Goal: Task Accomplishment & Management: Manage account settings

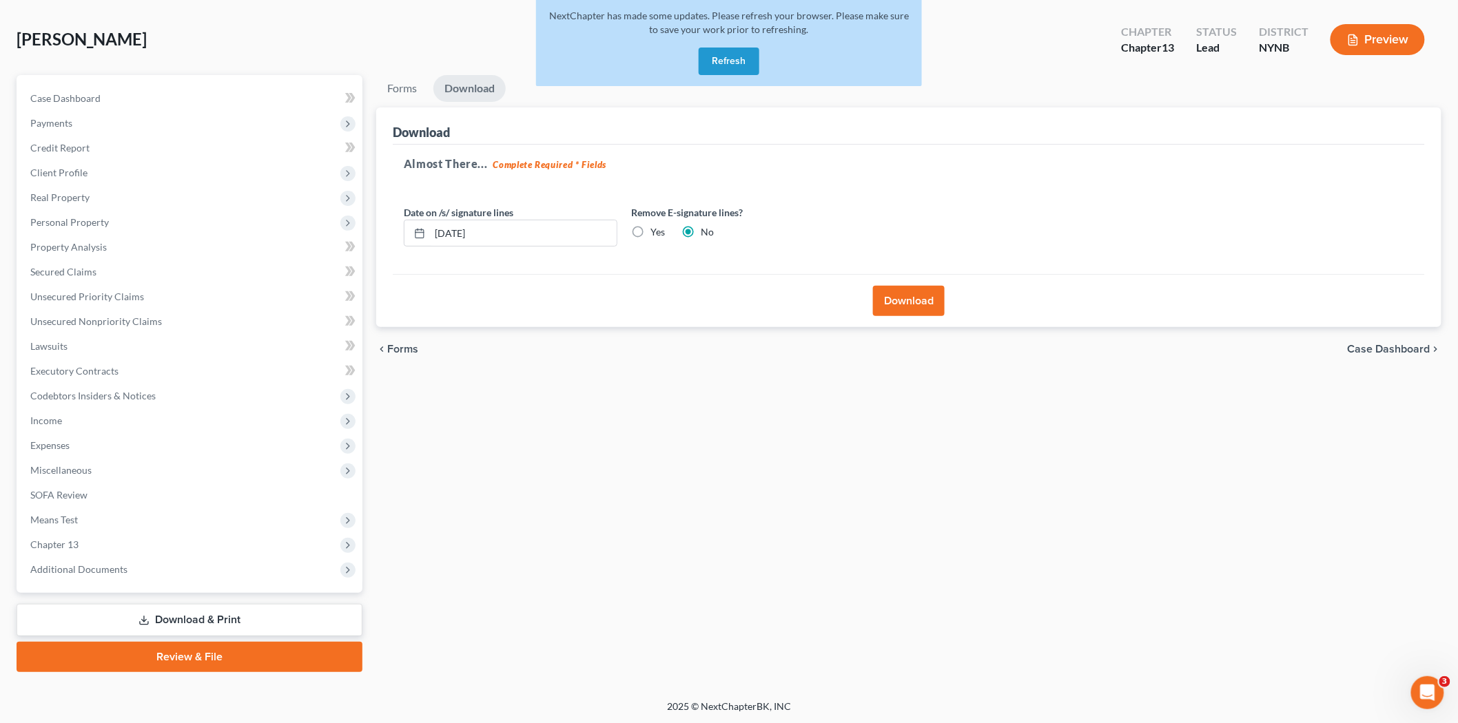
scroll to position [57, 0]
click at [744, 63] on button "Refresh" at bounding box center [728, 62] width 61 height 28
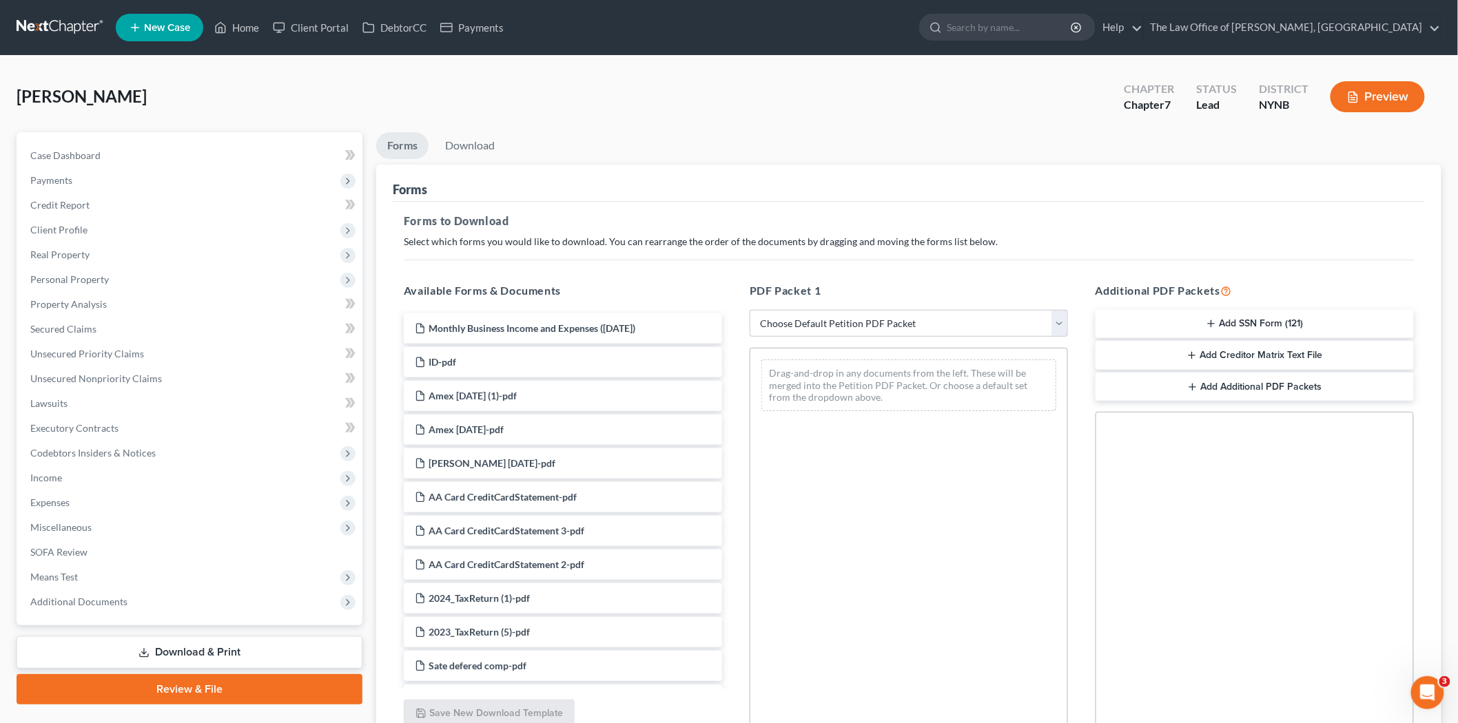
click at [179, 37] on link "New Case" at bounding box center [159, 28] width 87 height 28
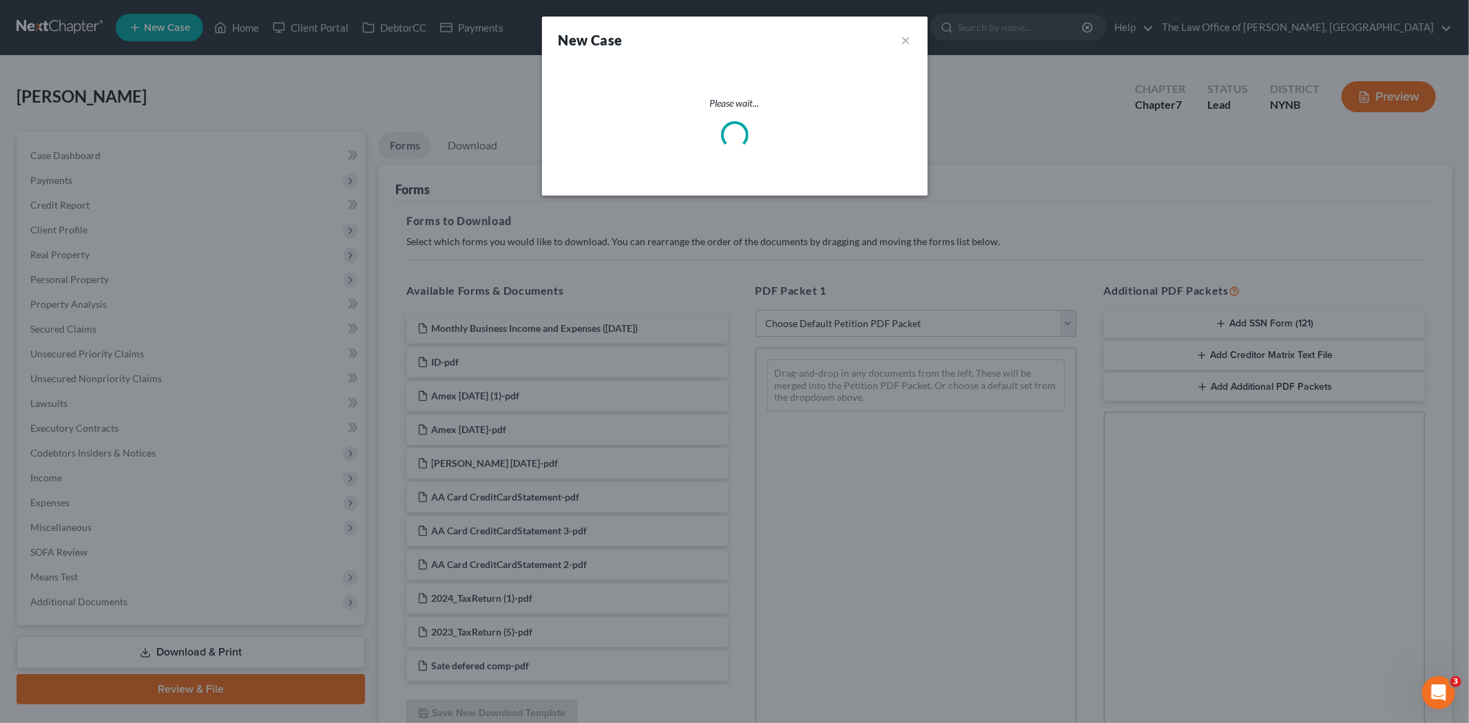
select select "54"
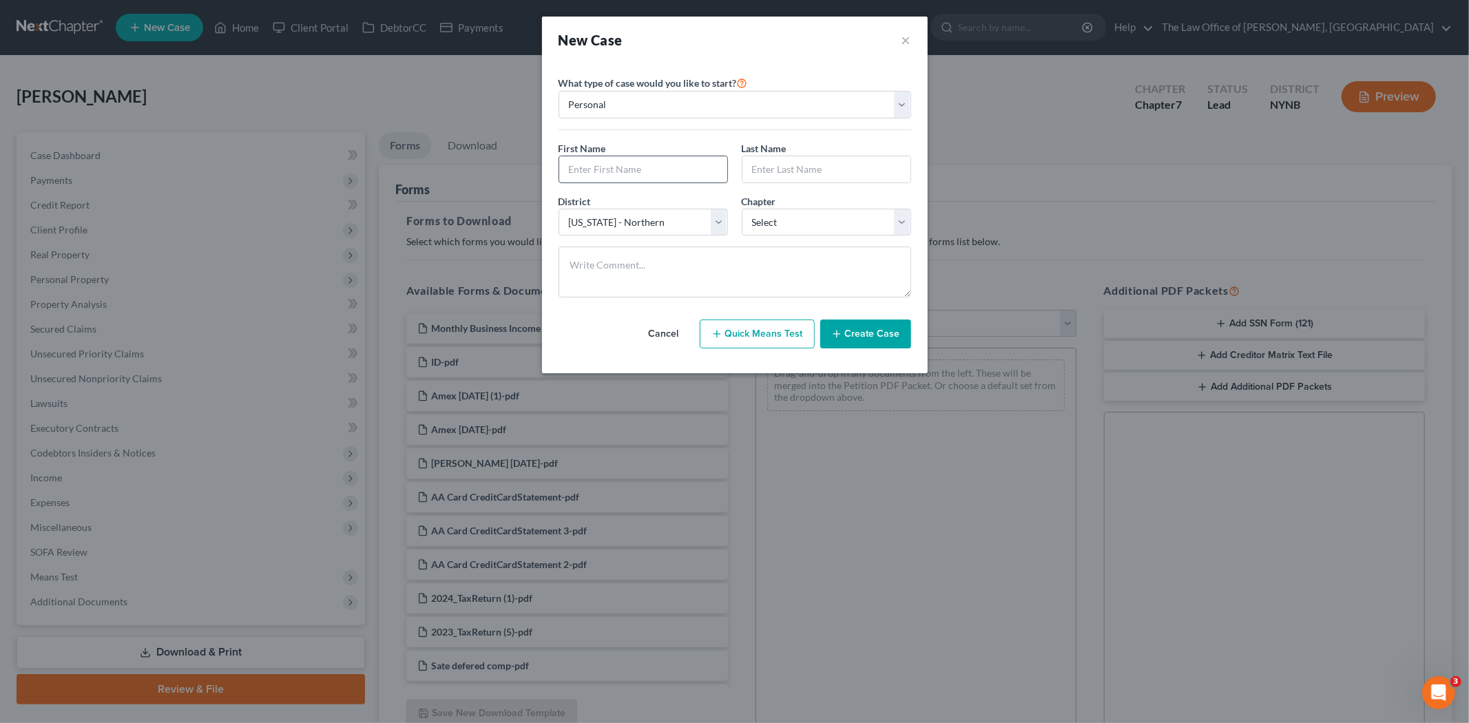
click at [659, 169] on input "text" at bounding box center [643, 169] width 168 height 26
type input "Charmaine"
type input "Murell"
click at [763, 222] on select "Select 7 11 12 13" at bounding box center [826, 223] width 169 height 28
select select "0"
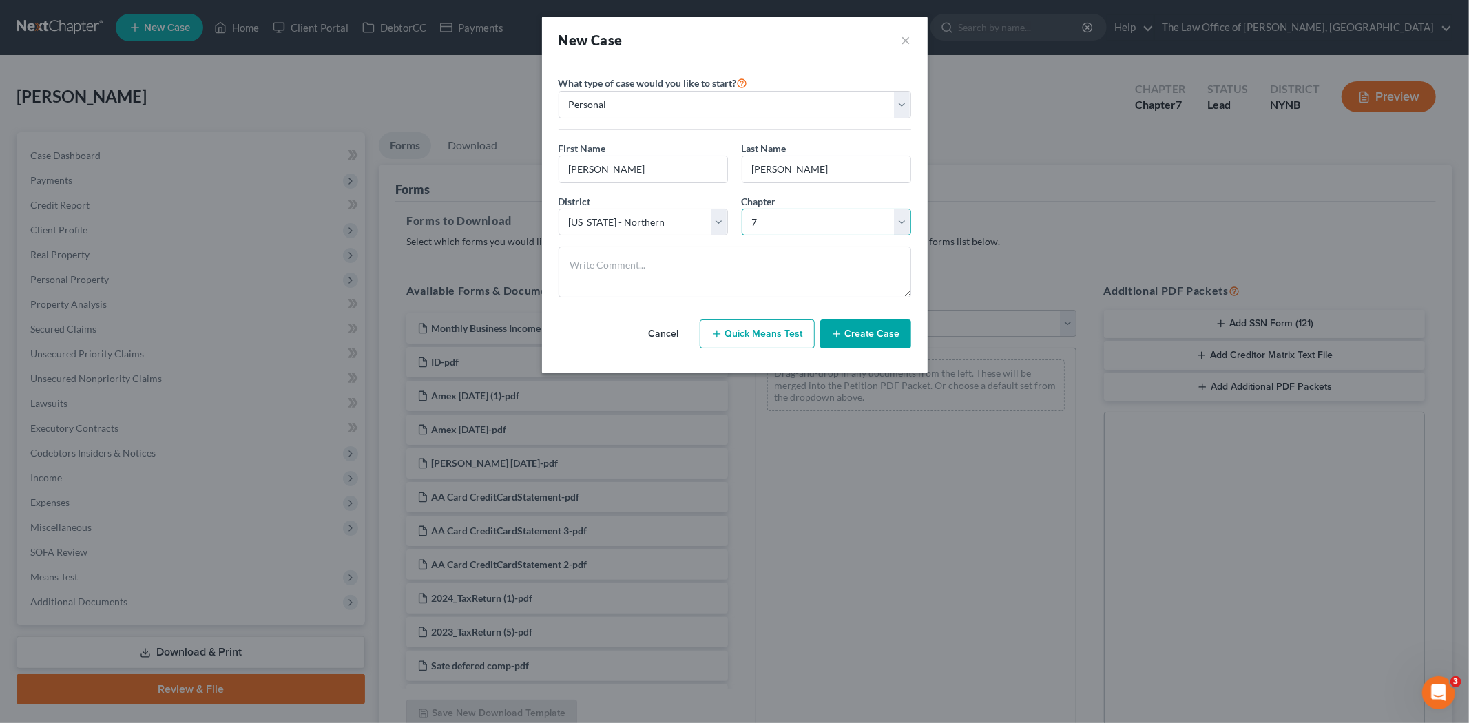
click at [742, 209] on select "Select 7 11 12 13" at bounding box center [826, 223] width 169 height 28
click at [713, 271] on textarea at bounding box center [735, 272] width 353 height 51
click at [694, 278] on textarea "To enrich screen reader interactions, please activate Accessibility in Grammarl…" at bounding box center [735, 272] width 353 height 51
paste textarea "h no c ? m no w <k debt 20"
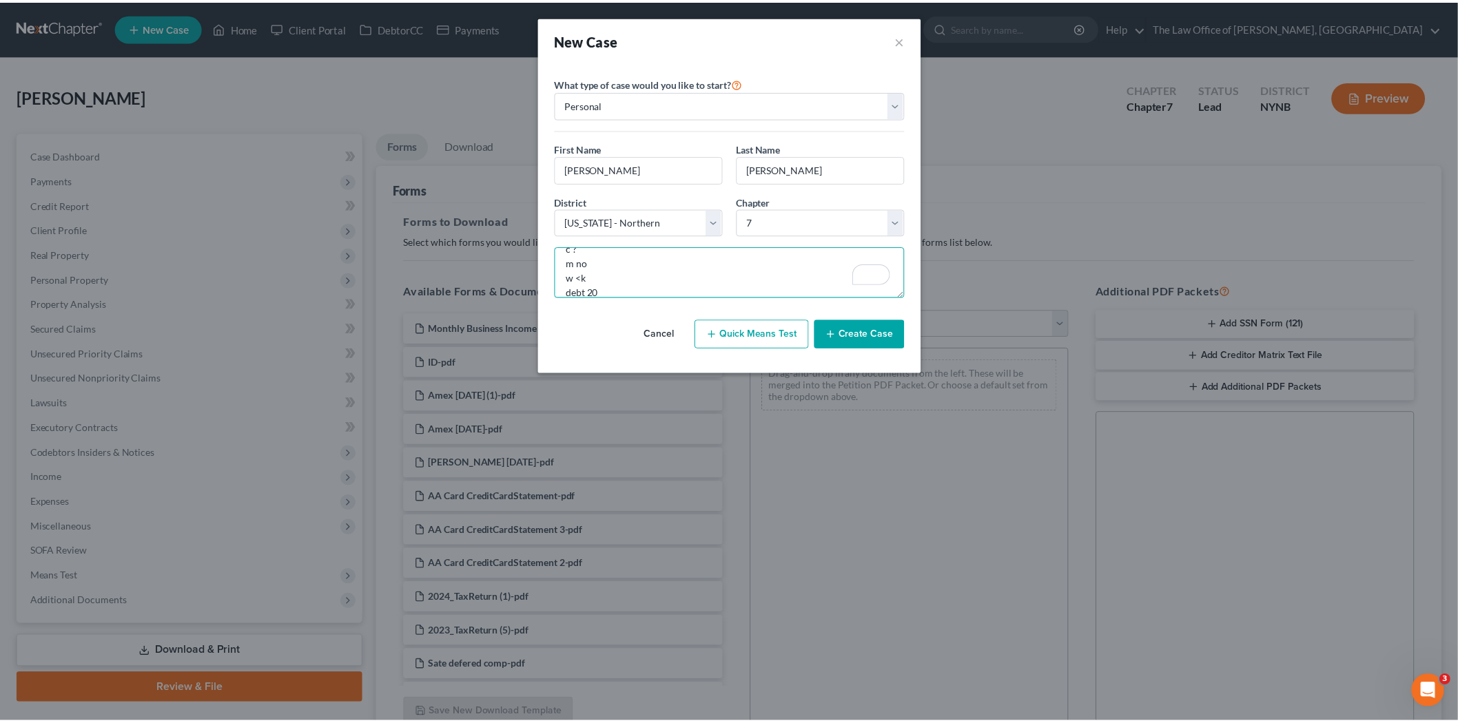
scroll to position [31, 0]
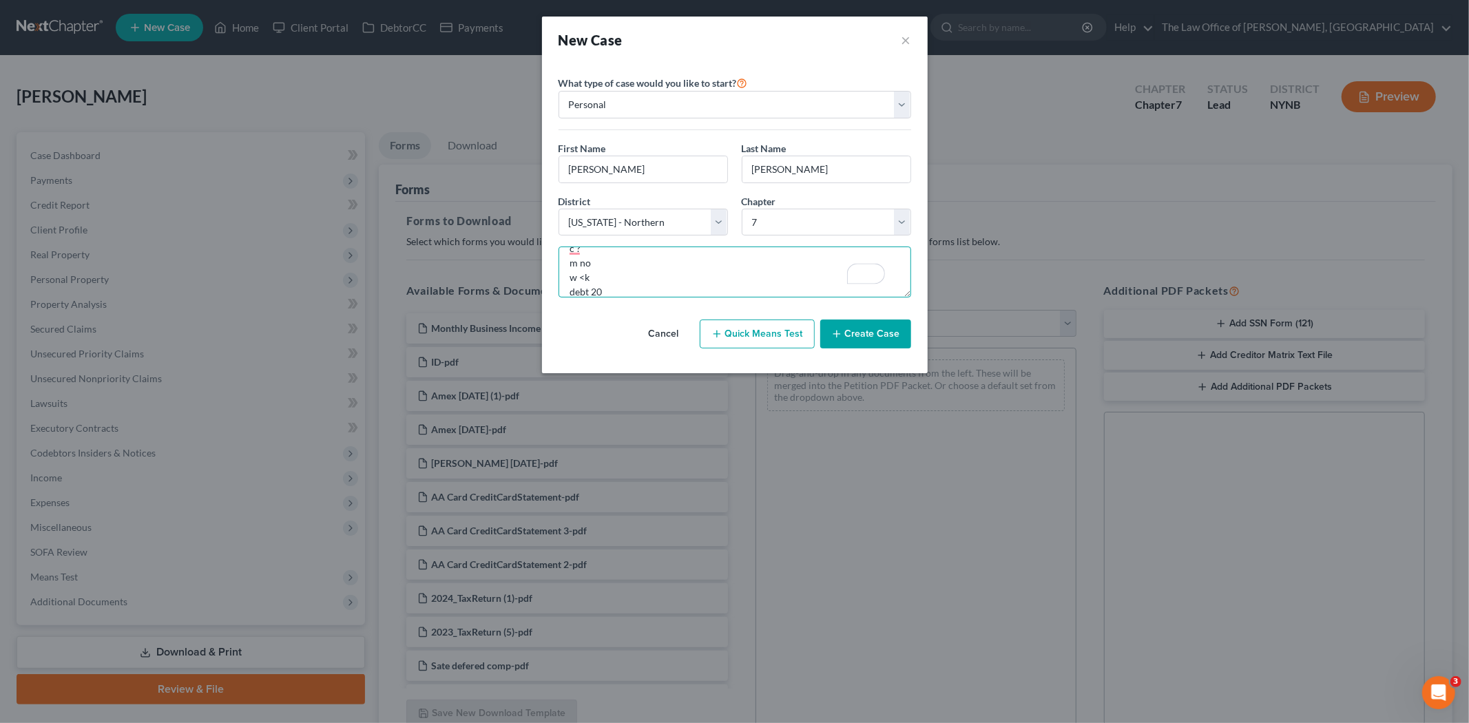
type textarea "h no c ? m no w <k debt 20"
click at [837, 331] on icon "button" at bounding box center [836, 334] width 11 height 11
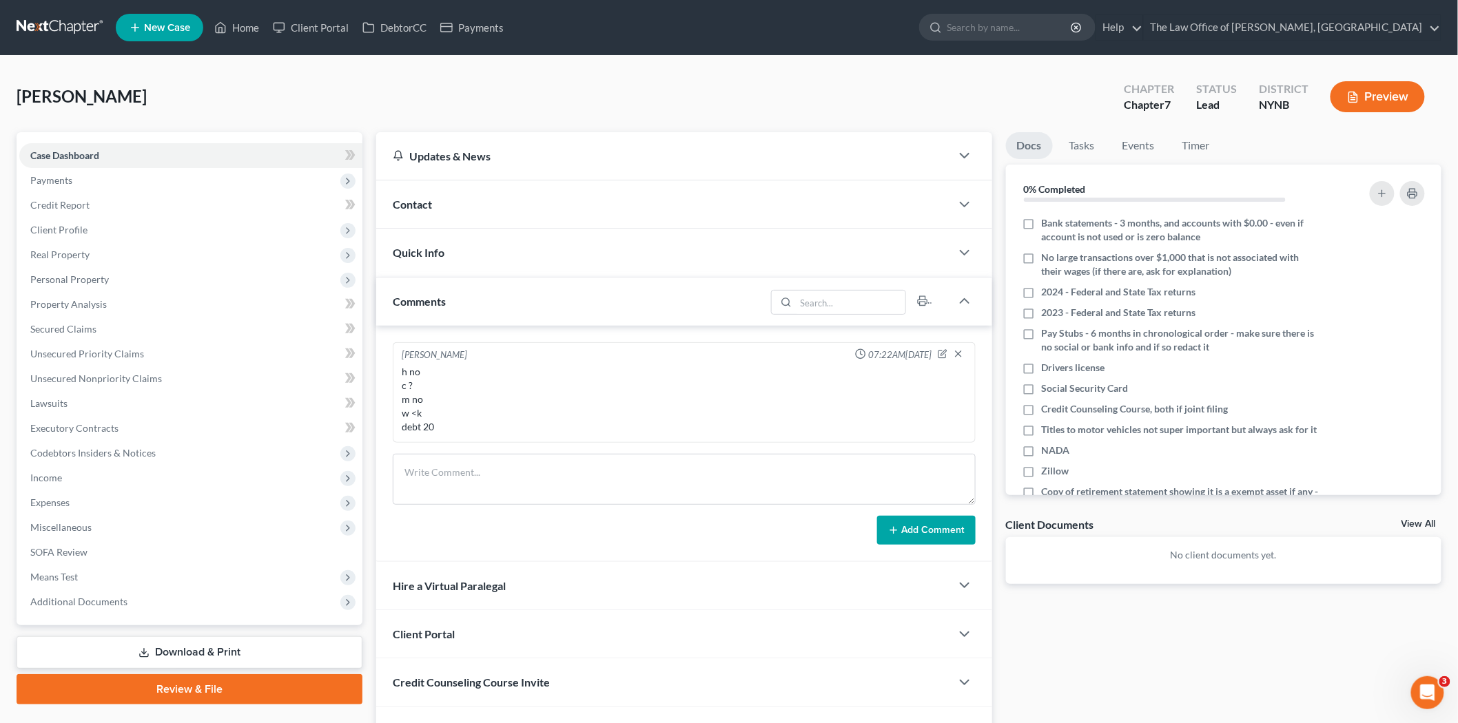
click at [498, 221] on div "Contact" at bounding box center [663, 204] width 574 height 48
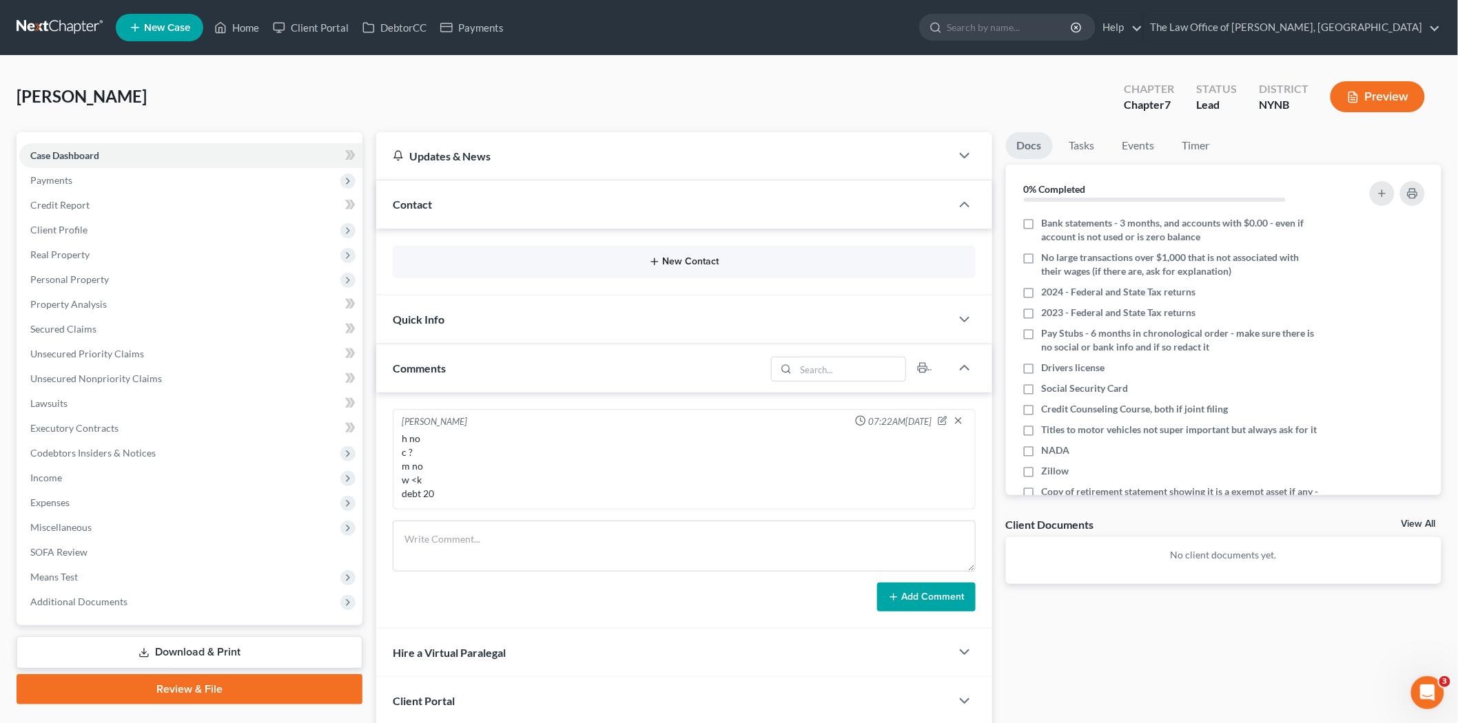
click at [716, 259] on button "New Contact" at bounding box center [684, 261] width 561 height 11
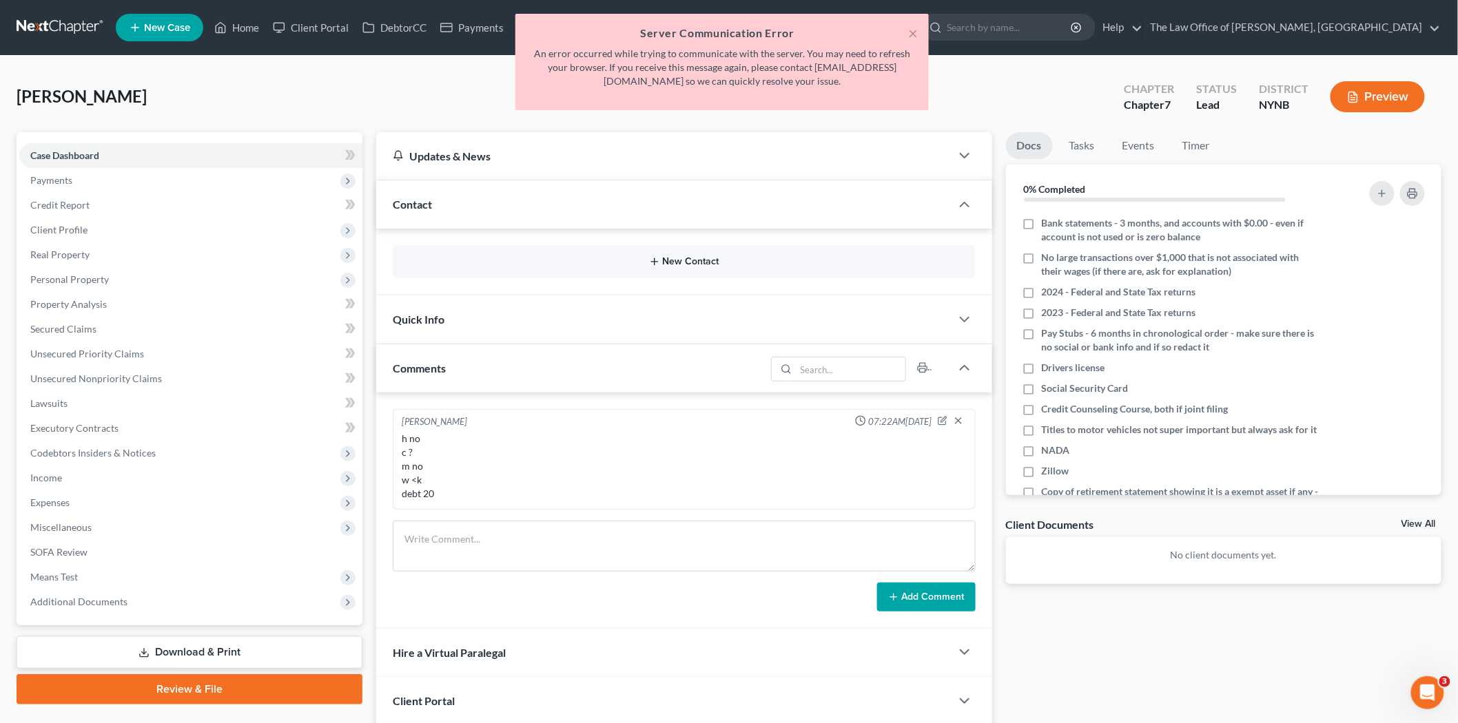
click at [706, 264] on button "New Contact" at bounding box center [684, 261] width 561 height 11
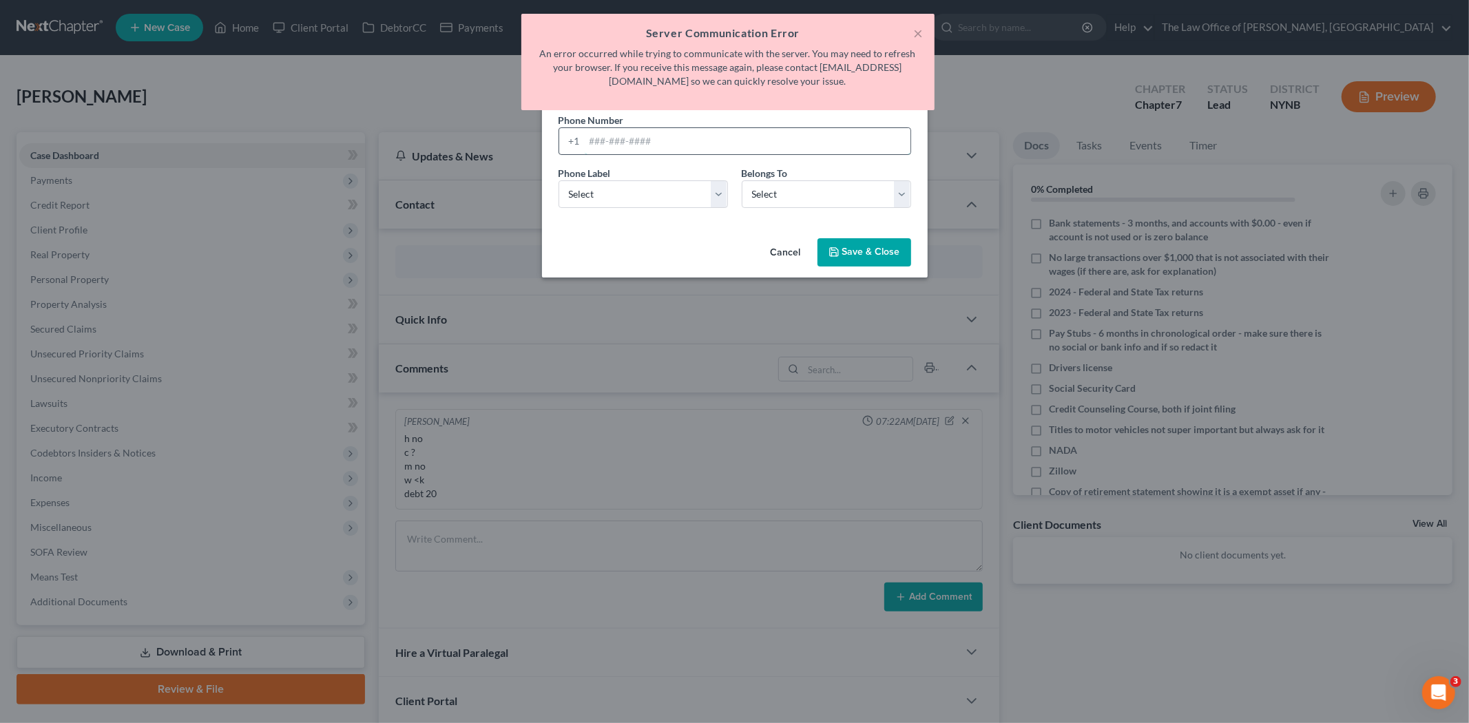
click at [643, 147] on input "tel" at bounding box center [748, 141] width 326 height 26
paste input "5188980255"
type input "5188980255"
click at [632, 198] on select "Select Mobile Home Work Other" at bounding box center [643, 194] width 169 height 28
select select "0"
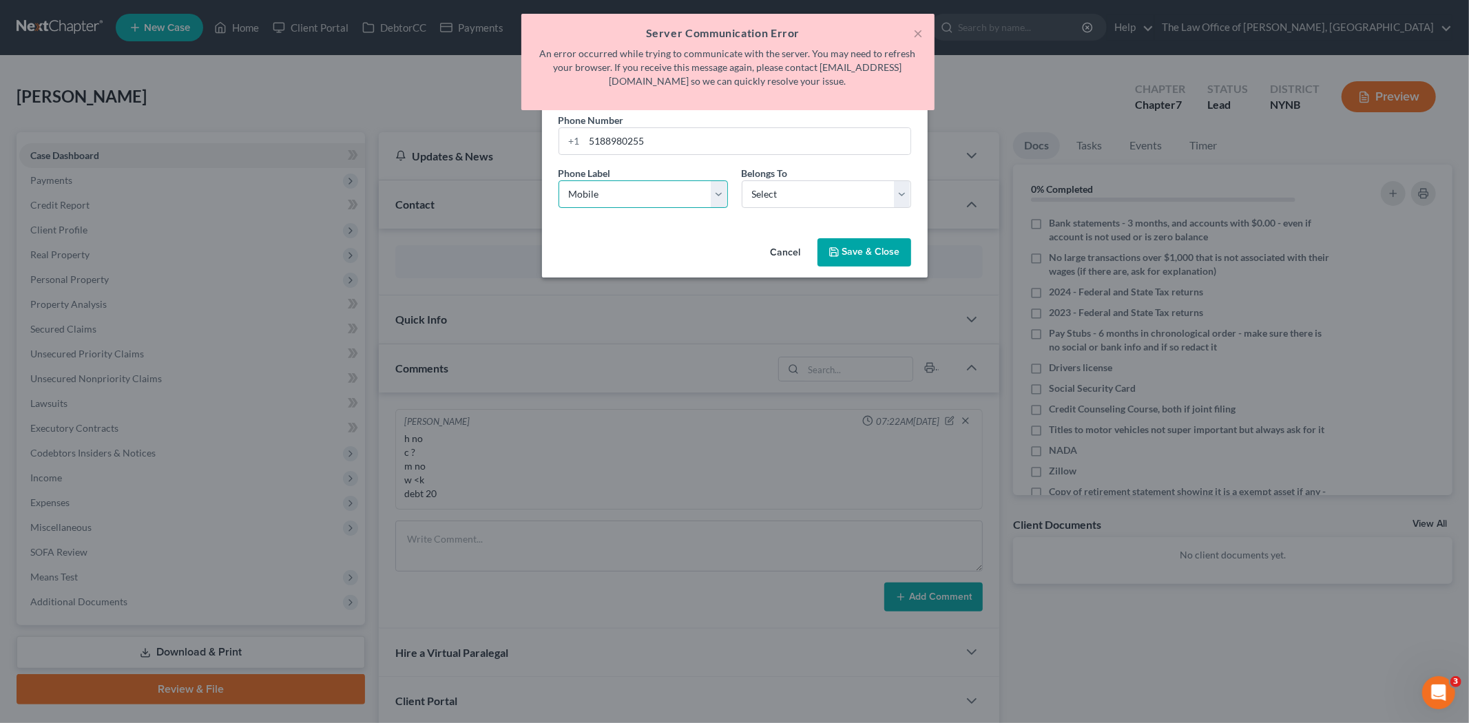
click at [559, 180] on select "Select Mobile Home Work Other" at bounding box center [643, 194] width 169 height 28
click at [767, 196] on select "Select Client Other" at bounding box center [826, 194] width 169 height 28
select select "0"
click at [742, 180] on select "Select Client Other" at bounding box center [826, 194] width 169 height 28
click at [920, 37] on button "×" at bounding box center [919, 33] width 10 height 17
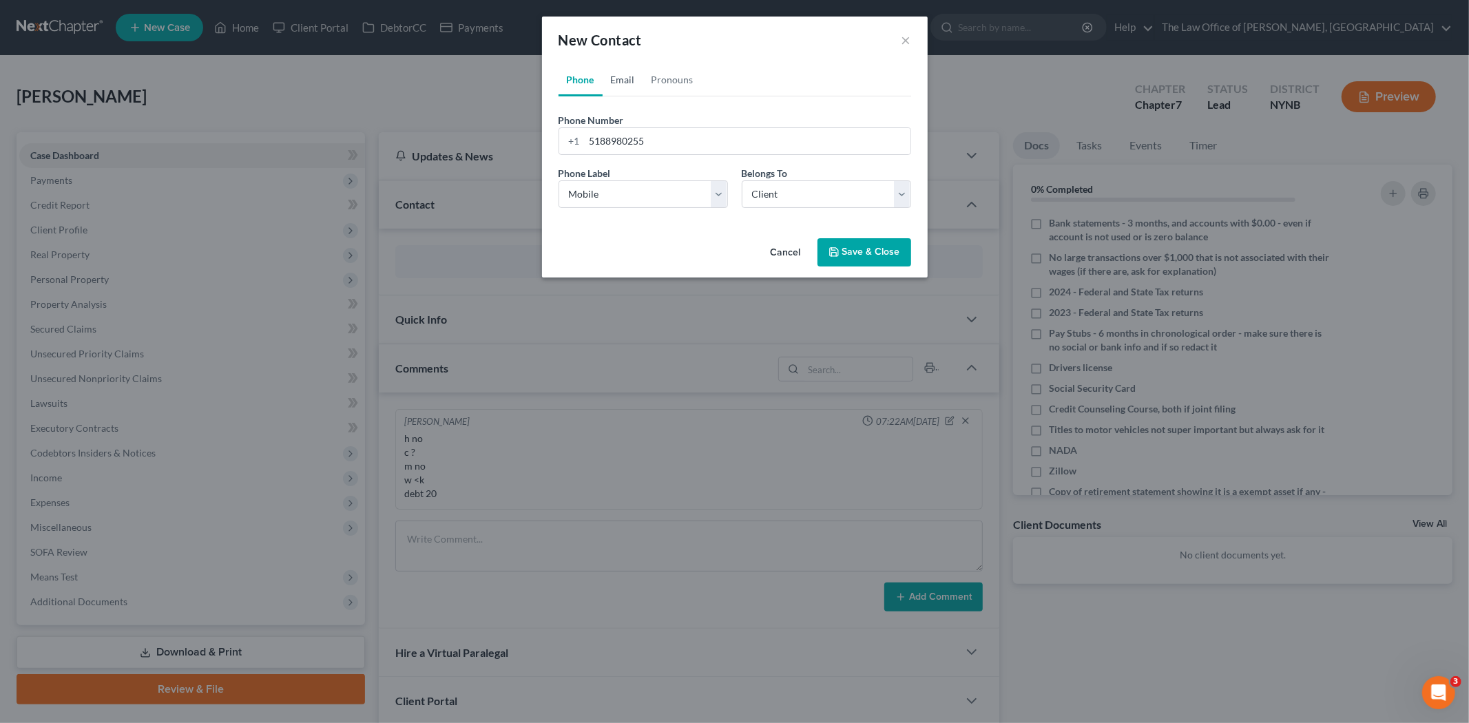
click at [613, 76] on link "Email" at bounding box center [623, 79] width 41 height 33
click at [632, 139] on input "email" at bounding box center [748, 141] width 326 height 26
paste input "charmainesm17@gmail.com"
type input "charmainesm17@gmail.com"
click at [615, 198] on select "Select Home Work Other" at bounding box center [643, 194] width 169 height 28
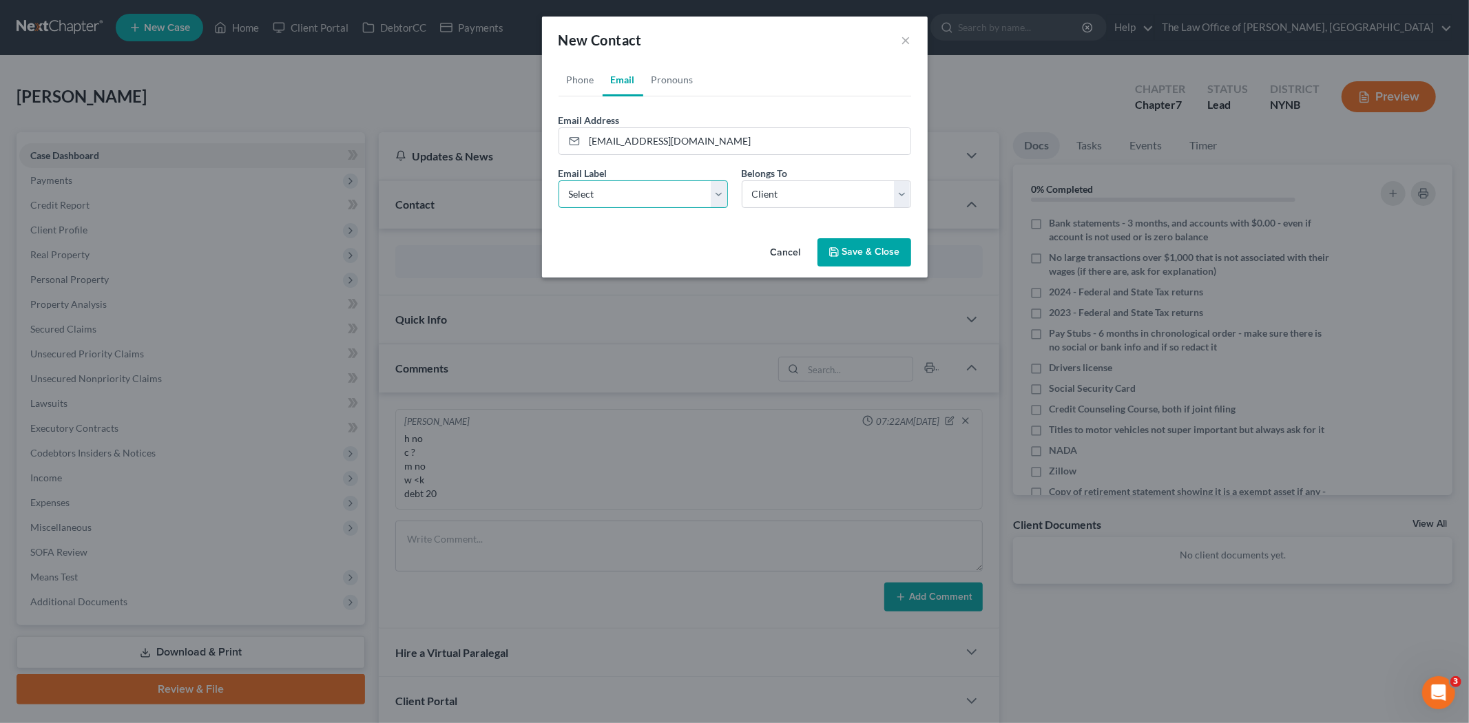
select select "0"
click at [559, 180] on select "Select Home Work Other" at bounding box center [643, 194] width 169 height 28
click at [873, 259] on button "Save & Close" at bounding box center [865, 252] width 94 height 29
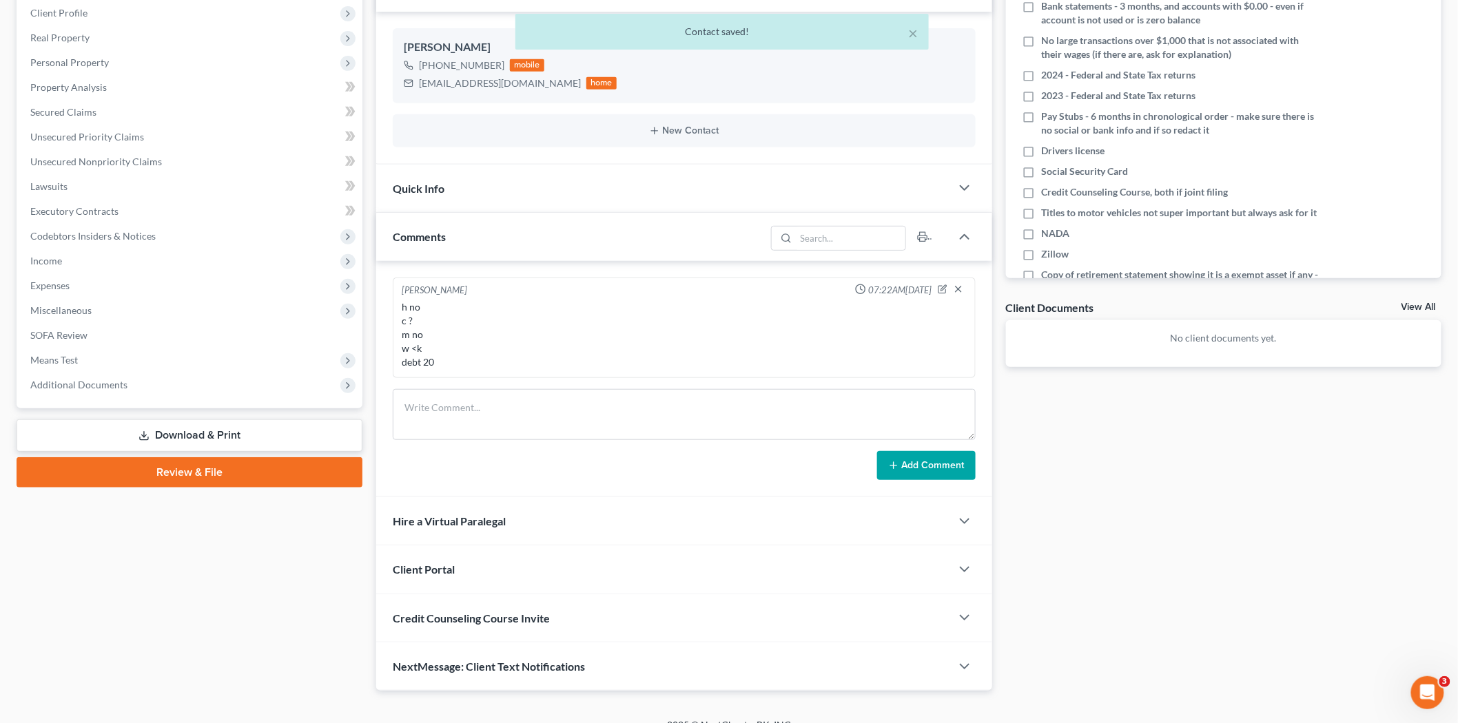
scroll to position [237, 0]
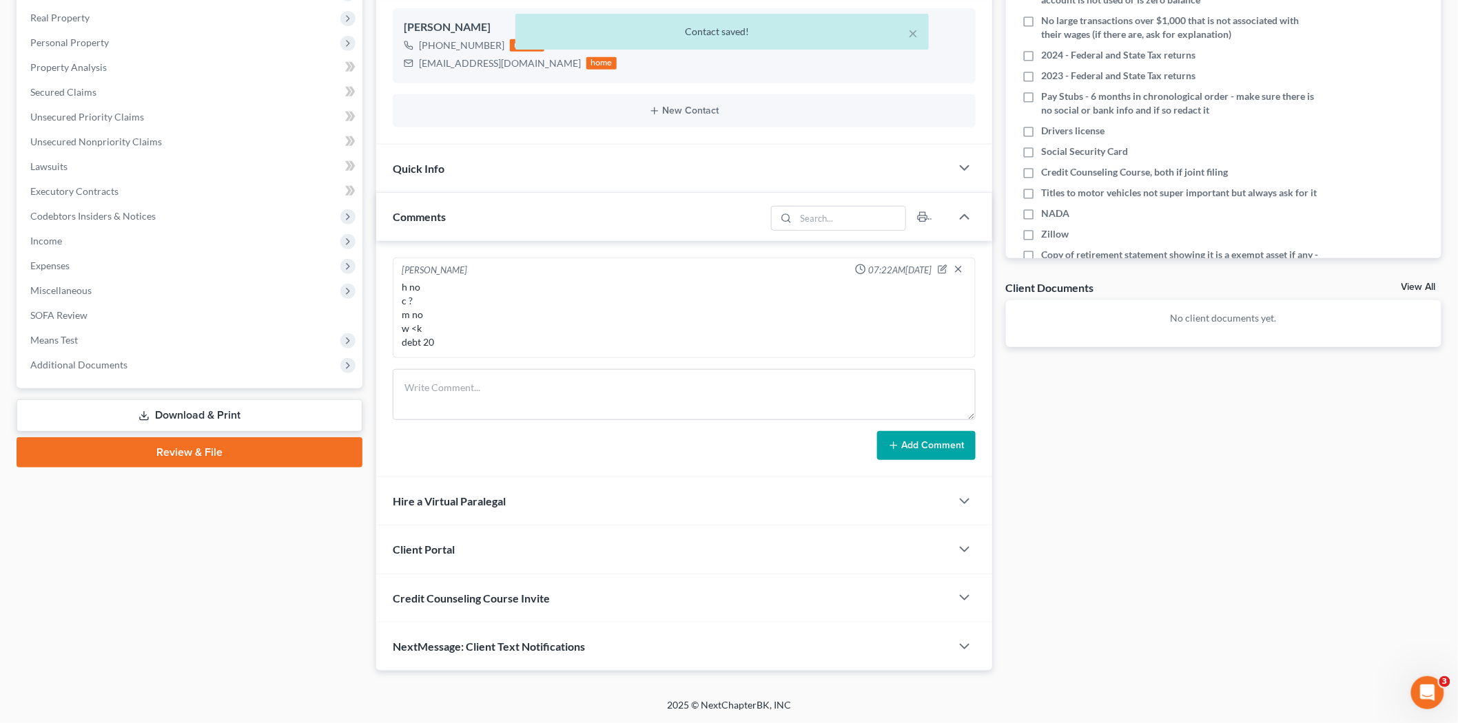
click at [499, 561] on div "Client Portal" at bounding box center [663, 550] width 574 height 48
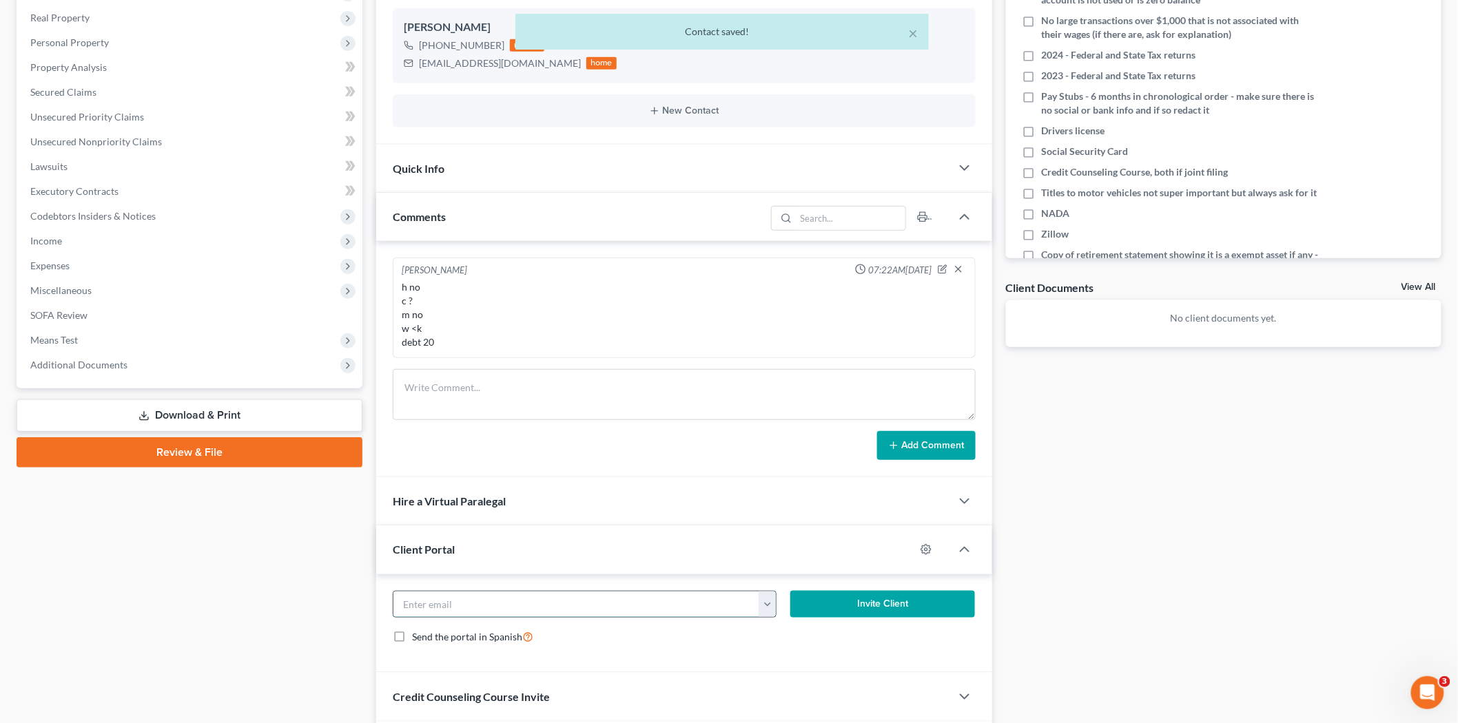
click at [480, 609] on input "email" at bounding box center [576, 605] width 366 height 26
paste input "charmainesm17@gmail.com"
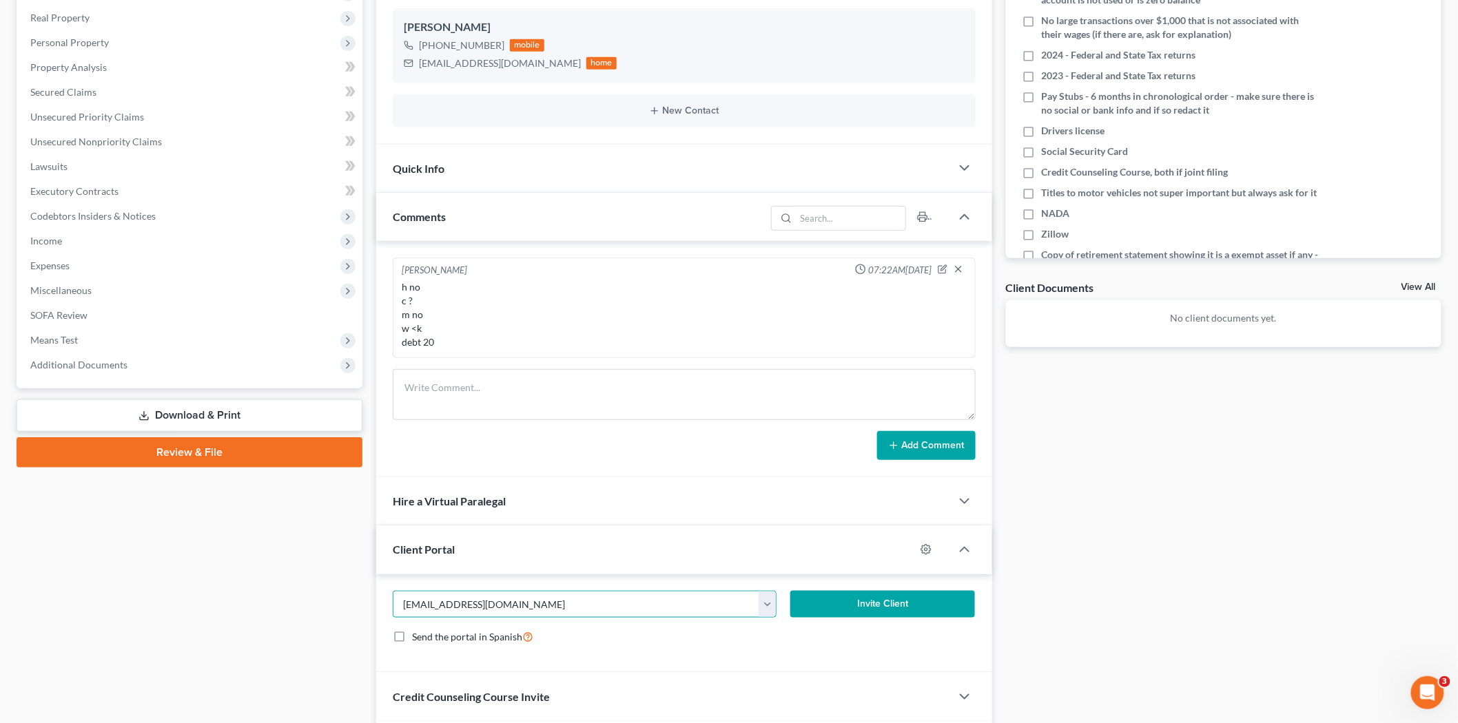
type input "charmainesm17@gmail.com"
click at [824, 610] on button "Invite Client" at bounding box center [882, 605] width 185 height 28
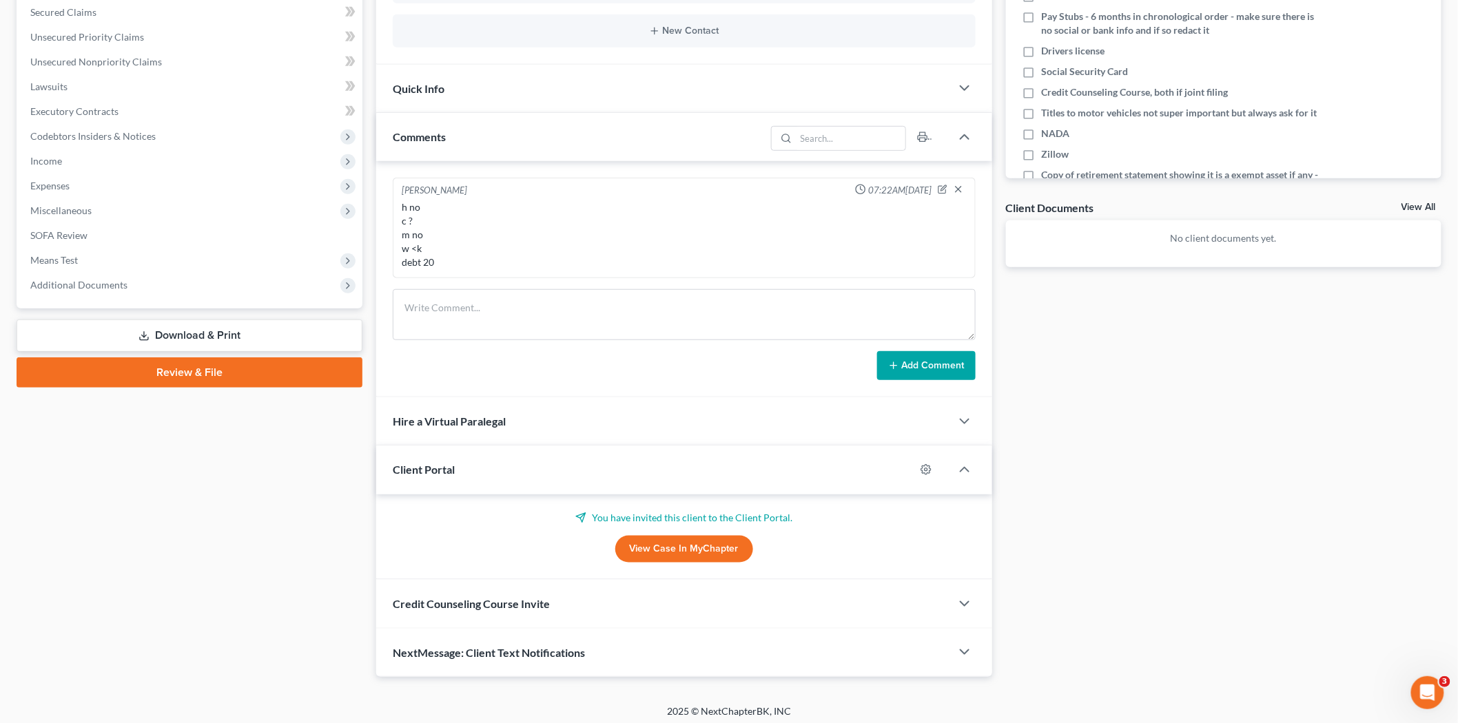
scroll to position [324, 0]
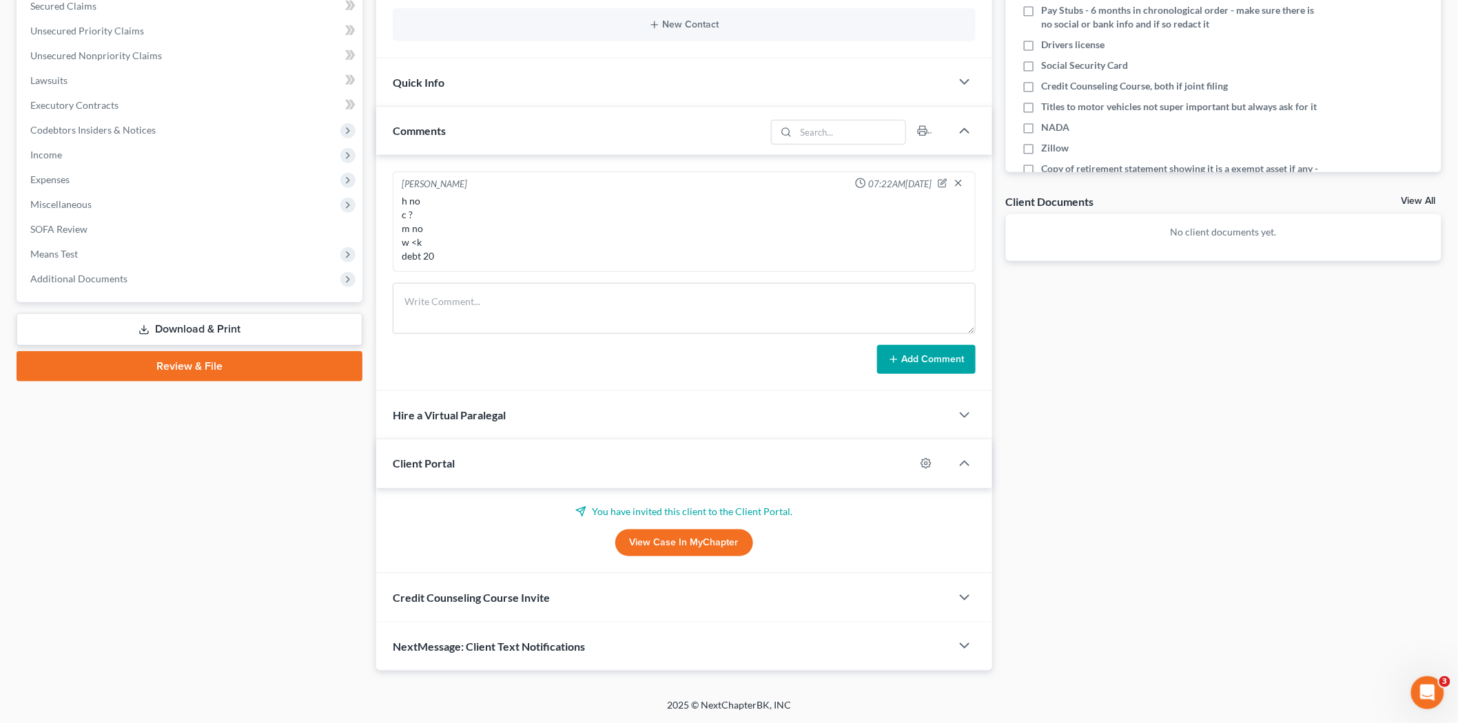
click at [589, 608] on div "Credit Counseling Course Invite" at bounding box center [663, 598] width 574 height 48
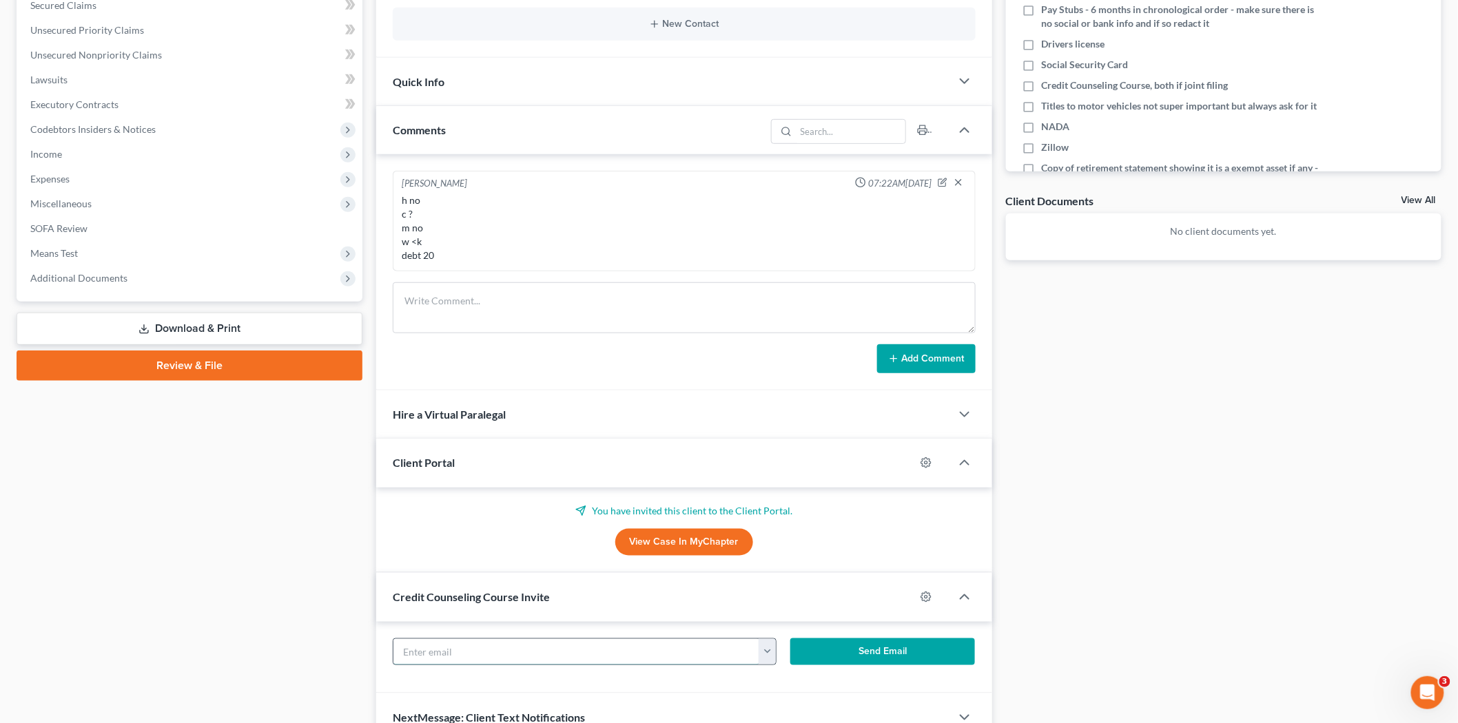
click at [541, 660] on input "text" at bounding box center [576, 652] width 366 height 26
paste input "charmainesm17@gmail.com"
type input "charmainesm17@gmail.com"
click at [809, 645] on button "Send Email" at bounding box center [882, 653] width 185 height 28
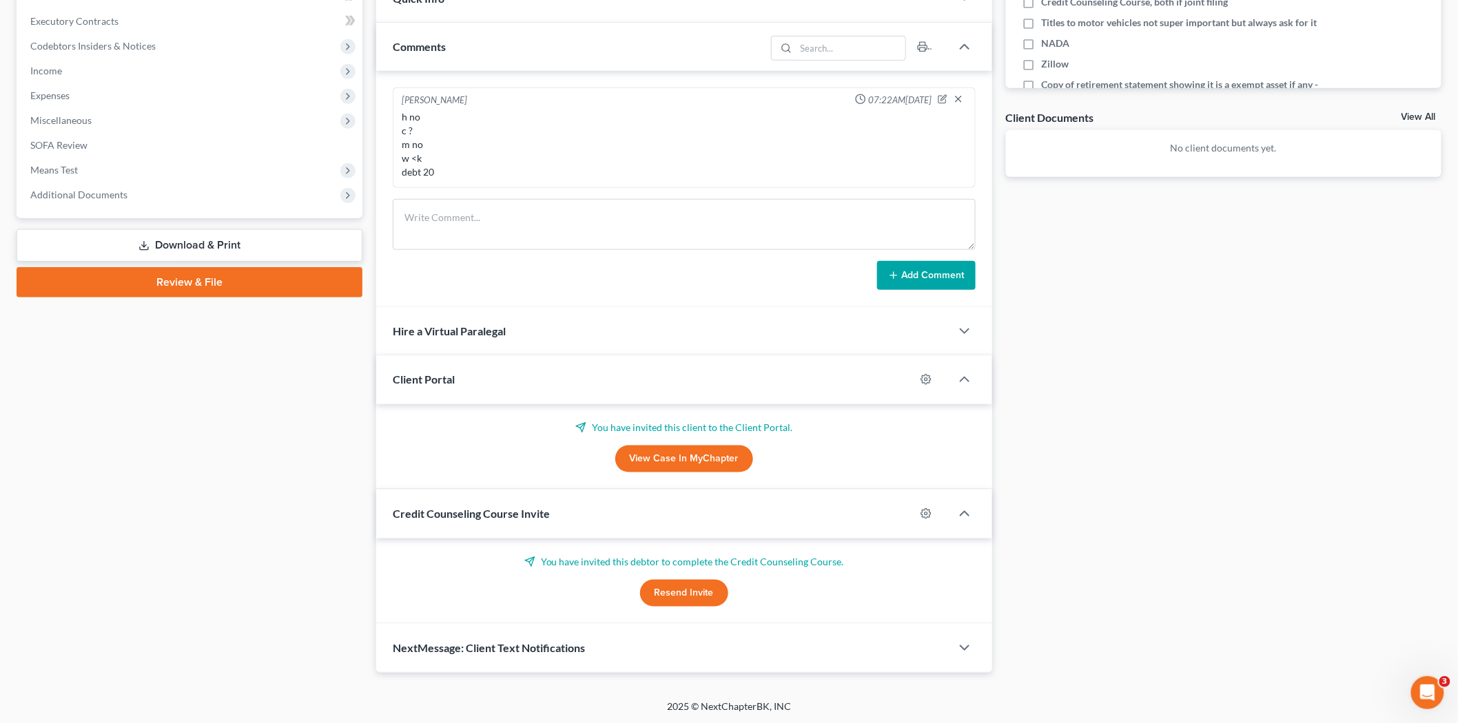
scroll to position [409, 0]
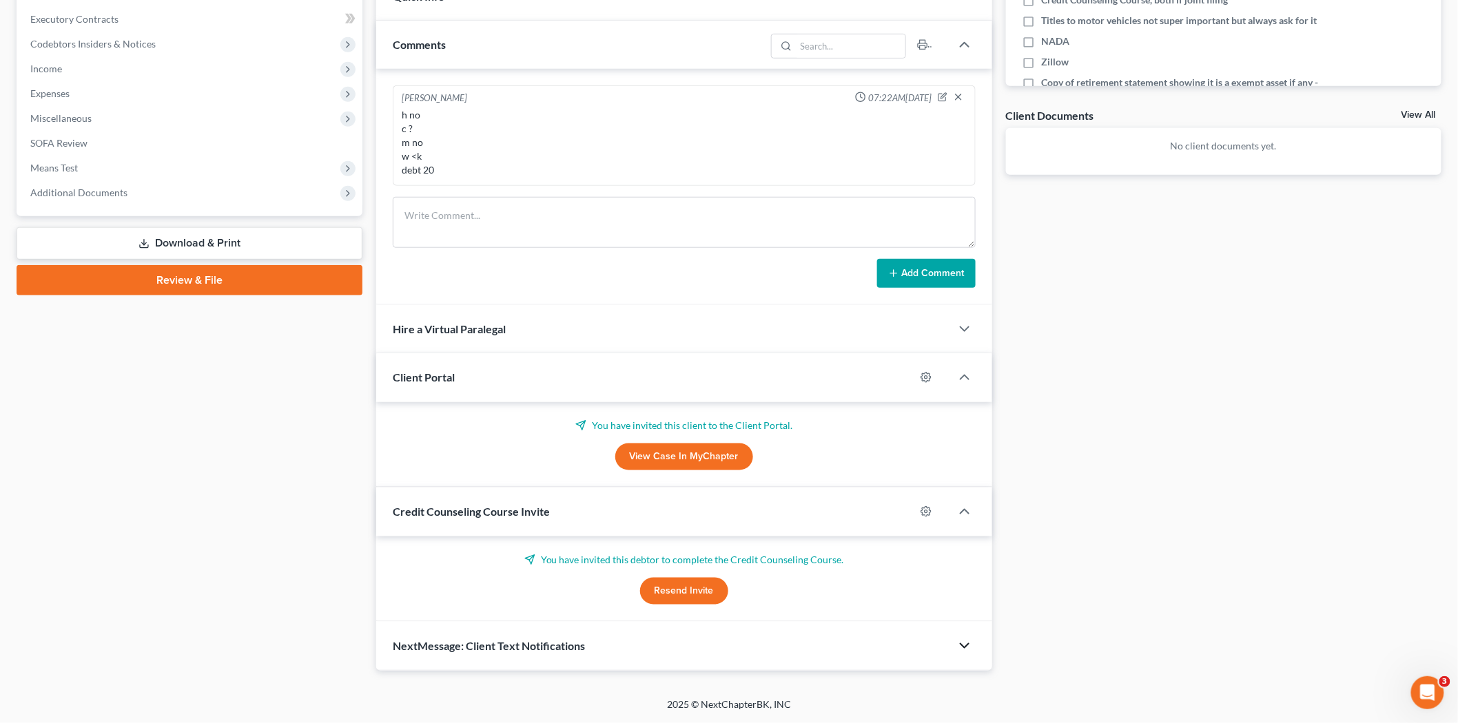
click at [956, 643] on icon "button" at bounding box center [964, 646] width 17 height 17
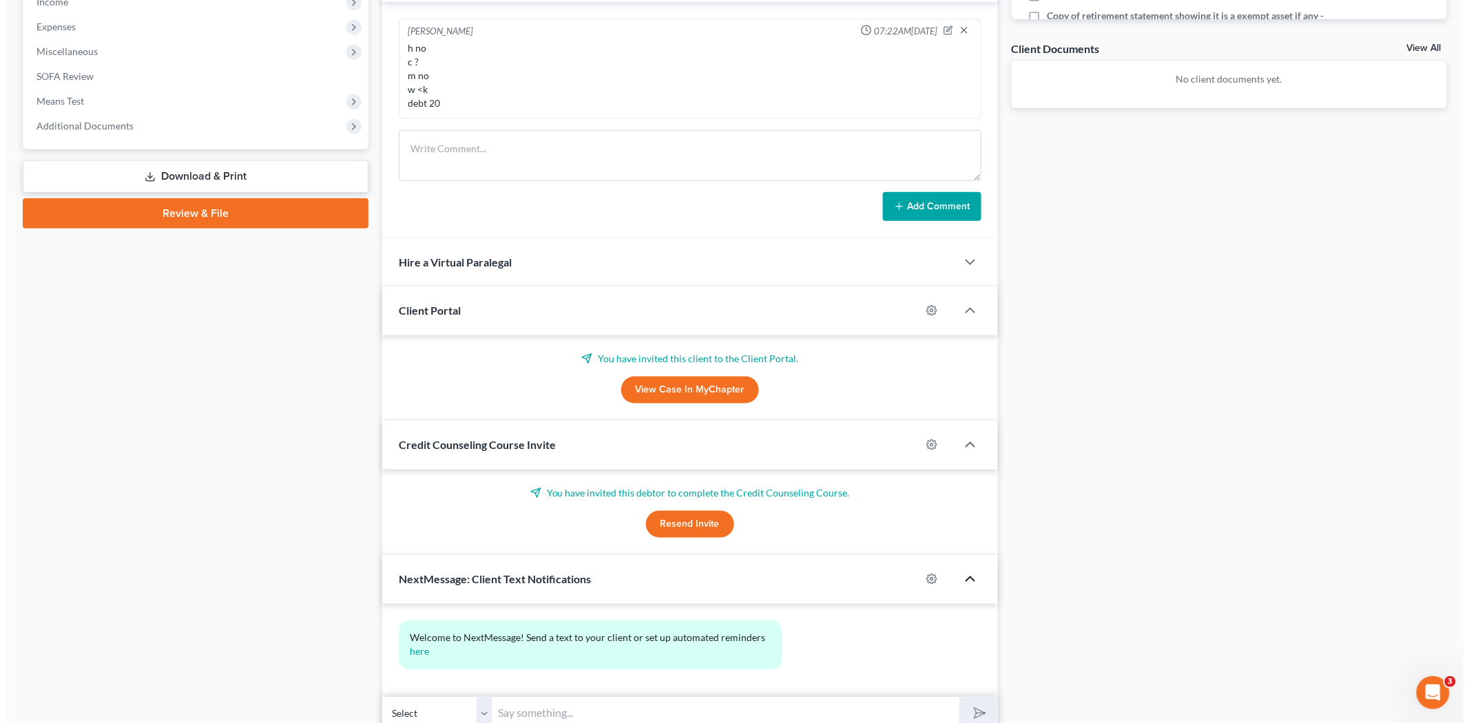
scroll to position [535, 0]
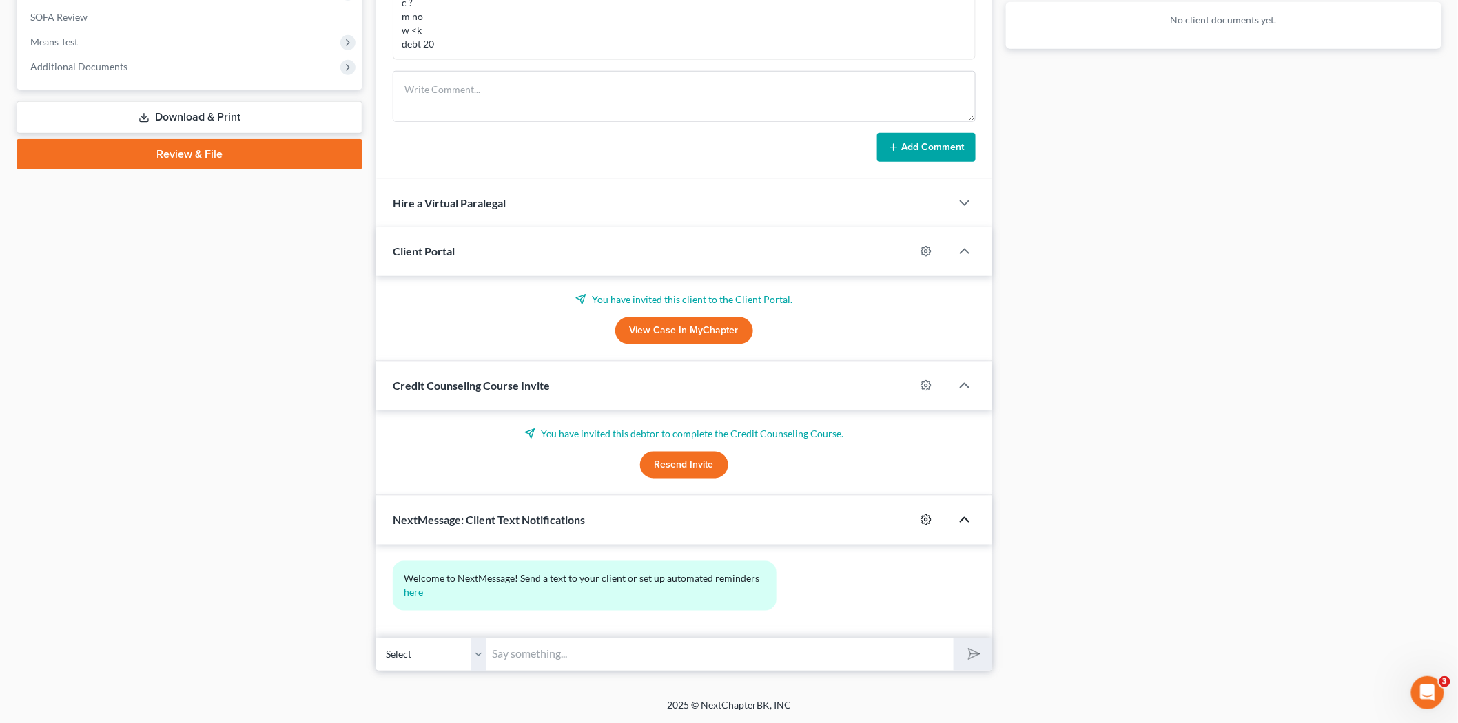
click at [920, 519] on icon "button" at bounding box center [925, 520] width 10 height 10
select select "0"
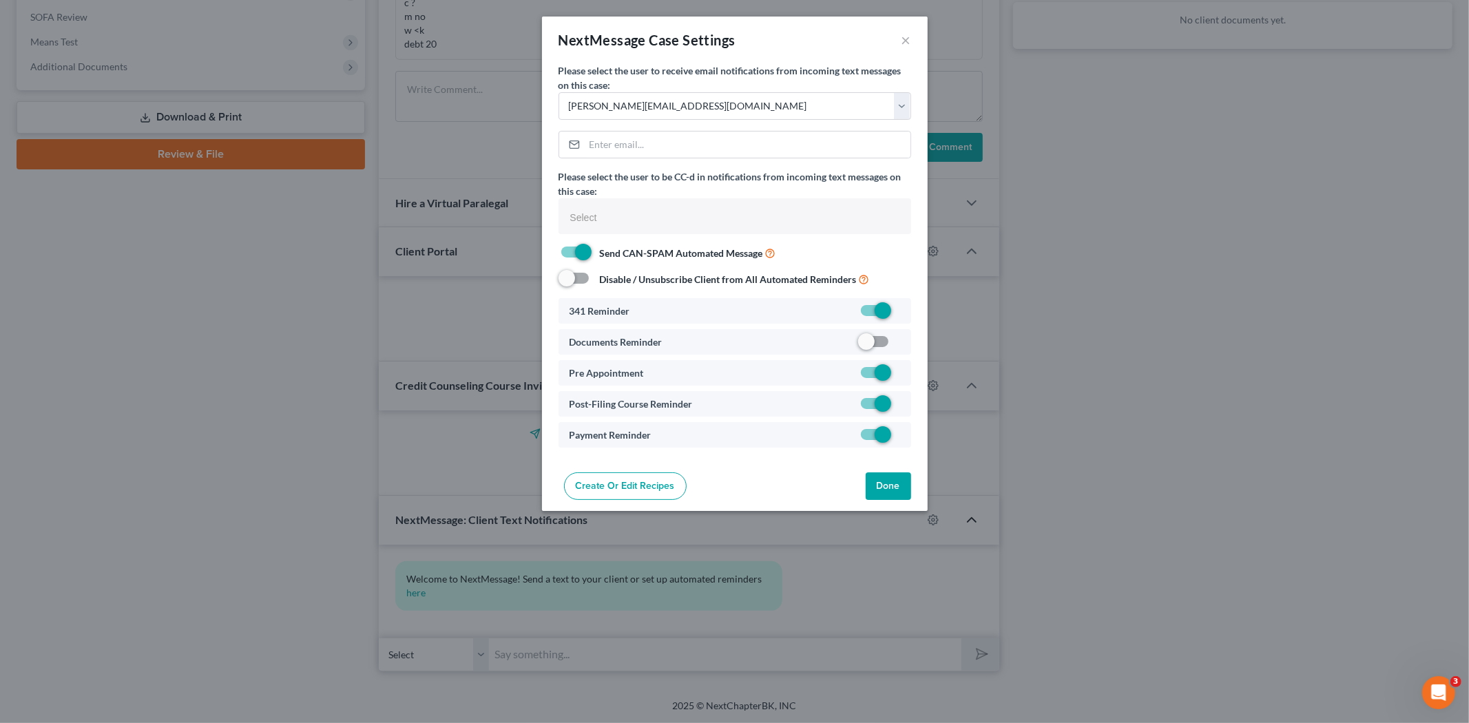
select select
click at [900, 345] on label at bounding box center [900, 345] width 0 height 0
click at [905, 340] on input "checkbox" at bounding box center [909, 339] width 9 height 9
checkbox input "true"
click at [889, 470] on div "Create or Edit Recipes Done" at bounding box center [735, 489] width 386 height 44
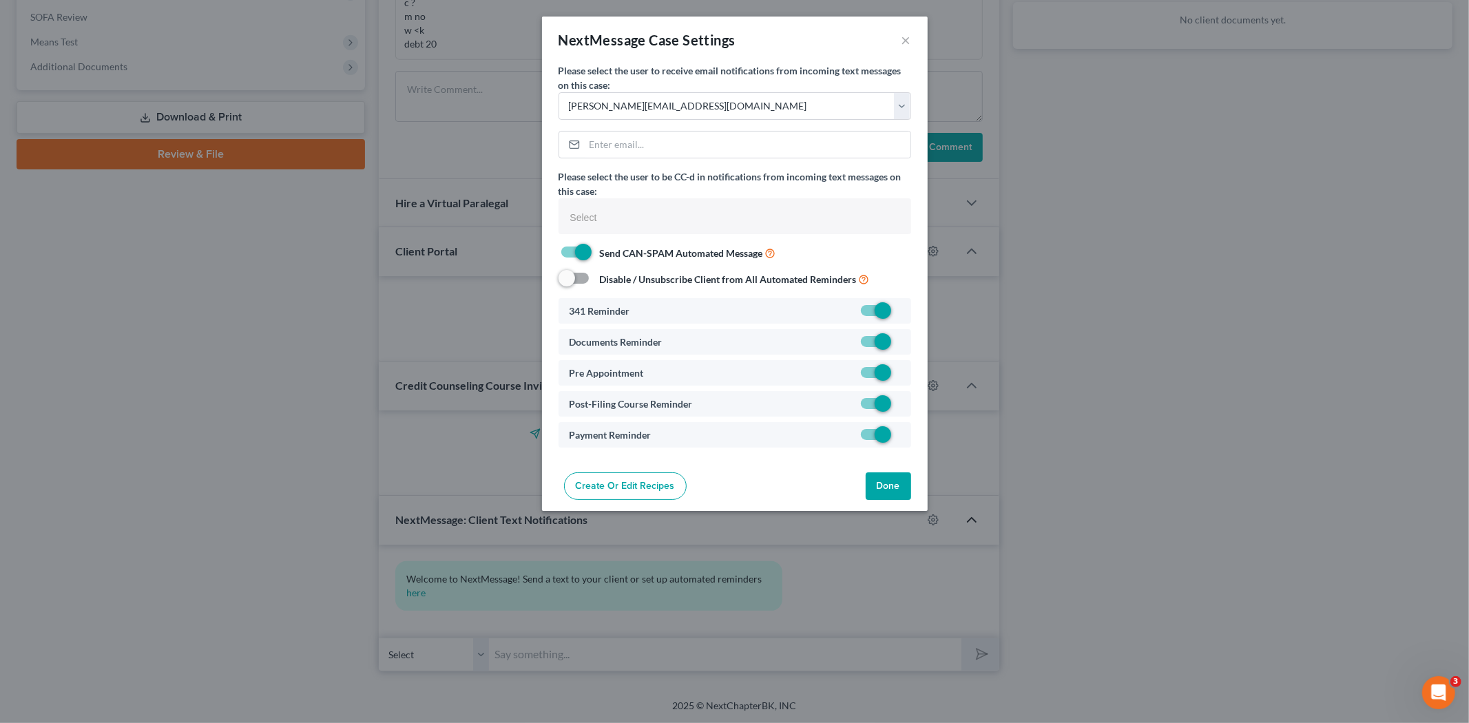
click at [889, 479] on button "Done" at bounding box center [888, 487] width 45 height 28
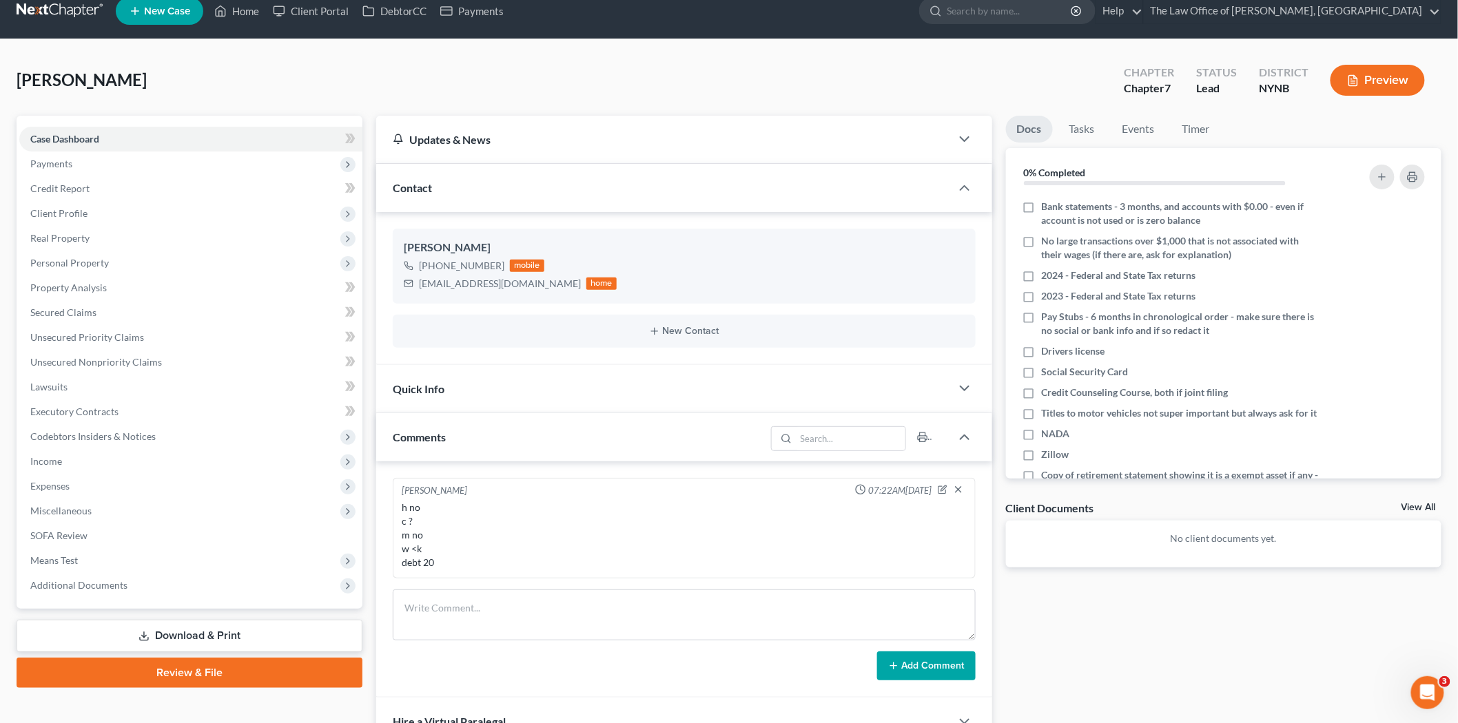
scroll to position [0, 0]
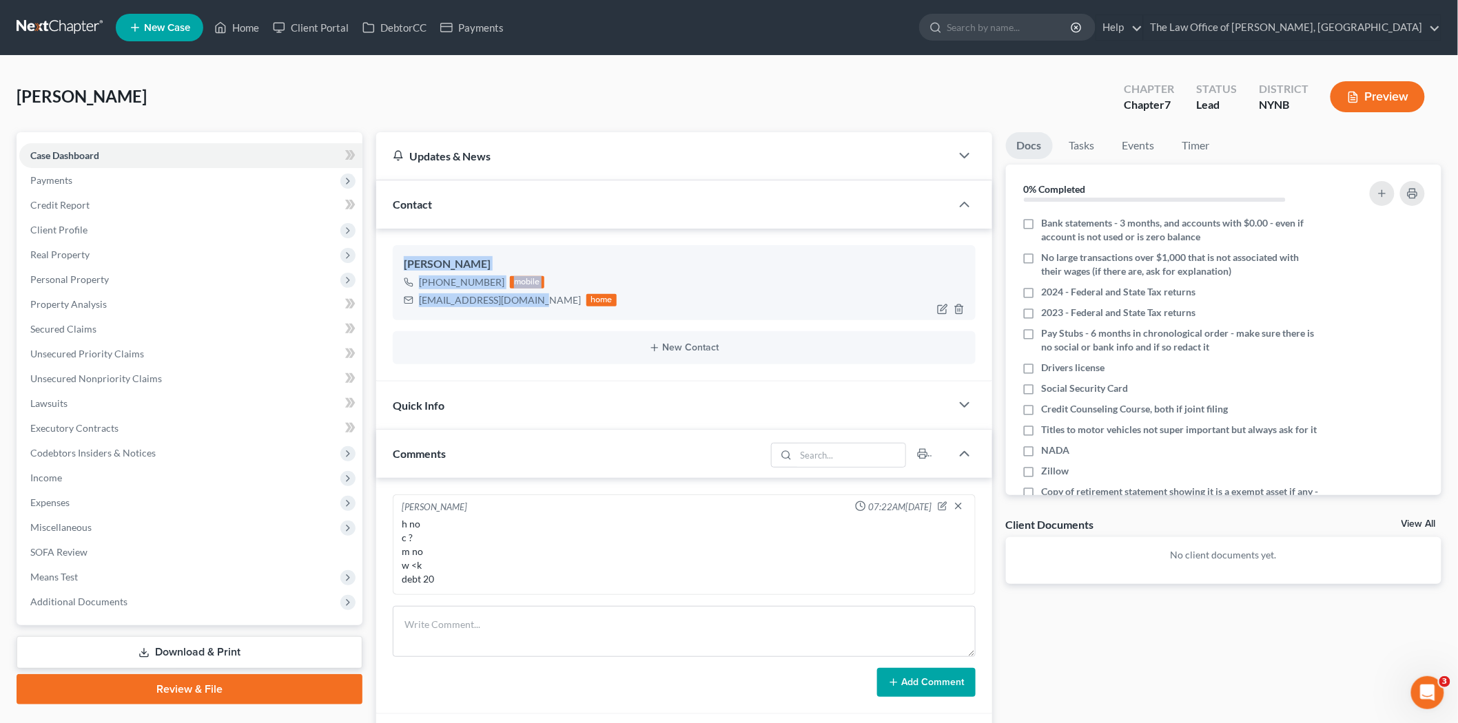
drag, startPoint x: 538, startPoint y: 300, endPoint x: 404, endPoint y: 260, distance: 139.7
click at [404, 260] on div "Charmaine Murell +1 (518) 898-0255 mobile charmainesm17@gmail.com home" at bounding box center [684, 282] width 583 height 74
copy div "Charmaine Murell +1 (518) 898-0255 mobile charmainesm17@gmail.com"
drag, startPoint x: 242, startPoint y: 30, endPoint x: 253, endPoint y: 43, distance: 16.1
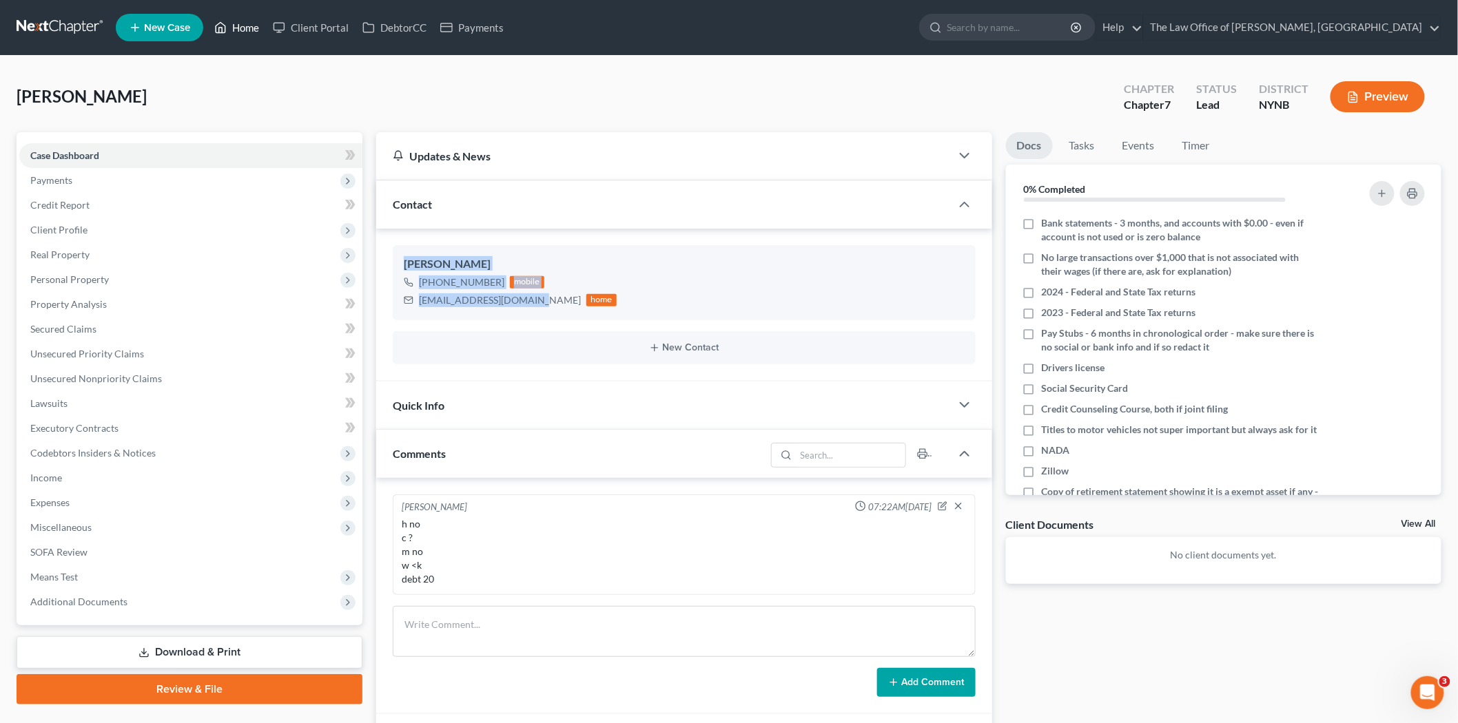
click at [242, 30] on link "Home" at bounding box center [236, 27] width 59 height 25
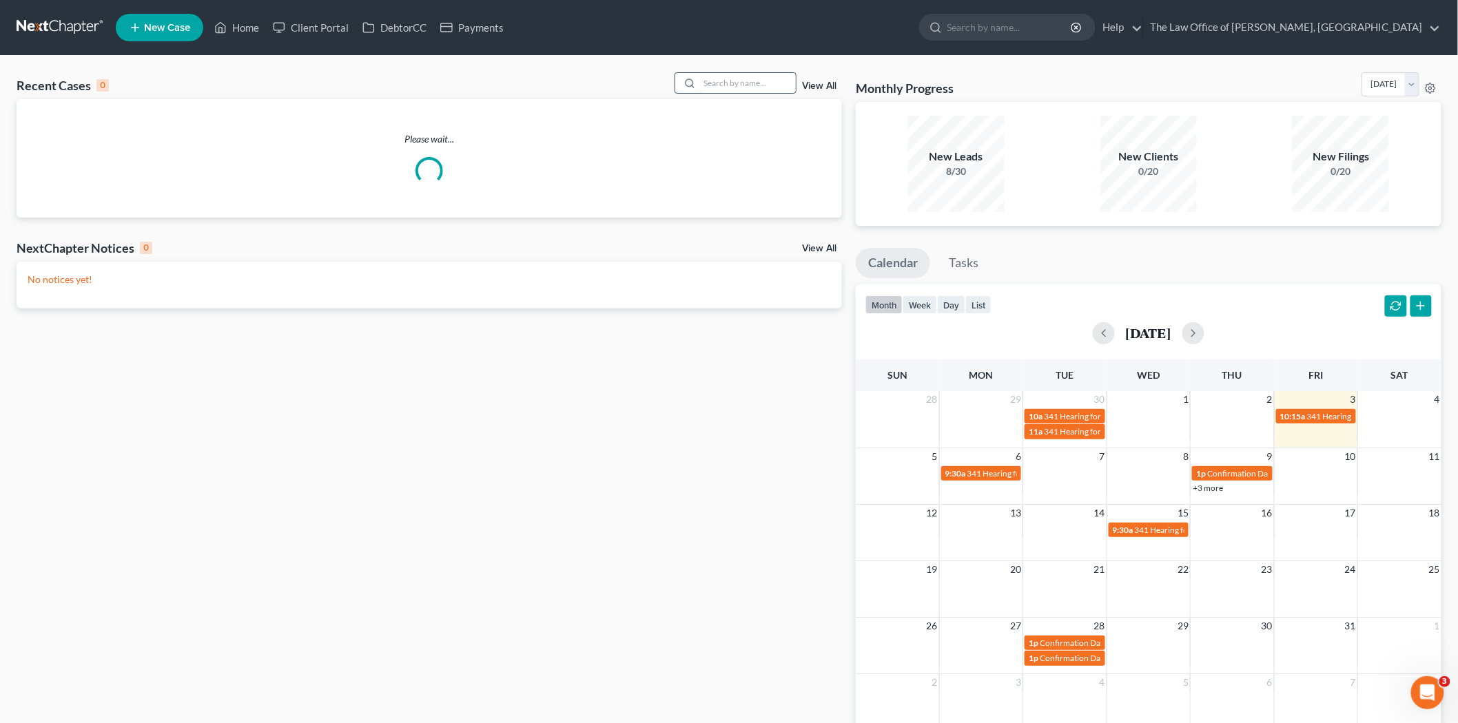
click at [740, 86] on input "search" at bounding box center [747, 83] width 96 height 20
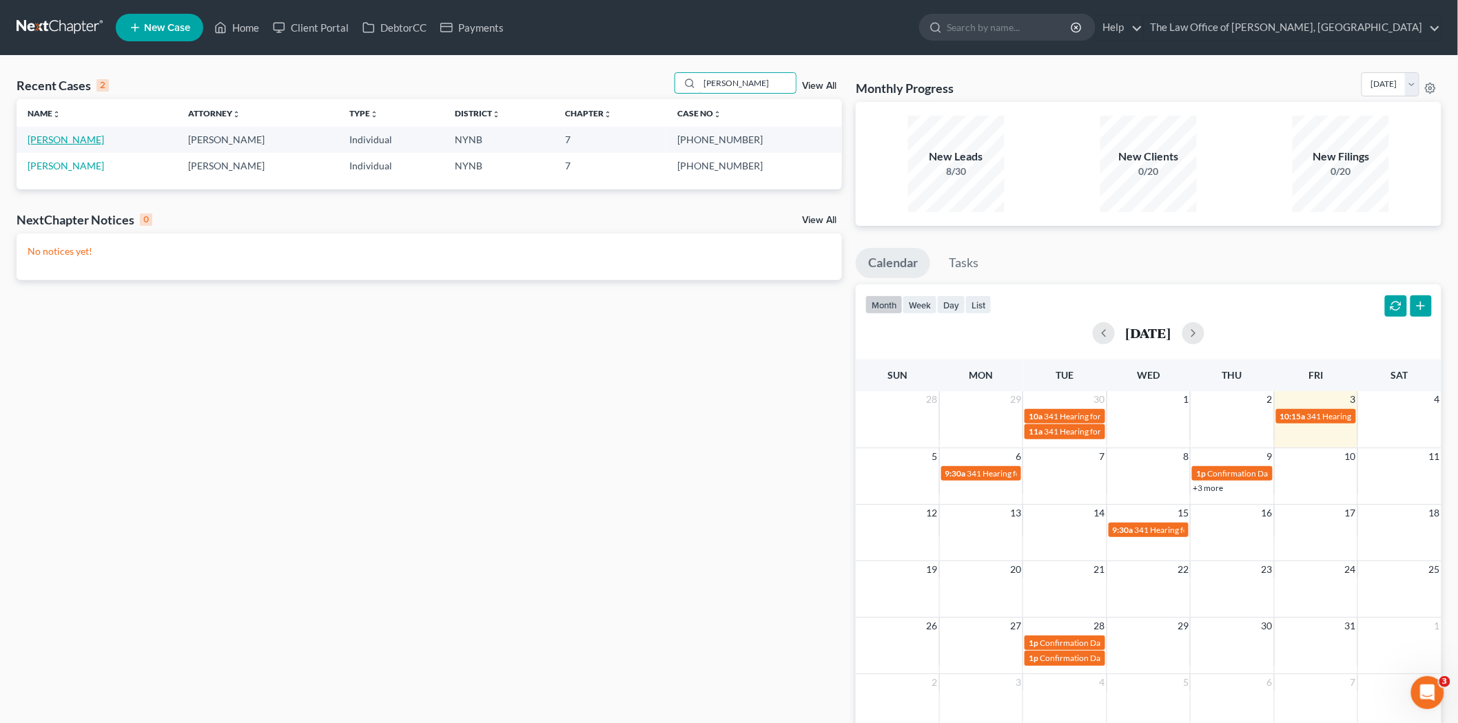
type input "mitch"
click at [65, 136] on link "[PERSON_NAME]" at bounding box center [66, 140] width 76 height 12
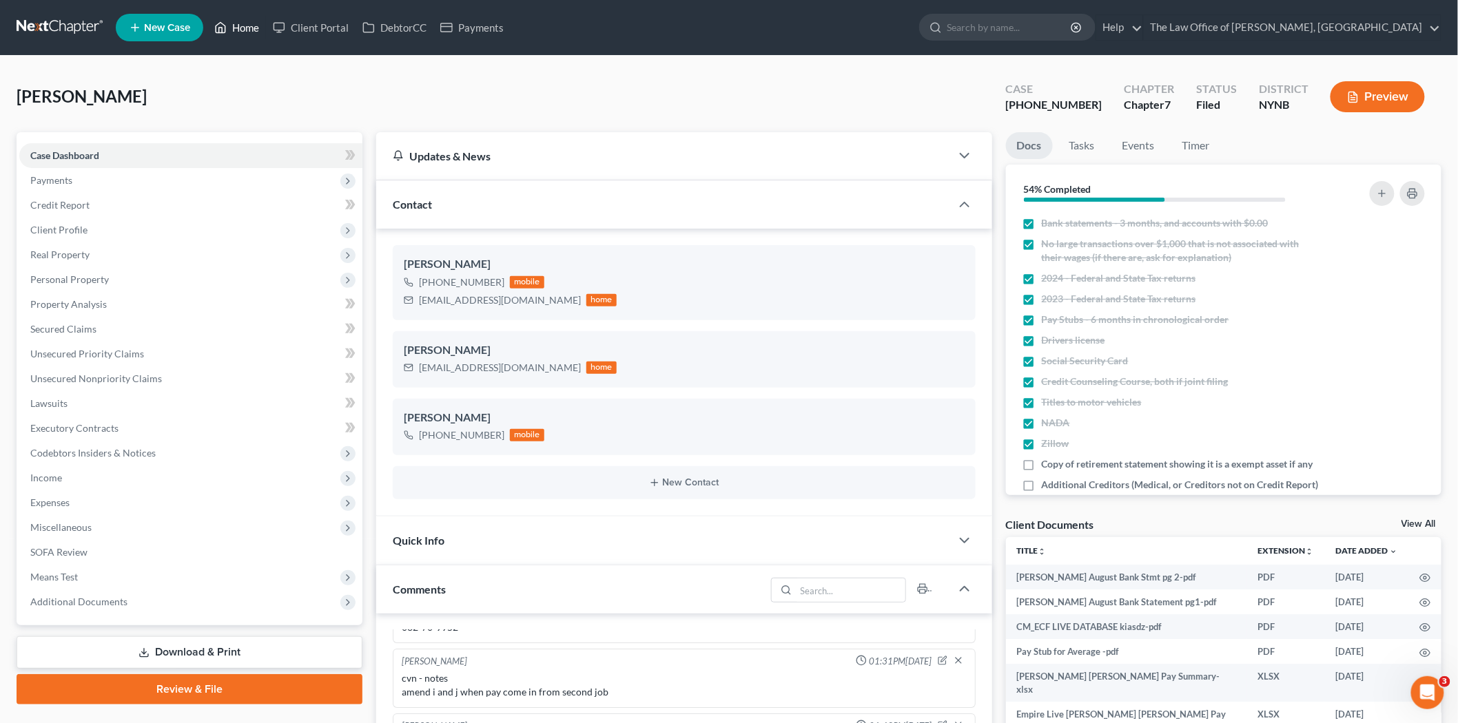
drag, startPoint x: 246, startPoint y: 30, endPoint x: 262, endPoint y: 30, distance: 15.8
click at [246, 30] on link "Home" at bounding box center [236, 27] width 59 height 25
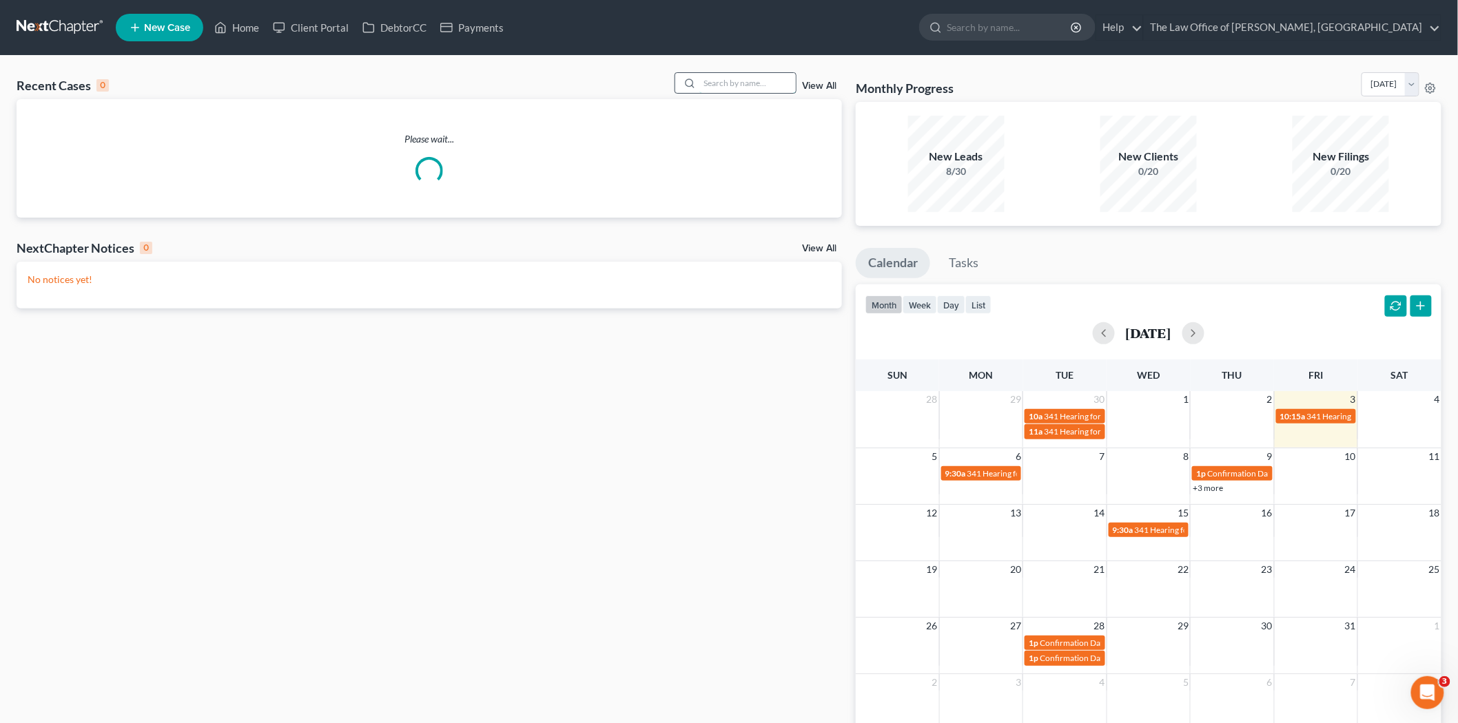
click at [739, 81] on input "search" at bounding box center [747, 83] width 96 height 20
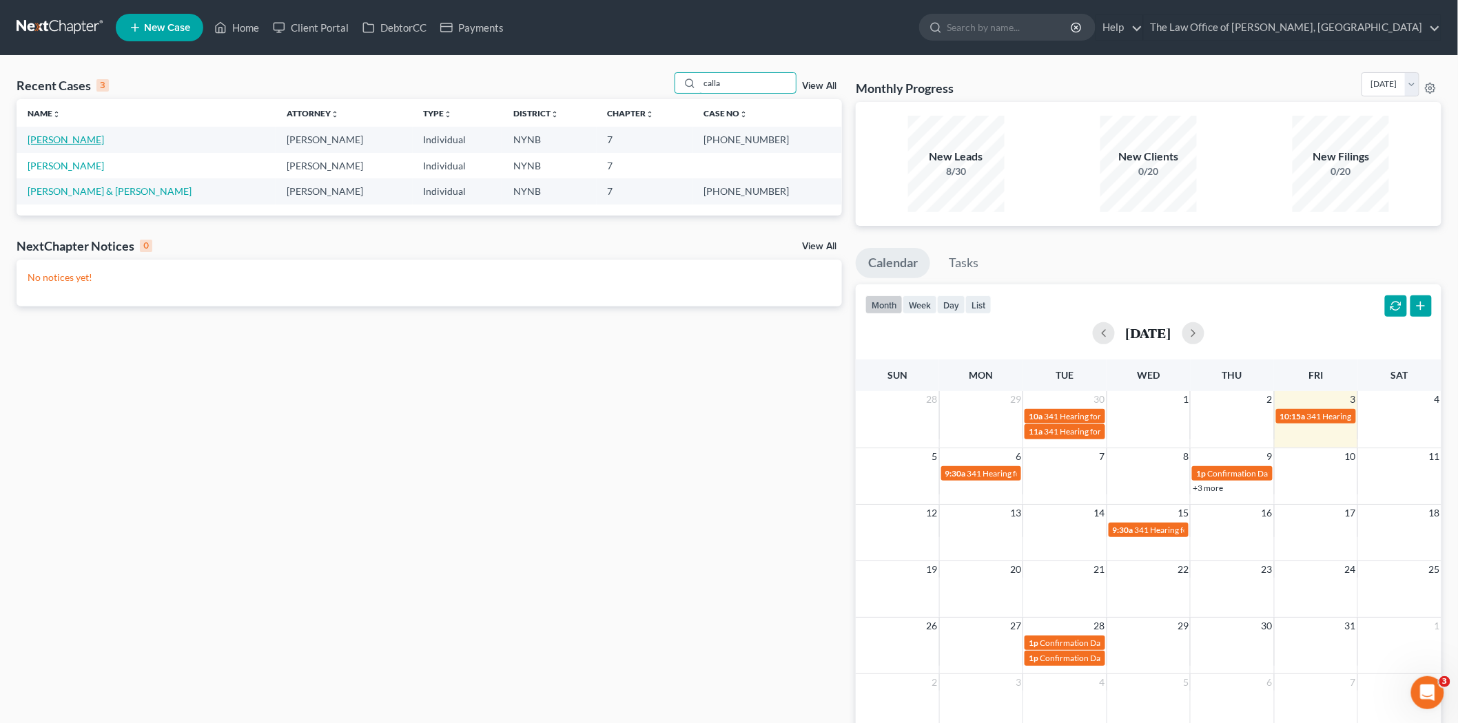
type input "calla"
click at [74, 136] on link "[PERSON_NAME]" at bounding box center [66, 140] width 76 height 12
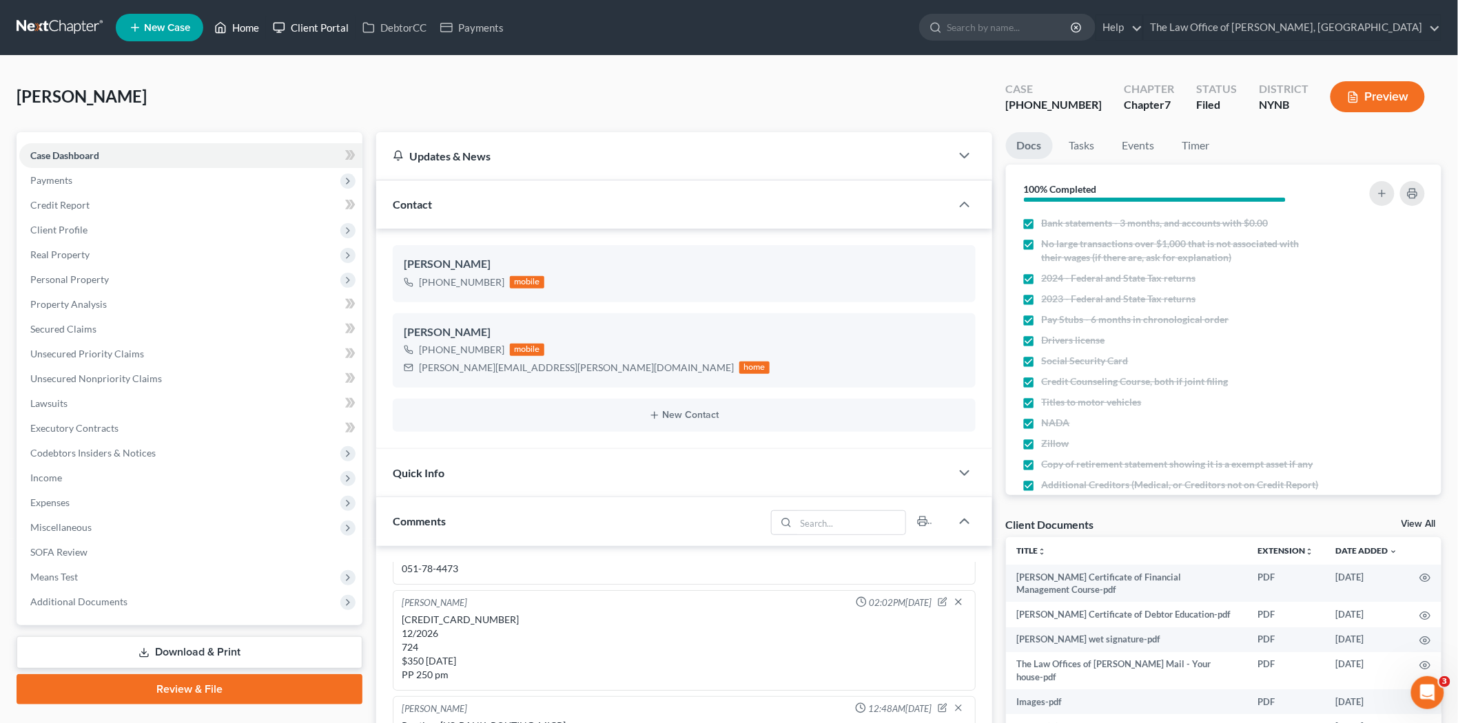
drag, startPoint x: 242, startPoint y: 22, endPoint x: 286, endPoint y: 36, distance: 46.2
click at [242, 22] on link "Home" at bounding box center [236, 27] width 59 height 25
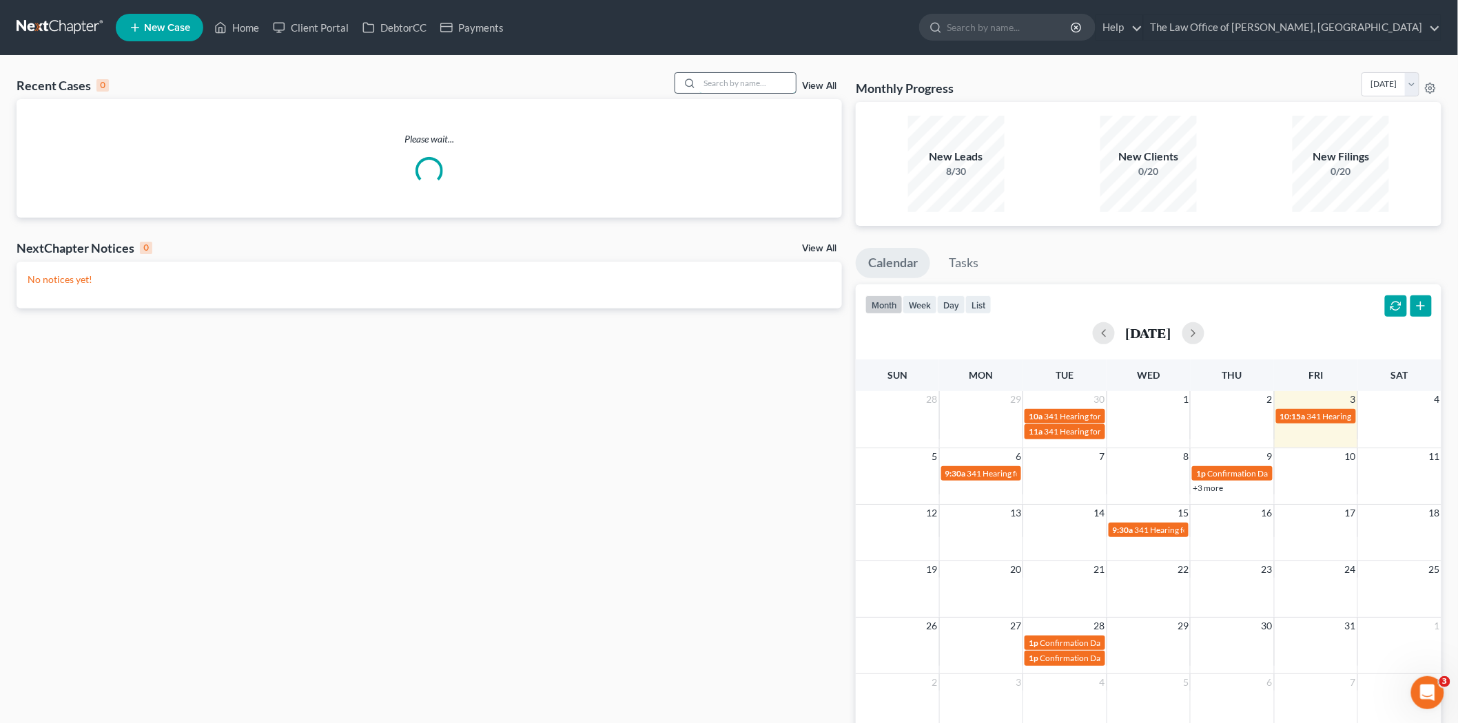
click at [746, 87] on input "search" at bounding box center [747, 83] width 96 height 20
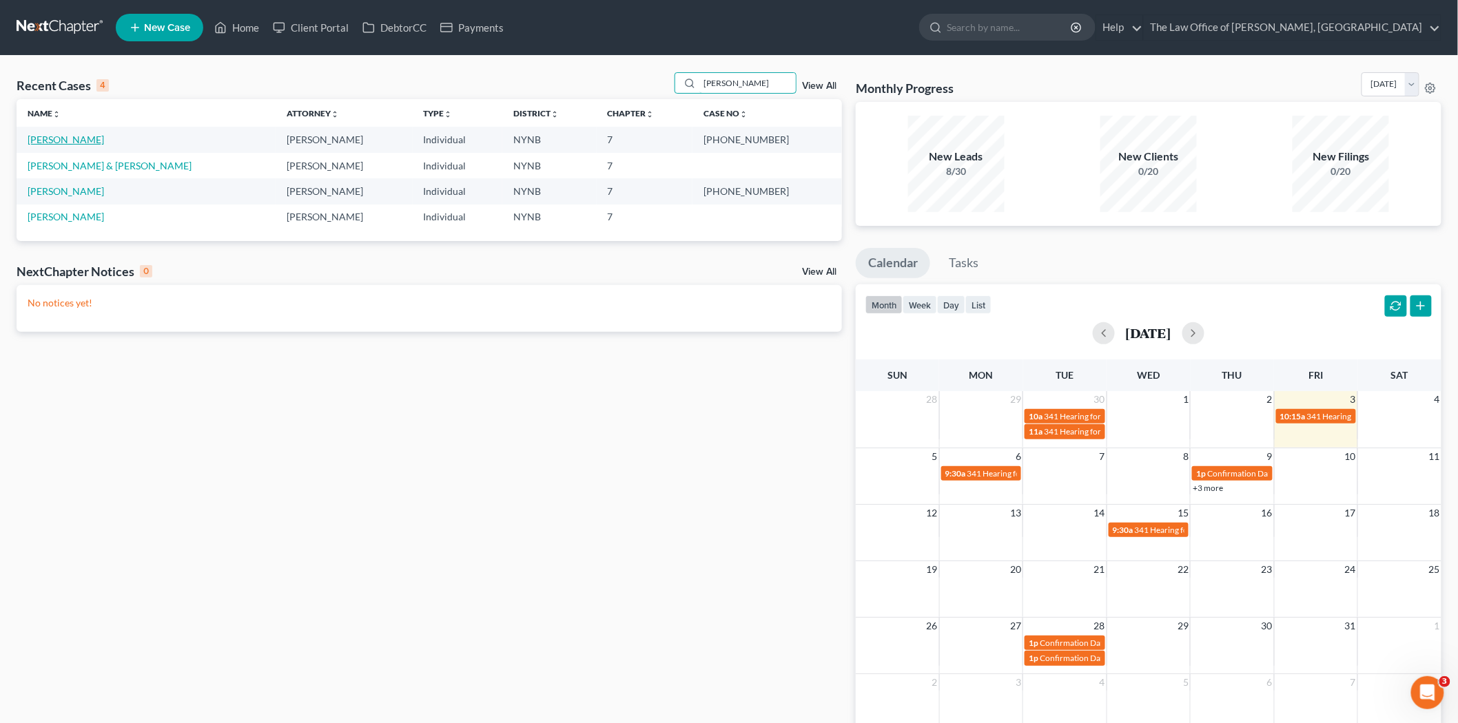
type input "burke"
click at [50, 138] on link "[PERSON_NAME]" at bounding box center [66, 140] width 76 height 12
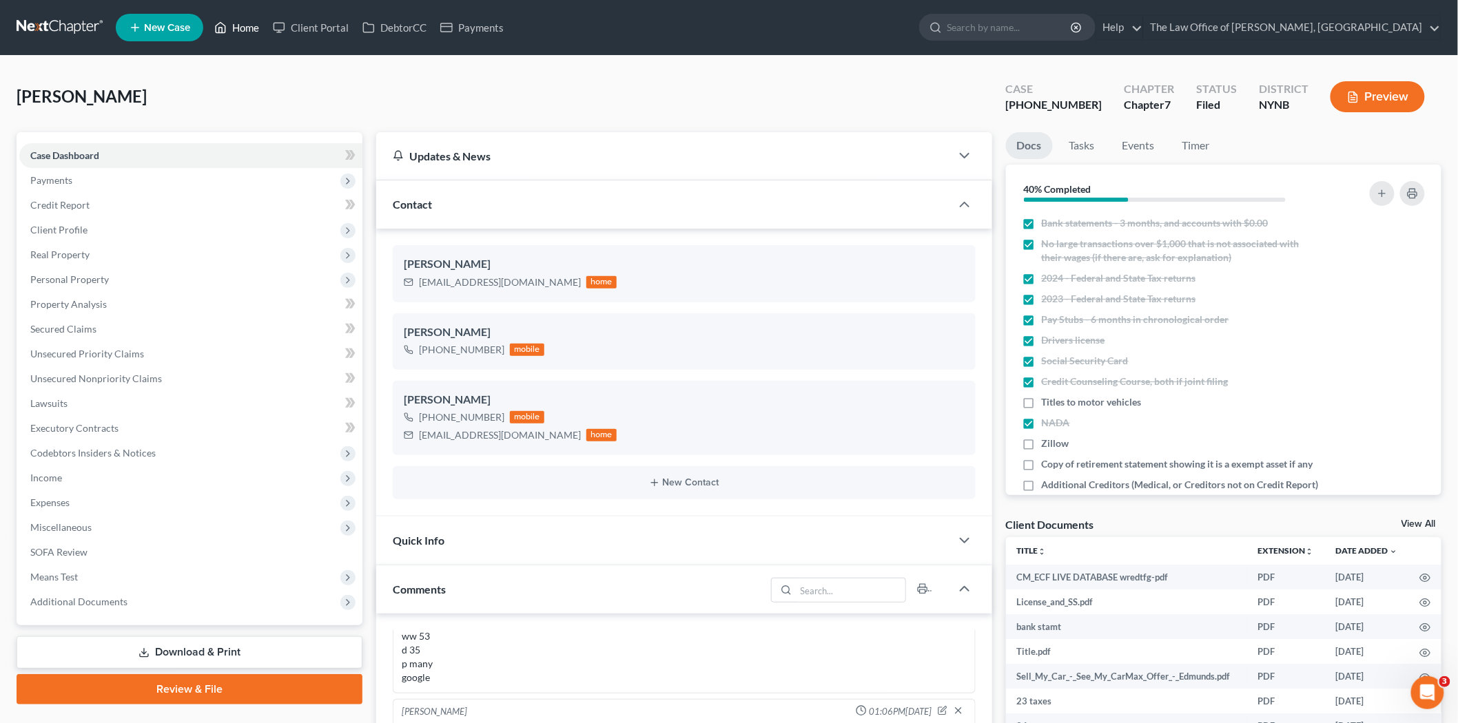
drag, startPoint x: 248, startPoint y: 32, endPoint x: 400, endPoint y: 92, distance: 163.6
click at [248, 32] on link "Home" at bounding box center [236, 27] width 59 height 25
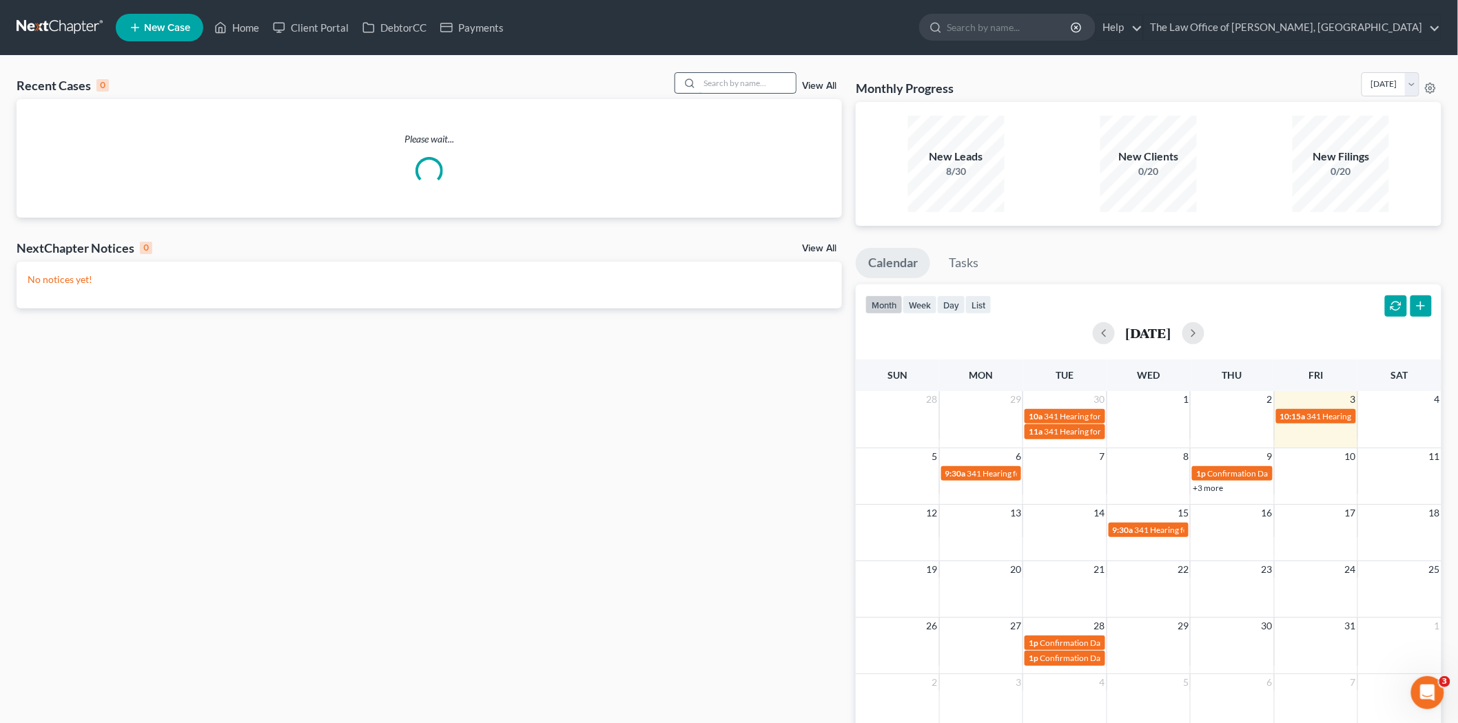
click at [766, 90] on input "search" at bounding box center [747, 83] width 96 height 20
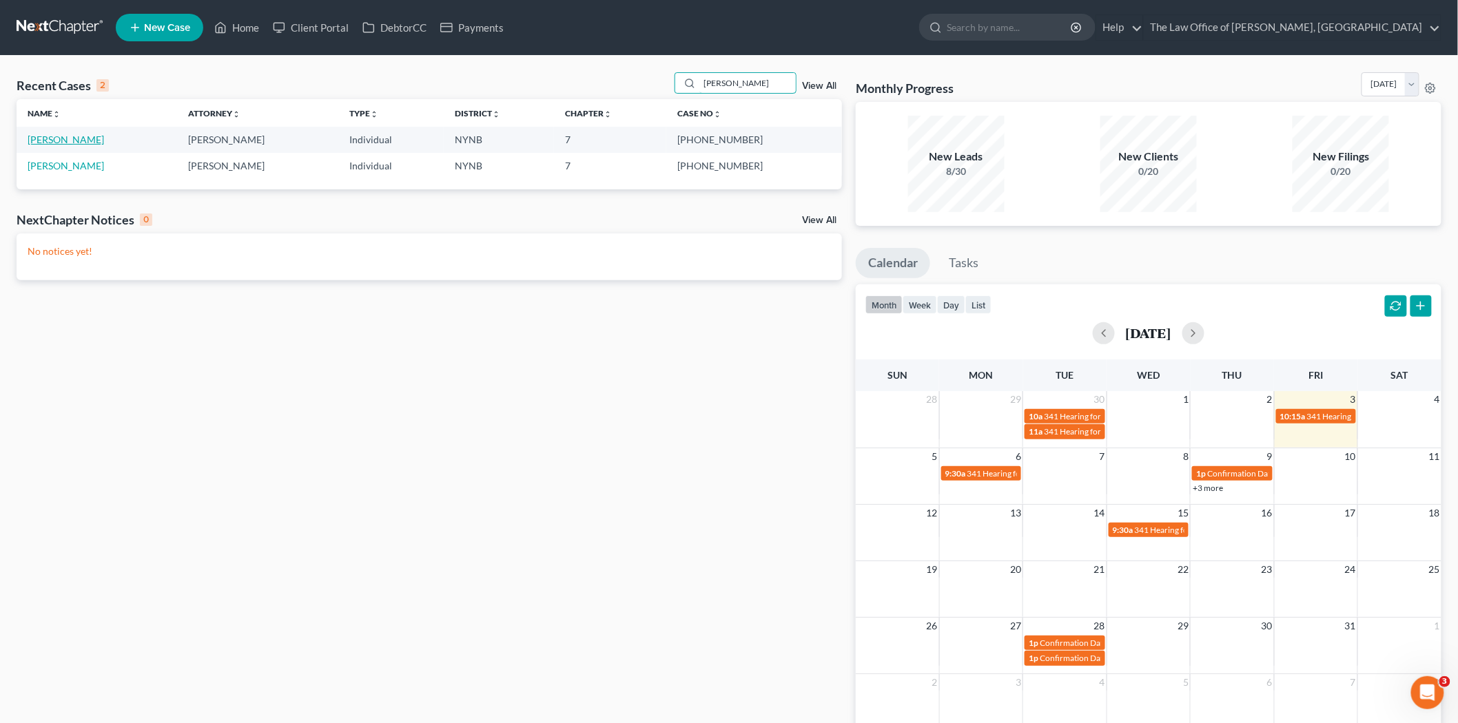
type input "pinedo"
click at [57, 138] on link "[PERSON_NAME]" at bounding box center [66, 140] width 76 height 12
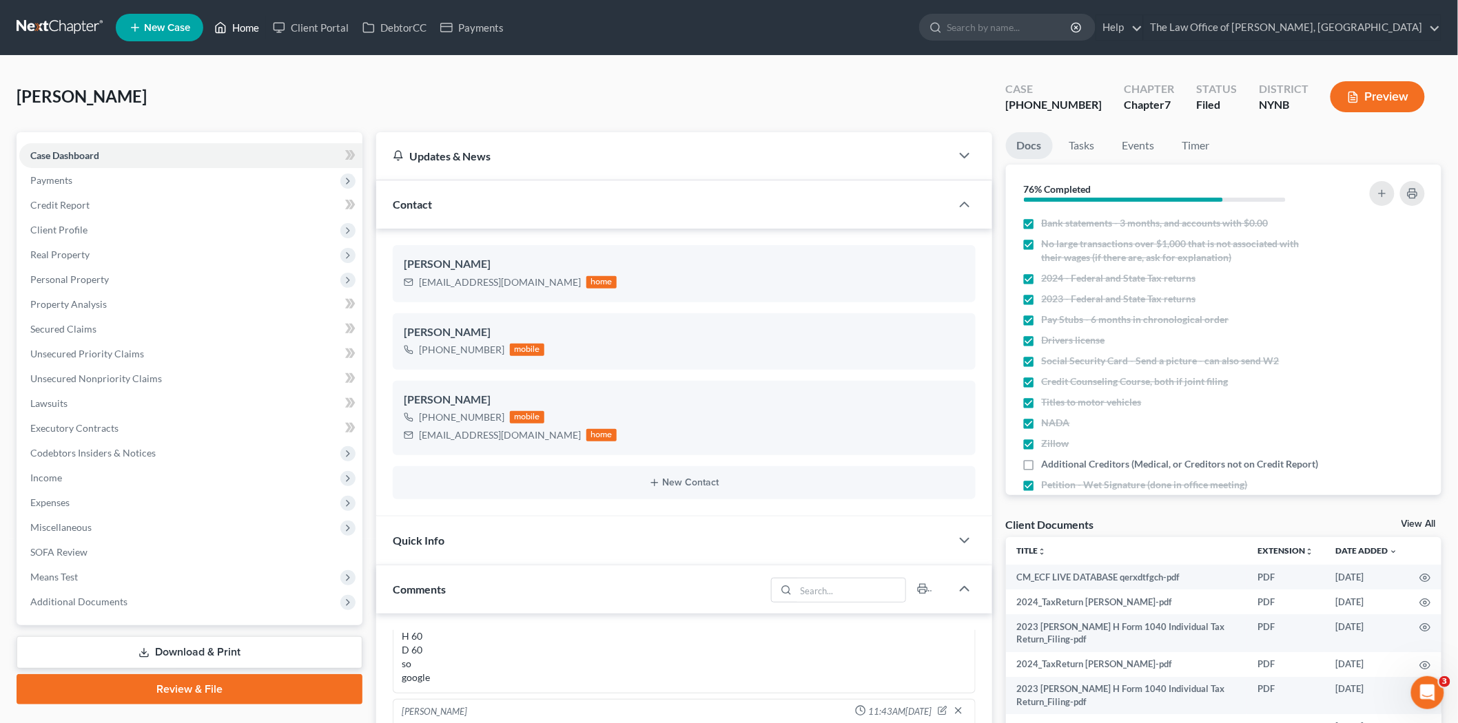
click at [233, 26] on link "Home" at bounding box center [236, 27] width 59 height 25
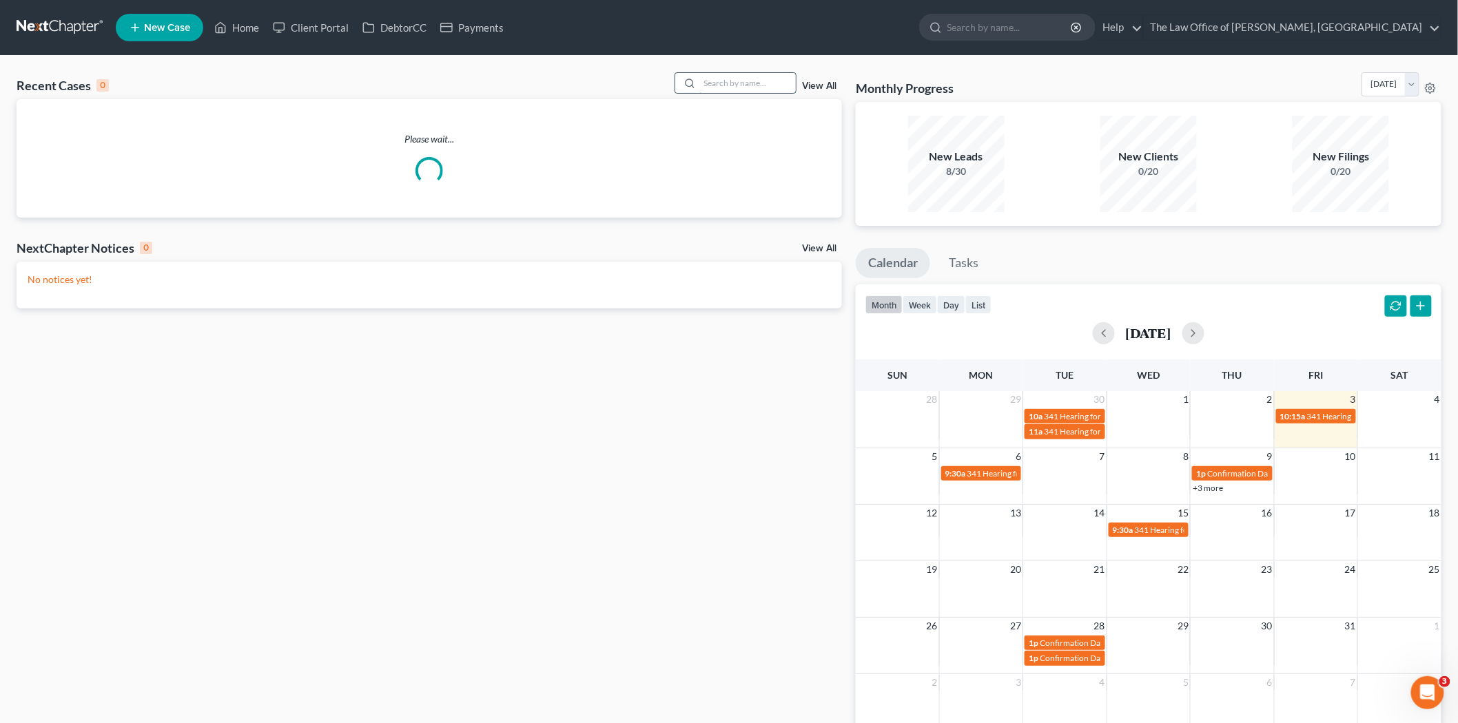
click at [751, 84] on input "search" at bounding box center [747, 83] width 96 height 20
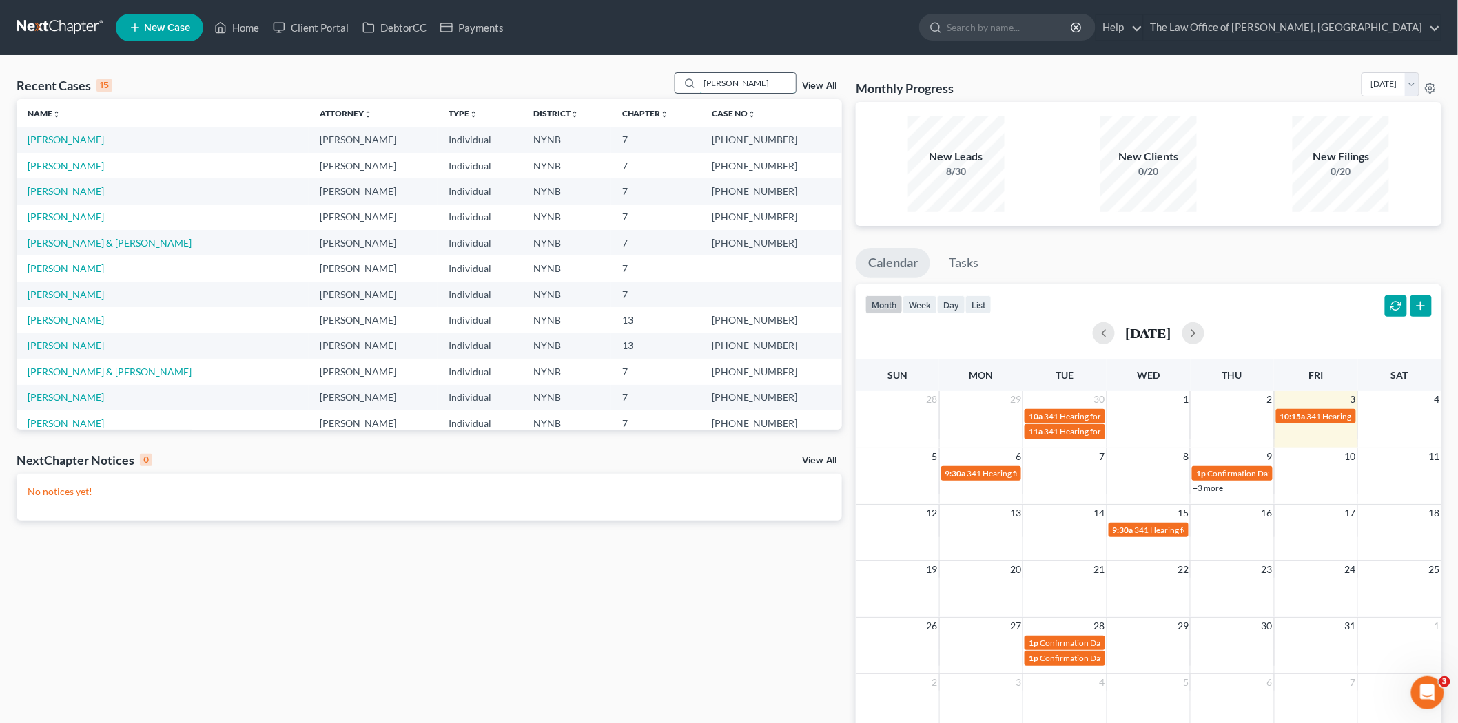
type input "[PERSON_NAME]"
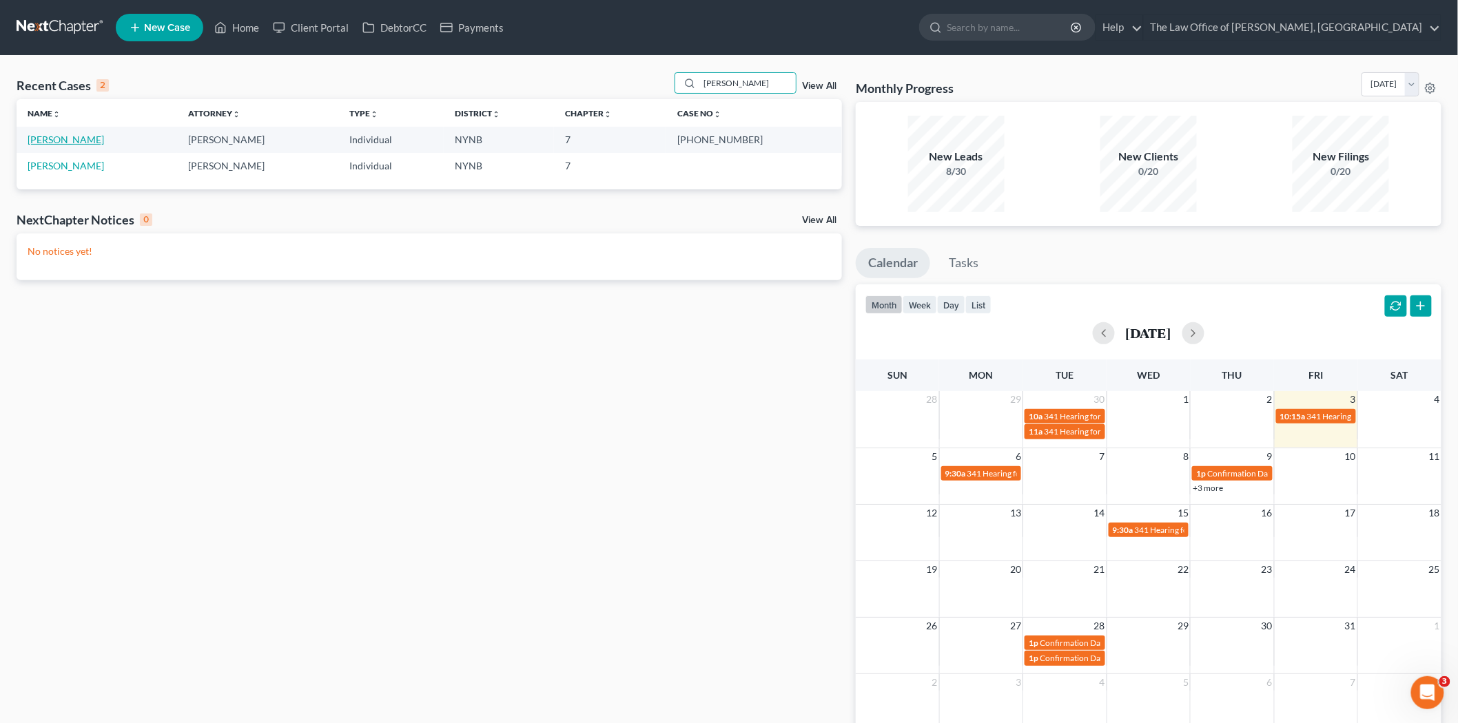
click at [61, 136] on link "[PERSON_NAME]" at bounding box center [66, 140] width 76 height 12
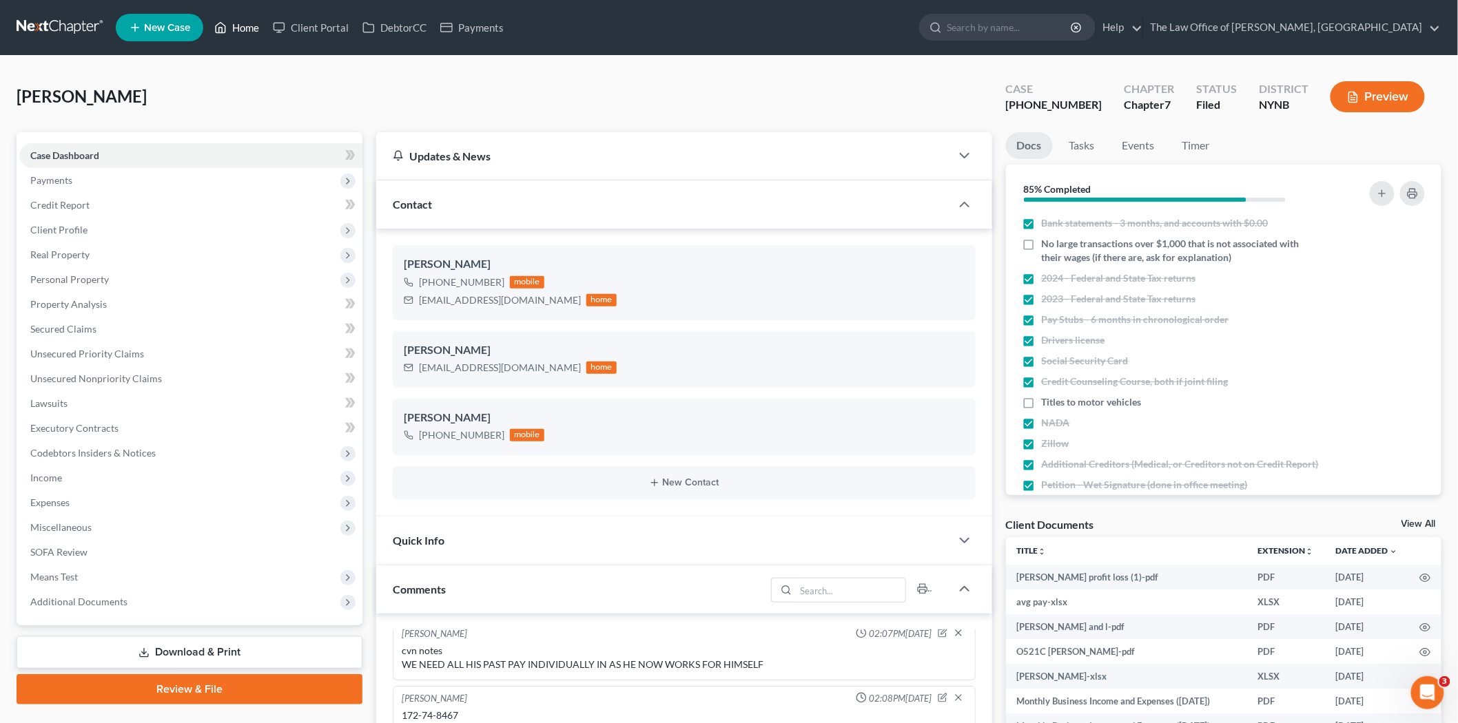
drag, startPoint x: 245, startPoint y: 21, endPoint x: 395, endPoint y: 94, distance: 167.6
click at [245, 21] on link "Home" at bounding box center [236, 27] width 59 height 25
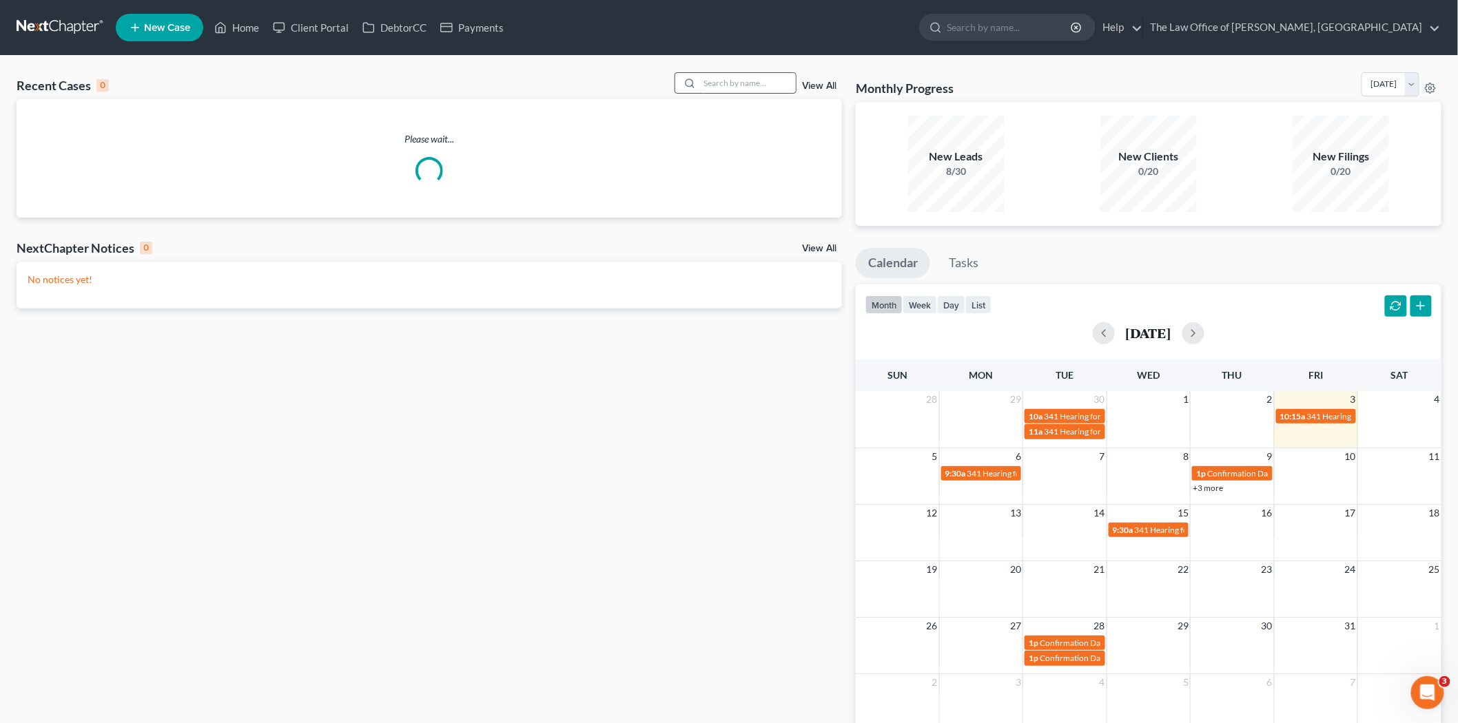
click at [755, 80] on input "search" at bounding box center [747, 83] width 96 height 20
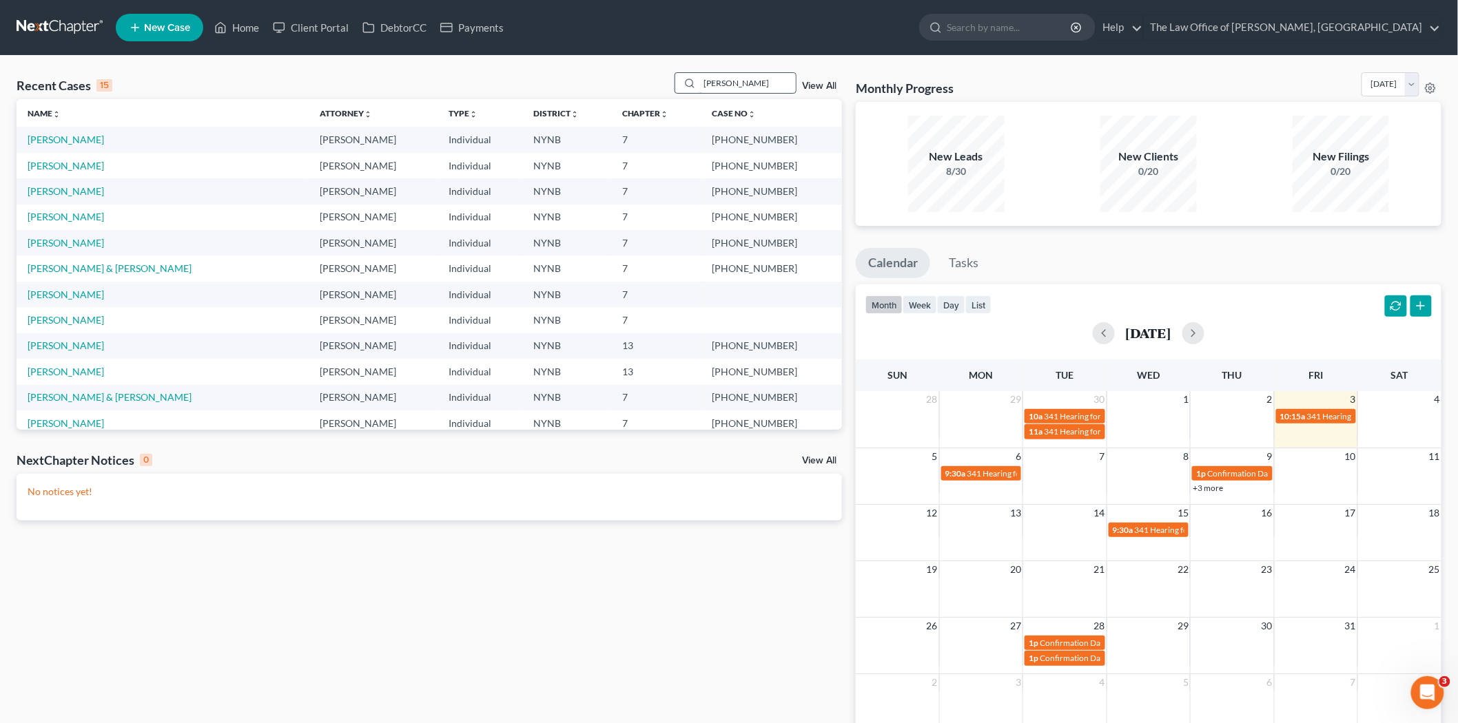
type input "mosher"
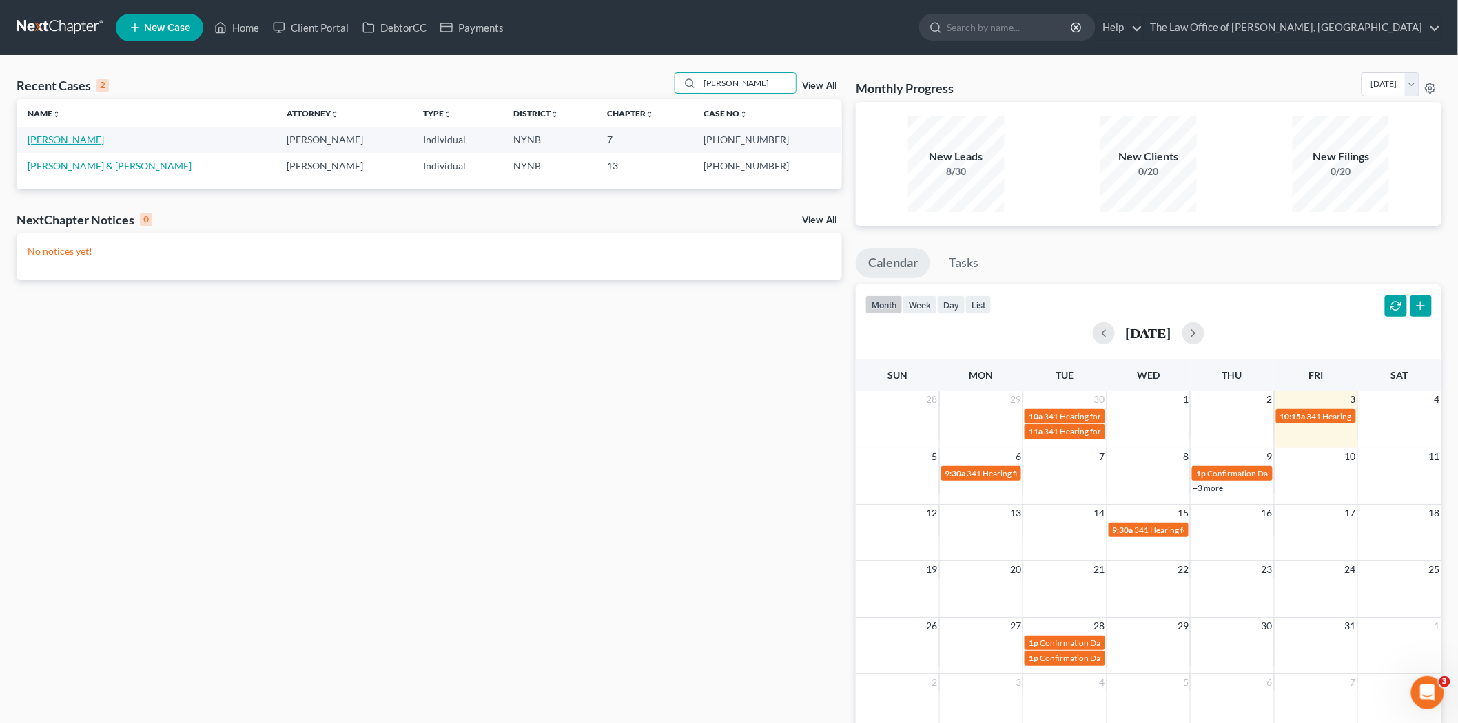
click at [33, 143] on link "Mosher, Sterling" at bounding box center [66, 140] width 76 height 12
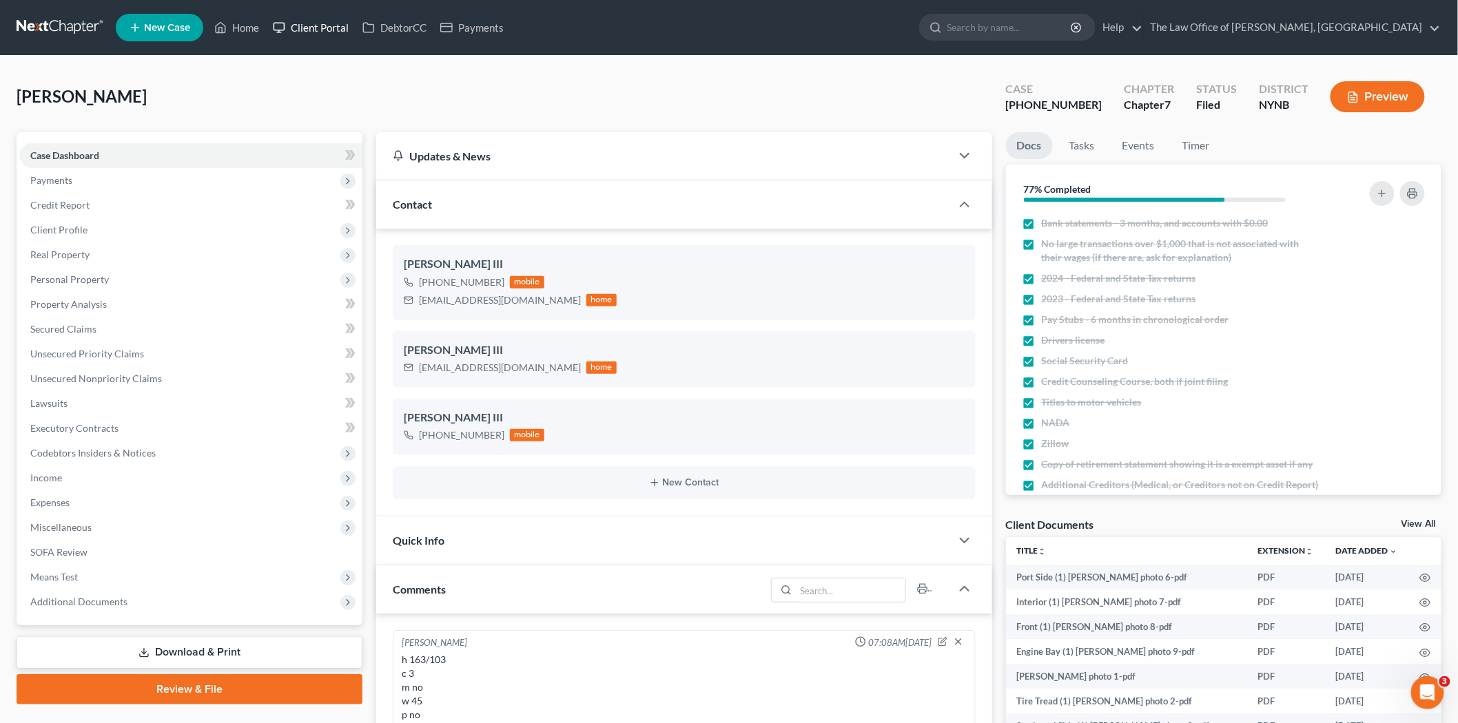
click at [267, 28] on link "Client Portal" at bounding box center [311, 27] width 90 height 25
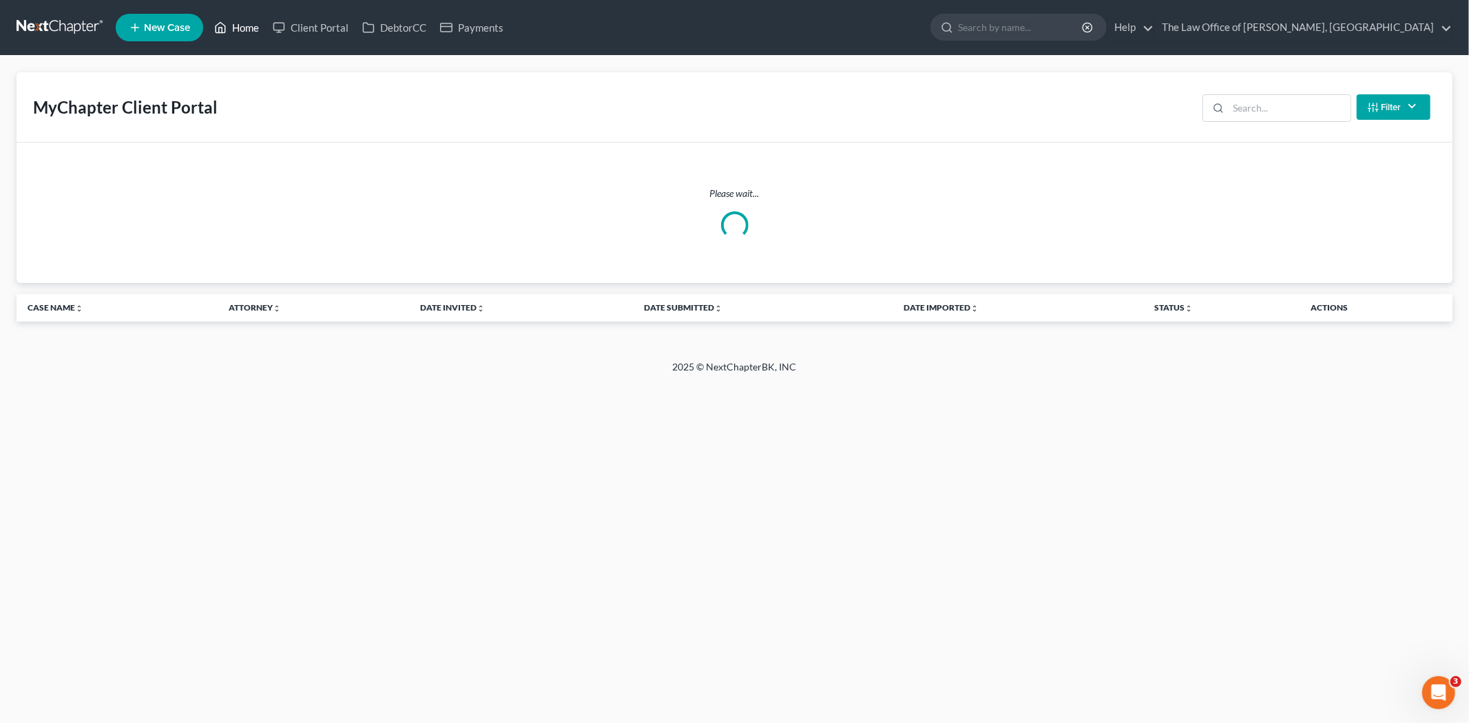
click at [249, 25] on link "Home" at bounding box center [236, 27] width 59 height 25
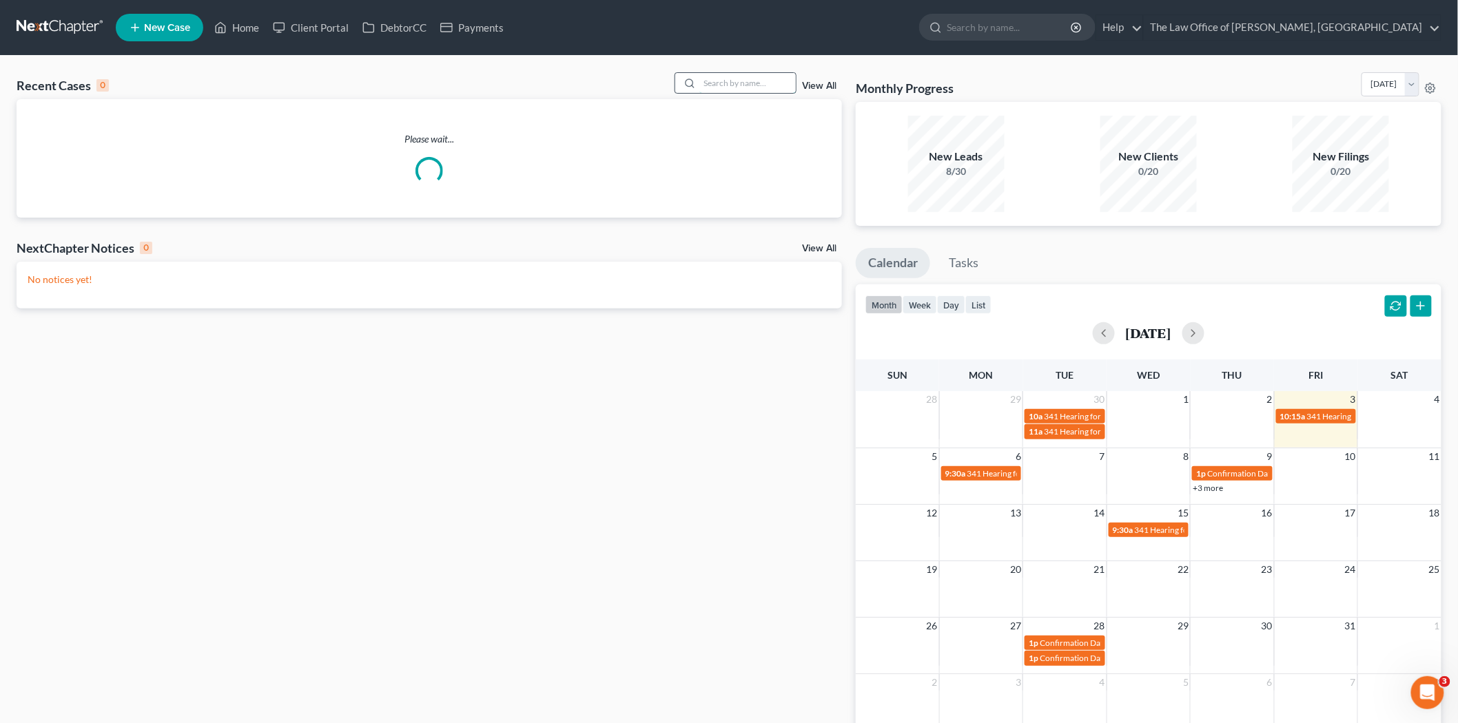
click at [722, 86] on input "search" at bounding box center [747, 83] width 96 height 20
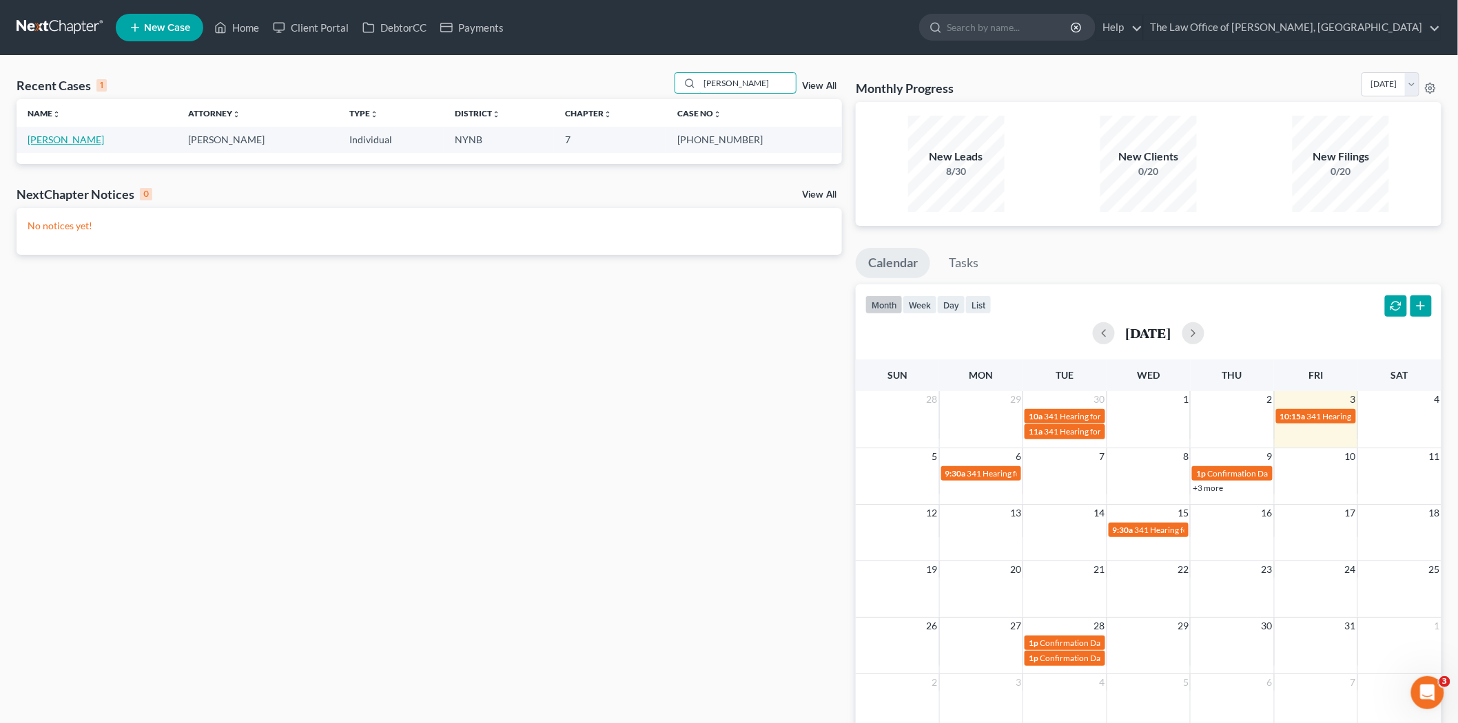
type input "volin"
click at [67, 143] on link "Volinsky, Alana" at bounding box center [66, 140] width 76 height 12
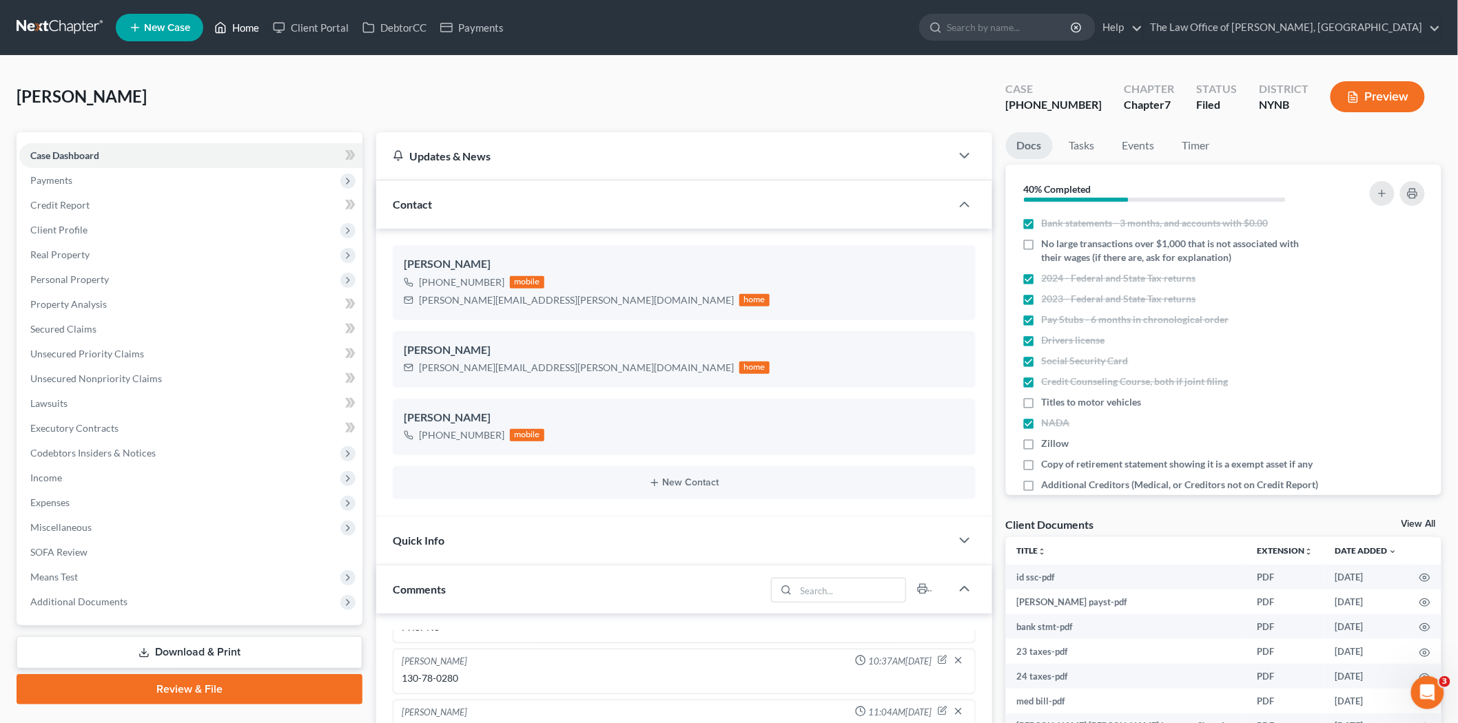
click at [236, 22] on link "Home" at bounding box center [236, 27] width 59 height 25
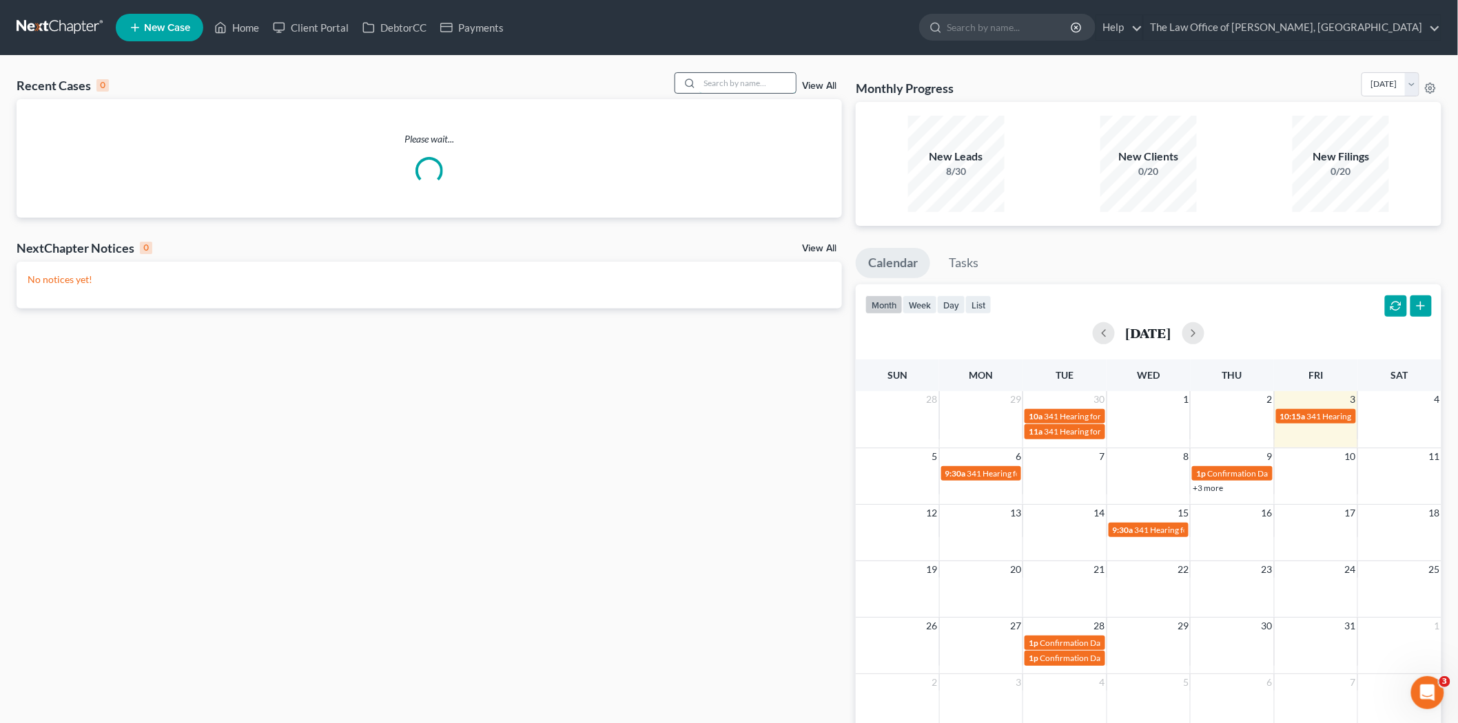
click at [725, 88] on input "search" at bounding box center [747, 83] width 96 height 20
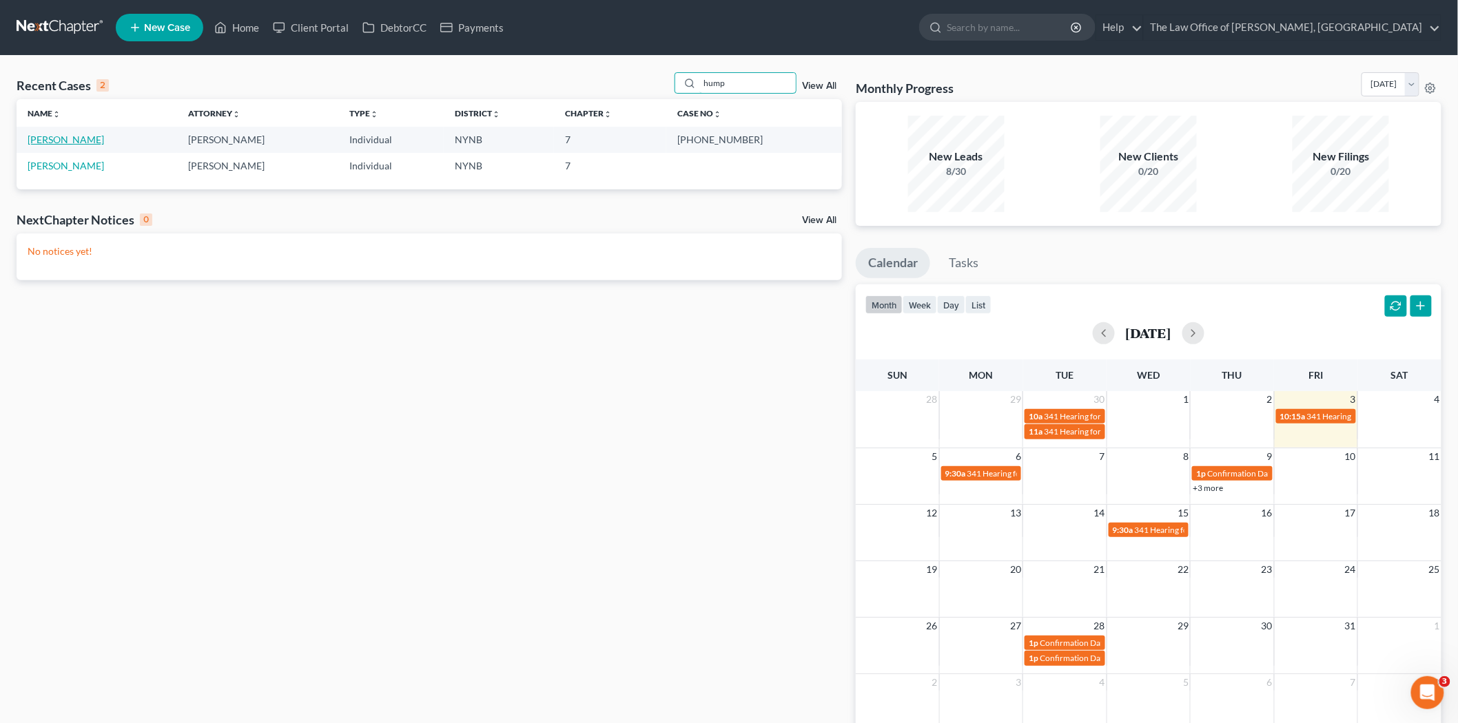
type input "hump"
click at [65, 145] on link "Humphrey, Tammy" at bounding box center [66, 140] width 76 height 12
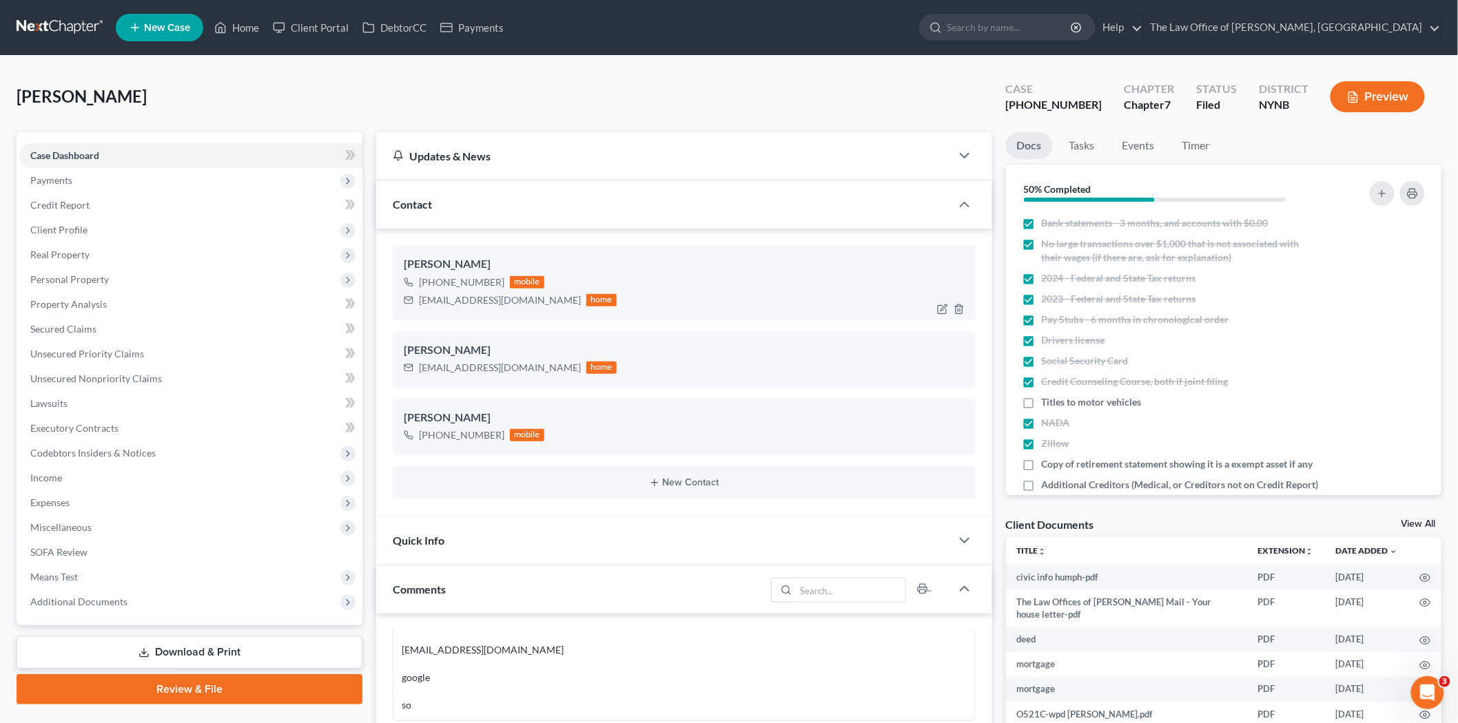
click at [463, 278] on div "+1 (518) 368-1340" at bounding box center [461, 283] width 85 height 14
copy div "+1 (518) 368-1340"
click at [241, 25] on link "Home" at bounding box center [236, 27] width 59 height 25
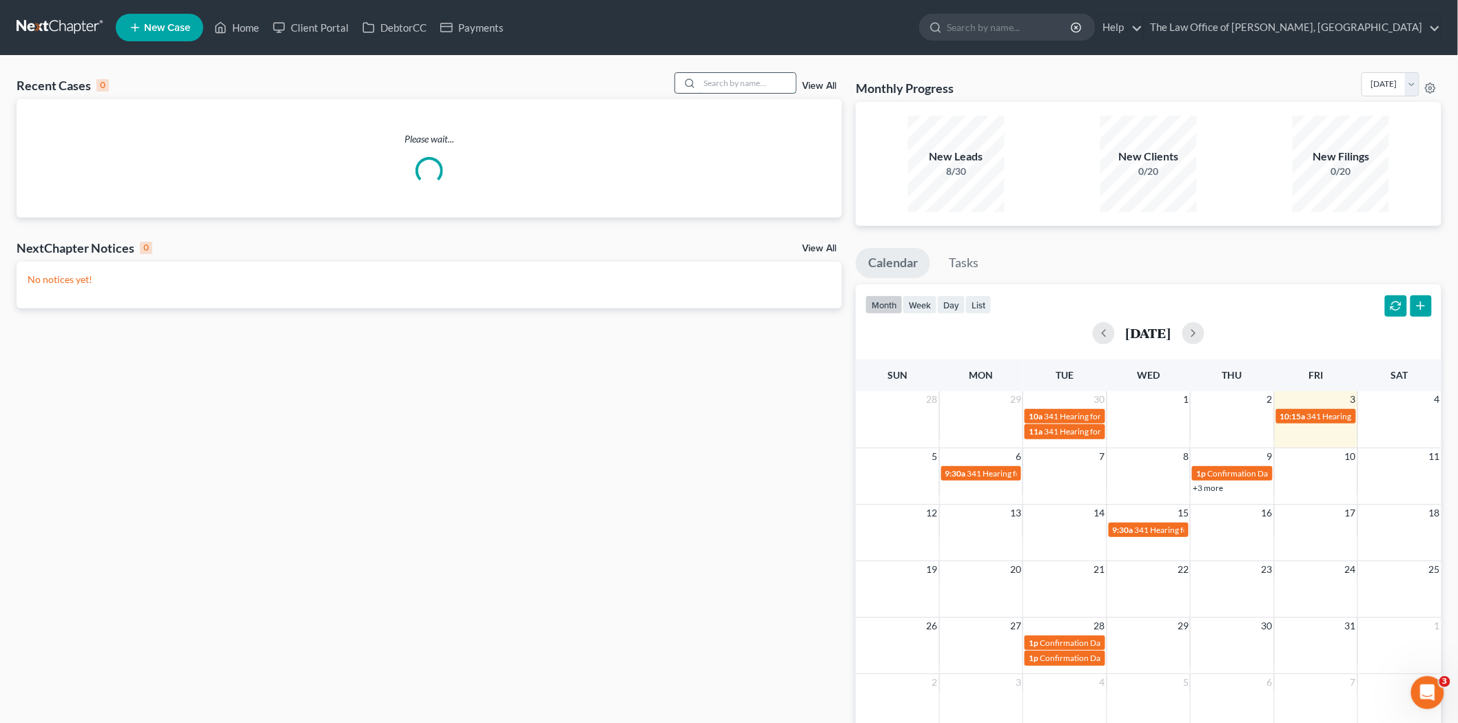
click at [763, 81] on input "search" at bounding box center [747, 83] width 96 height 20
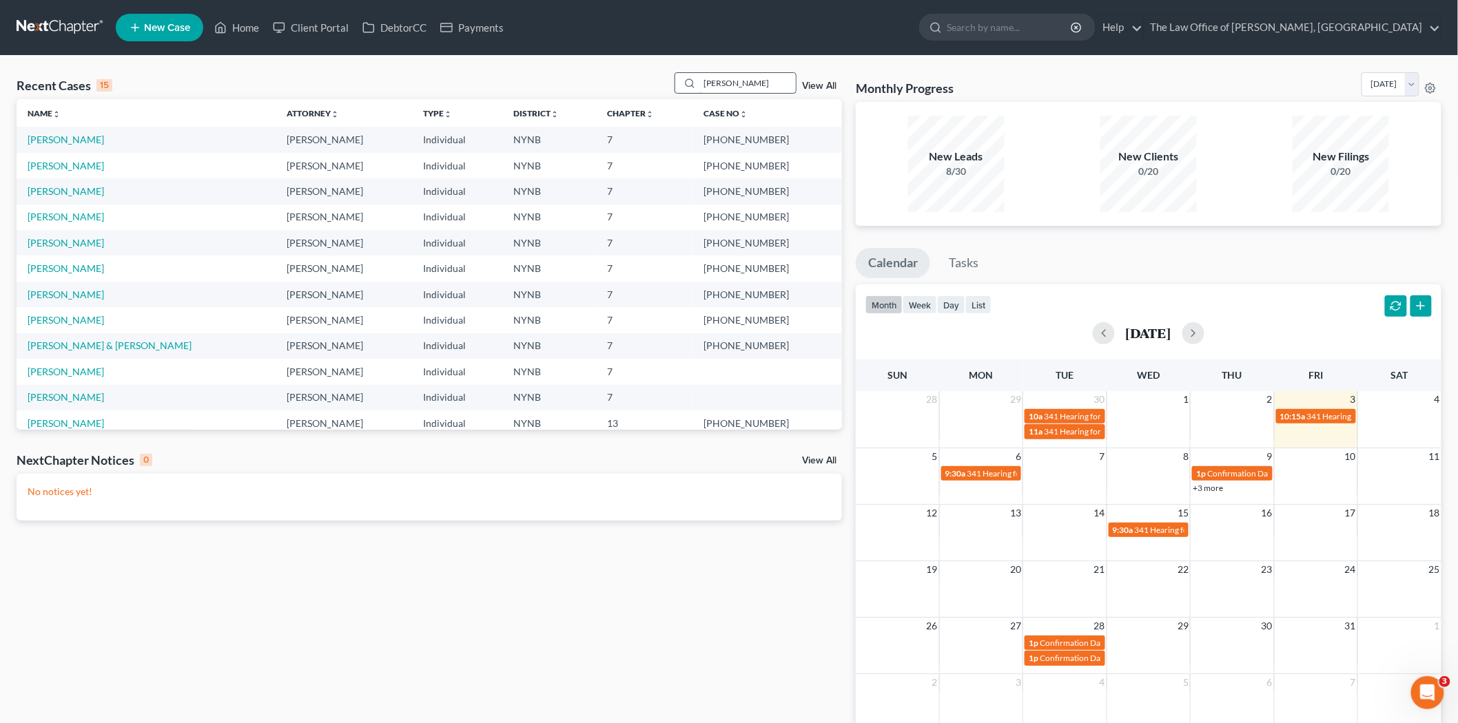
type input "roberts"
click at [81, 140] on link "Roberts, Sean & Holly" at bounding box center [110, 140] width 164 height 12
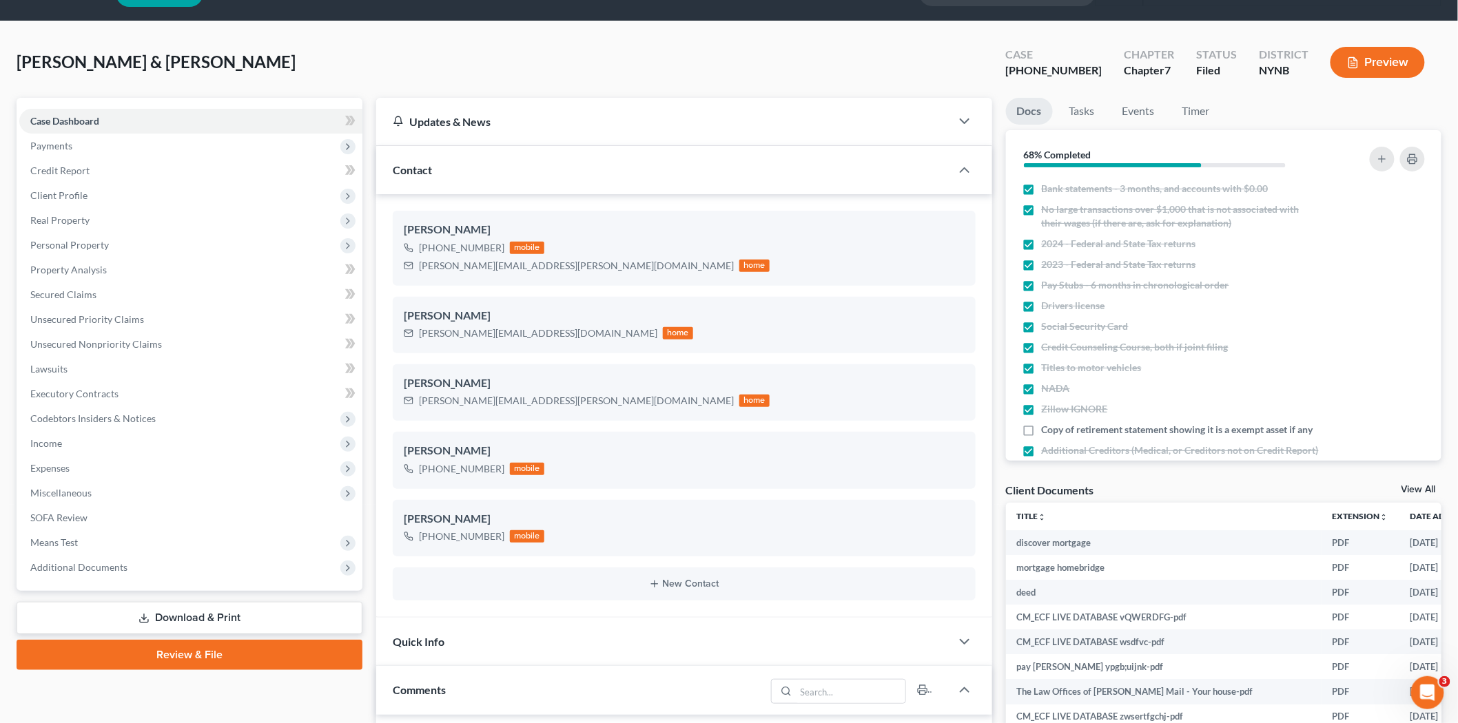
scroll to position [10, 0]
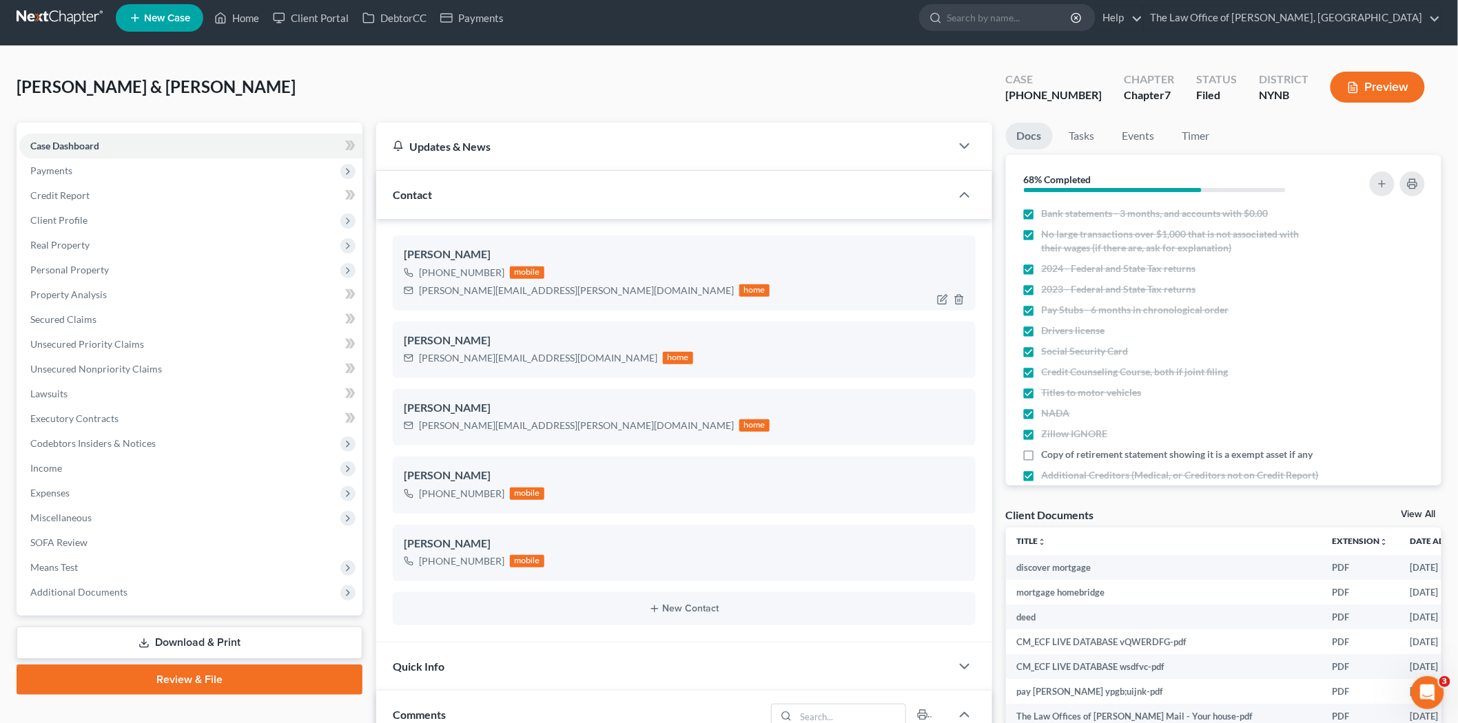
click at [460, 271] on div "+1 (843) 424-2017" at bounding box center [461, 273] width 85 height 14
copy div "+1 (843) 424-2017"
click at [459, 495] on div "+1 (518) 322-5283" at bounding box center [461, 494] width 85 height 14
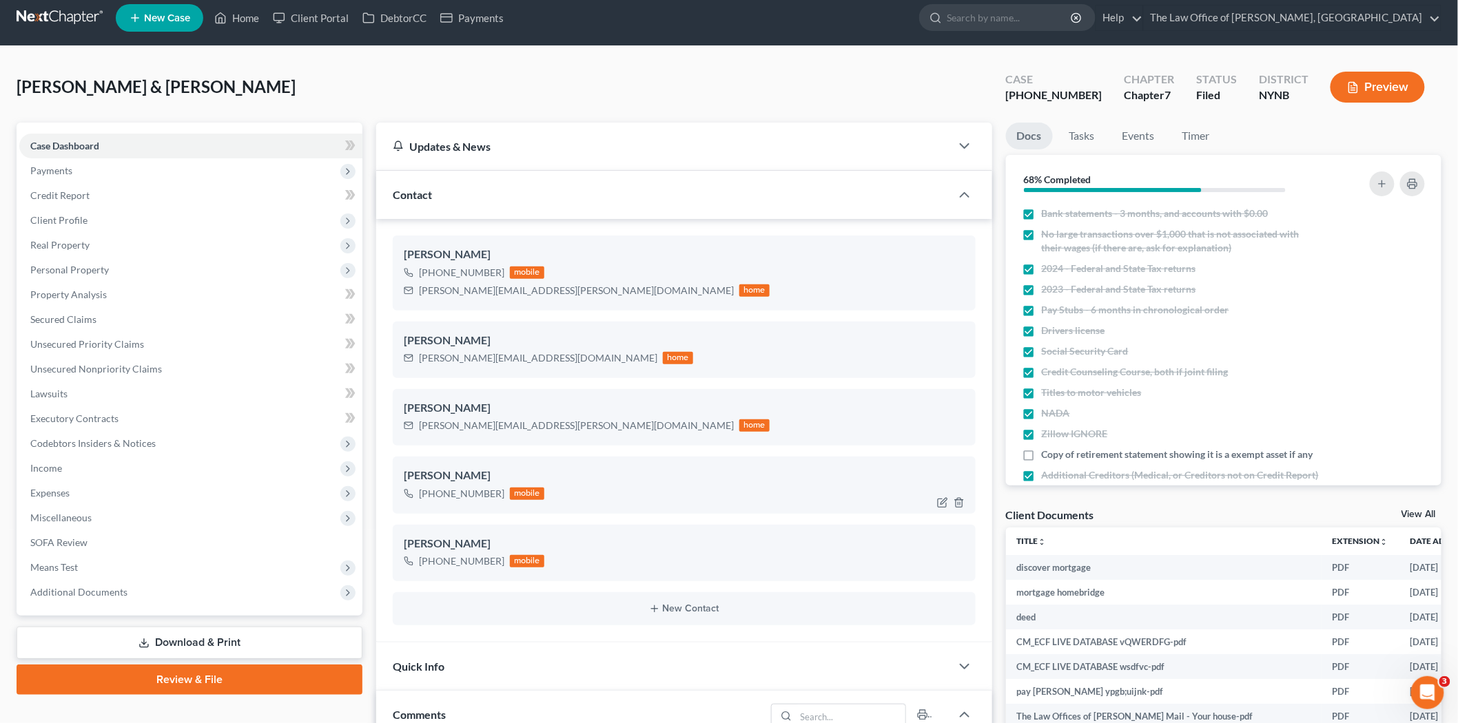
click at [459, 495] on div "+1 (518) 322-5283" at bounding box center [461, 494] width 85 height 14
copy div "+1 (518) 322-5283"
drag, startPoint x: 234, startPoint y: 22, endPoint x: 532, endPoint y: 121, distance: 313.7
click at [234, 22] on link "Home" at bounding box center [236, 18] width 59 height 25
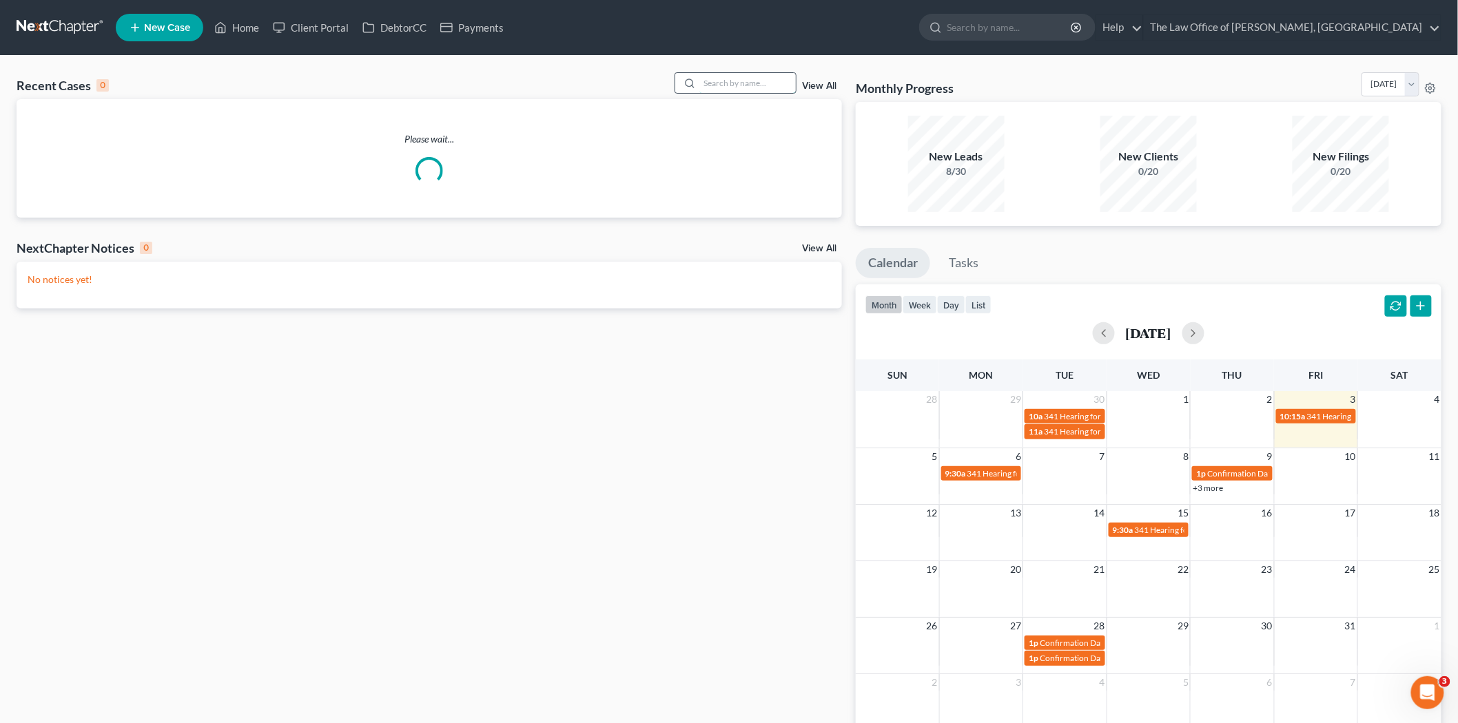
click at [730, 85] on input "search" at bounding box center [747, 83] width 96 height 20
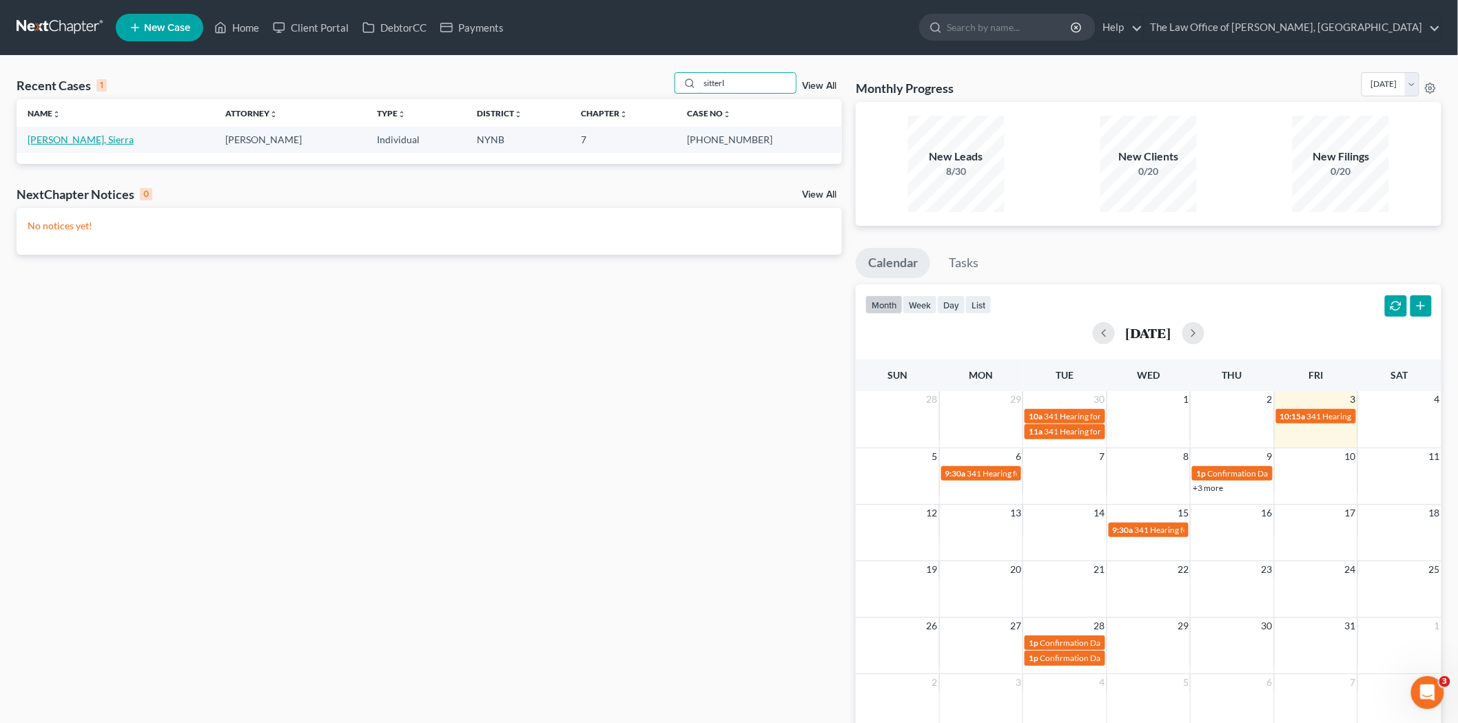
type input "sitterl"
click at [74, 138] on link "[PERSON_NAME], Sierra" at bounding box center [81, 140] width 106 height 12
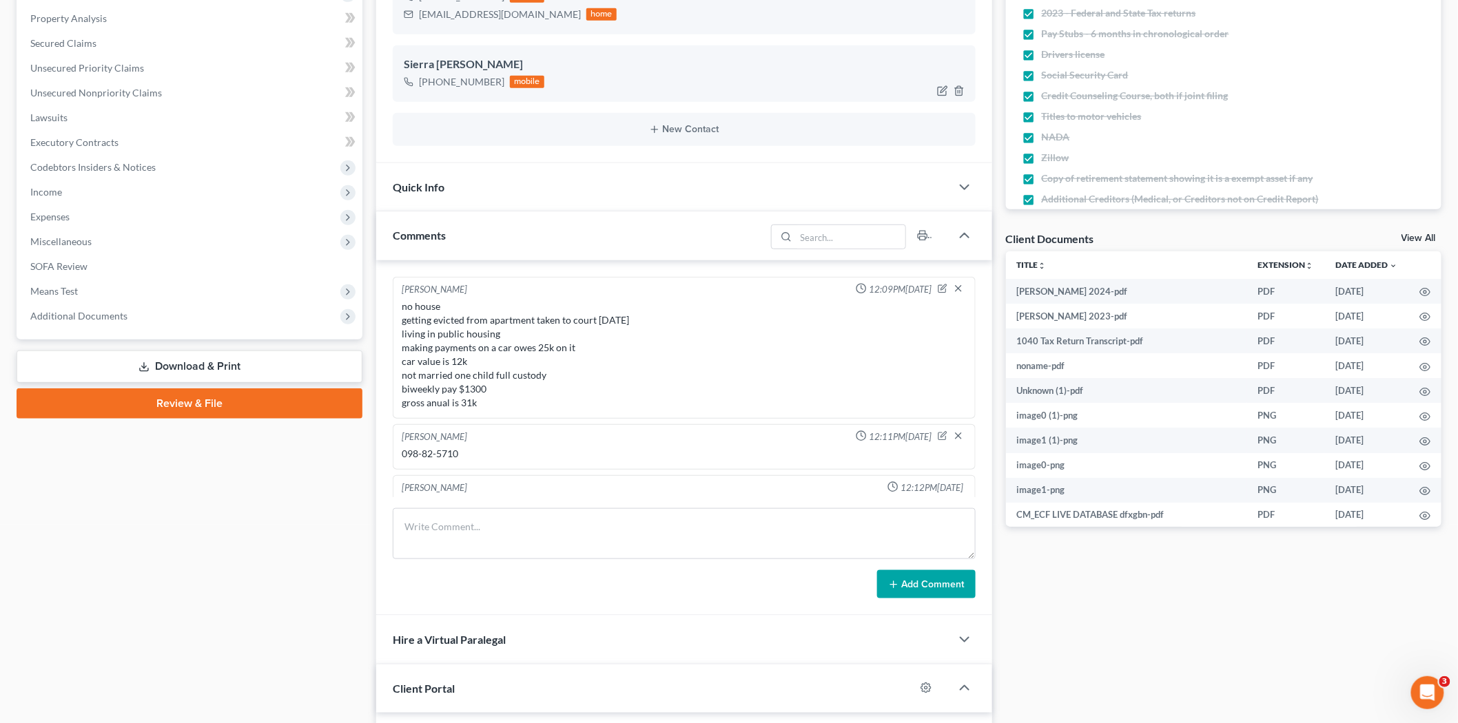
scroll to position [112, 0]
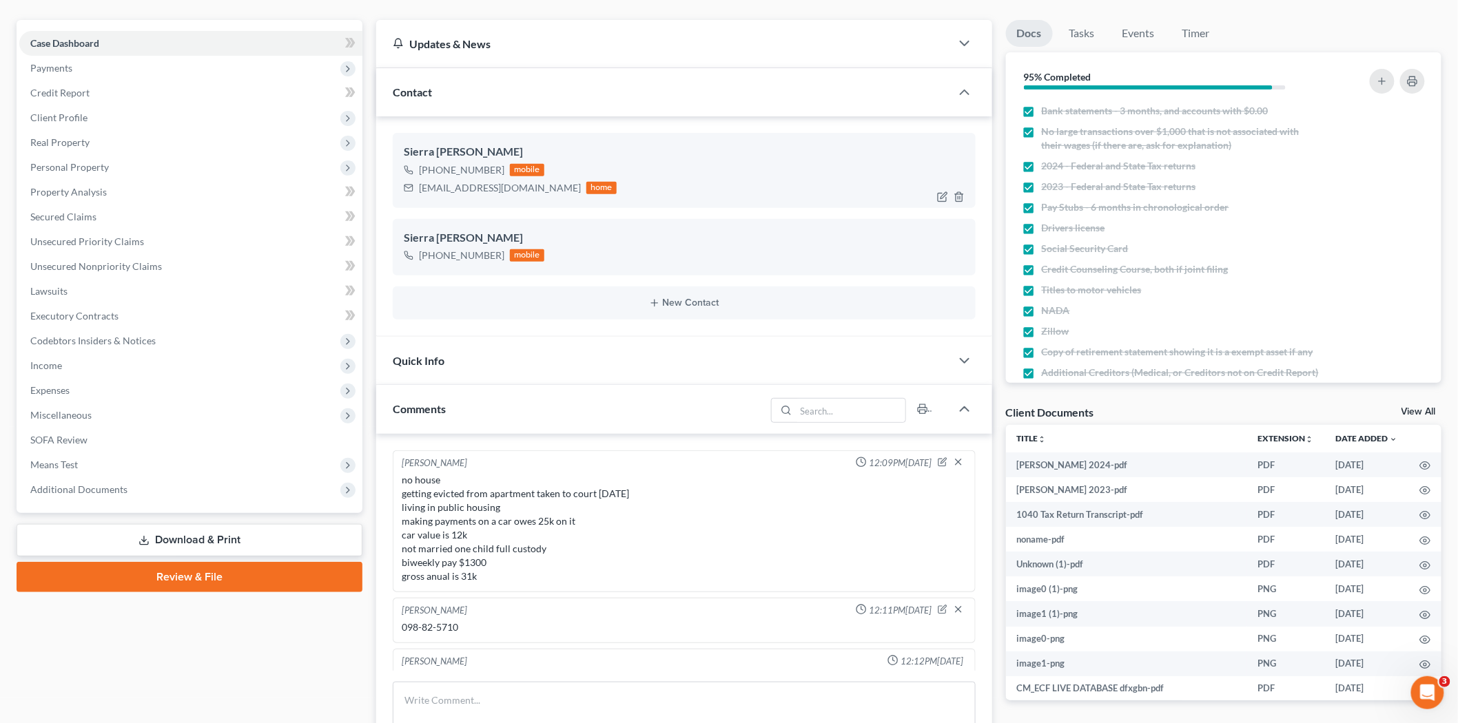
click at [459, 166] on div "+1 (518) 687-4682" at bounding box center [461, 170] width 85 height 14
copy div "+1 (518) 687-4682"
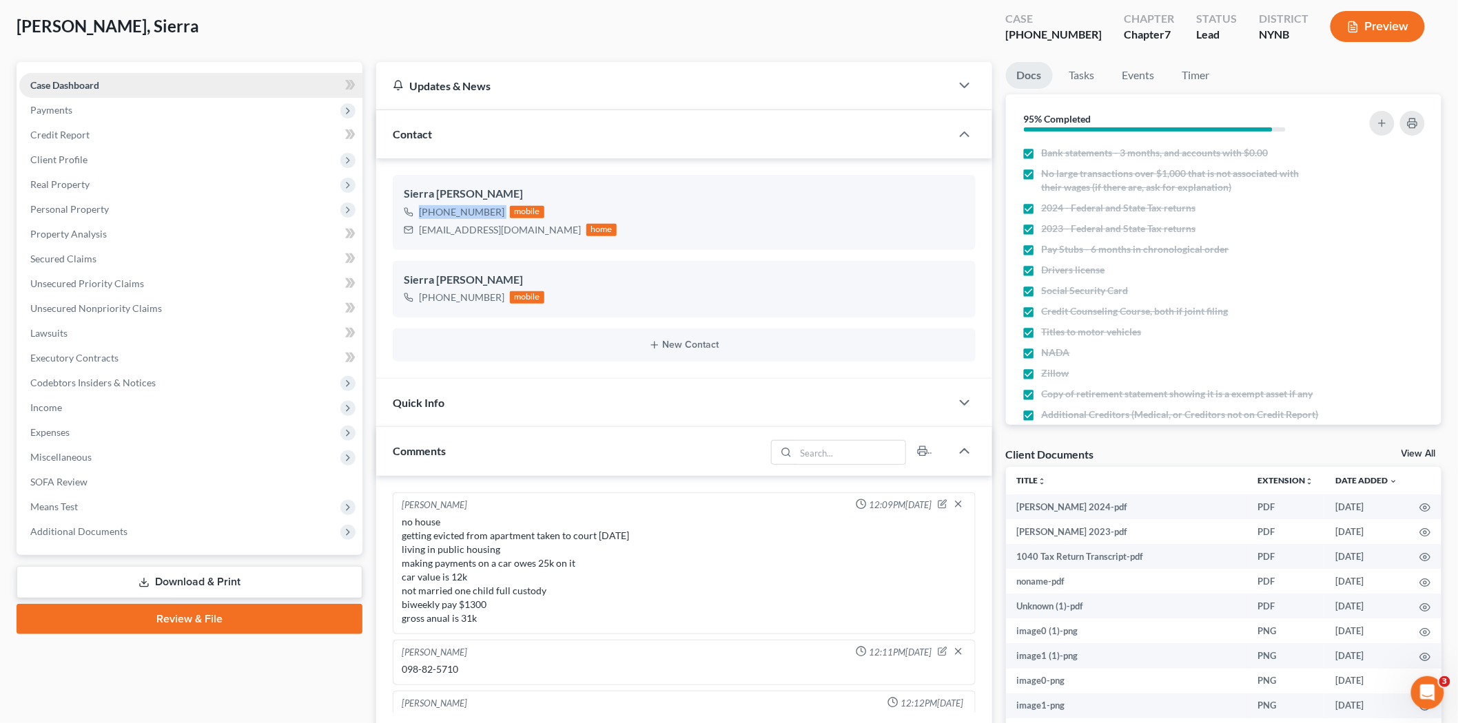
scroll to position [0, 0]
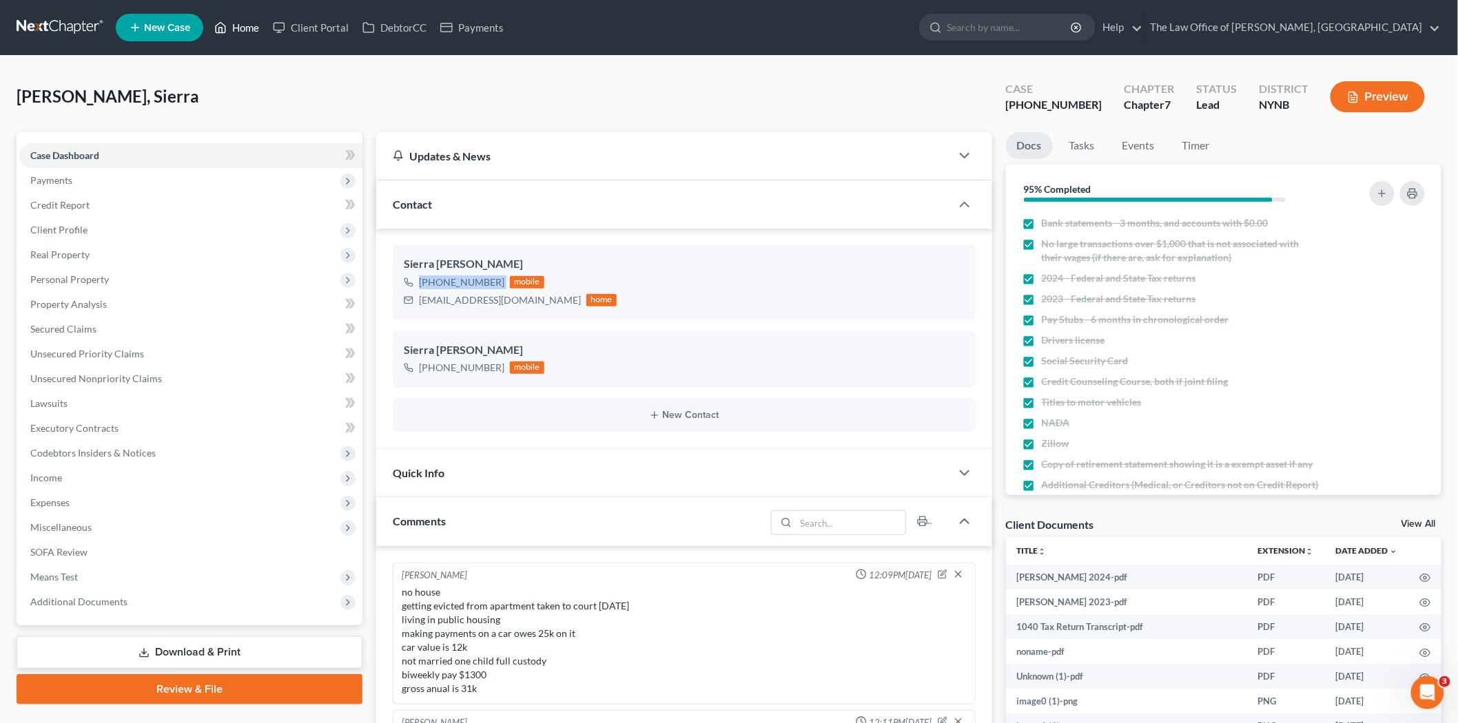
click at [256, 28] on link "Home" at bounding box center [236, 27] width 59 height 25
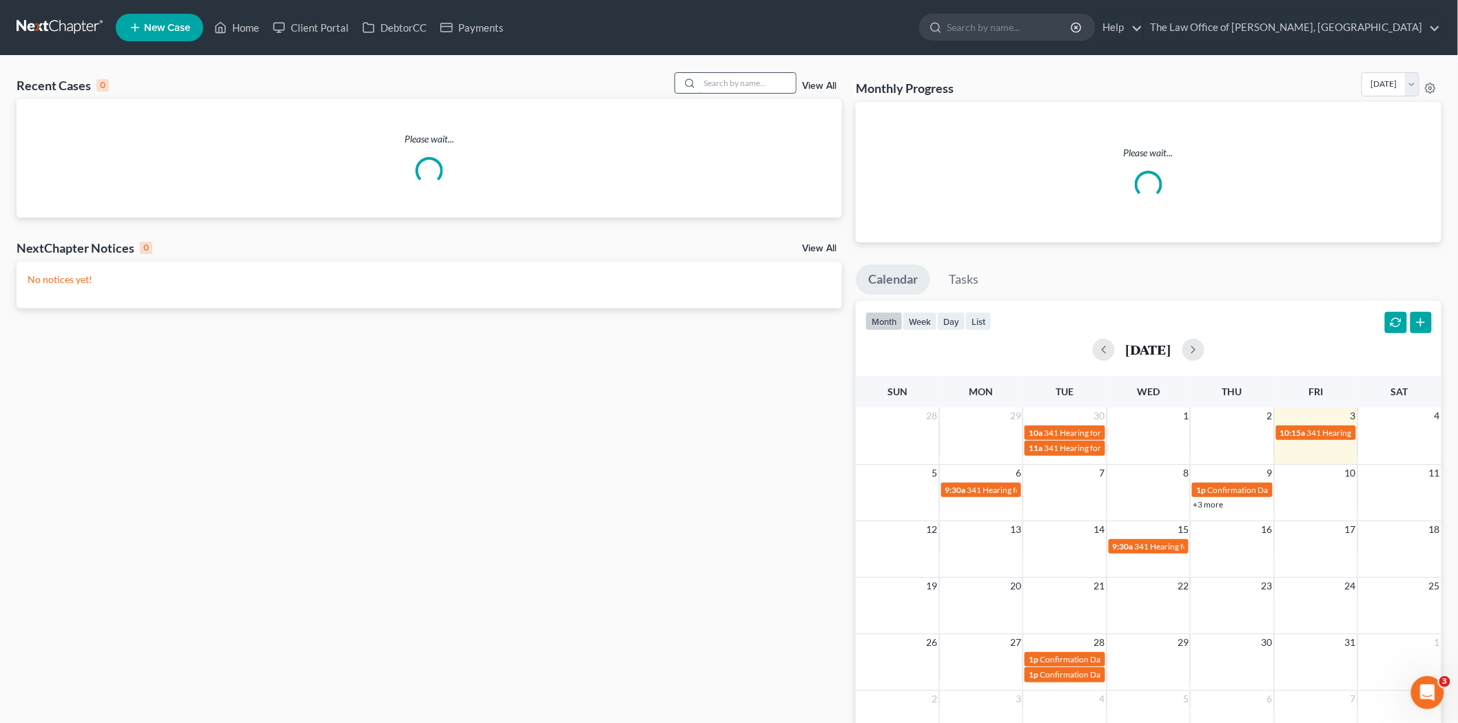
click at [737, 87] on input "search" at bounding box center [747, 83] width 96 height 20
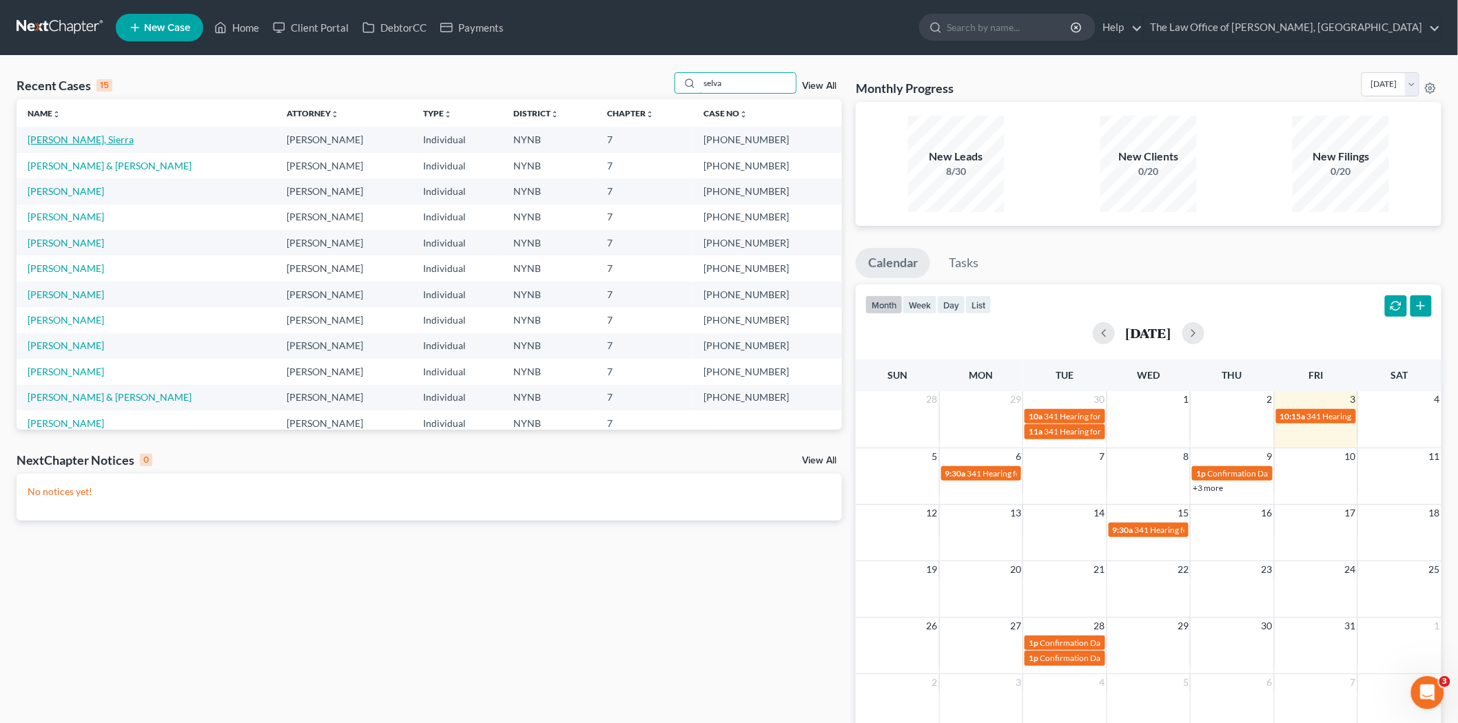
type input "selva"
click at [70, 138] on link "Sitterly, Sierra" at bounding box center [81, 140] width 106 height 12
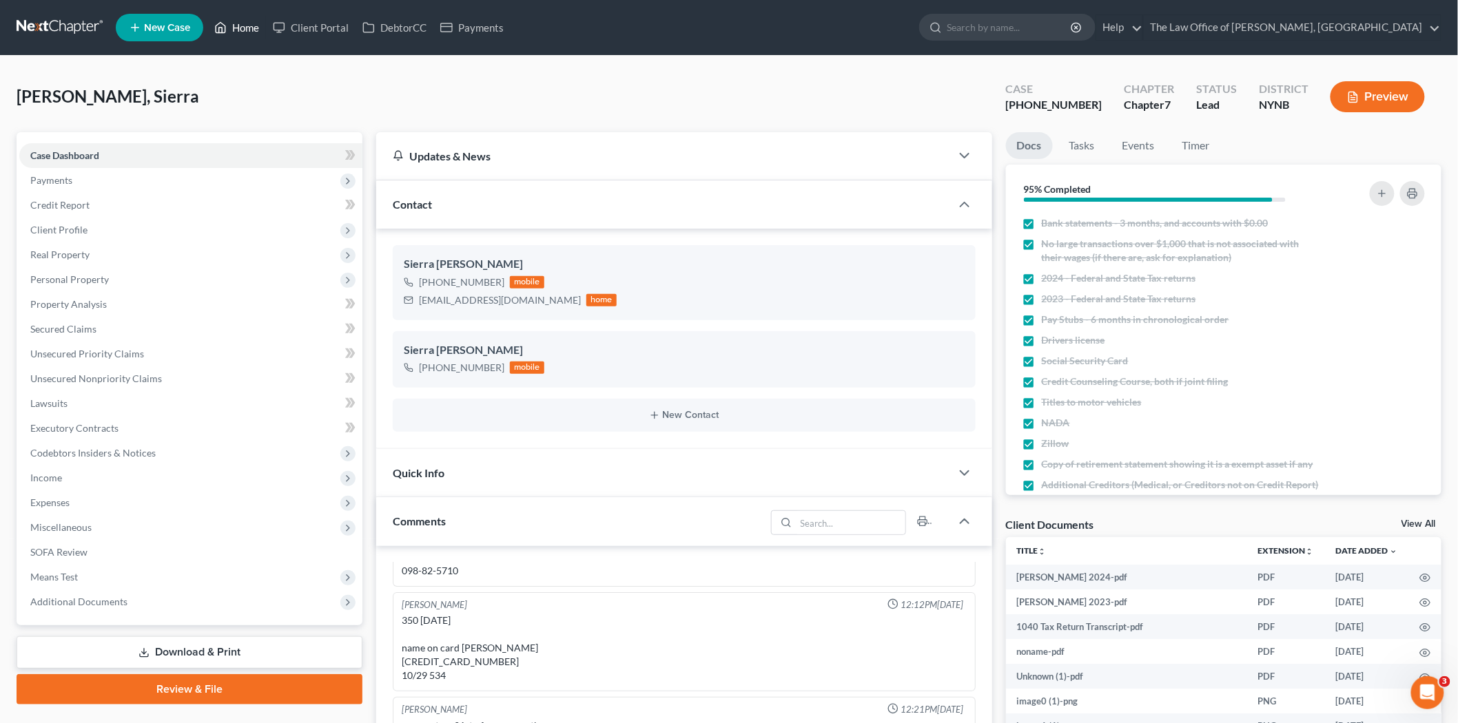
scroll to position [752, 0]
click at [237, 30] on link "Home" at bounding box center [236, 27] width 59 height 25
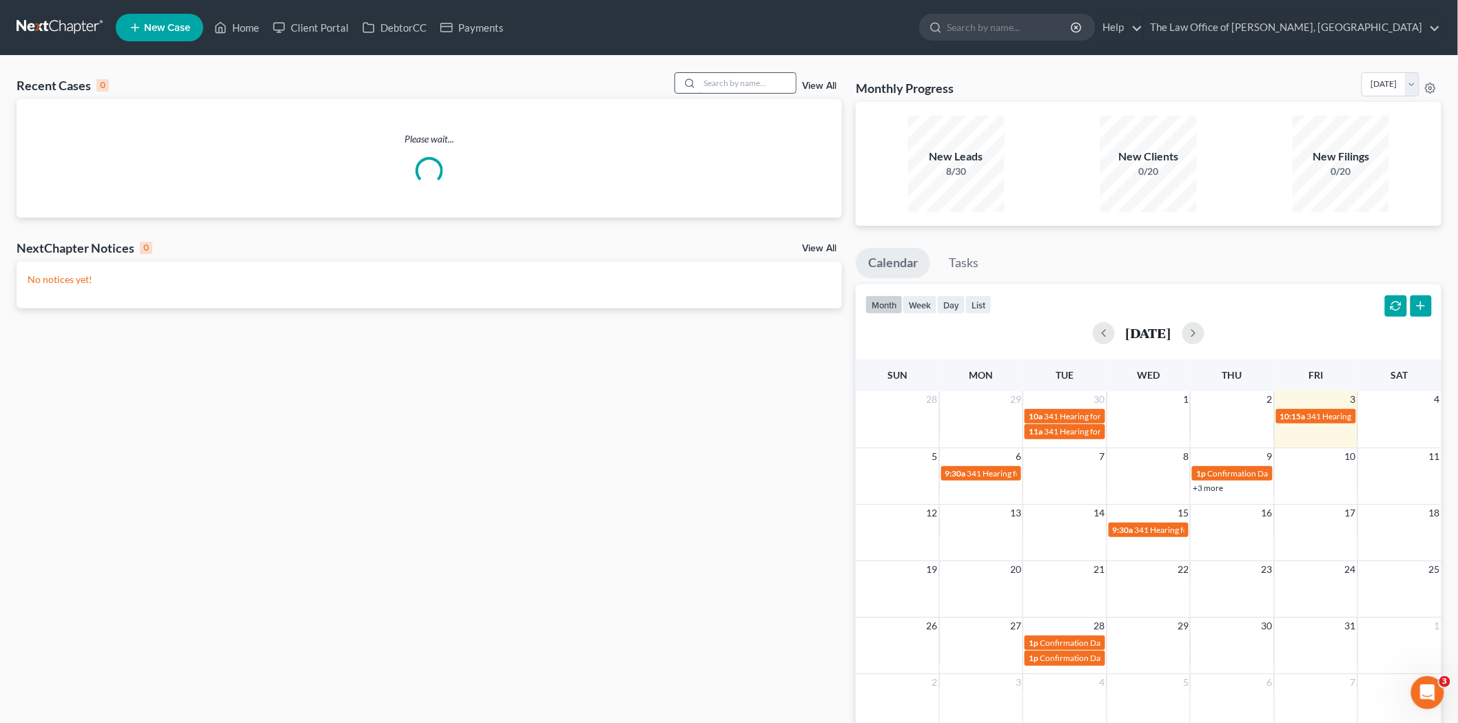
click at [754, 83] on input "search" at bounding box center [747, 83] width 96 height 20
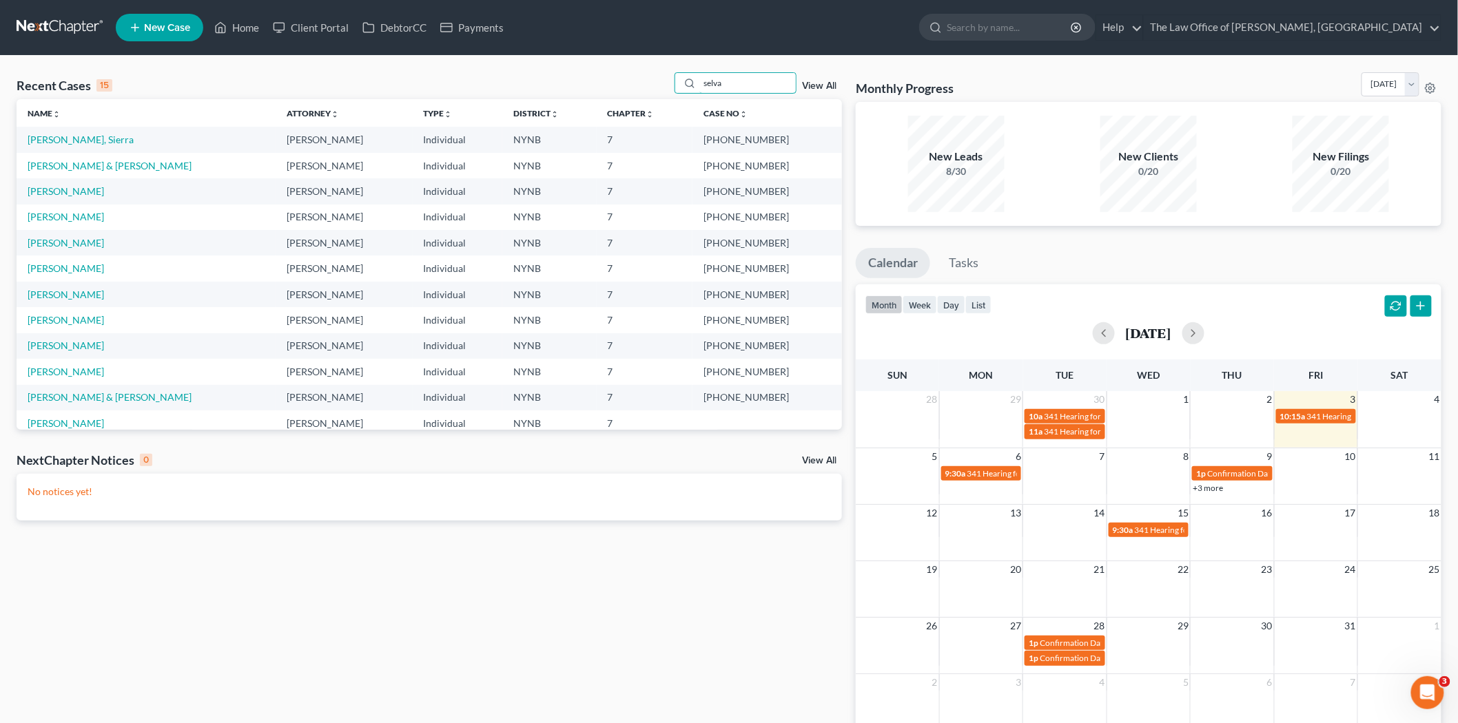
drag, startPoint x: 737, startPoint y: 87, endPoint x: 609, endPoint y: 88, distance: 128.1
click at [609, 88] on div "Recent Cases 15 selva View All" at bounding box center [429, 85] width 825 height 27
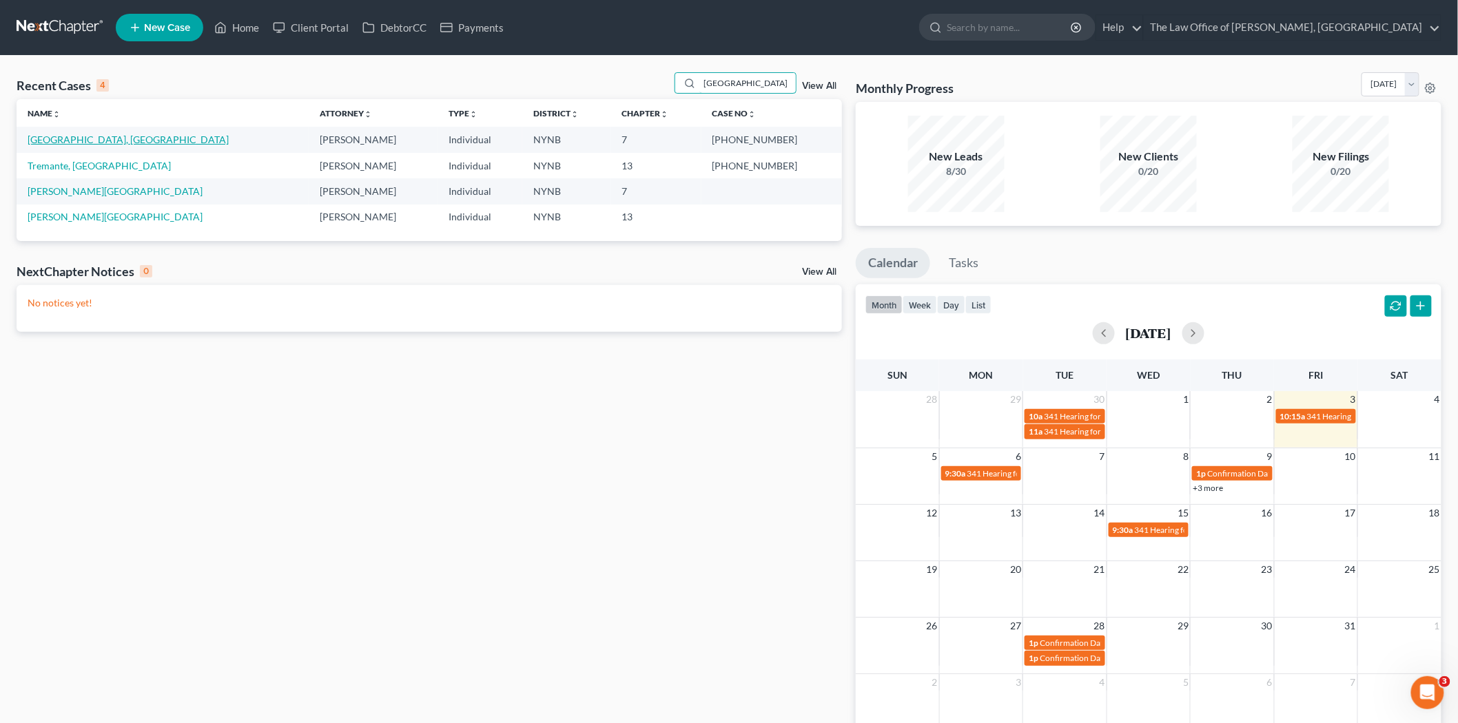
type input "alexandria"
click at [35, 136] on link "Selva, Alexandria" at bounding box center [128, 140] width 201 height 12
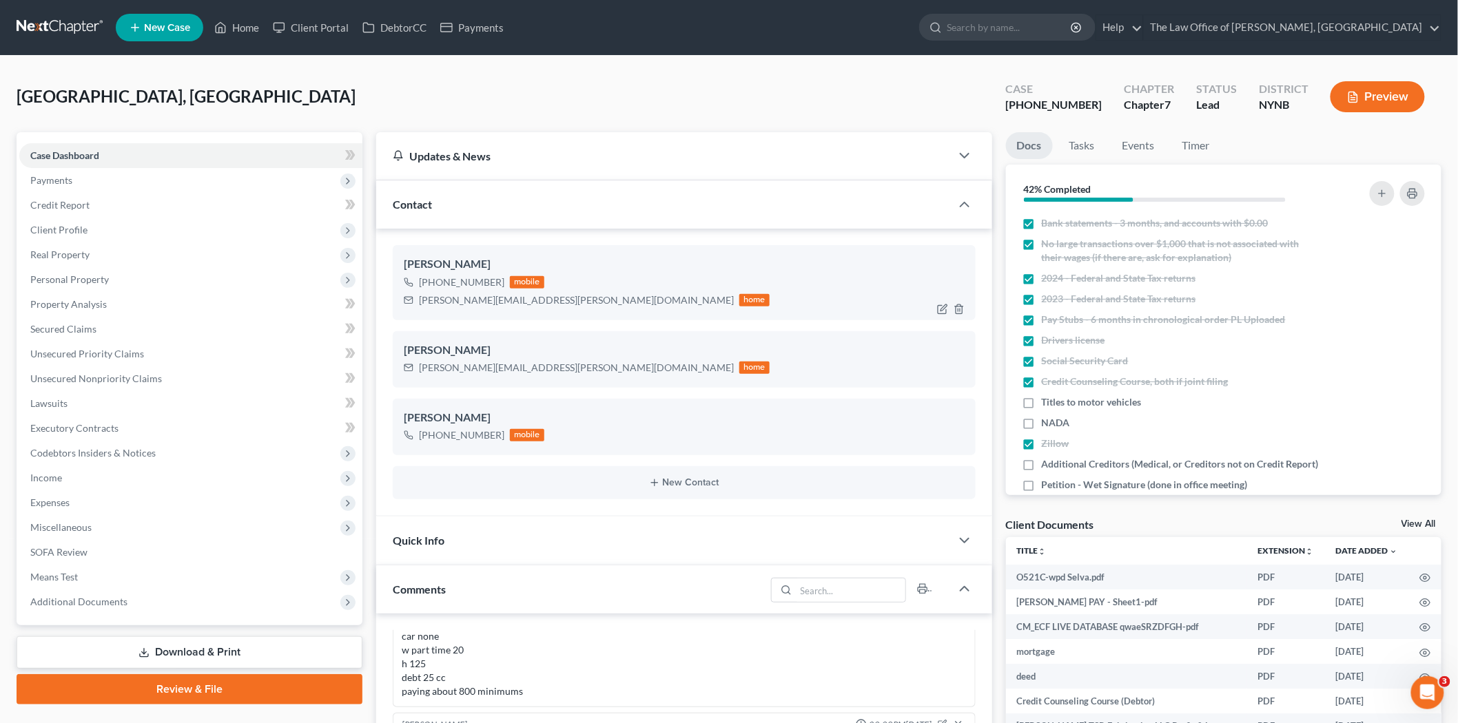
click at [461, 277] on div "+1 (518) 847-7686" at bounding box center [461, 283] width 85 height 14
copy div "+1 (518) 847-7686"
click at [250, 28] on link "Home" at bounding box center [236, 27] width 59 height 25
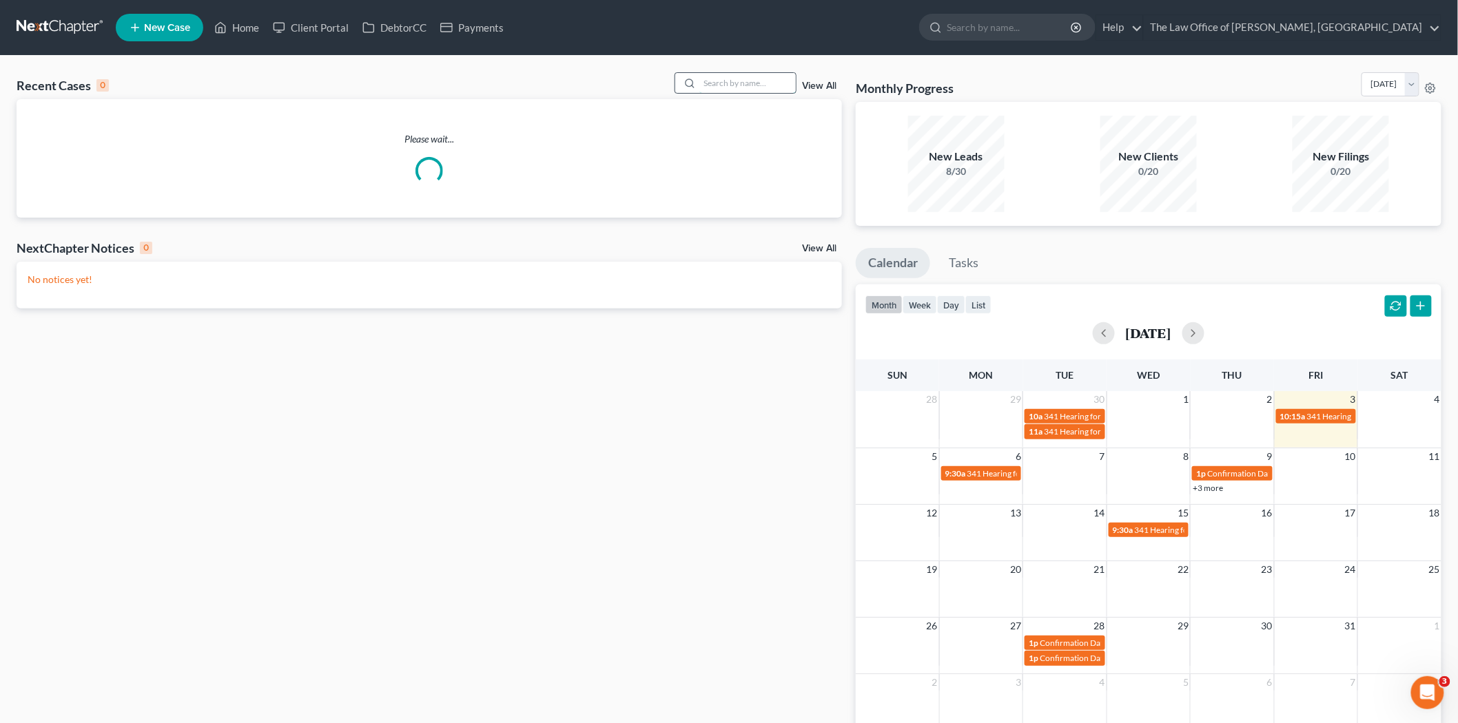
click at [742, 84] on input "search" at bounding box center [747, 83] width 96 height 20
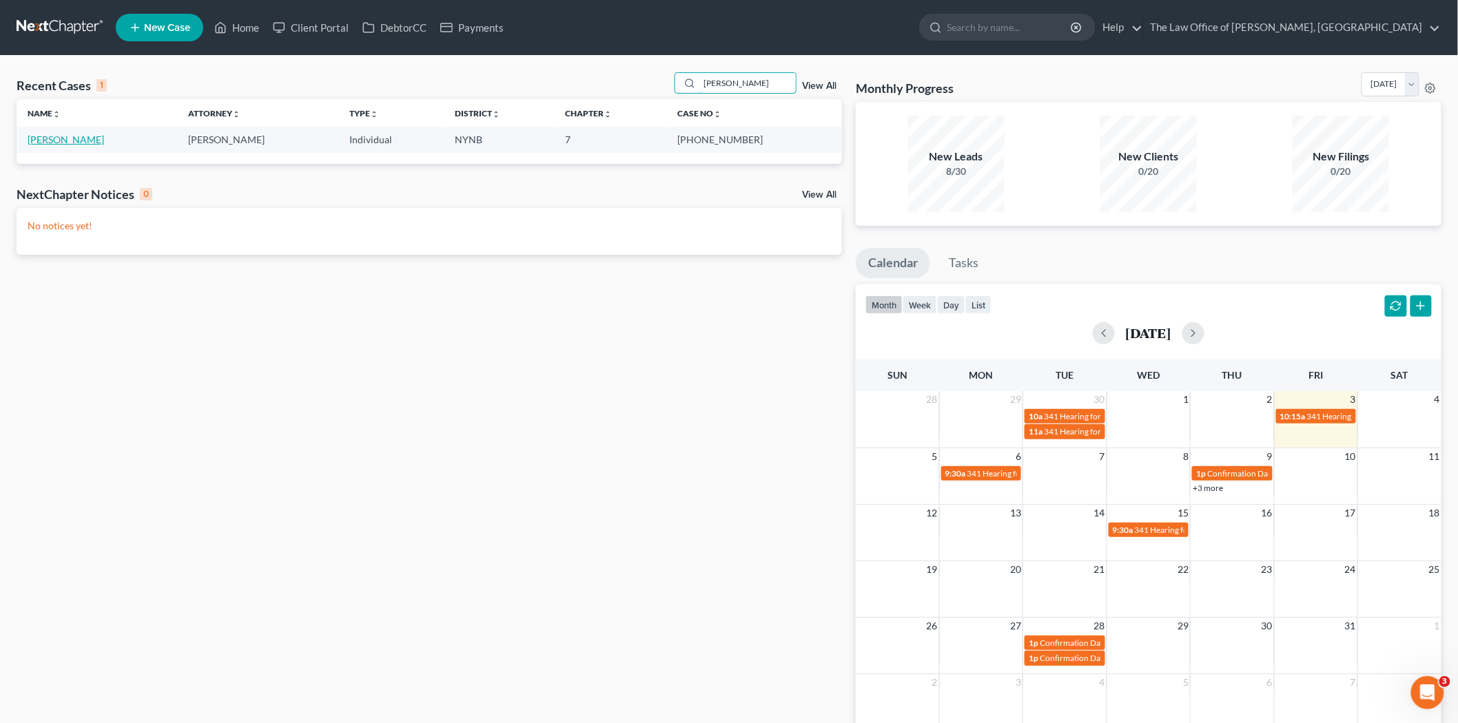
type input "dasilva"
click at [56, 139] on link "Dasilva, Joey" at bounding box center [66, 140] width 76 height 12
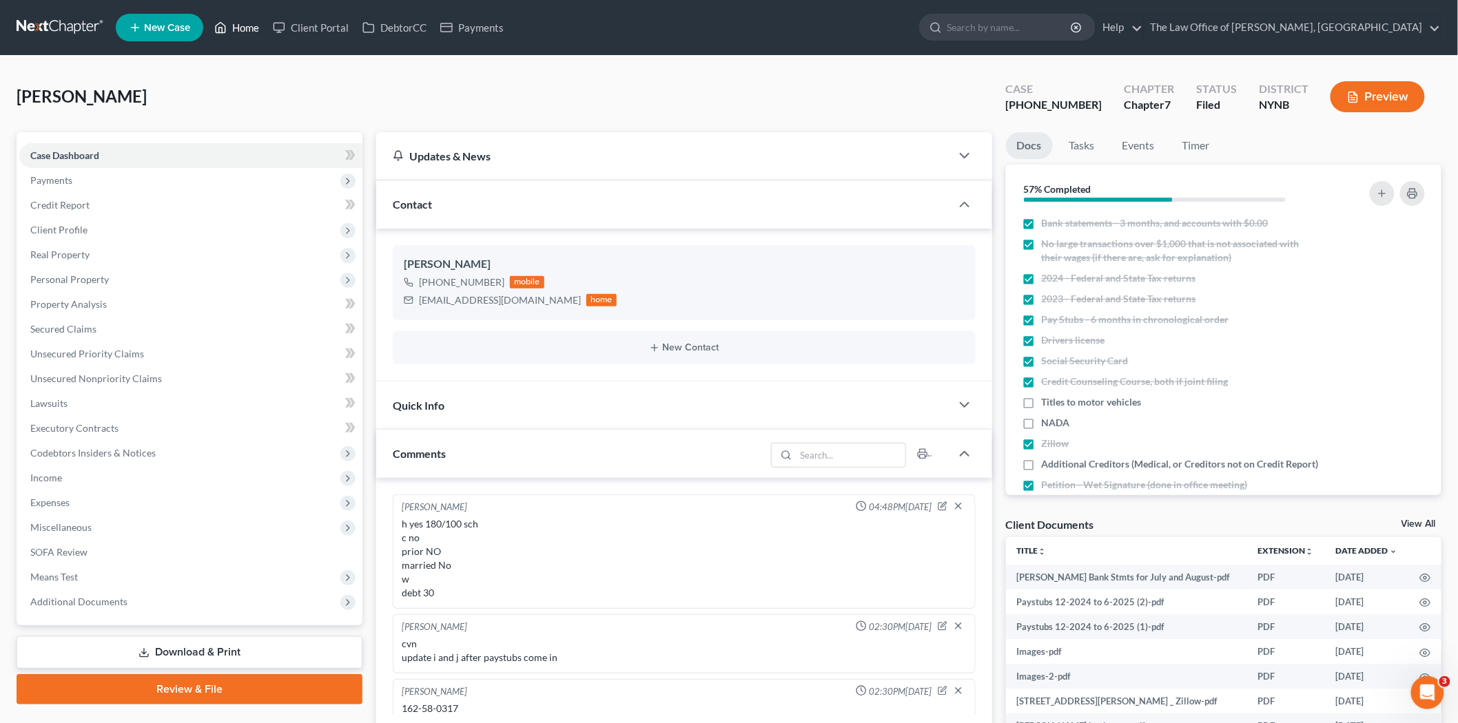
drag, startPoint x: 255, startPoint y: 29, endPoint x: 790, endPoint y: 133, distance: 545.2
click at [255, 29] on link "Home" at bounding box center [236, 27] width 59 height 25
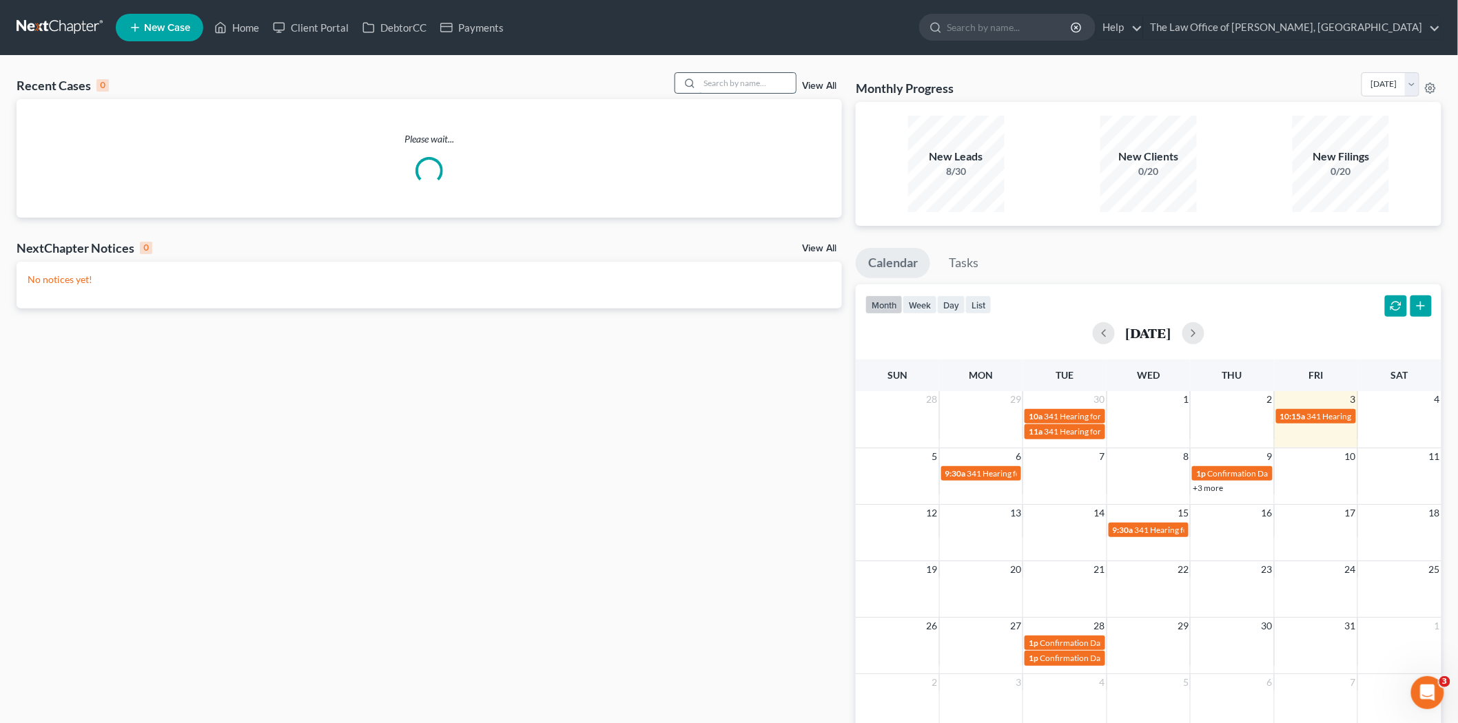
click at [760, 84] on input "search" at bounding box center [747, 83] width 96 height 20
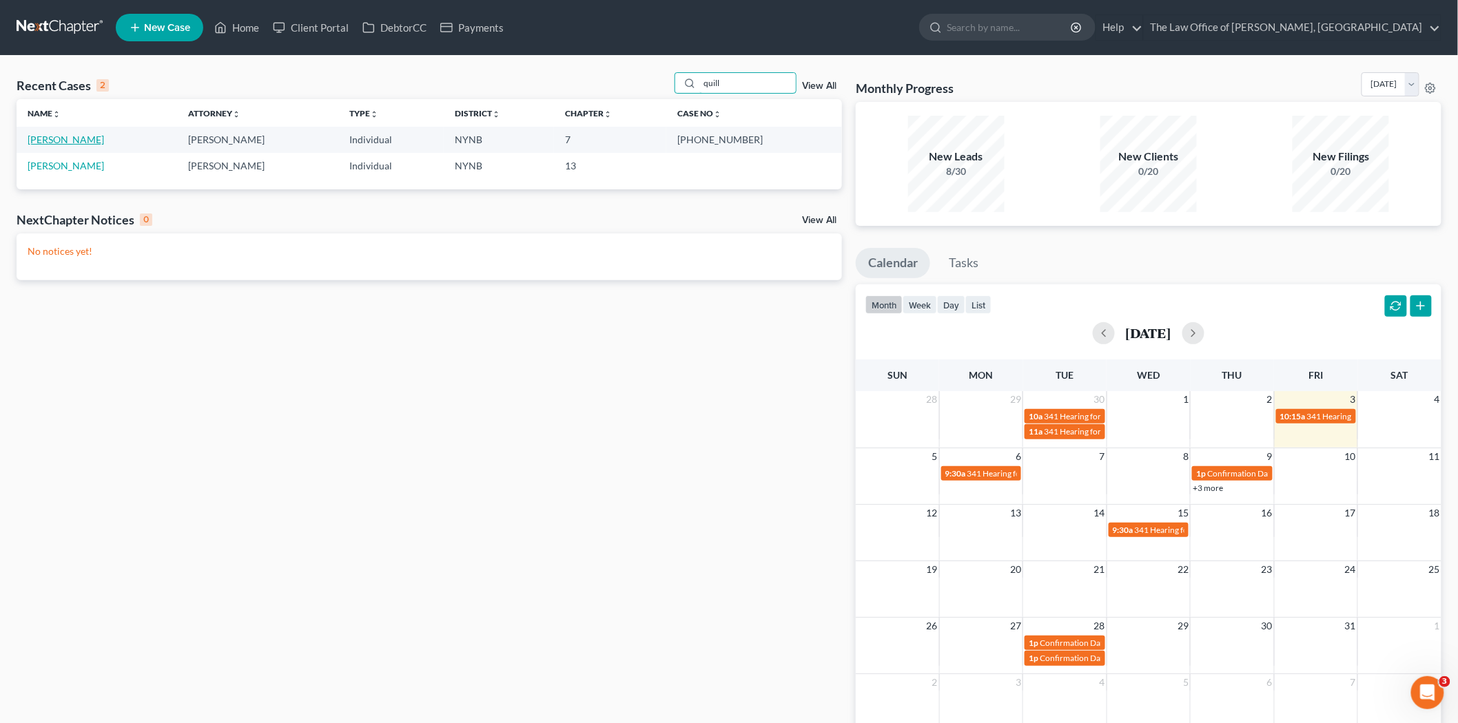
type input "quill"
drag, startPoint x: 65, startPoint y: 139, endPoint x: 81, endPoint y: 139, distance: 16.5
click at [65, 138] on link "Quillinan, Paige" at bounding box center [66, 140] width 76 height 12
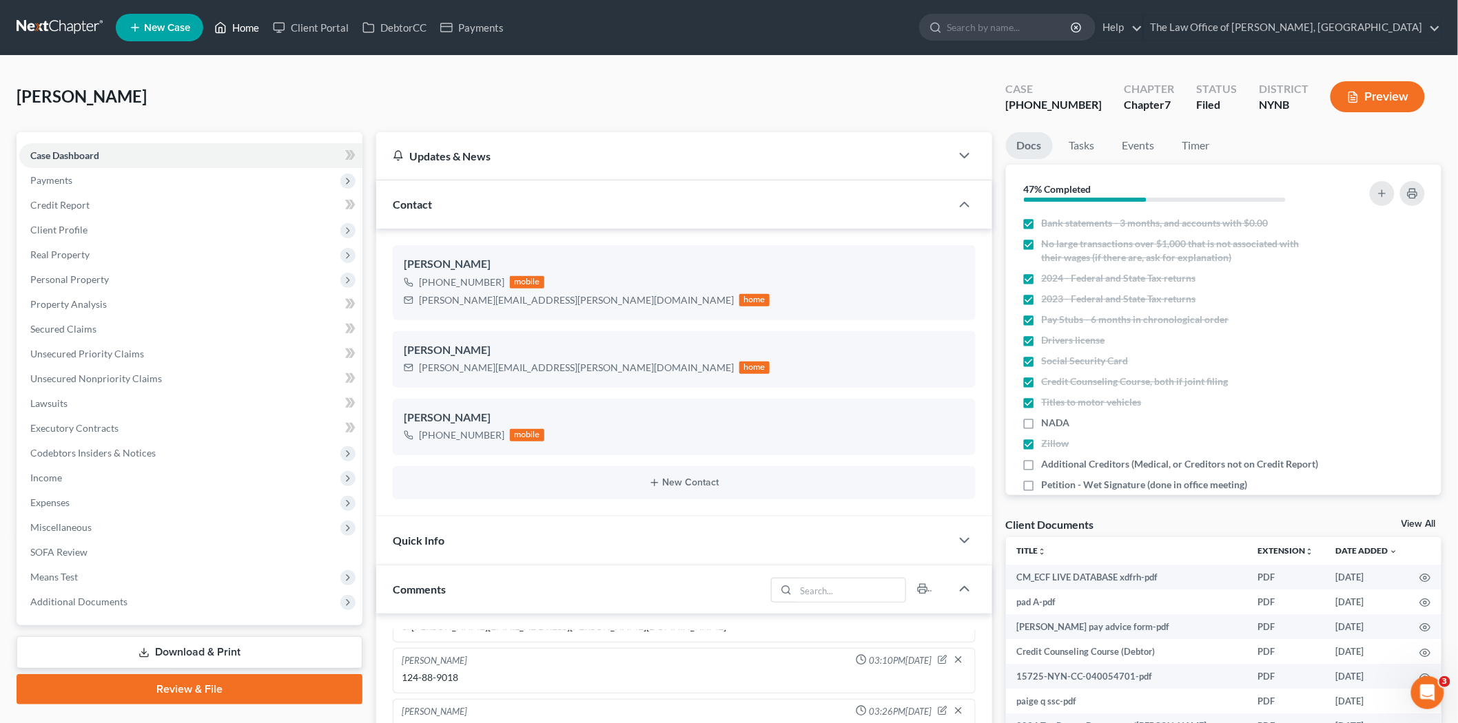
drag, startPoint x: 239, startPoint y: 34, endPoint x: 145, endPoint y: 1, distance: 99.6
click at [239, 34] on link "Home" at bounding box center [236, 27] width 59 height 25
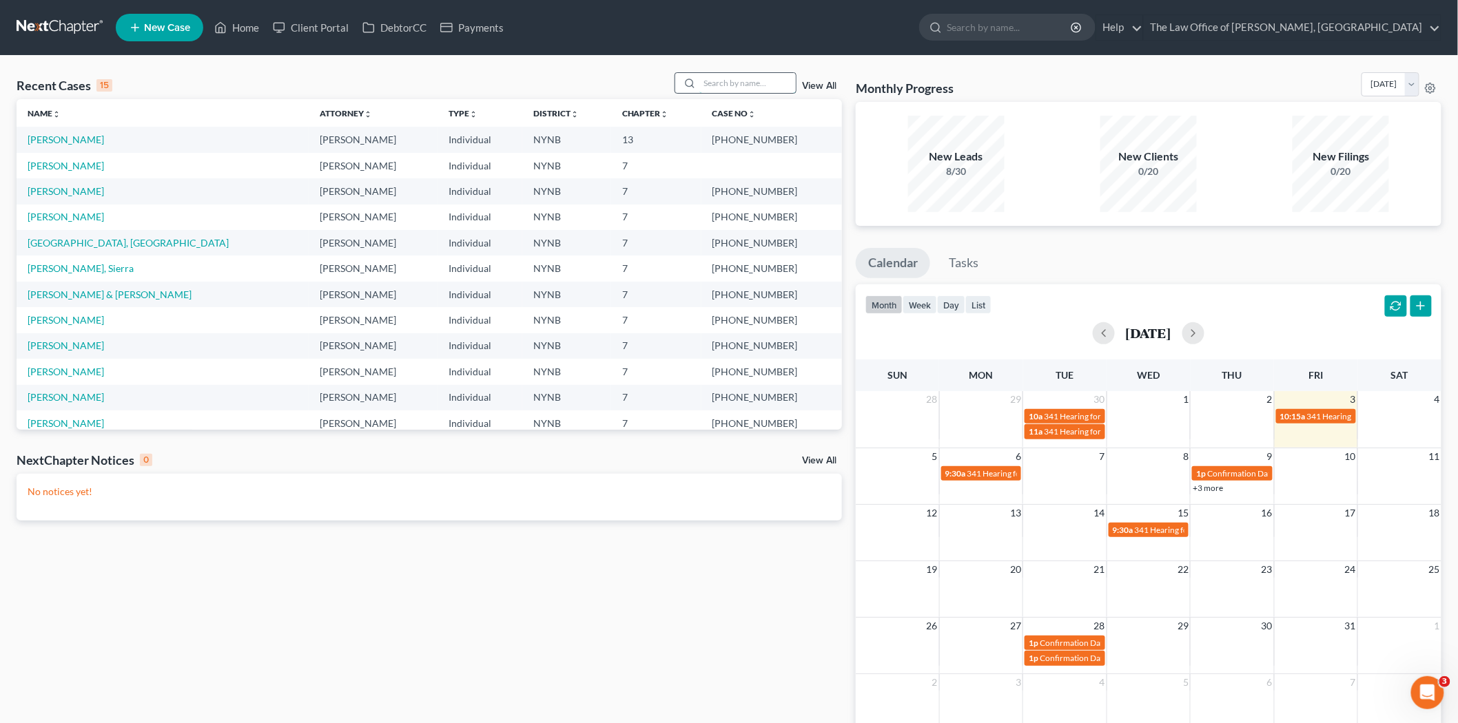
click at [722, 85] on input "search" at bounding box center [747, 83] width 96 height 20
type input "best"
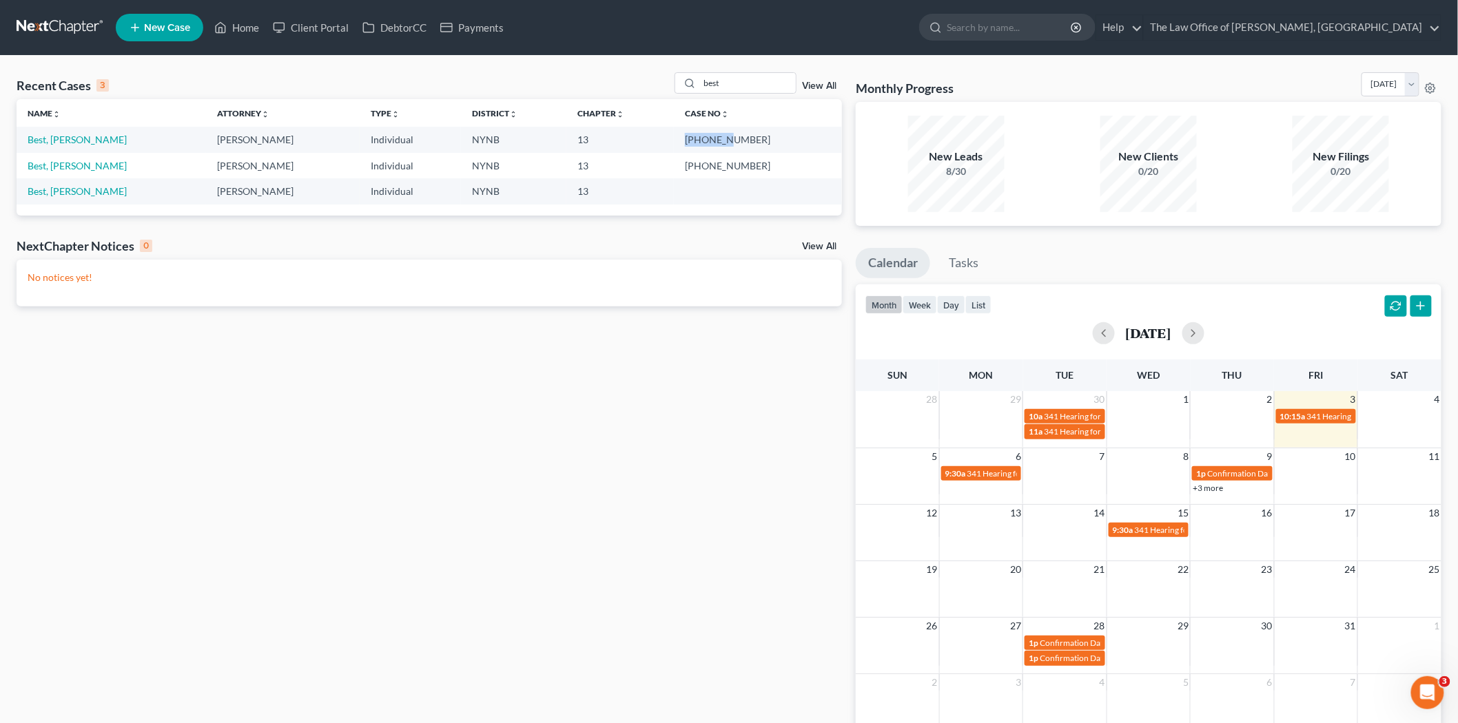
drag, startPoint x: 766, startPoint y: 136, endPoint x: 724, endPoint y: 134, distance: 42.1
click at [724, 134] on td "21-10401-1" at bounding box center [758, 139] width 168 height 25
drag, startPoint x: 767, startPoint y: 165, endPoint x: 725, endPoint y: 163, distance: 42.8
click at [725, 163] on td "25-11057-1" at bounding box center [758, 165] width 168 height 25
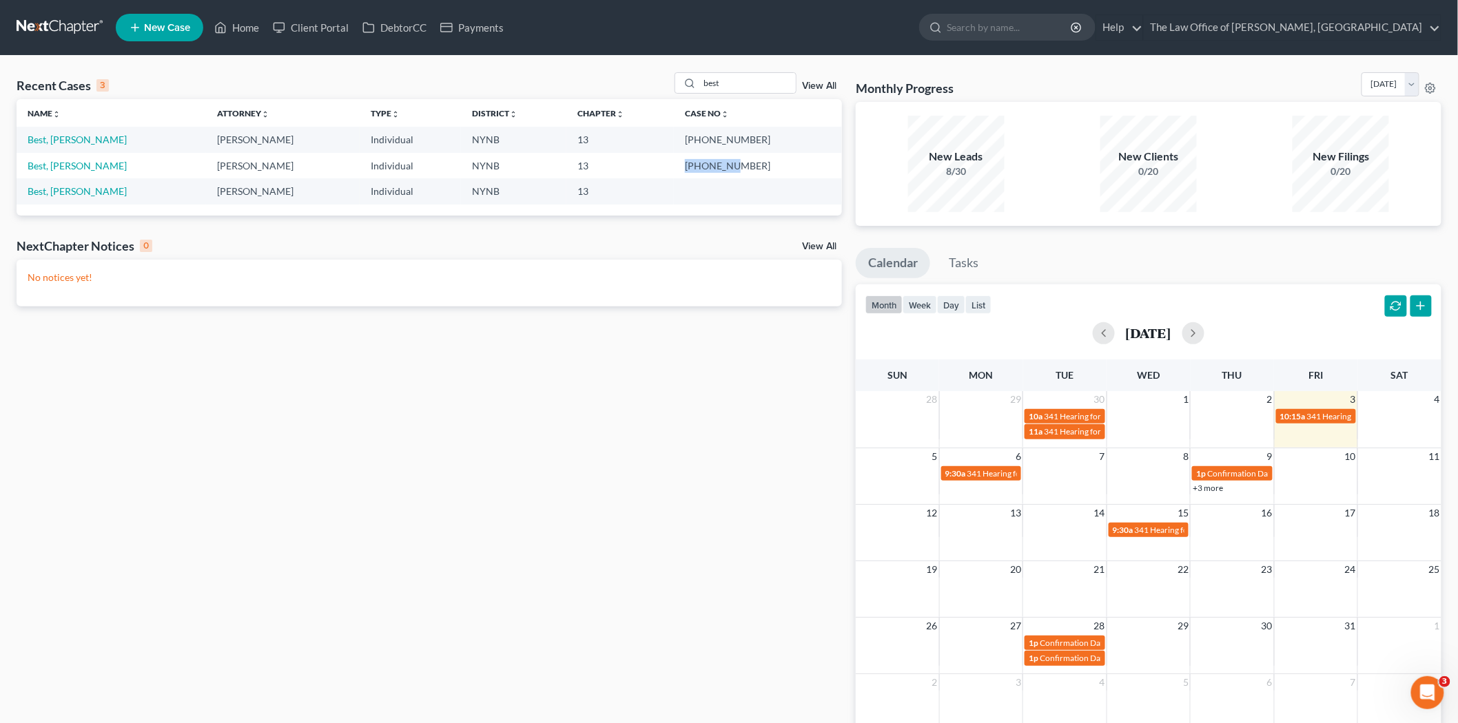
drag, startPoint x: 715, startPoint y: 164, endPoint x: 767, endPoint y: 165, distance: 52.4
click at [767, 165] on td "25-11057-1" at bounding box center [758, 165] width 168 height 25
copy td "25-11057-"
click at [52, 163] on link "Best, Denise" at bounding box center [77, 166] width 99 height 12
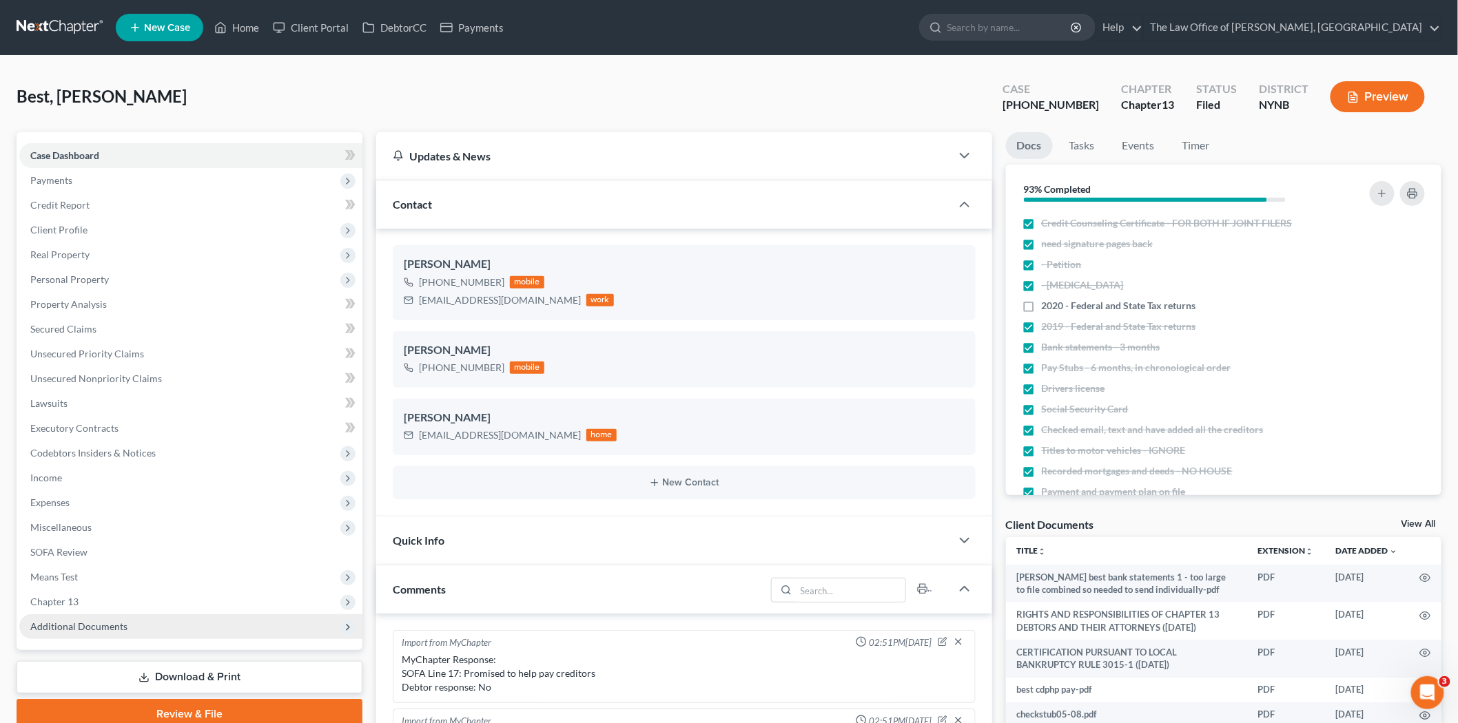
click at [74, 634] on span "Additional Documents" at bounding box center [190, 626] width 343 height 25
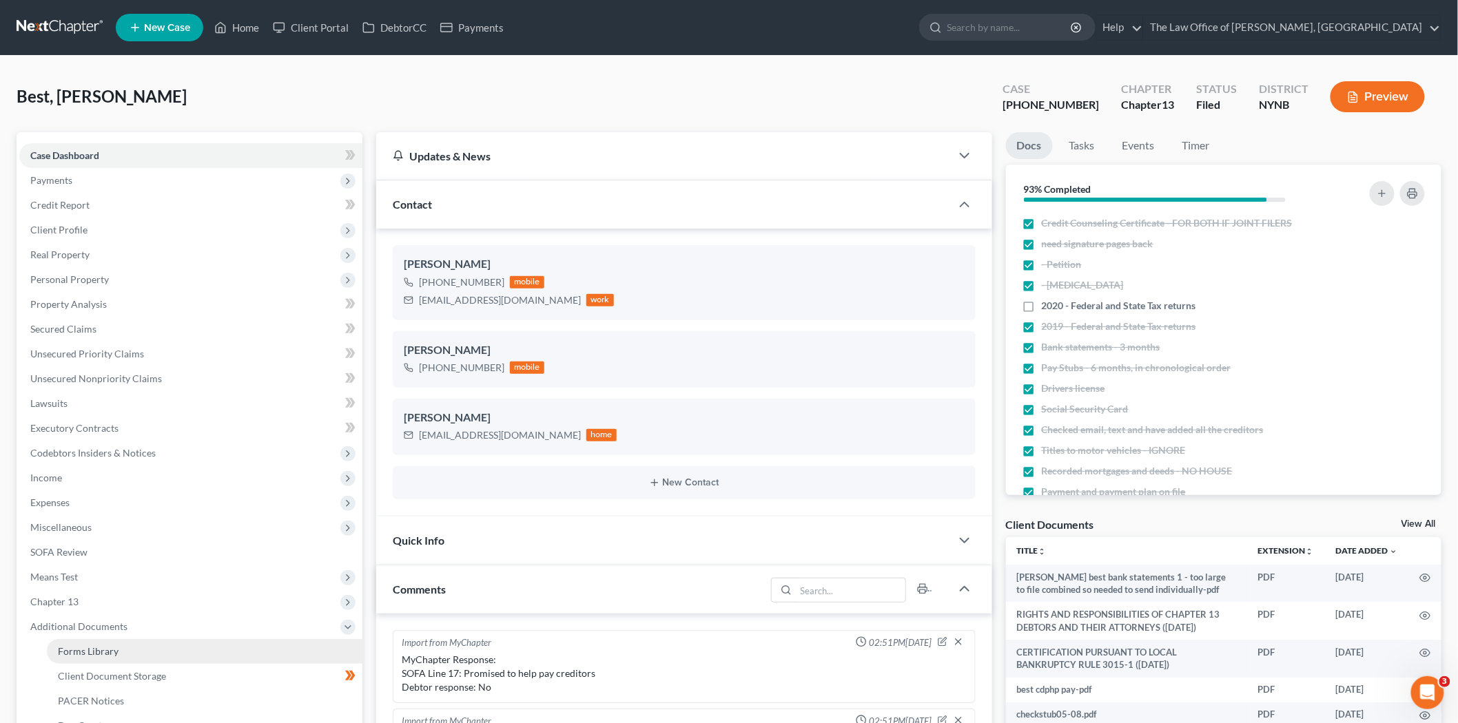
scroll to position [412, 0]
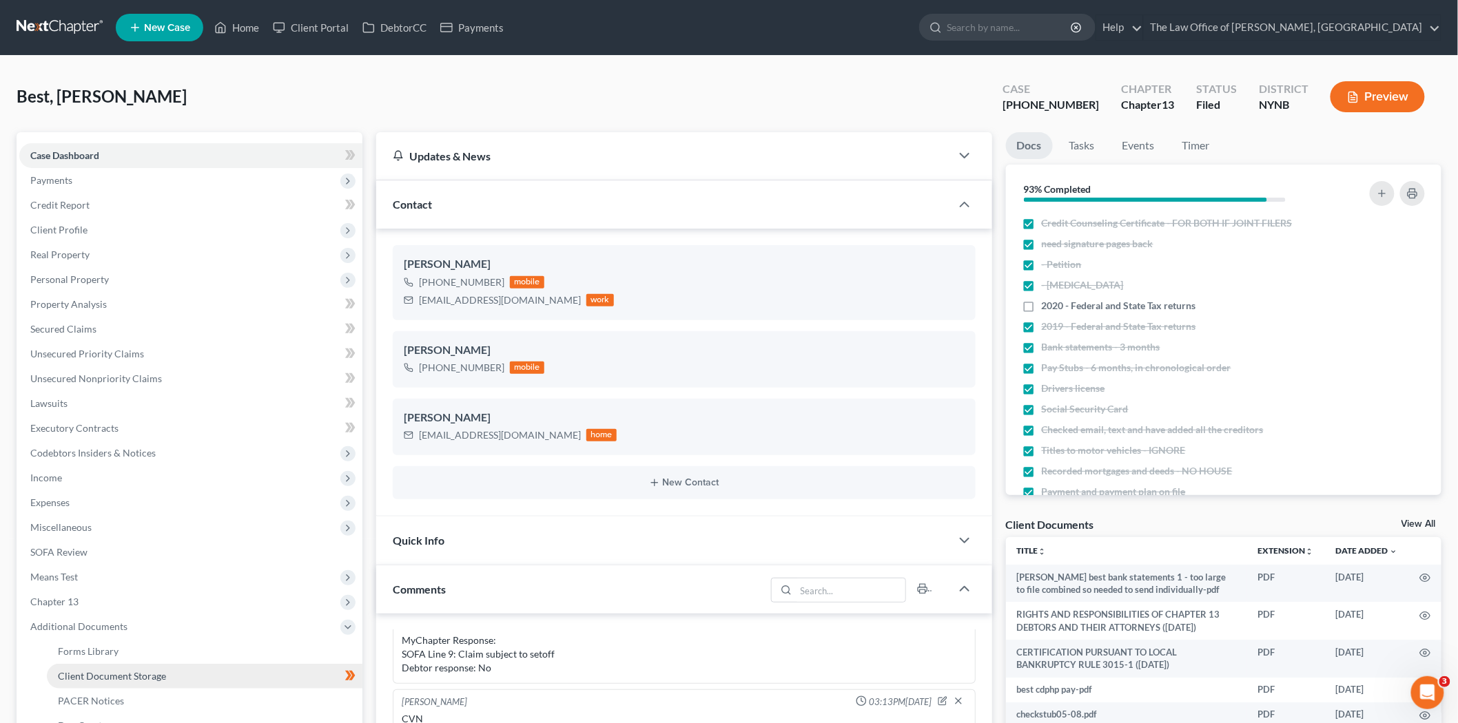
click at [114, 664] on link "Client Document Storage" at bounding box center [204, 676] width 315 height 25
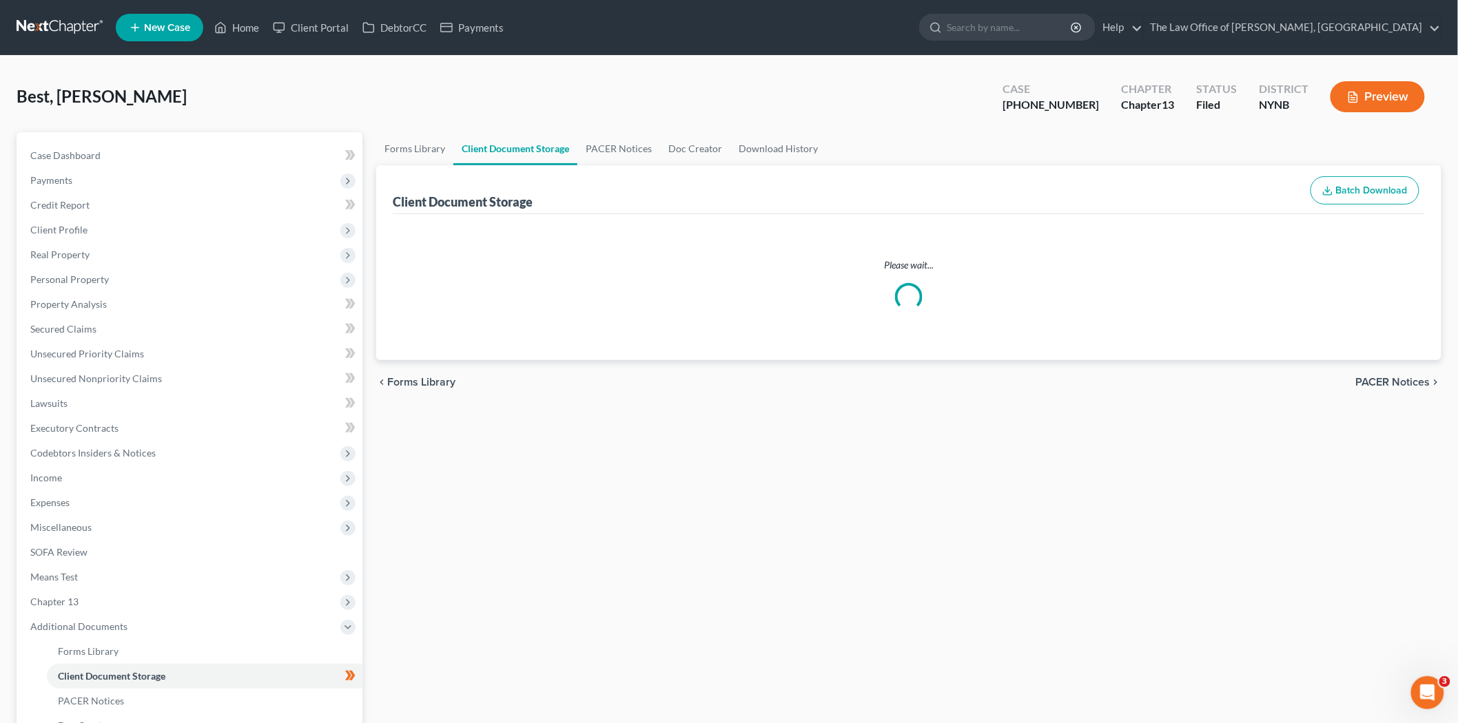
select select "5"
select select "1"
select select "5"
select select "2"
select select "6"
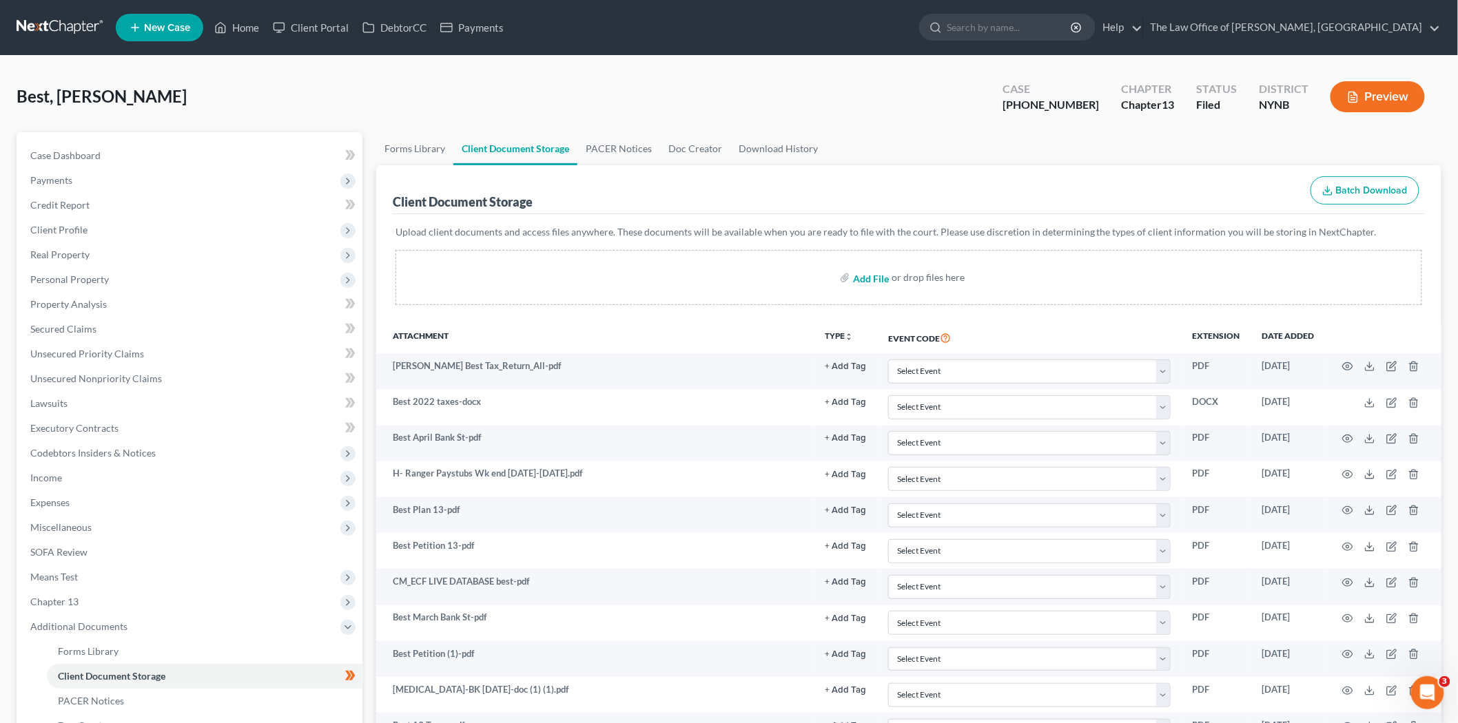
click at [871, 276] on input "file" at bounding box center [869, 277] width 33 height 25
type input "C:\fakepath\BEST D - signed.pdf"
select select "5"
select select "1"
select select "5"
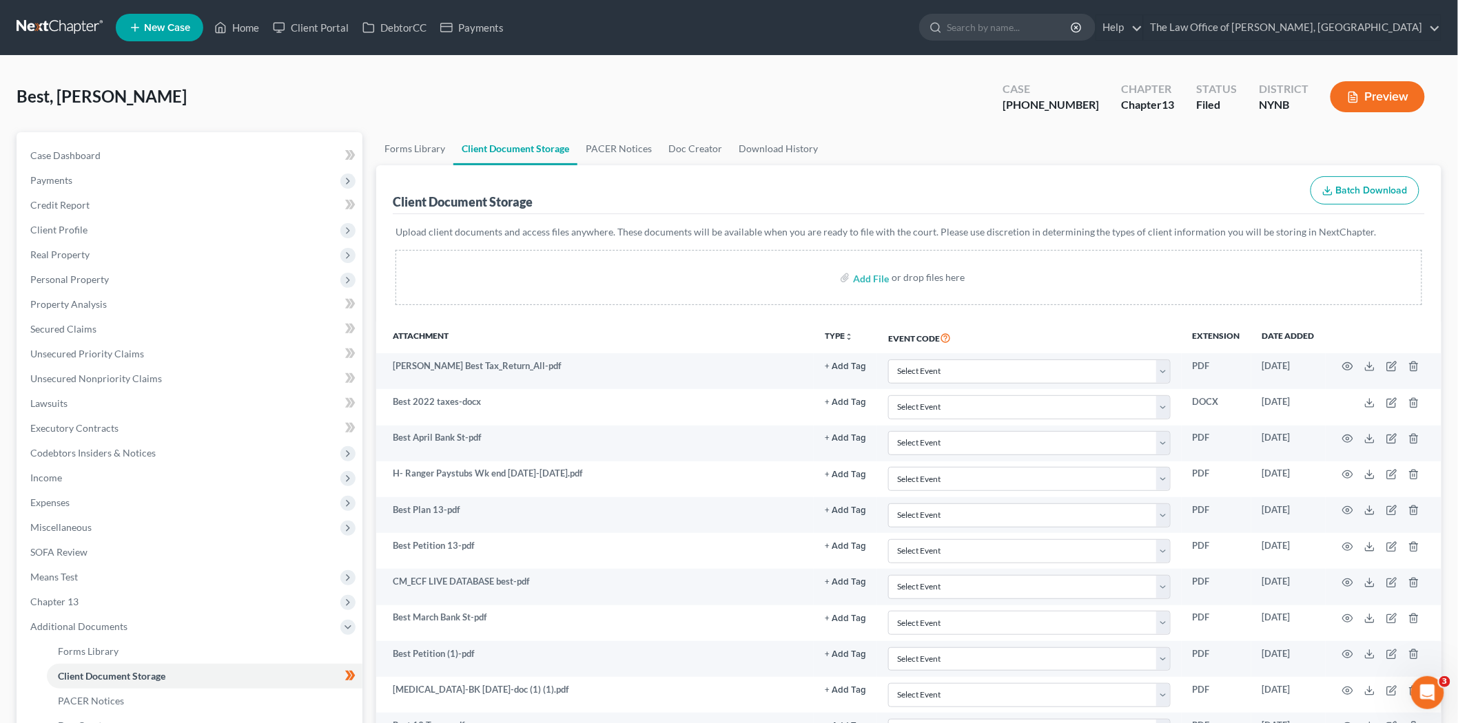
select select "2"
select select "6"
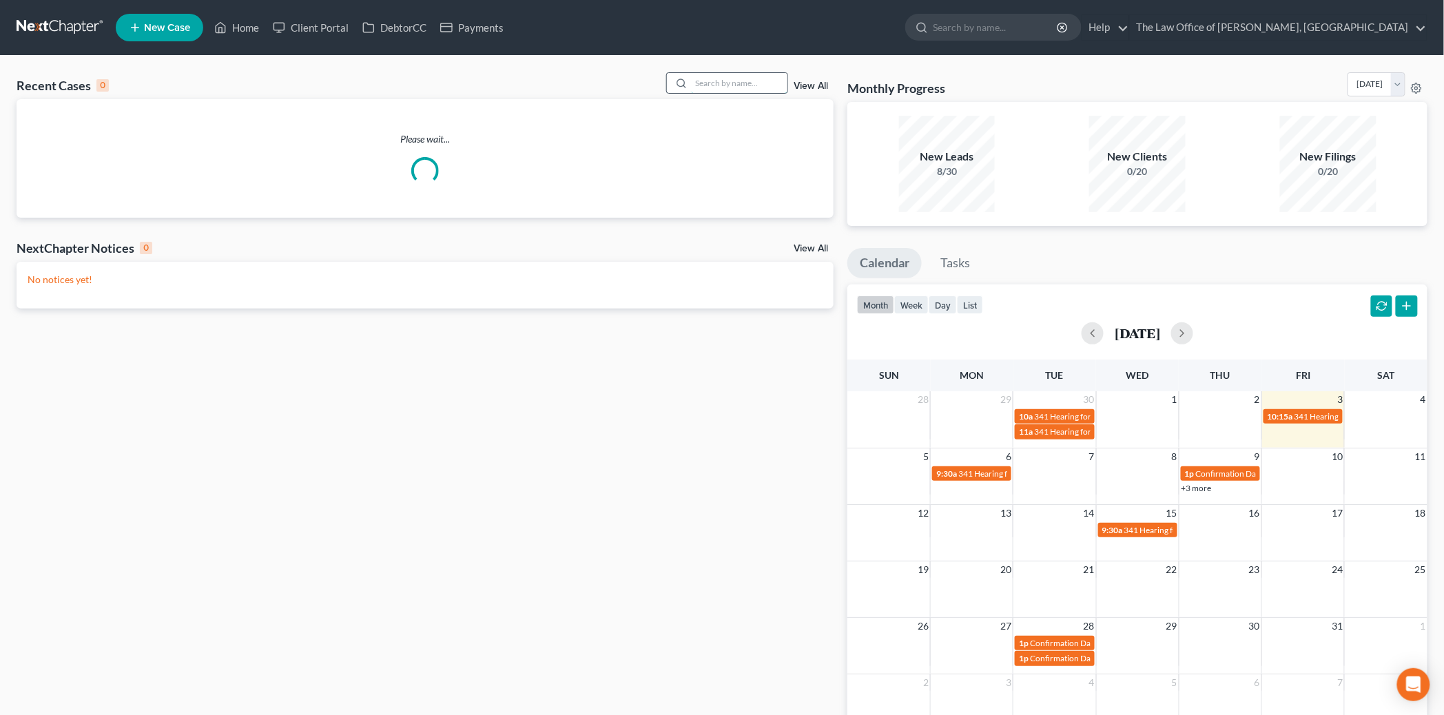
click at [762, 79] on input "search" at bounding box center [739, 83] width 96 height 20
type input "smith"
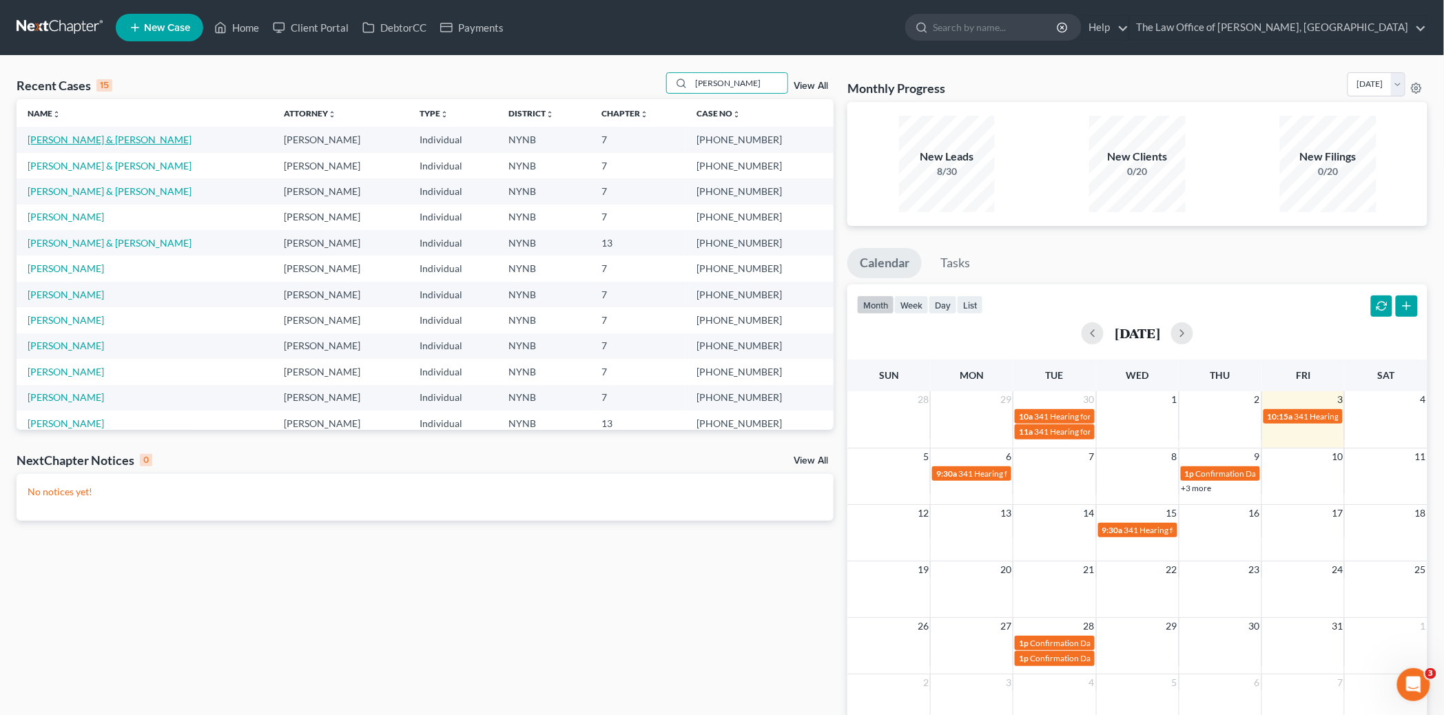
click at [58, 136] on link "Smith, Richard & Darlene" at bounding box center [110, 140] width 164 height 12
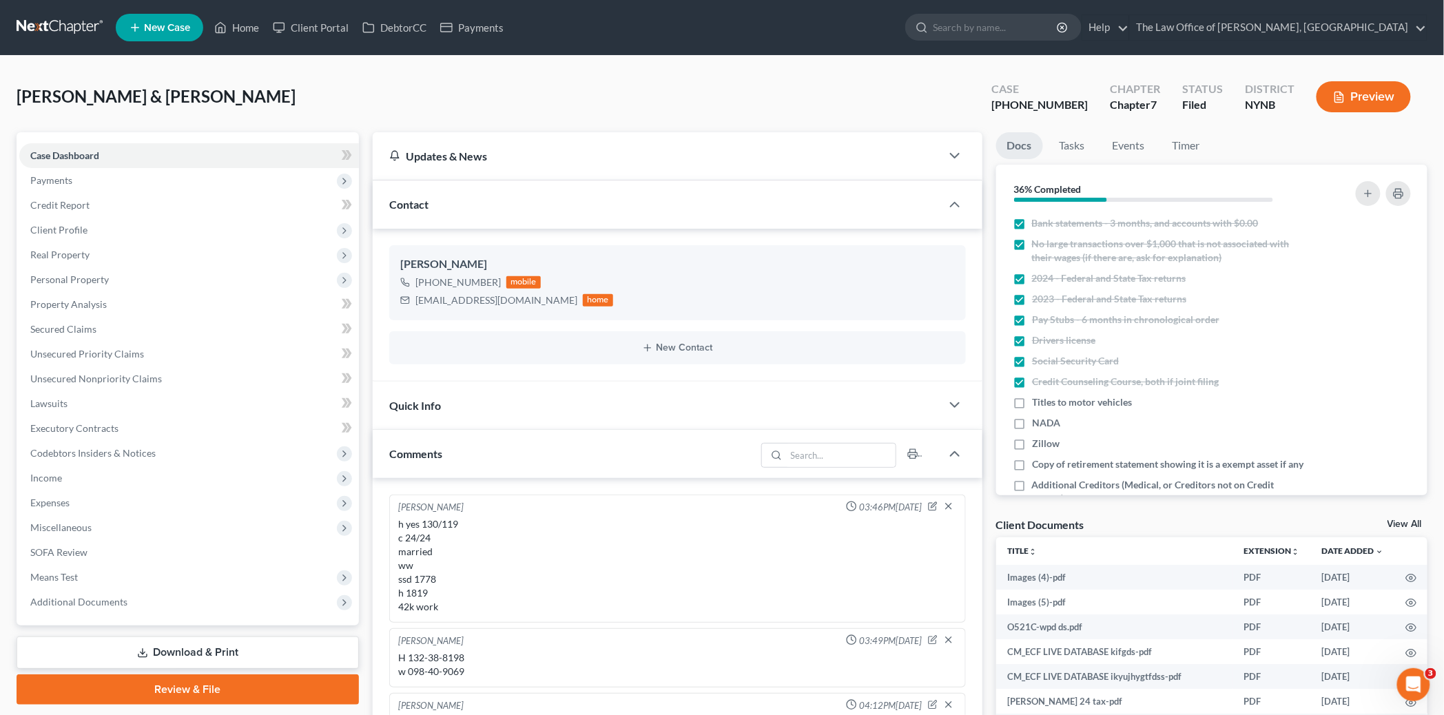
scroll to position [79, 0]
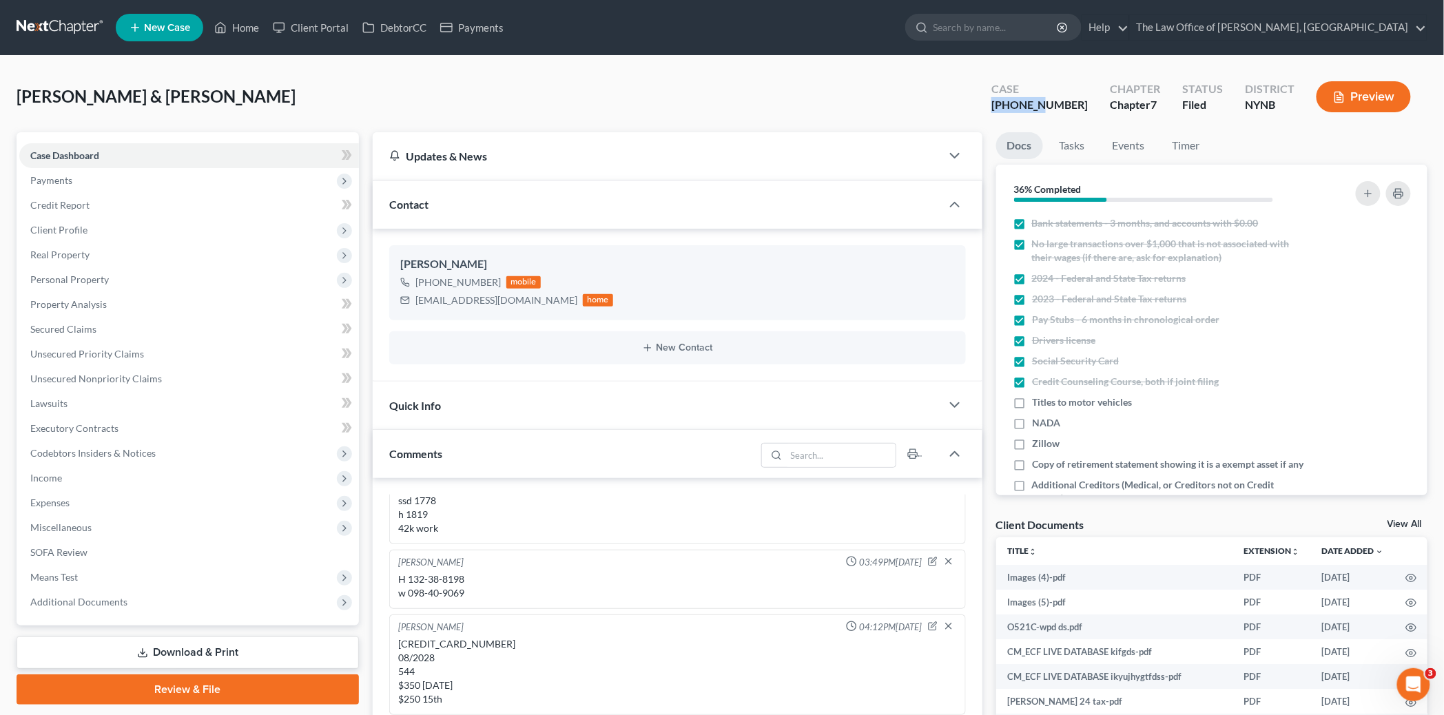
drag, startPoint x: 1080, startPoint y: 102, endPoint x: 1024, endPoint y: 101, distance: 56.5
click at [1024, 101] on div "Case 25-10983-1" at bounding box center [1039, 98] width 118 height 41
copy div "25-10983"
click at [245, 29] on link "Home" at bounding box center [236, 27] width 59 height 25
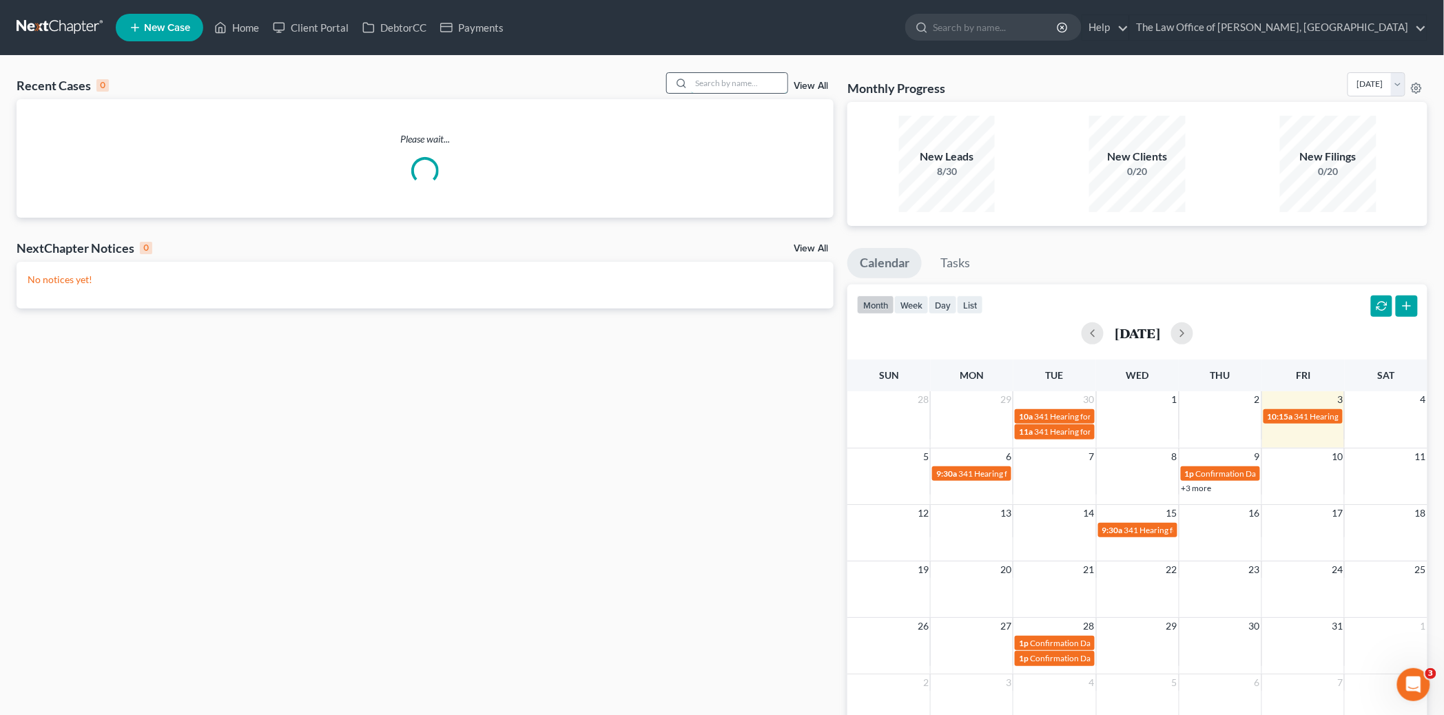
click at [747, 86] on input "search" at bounding box center [739, 83] width 96 height 20
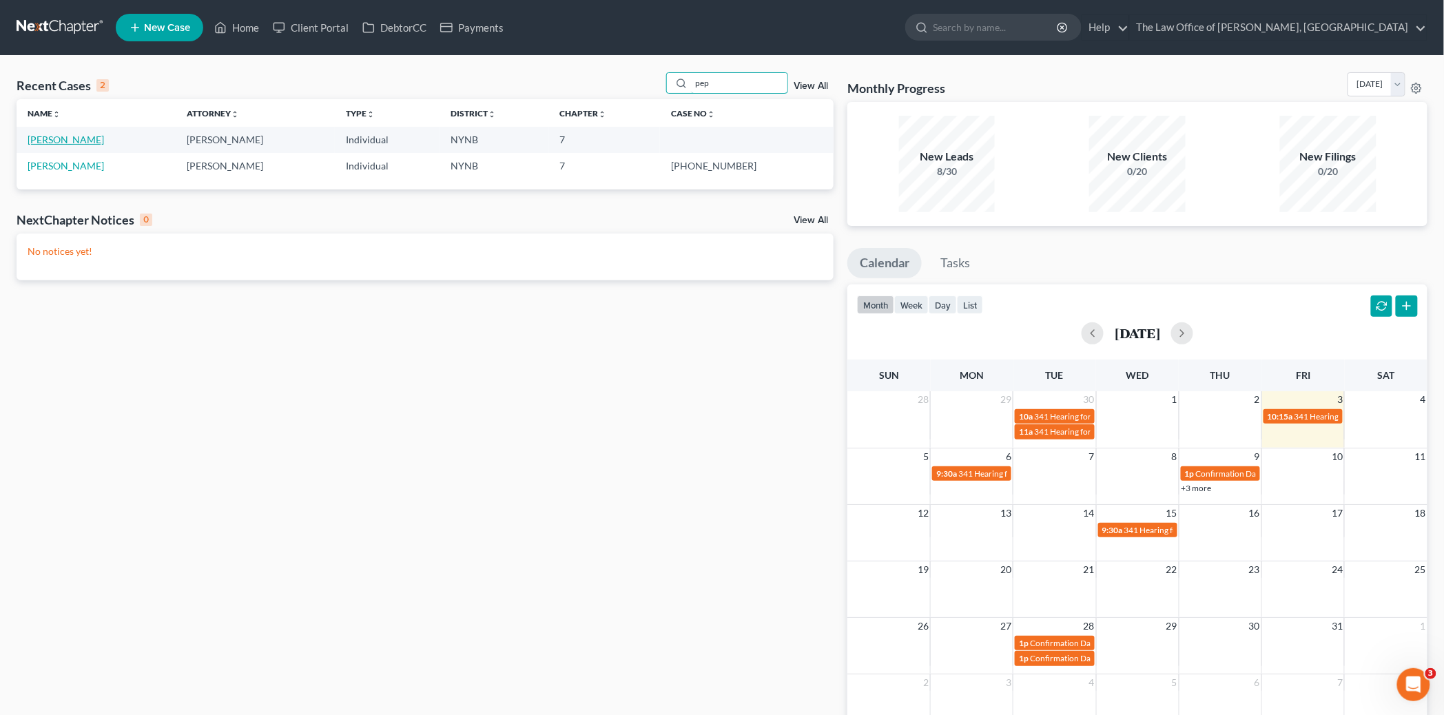
type input "pep"
click at [92, 138] on link "[PERSON_NAME]" at bounding box center [66, 140] width 76 height 12
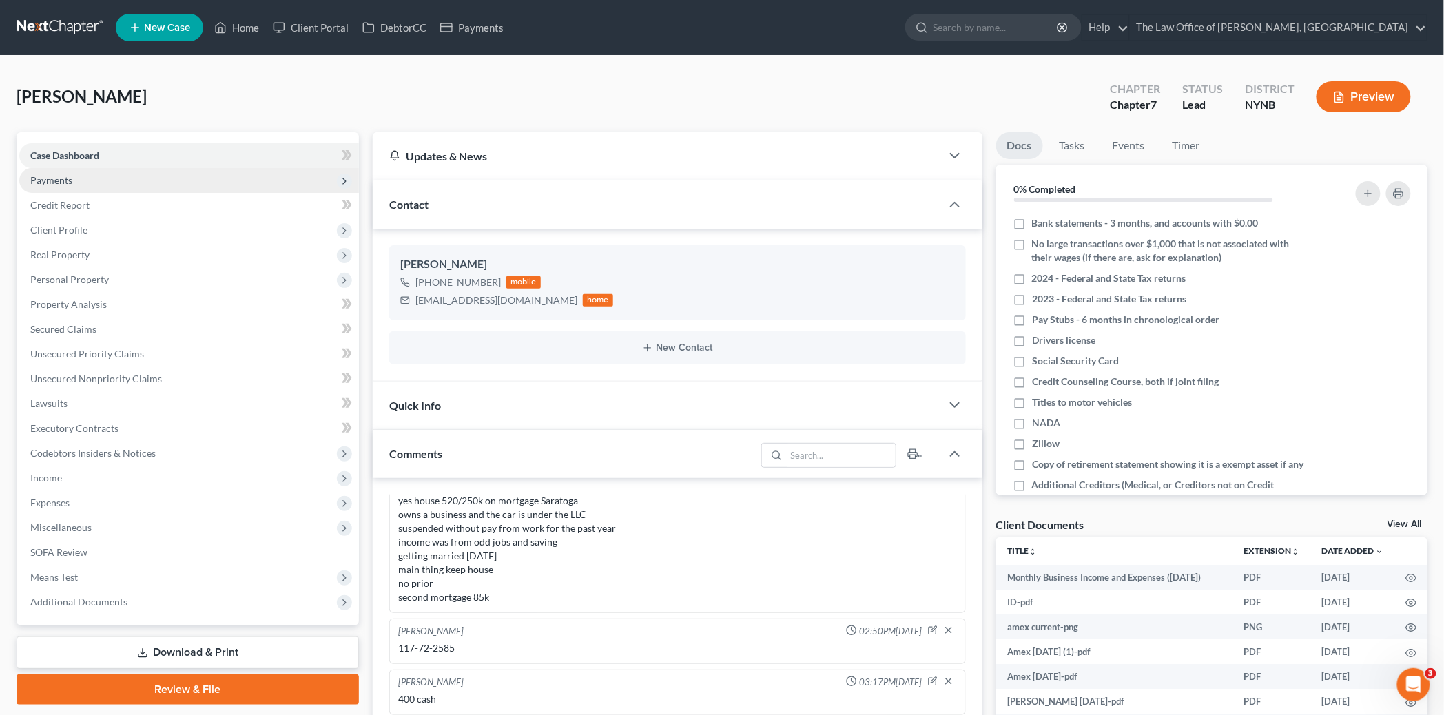
scroll to position [236, 0]
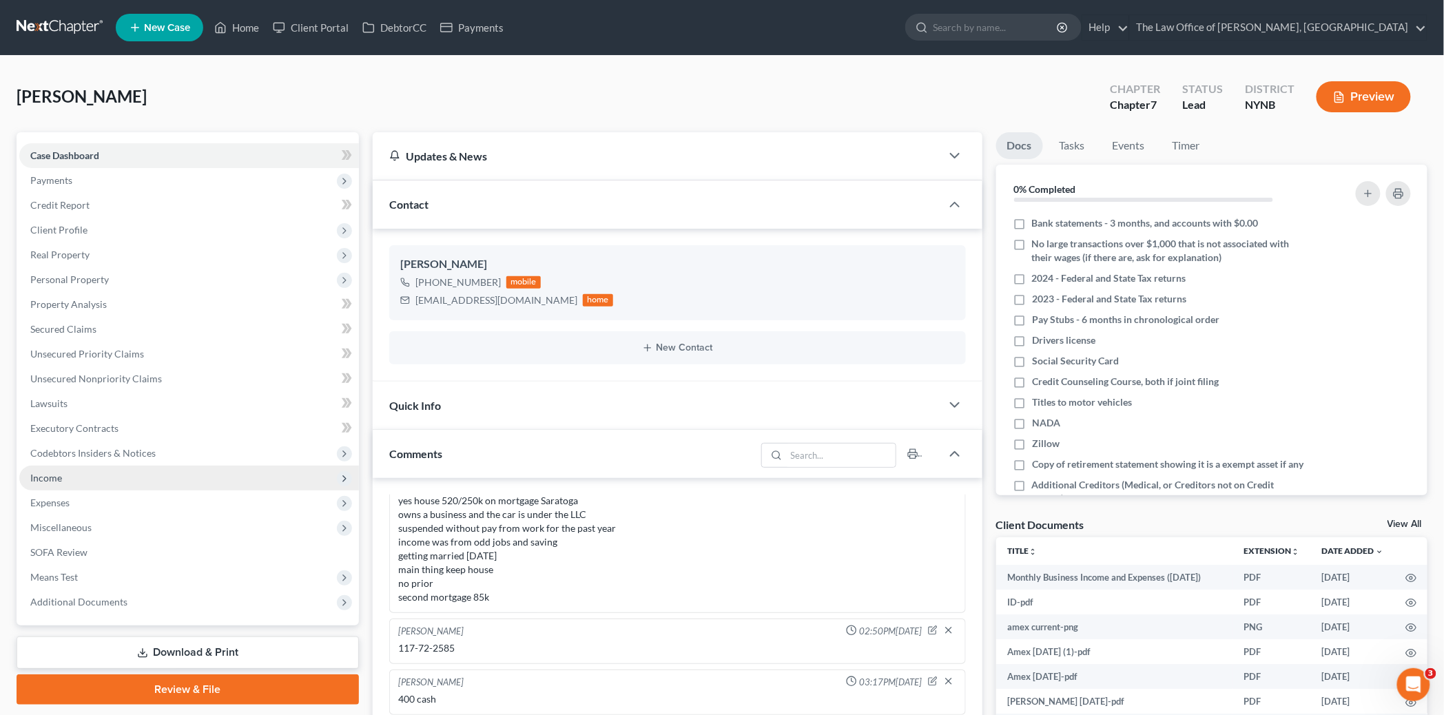
click at [48, 473] on span "Income" at bounding box center [46, 478] width 32 height 12
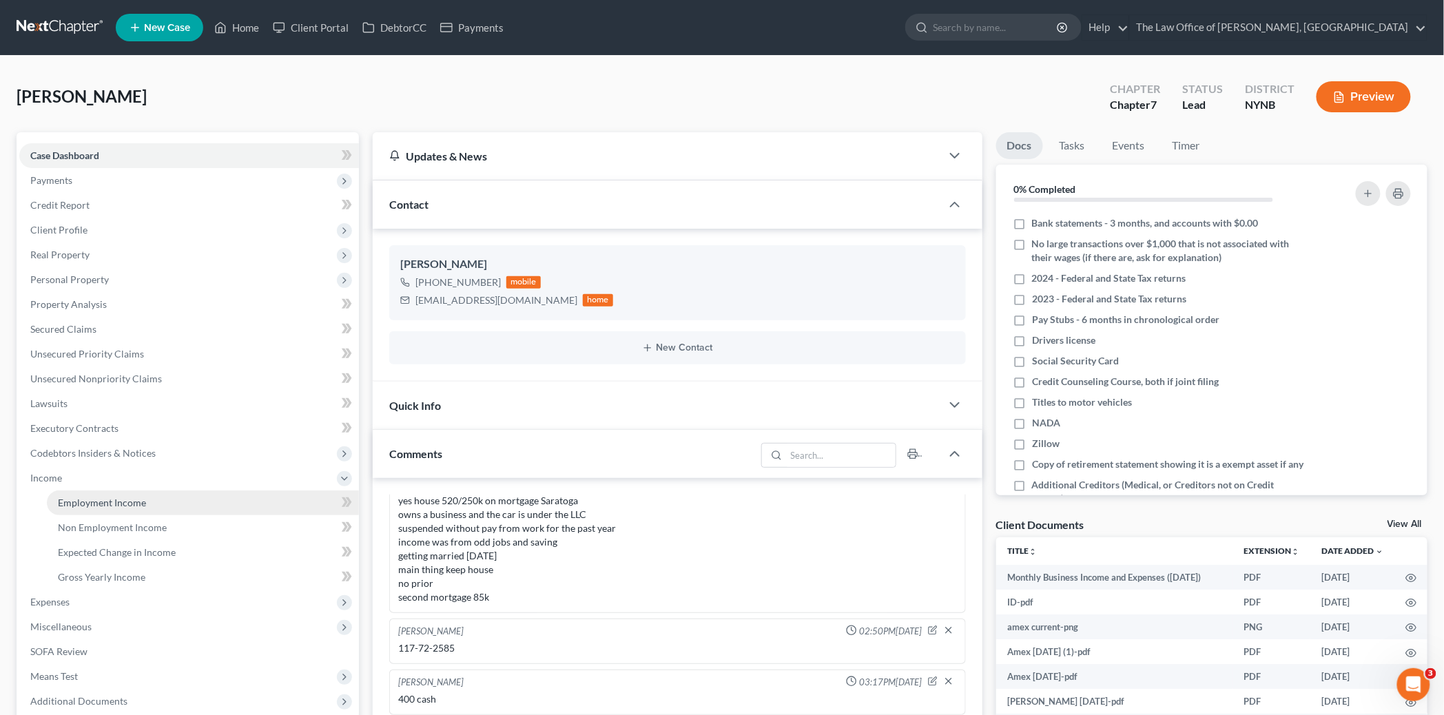
click at [98, 508] on link "Employment Income" at bounding box center [203, 502] width 312 height 25
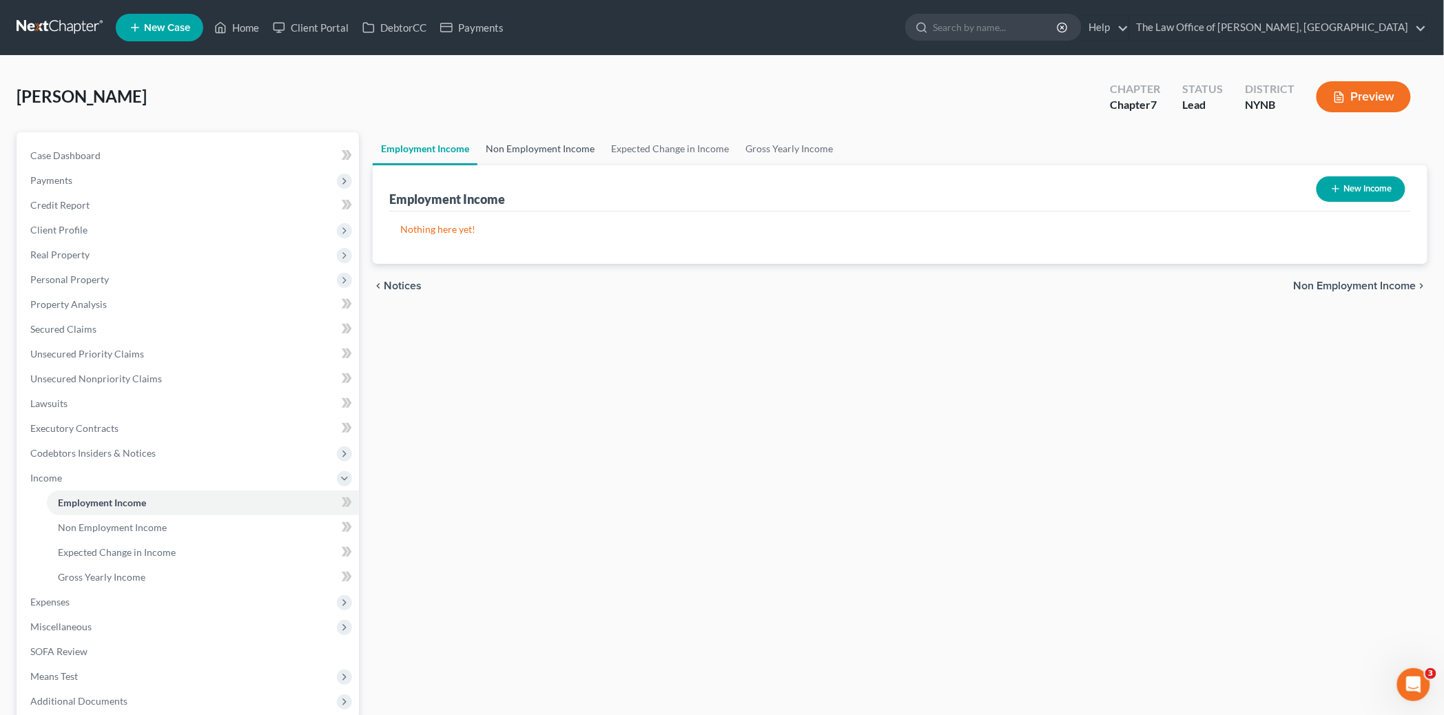
click at [541, 158] on link "Non Employment Income" at bounding box center [539, 148] width 125 height 33
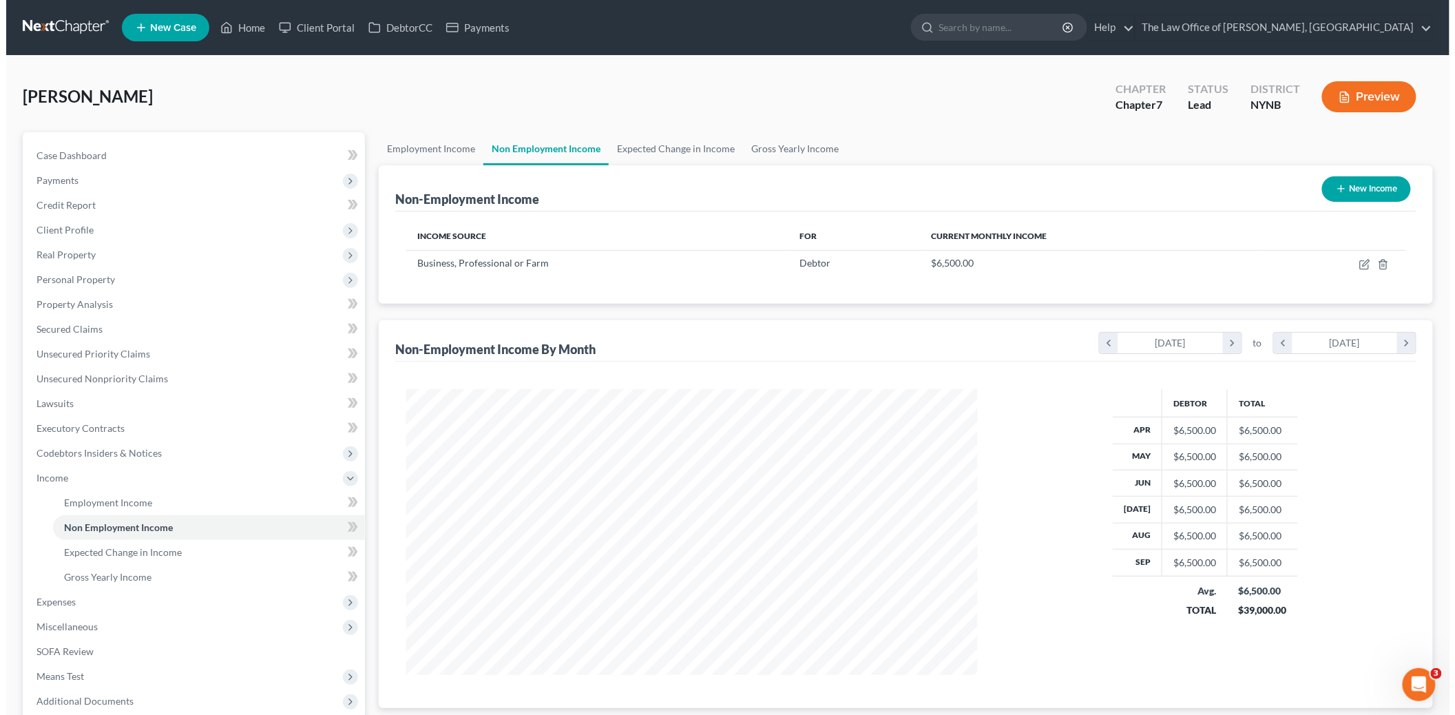
scroll to position [285, 599]
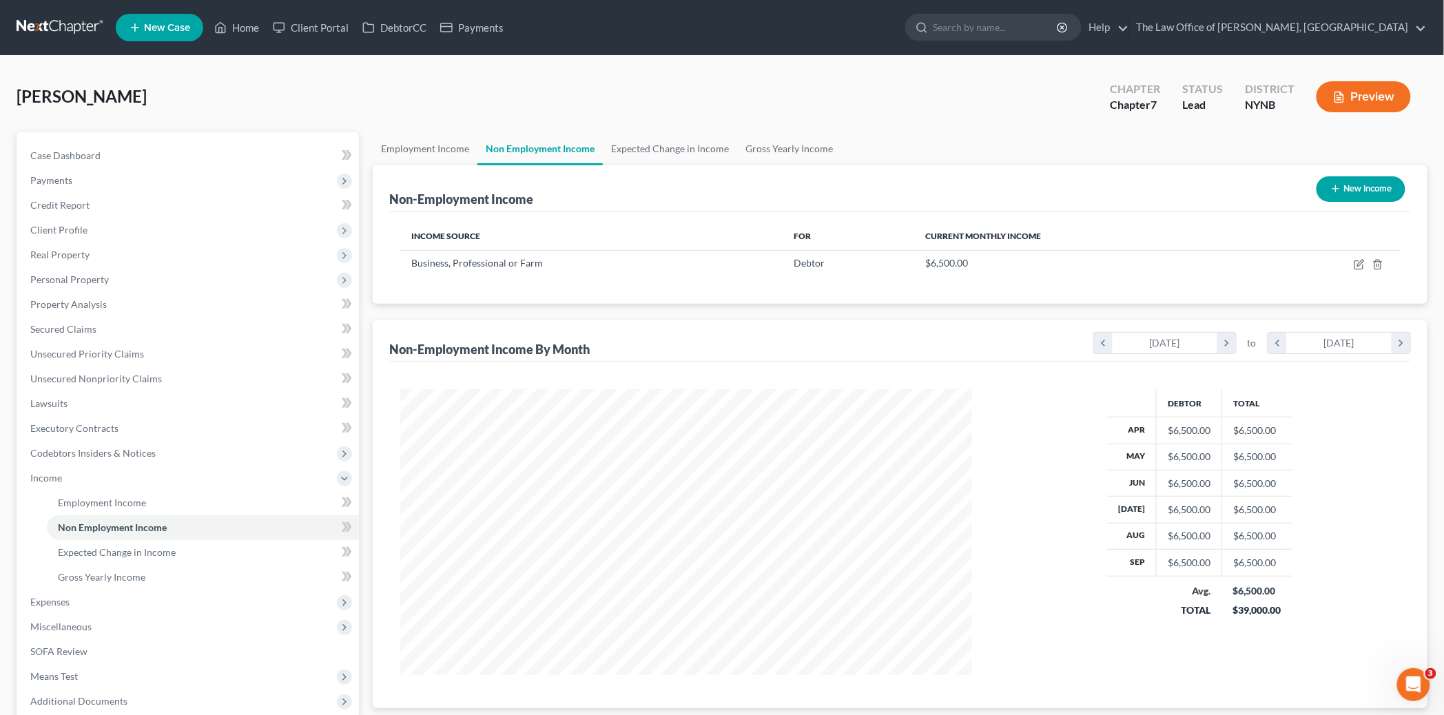
click at [1351, 197] on button "New Income" at bounding box center [1360, 188] width 89 height 25
select select "0"
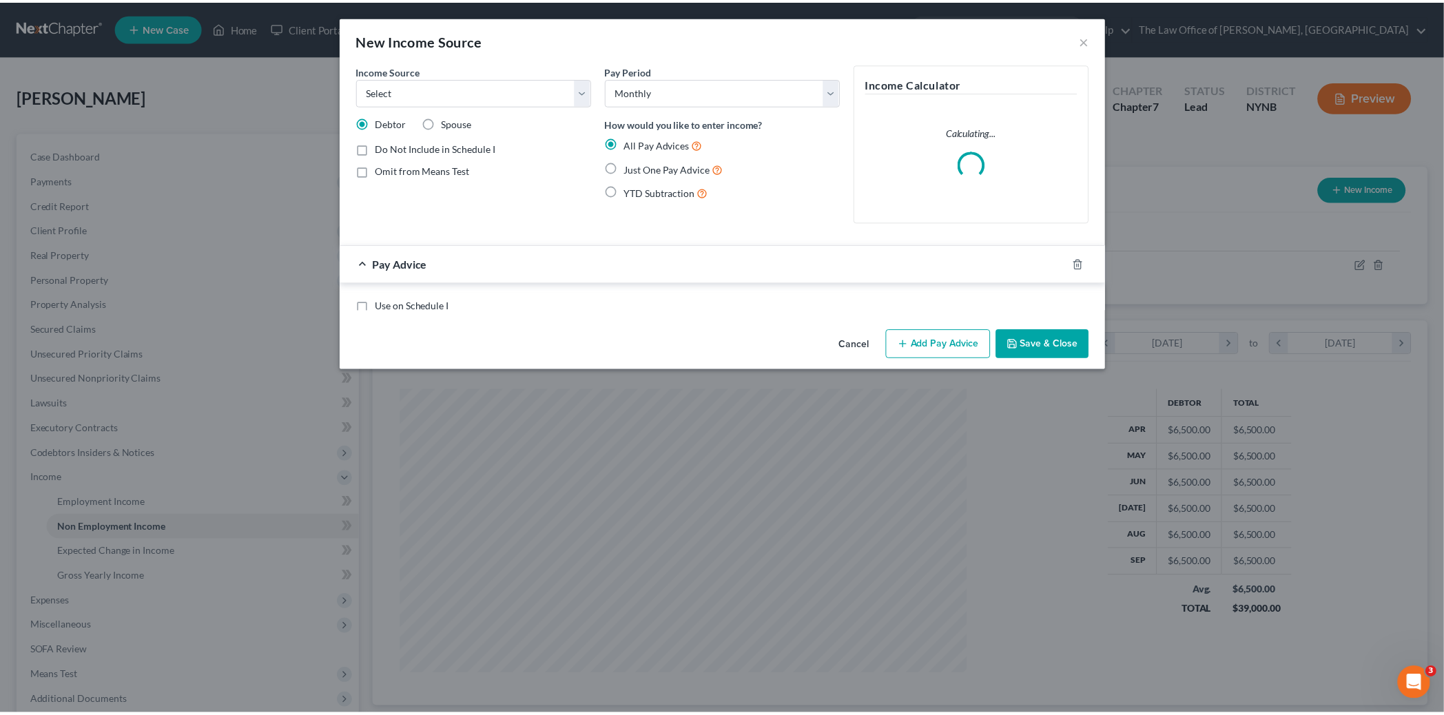
scroll to position [287, 603]
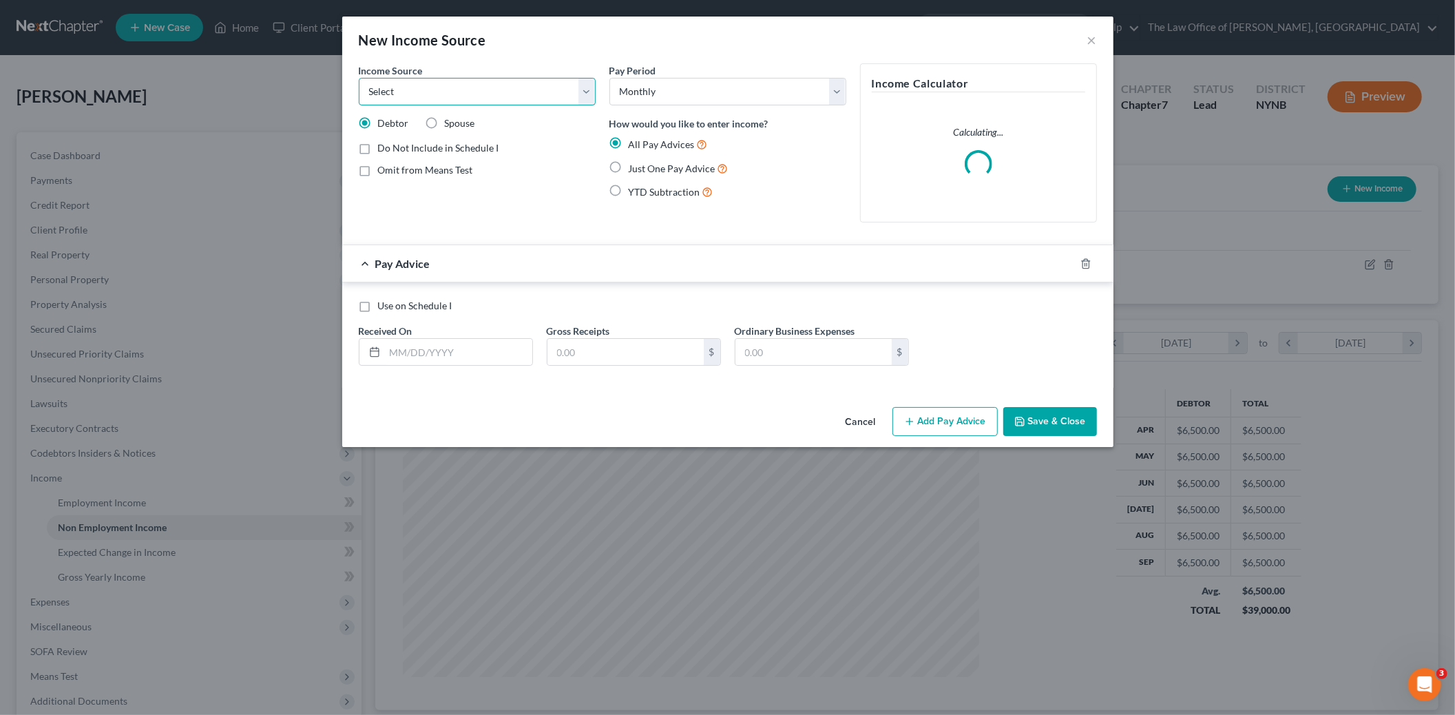
click at [408, 100] on select "Select Unemployment Disability (from employer) Pension Retirement Social Securi…" at bounding box center [477, 92] width 237 height 28
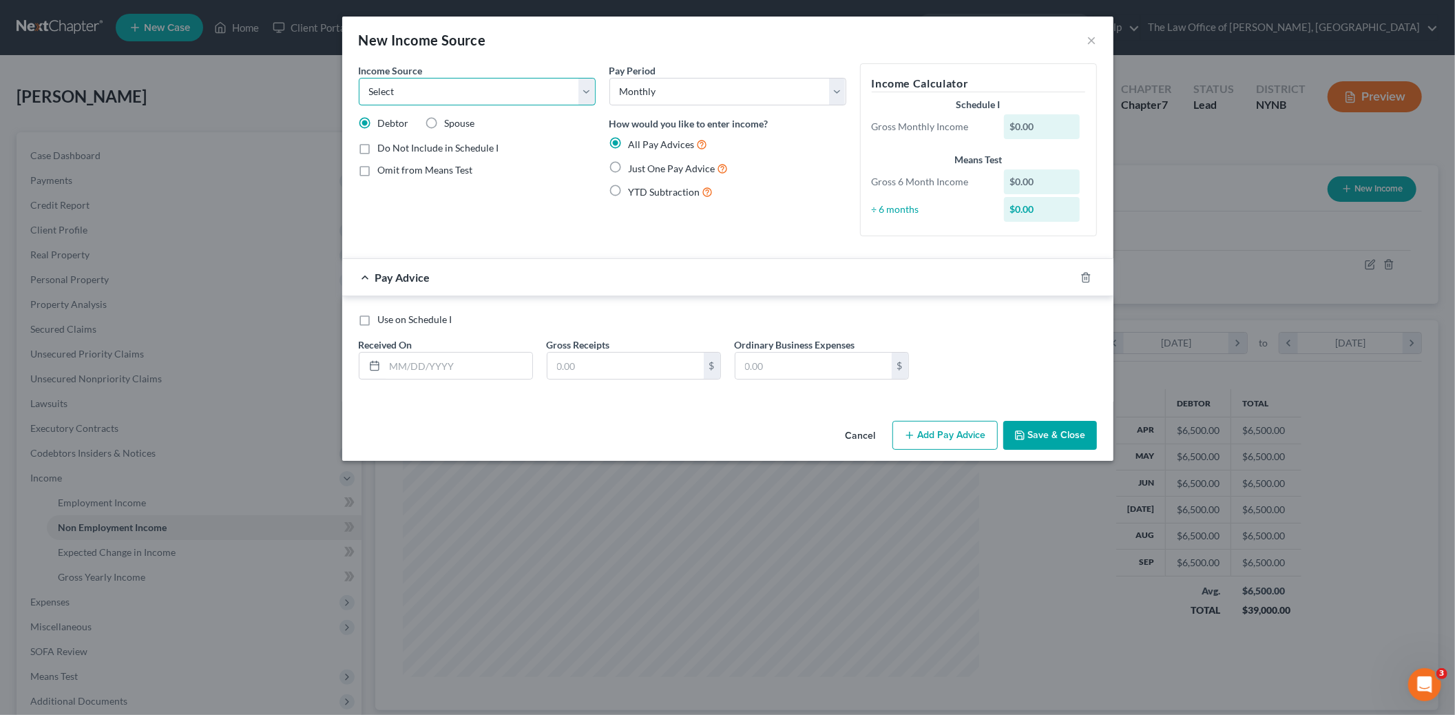
select select "13"
click at [359, 78] on select "Select Unemployment Disability (from employer) Pension Retirement Social Securi…" at bounding box center [477, 92] width 237 height 28
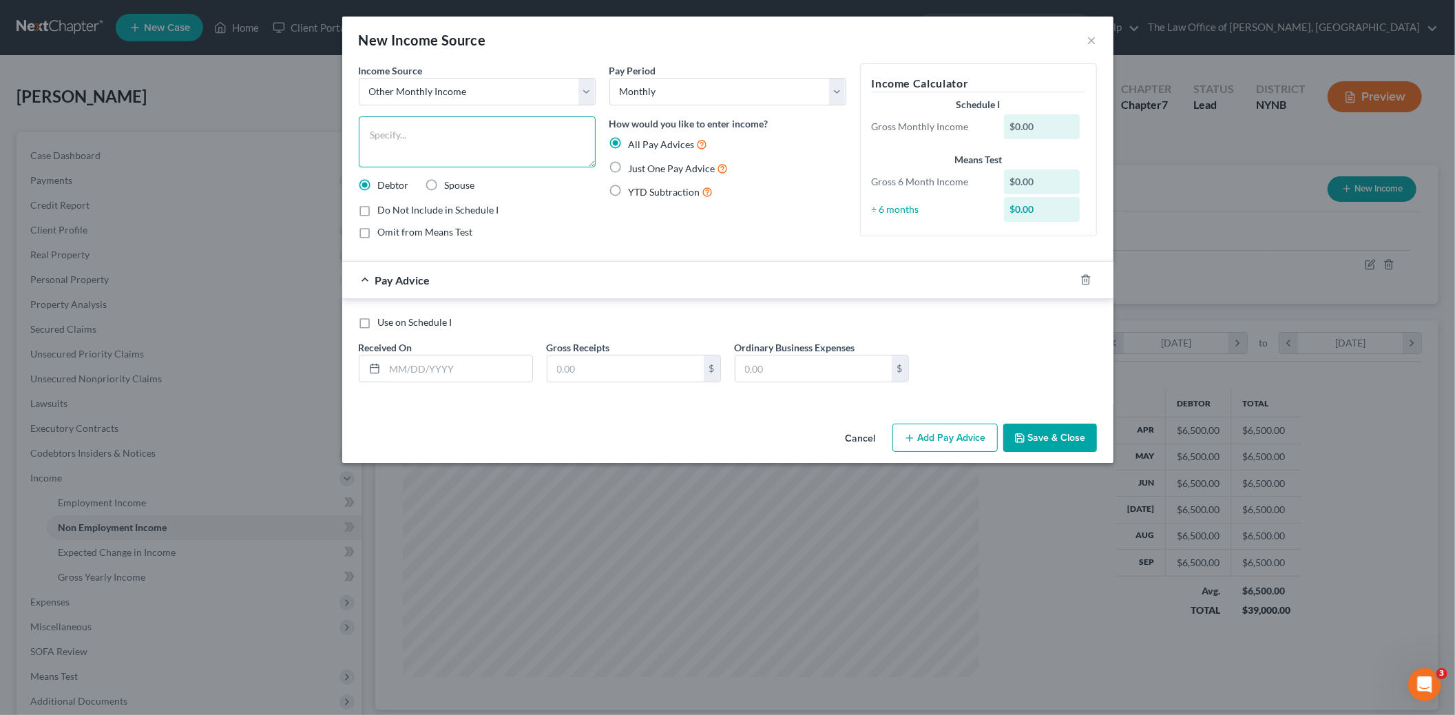
click at [406, 143] on textarea at bounding box center [477, 141] width 237 height 51
type textarea "Sports league"
click at [629, 169] on label "Just One Pay Advice" at bounding box center [679, 168] width 100 height 16
click at [634, 169] on input "Just One Pay Advice" at bounding box center [638, 164] width 9 height 9
radio input "true"
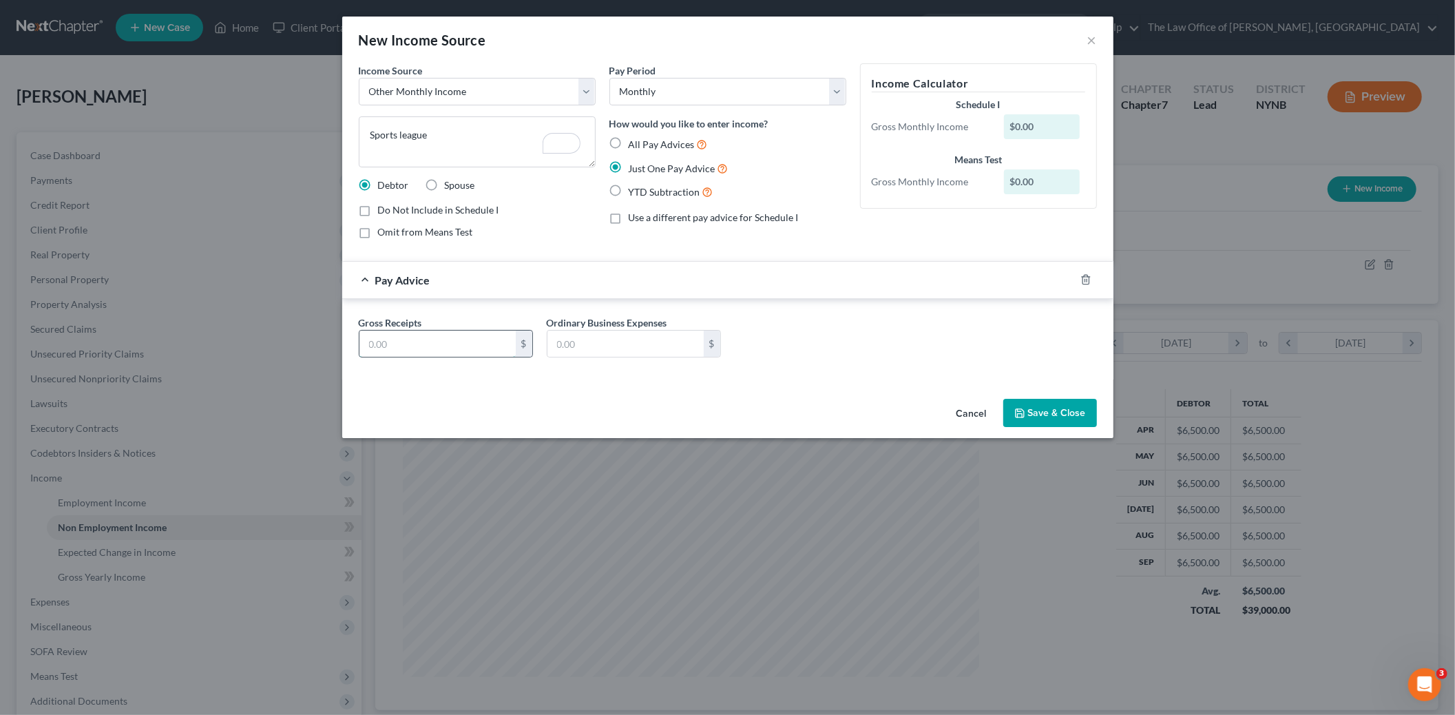
click at [450, 344] on input "text" at bounding box center [438, 344] width 156 height 26
type input "545"
click at [1079, 407] on button "Save & Close" at bounding box center [1051, 413] width 94 height 29
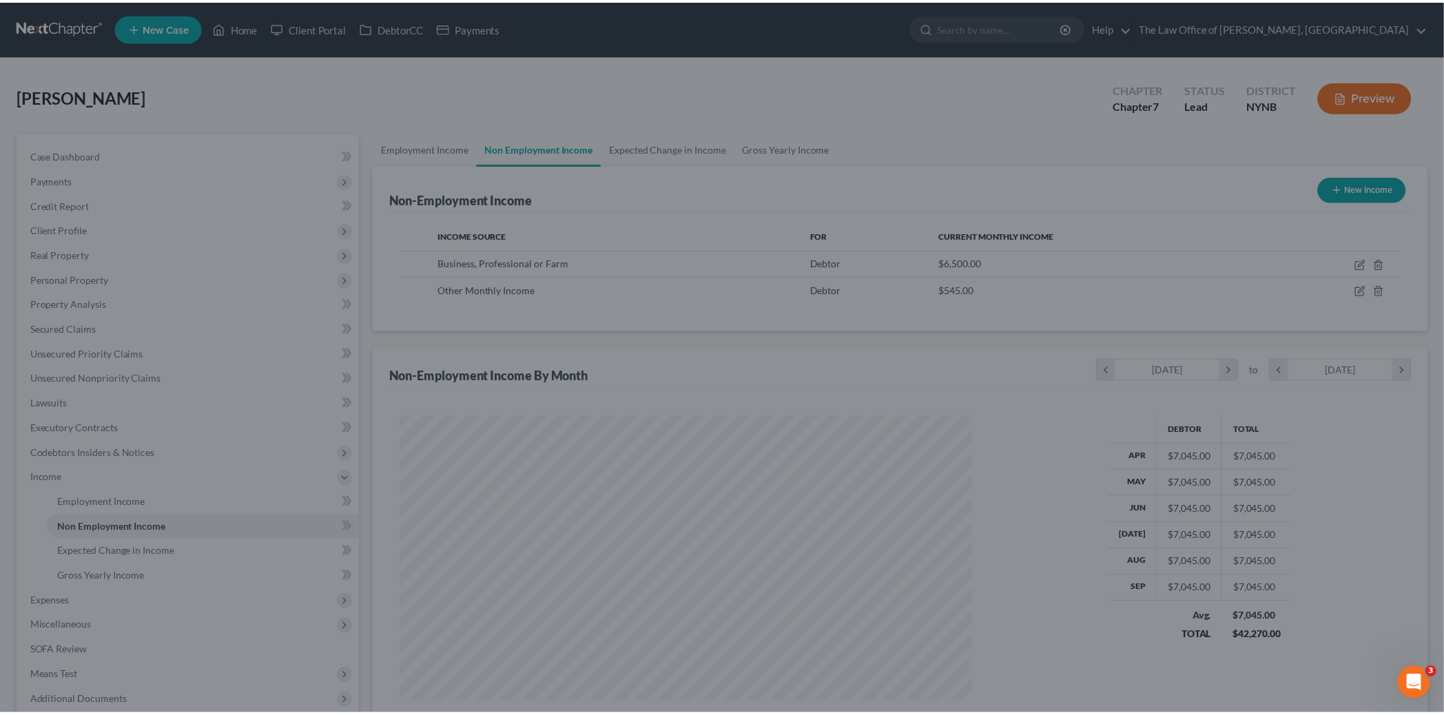
scroll to position [688515, 688203]
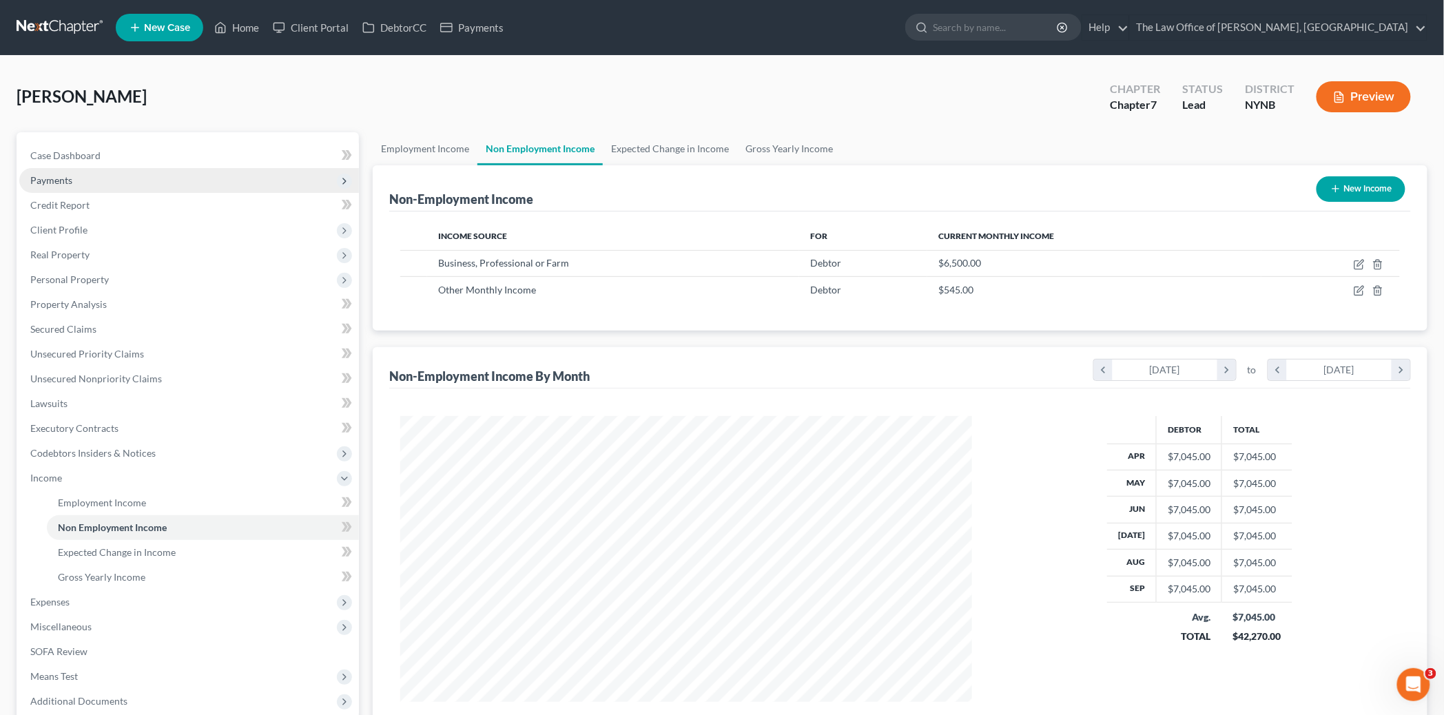
click at [54, 179] on span "Payments" at bounding box center [51, 180] width 42 height 12
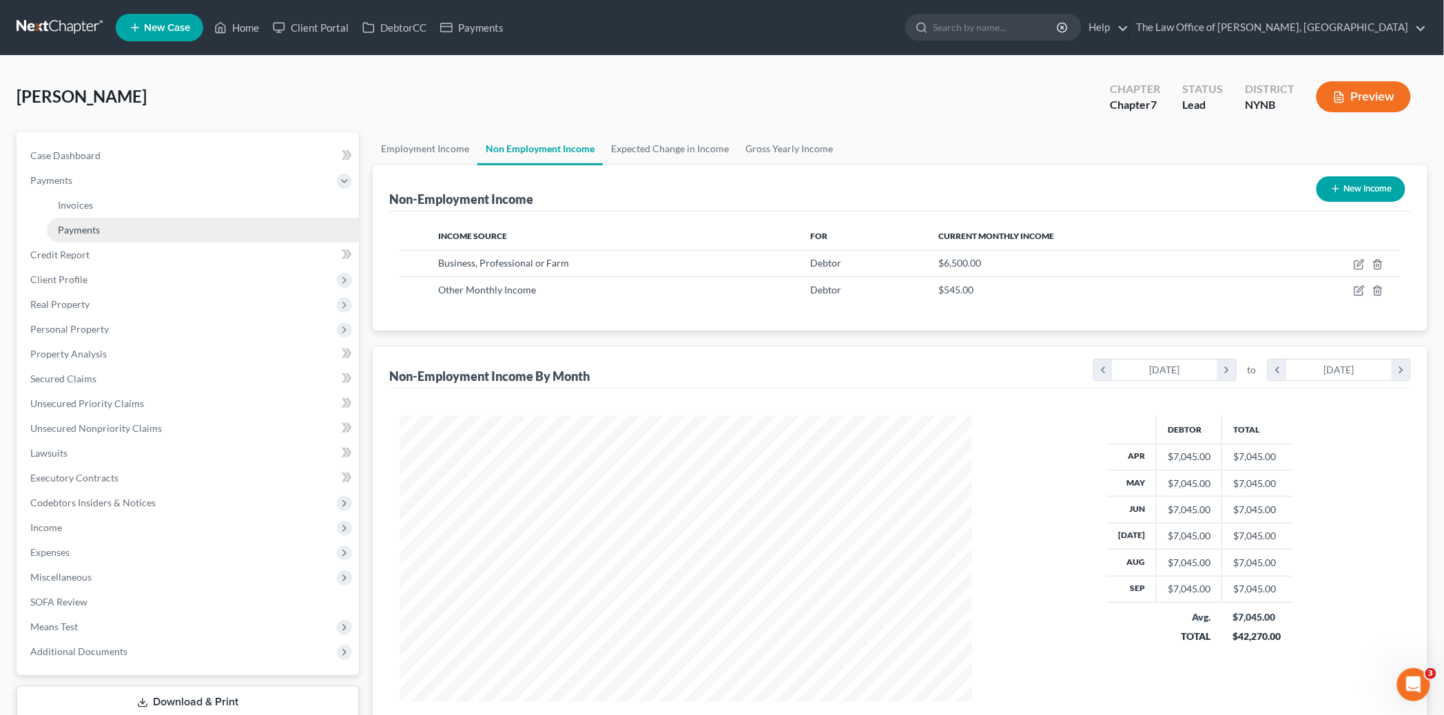
click at [86, 226] on span "Payments" at bounding box center [79, 230] width 42 height 12
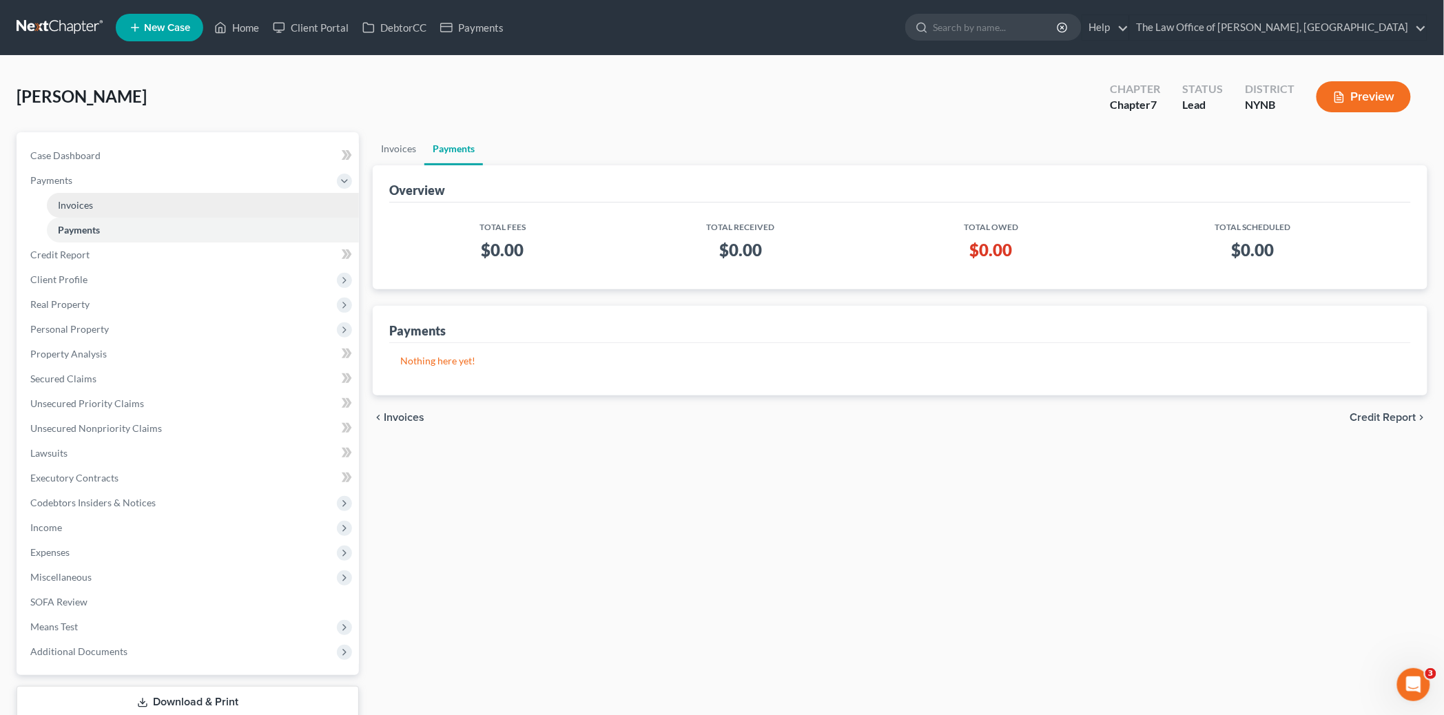
click at [83, 201] on span "Invoices" at bounding box center [75, 205] width 35 height 12
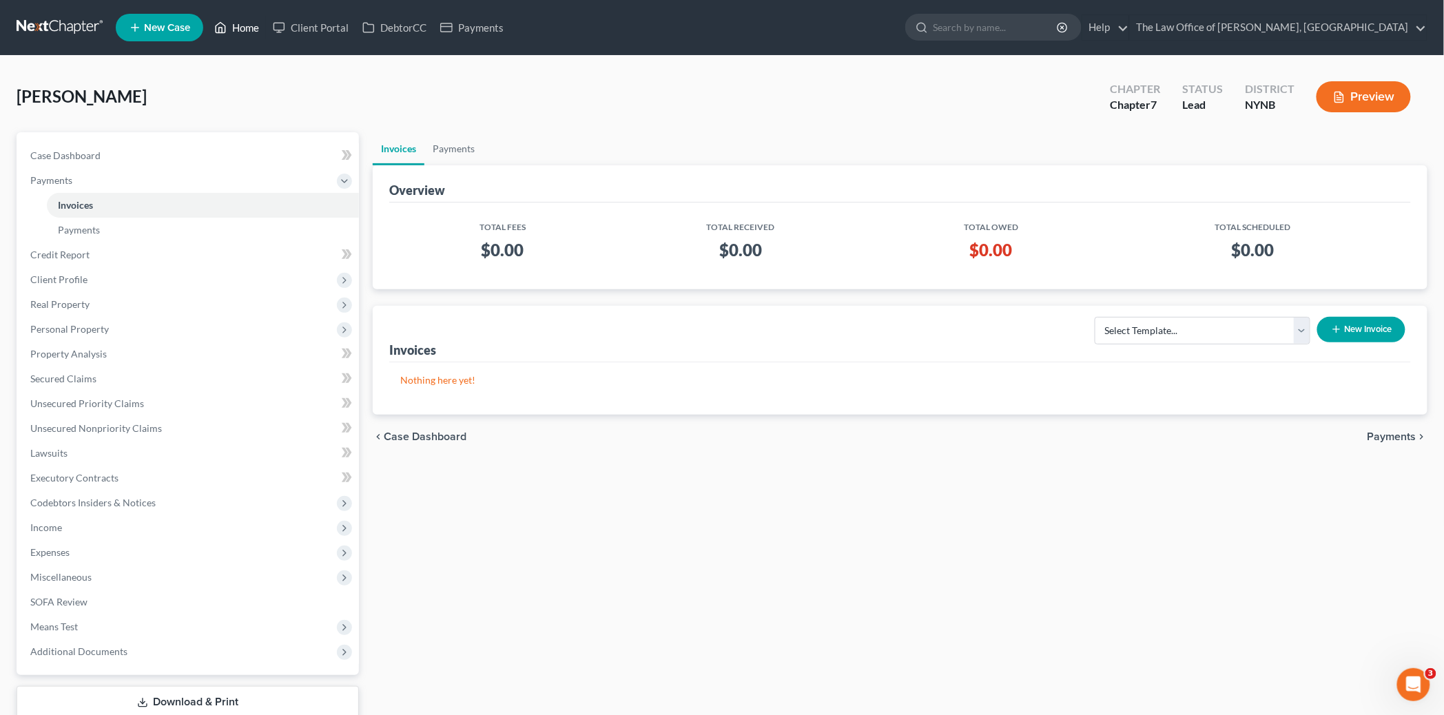
click at [245, 25] on link "Home" at bounding box center [236, 27] width 59 height 25
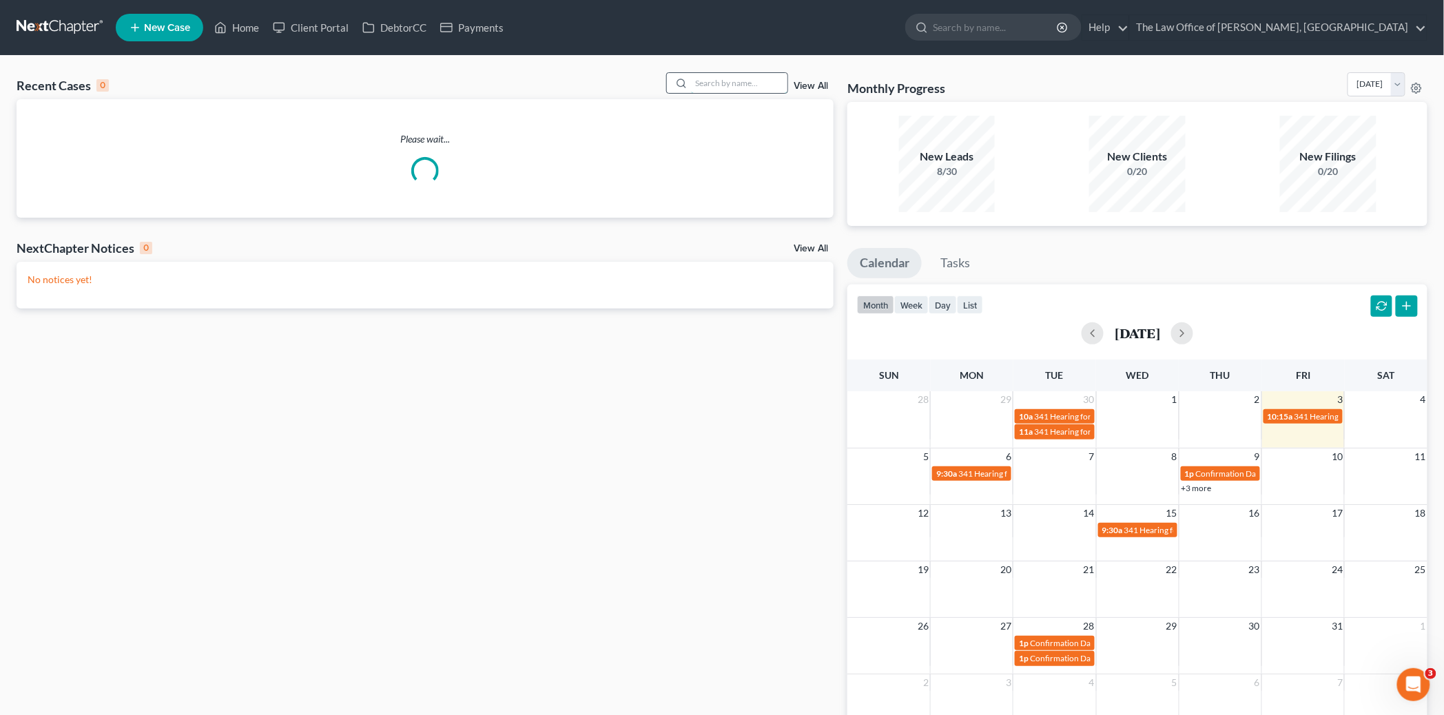
click at [747, 81] on input "search" at bounding box center [739, 83] width 96 height 20
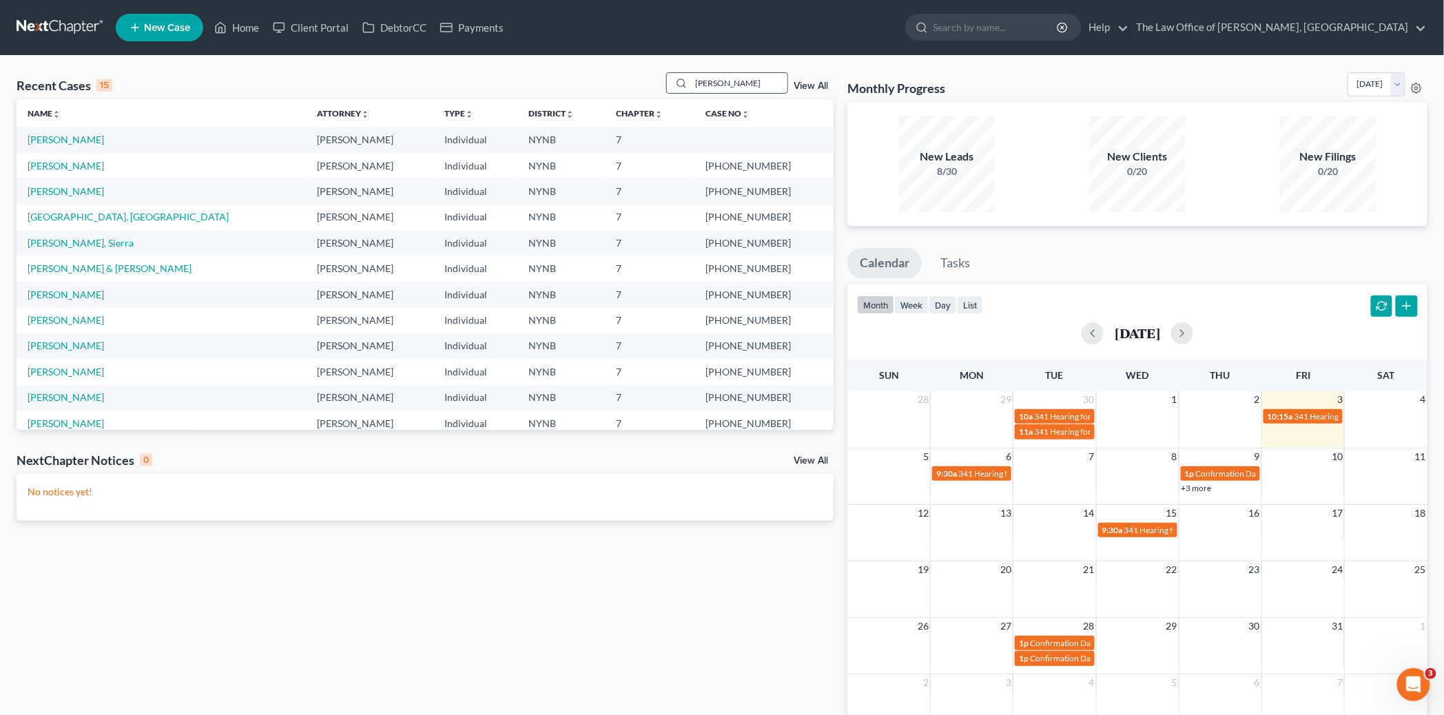
type input "brady"
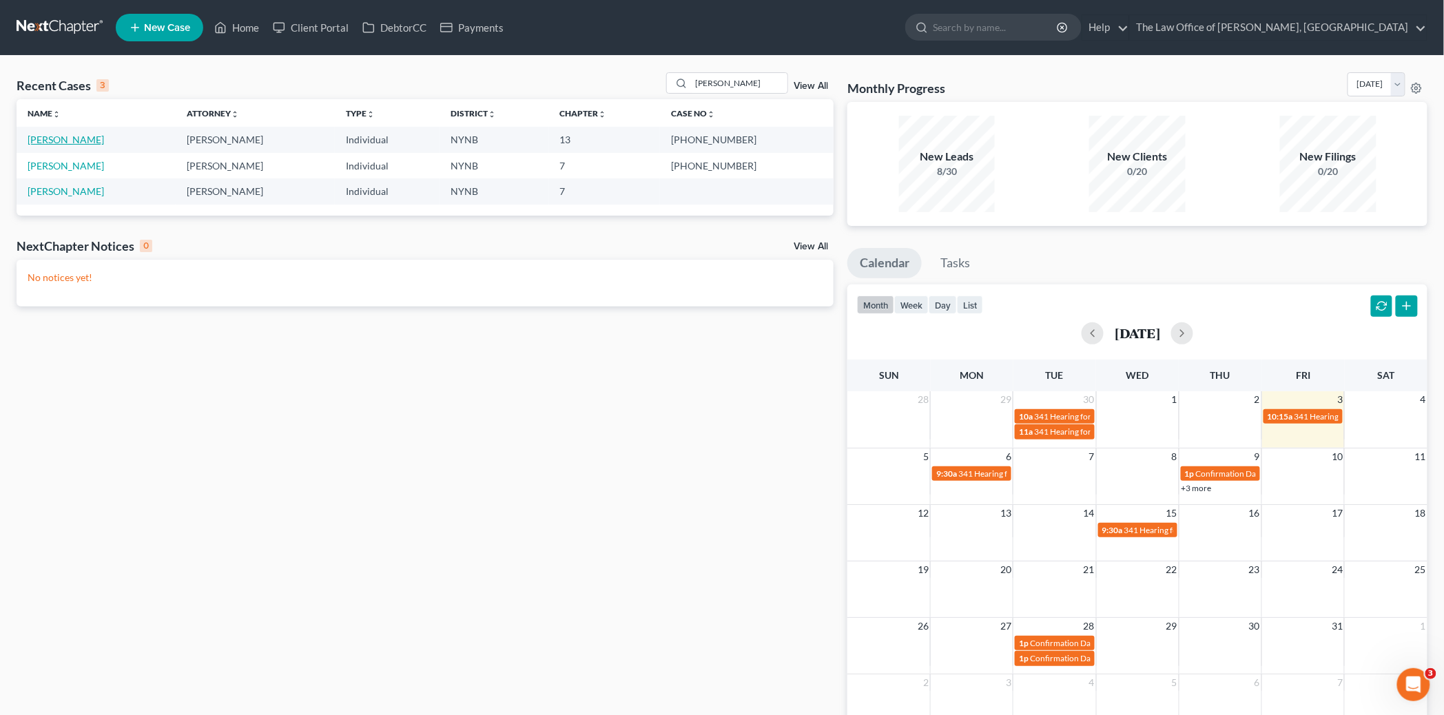
click at [62, 136] on link "[PERSON_NAME]" at bounding box center [66, 140] width 76 height 12
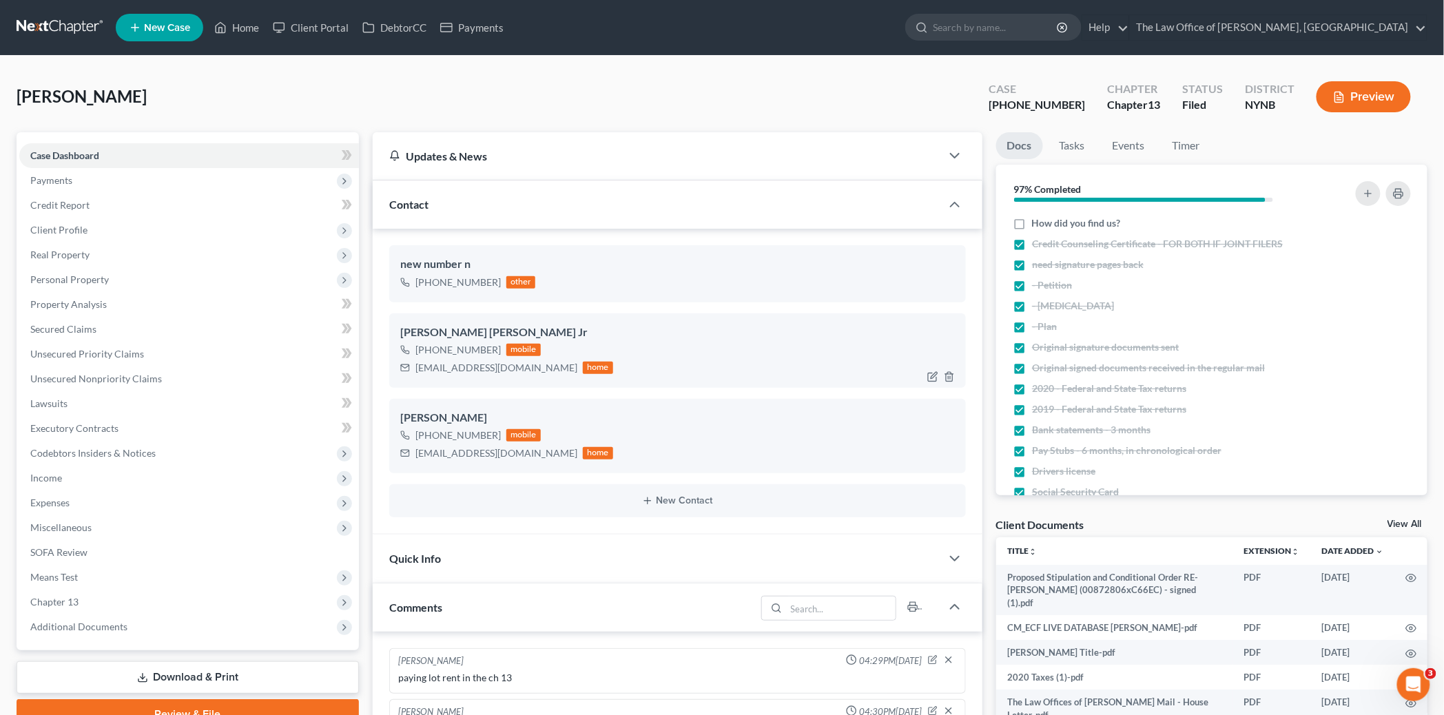
click at [450, 365] on div "sbradyboy14@aol.com" at bounding box center [496, 368] width 162 height 14
copy div "sbradyboy14@aol.com"
click at [460, 450] on div "Dozerbrady@gmail.com" at bounding box center [496, 453] width 162 height 14
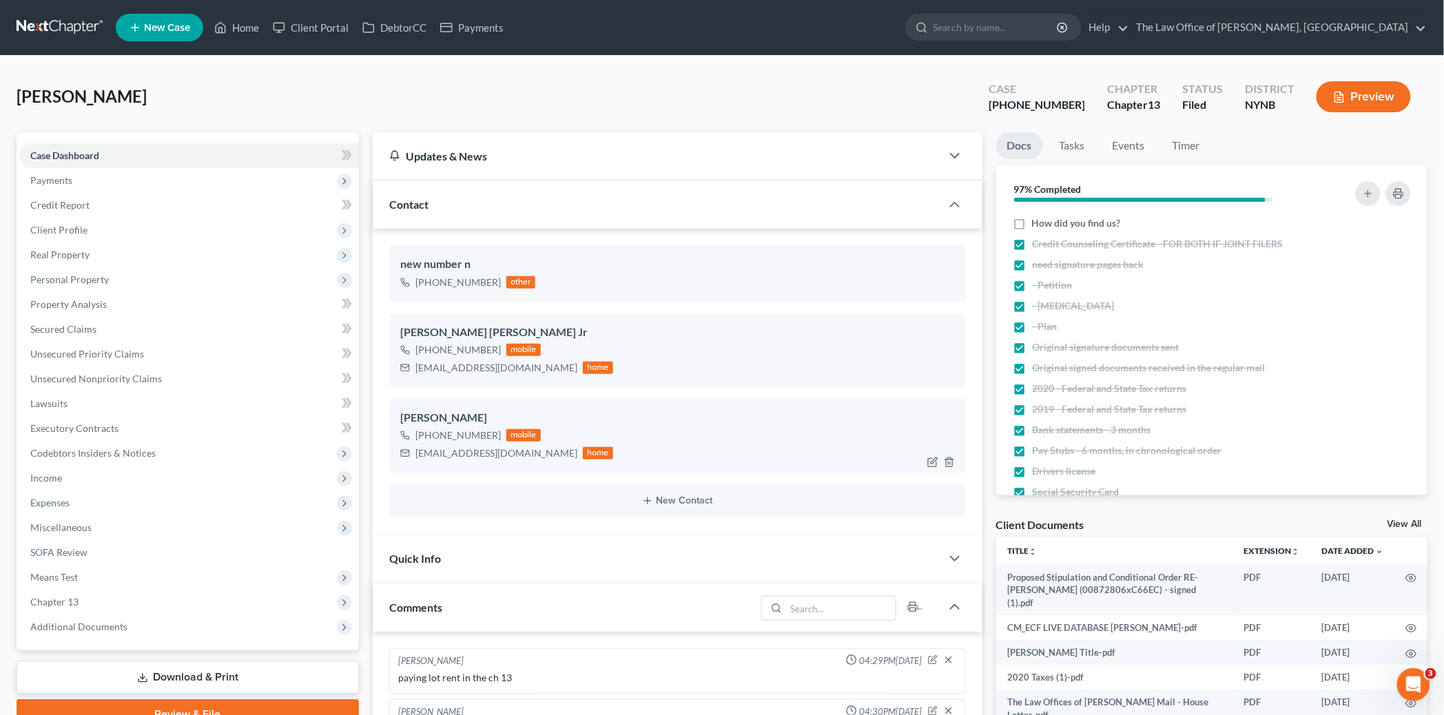
click at [460, 450] on div "Dozerbrady@gmail.com" at bounding box center [496, 453] width 162 height 14
copy div "Dozerbrady@gmail.com"
click at [448, 284] on div "+1 (518) 992-9952" at bounding box center [457, 283] width 85 height 14
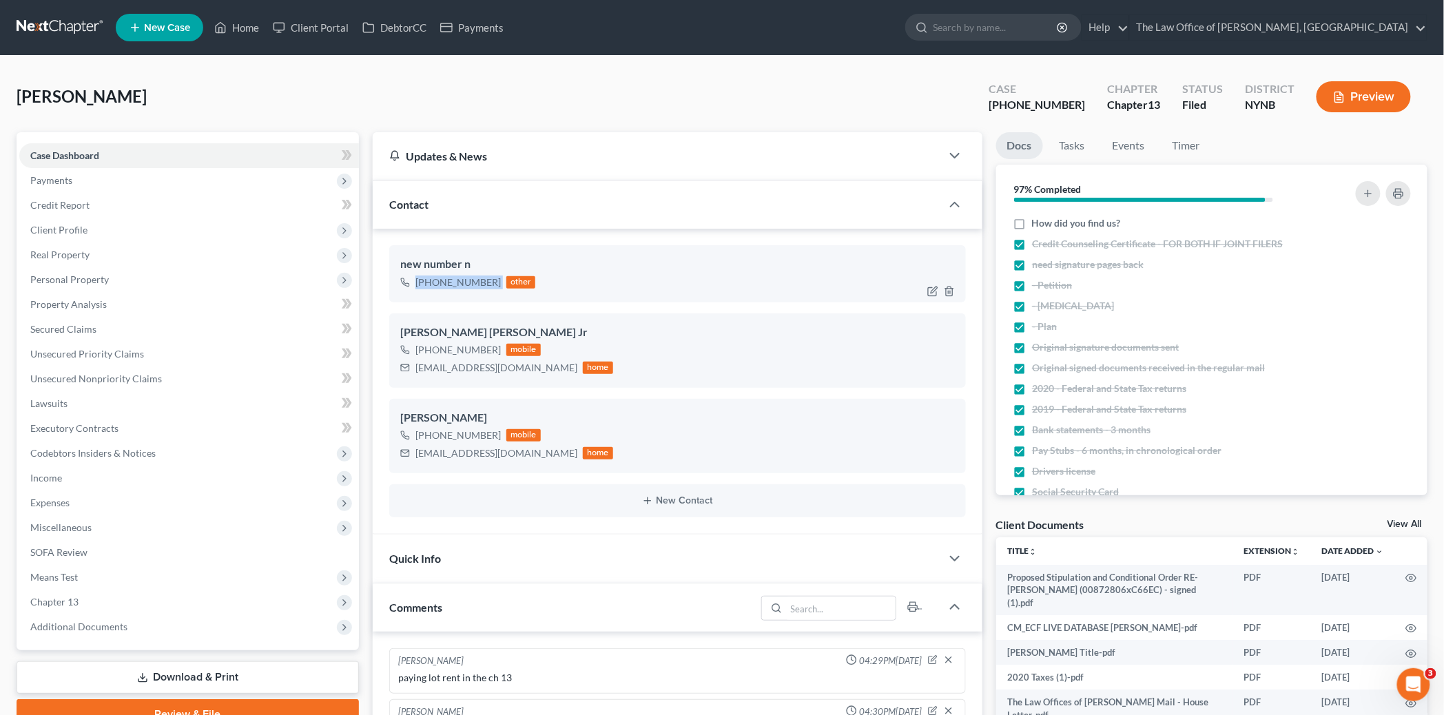
click at [448, 284] on div "+1 (518) 992-9952" at bounding box center [457, 283] width 85 height 14
copy div "+1 (518) 992-9952"
drag, startPoint x: 236, startPoint y: 25, endPoint x: 823, endPoint y: 177, distance: 606.9
click at [236, 25] on link "Home" at bounding box center [236, 27] width 59 height 25
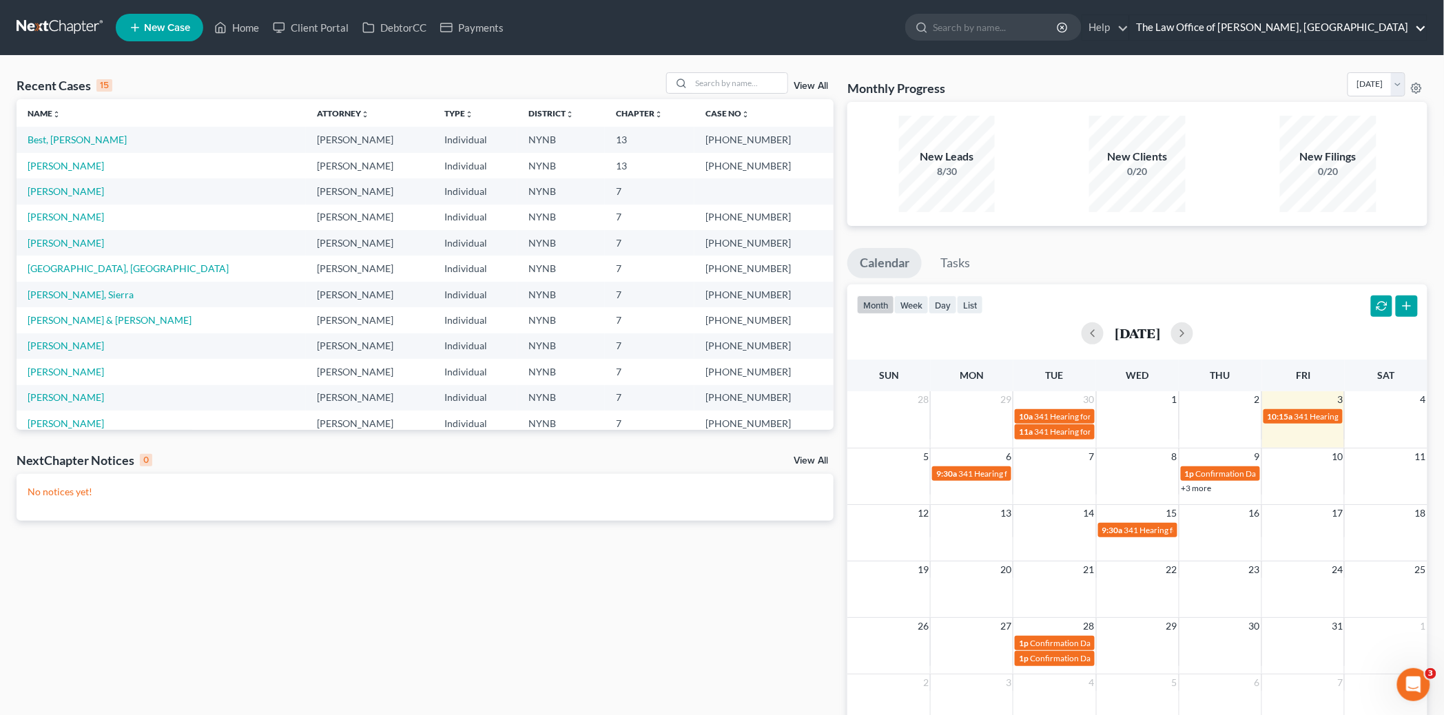
click at [1312, 26] on link "The Law Office of [PERSON_NAME], [GEOGRAPHIC_DATA]" at bounding box center [1278, 27] width 297 height 25
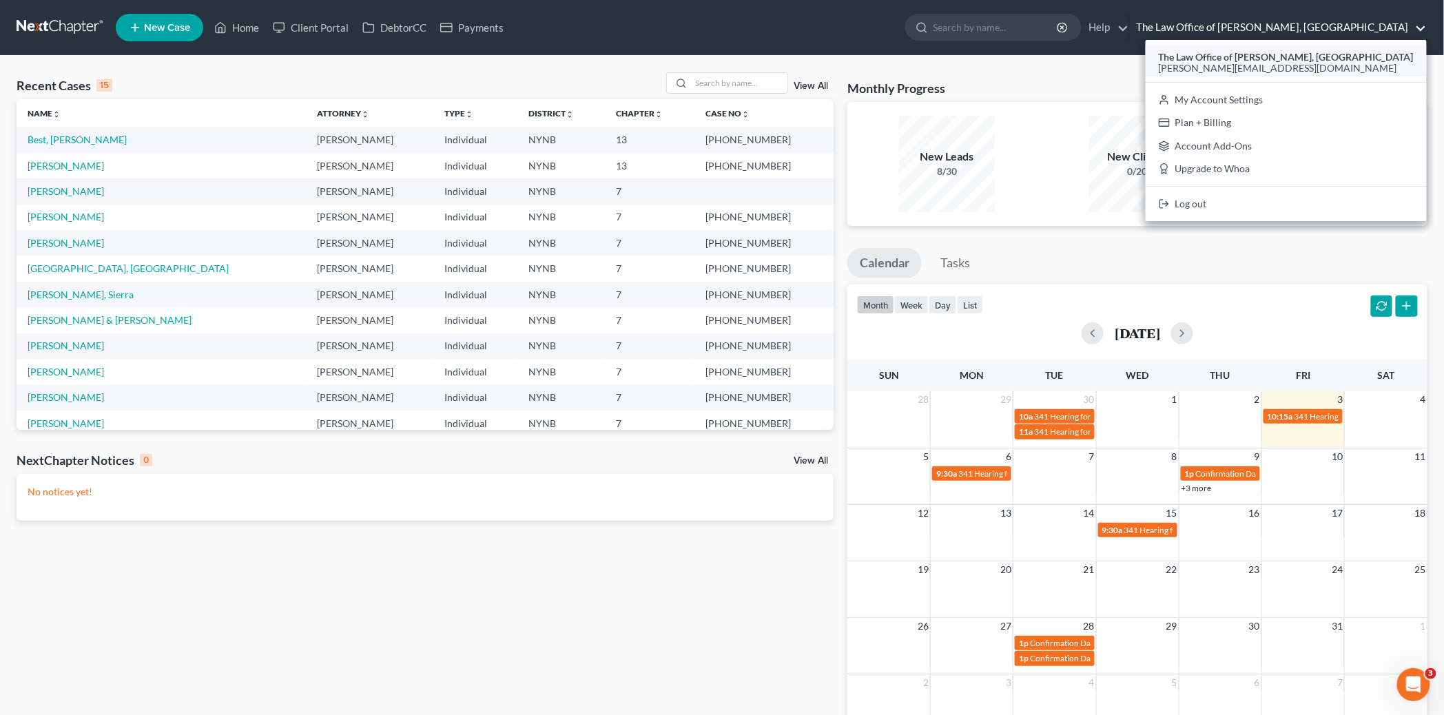
click at [1278, 56] on strong "The Law Office of [PERSON_NAME], [GEOGRAPHIC_DATA]" at bounding box center [1286, 57] width 255 height 12
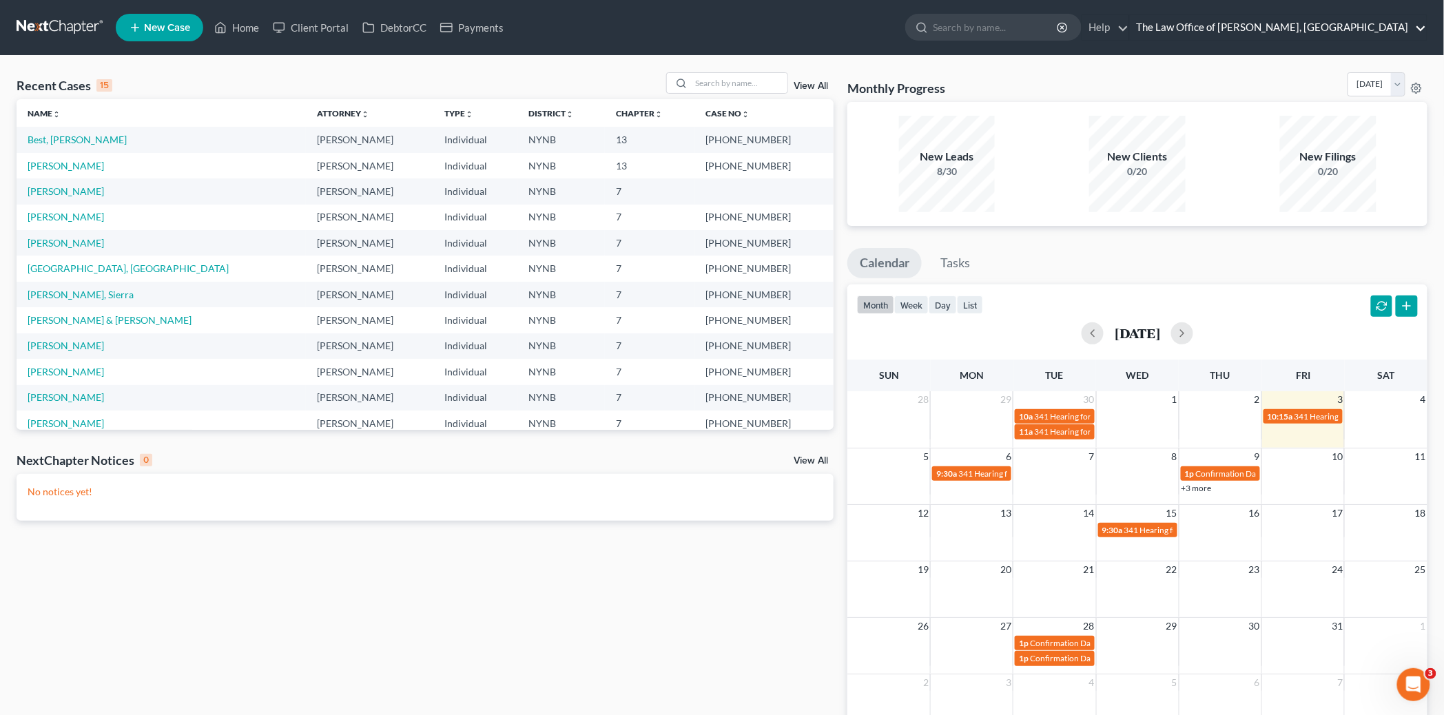
click at [1303, 34] on link "The Law Office of [PERSON_NAME], [GEOGRAPHIC_DATA]" at bounding box center [1278, 27] width 297 height 25
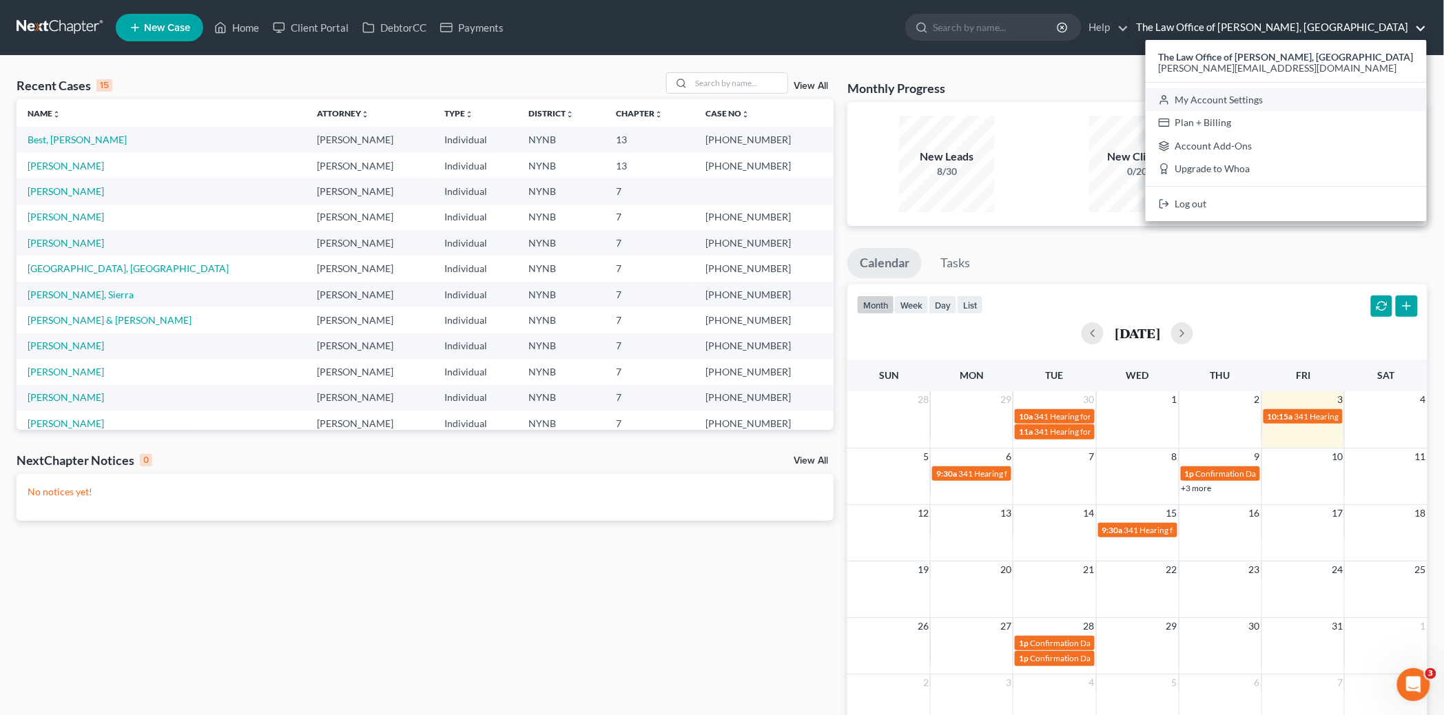
click at [1262, 98] on link "My Account Settings" at bounding box center [1285, 99] width 281 height 23
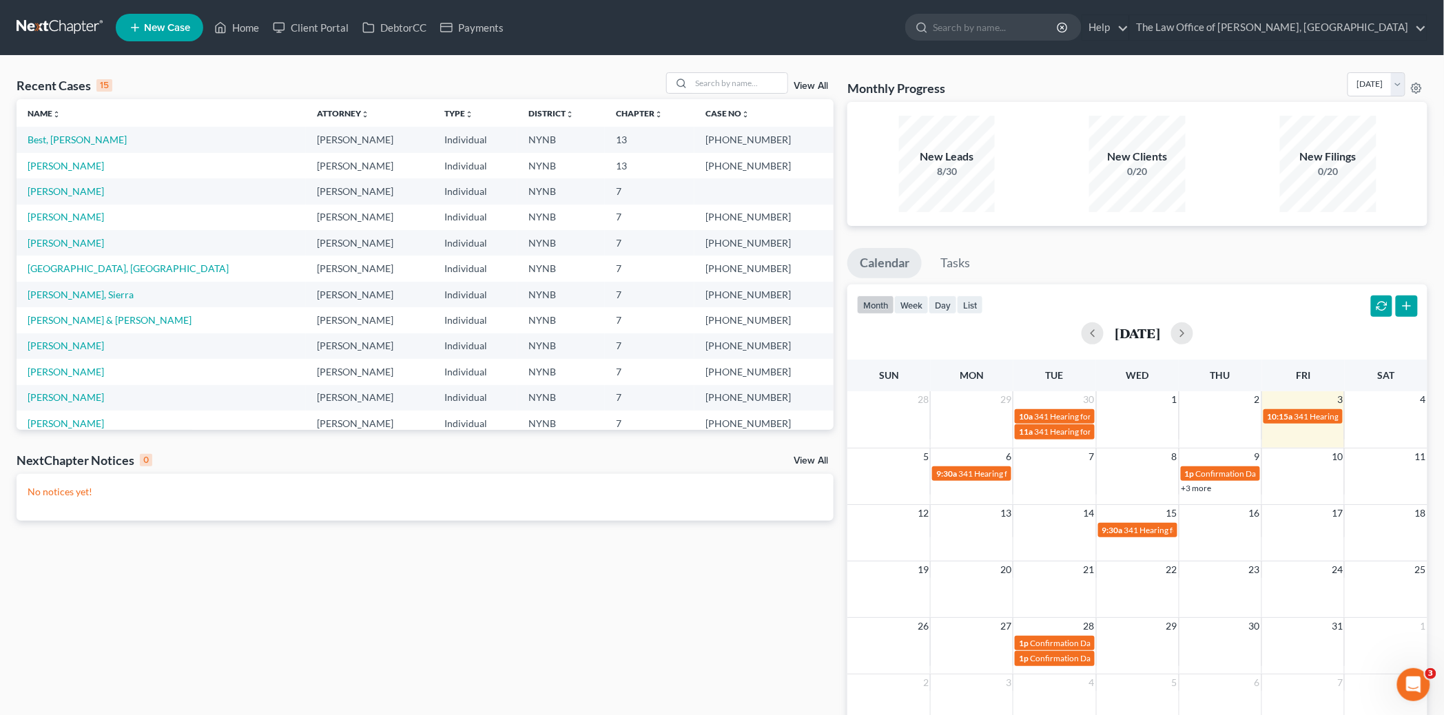
select select "24"
select select "35"
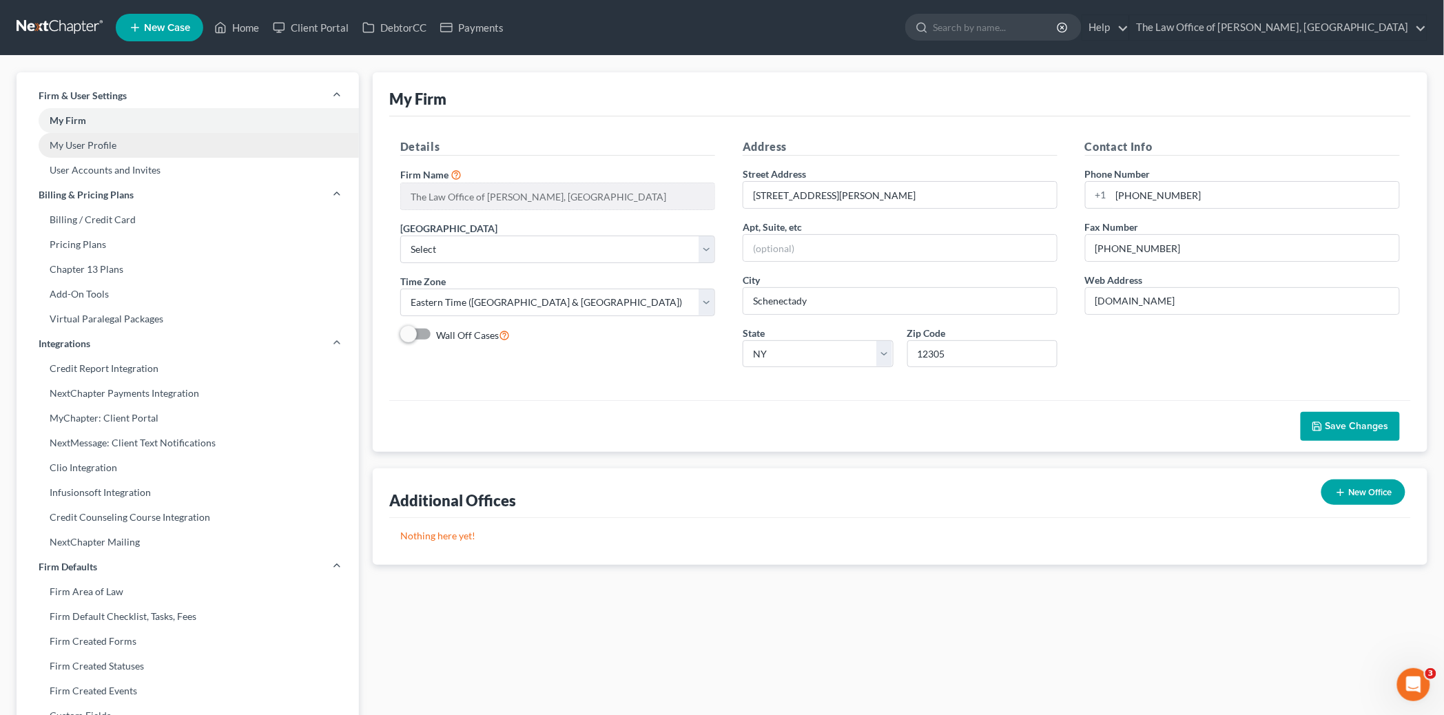
click at [110, 146] on link "My User Profile" at bounding box center [188, 145] width 342 height 25
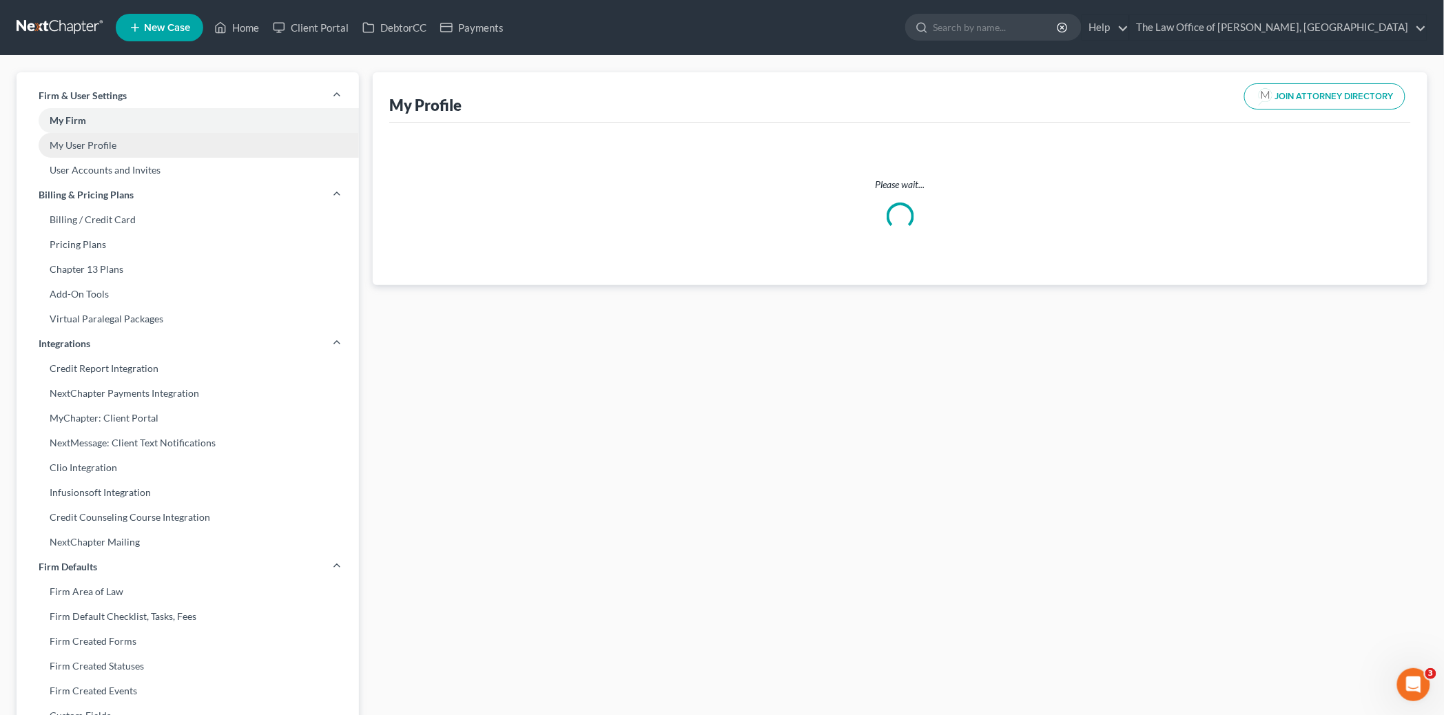
select select "35"
select select "54"
select select "attorney"
select select "0"
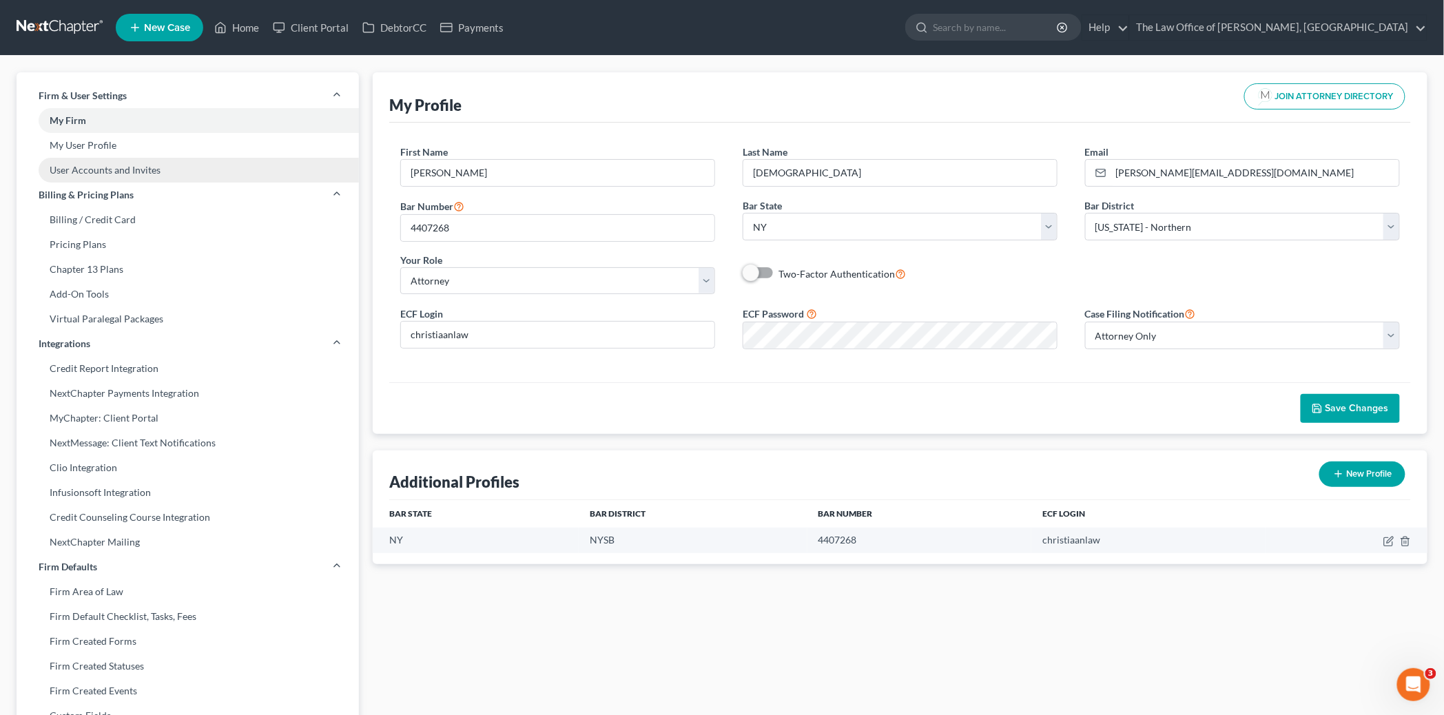
click at [119, 169] on link "User Accounts and Invites" at bounding box center [188, 170] width 342 height 25
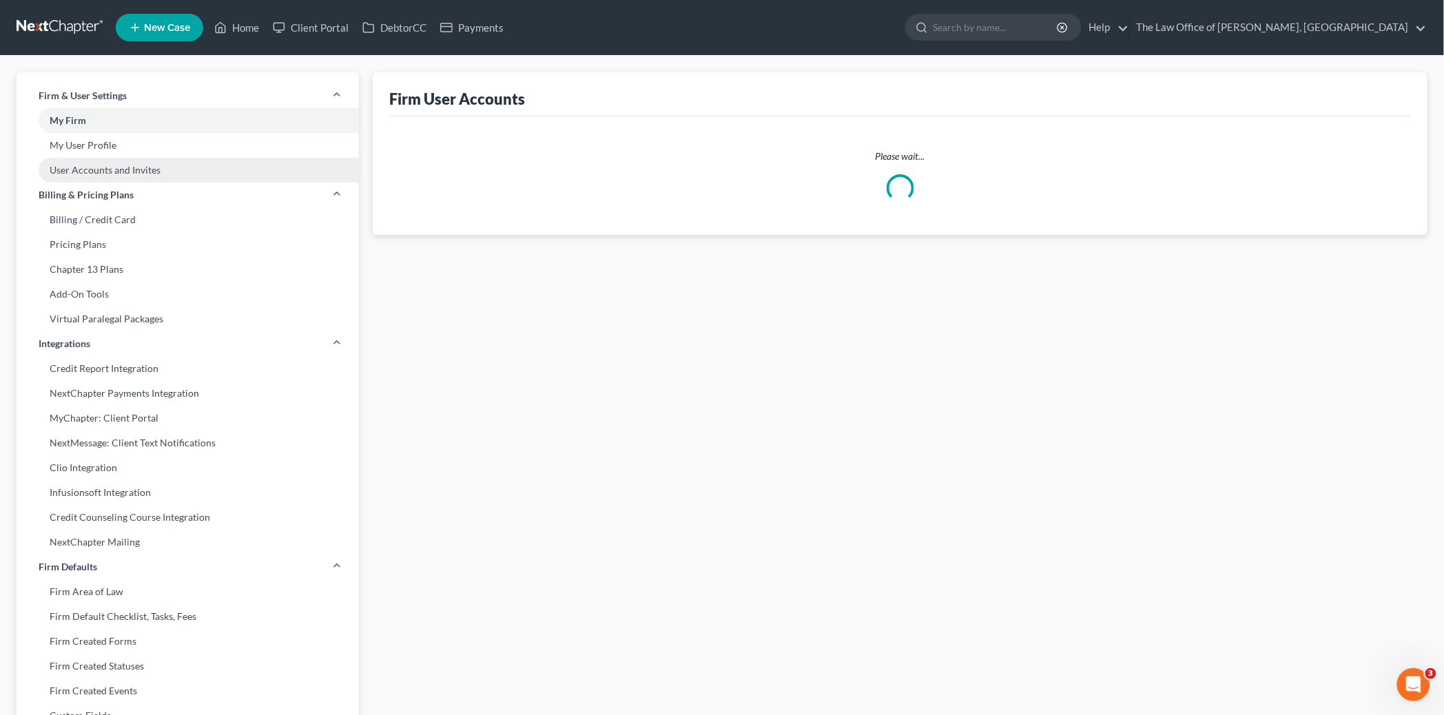
select select "0"
select select "1"
select select "2"
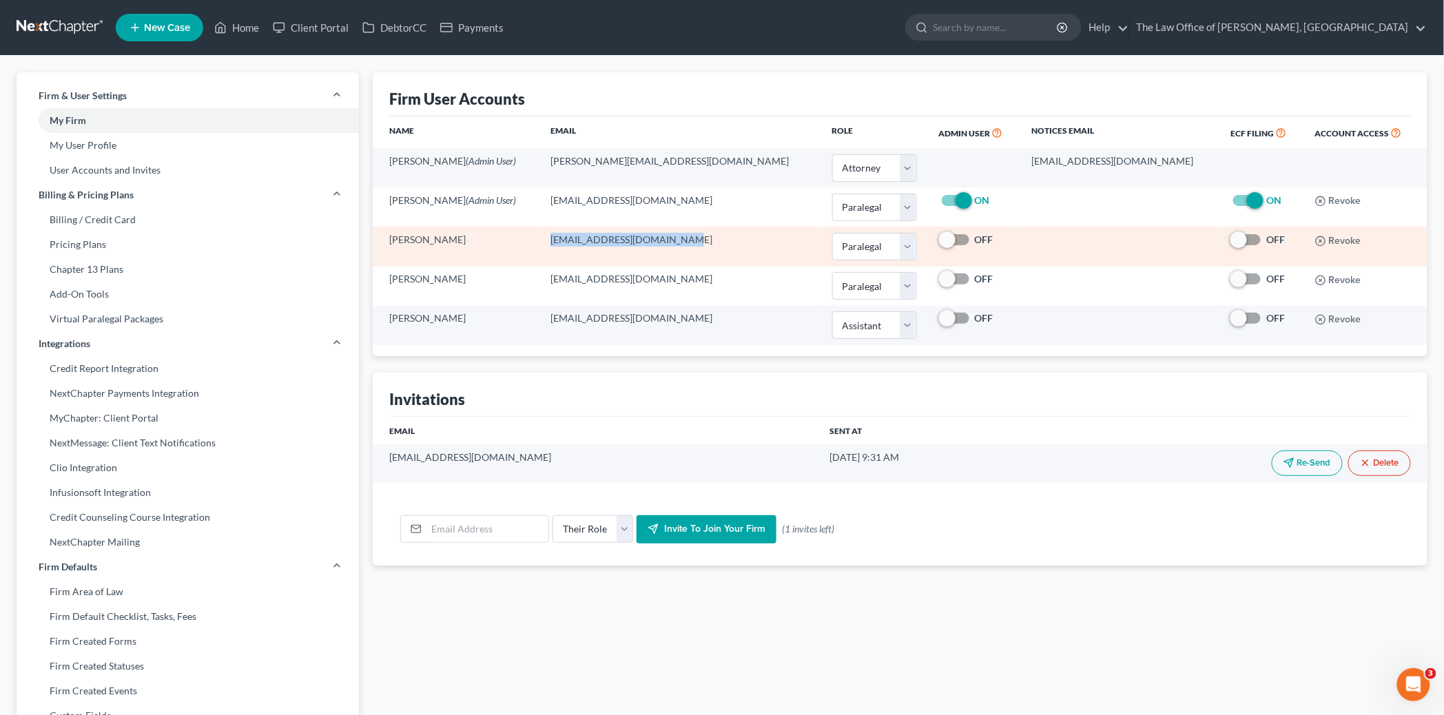
drag, startPoint x: 742, startPoint y: 242, endPoint x: 625, endPoint y: 243, distance: 117.1
click at [599, 240] on td "tinikivanniekerk@gmail.com" at bounding box center [680, 246] width 282 height 39
copy td "tinikivanniekerk@gmail.com"
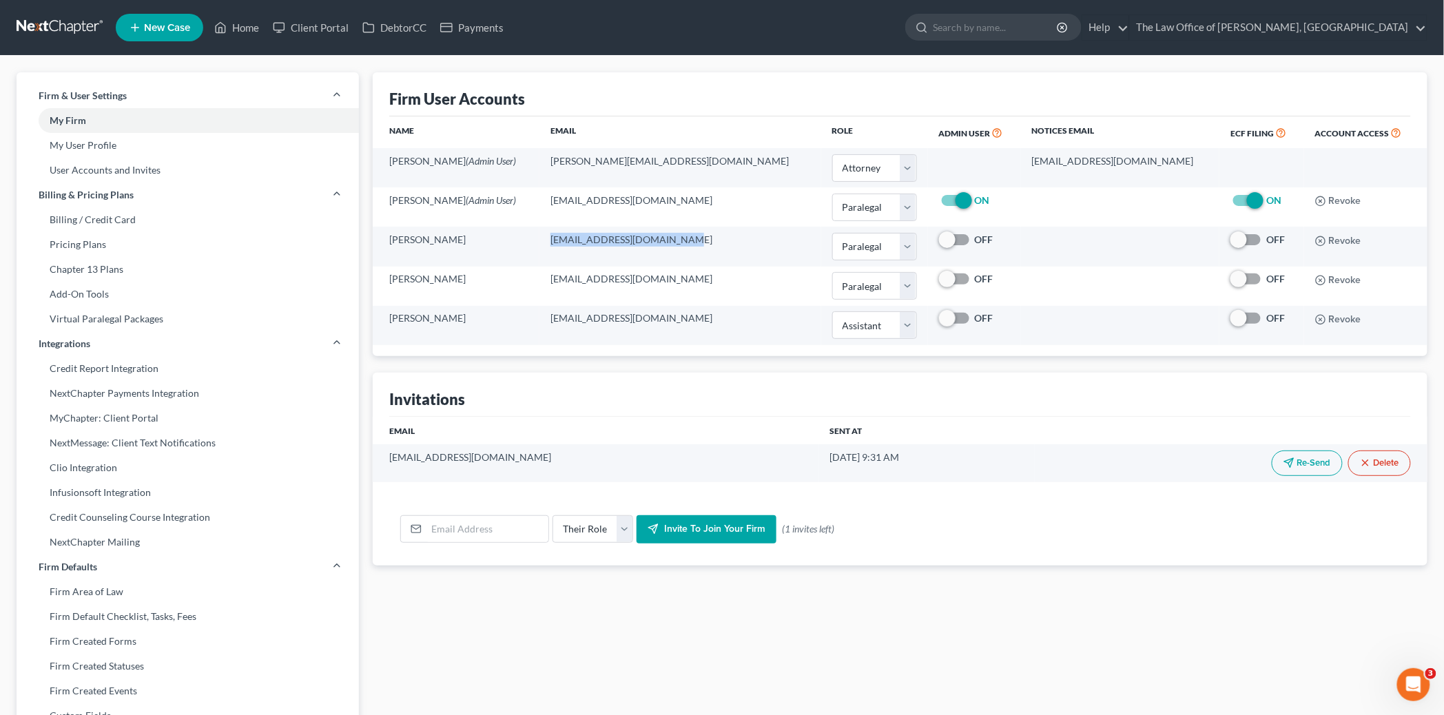
drag, startPoint x: 818, startPoint y: 455, endPoint x: 366, endPoint y: 457, distance: 452.5
click at [366, 457] on div "Firm User Accounts Name Email Role Admin User Notices Email ECF Filing Account …" at bounding box center [900, 550] width 1068 height 956
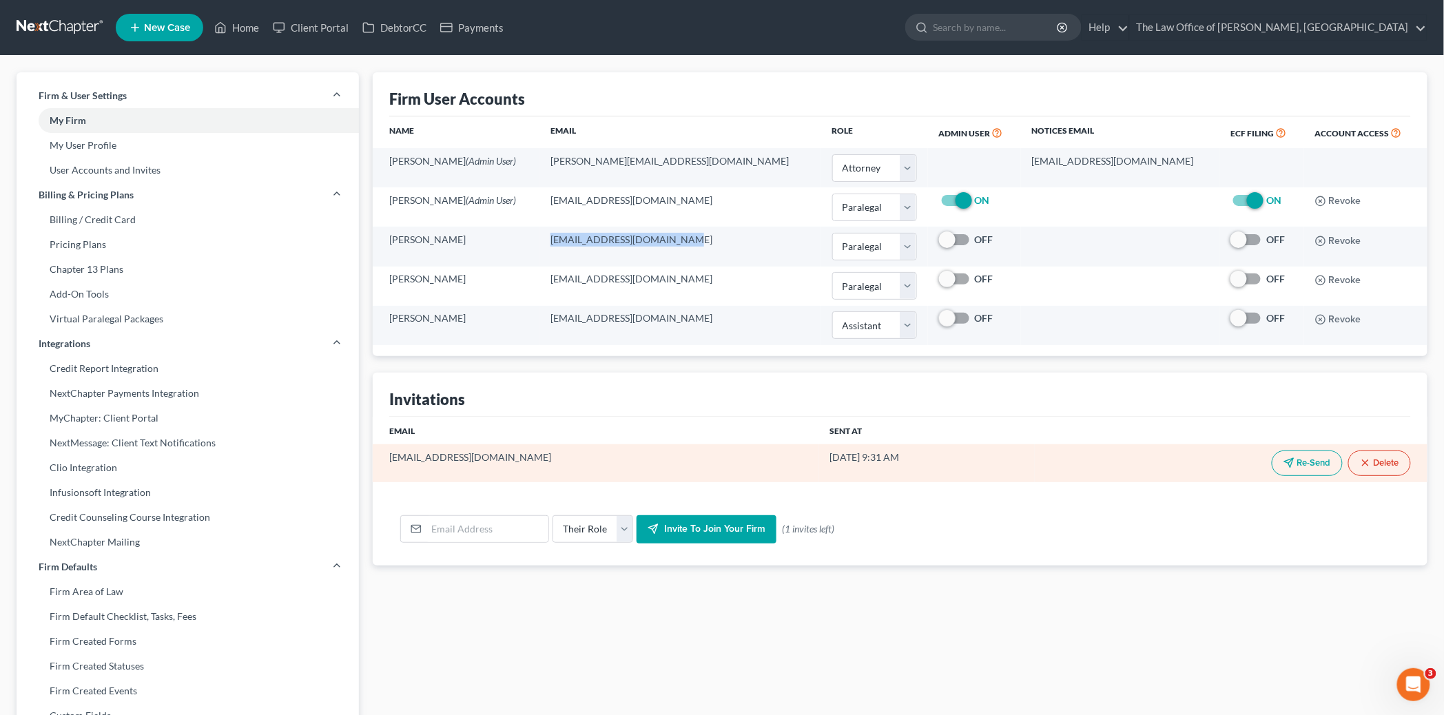
click at [948, 481] on td "10/1/25 9:31 AM" at bounding box center [927, 462] width 216 height 37
drag, startPoint x: 783, startPoint y: 461, endPoint x: 388, endPoint y: 466, distance: 394.7
click at [388, 466] on tr "paralegal@mvnlaw.com 10/1/25 9:31 AM Re-Send Delete" at bounding box center [900, 462] width 1055 height 37
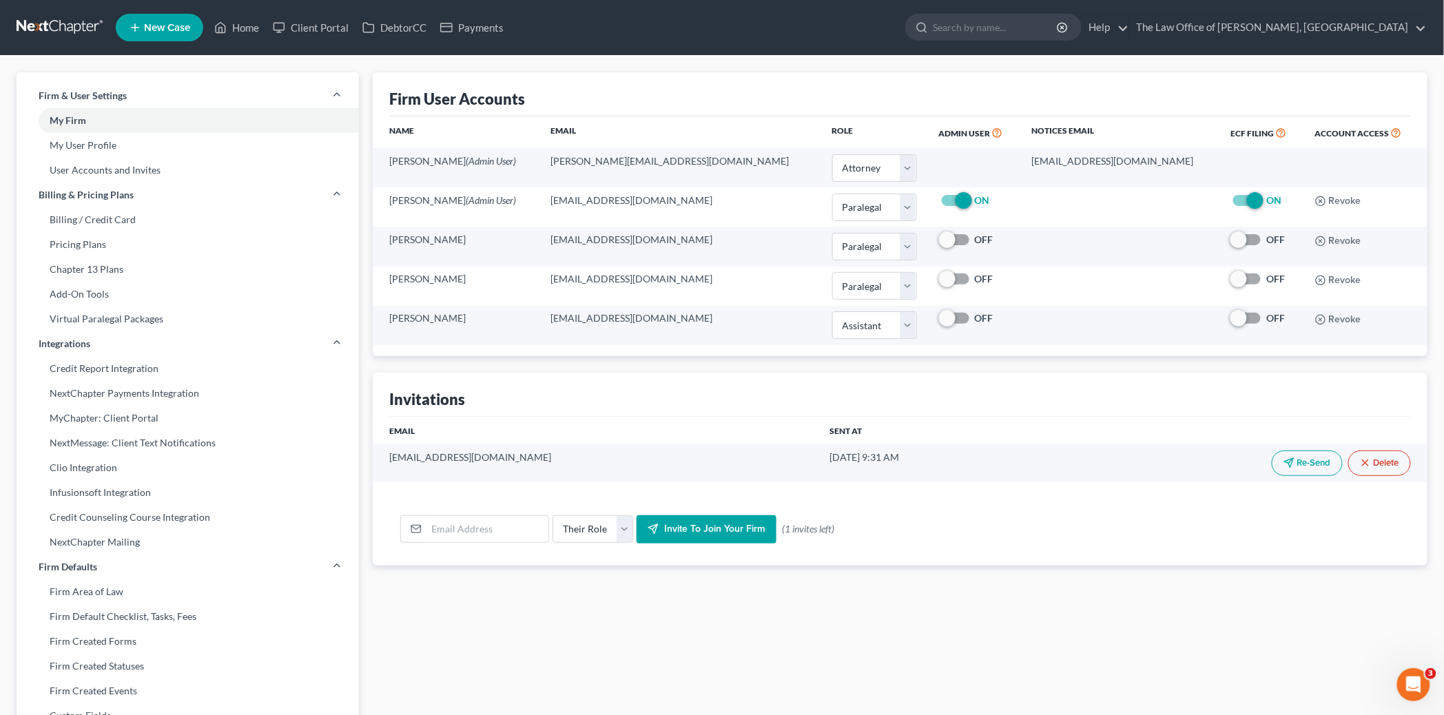
copy tr "paralegal@mvnlaw.com 10/1/25 9:31 AM"
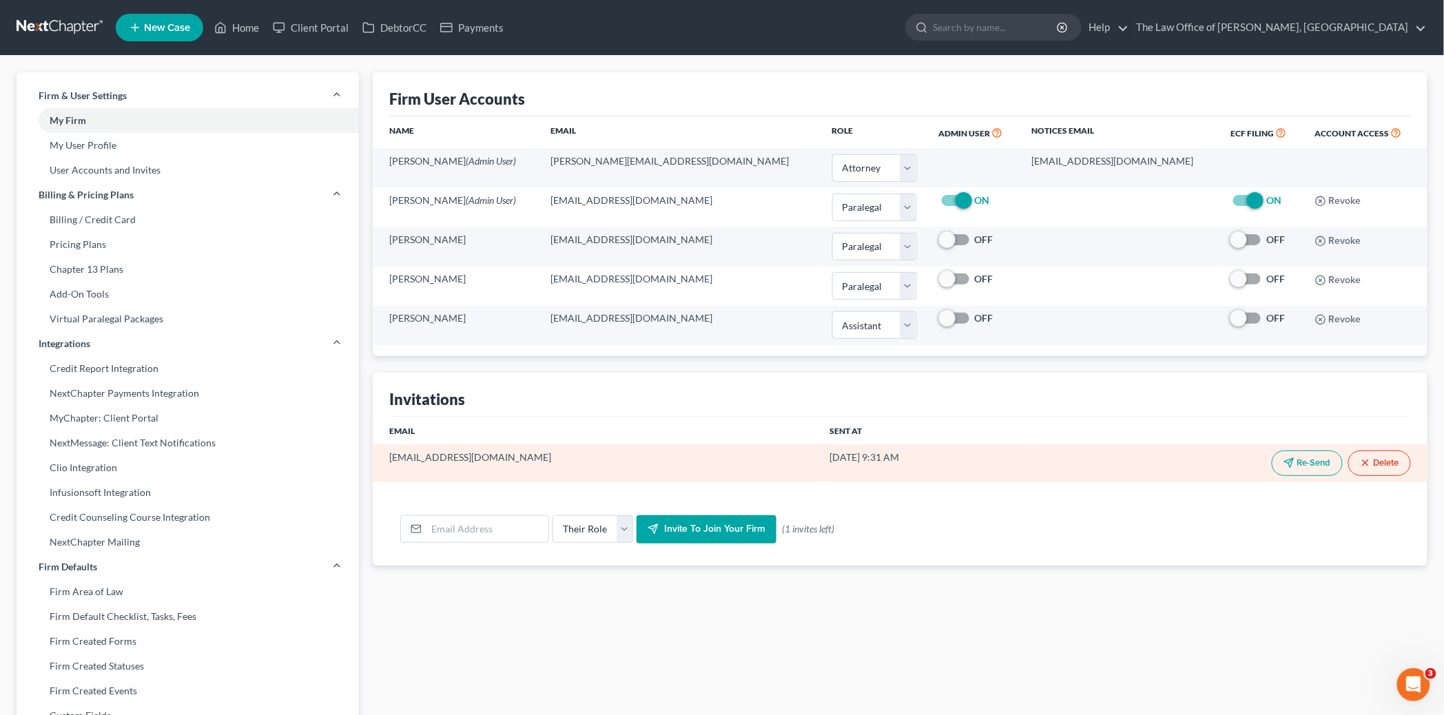
click at [1284, 465] on icon "button" at bounding box center [1288, 462] width 11 height 11
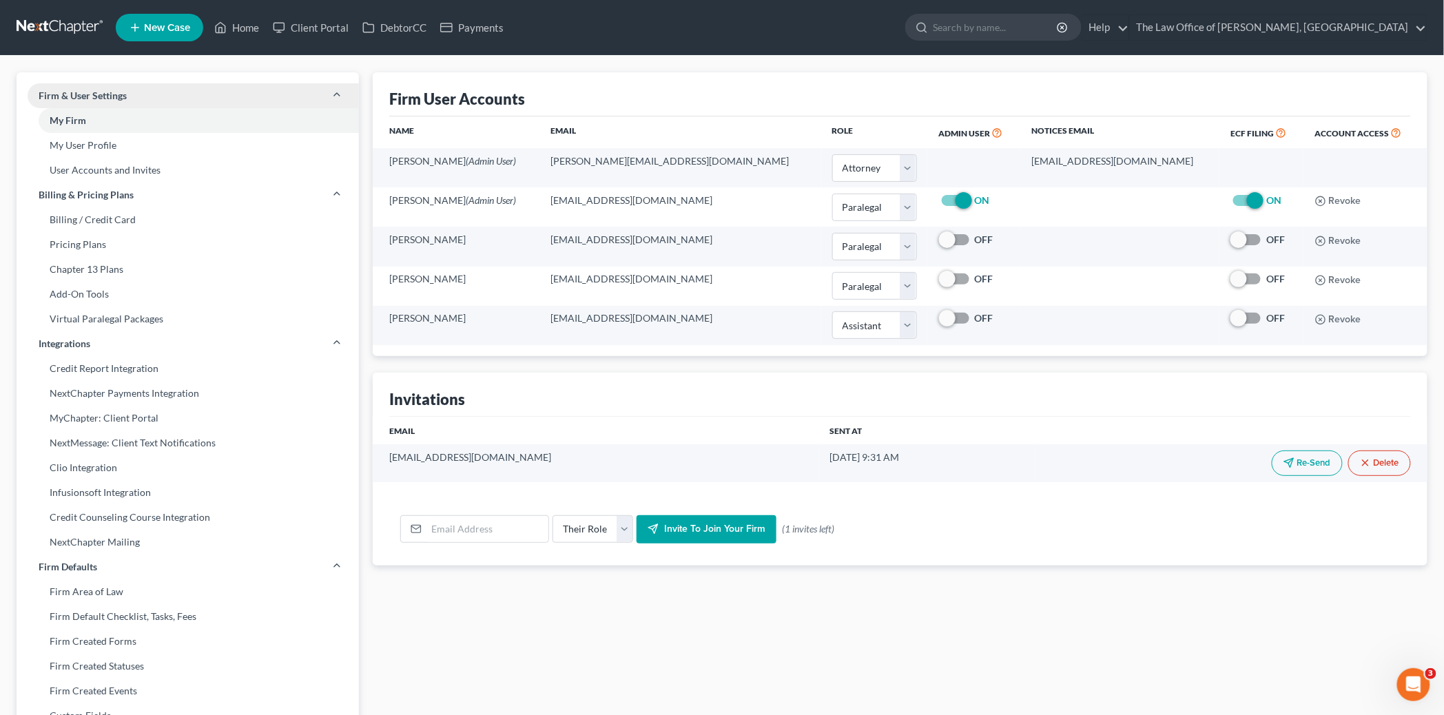
click at [90, 98] on span "Firm & User Settings" at bounding box center [83, 96] width 88 height 14
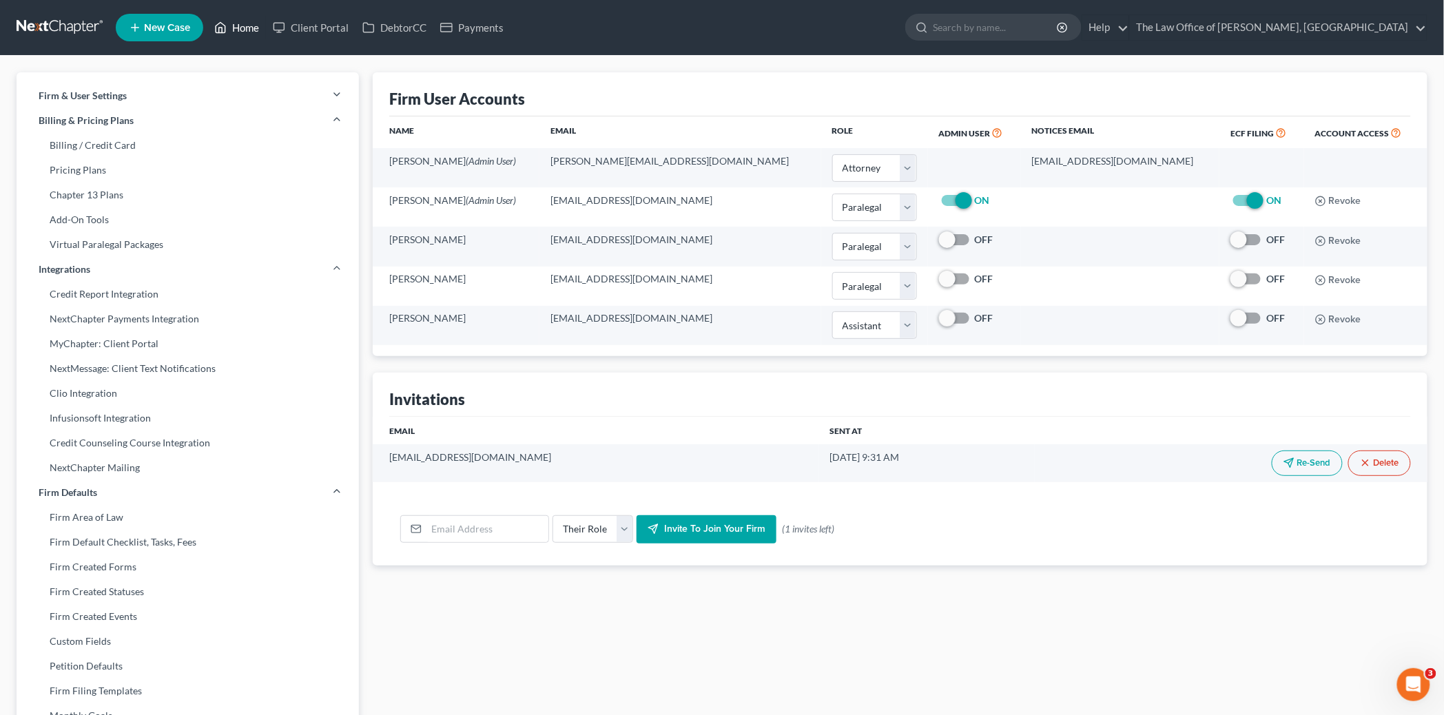
click at [251, 30] on link "Home" at bounding box center [236, 27] width 59 height 25
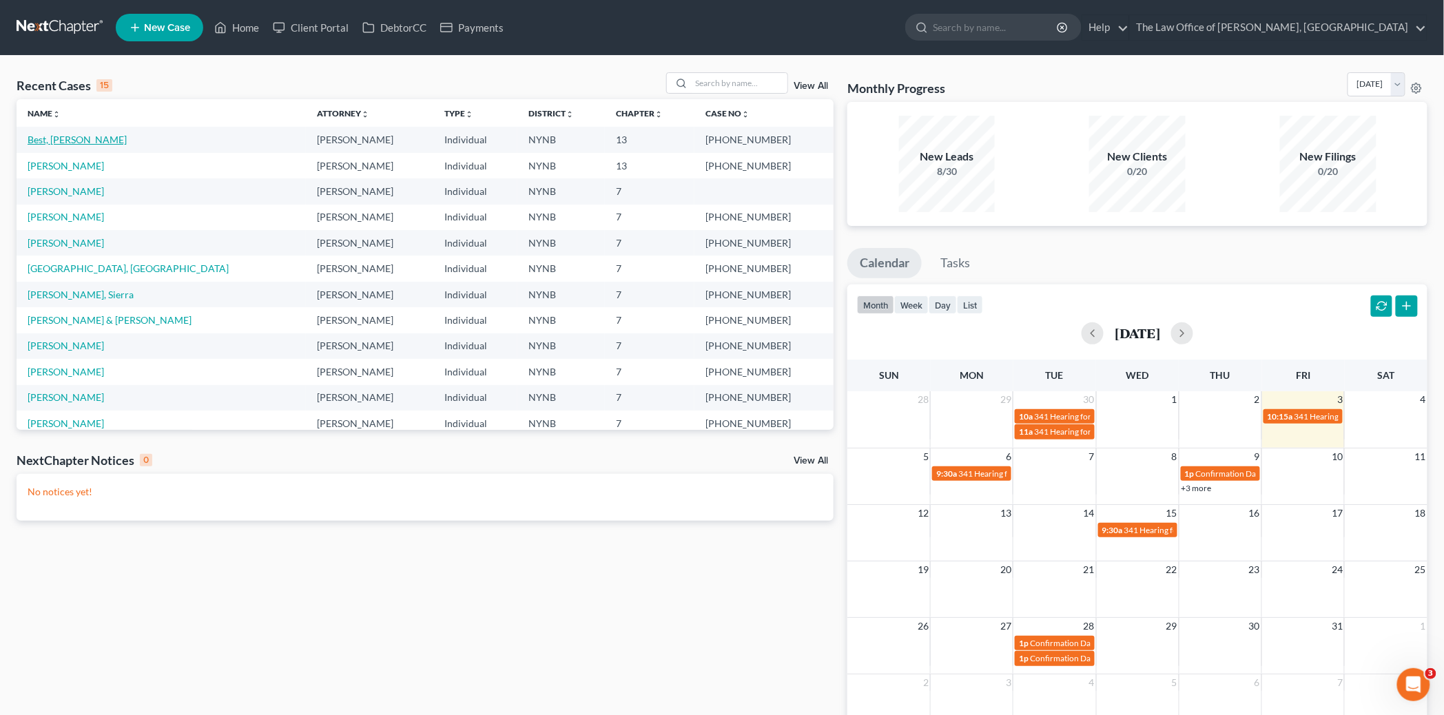
click at [70, 134] on link "Best, [PERSON_NAME]" at bounding box center [77, 140] width 99 height 12
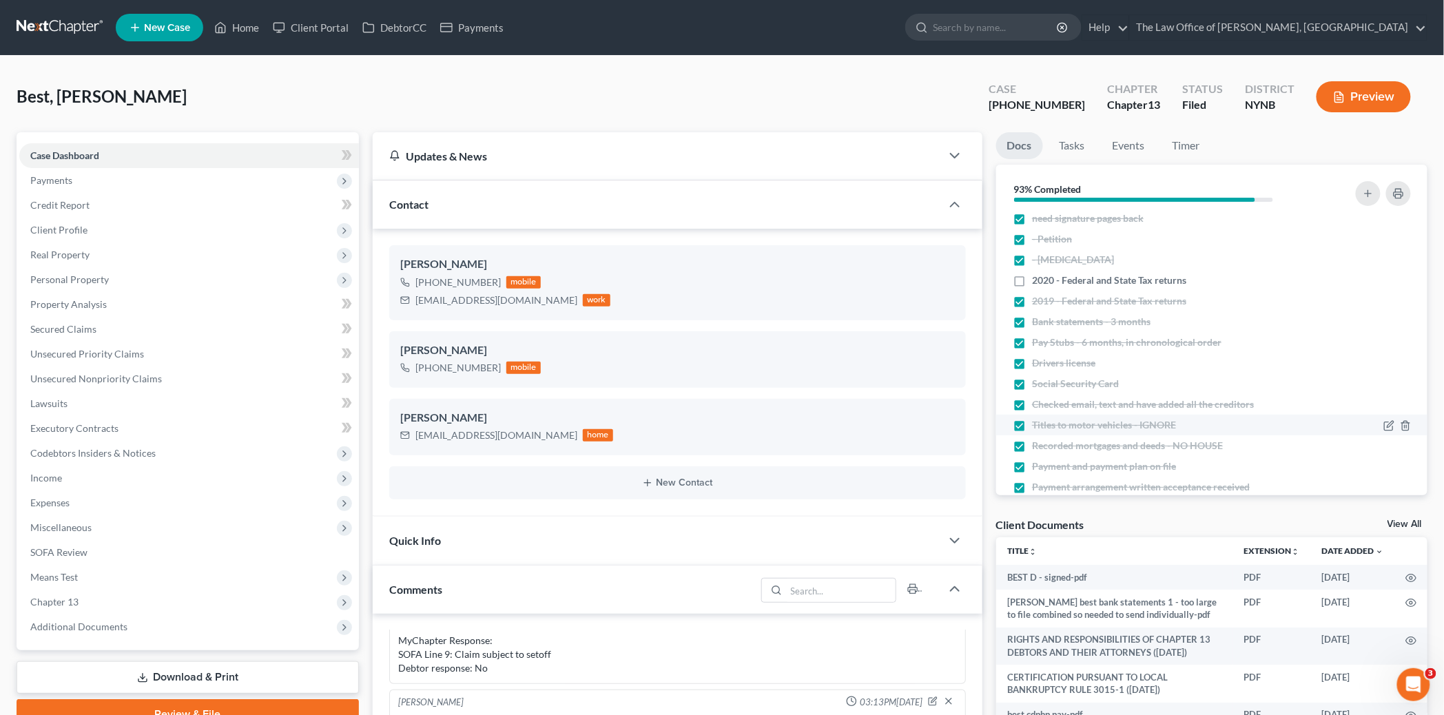
scroll to position [50, 0]
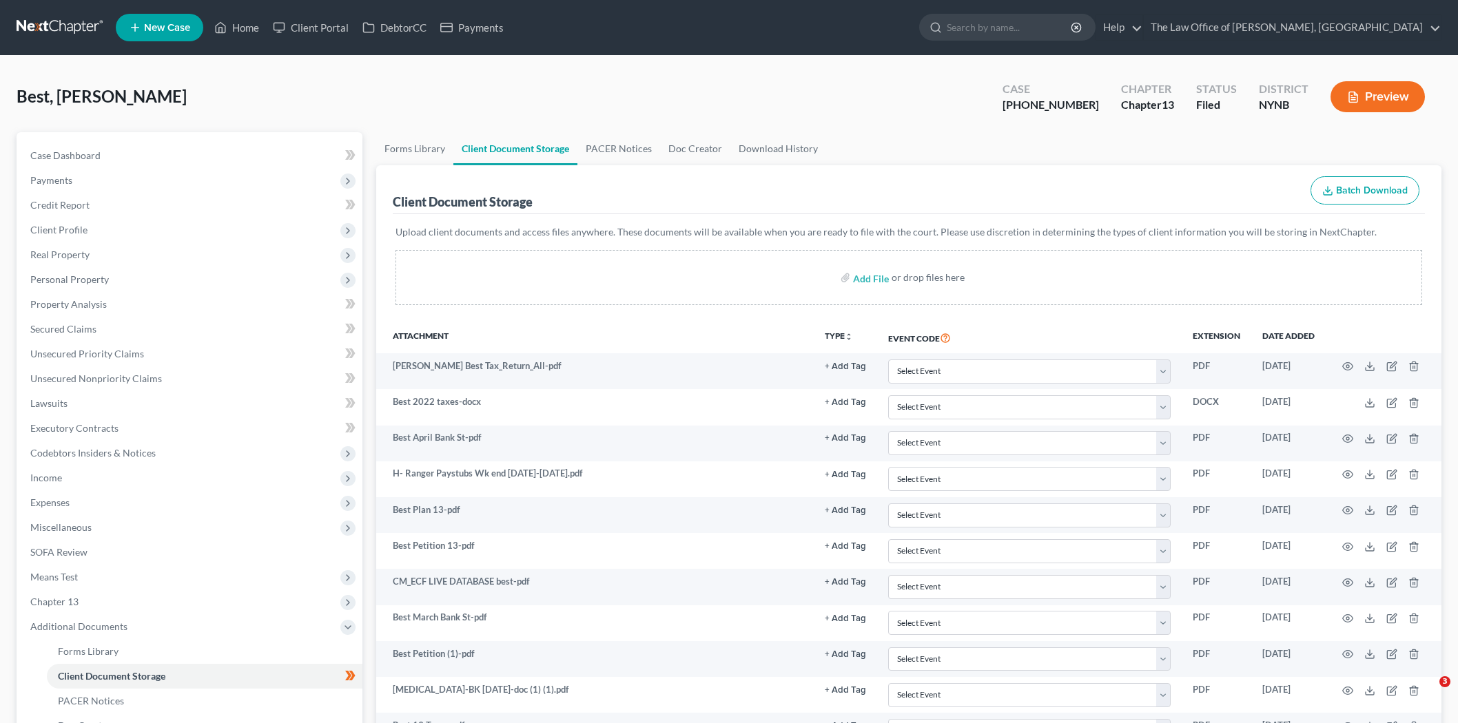
select select "5"
select select "1"
select select "5"
select select "2"
select select "6"
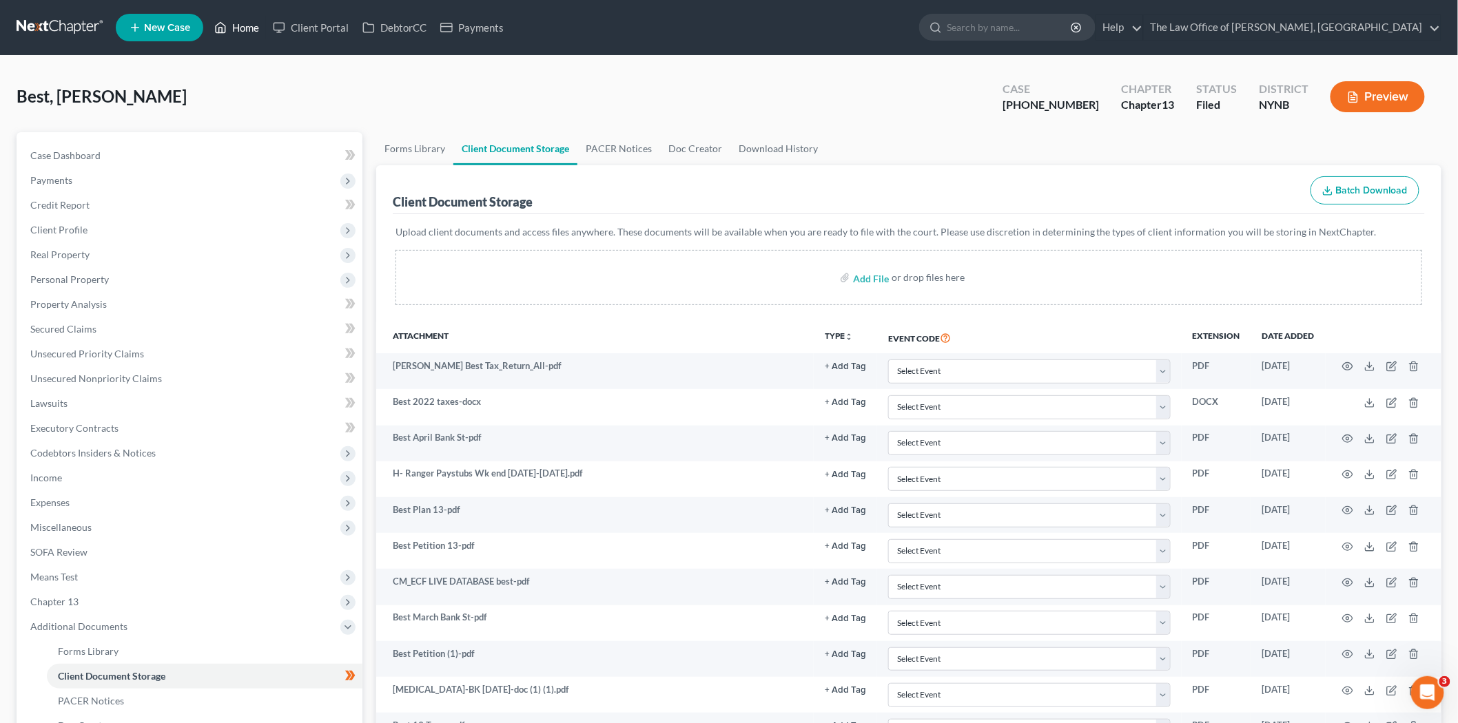
click at [244, 28] on link "Home" at bounding box center [236, 27] width 59 height 25
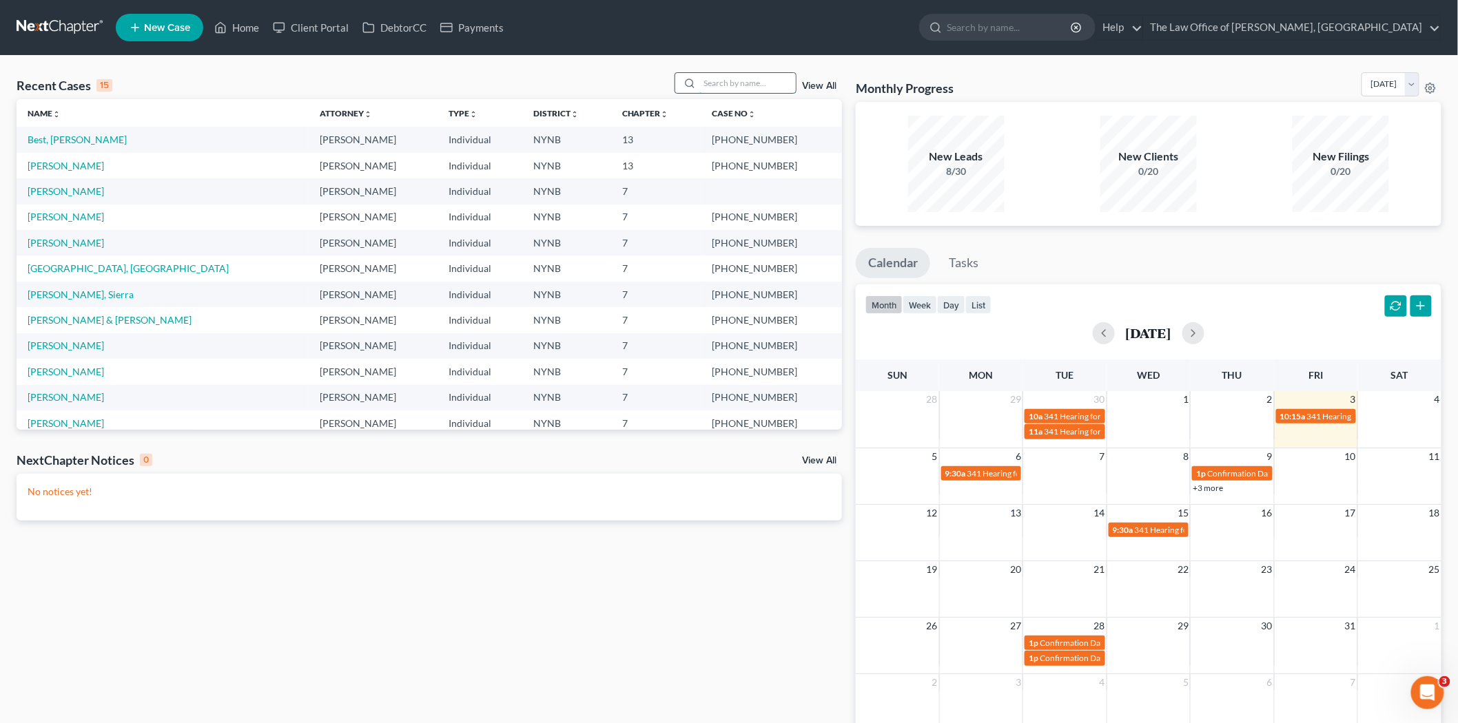
click at [748, 78] on input "search" at bounding box center [747, 83] width 96 height 20
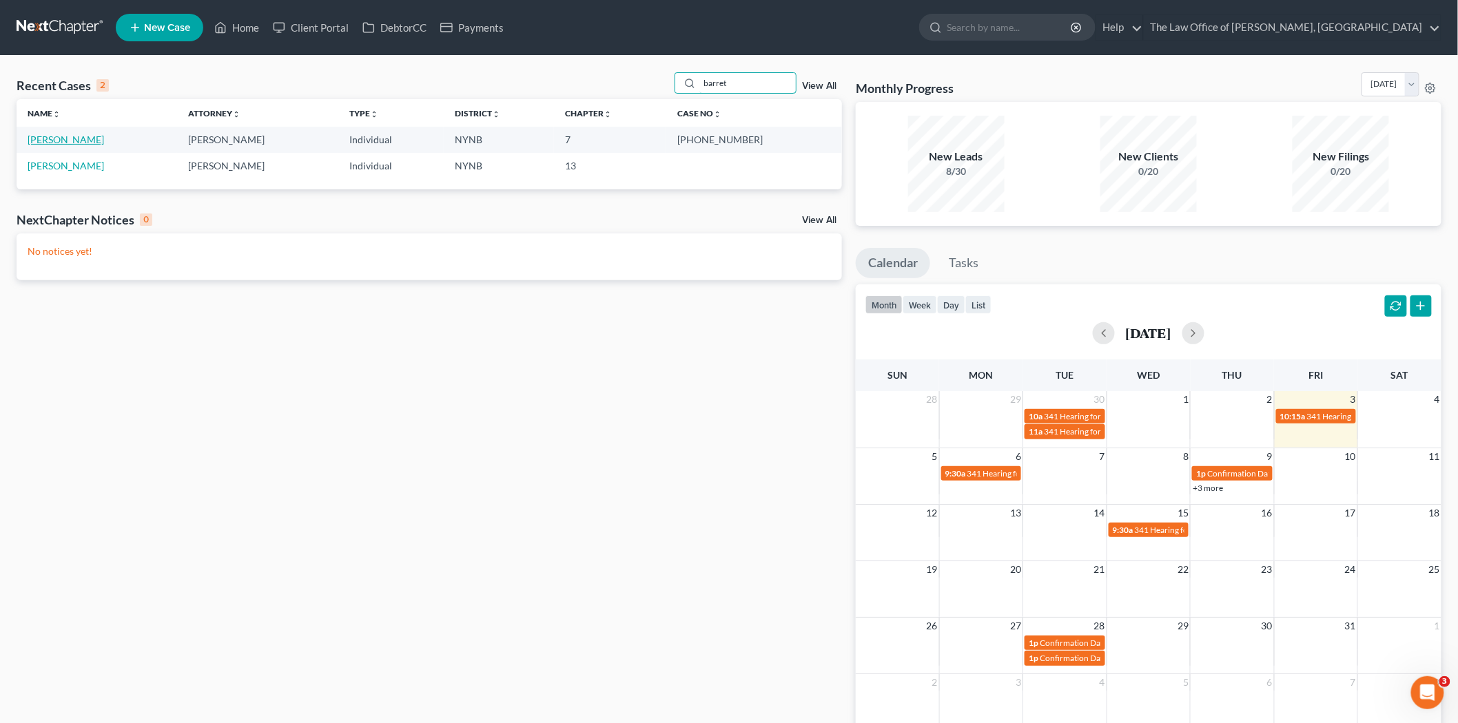
type input "barret"
click at [74, 138] on link "[PERSON_NAME]" at bounding box center [66, 140] width 76 height 12
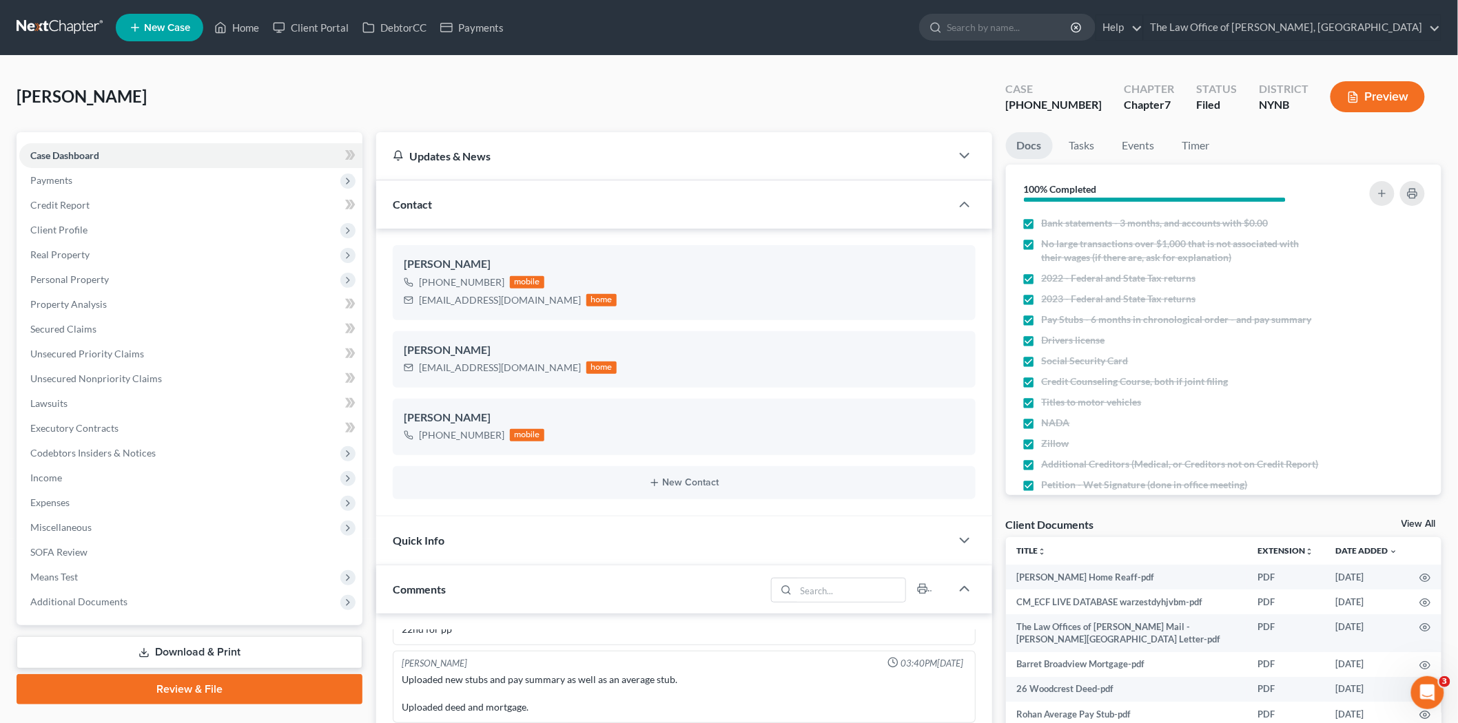
scroll to position [422, 0]
drag, startPoint x: 90, startPoint y: 303, endPoint x: 618, endPoint y: 125, distance: 557.6
click at [90, 304] on span "Property Analysis" at bounding box center [68, 304] width 76 height 12
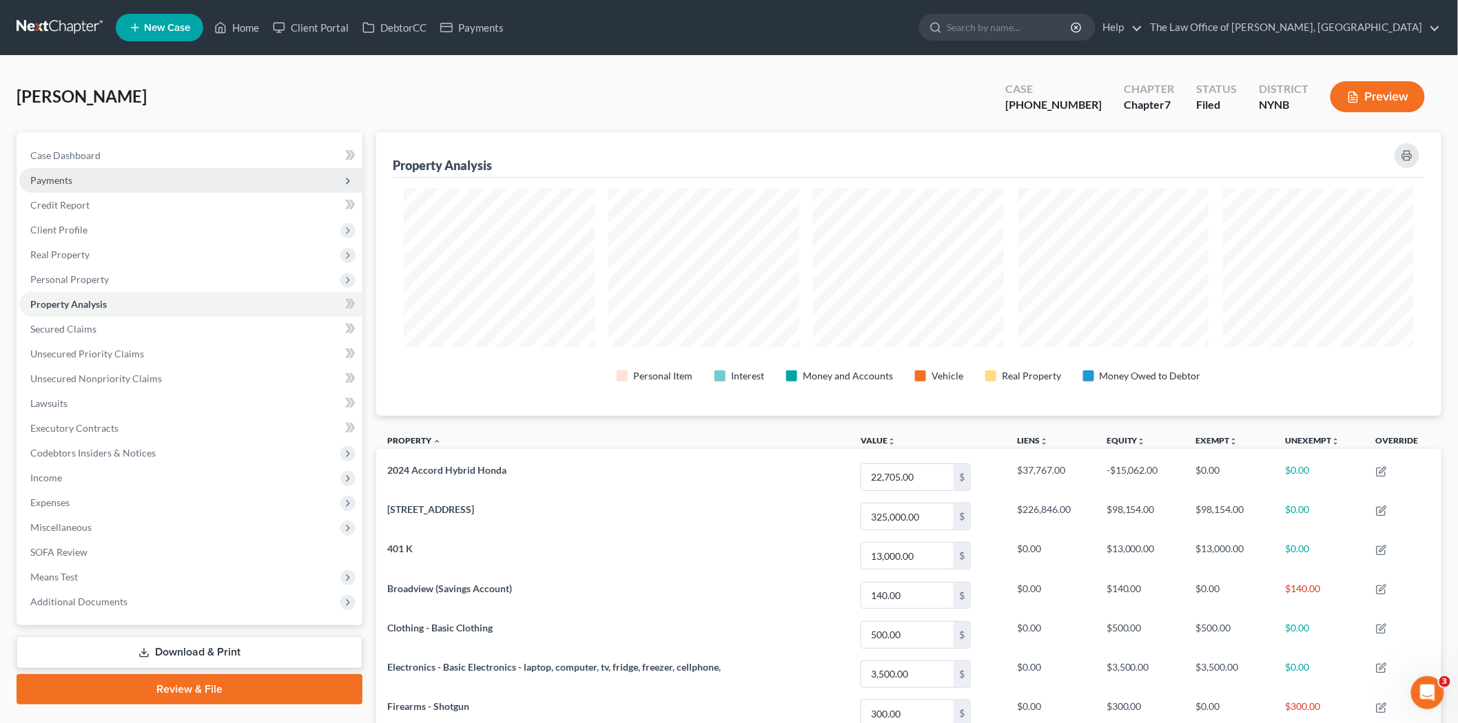
click at [63, 180] on span "Payments" at bounding box center [51, 180] width 42 height 12
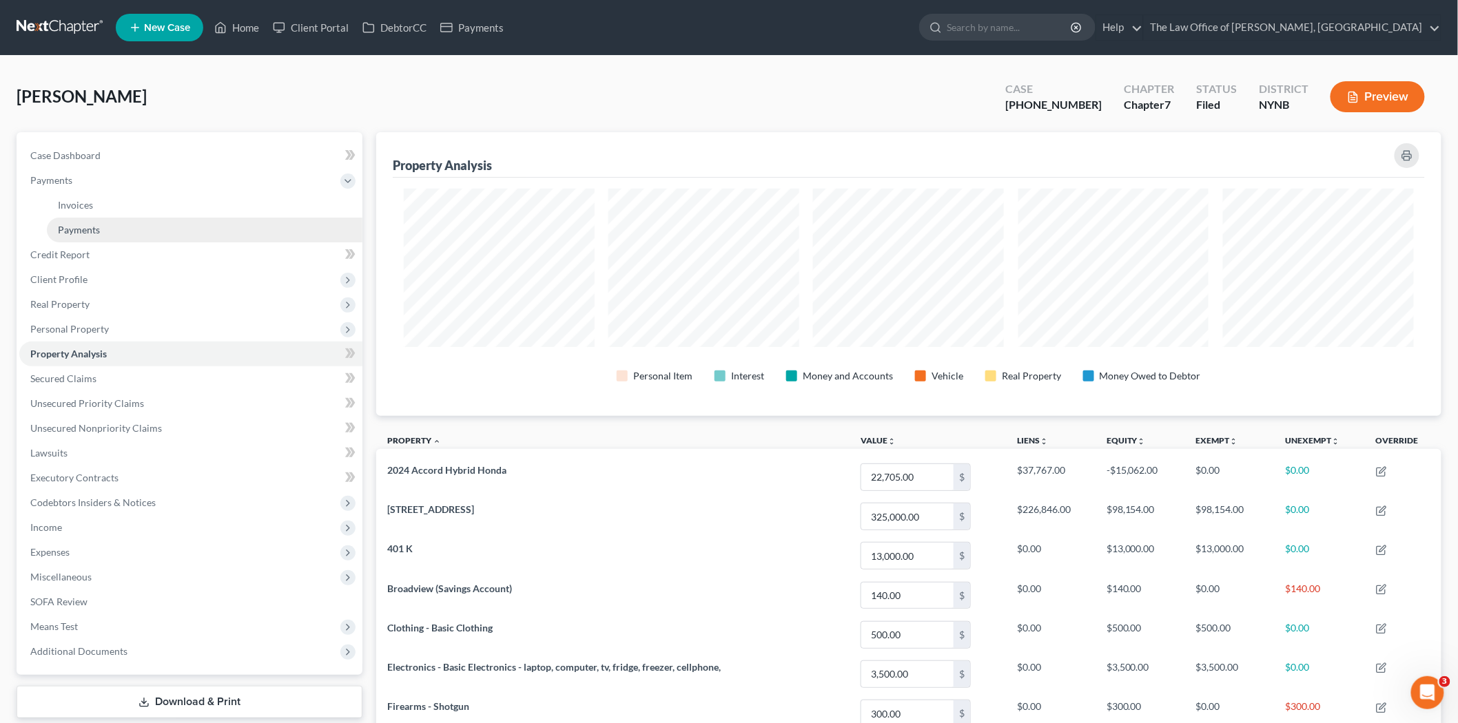
click at [72, 225] on span "Payments" at bounding box center [79, 230] width 42 height 12
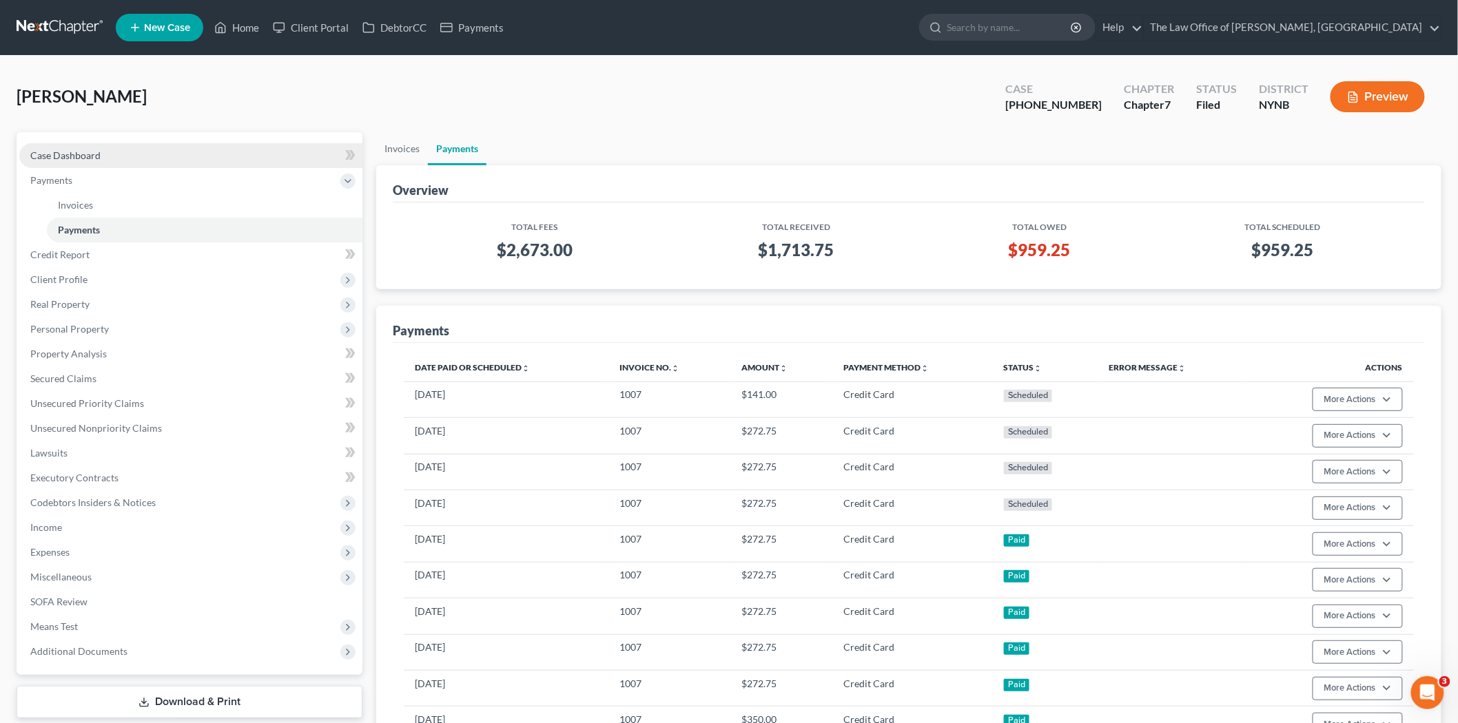
drag, startPoint x: 78, startPoint y: 156, endPoint x: 194, endPoint y: 163, distance: 115.9
click at [78, 156] on span "Case Dashboard" at bounding box center [65, 155] width 70 height 12
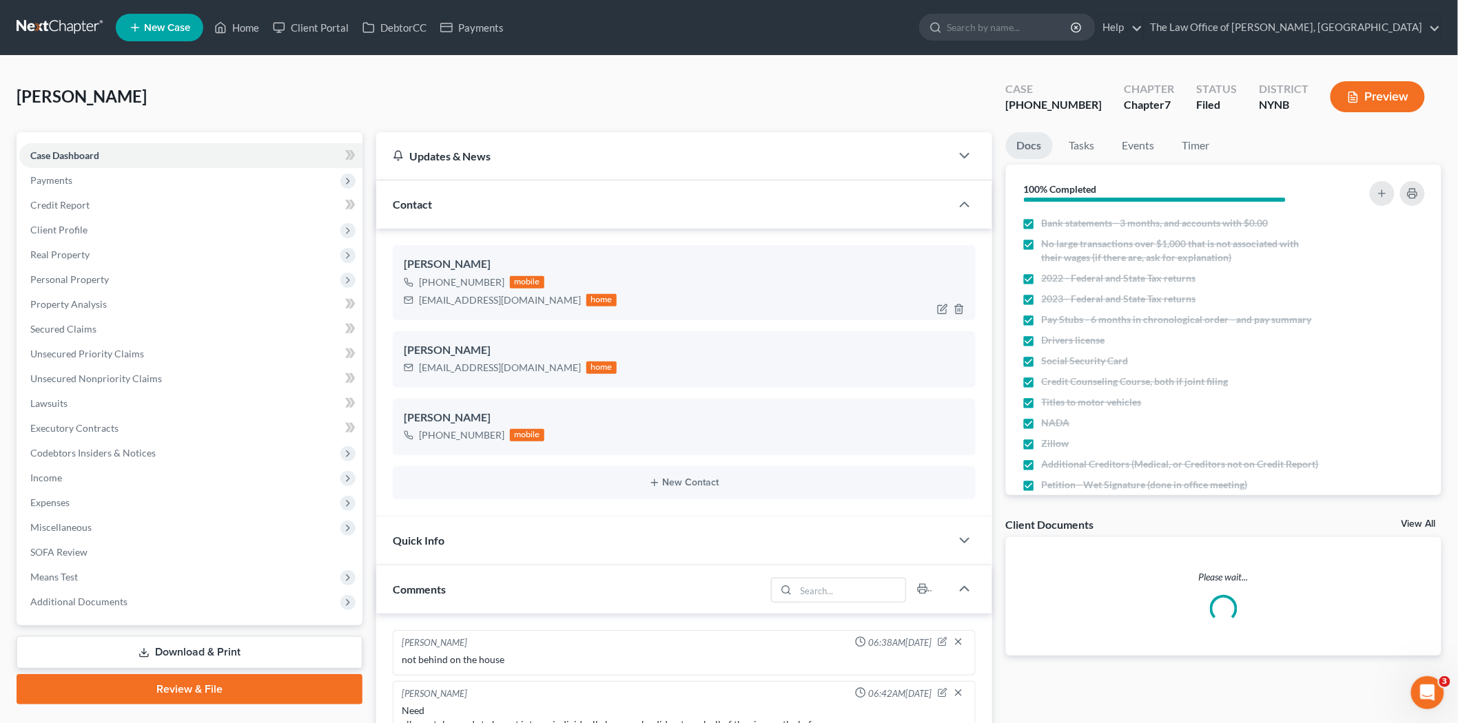
scroll to position [331, 0]
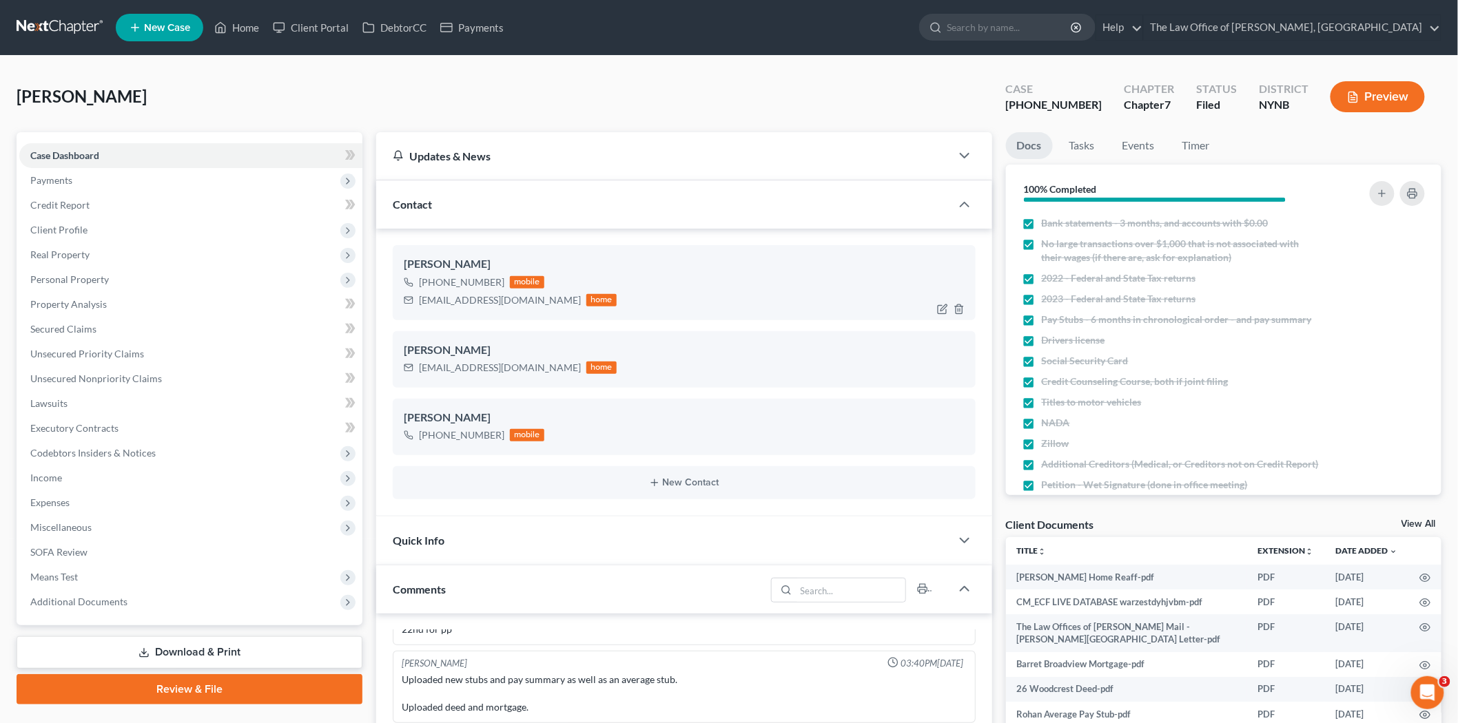
click at [473, 279] on div "+1 (917) 819-9099" at bounding box center [461, 283] width 85 height 14
copy div "+1 (917) 819-9099"
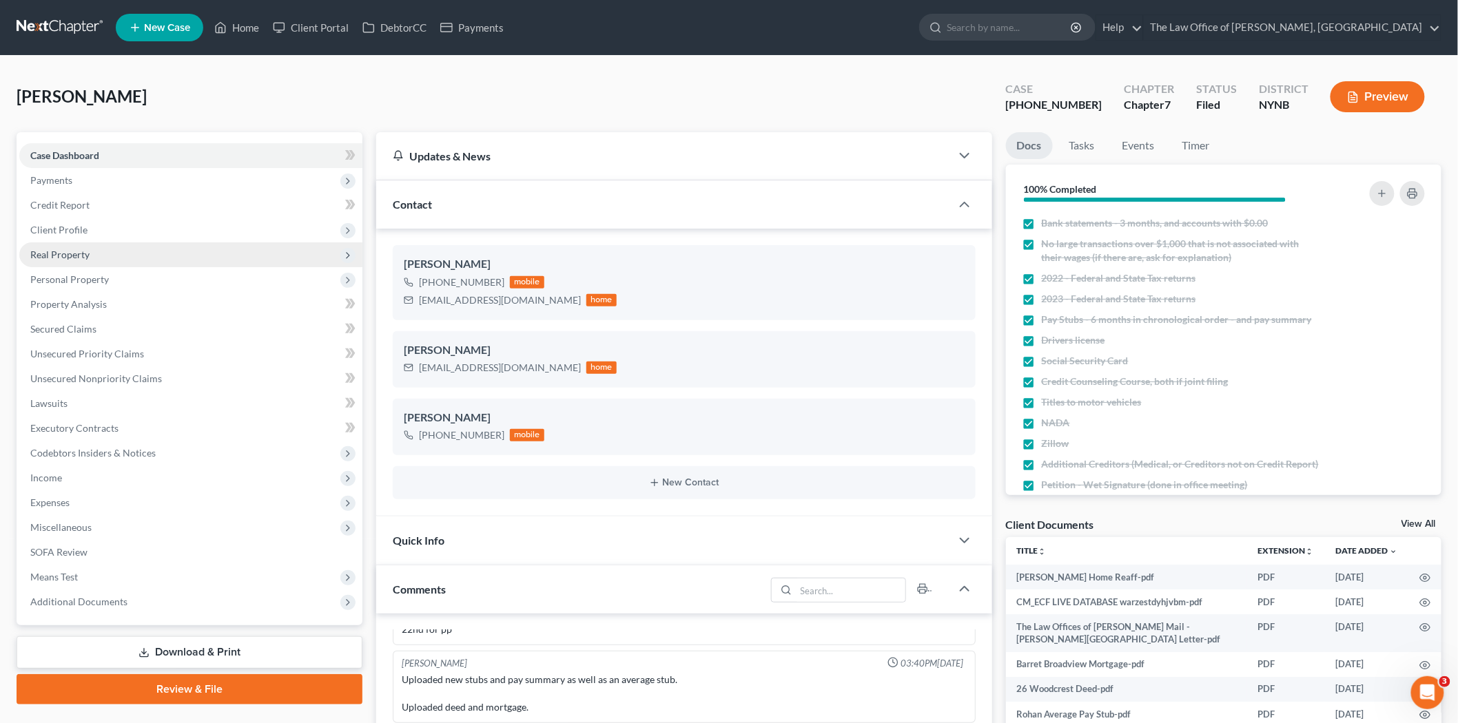
click at [71, 249] on span "Real Property" at bounding box center [59, 255] width 59 height 12
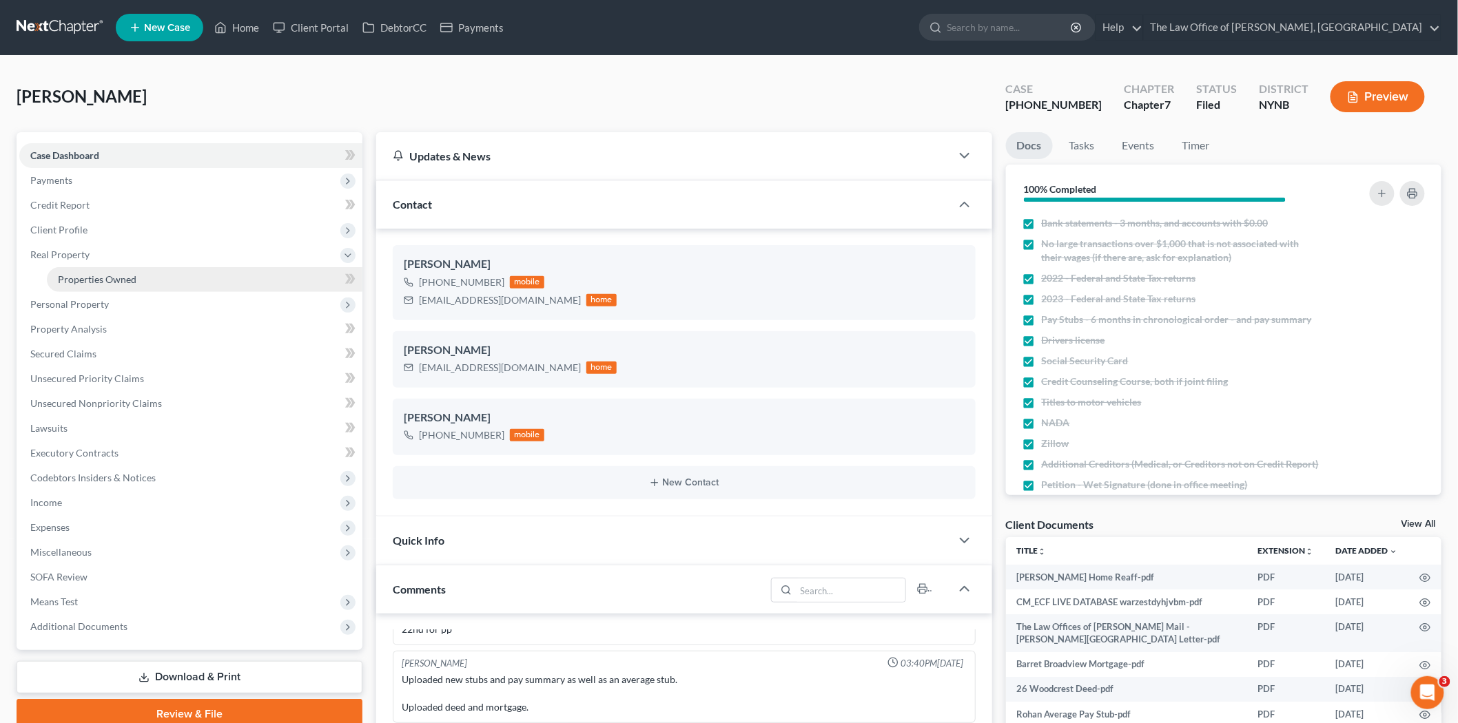
click at [79, 269] on link "Properties Owned" at bounding box center [204, 279] width 315 height 25
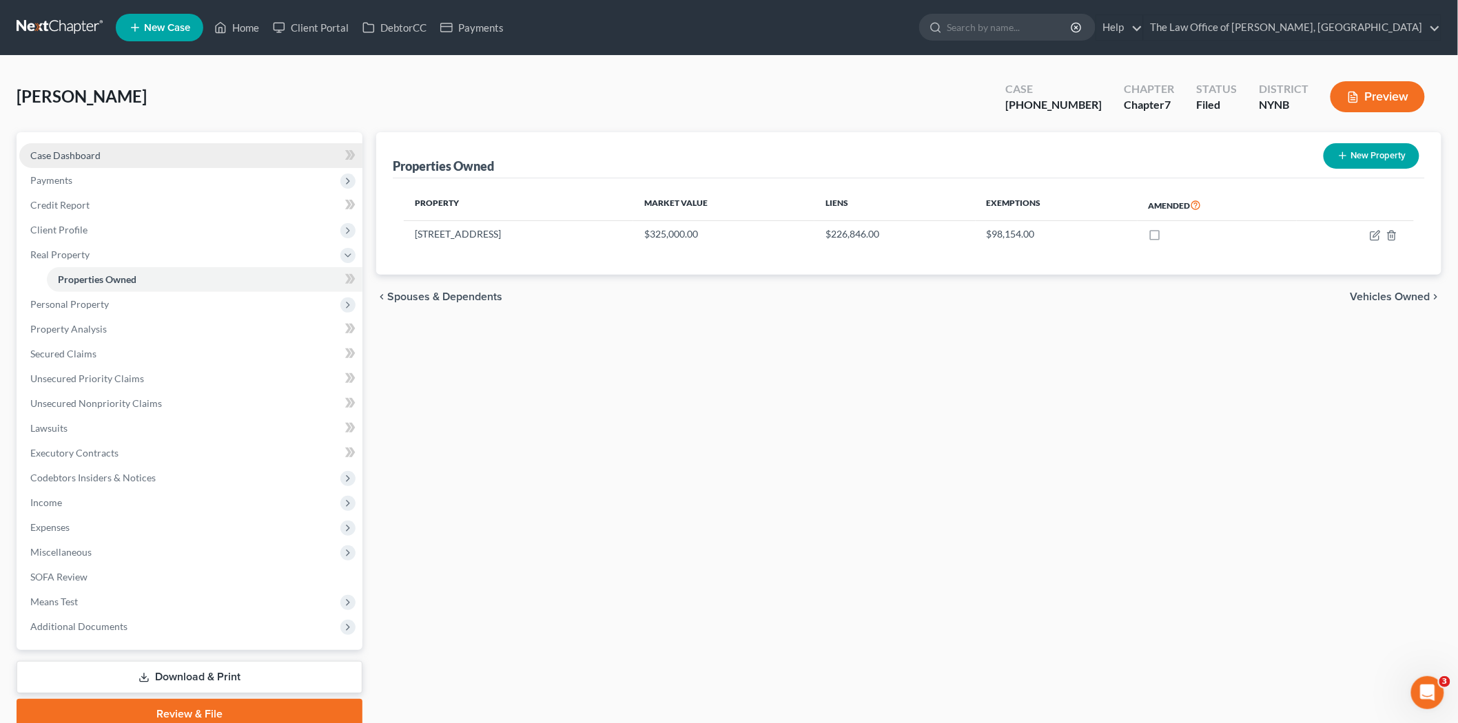
click at [90, 156] on span "Case Dashboard" at bounding box center [65, 155] width 70 height 12
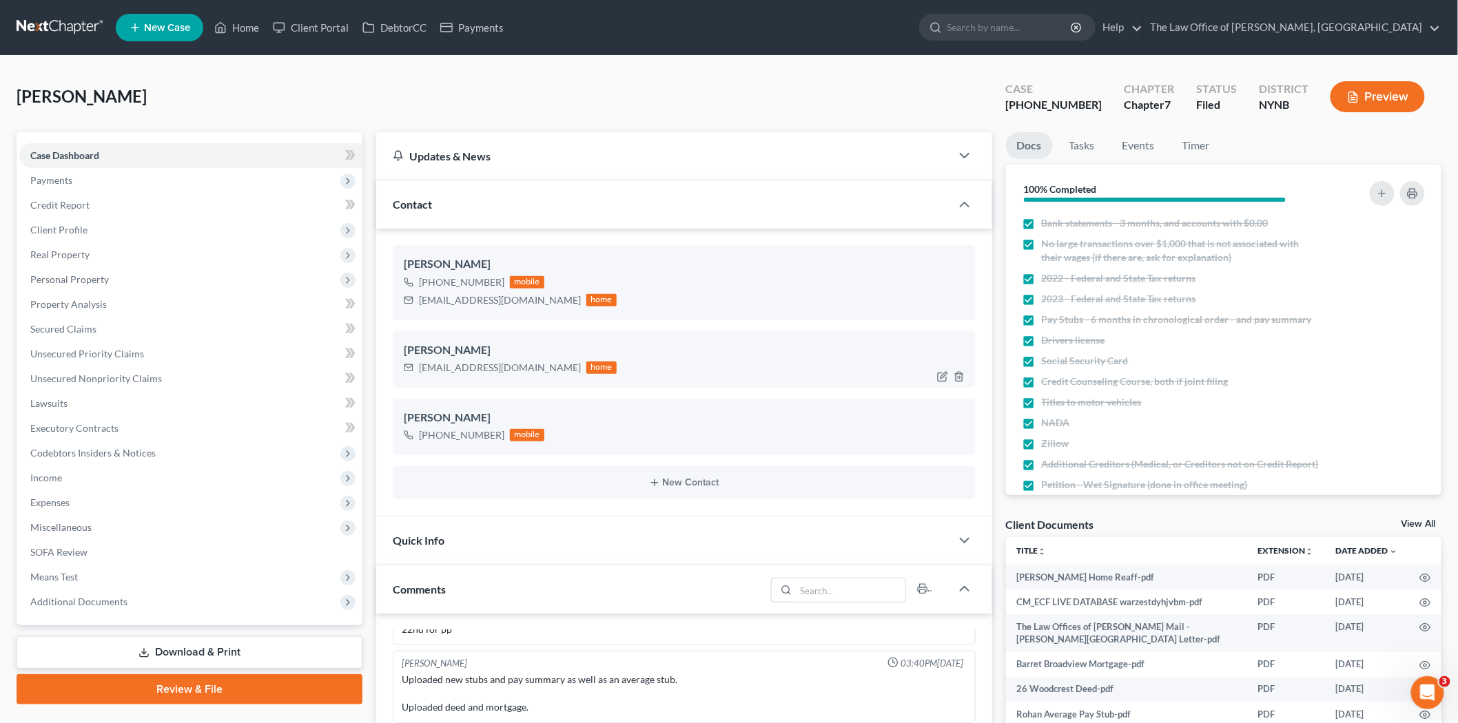
scroll to position [422, 0]
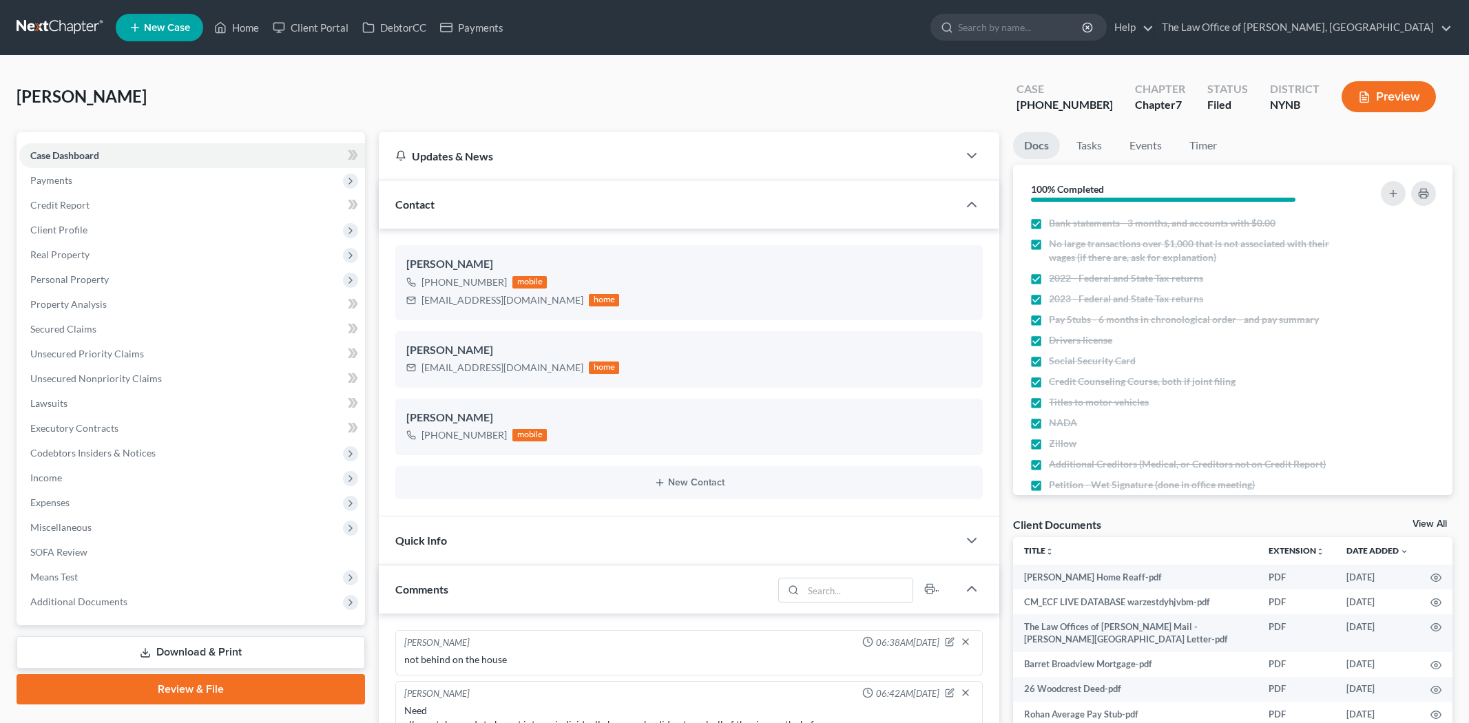
select select "0"
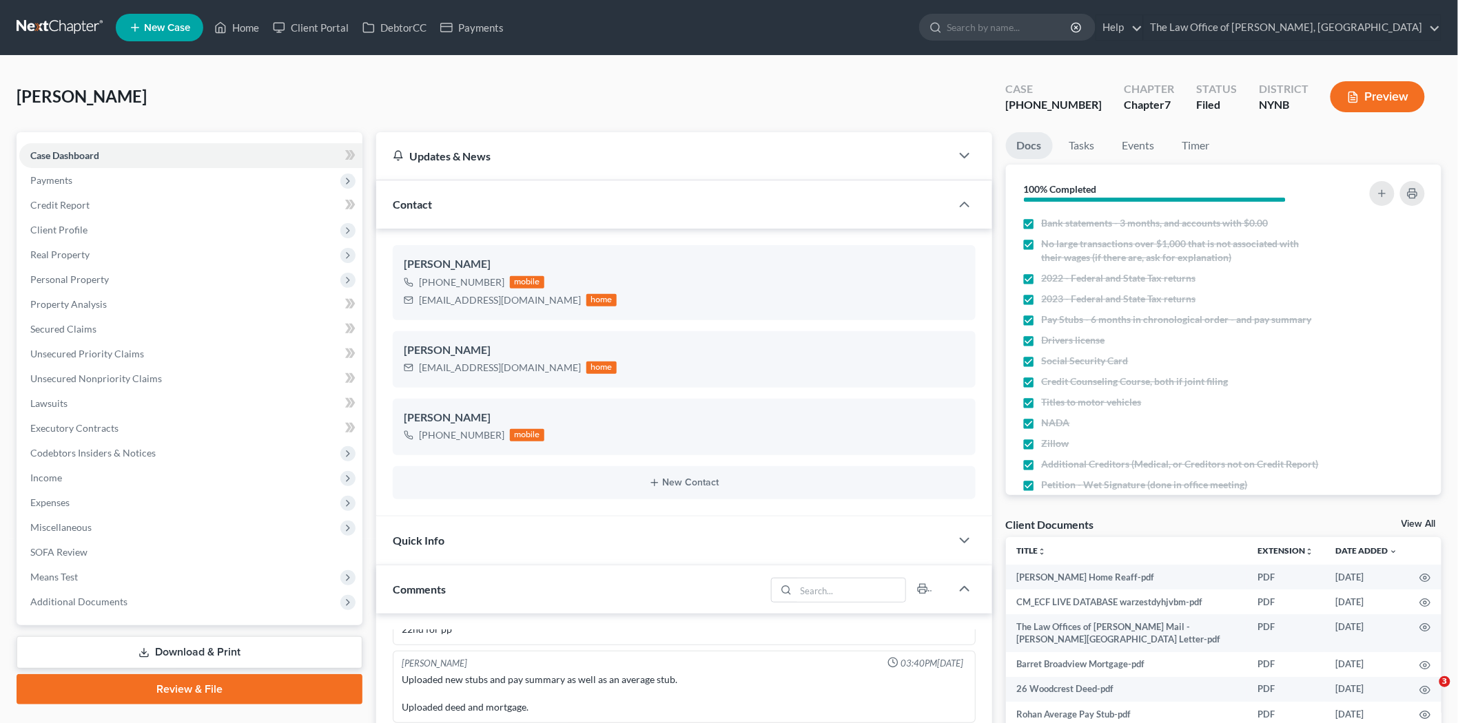
scroll to position [422, 0]
click at [223, 24] on icon at bounding box center [221, 28] width 10 height 10
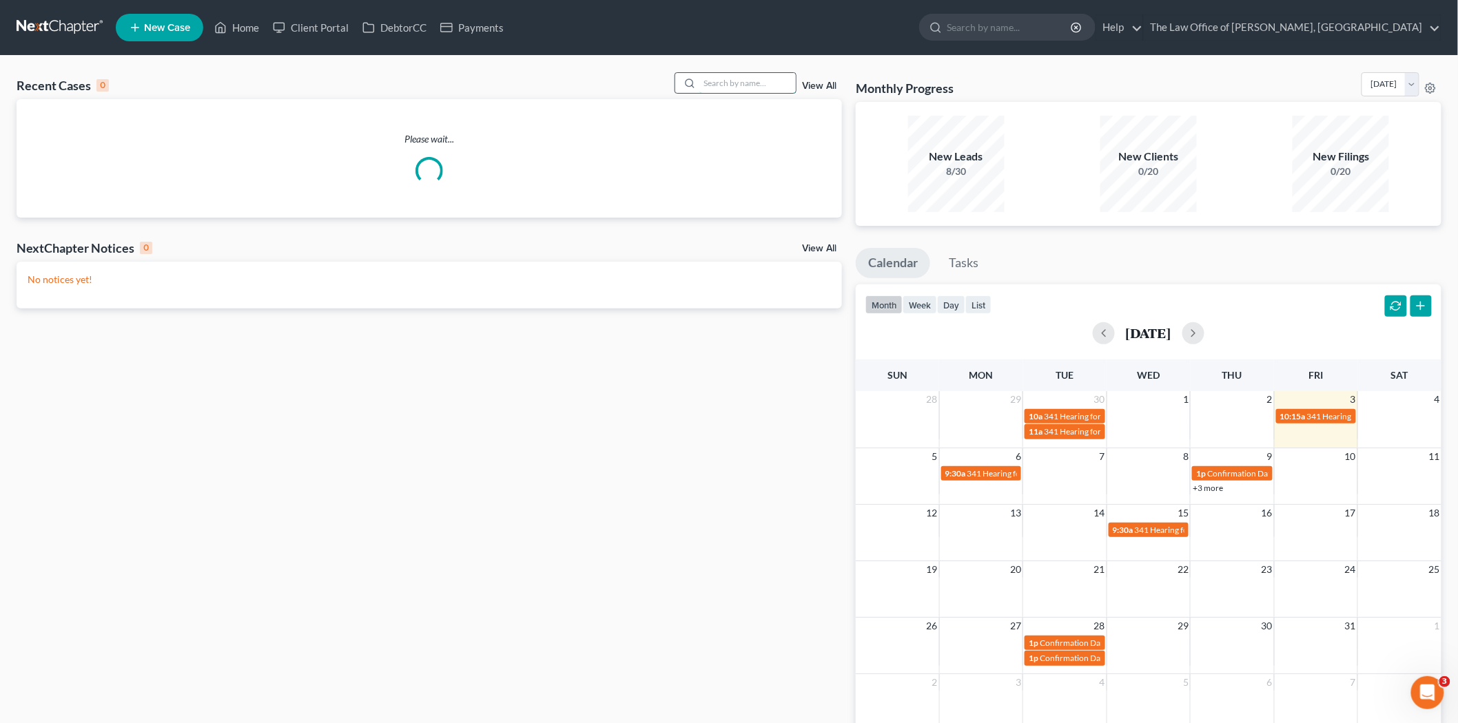
click at [712, 83] on input "search" at bounding box center [747, 83] width 96 height 20
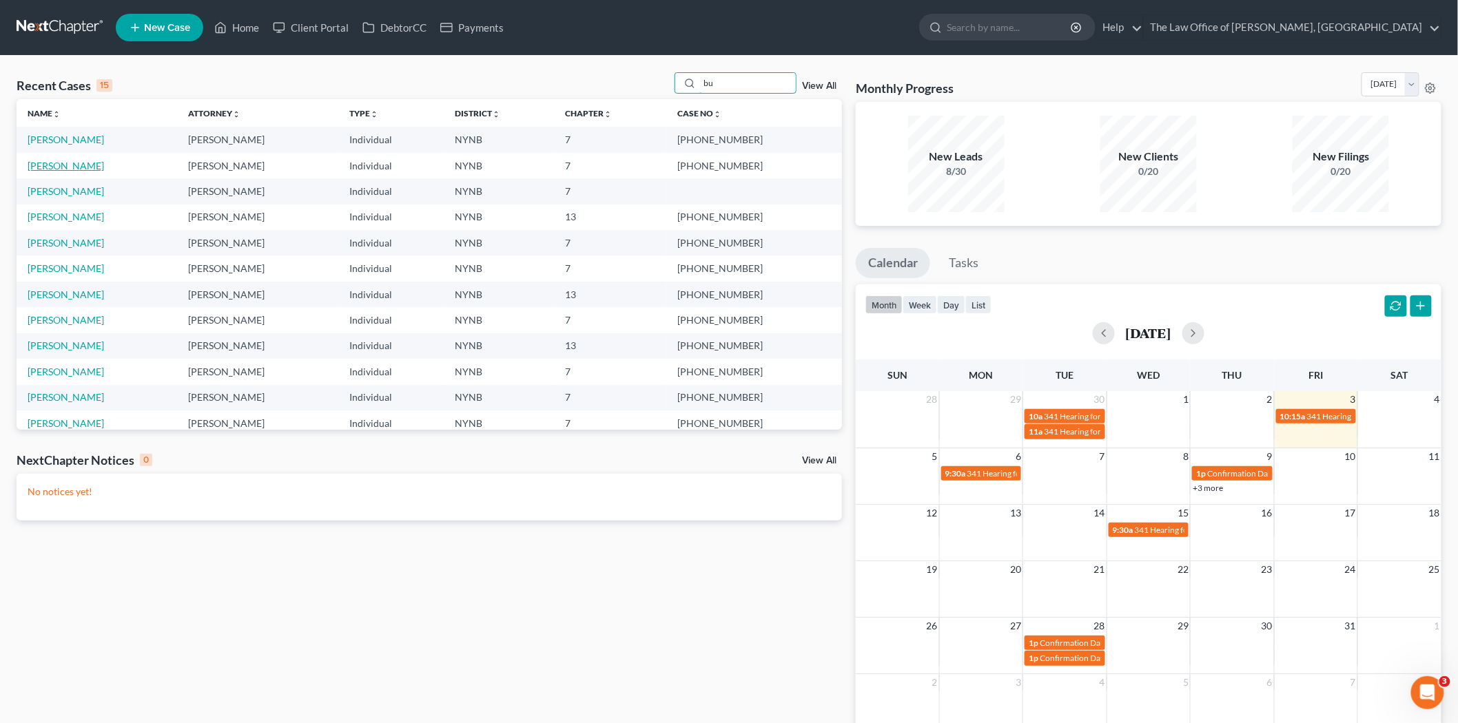
type input "bu"
click at [68, 163] on link "[PERSON_NAME]" at bounding box center [66, 166] width 76 height 12
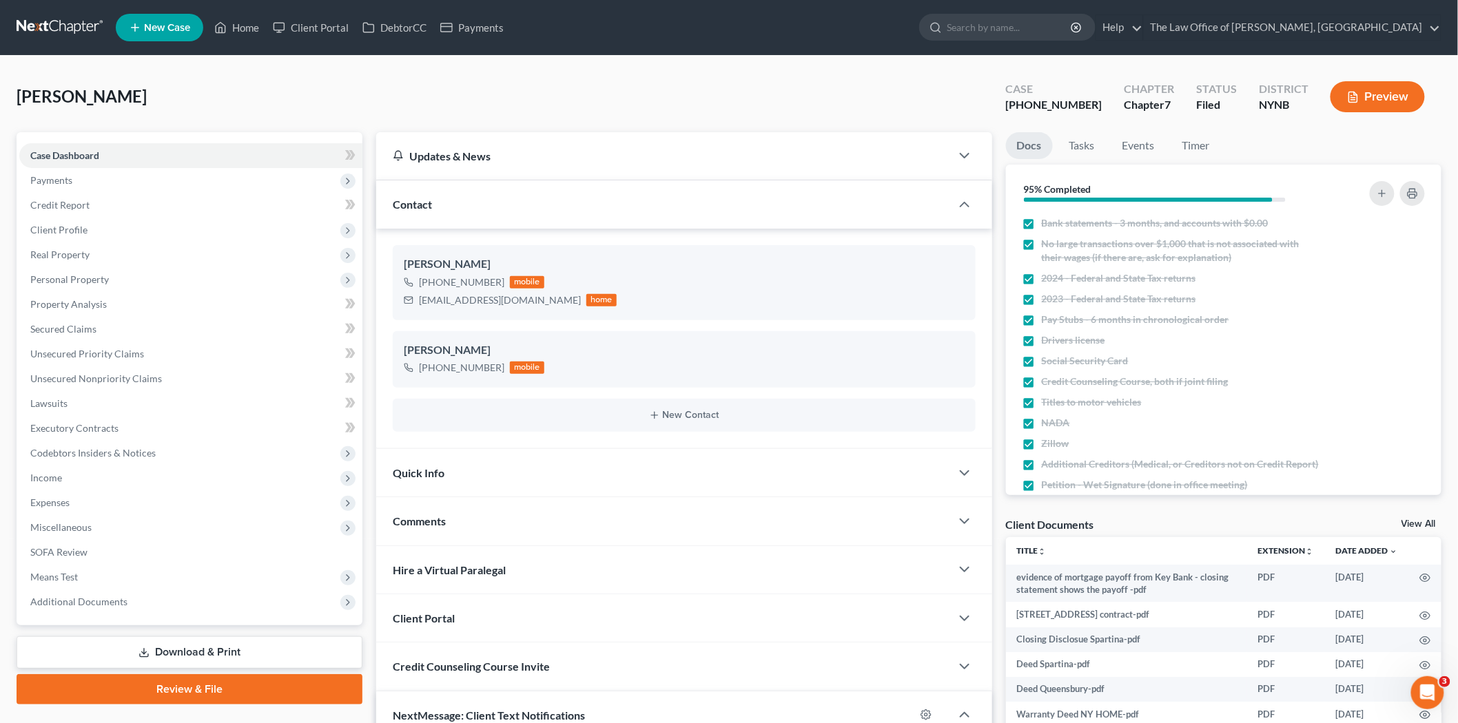
scroll to position [1140, 0]
click at [229, 30] on link "Home" at bounding box center [236, 27] width 59 height 25
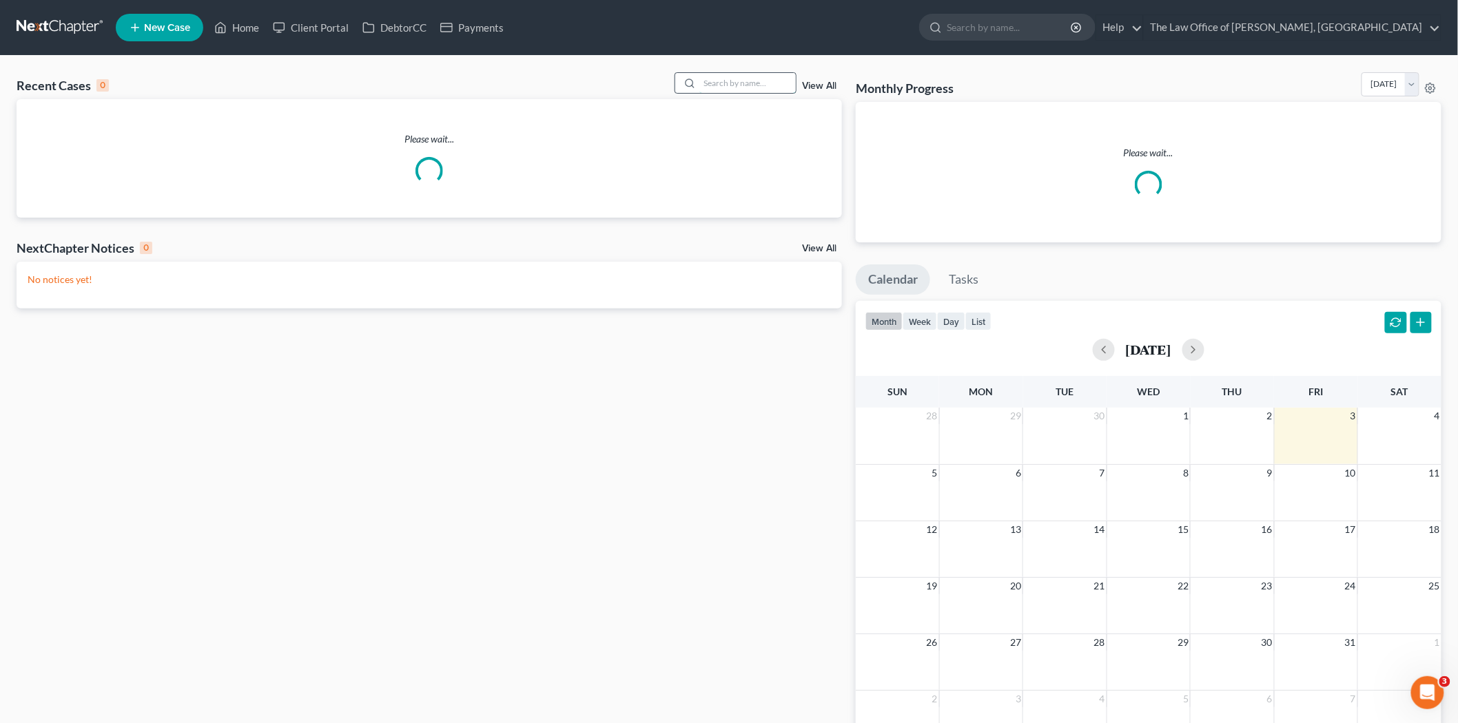
click at [726, 84] on input "search" at bounding box center [747, 83] width 96 height 20
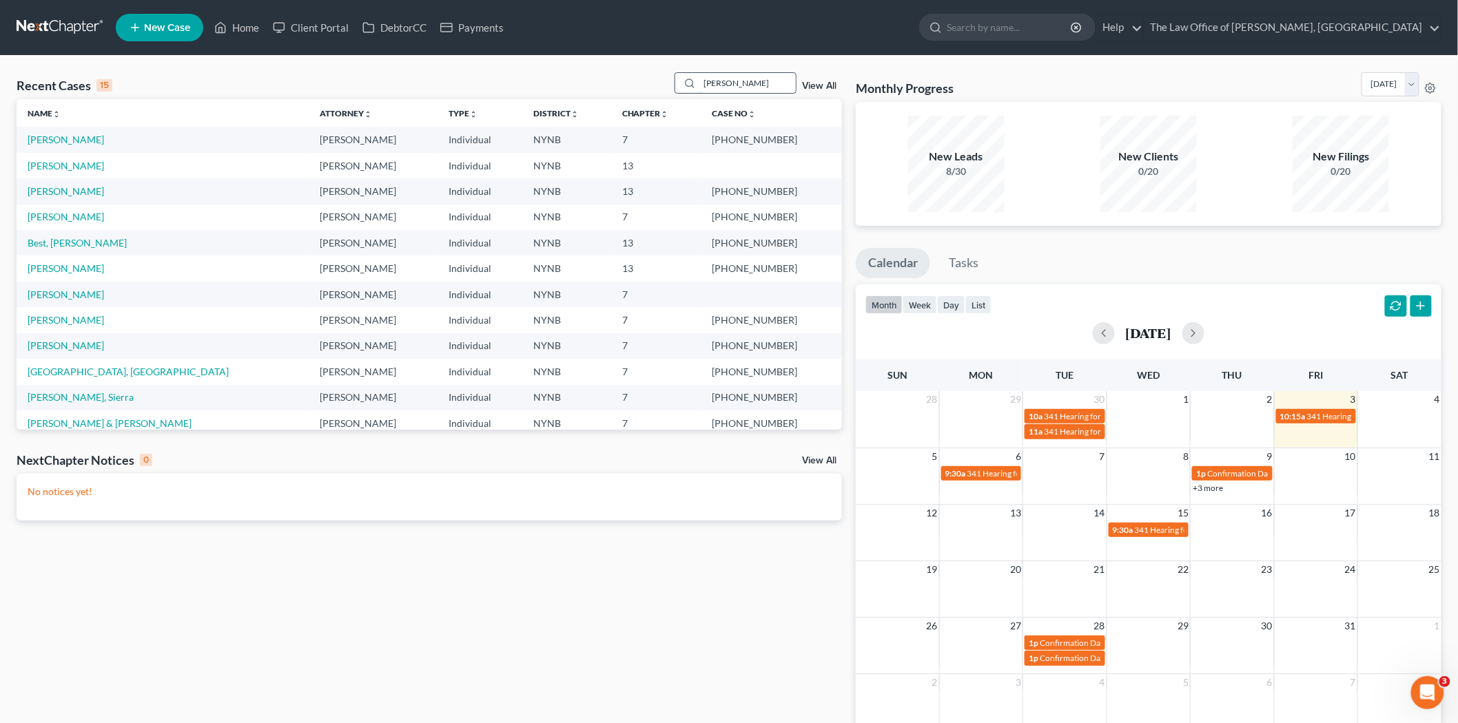
type input "[PERSON_NAME]"
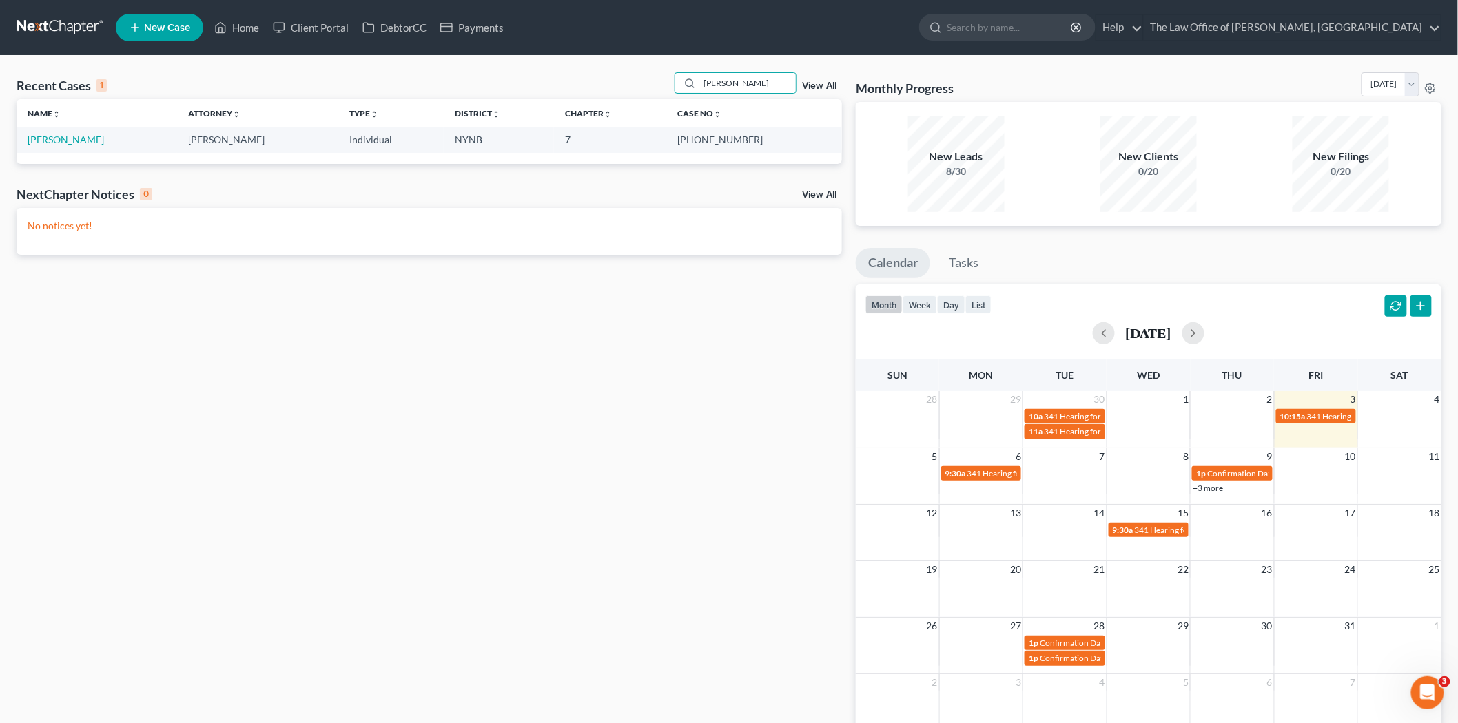
click at [68, 132] on td "[PERSON_NAME]" at bounding box center [97, 139] width 160 height 25
click at [63, 136] on link "[PERSON_NAME]" at bounding box center [66, 140] width 76 height 12
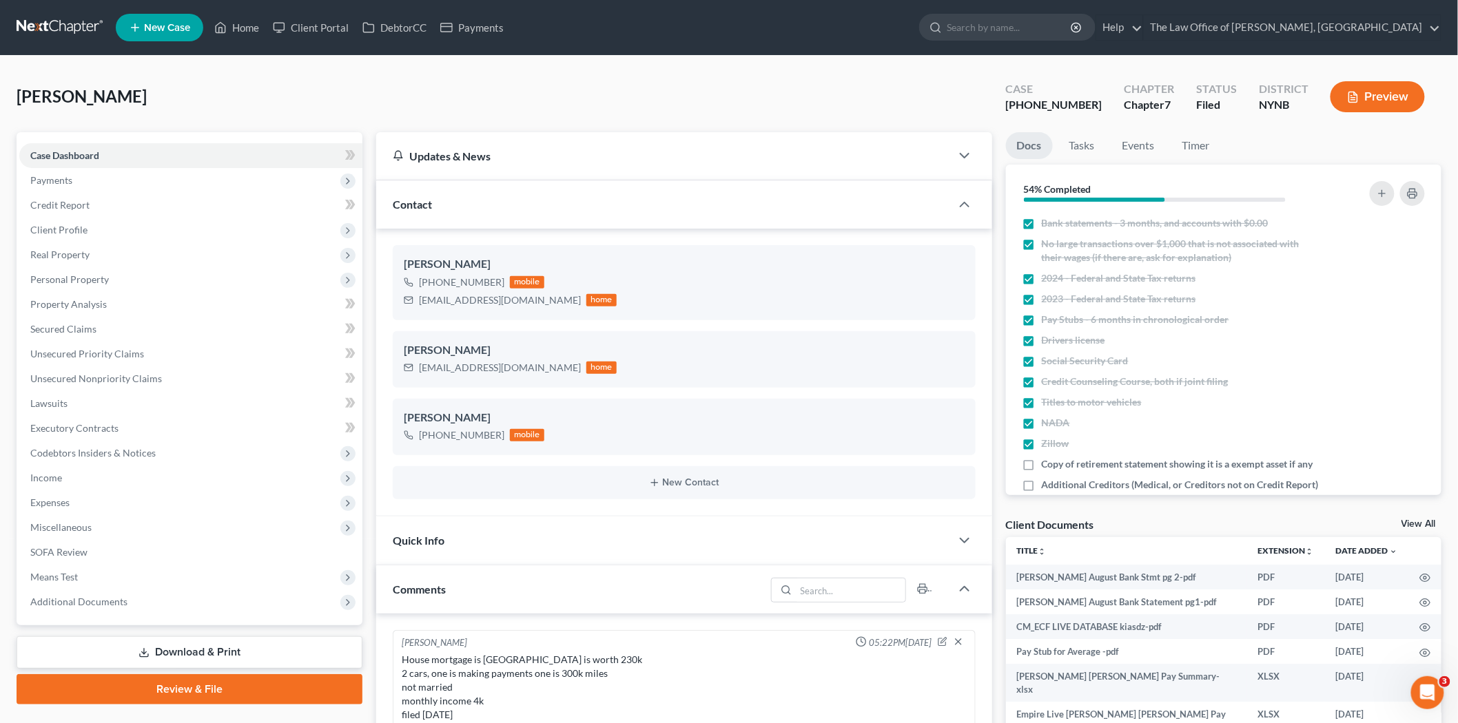
scroll to position [752, 0]
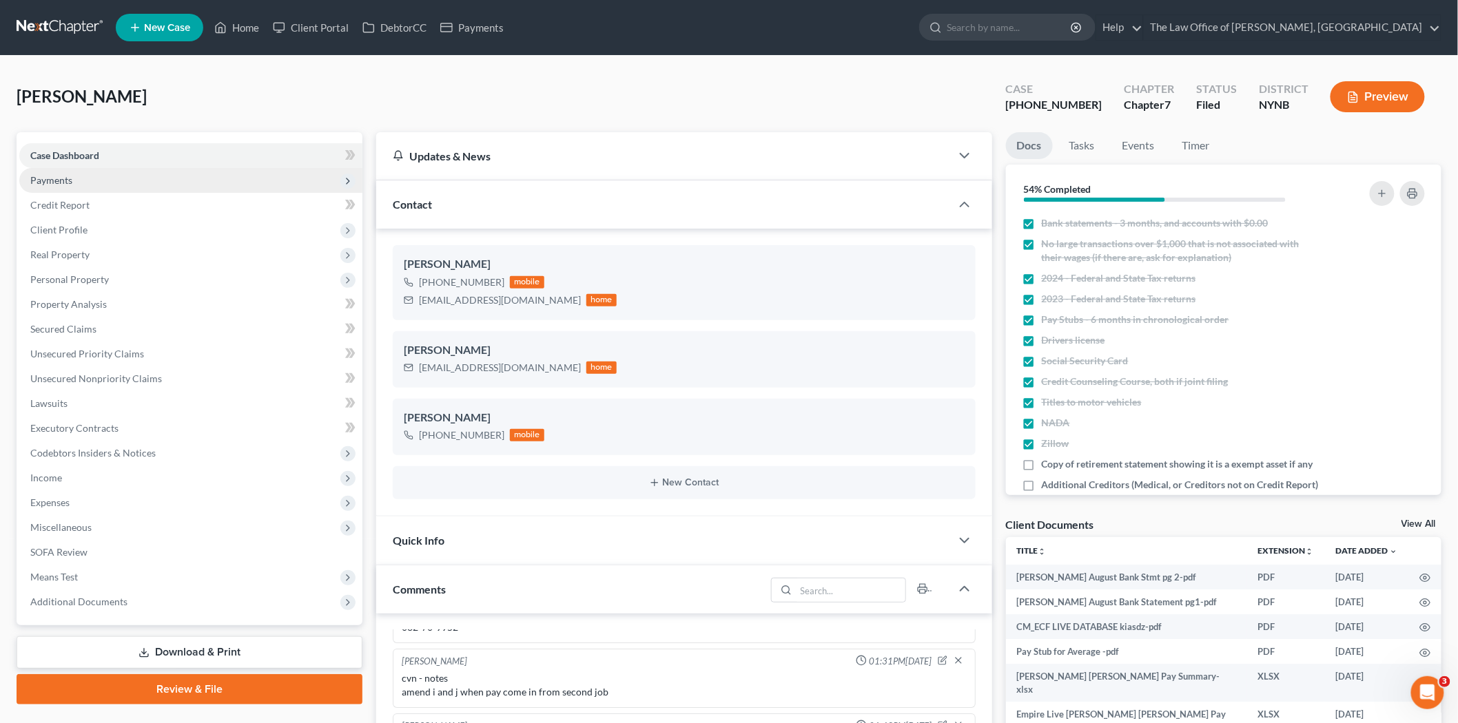
click at [92, 182] on span "Payments" at bounding box center [190, 180] width 343 height 25
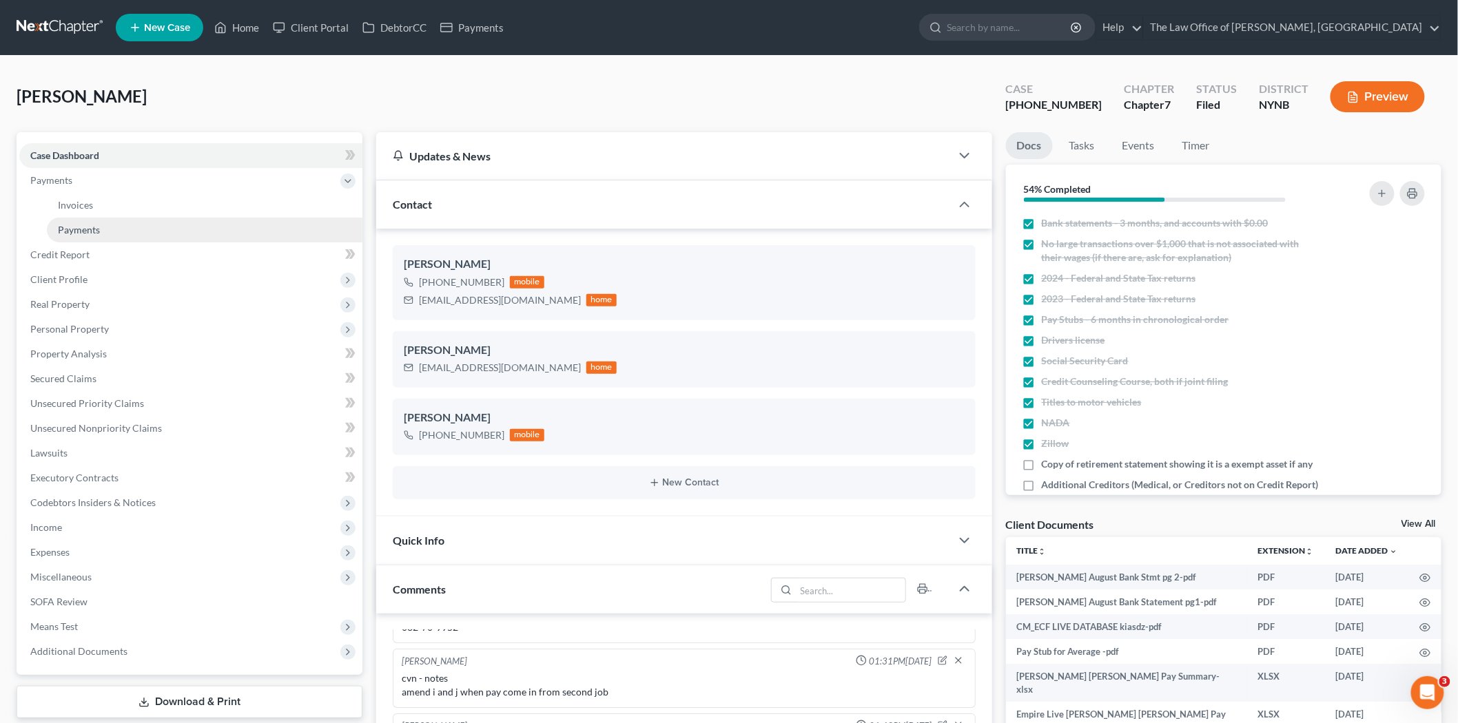
click at [87, 225] on span "Payments" at bounding box center [79, 230] width 42 height 12
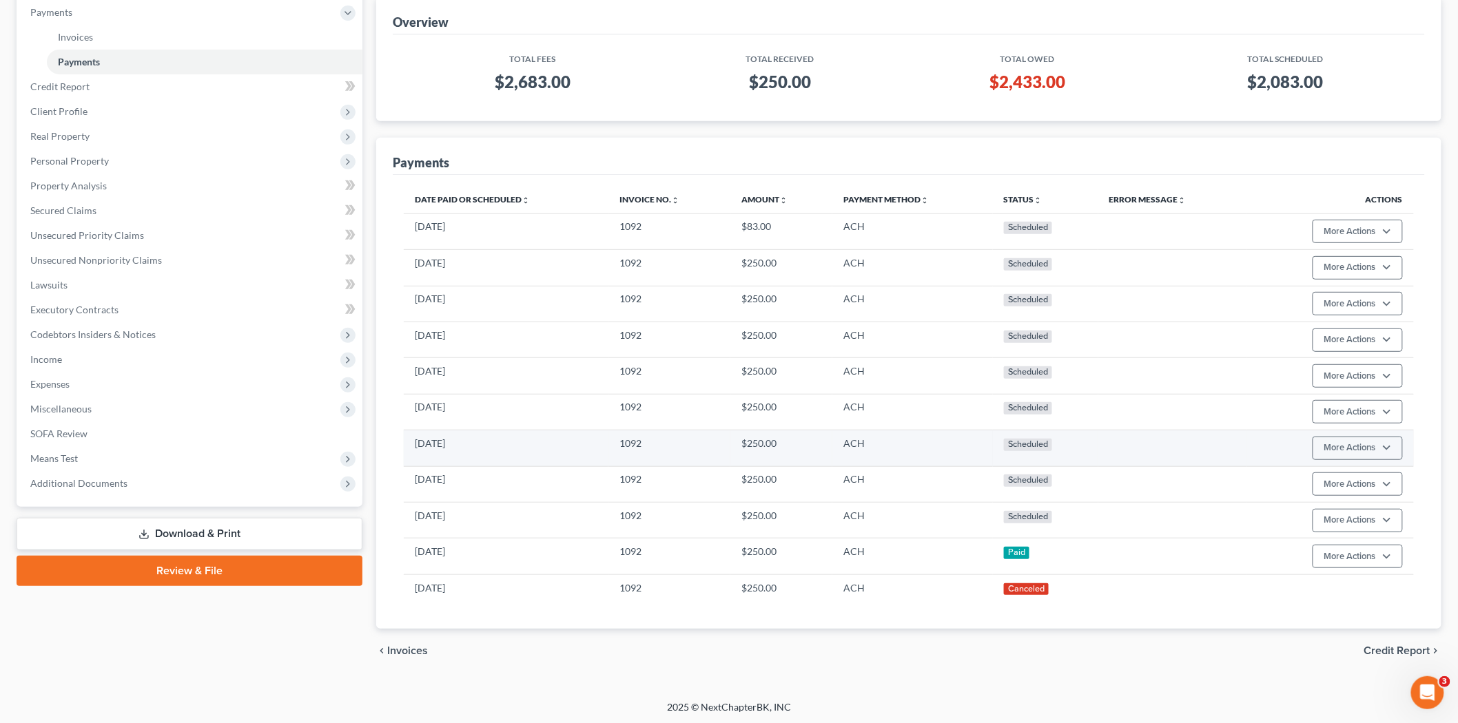
scroll to position [171, 0]
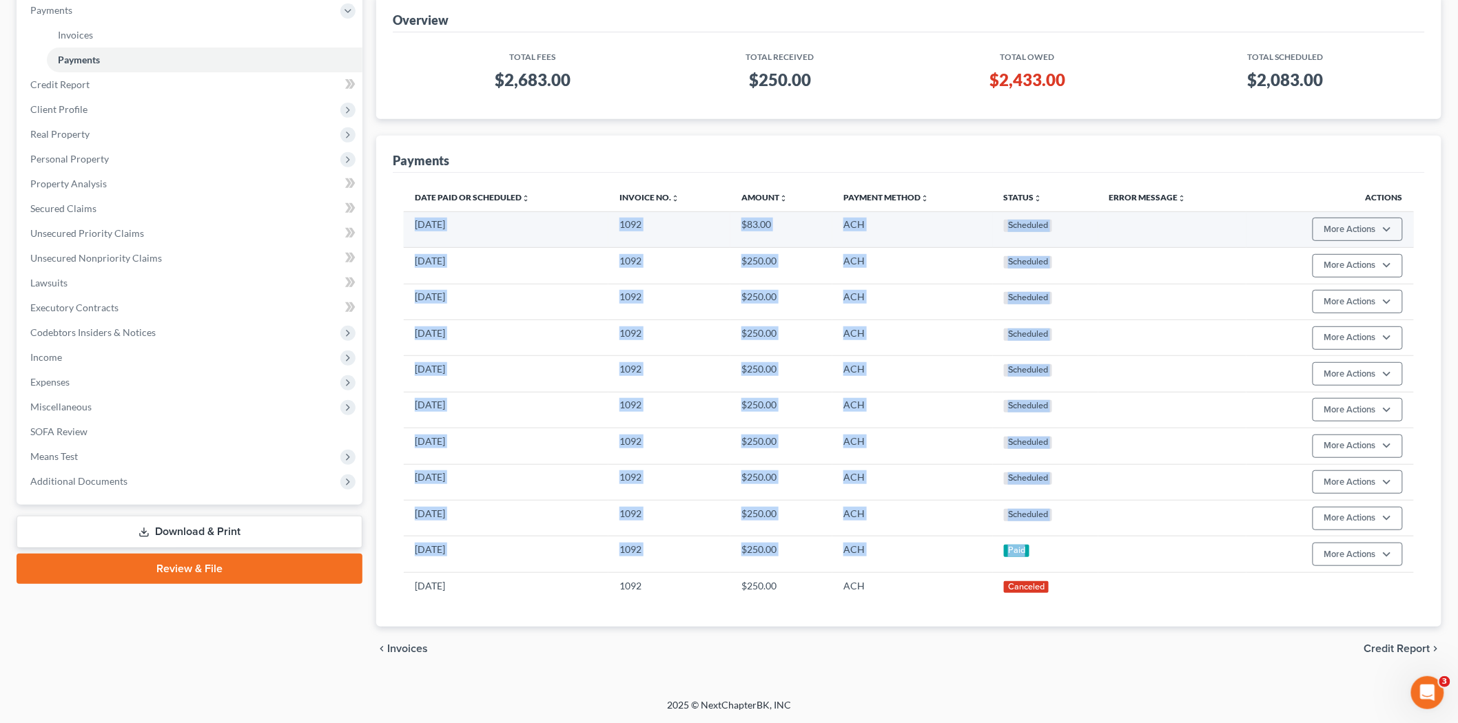
drag, startPoint x: 1020, startPoint y: 546, endPoint x: 415, endPoint y: 226, distance: 685.0
click at [415, 226] on tbody "[DATE] 1092 $83.00 ACH Scheduled More Actions Cancel Edit Payment Plan Update P…" at bounding box center [909, 405] width 1010 height 388
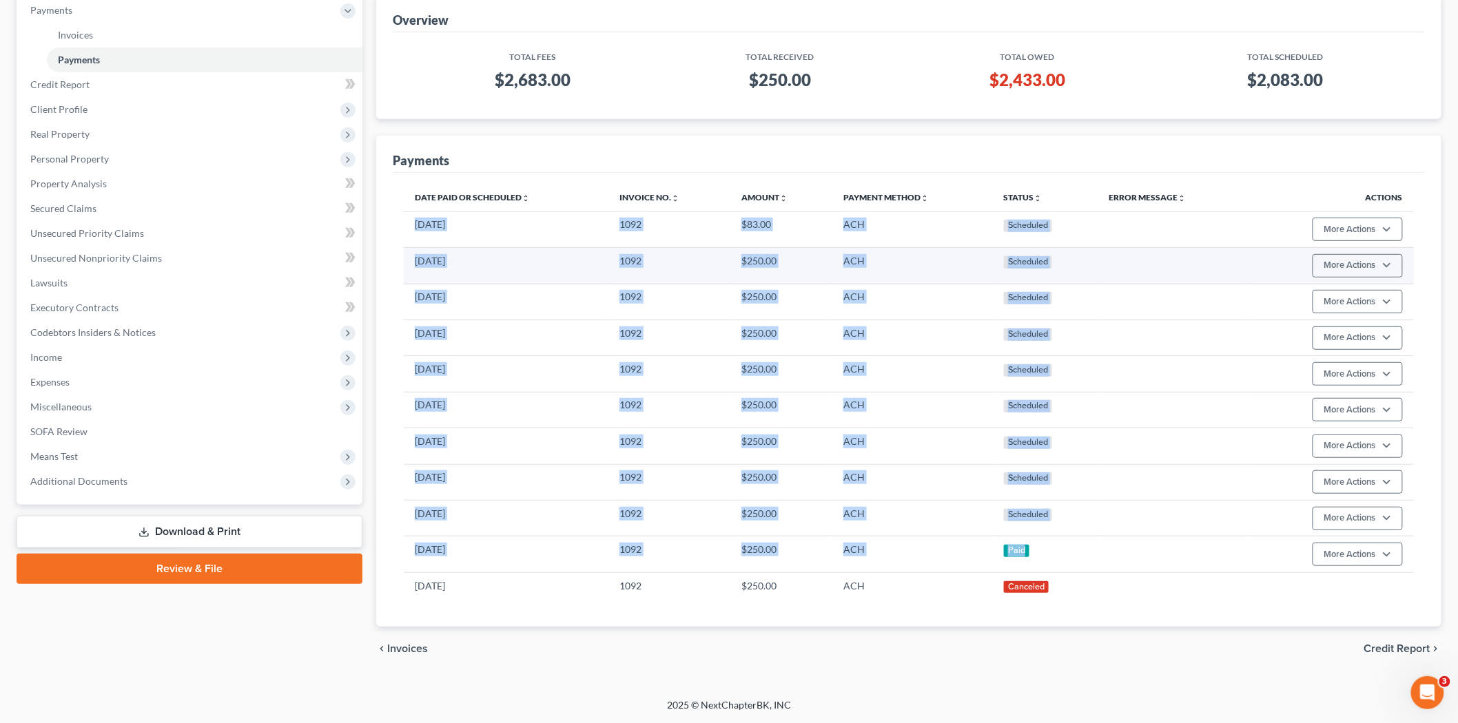
copy tbody "[DATE] 1092 $83.00 ACH Scheduled More Actions Cancel Edit Payment Plan Update P…"
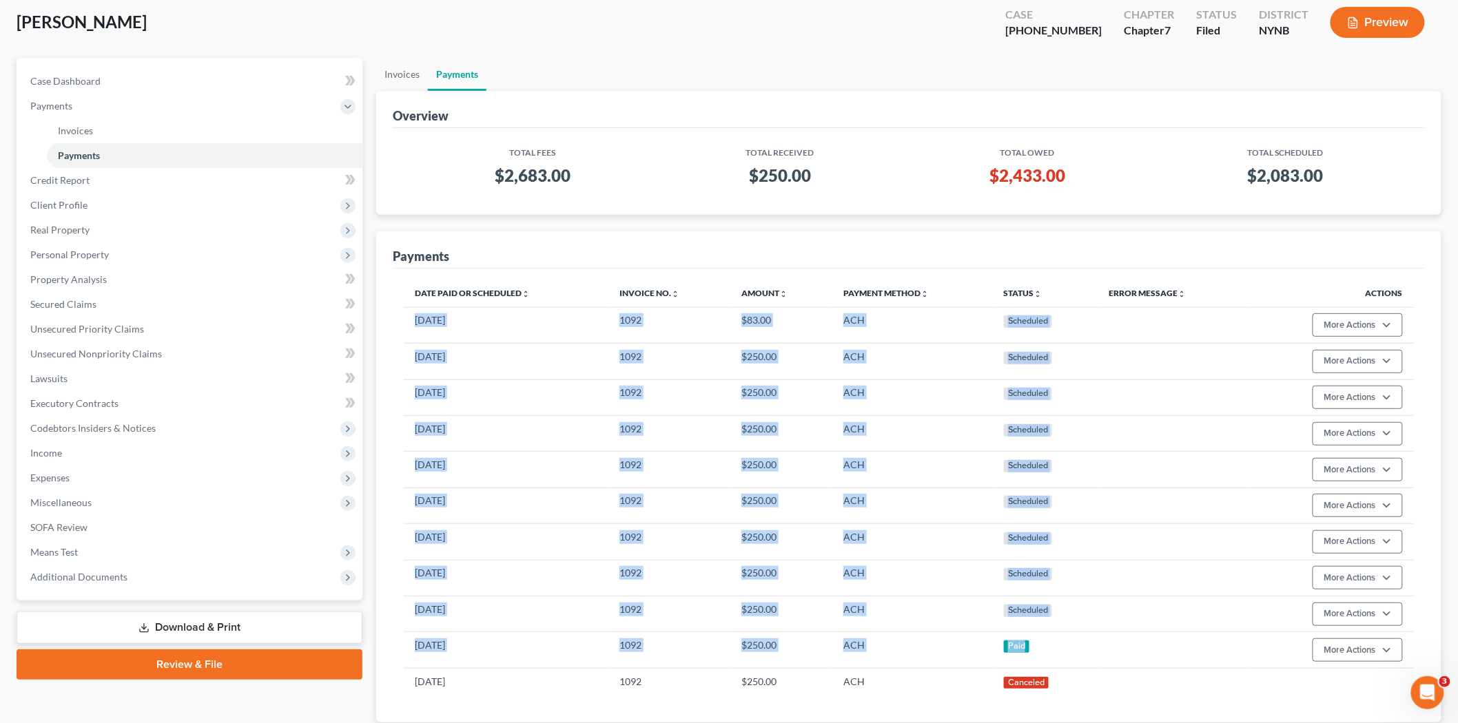
scroll to position [0, 0]
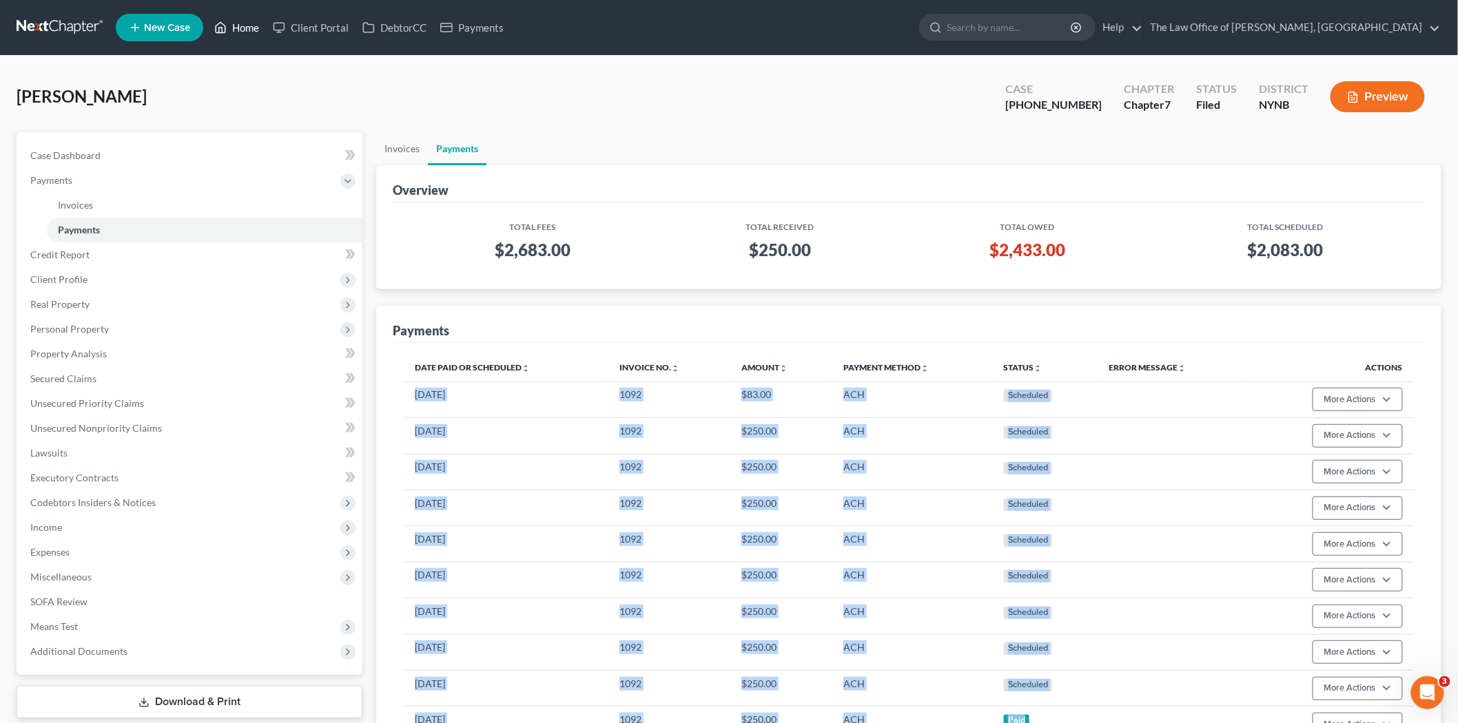
click at [249, 32] on link "Home" at bounding box center [236, 27] width 59 height 25
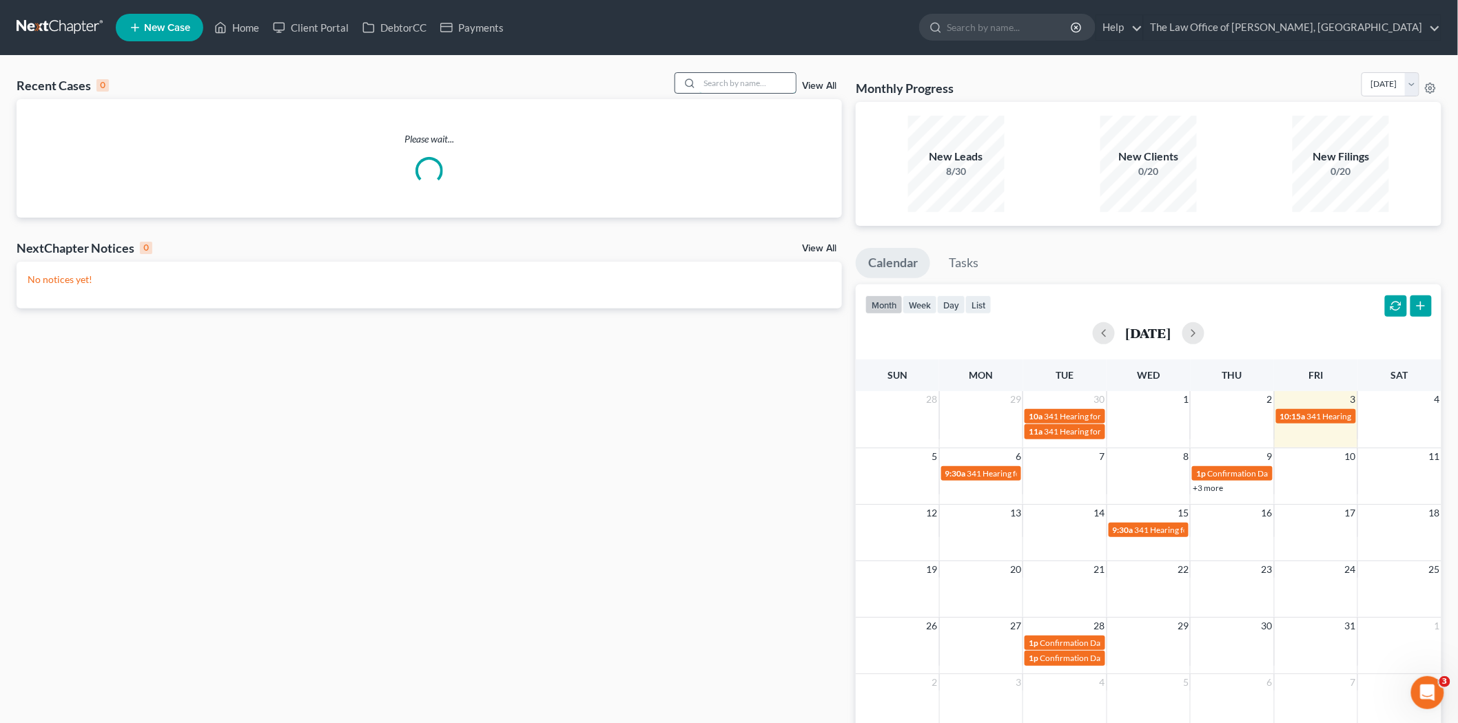
click at [728, 81] on input "search" at bounding box center [747, 83] width 96 height 20
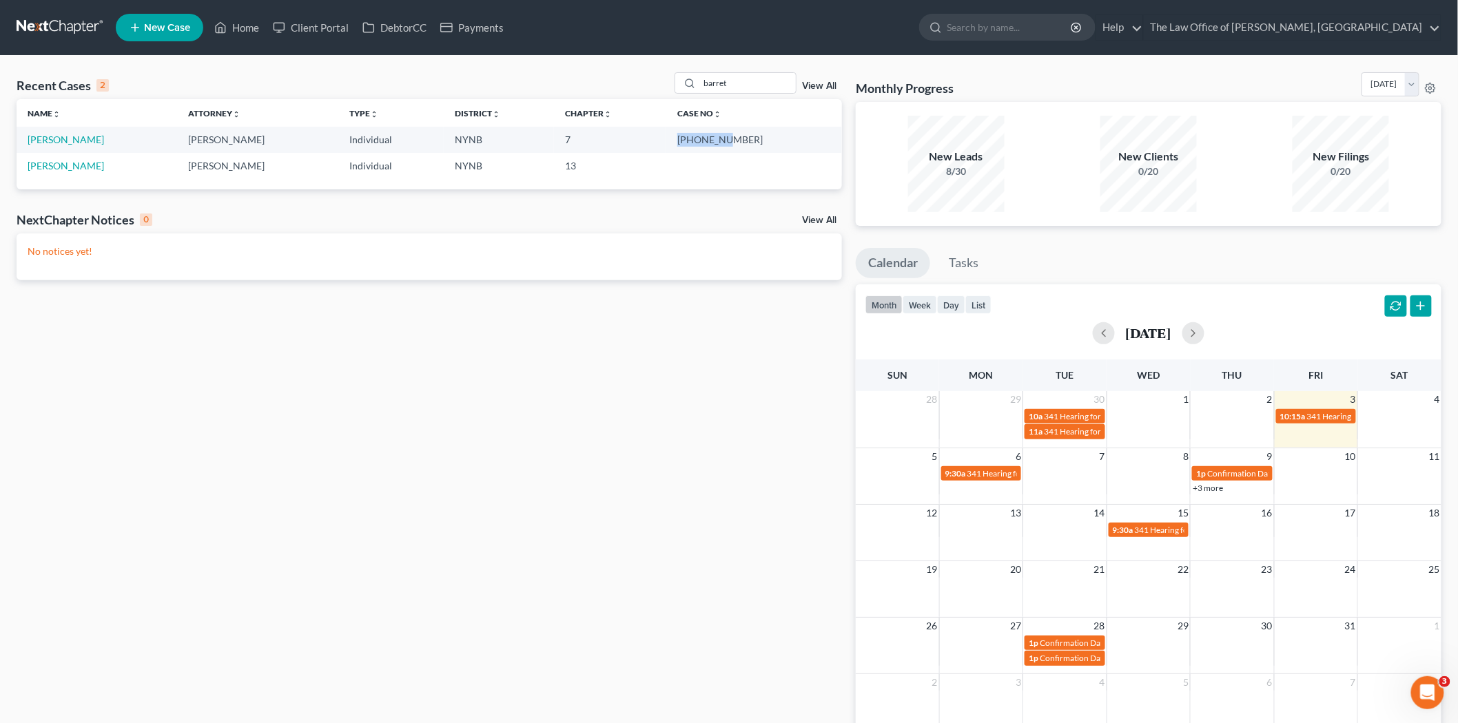
drag, startPoint x: 771, startPoint y: 142, endPoint x: 721, endPoint y: 139, distance: 50.4
click at [722, 139] on td "[PHONE_NUMBER]" at bounding box center [754, 139] width 176 height 25
copy td "25-10828-"
click at [636, 79] on div "Recent Cases 2 barret View All" at bounding box center [429, 85] width 825 height 27
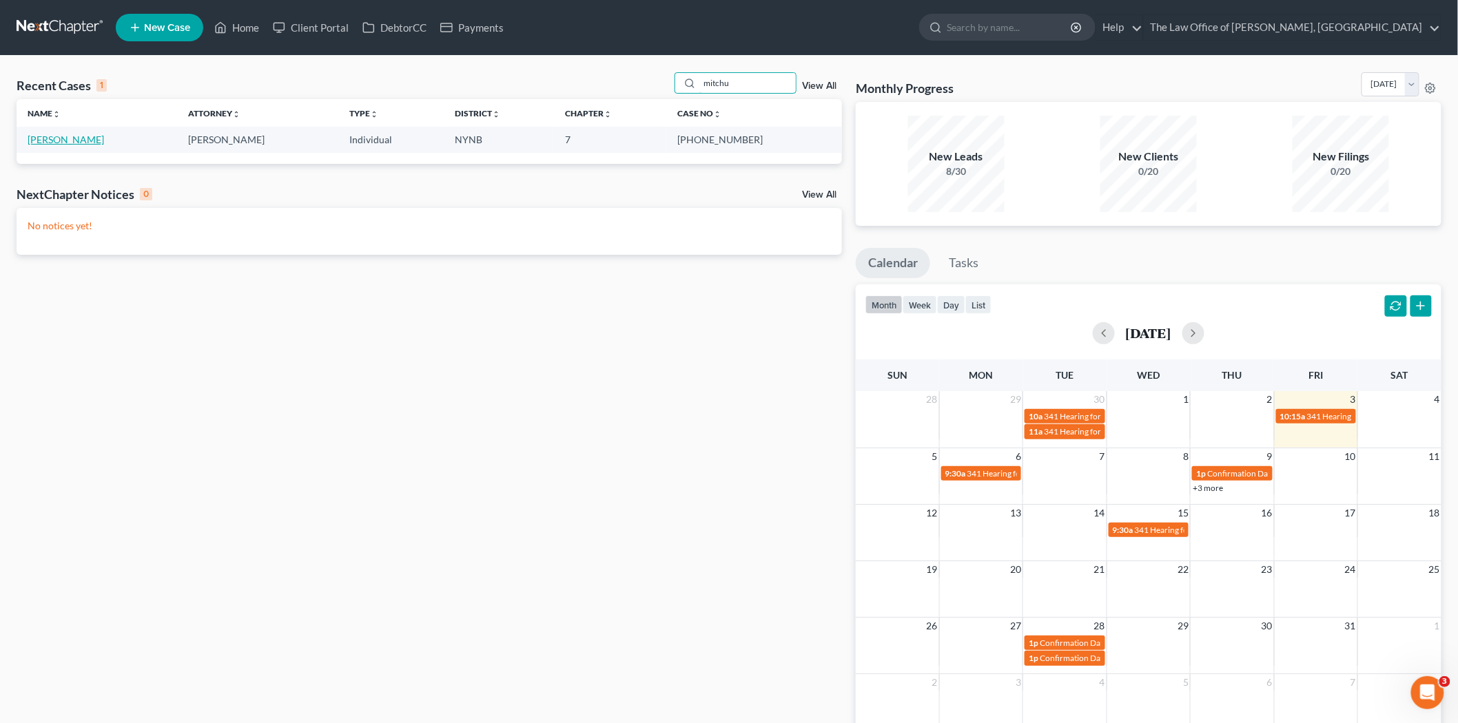
type input "mitchu"
click at [50, 141] on link "[PERSON_NAME]" at bounding box center [66, 140] width 76 height 12
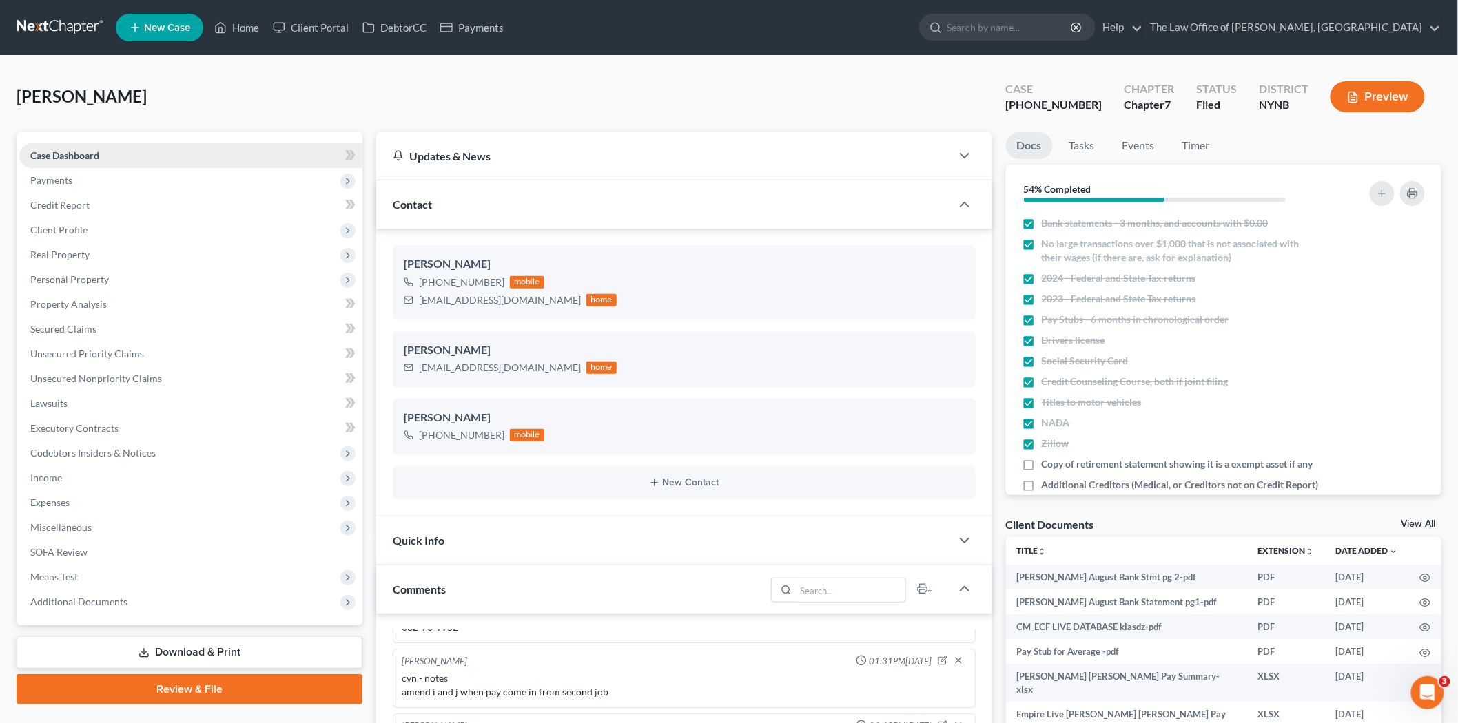
scroll to position [752, 0]
click at [72, 601] on span "Additional Documents" at bounding box center [78, 602] width 97 height 12
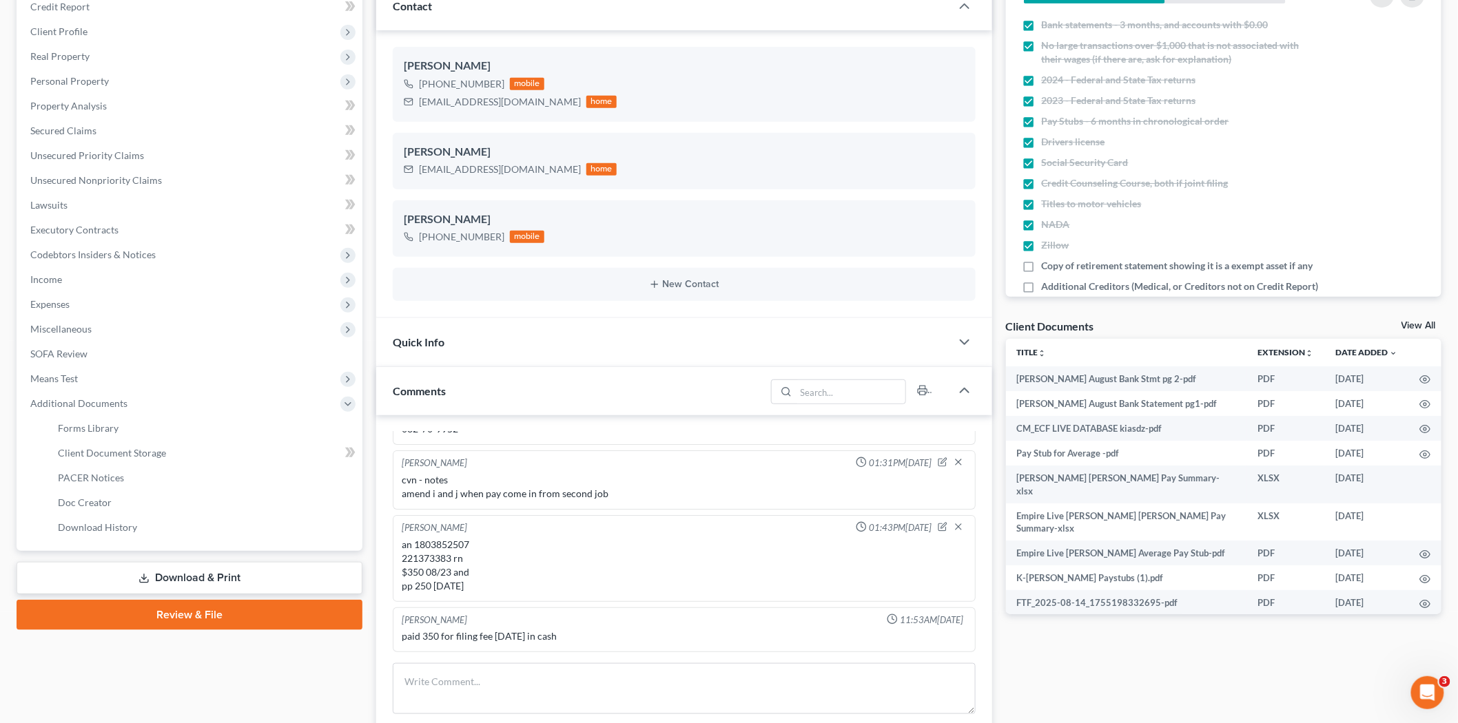
scroll to position [382, 0]
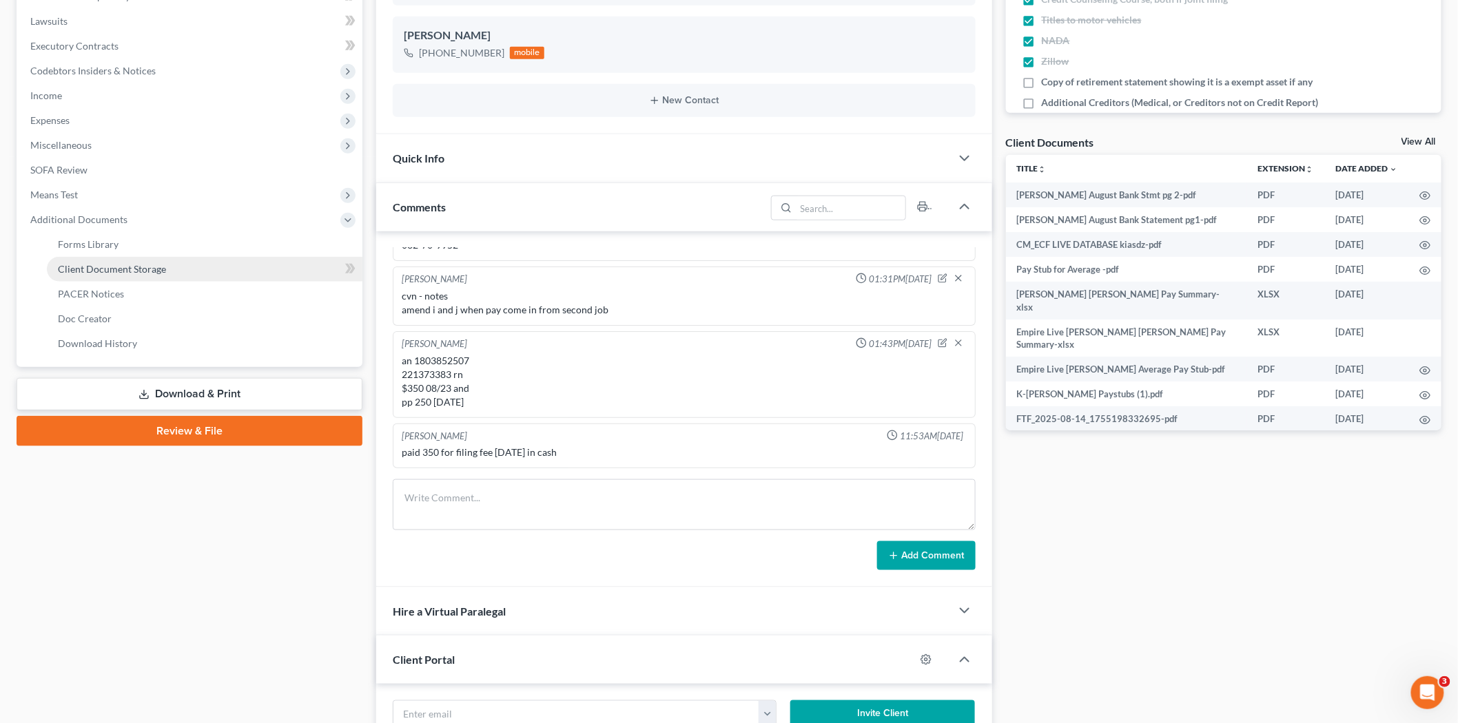
click at [122, 267] on span "Client Document Storage" at bounding box center [112, 269] width 108 height 12
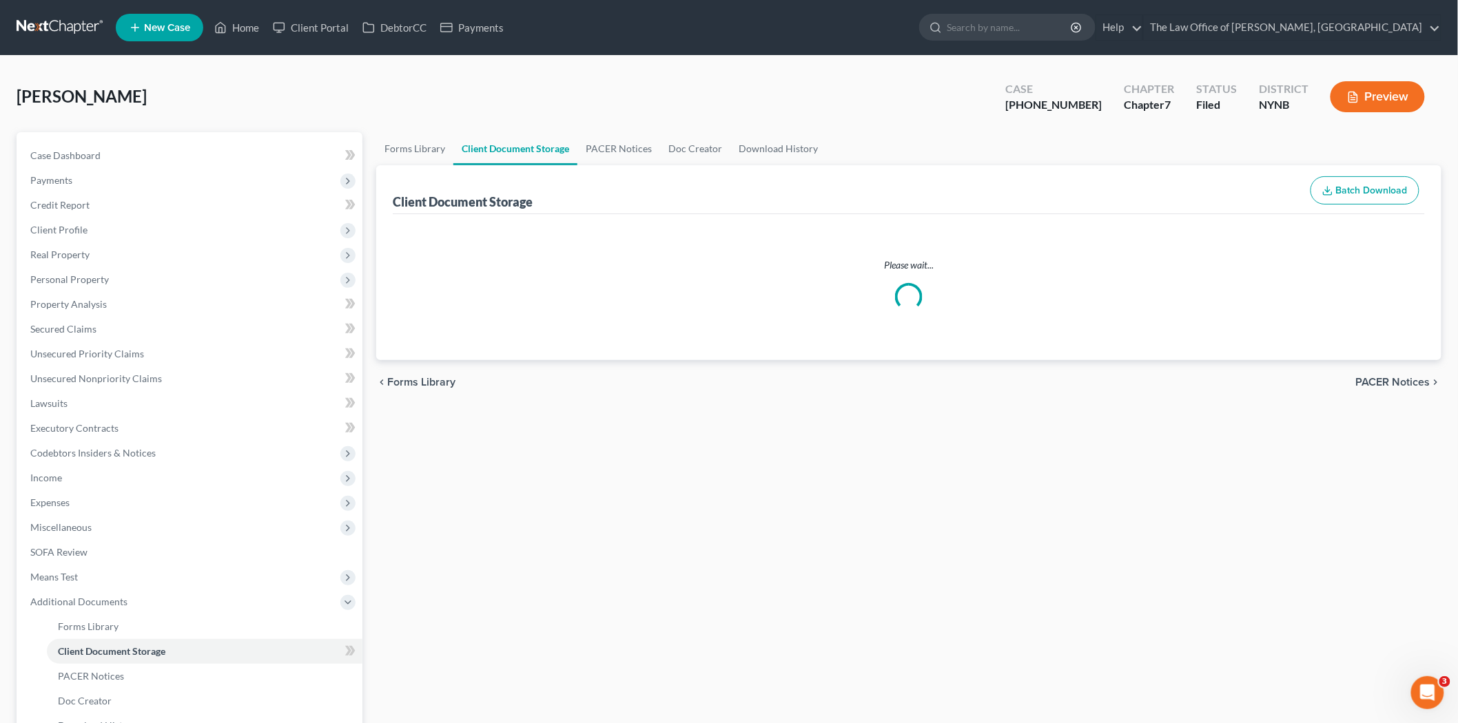
select select "1"
select select "5"
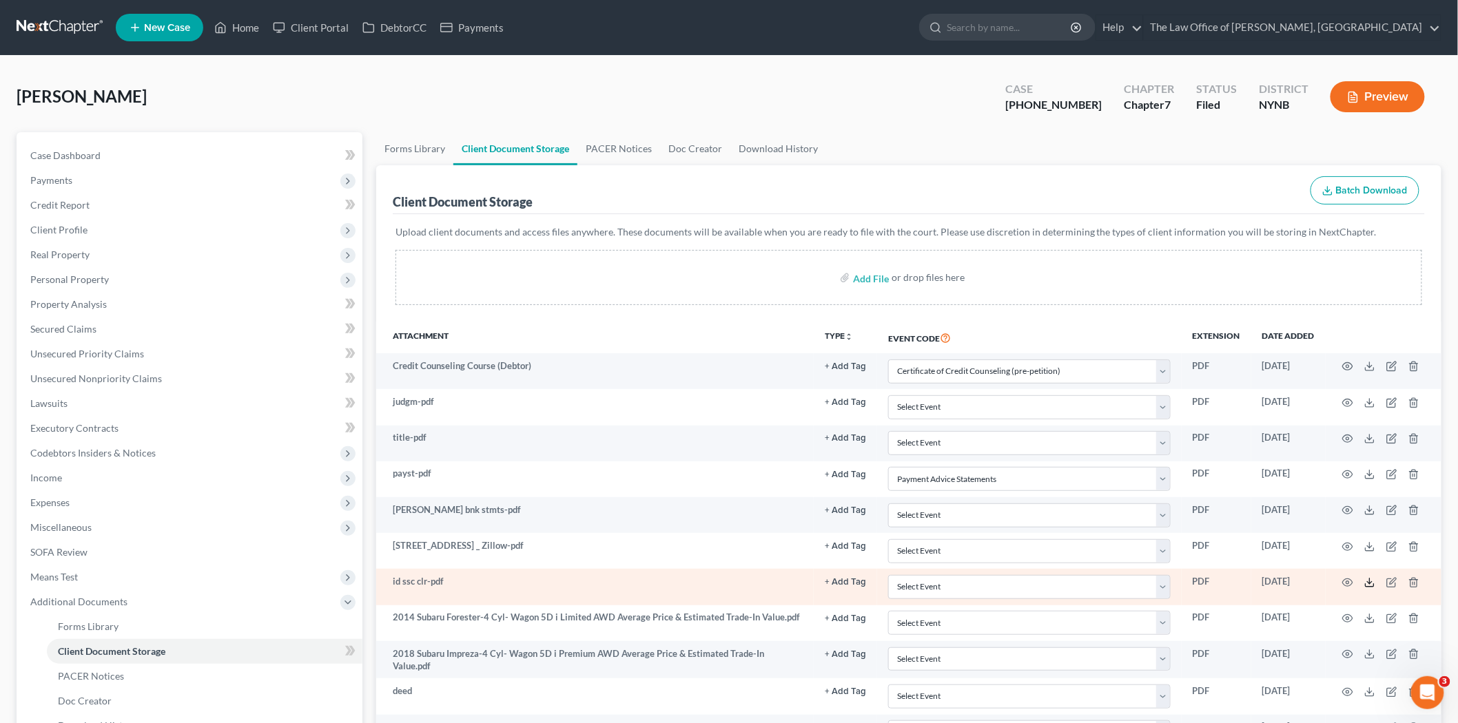
click at [1368, 581] on icon at bounding box center [1369, 582] width 11 height 11
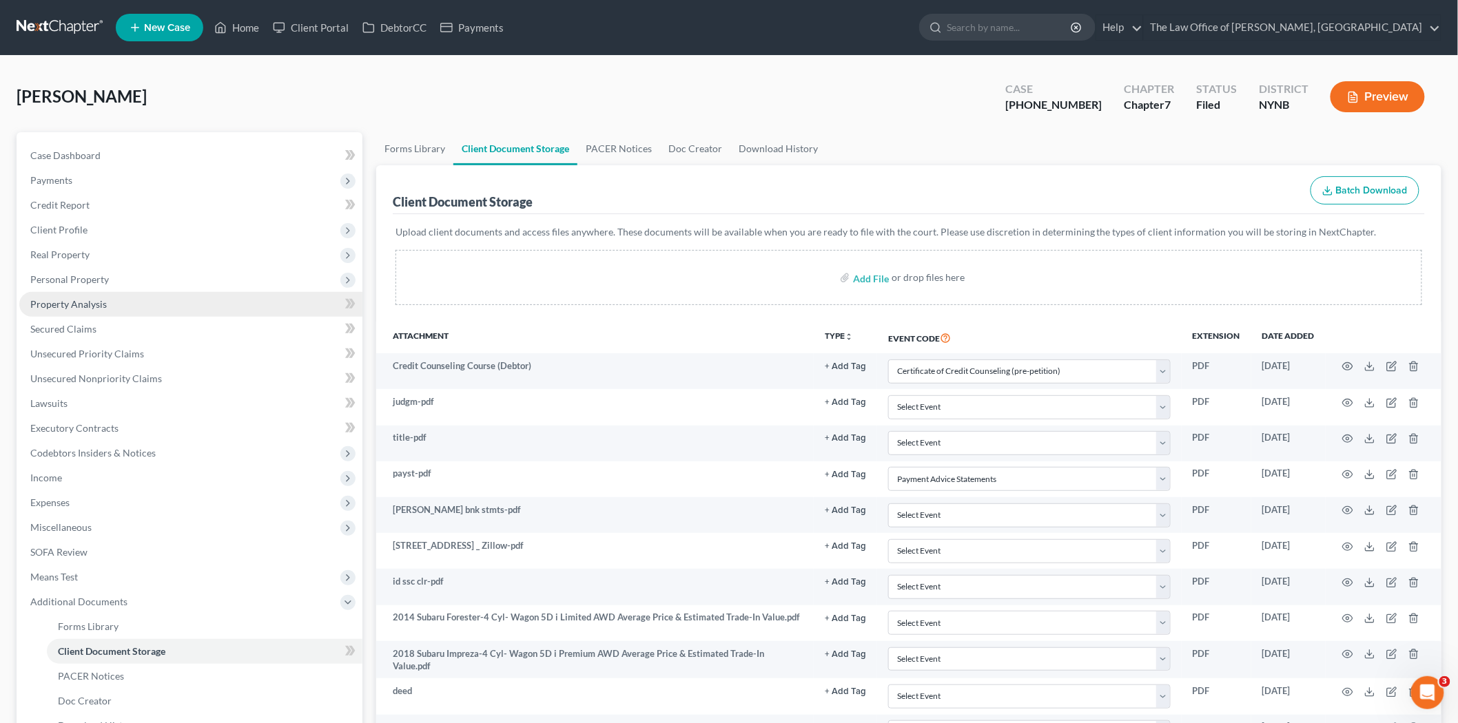
click at [59, 298] on span "Property Analysis" at bounding box center [68, 304] width 76 height 12
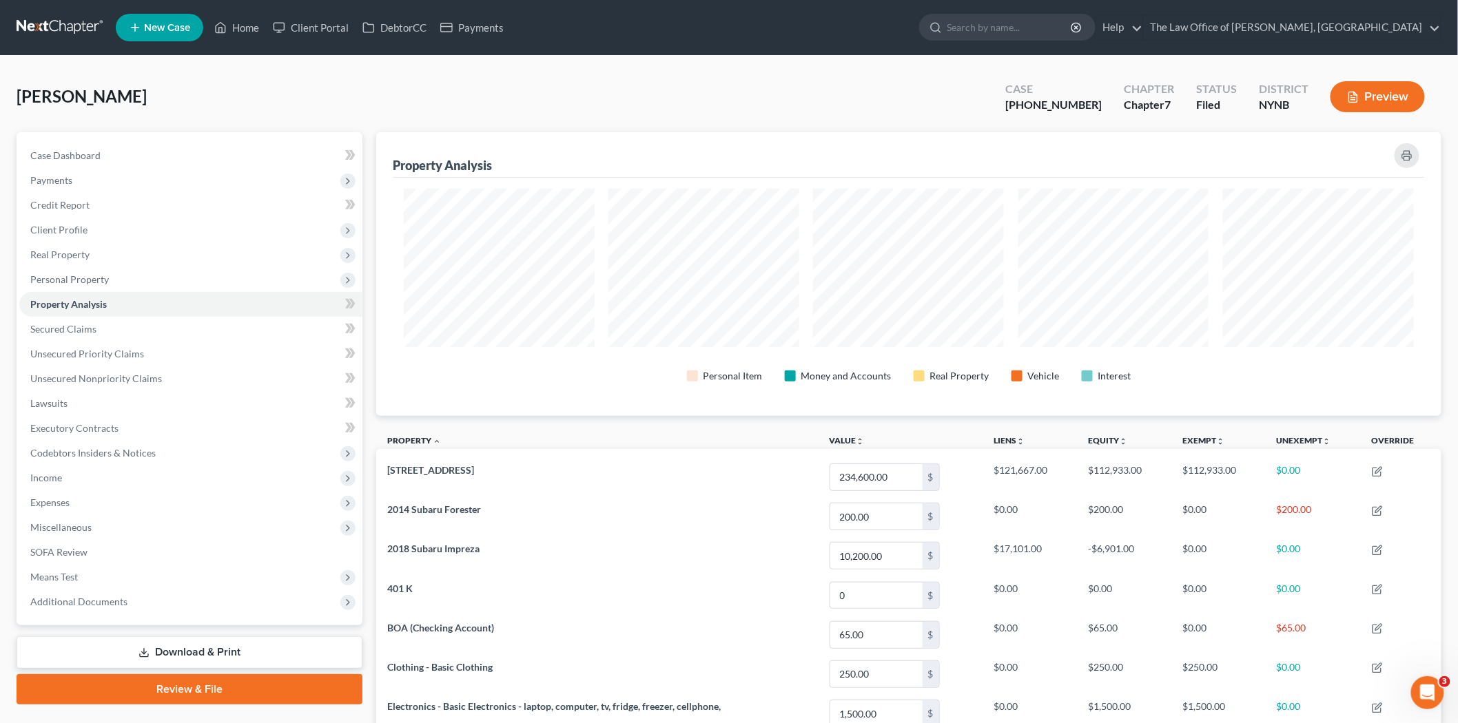
scroll to position [185, 0]
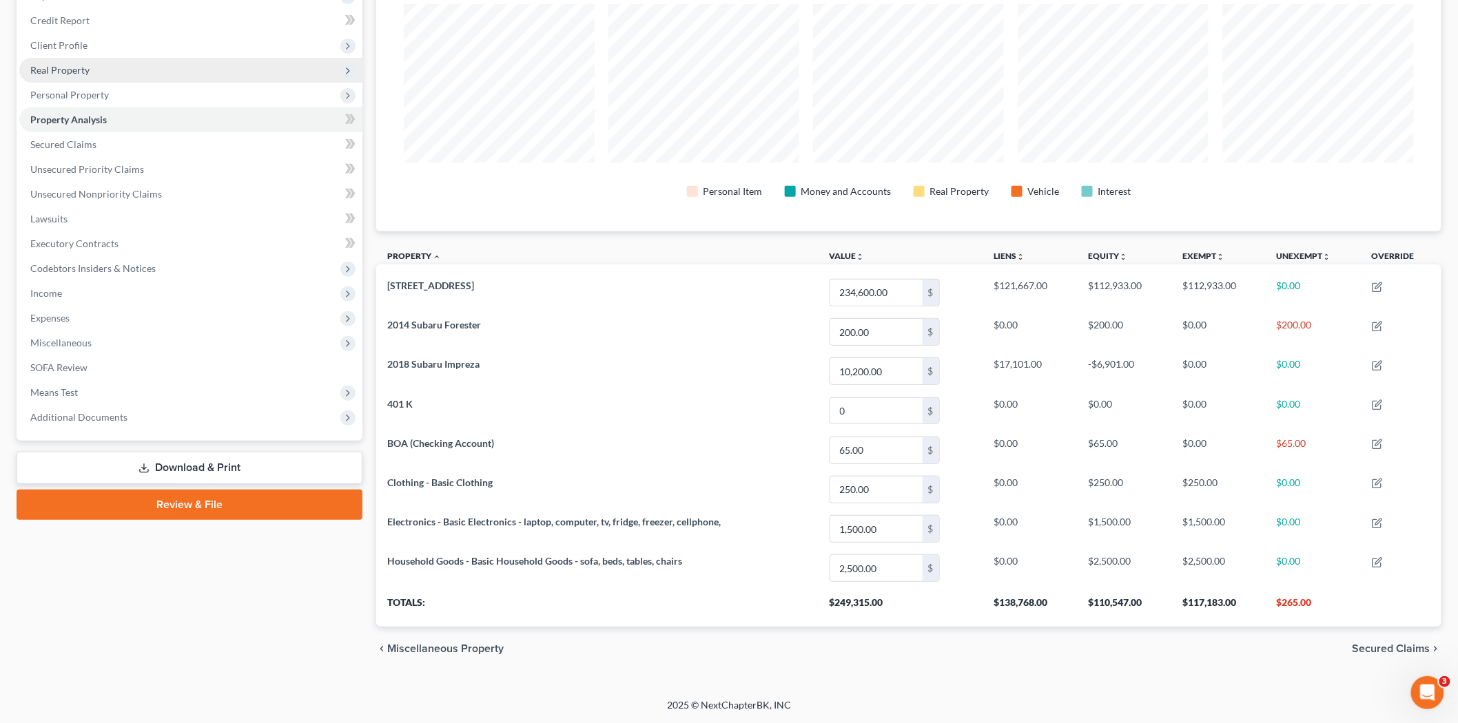
click at [63, 68] on span "Real Property" at bounding box center [59, 70] width 59 height 12
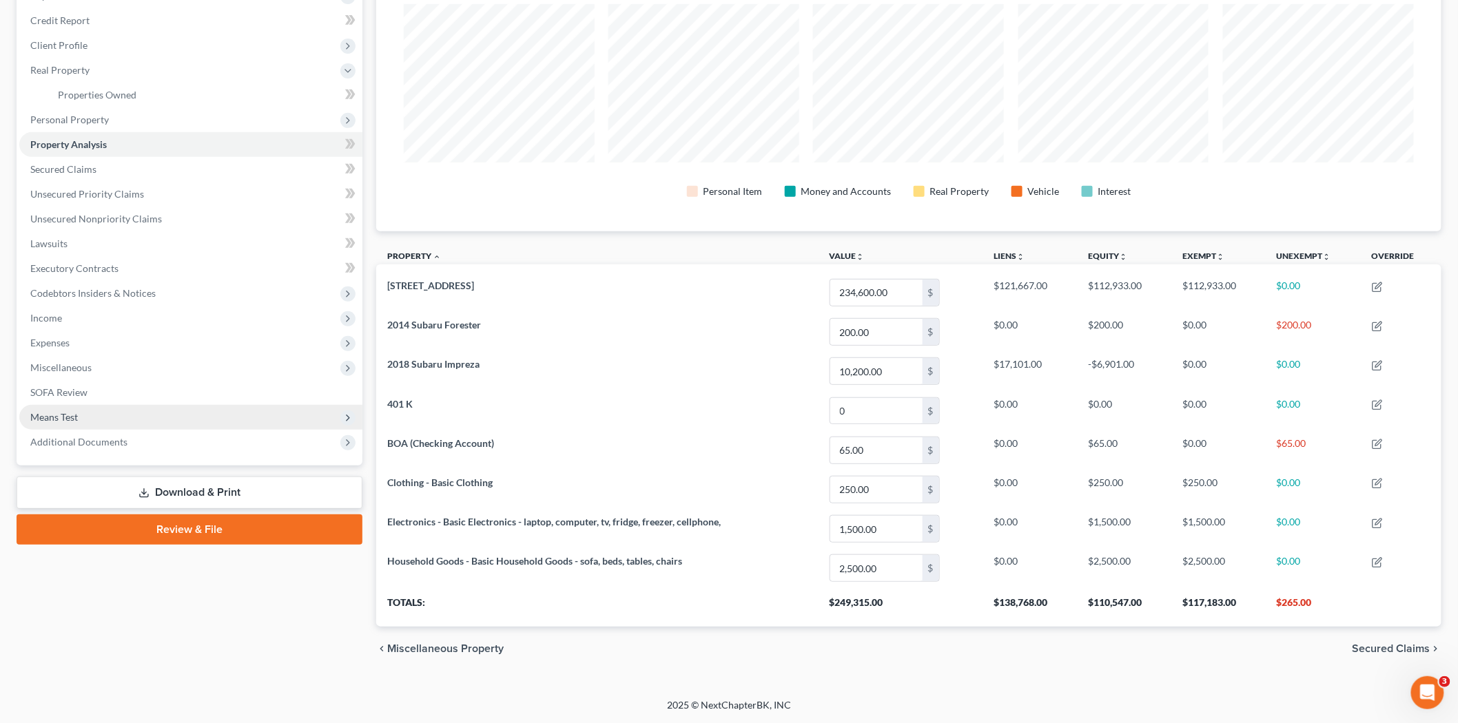
click at [71, 425] on span "Means Test" at bounding box center [190, 417] width 343 height 25
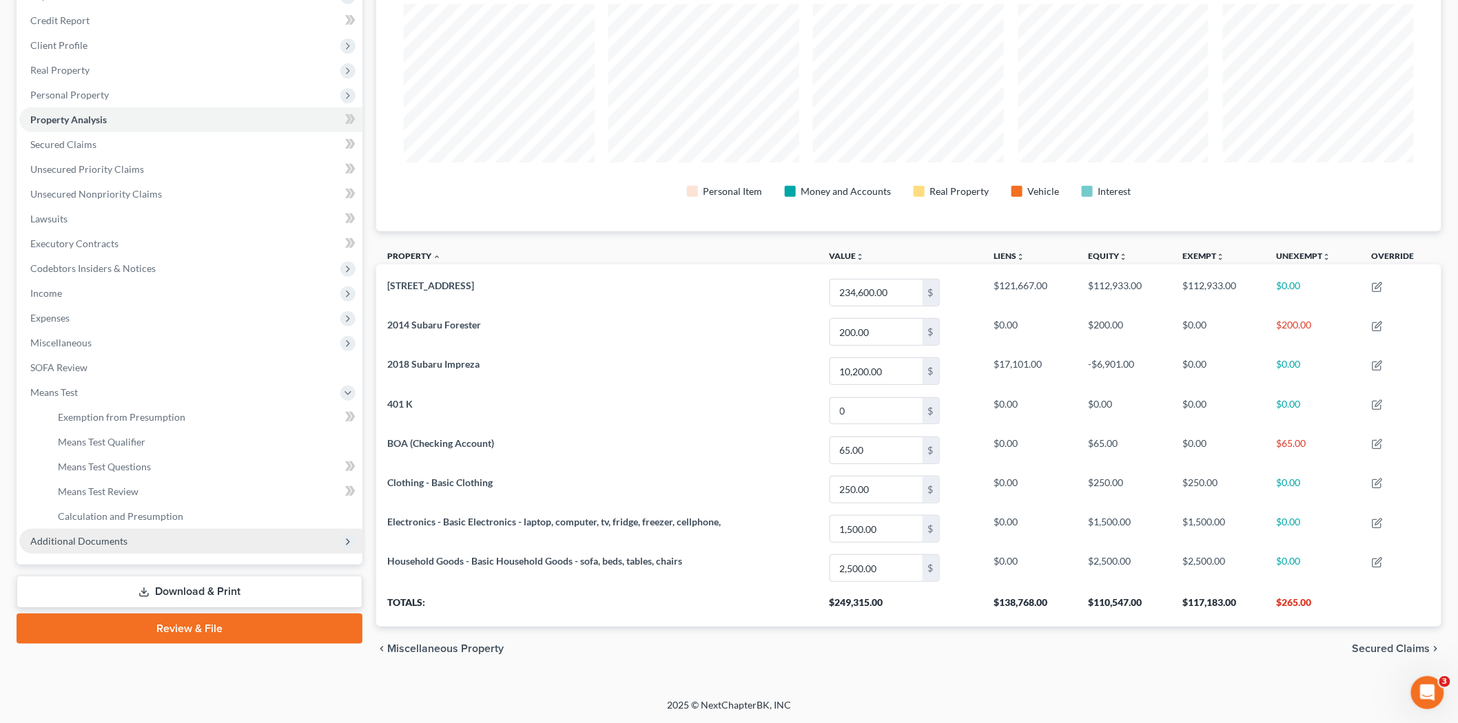
click at [70, 543] on span "Additional Documents" at bounding box center [78, 541] width 97 height 12
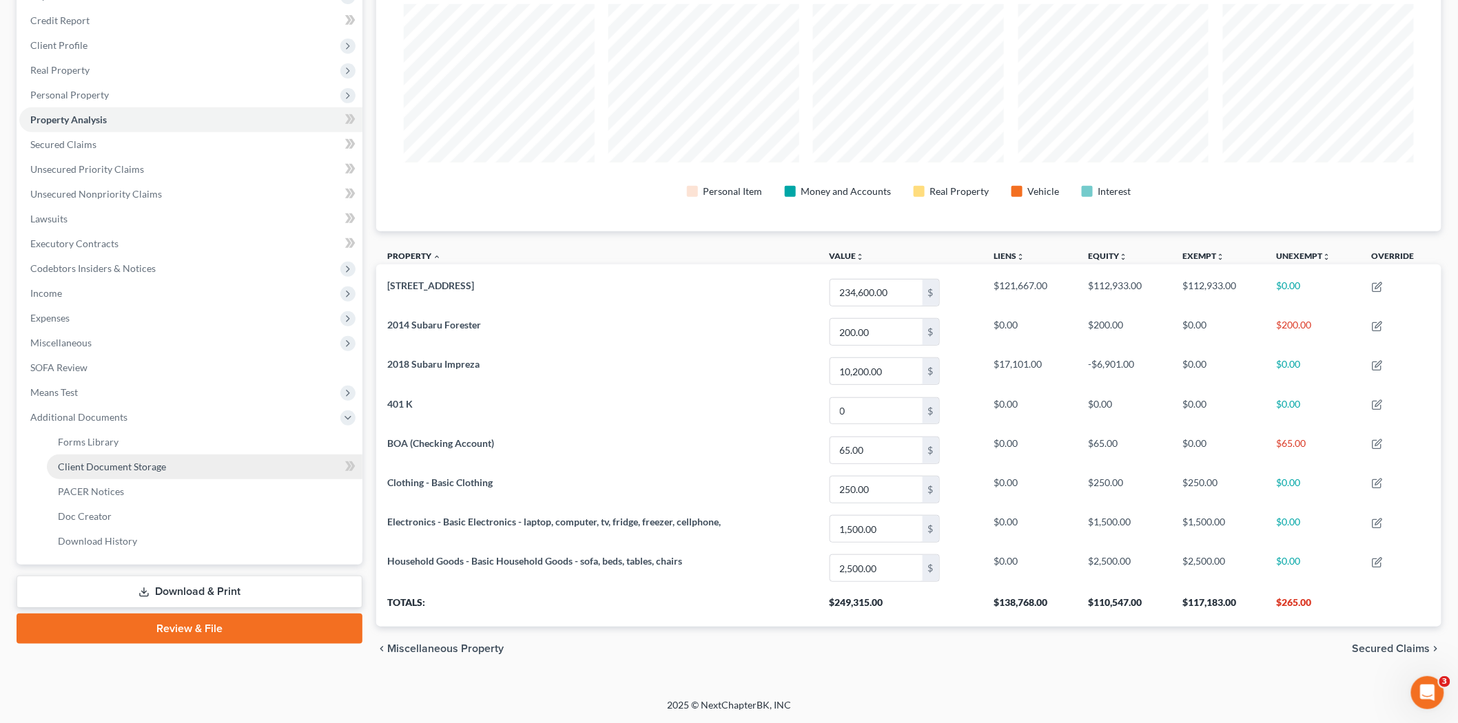
click at [152, 470] on link "Client Document Storage" at bounding box center [204, 467] width 315 height 25
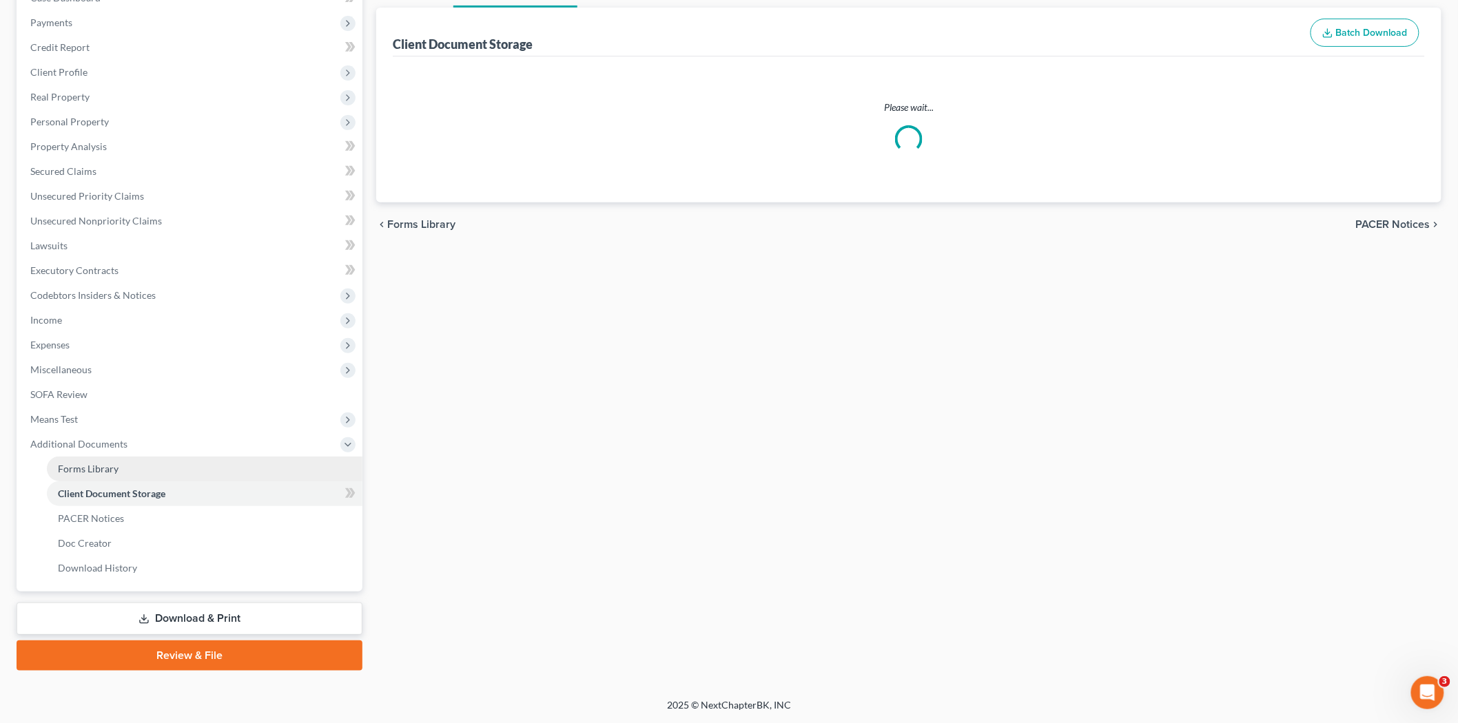
scroll to position [154, 0]
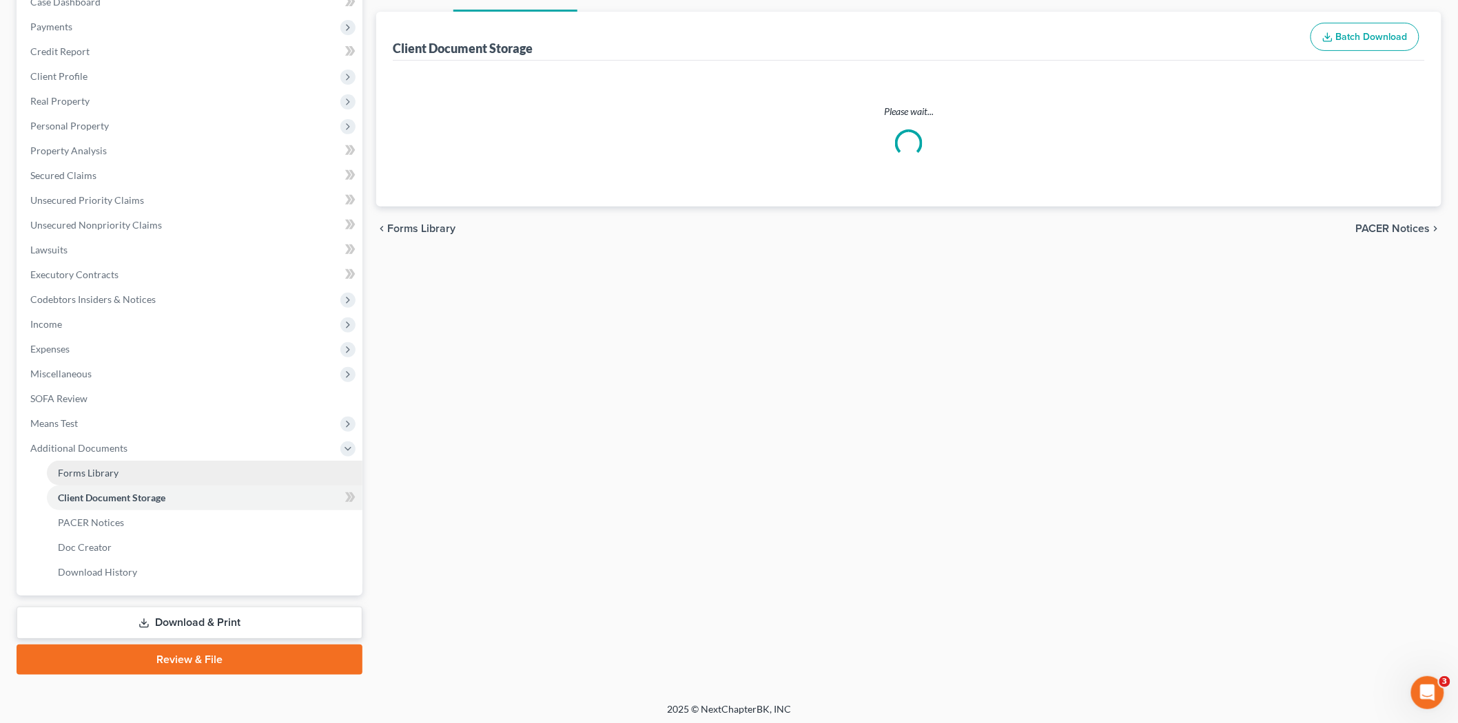
select select "1"
select select "5"
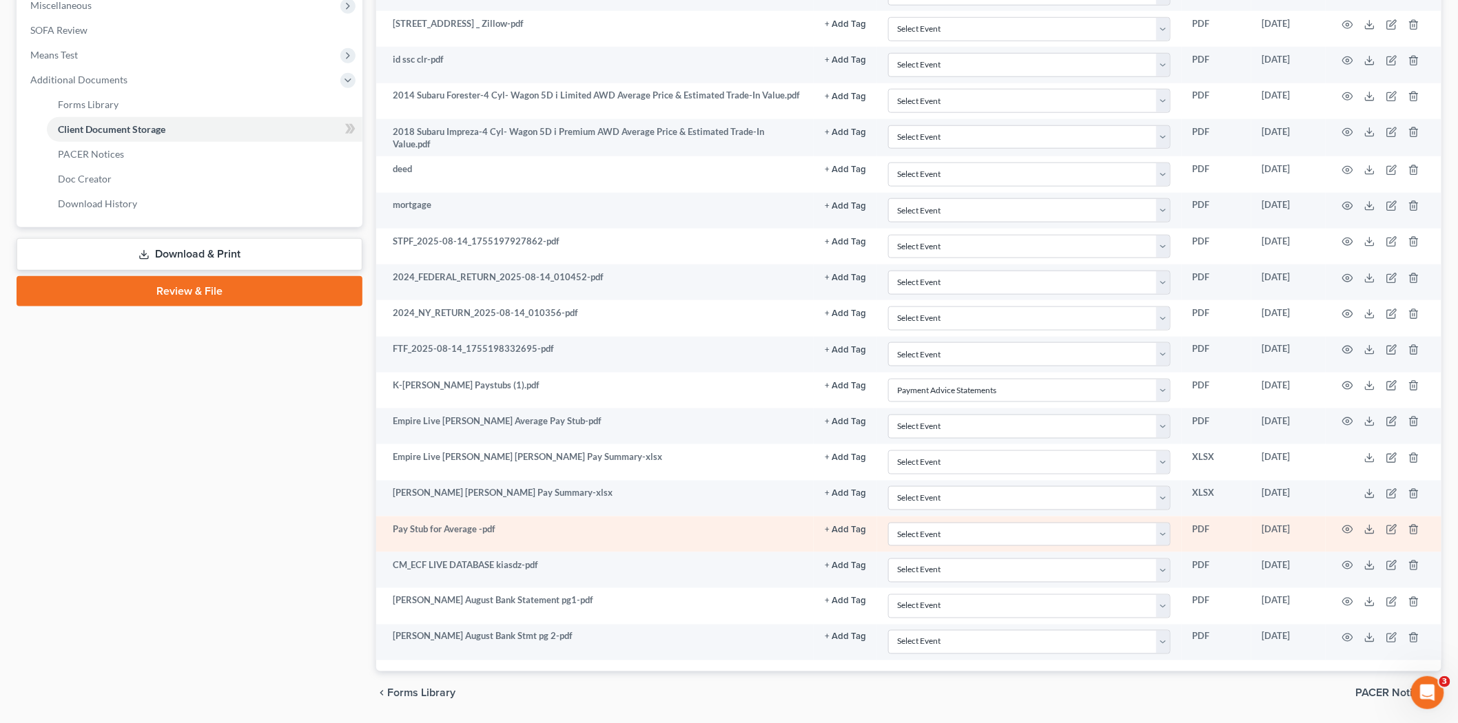
scroll to position [568, 0]
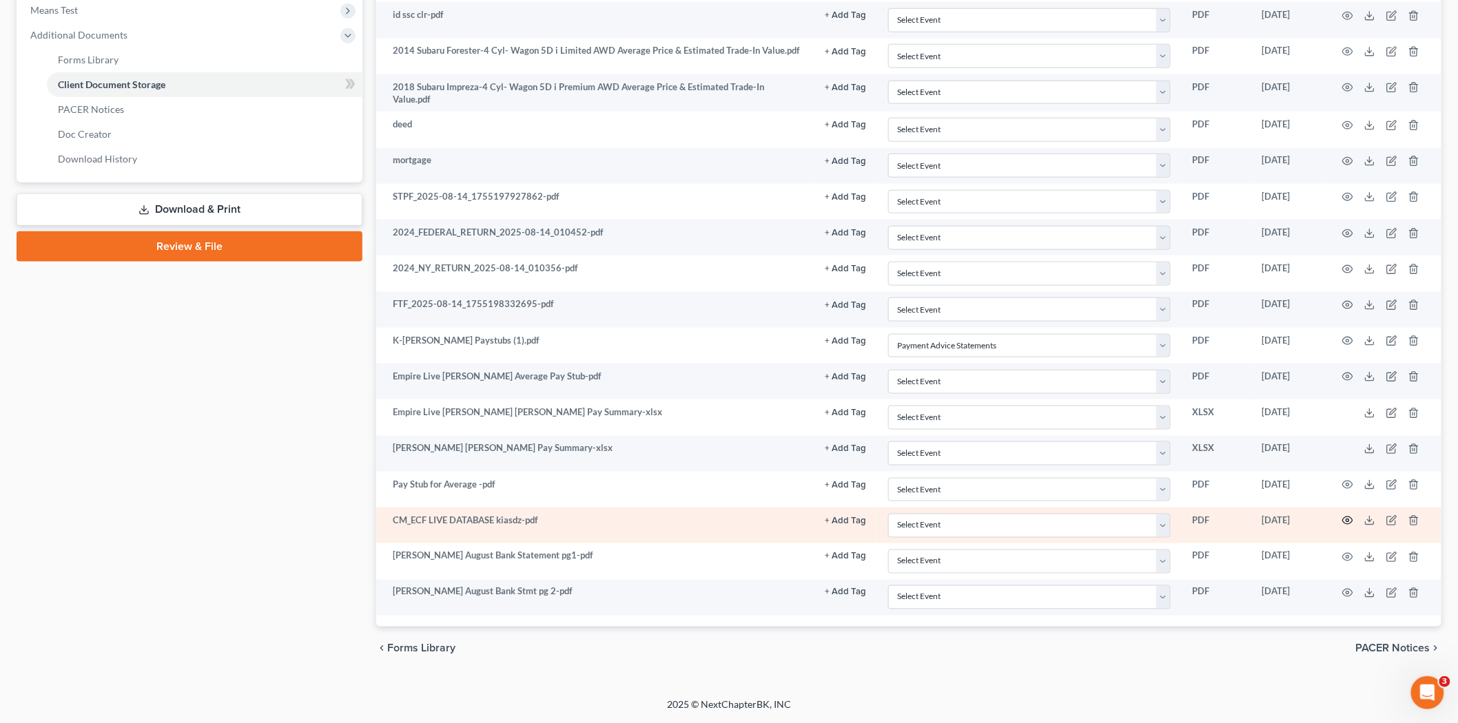
click at [1345, 518] on icon "button" at bounding box center [1347, 521] width 10 height 8
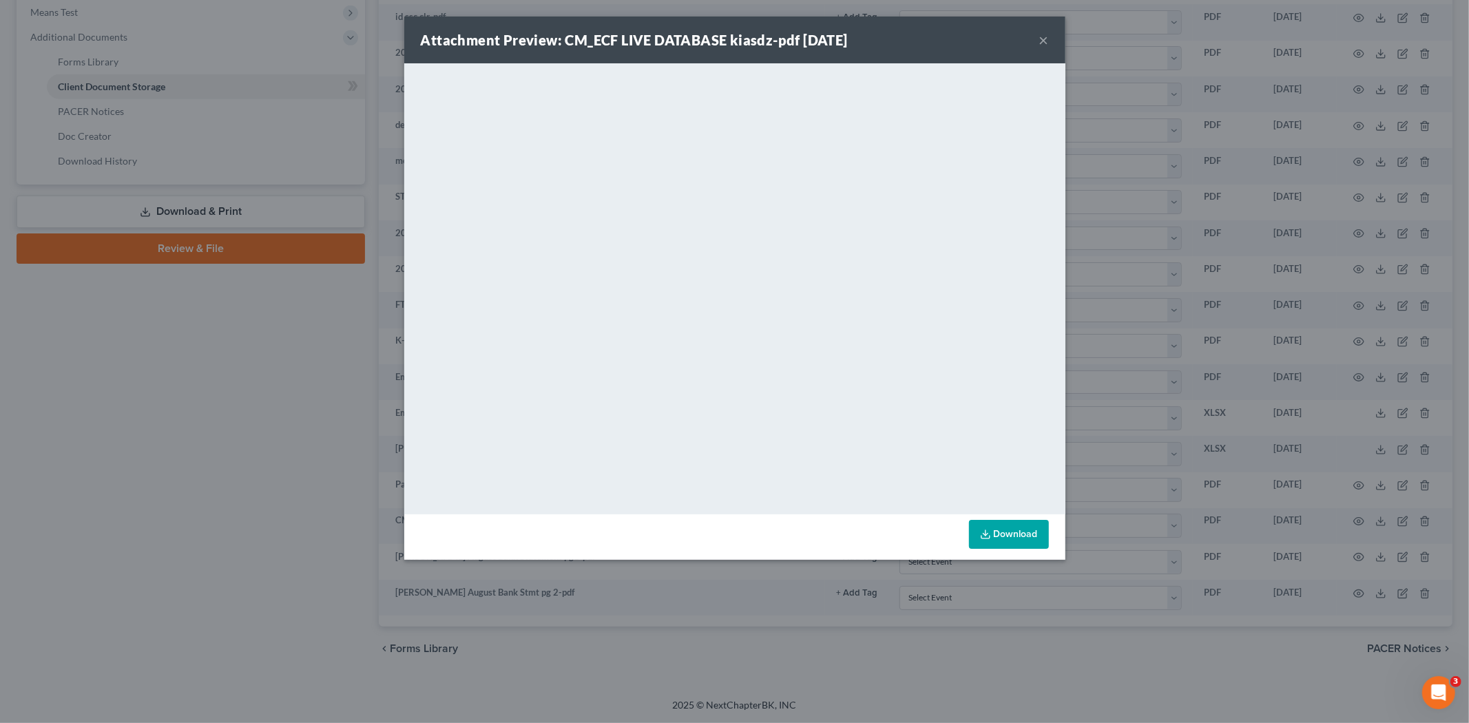
click at [1039, 42] on button "×" at bounding box center [1044, 40] width 10 height 17
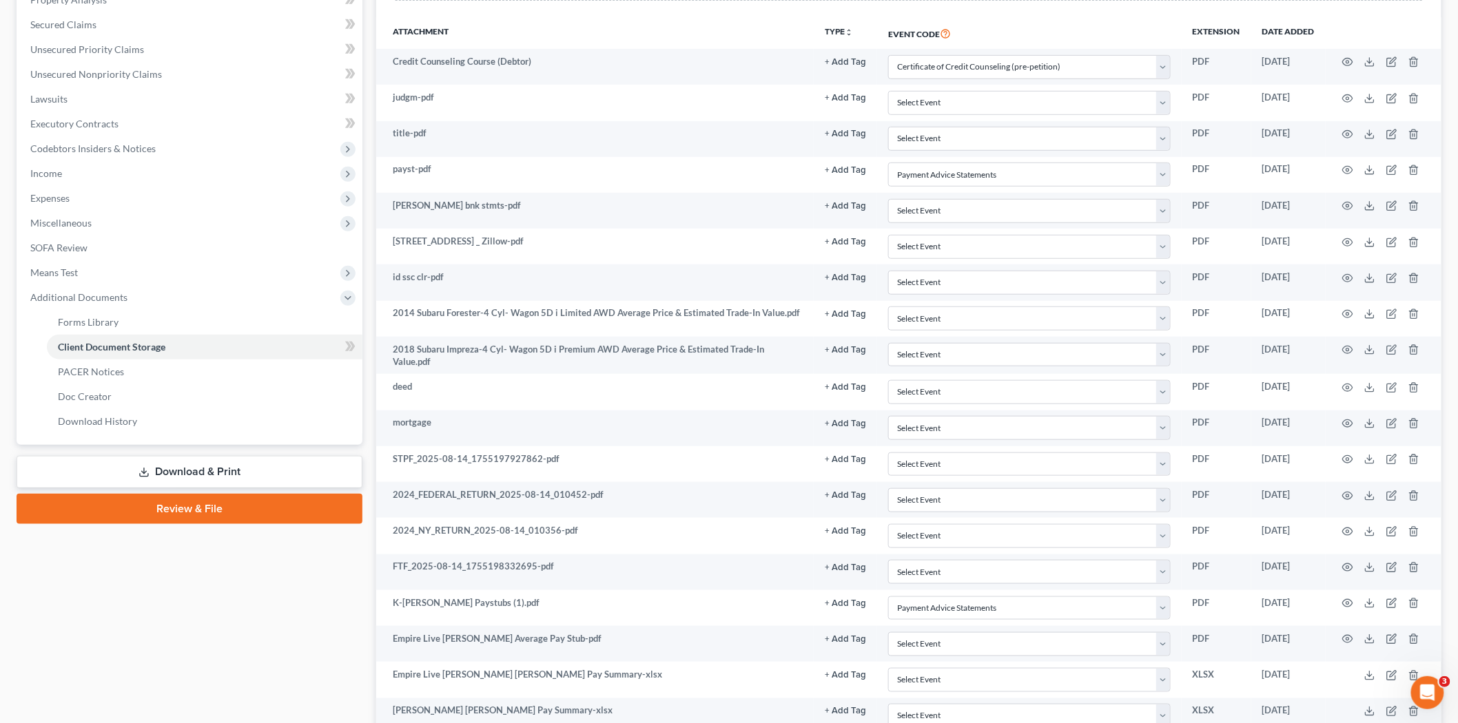
scroll to position [0, 0]
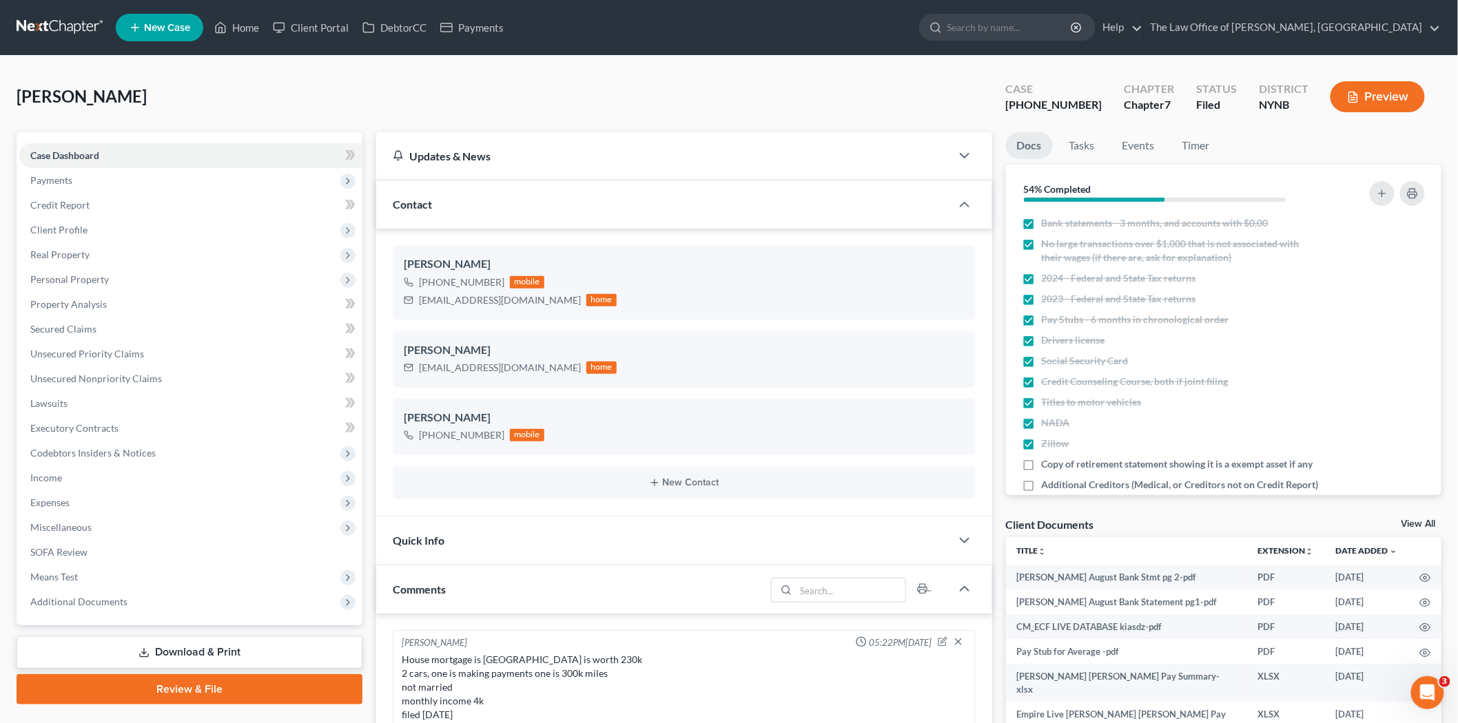
scroll to position [752, 0]
click at [247, 25] on link "Home" at bounding box center [236, 27] width 59 height 25
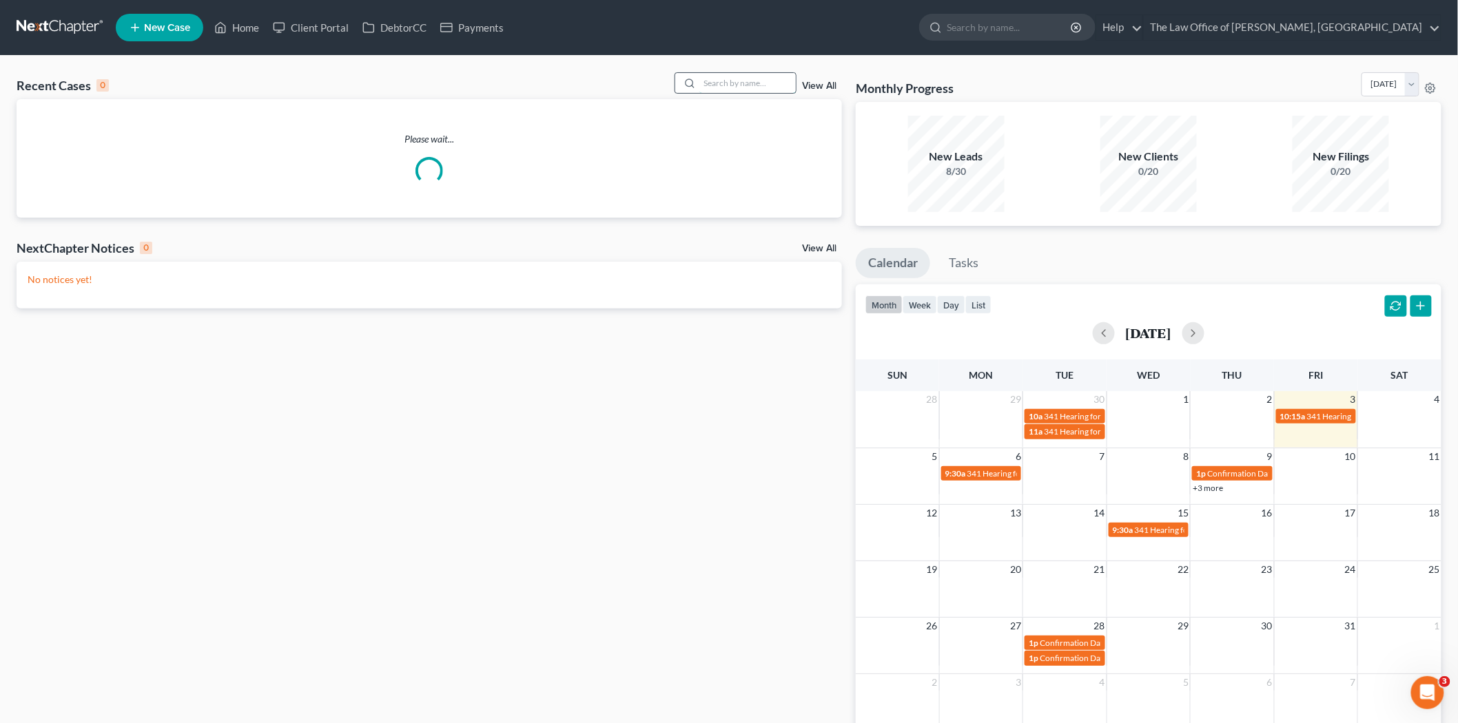
click at [720, 81] on input "search" at bounding box center [747, 83] width 96 height 20
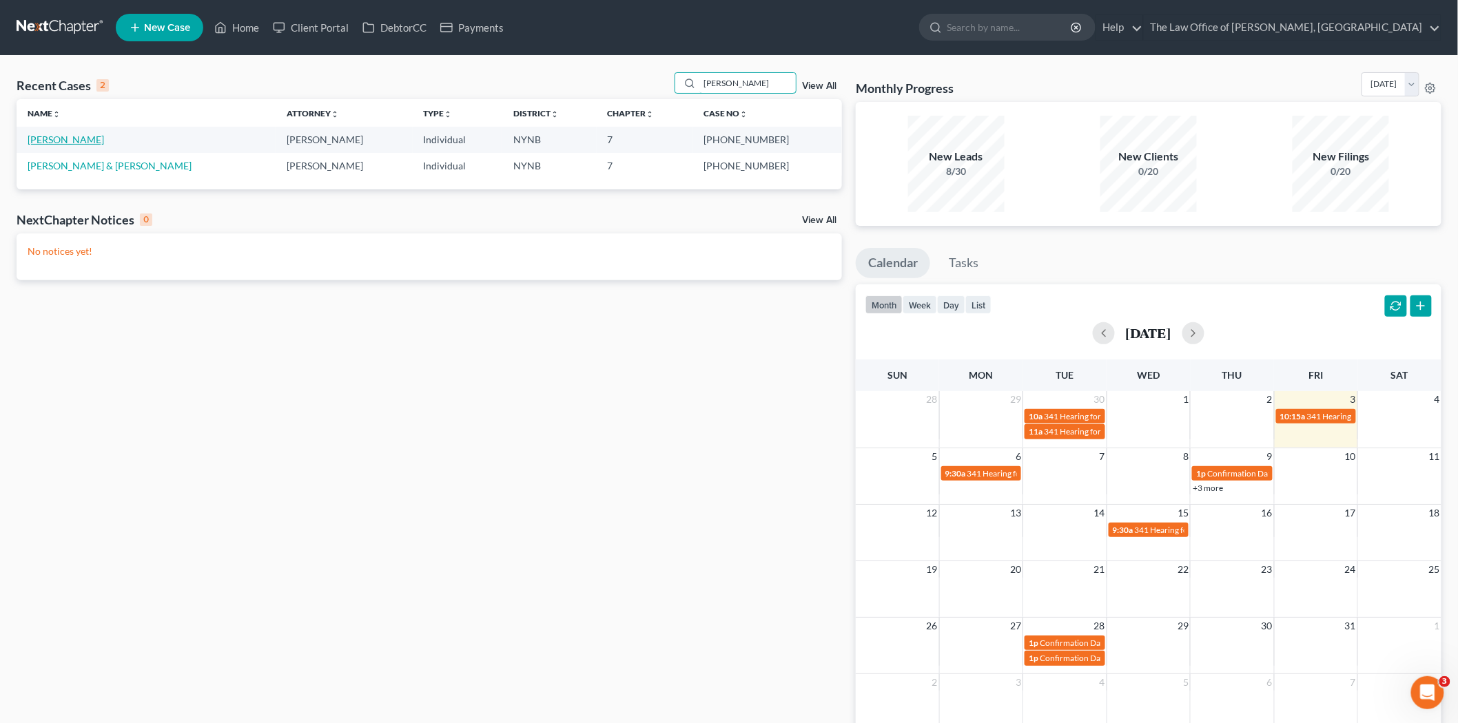
type input "[PERSON_NAME]"
click at [87, 138] on link "[PERSON_NAME]" at bounding box center [66, 140] width 76 height 12
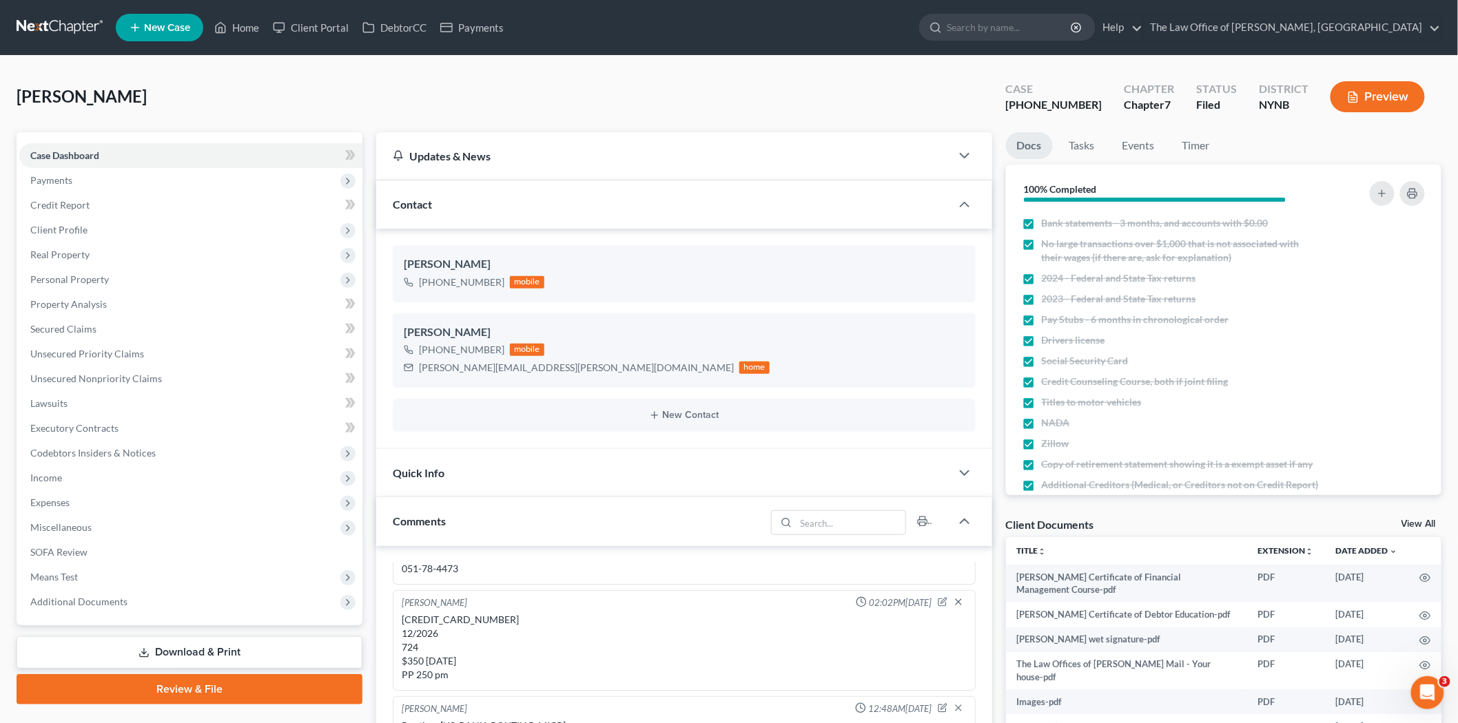
scroll to position [1550, 0]
click at [118, 304] on link "Property Analysis" at bounding box center [190, 304] width 343 height 25
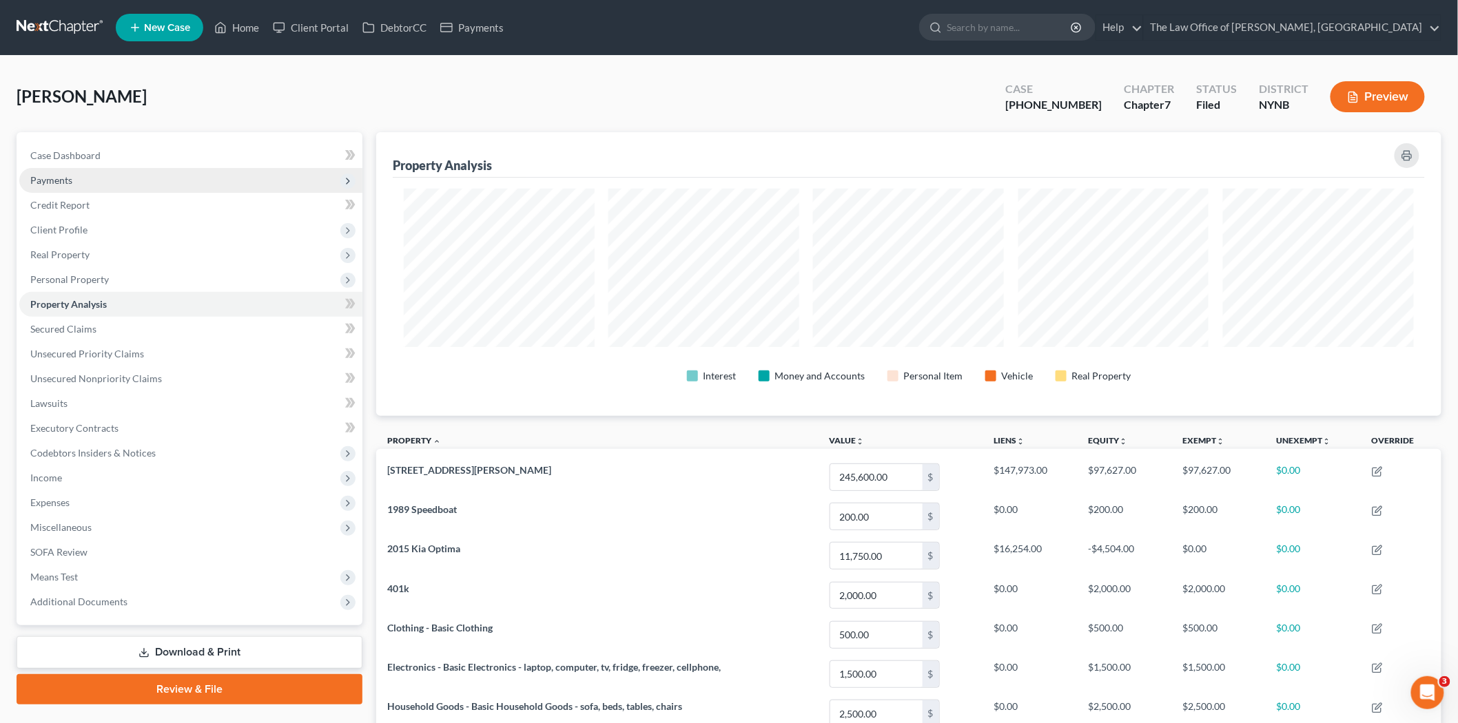
click at [69, 175] on span "Payments" at bounding box center [51, 180] width 42 height 12
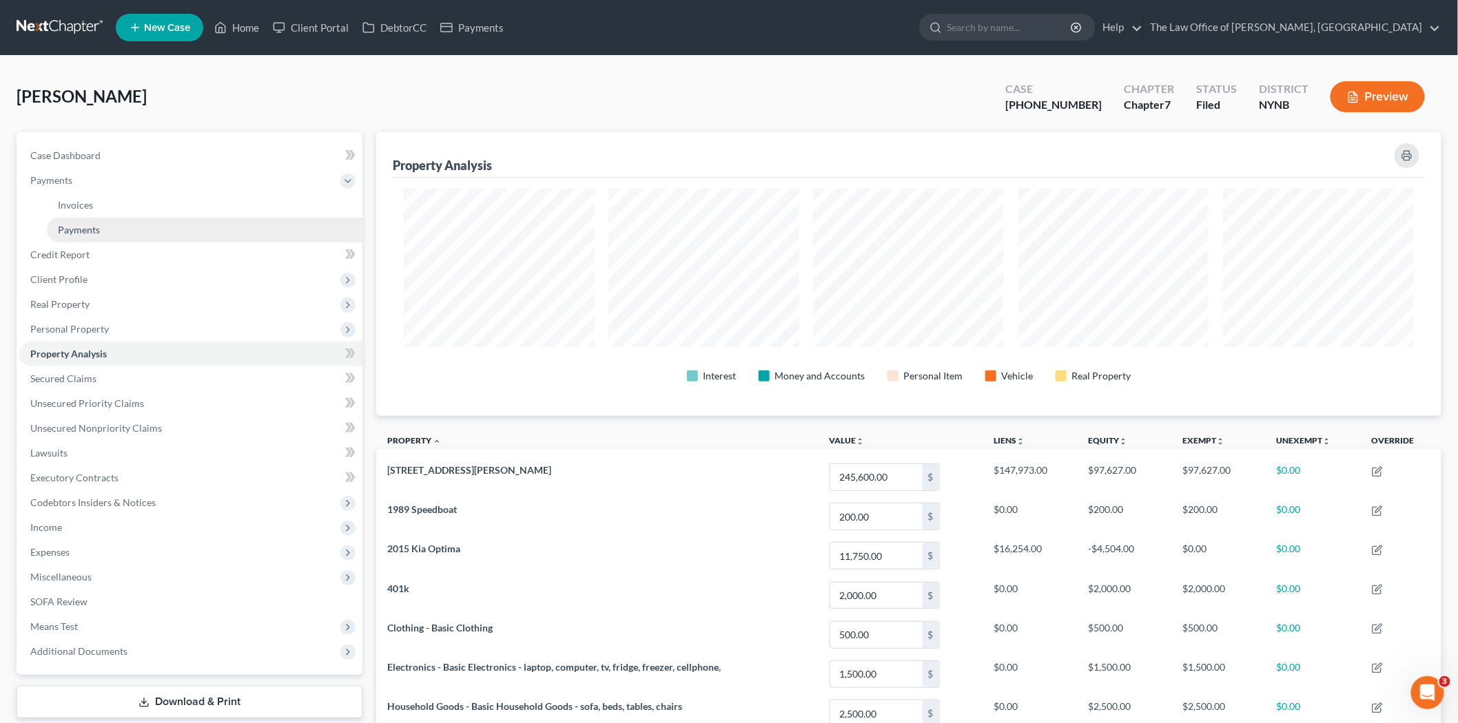
click at [67, 224] on span "Payments" at bounding box center [79, 230] width 42 height 12
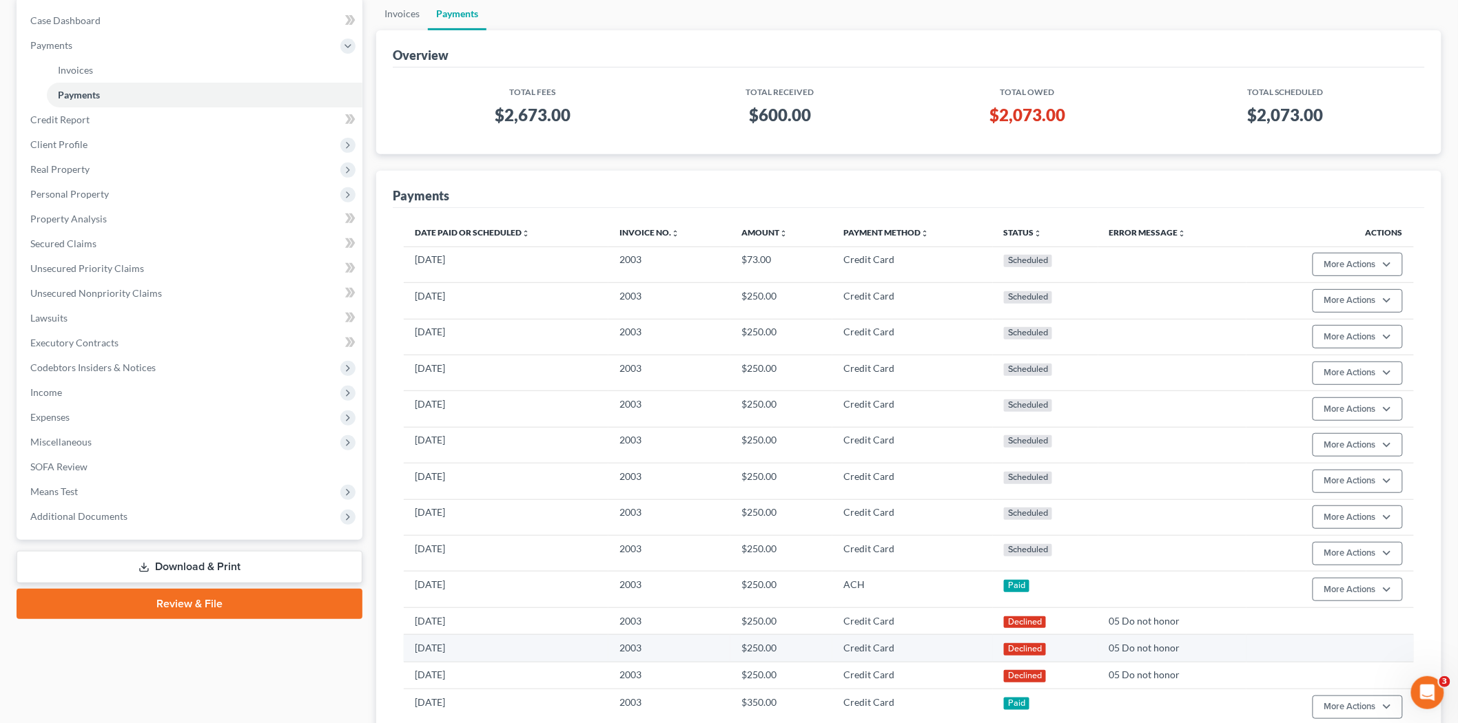
scroll to position [262, 0]
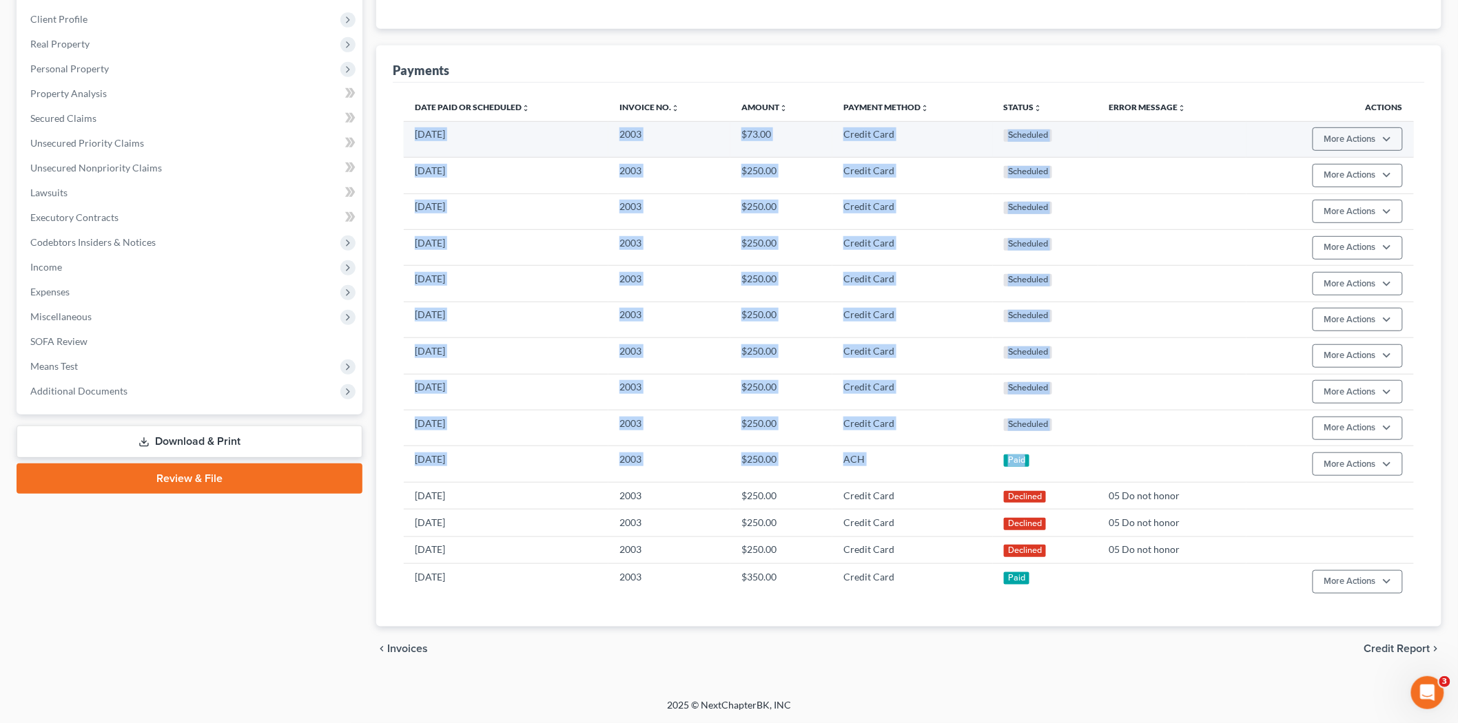
drag, startPoint x: 1048, startPoint y: 461, endPoint x: 413, endPoint y: 141, distance: 711.3
click at [413, 141] on tbody "[DATE] 2003 $73.00 Credit Card Scheduled More Actions Cancel Edit Payment Plan …" at bounding box center [909, 360] width 1010 height 478
copy tbody "[DATE] 2003 $73.00 Credit Card Scheduled More Actions Cancel Edit Payment Plan …"
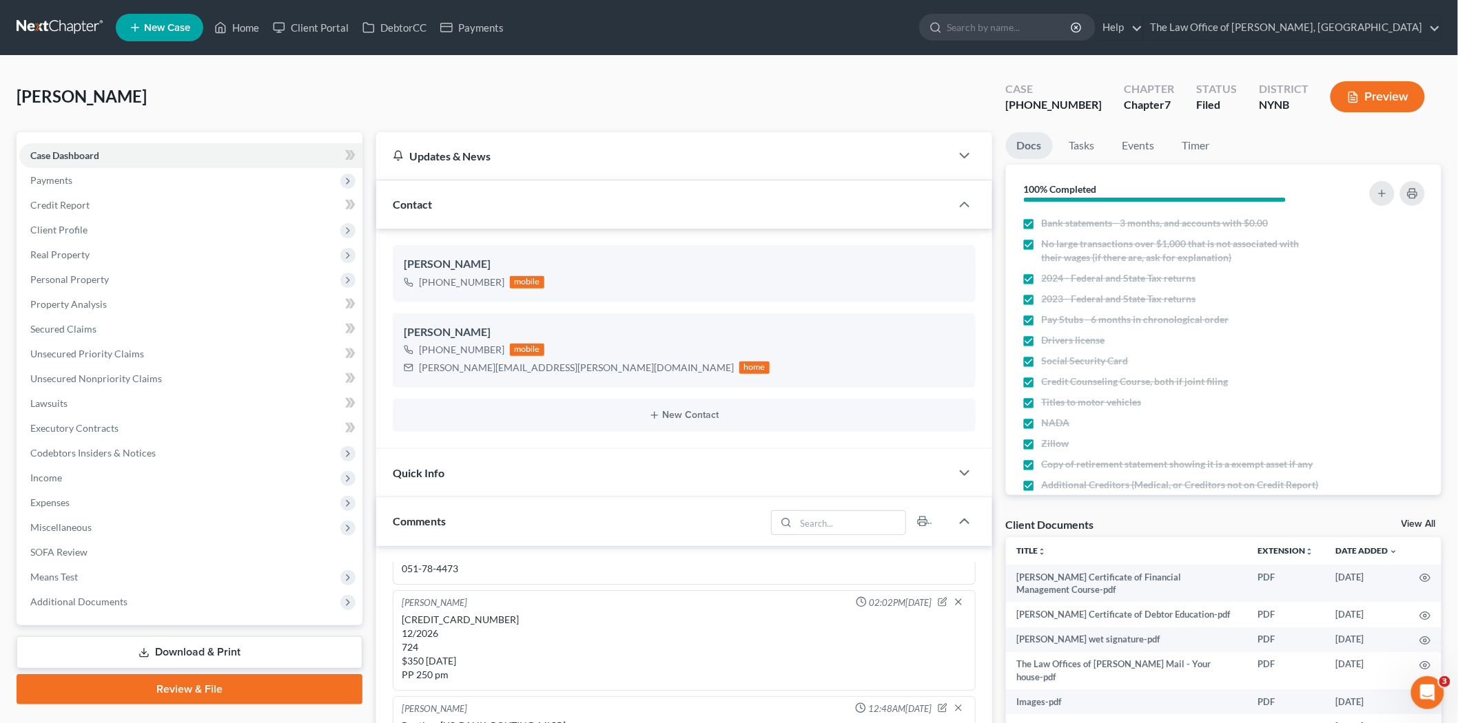
scroll to position [1550, 0]
click at [247, 30] on link "Home" at bounding box center [236, 27] width 59 height 25
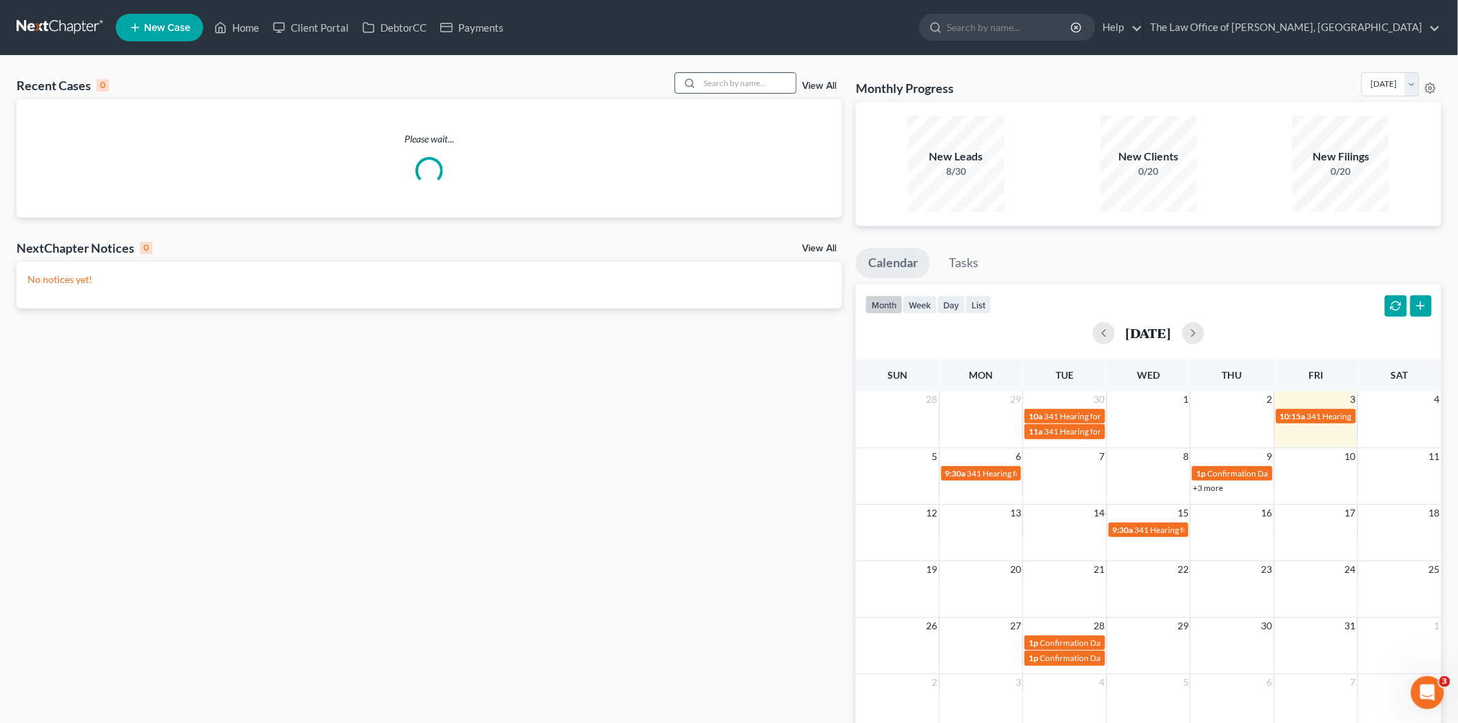
click at [754, 85] on input "search" at bounding box center [747, 83] width 96 height 20
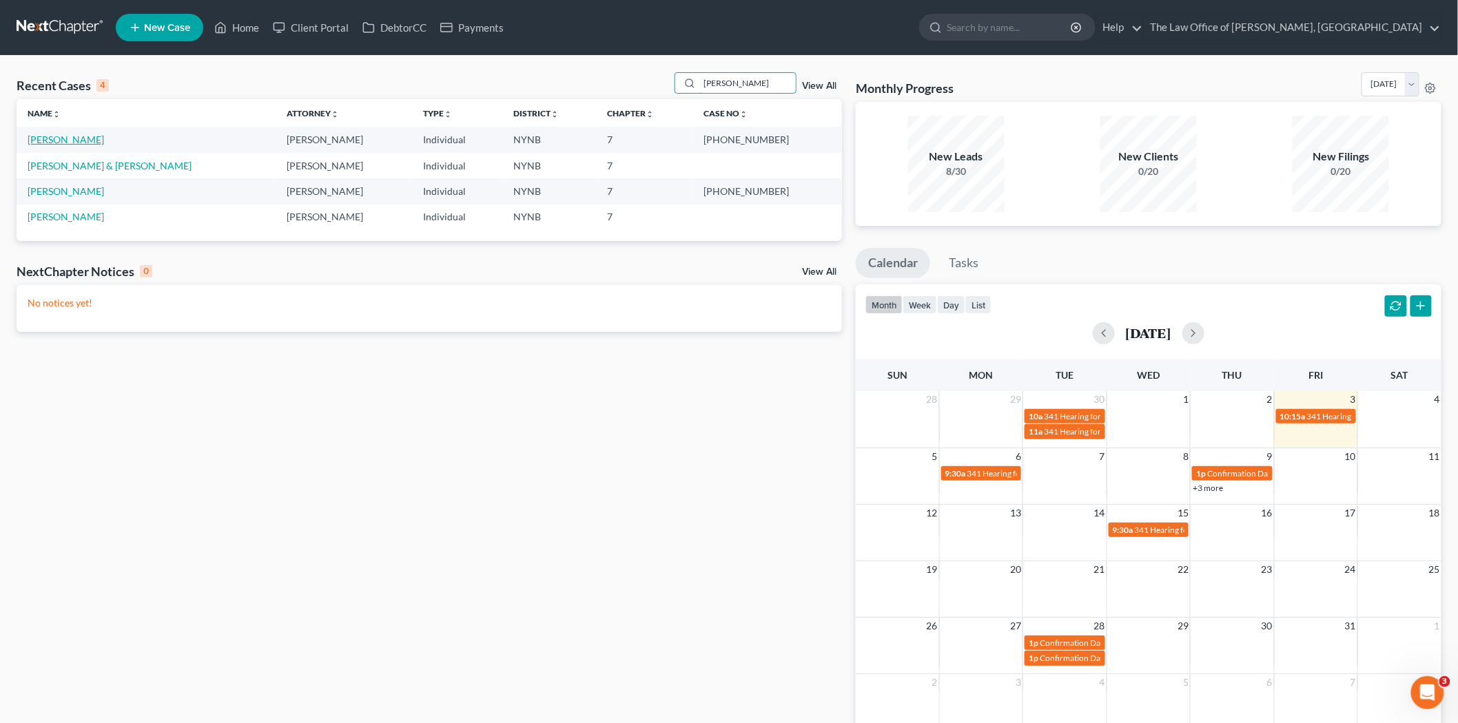
type input "burke"
click at [45, 141] on link "[PERSON_NAME]" at bounding box center [66, 140] width 76 height 12
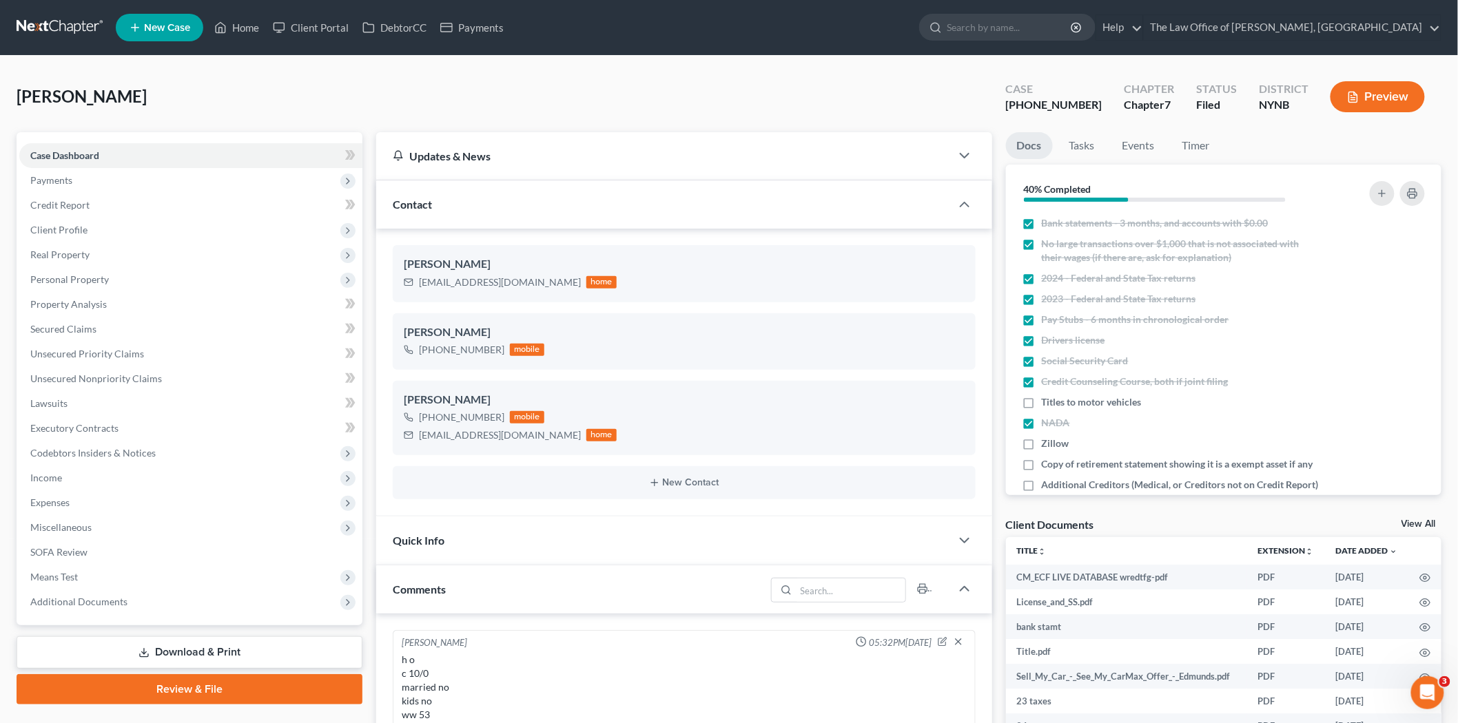
scroll to position [1311, 0]
click at [466, 353] on div "+1 (518) 949-1698" at bounding box center [461, 350] width 85 height 14
copy div "+1 (518) 949-1698"
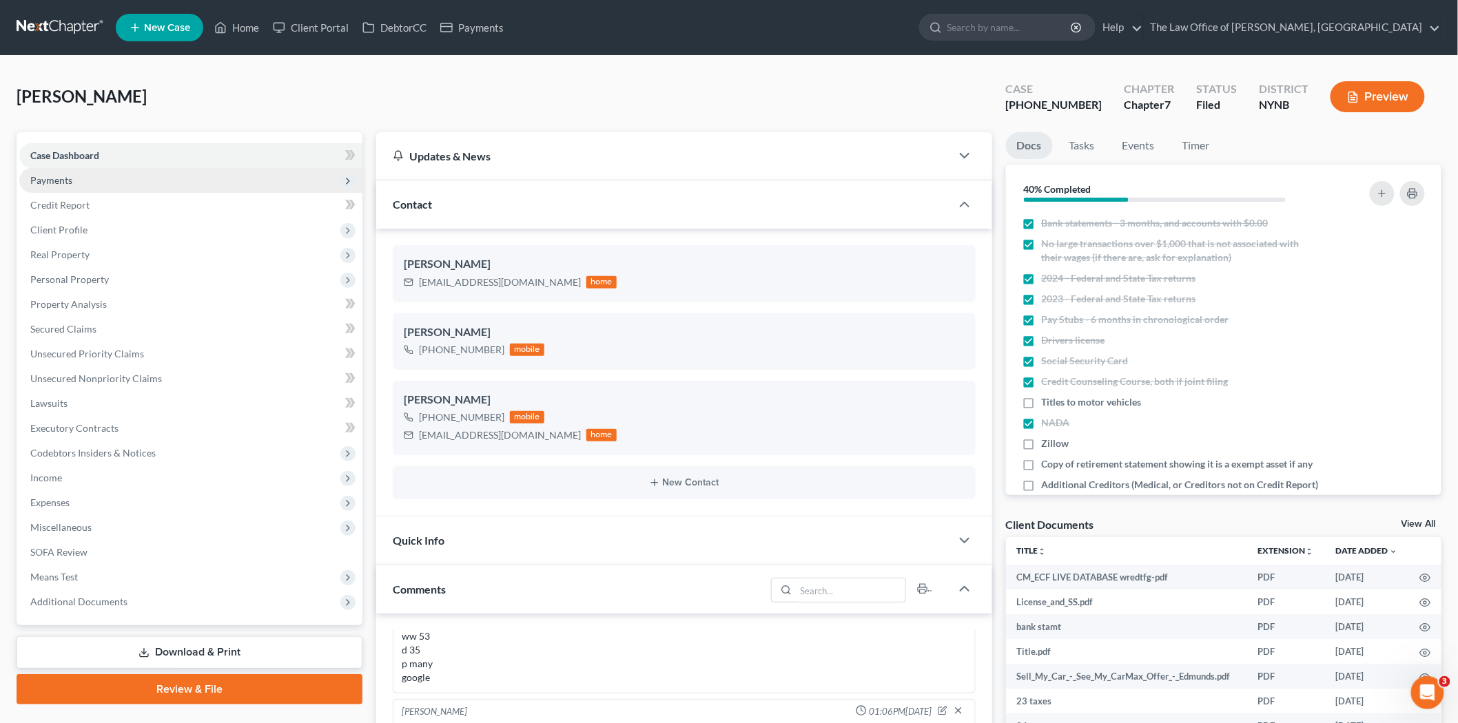
click at [105, 186] on span "Payments" at bounding box center [190, 180] width 343 height 25
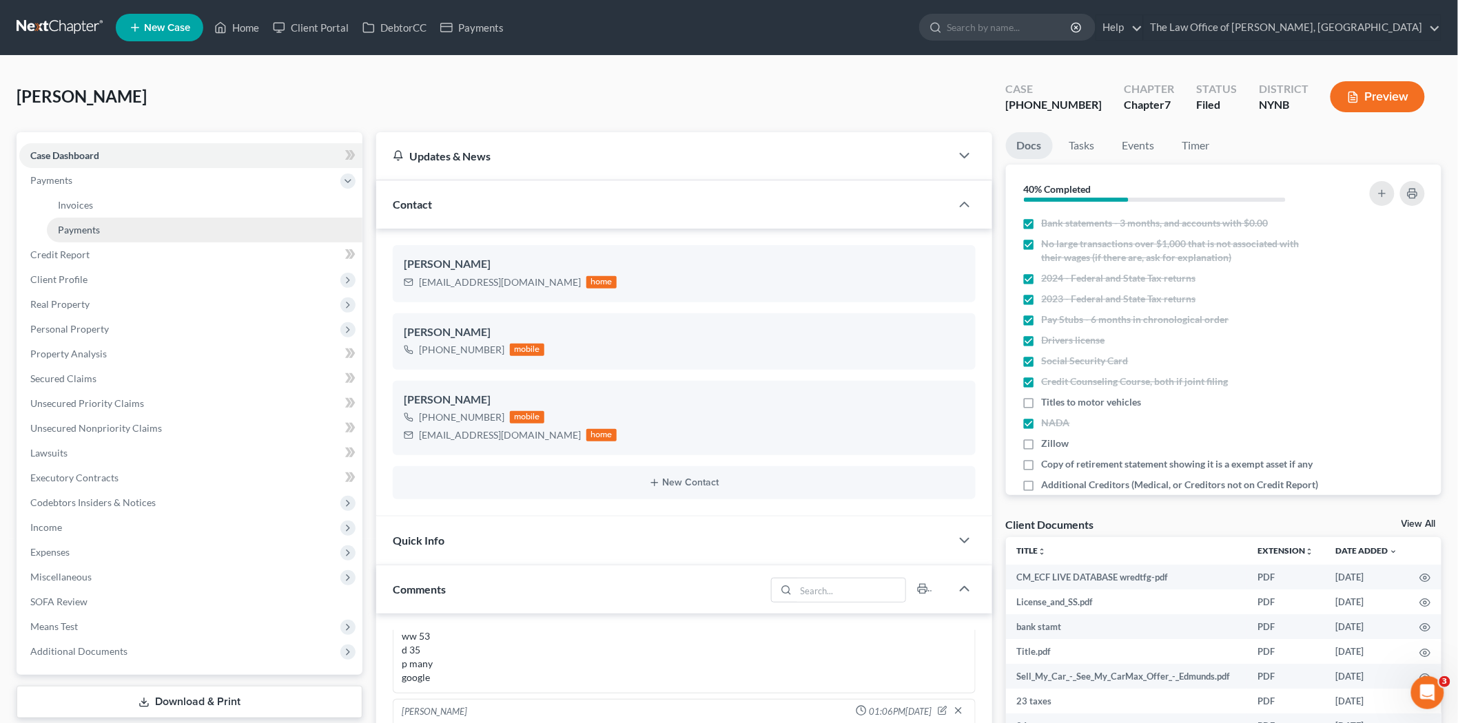
click at [121, 223] on link "Payments" at bounding box center [204, 230] width 315 height 25
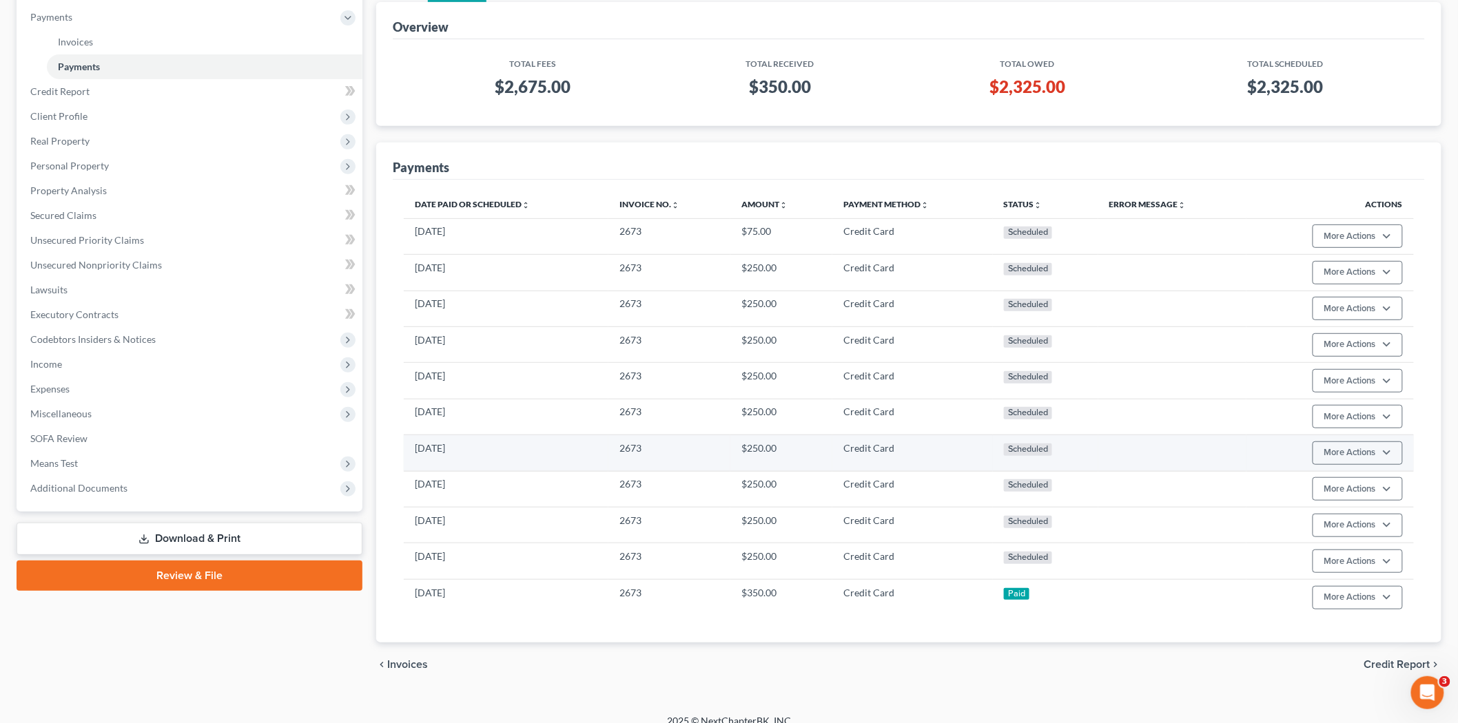
scroll to position [181, 0]
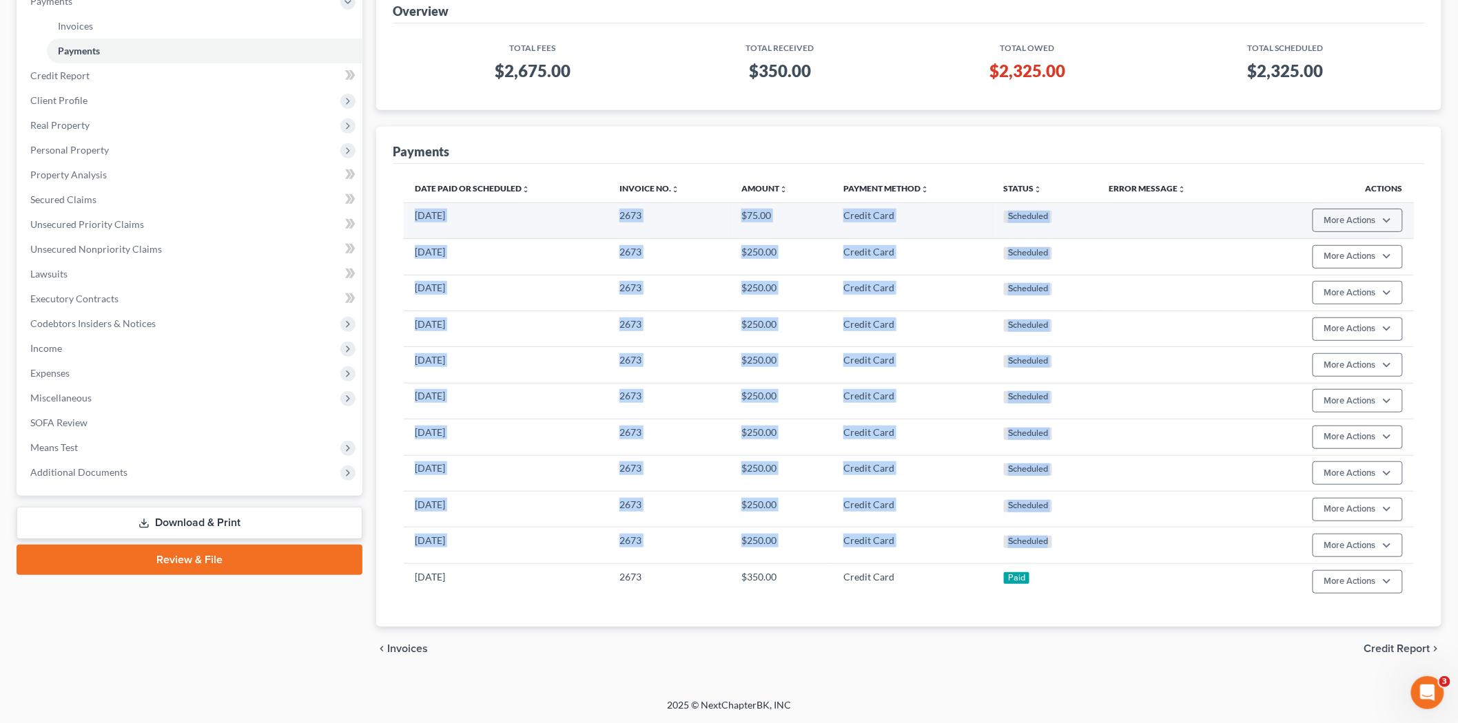
drag, startPoint x: 992, startPoint y: 532, endPoint x: 412, endPoint y: 214, distance: 661.5
click at [412, 214] on tbody "07/05/2026 2673 $75.00 Credit Card Scheduled More Actions Cancel Edit Payment P…" at bounding box center [909, 401] width 1010 height 397
copy tbody "07/05/2026 2673 $75.00 Credit Card Scheduled More Actions Cancel Edit Payment P…"
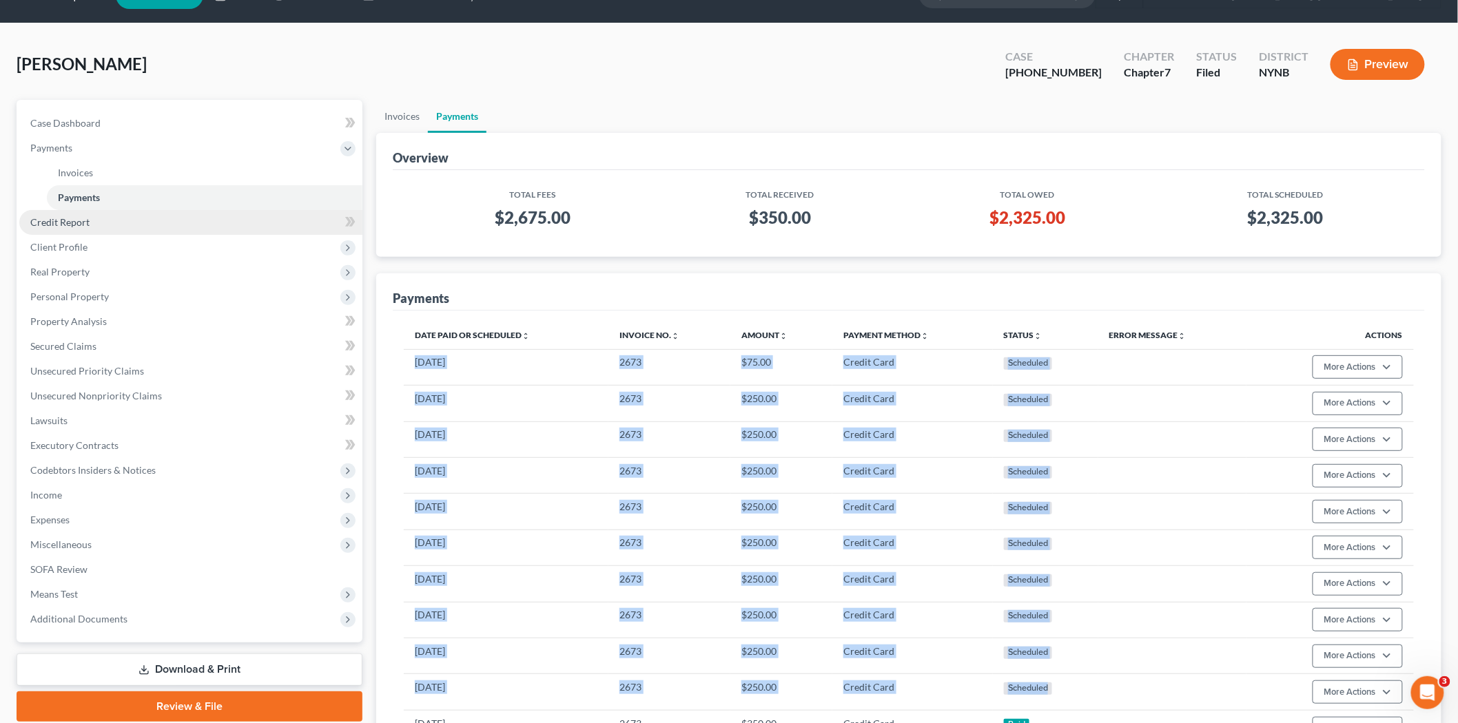
scroll to position [0, 0]
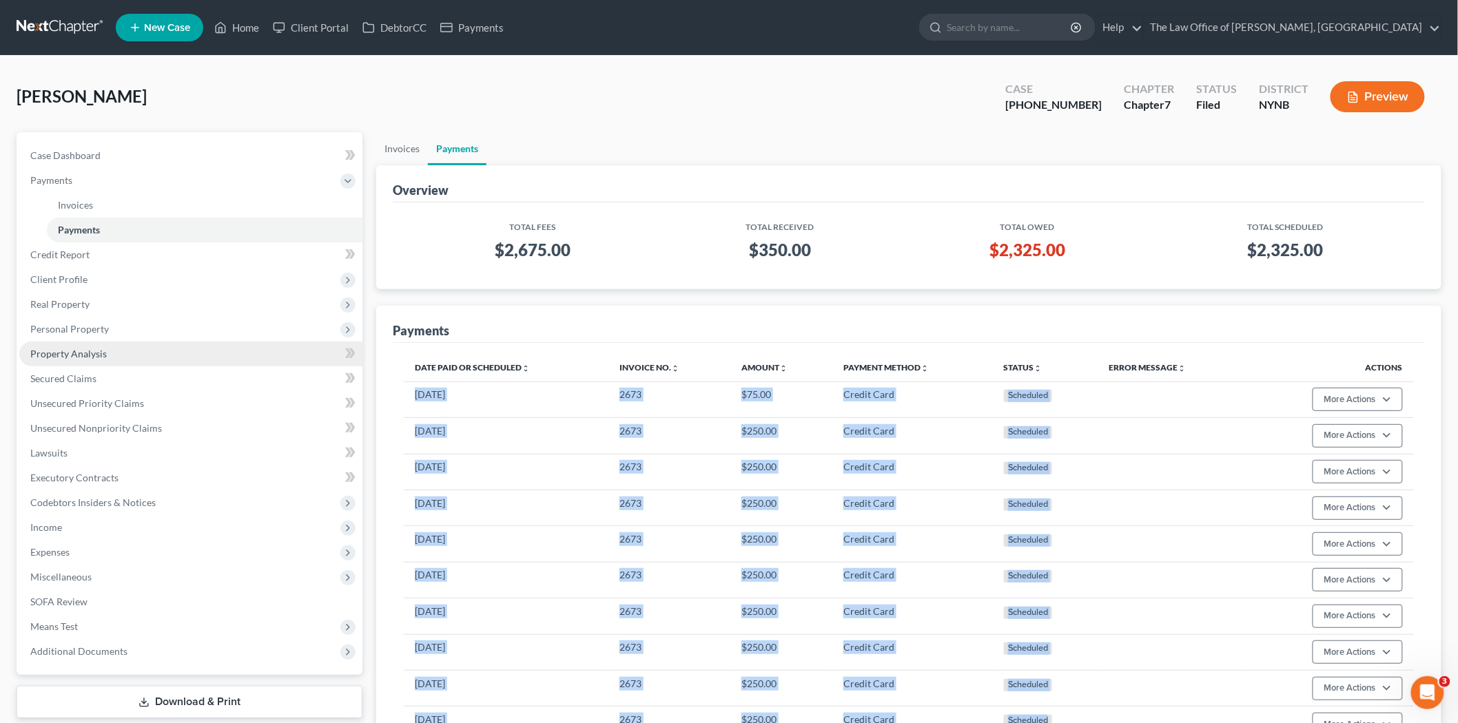
click at [76, 355] on span "Property Analysis" at bounding box center [68, 354] width 76 height 12
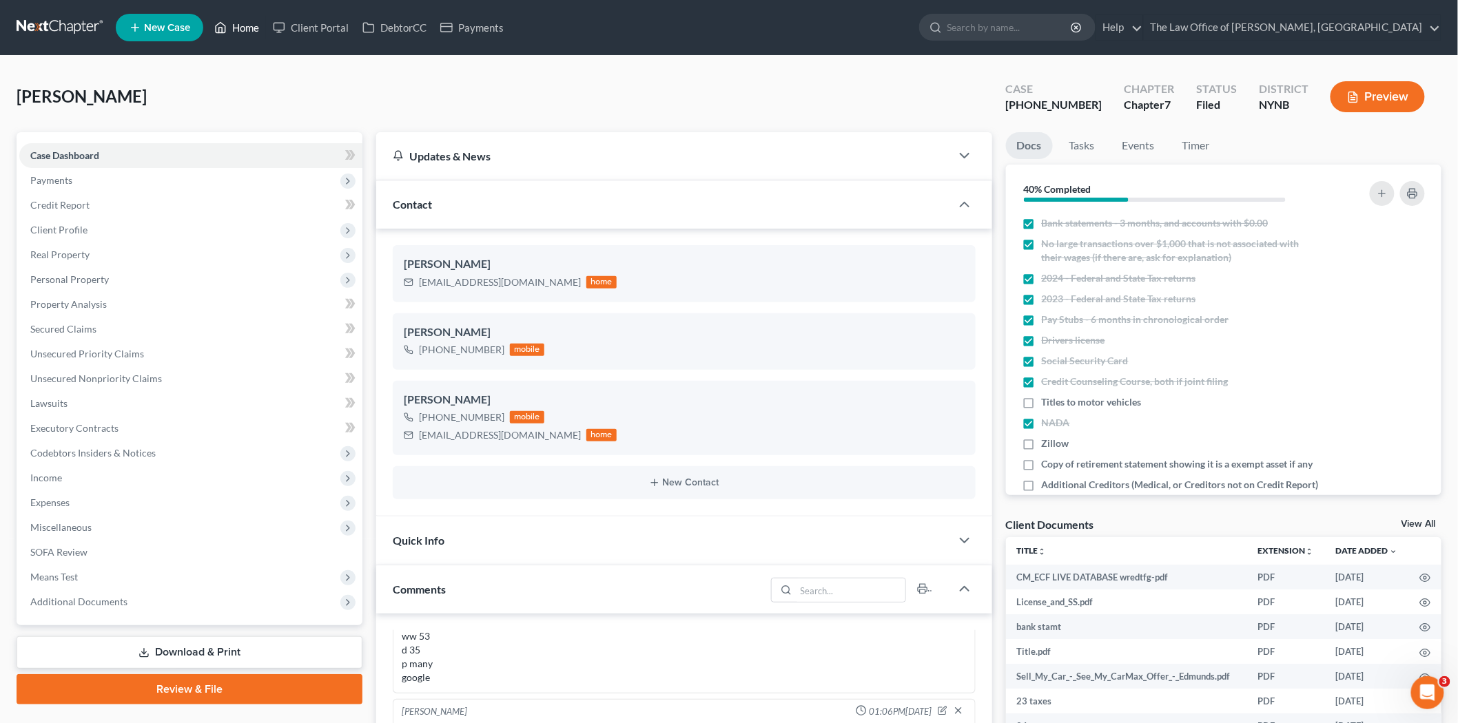
drag, startPoint x: 238, startPoint y: 33, endPoint x: 260, endPoint y: 40, distance: 23.1
click at [238, 33] on link "Home" at bounding box center [236, 27] width 59 height 25
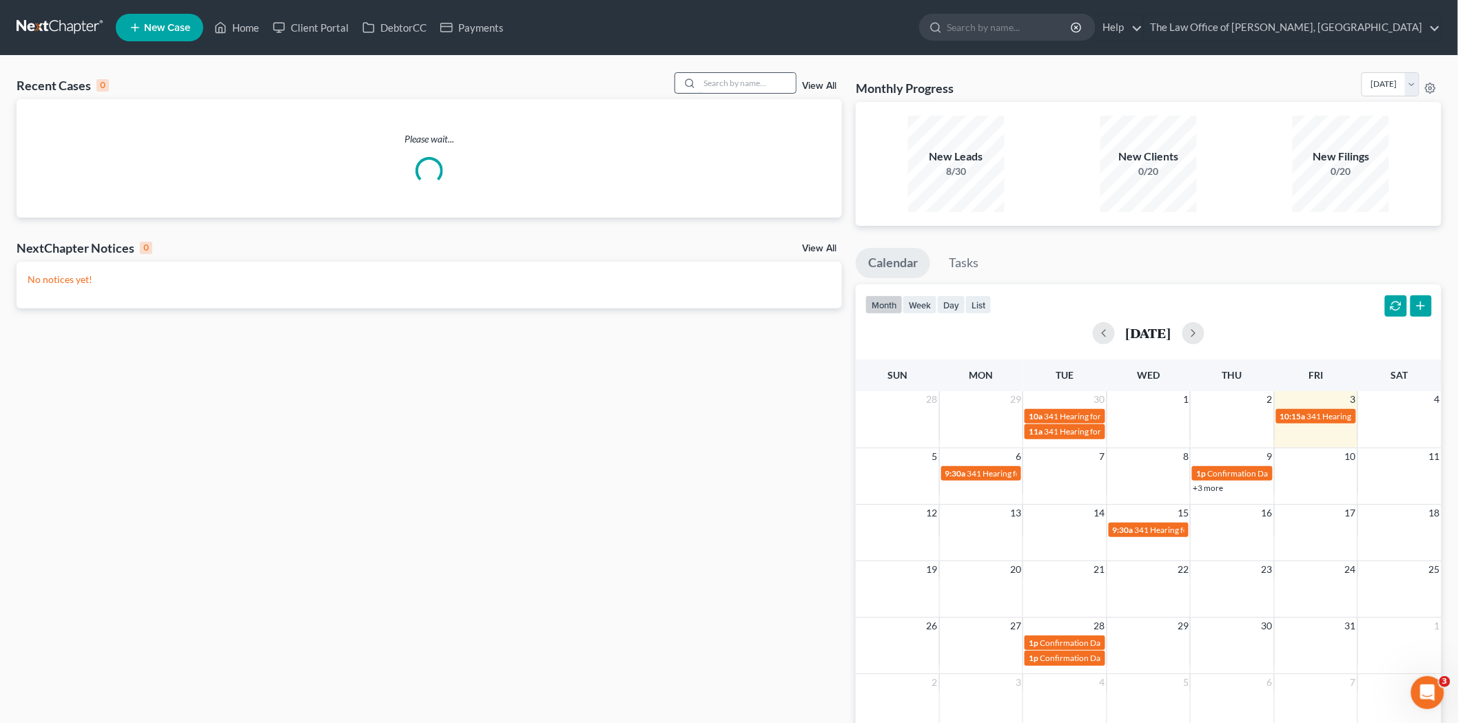
click at [742, 80] on input "search" at bounding box center [747, 83] width 96 height 20
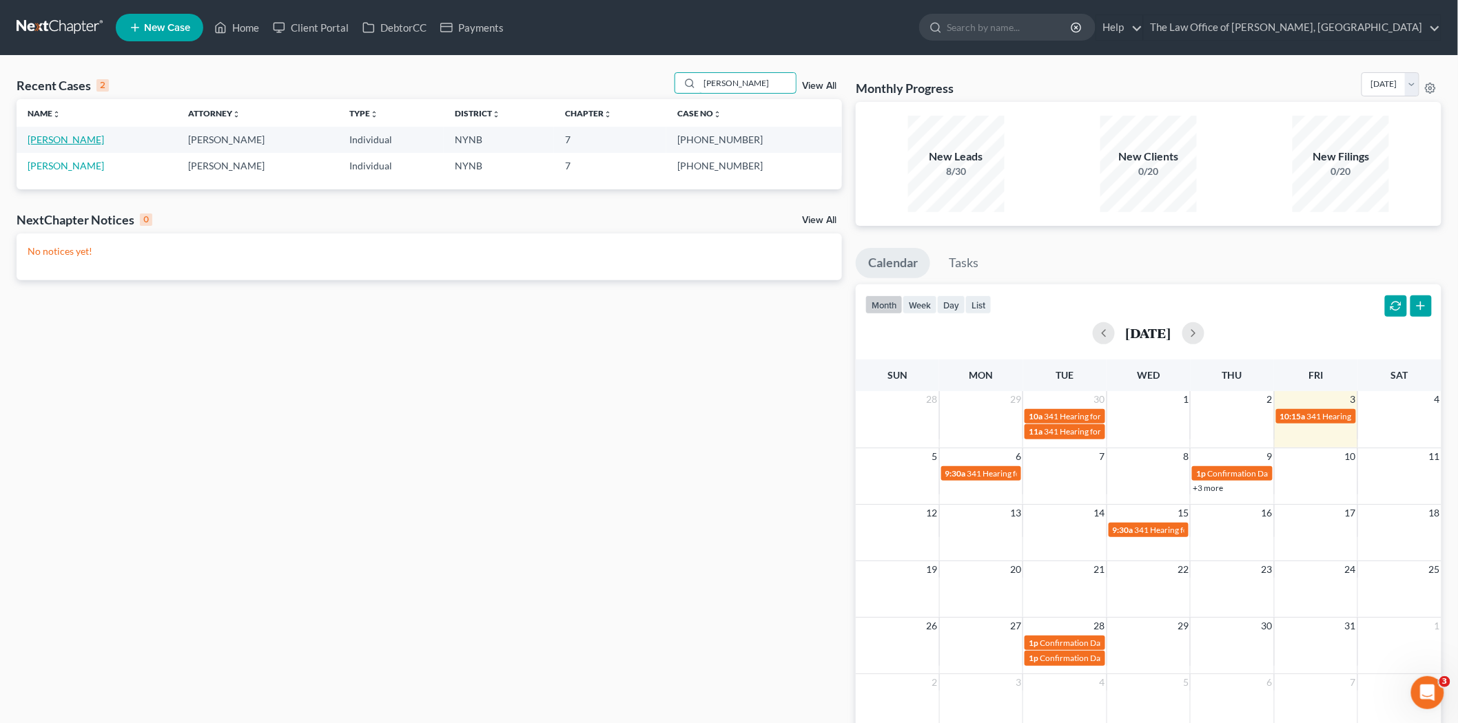
type input "[PERSON_NAME]"
click at [54, 145] on link "[PERSON_NAME]" at bounding box center [66, 140] width 76 height 12
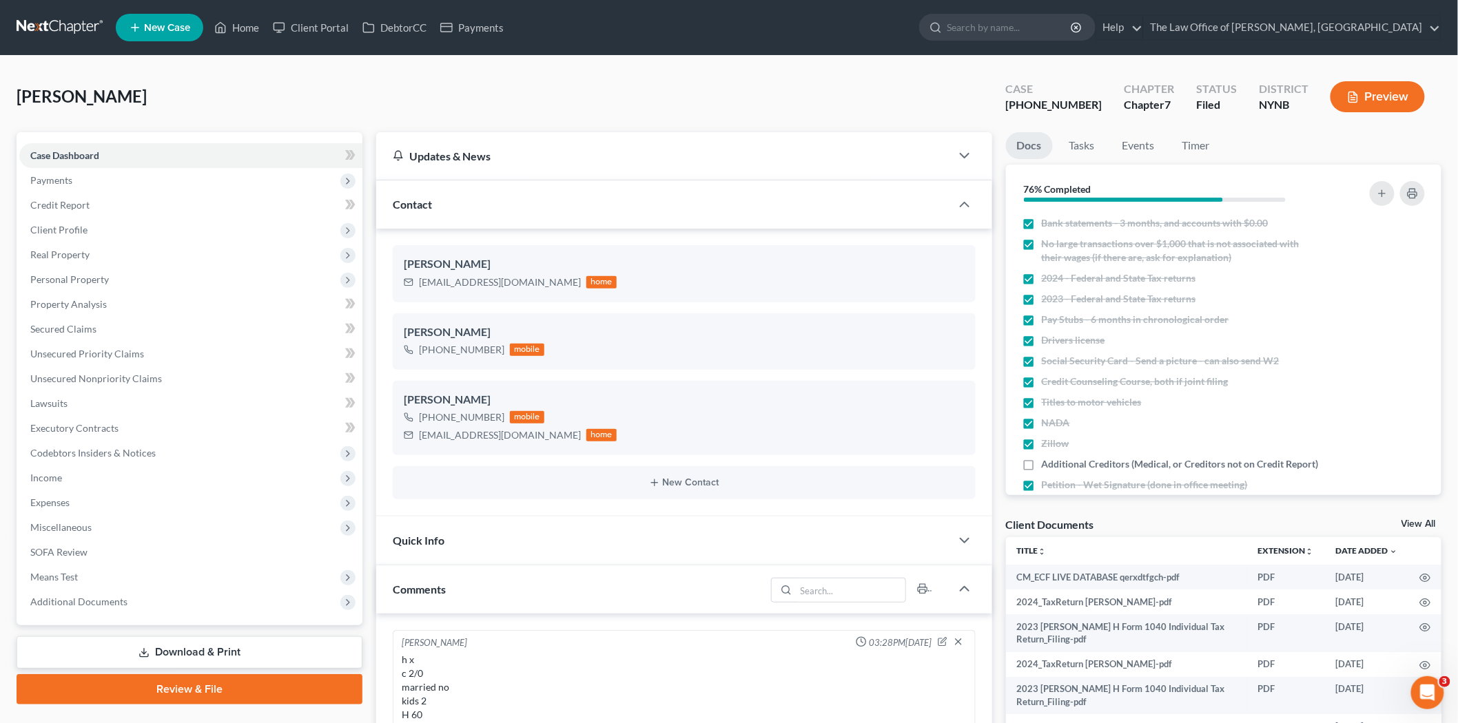
scroll to position [725, 0]
drag, startPoint x: 257, startPoint y: 28, endPoint x: 296, endPoint y: 39, distance: 41.0
click at [257, 28] on link "Home" at bounding box center [236, 27] width 59 height 25
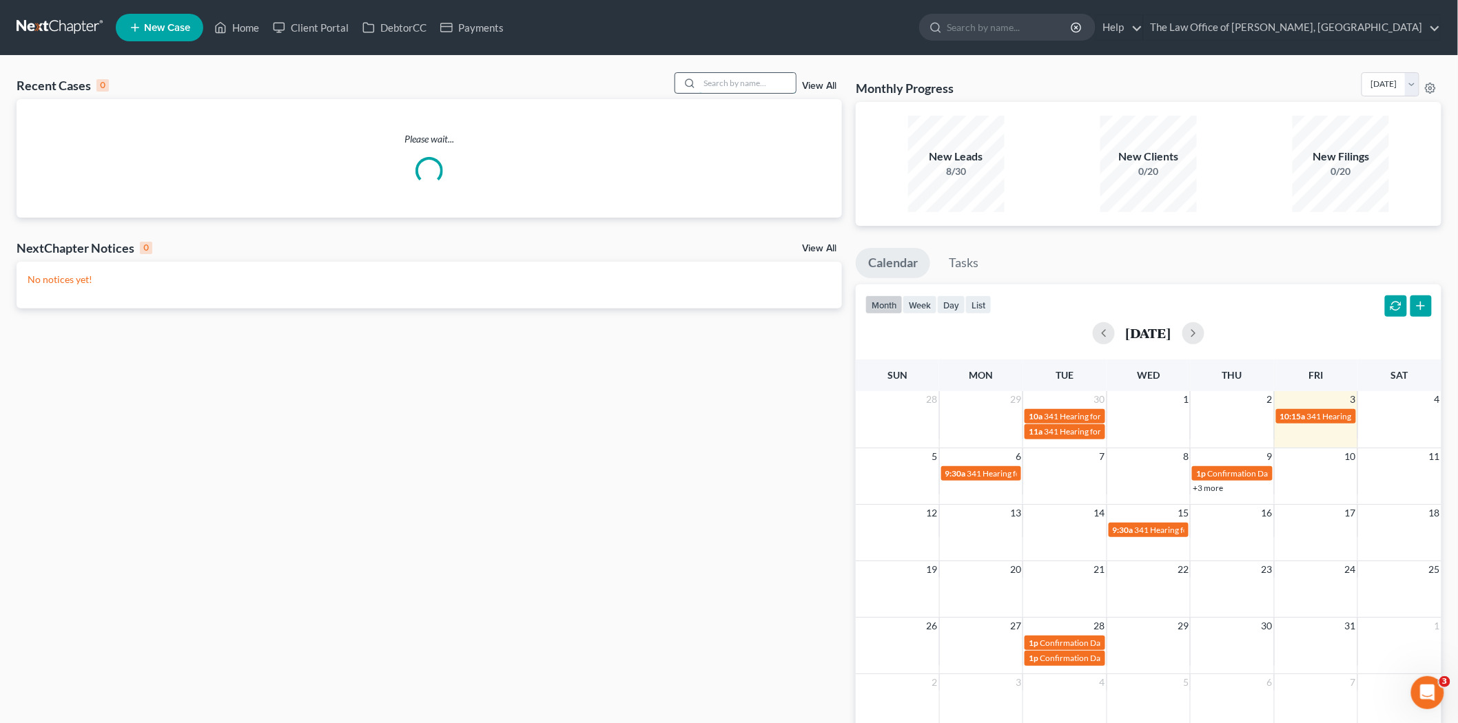
click at [743, 78] on input "search" at bounding box center [747, 83] width 96 height 20
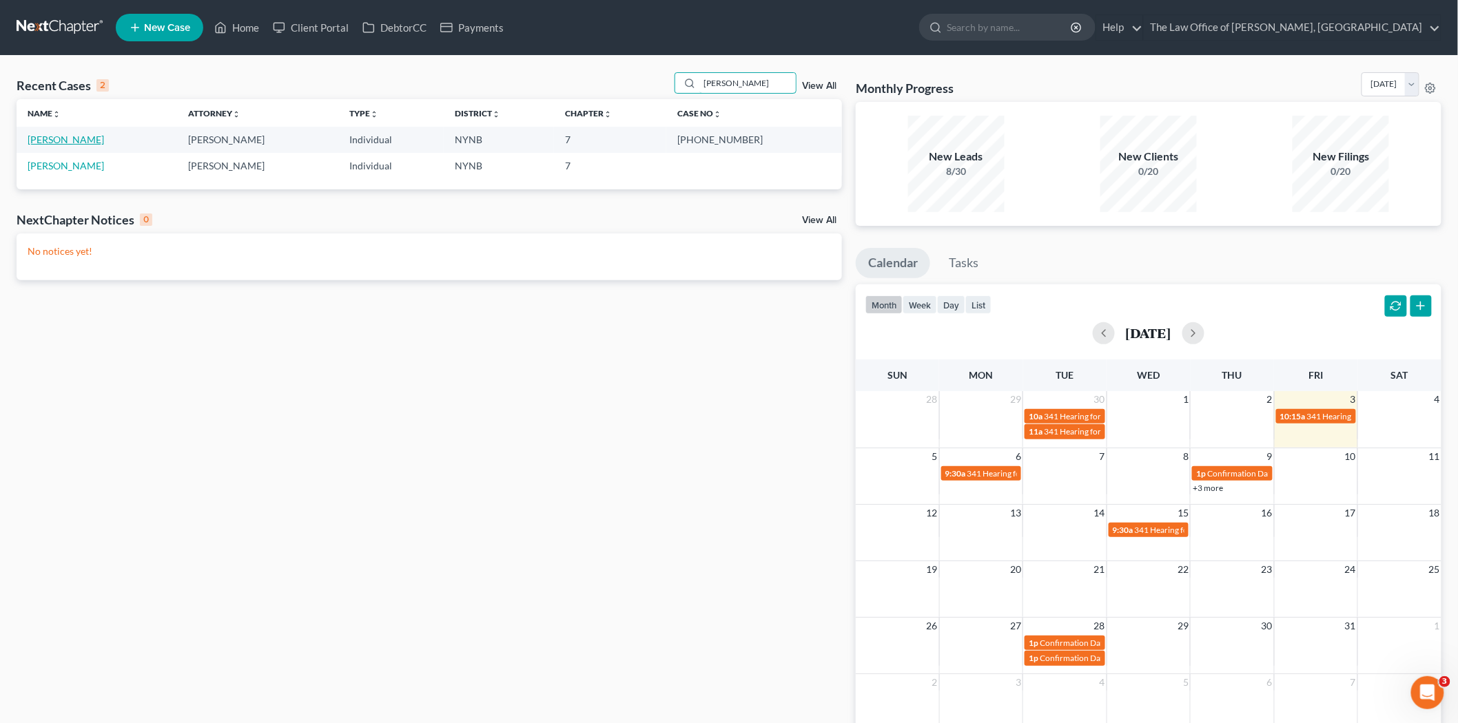
type input "[PERSON_NAME]"
click at [42, 138] on link "[PERSON_NAME]" at bounding box center [66, 140] width 76 height 12
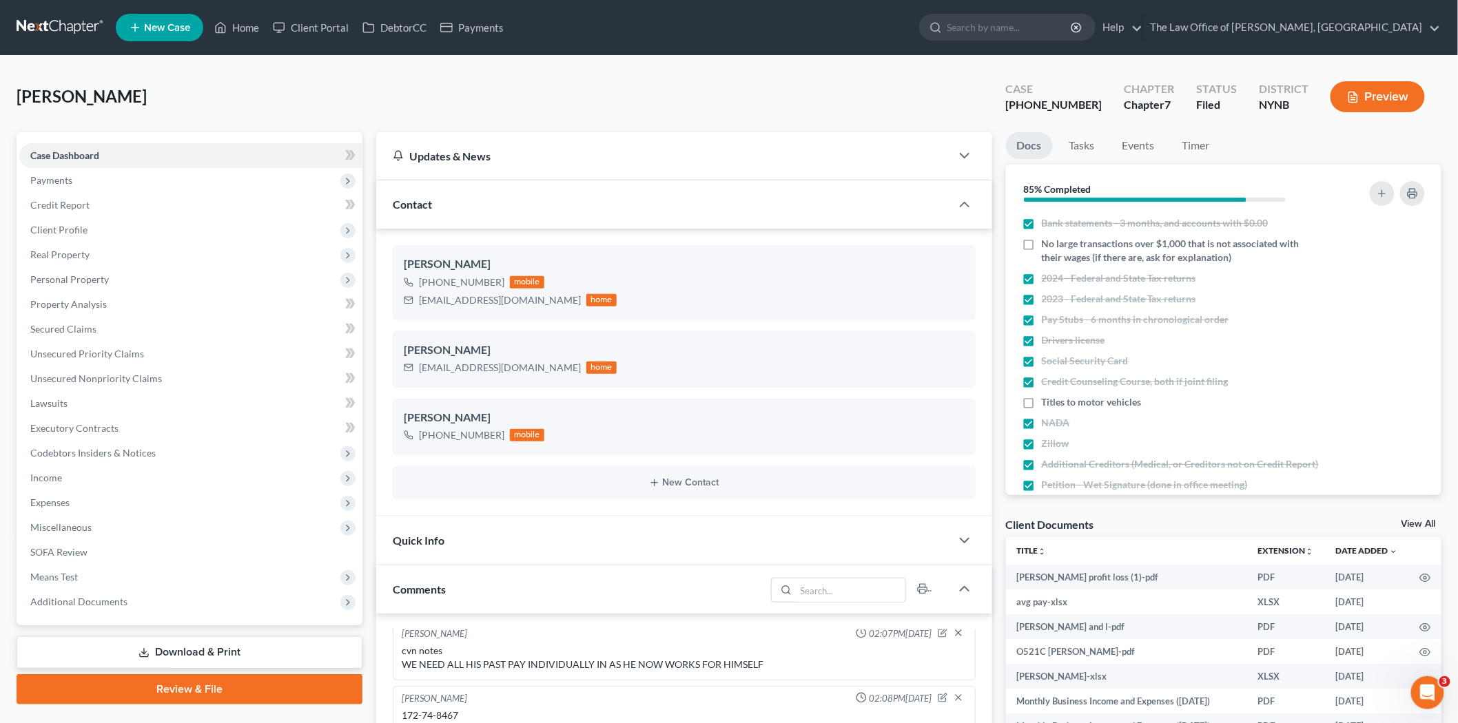
scroll to position [725, 0]
click at [66, 185] on span "Payments" at bounding box center [51, 180] width 42 height 12
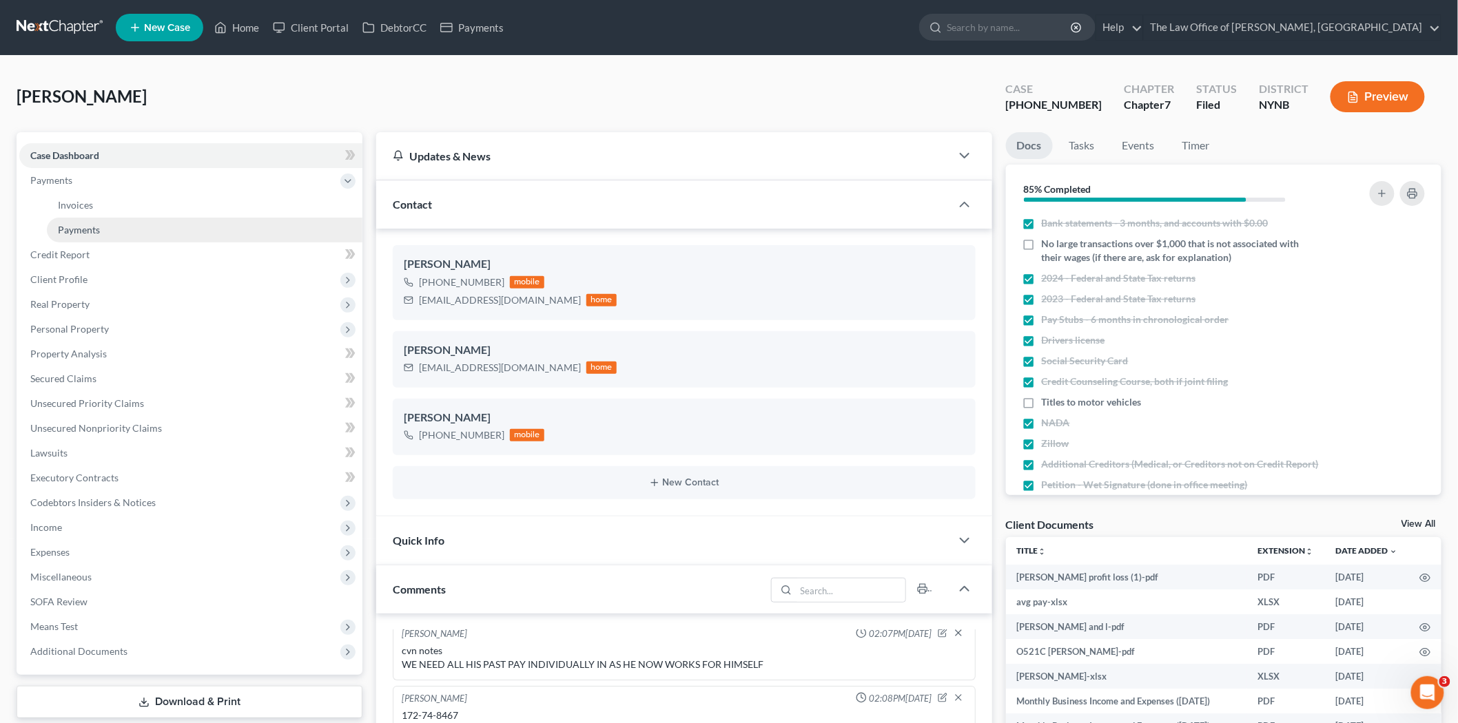
click at [83, 231] on span "Payments" at bounding box center [79, 230] width 42 height 12
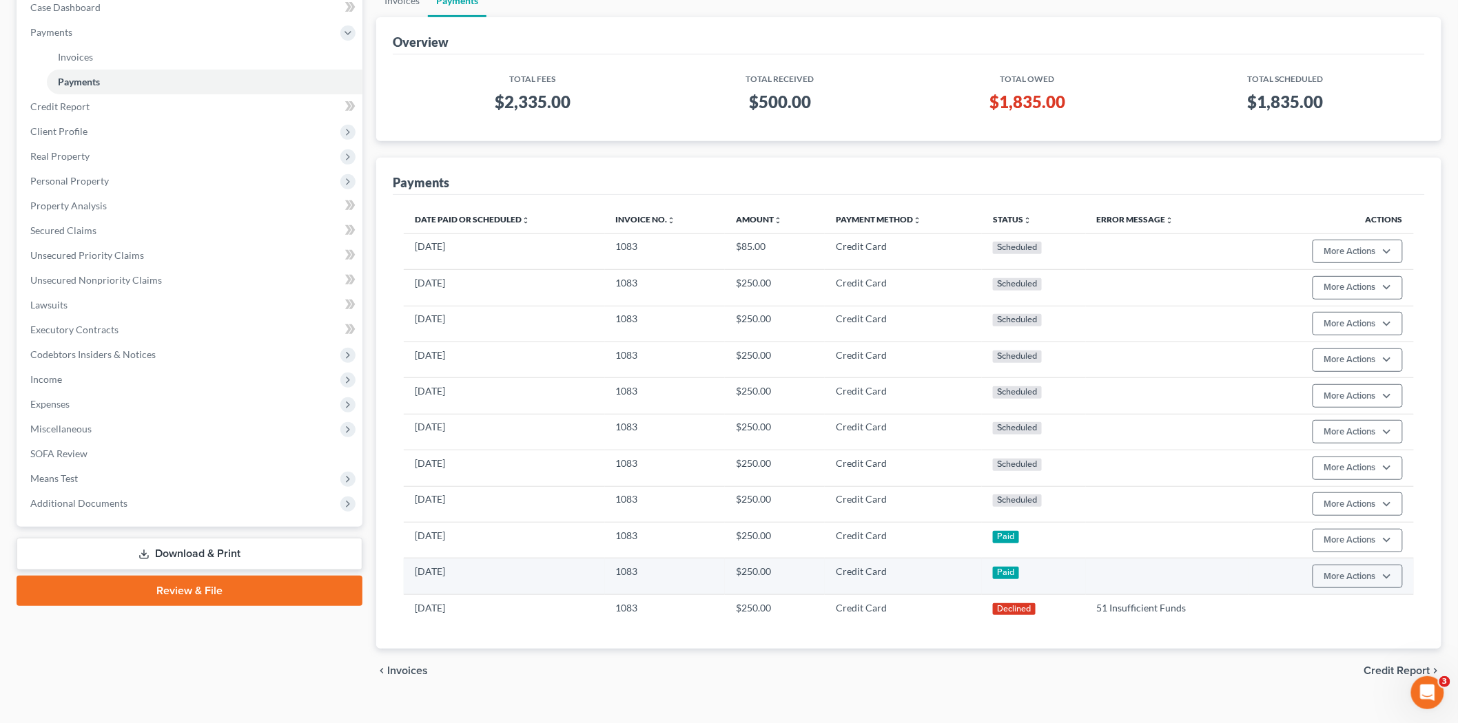
scroll to position [171, 0]
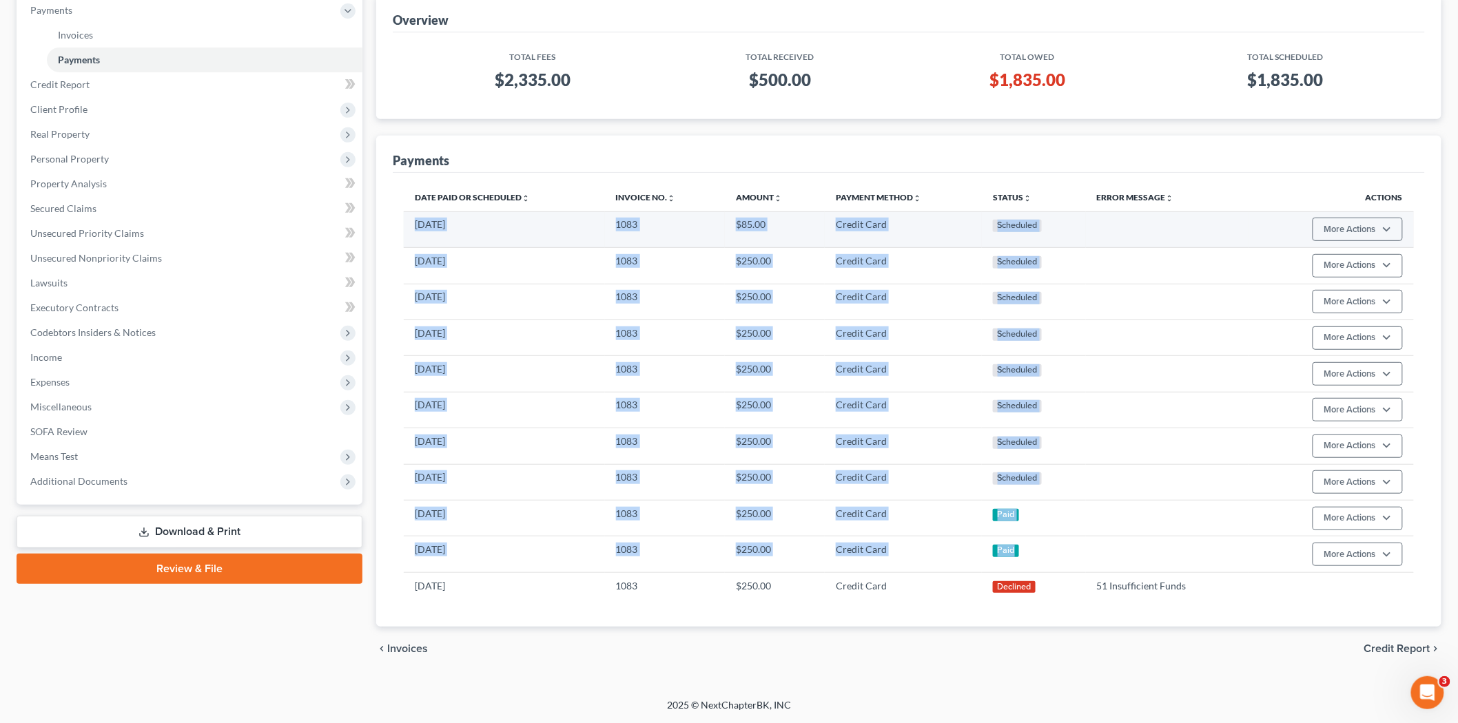
drag, startPoint x: 1015, startPoint y: 547, endPoint x: 411, endPoint y: 229, distance: 682.2
click at [411, 229] on tbody "[DATE] 1083 $85.00 Credit Card Scheduled More Actions Cancel Edit Payment Plan …" at bounding box center [909, 405] width 1010 height 388
copy tbody "[DATE] 1083 $85.00 Credit Card Scheduled More Actions Cancel Edit Payment Plan …"
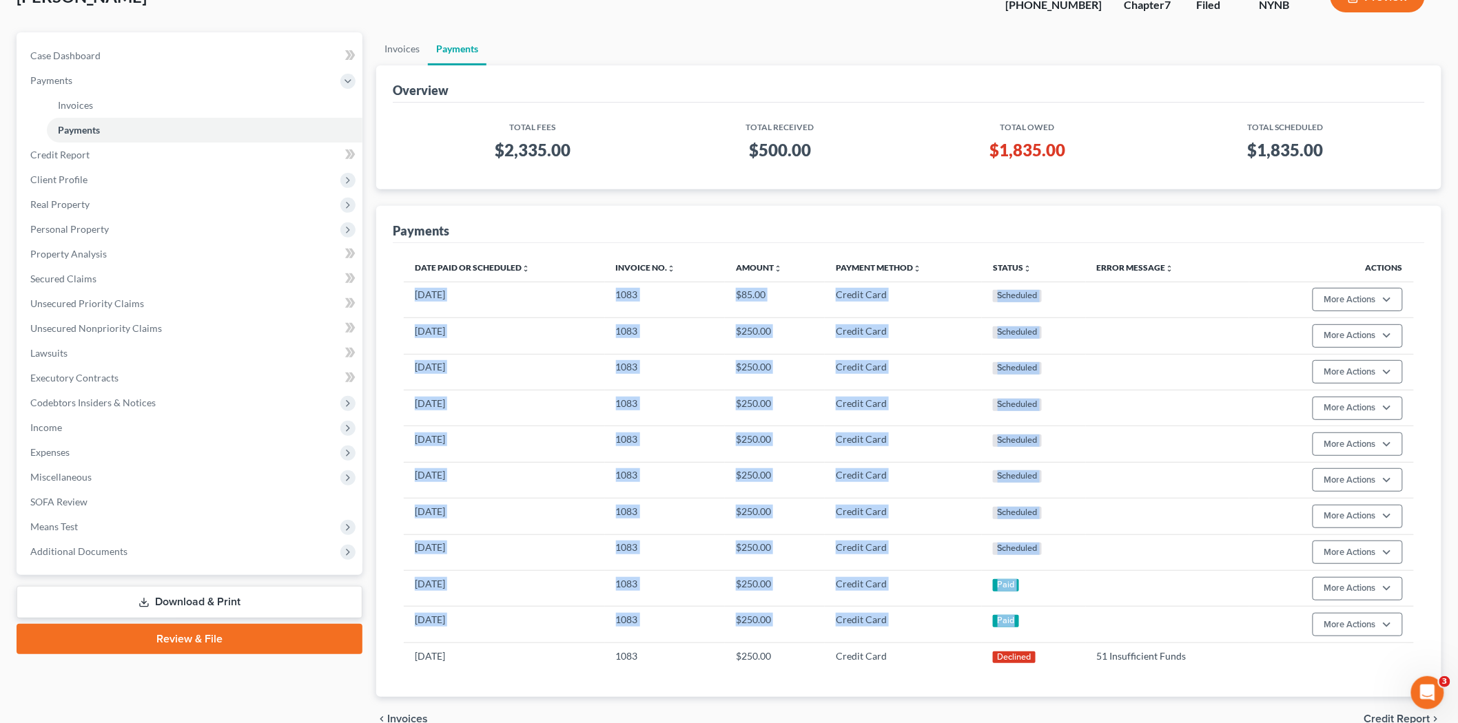
scroll to position [0, 0]
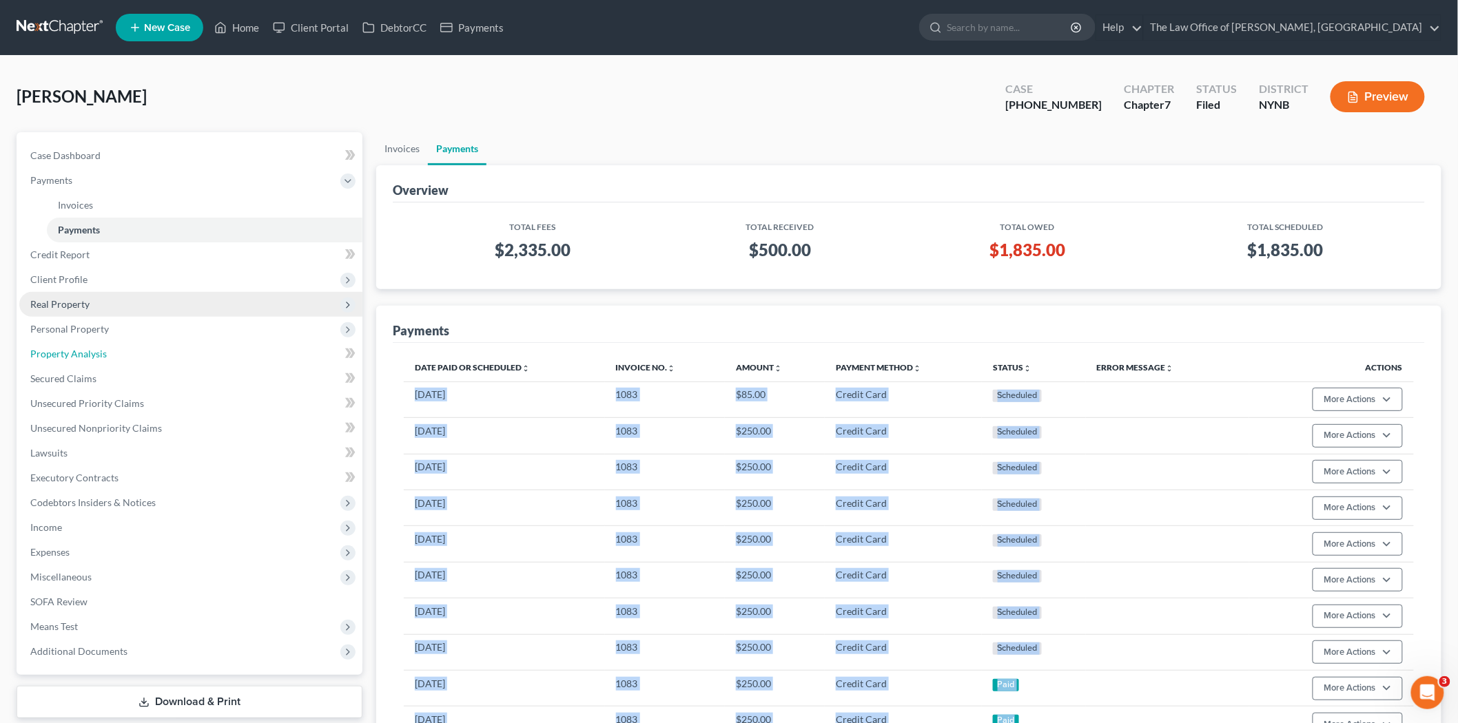
click at [63, 350] on span "Property Analysis" at bounding box center [68, 354] width 76 height 12
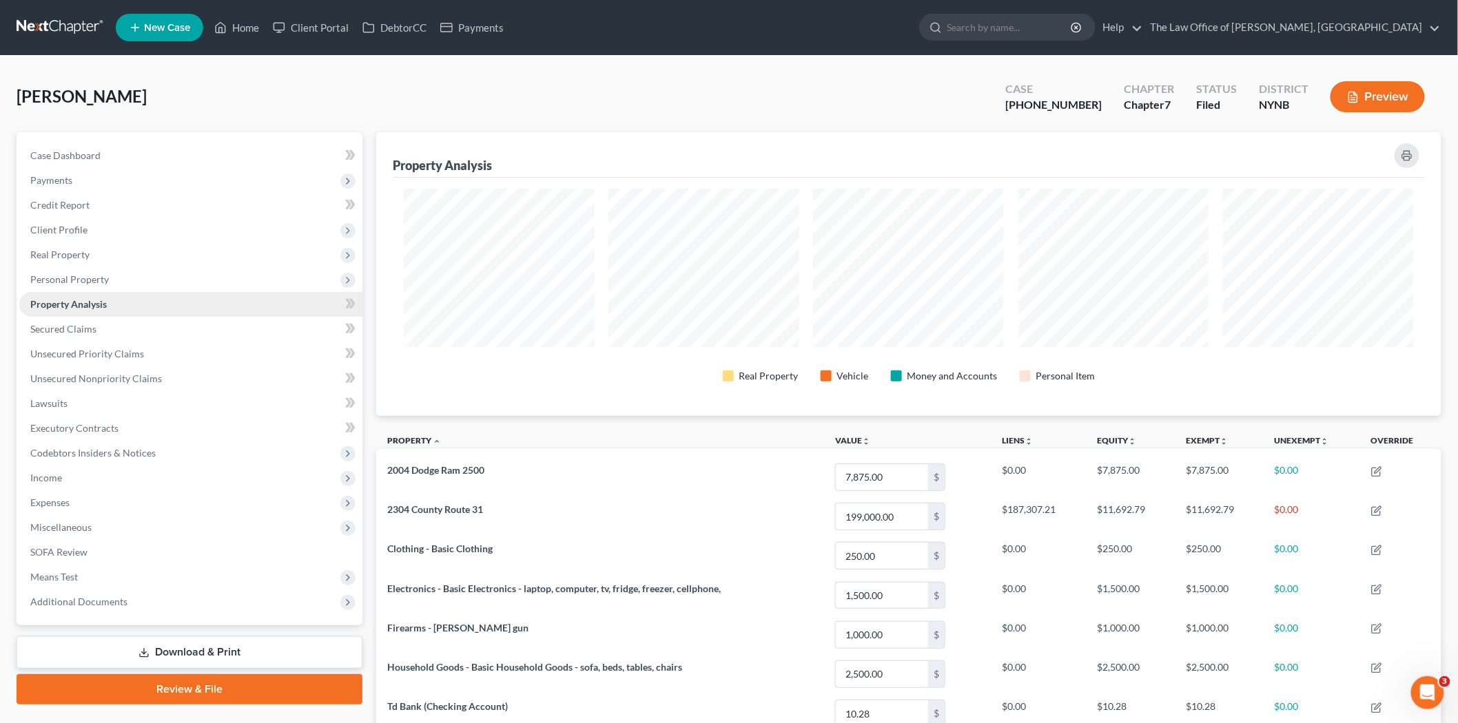
click at [105, 303] on span "Property Analysis" at bounding box center [68, 304] width 76 height 12
click at [52, 230] on span "Client Profile" at bounding box center [58, 230] width 57 height 12
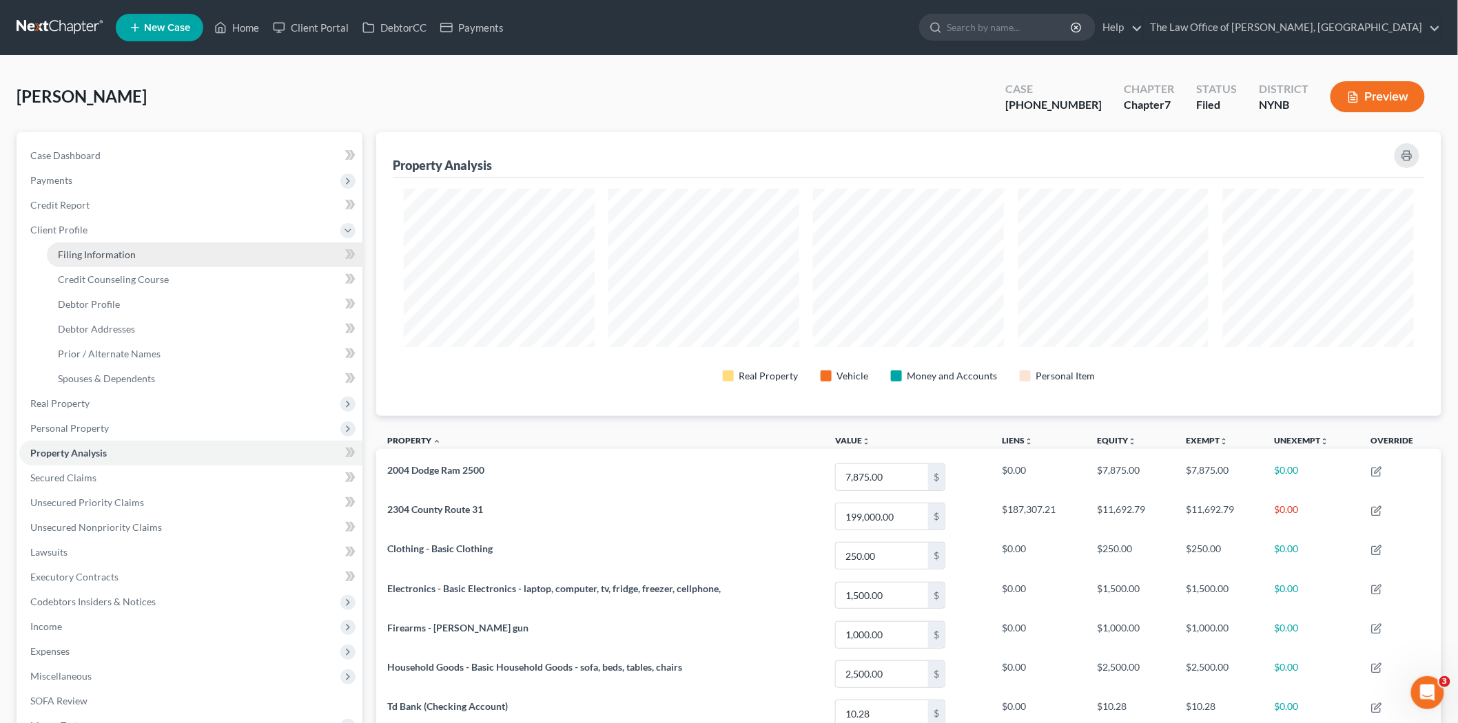
click at [101, 249] on span "Filing Information" at bounding box center [97, 255] width 78 height 12
select select "1"
select select "0"
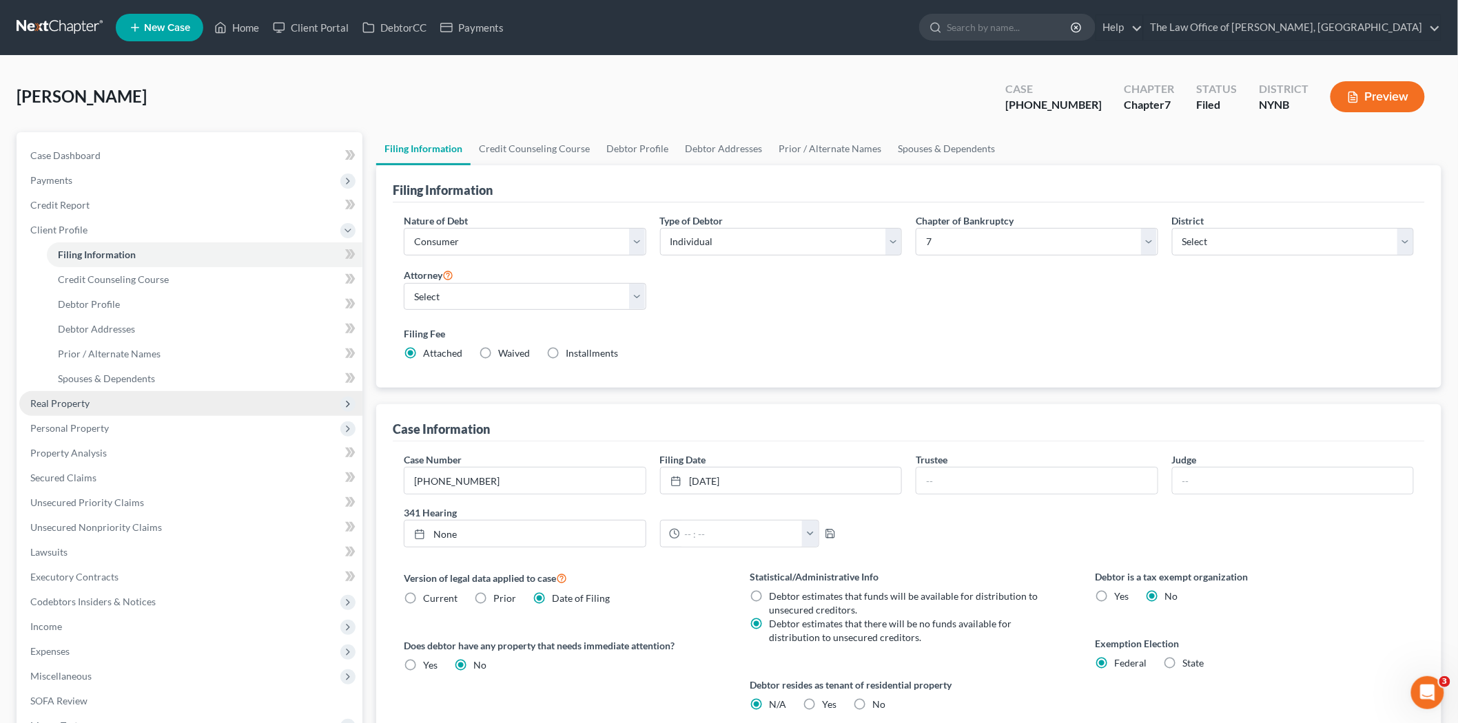
click at [80, 407] on span "Real Property" at bounding box center [59, 403] width 59 height 12
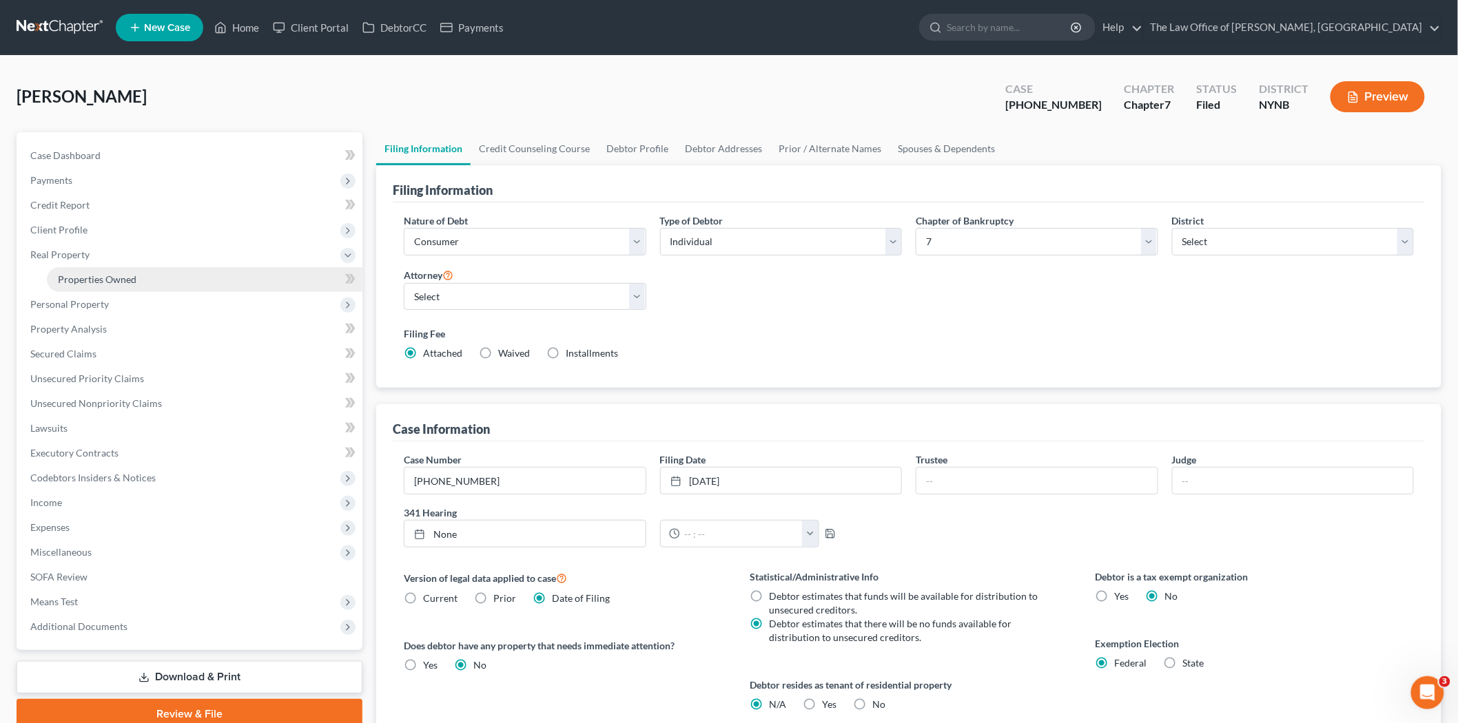
click at [104, 282] on span "Properties Owned" at bounding box center [97, 279] width 79 height 12
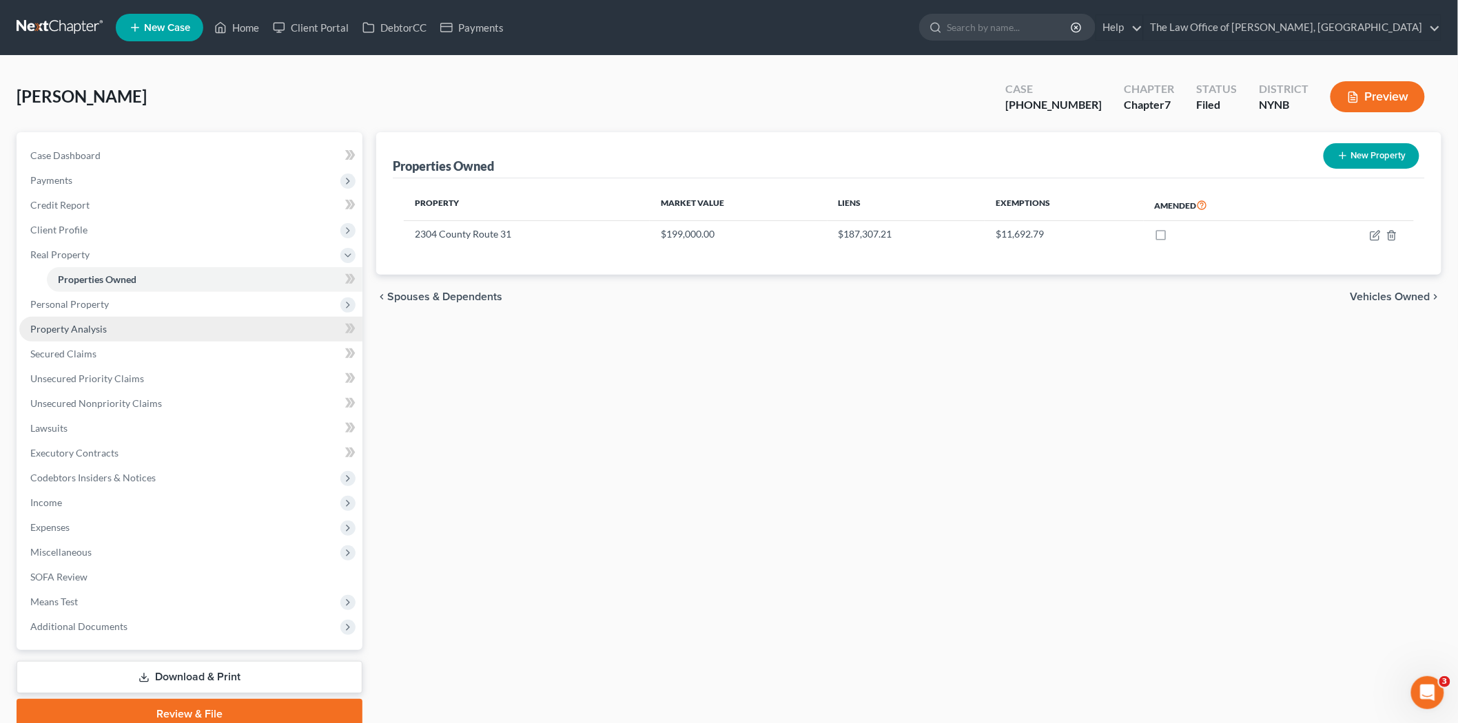
click at [85, 326] on span "Property Analysis" at bounding box center [68, 329] width 76 height 12
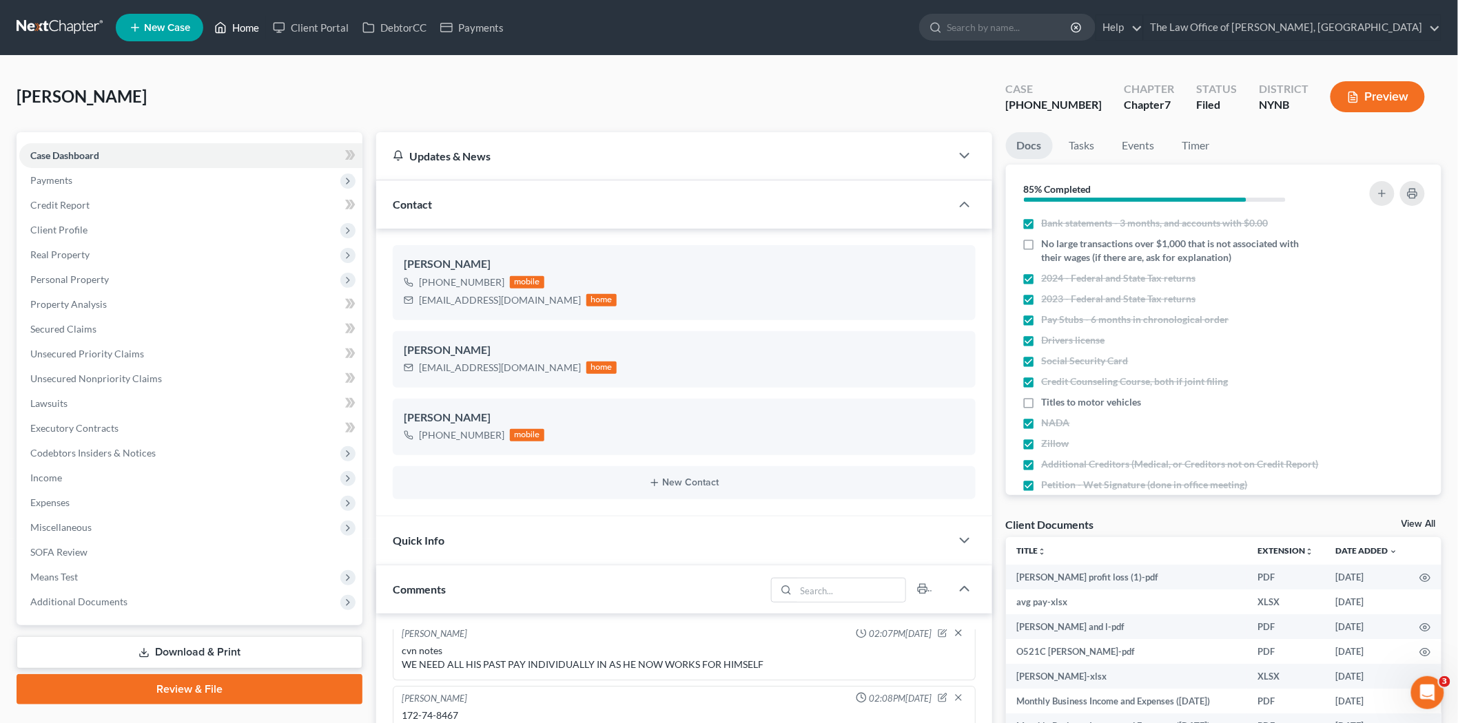
click at [263, 37] on link "Home" at bounding box center [236, 27] width 59 height 25
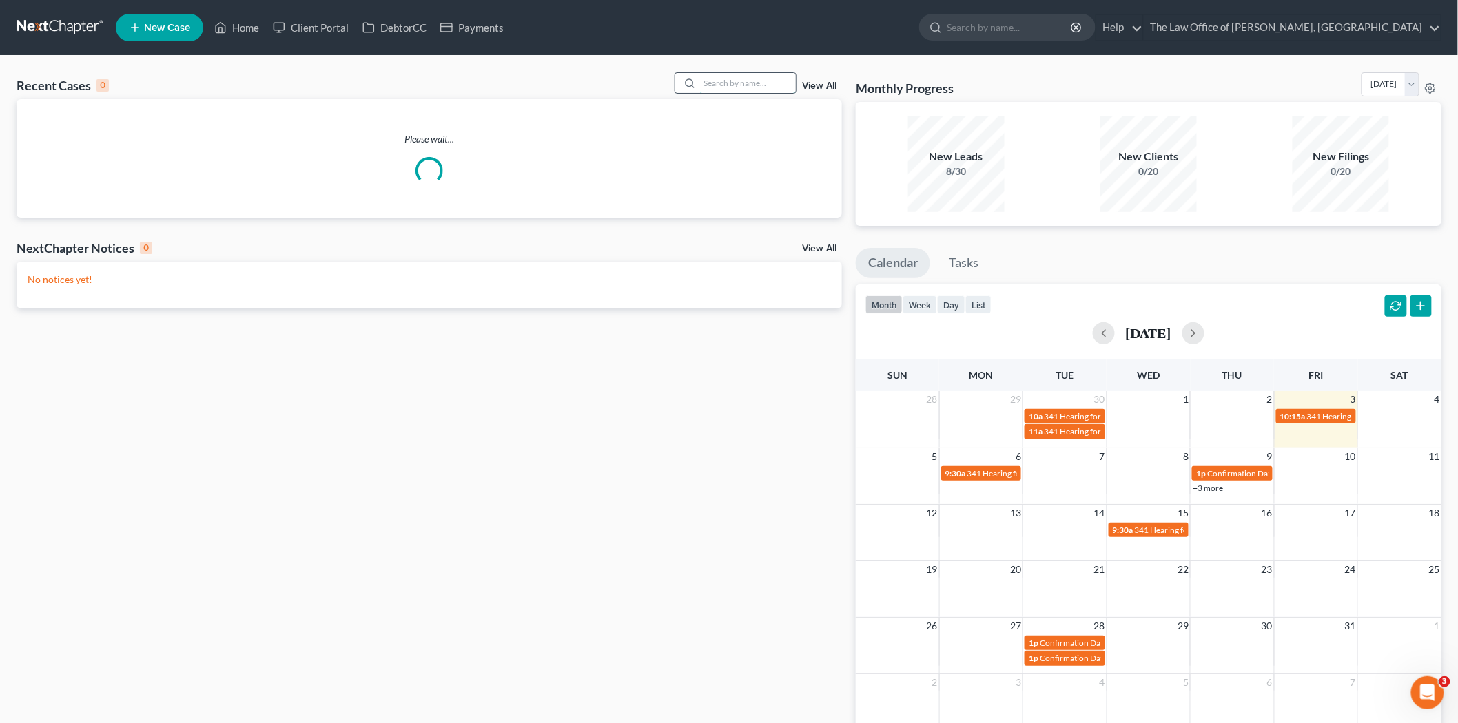
click at [735, 83] on input "search" at bounding box center [747, 83] width 96 height 20
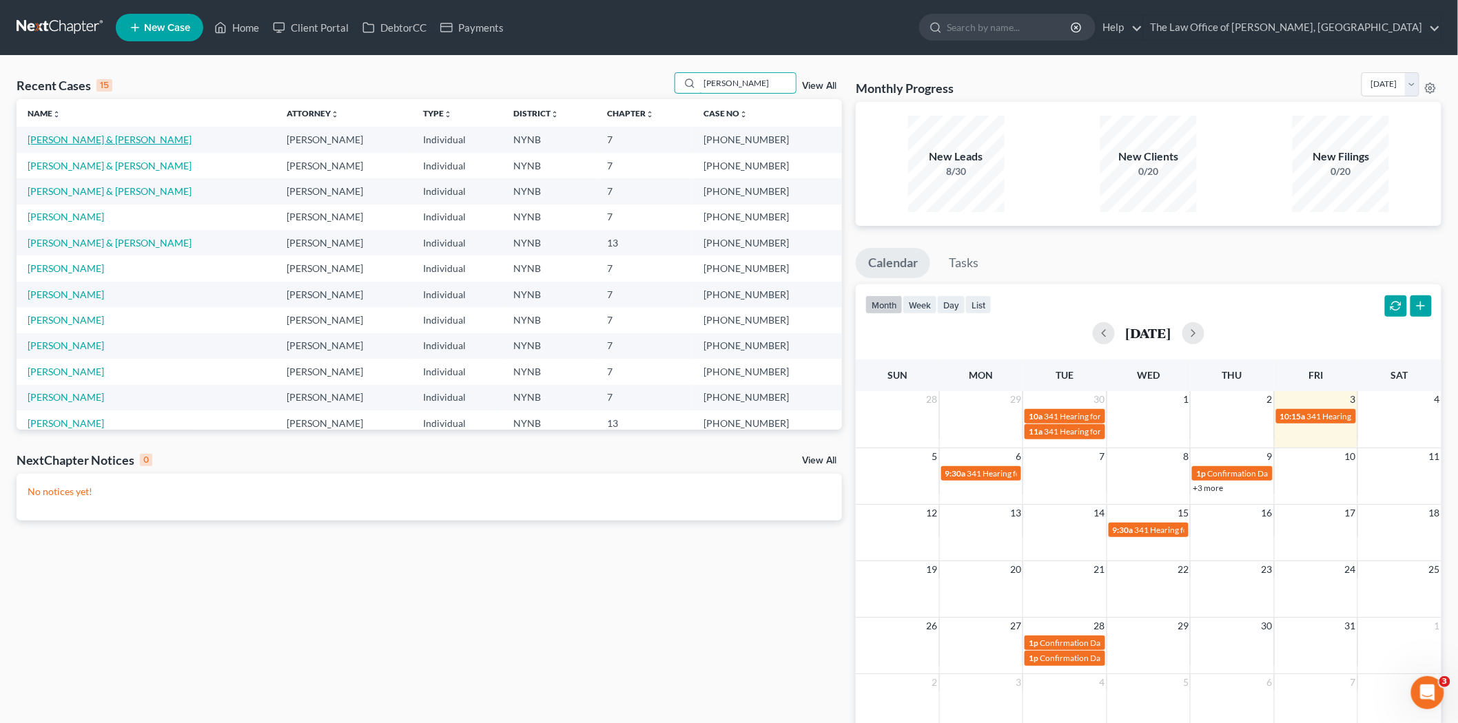
type input "[PERSON_NAME]"
click at [109, 134] on link "[PERSON_NAME] & [PERSON_NAME]" at bounding box center [110, 140] width 164 height 12
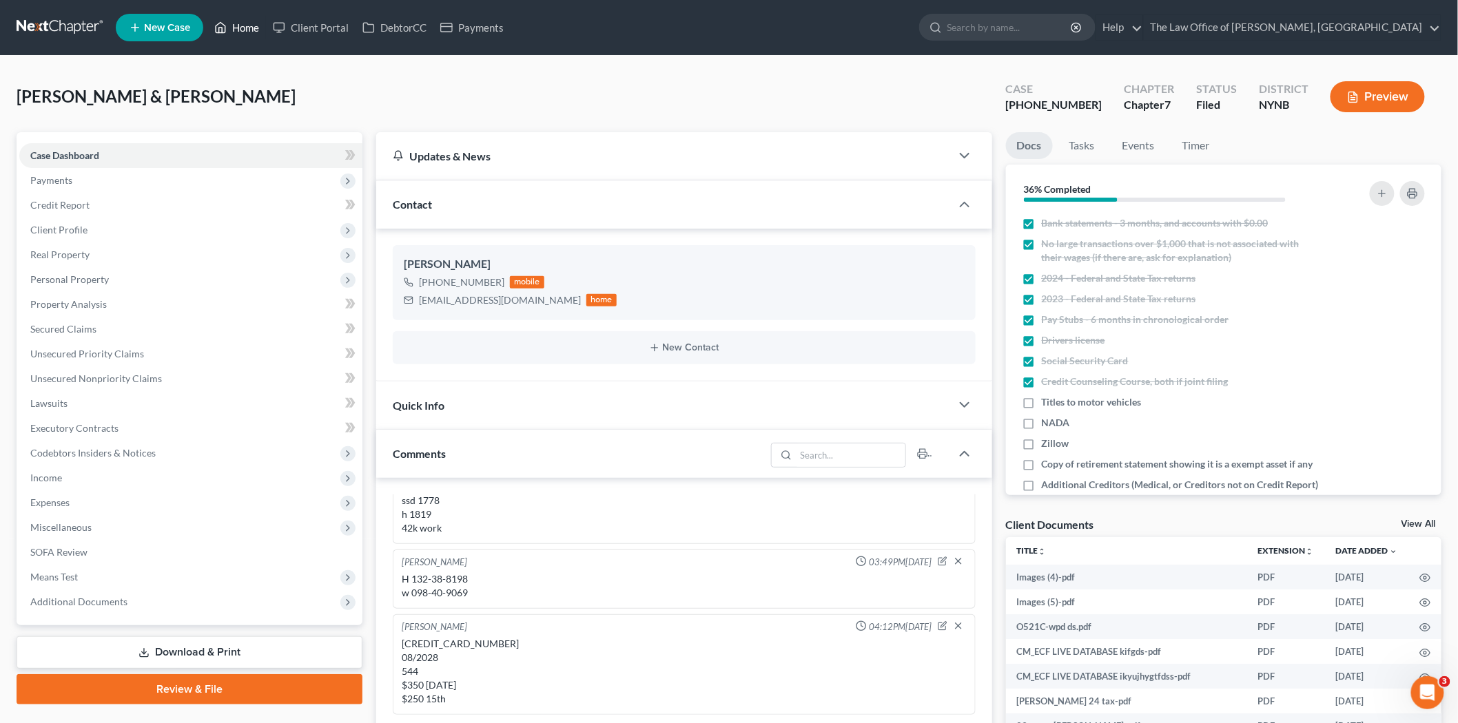
drag, startPoint x: 236, startPoint y: 28, endPoint x: 256, endPoint y: 41, distance: 23.9
click at [236, 28] on link "Home" at bounding box center [236, 27] width 59 height 25
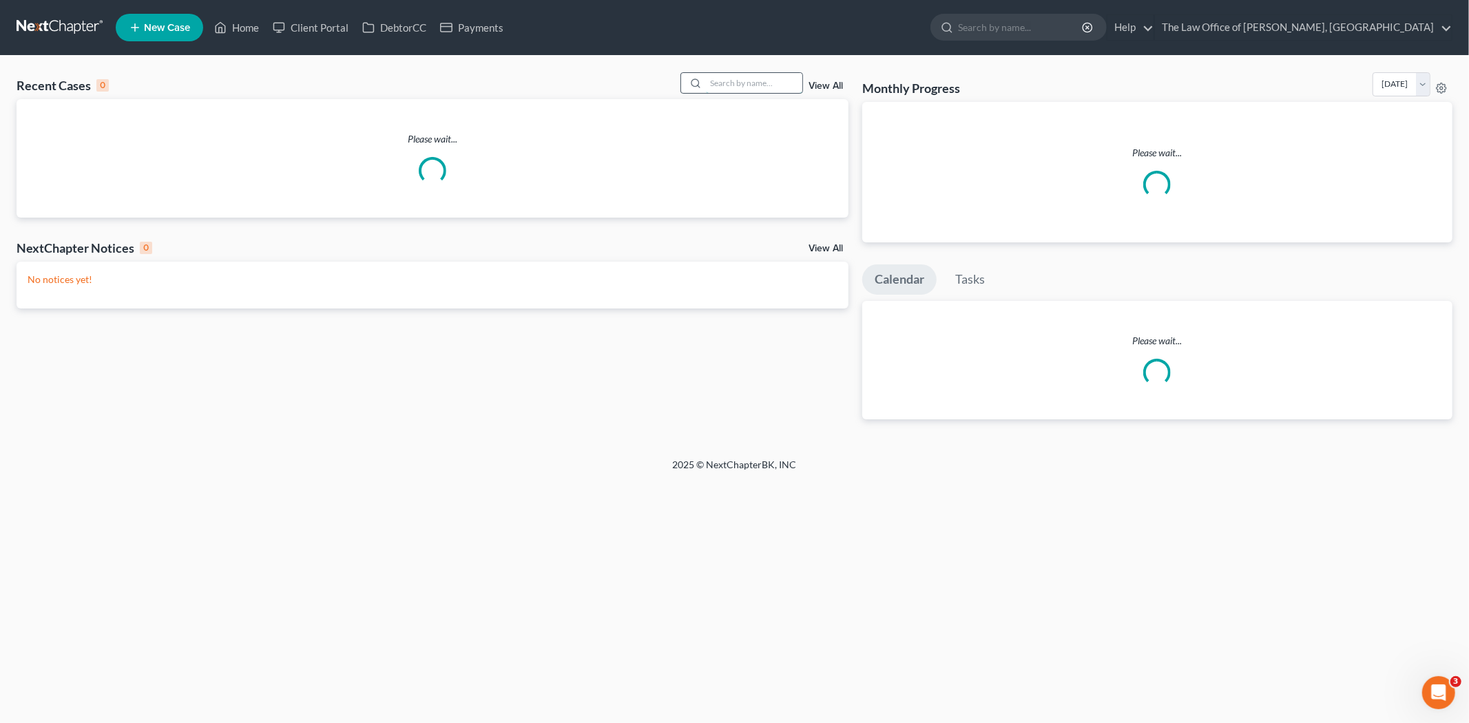
click at [761, 86] on input "search" at bounding box center [754, 83] width 96 height 20
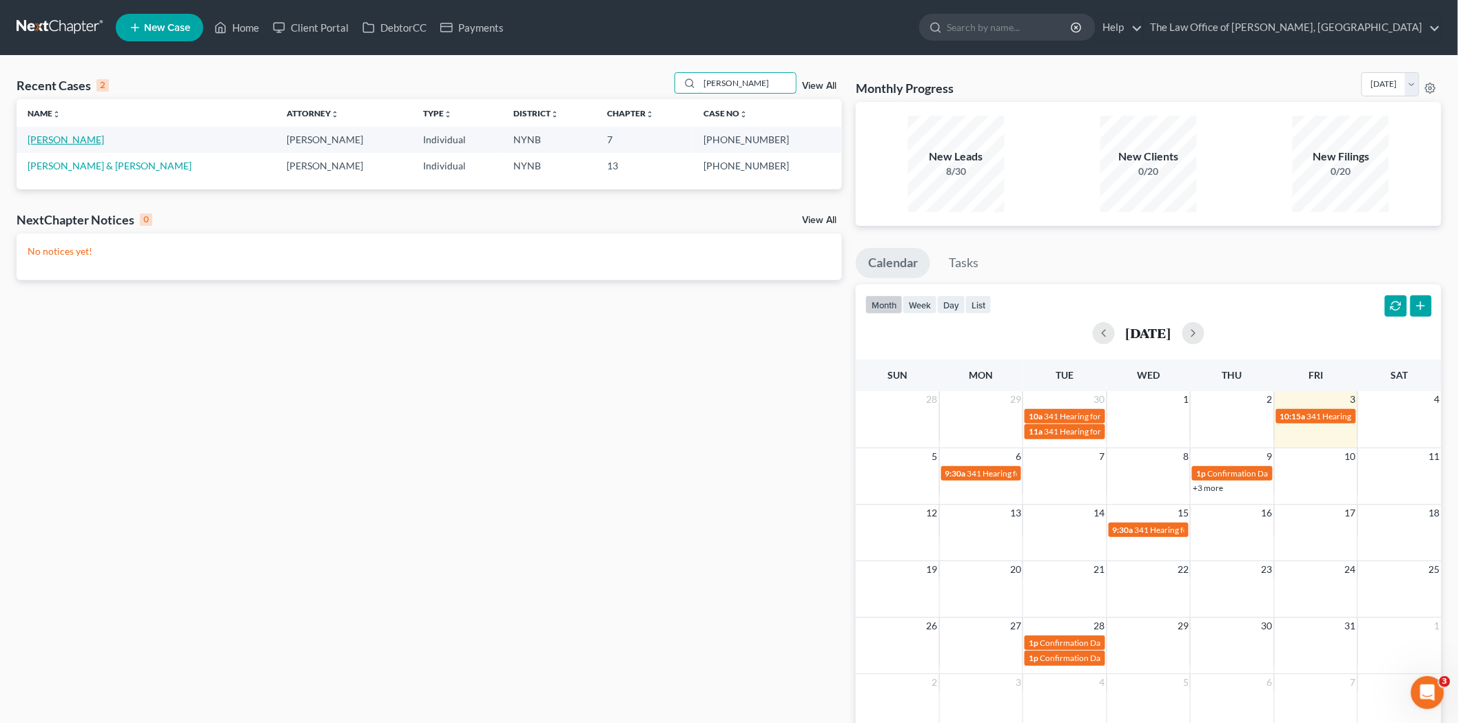
type input "mosher"
click at [81, 141] on link "[PERSON_NAME]" at bounding box center [66, 140] width 76 height 12
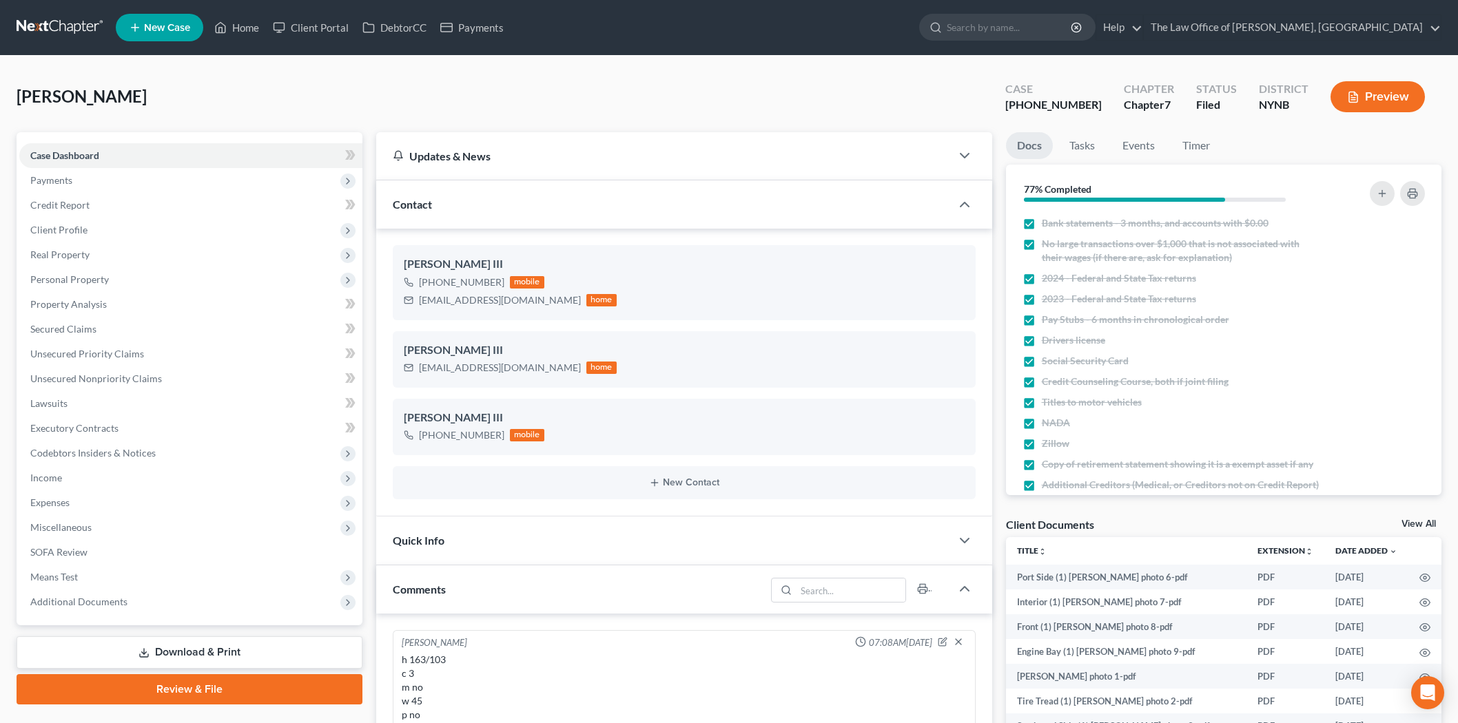
select select "0"
drag, startPoint x: 255, startPoint y: 26, endPoint x: 276, endPoint y: 30, distance: 21.6
click at [255, 26] on link "Home" at bounding box center [236, 27] width 59 height 25
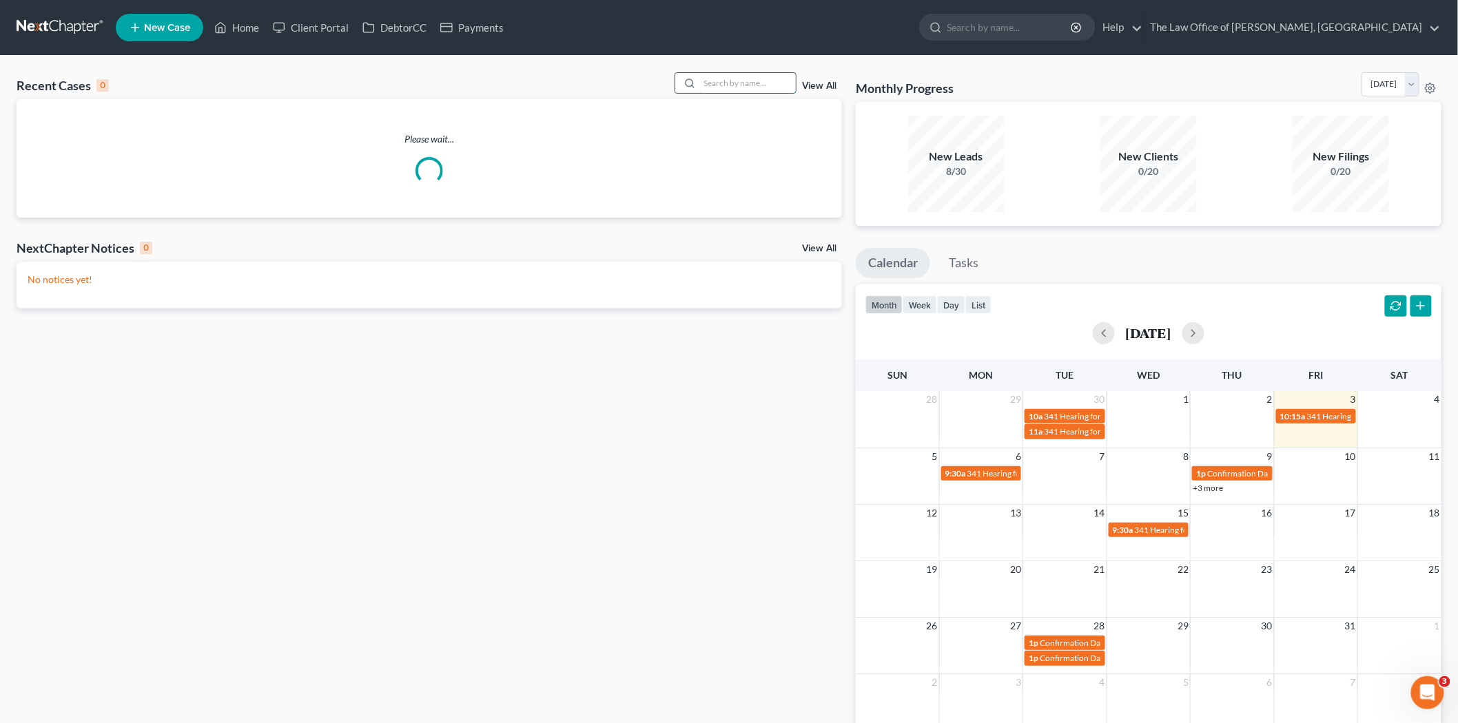
click at [740, 84] on input "search" at bounding box center [747, 83] width 96 height 20
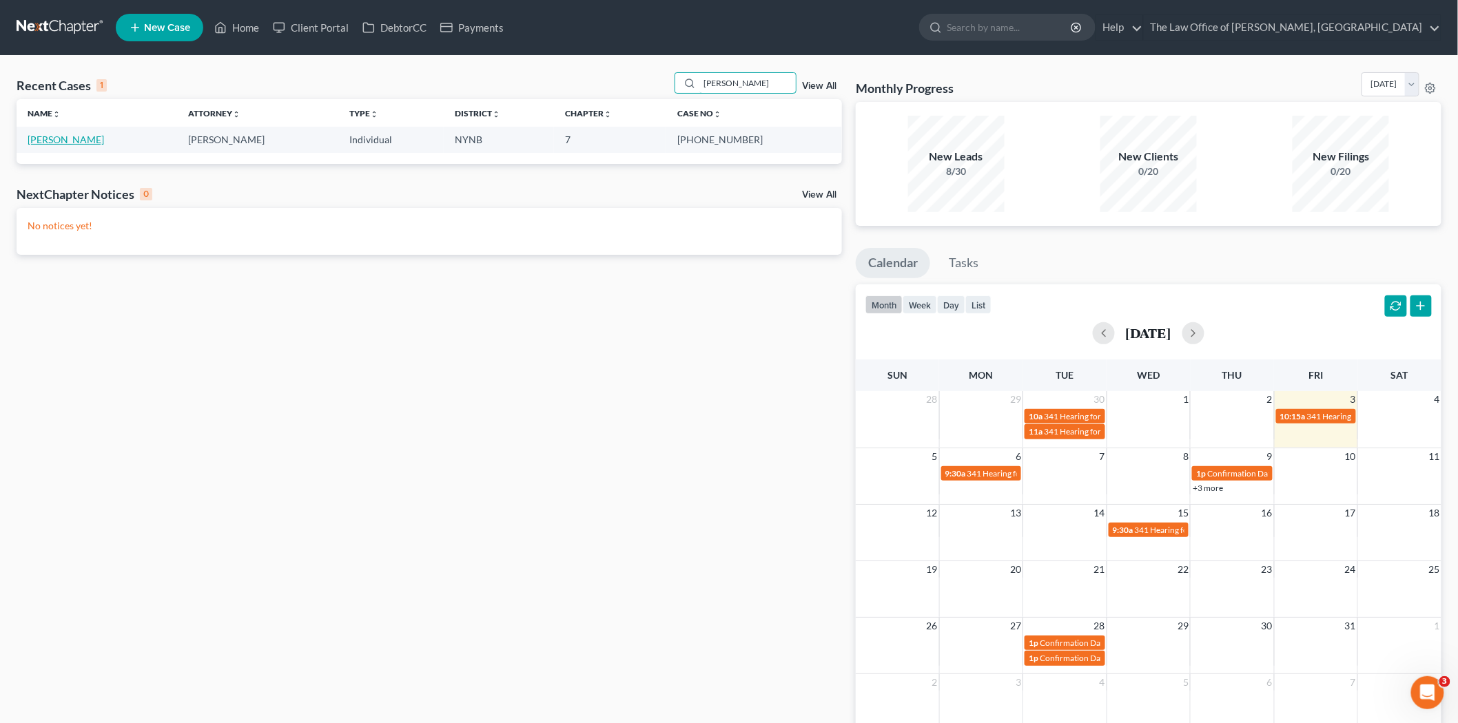
type input "volin"
click at [66, 145] on link "[PERSON_NAME]" at bounding box center [66, 140] width 76 height 12
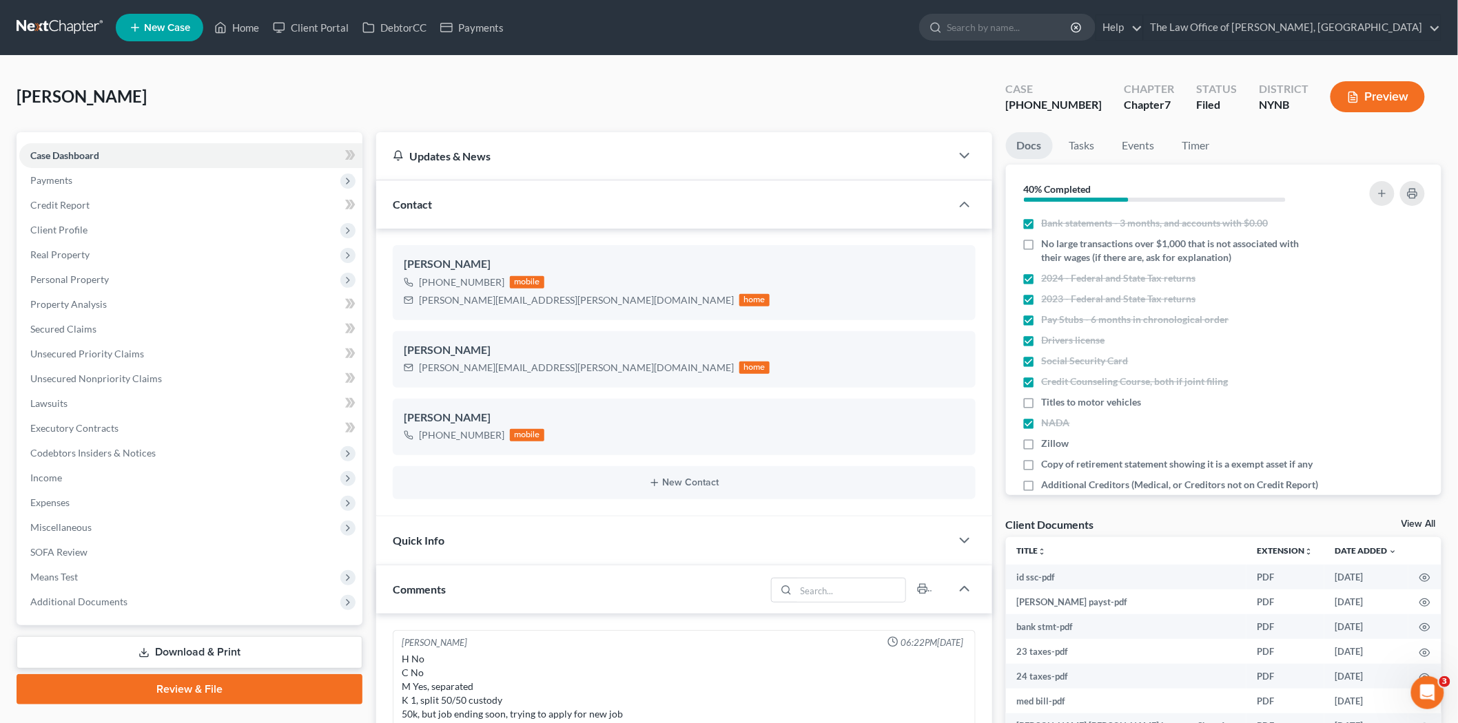
scroll to position [570, 0]
click at [246, 28] on link "Home" at bounding box center [236, 27] width 59 height 25
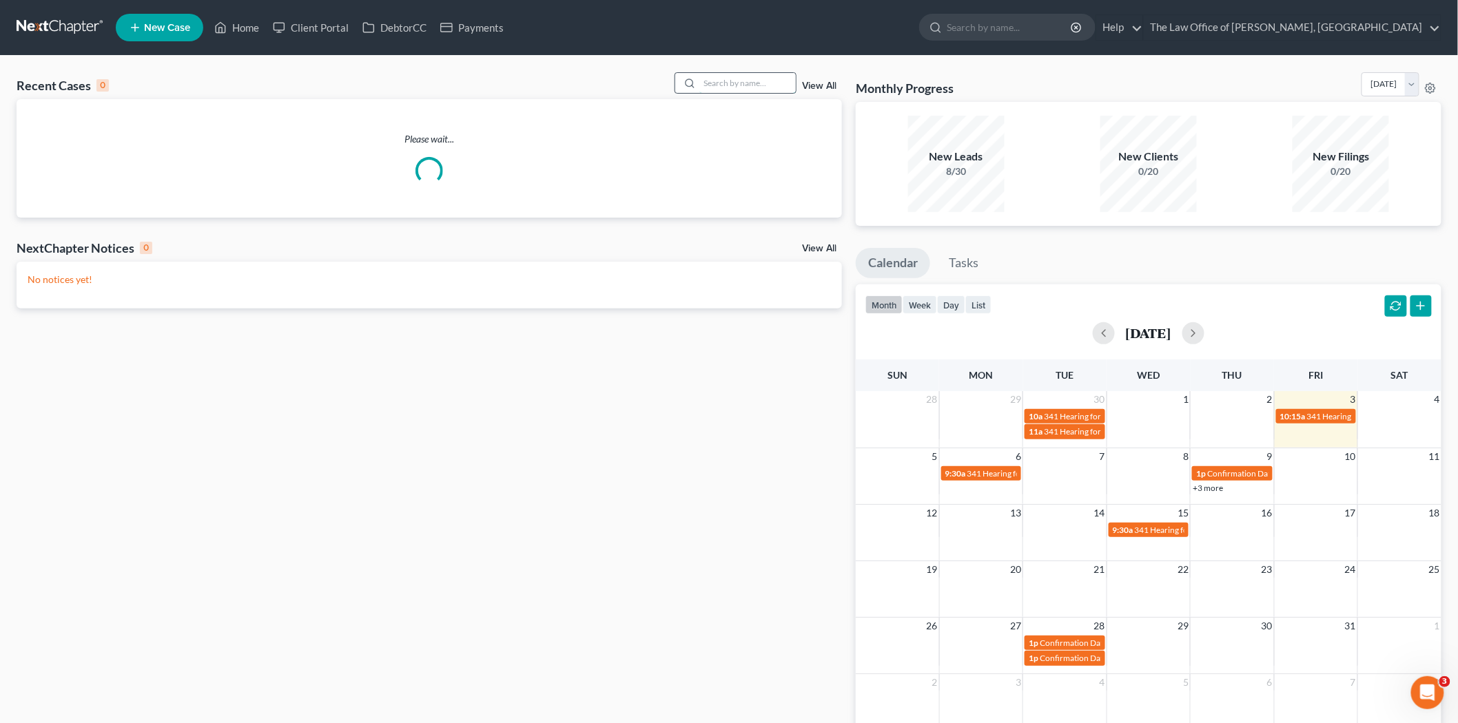
click at [727, 76] on input "search" at bounding box center [747, 83] width 96 height 20
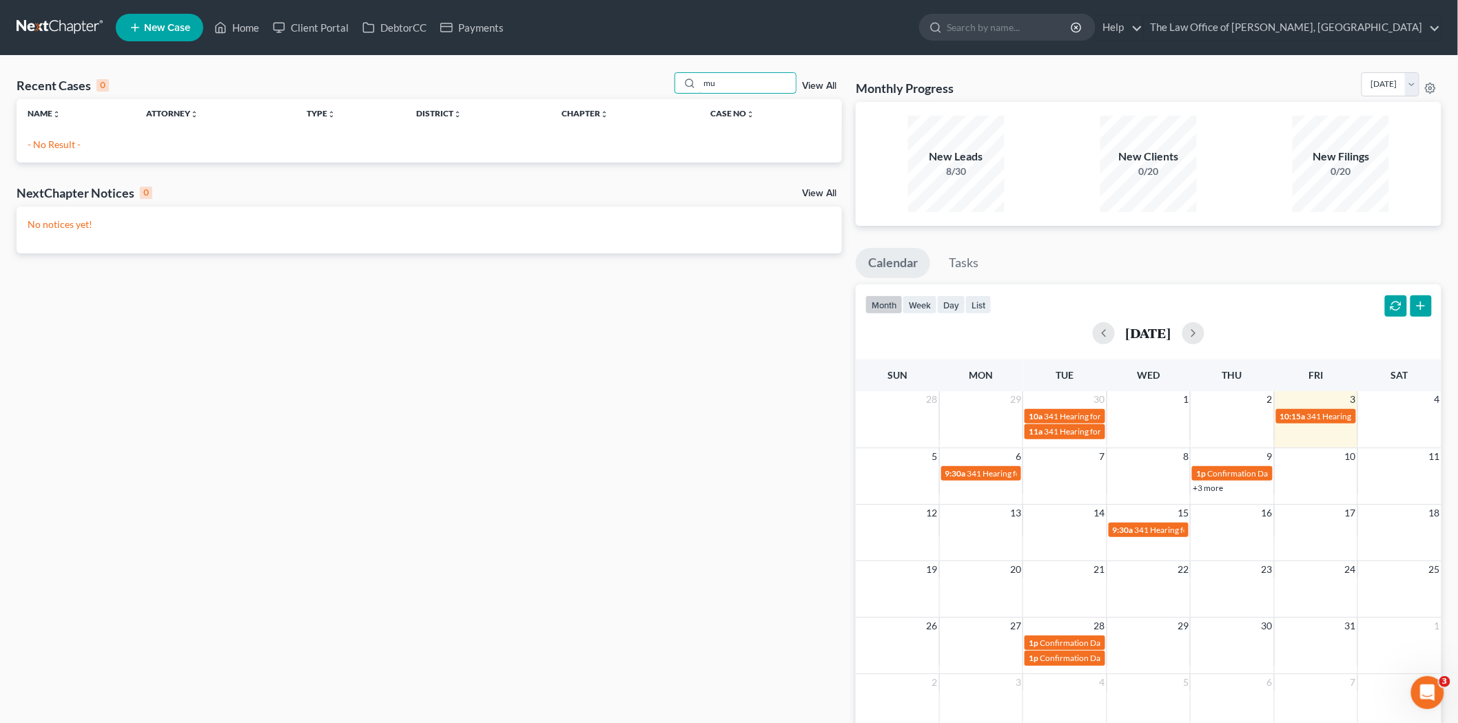
type input "m"
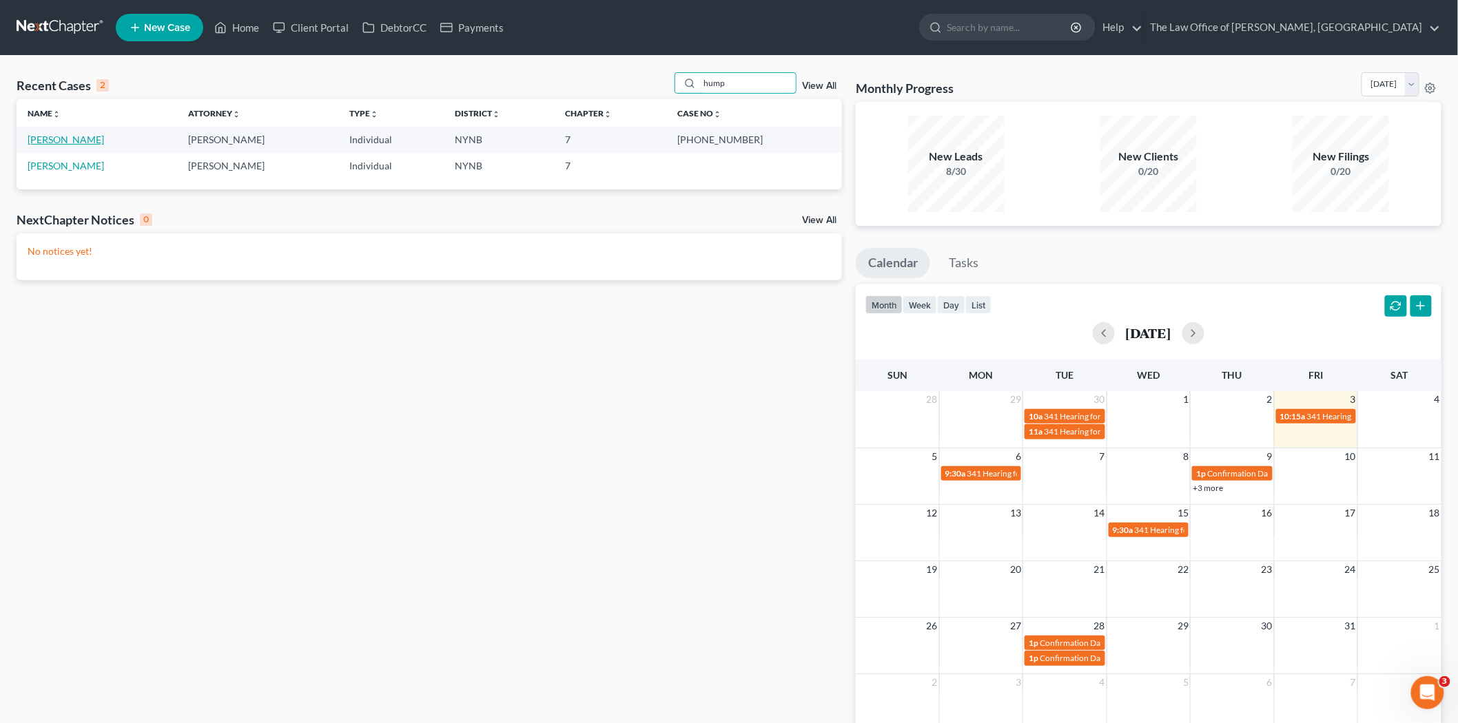
type input "hump"
drag, startPoint x: 78, startPoint y: 140, endPoint x: 139, endPoint y: 125, distance: 63.0
click at [79, 140] on link "Humphrey, Tammy" at bounding box center [66, 140] width 76 height 12
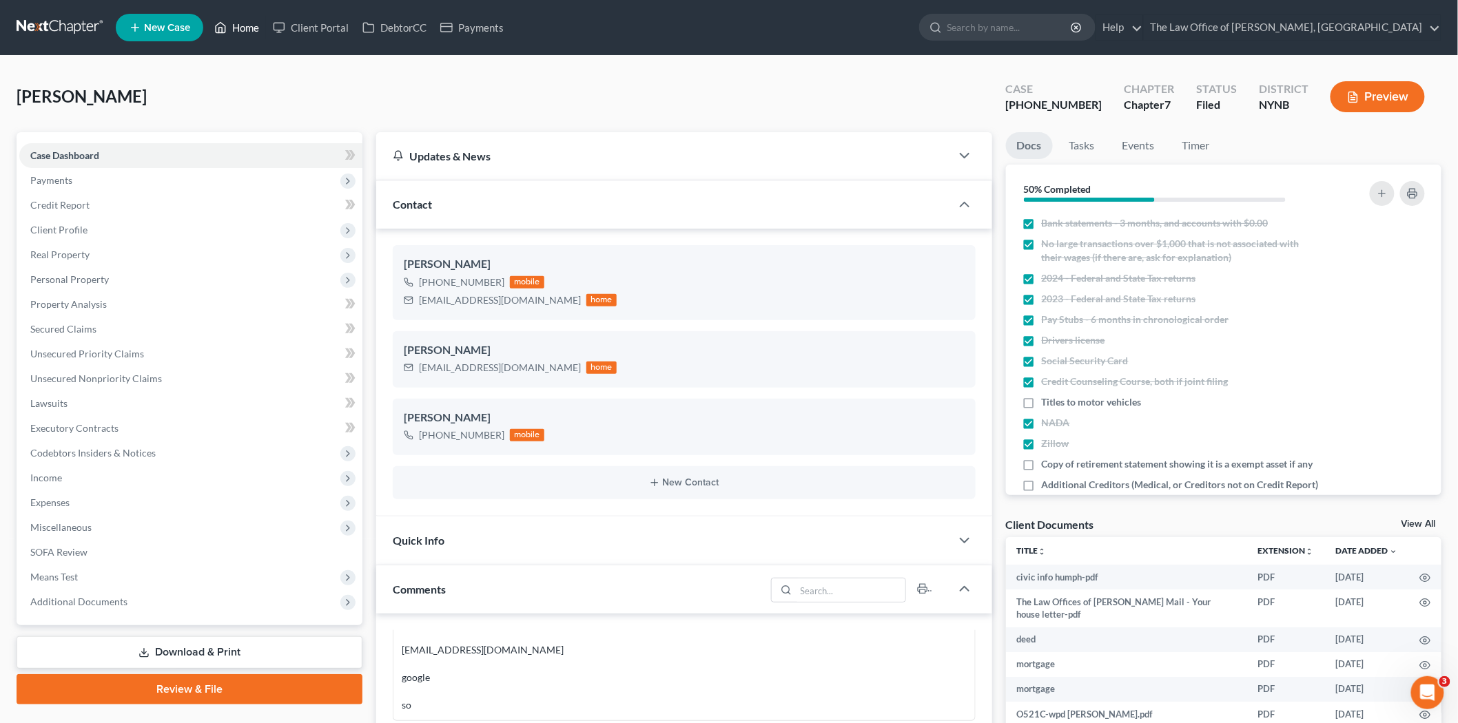
click at [246, 29] on link "Home" at bounding box center [236, 27] width 59 height 25
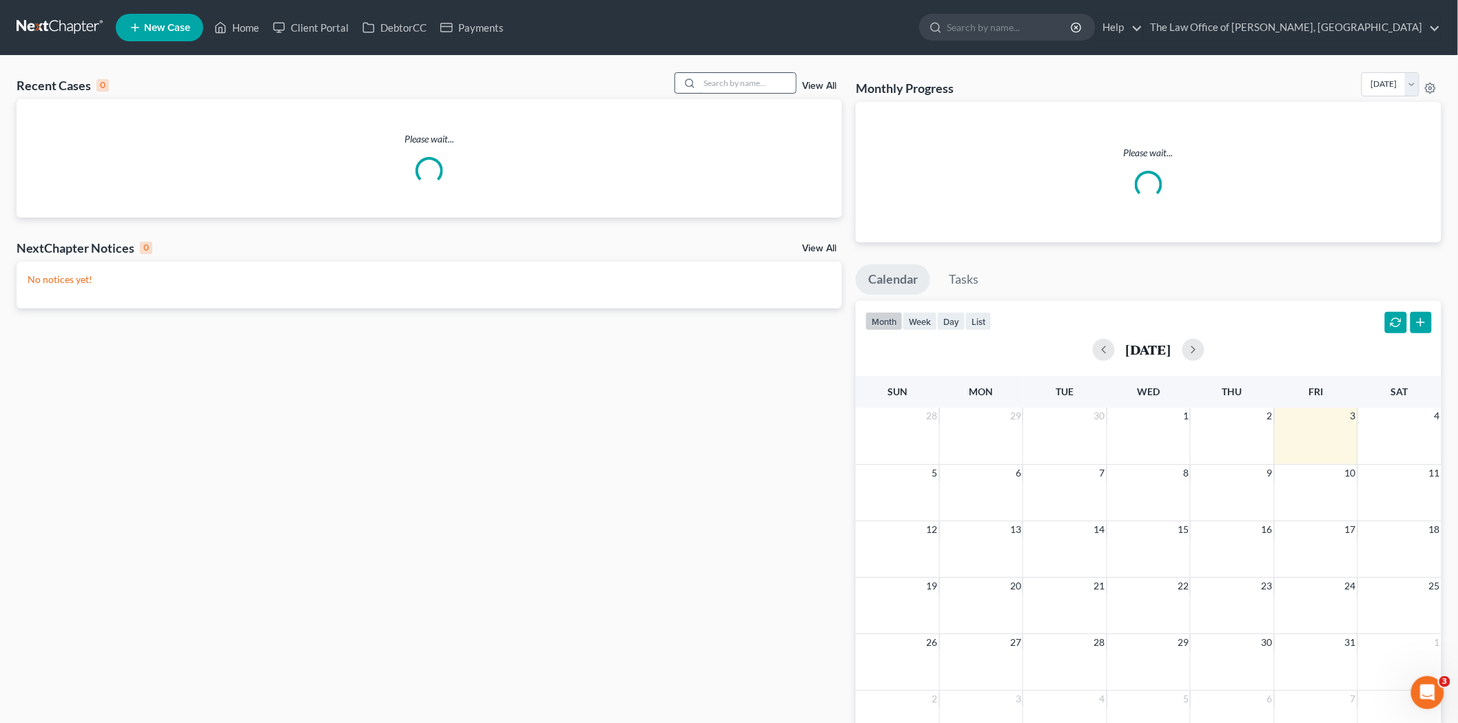
click at [751, 83] on input "search" at bounding box center [747, 83] width 96 height 20
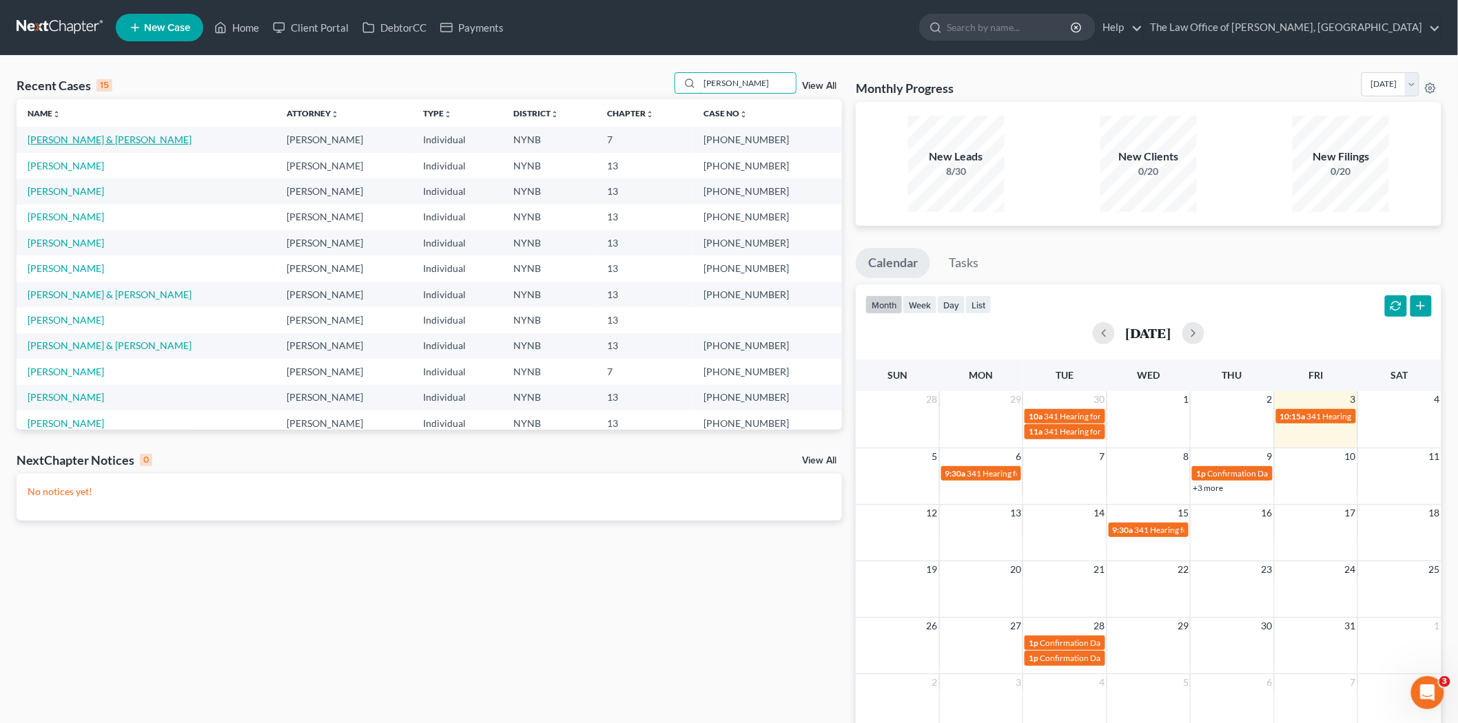
type input "roberts"
click at [95, 134] on link "[PERSON_NAME] & [PERSON_NAME]" at bounding box center [110, 140] width 164 height 12
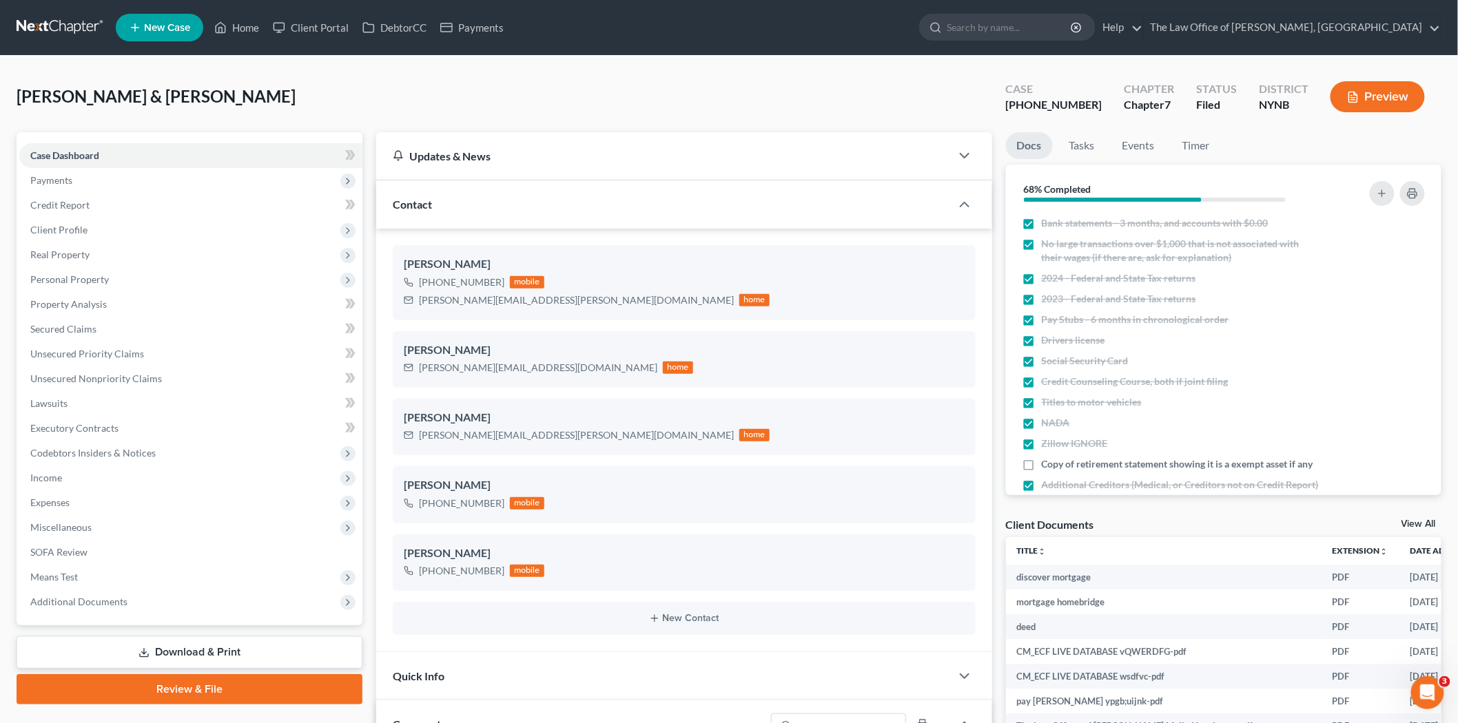
scroll to position [829, 0]
select select "0"
click at [252, 26] on link "Home" at bounding box center [236, 27] width 59 height 25
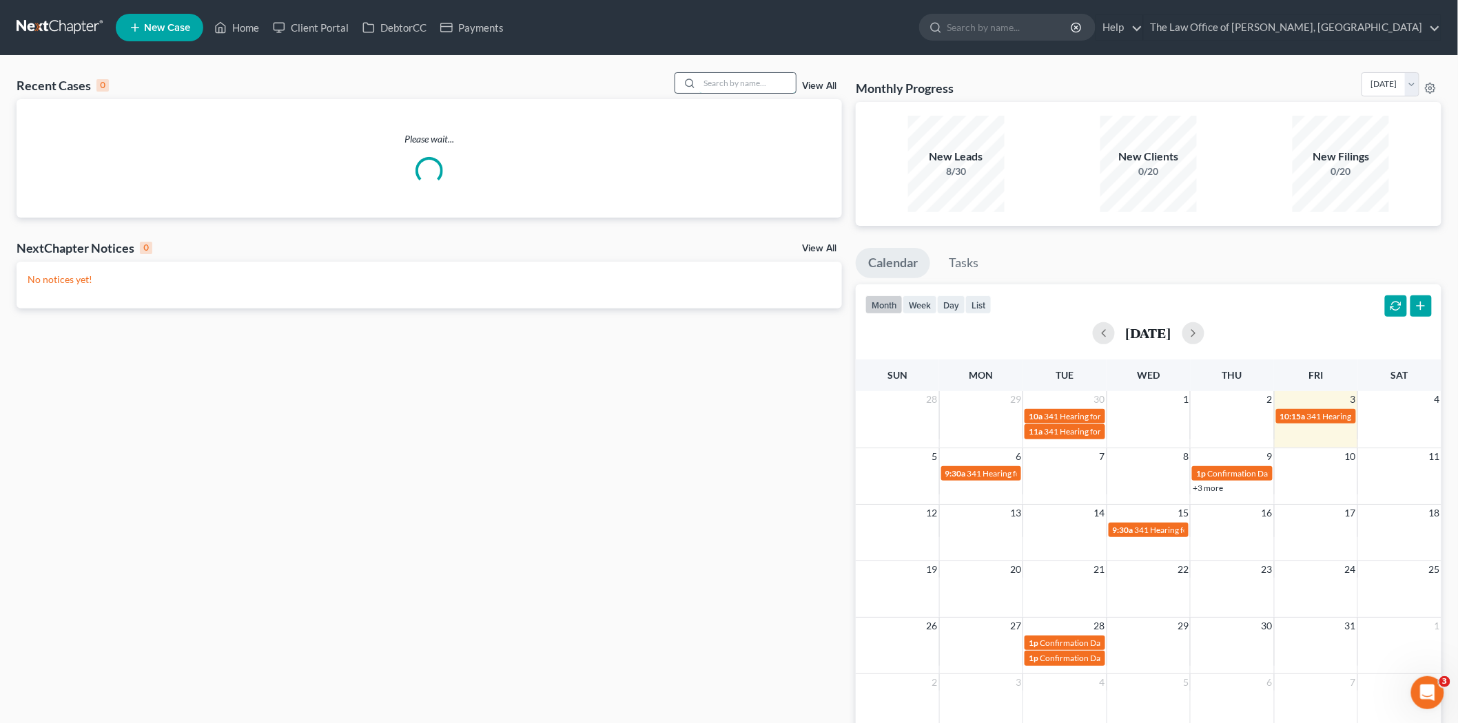
click at [724, 81] on input "search" at bounding box center [747, 83] width 96 height 20
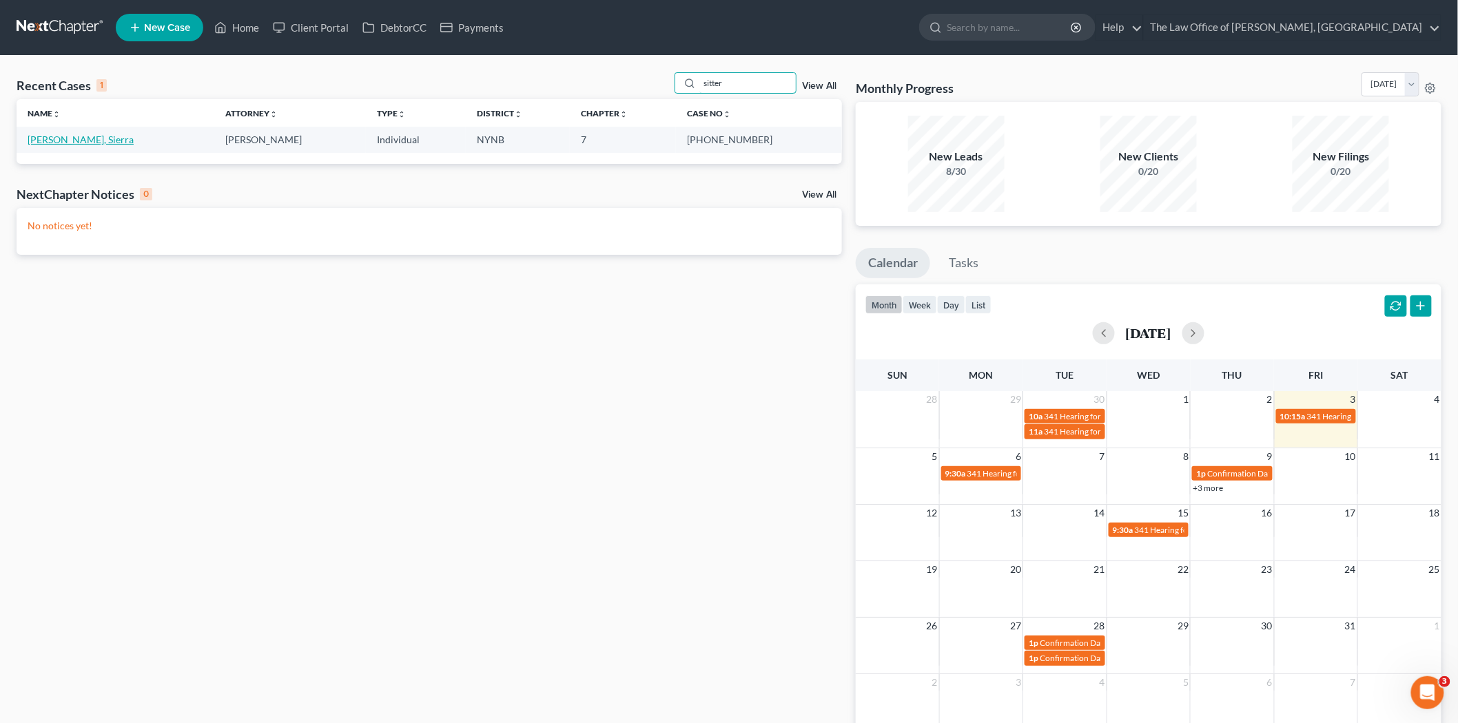
type input "sitter"
click at [52, 135] on link "[PERSON_NAME], Sierra" at bounding box center [81, 140] width 106 height 12
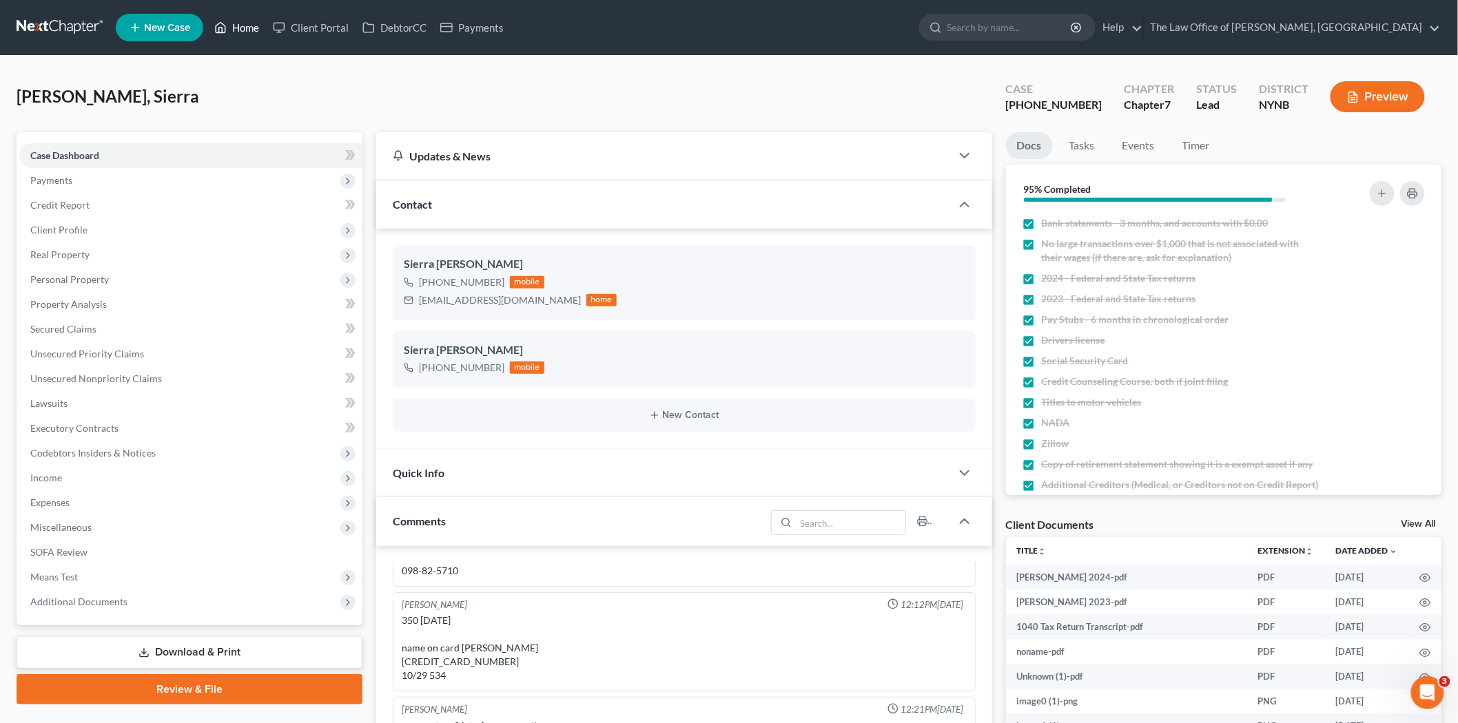
drag, startPoint x: 244, startPoint y: 23, endPoint x: 362, endPoint y: 46, distance: 120.0
click at [244, 23] on link "Home" at bounding box center [236, 27] width 59 height 25
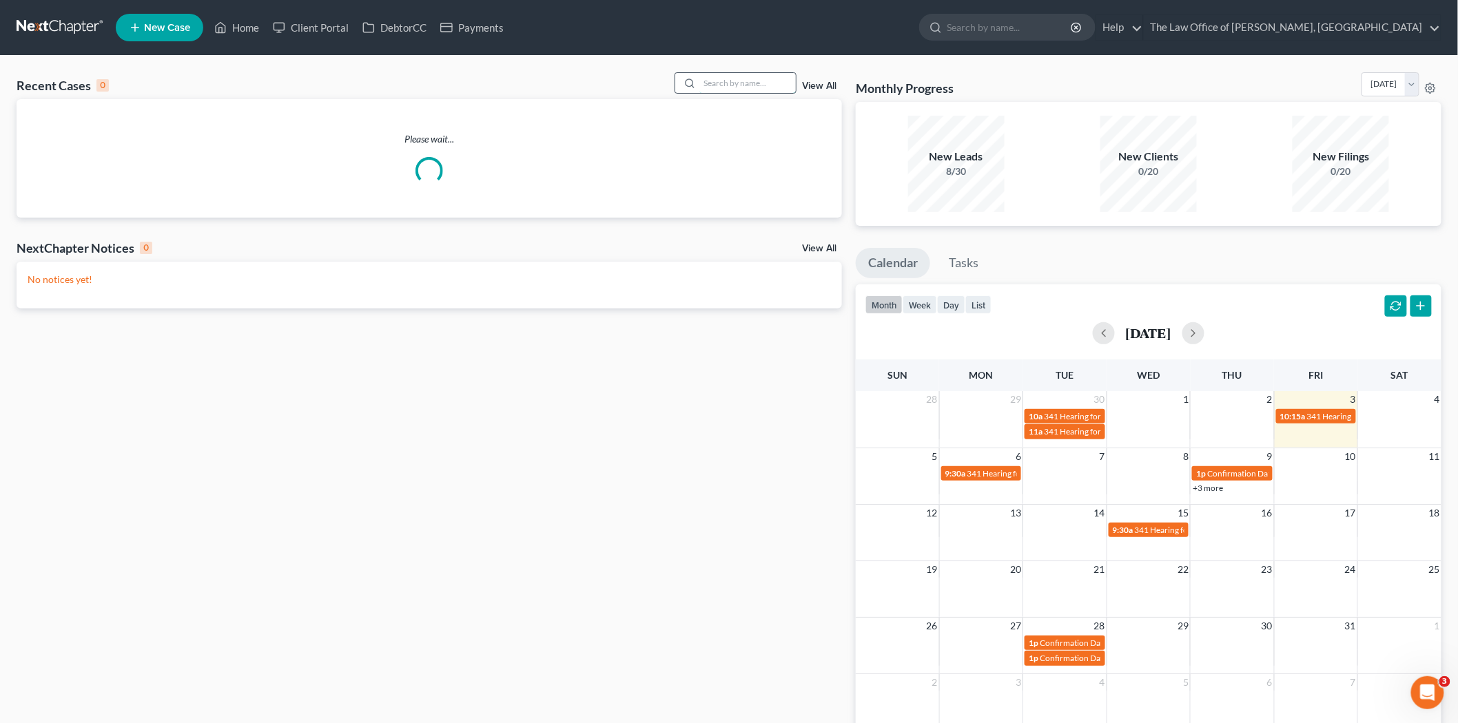
click at [739, 88] on input "search" at bounding box center [747, 83] width 96 height 20
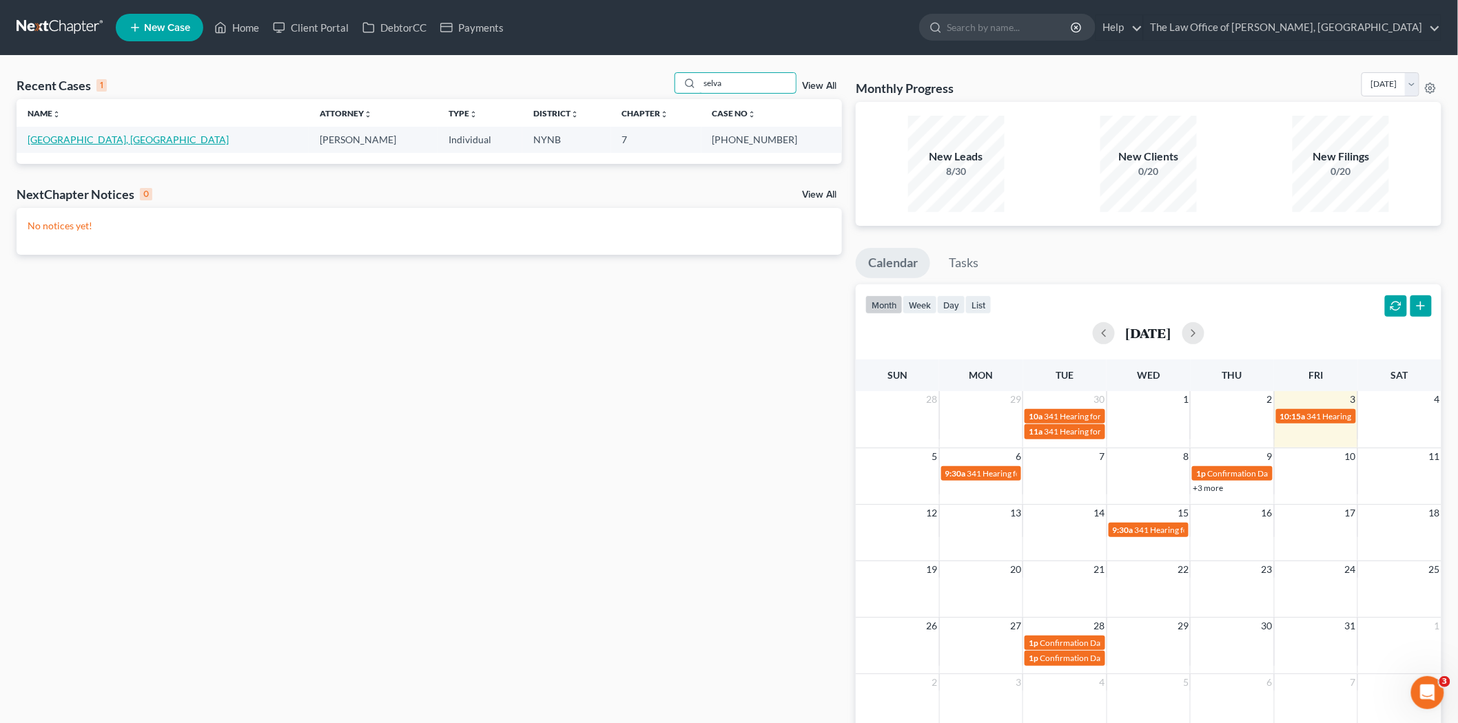
type input "selva"
click at [39, 136] on link "Selva, Alexandria" at bounding box center [128, 140] width 201 height 12
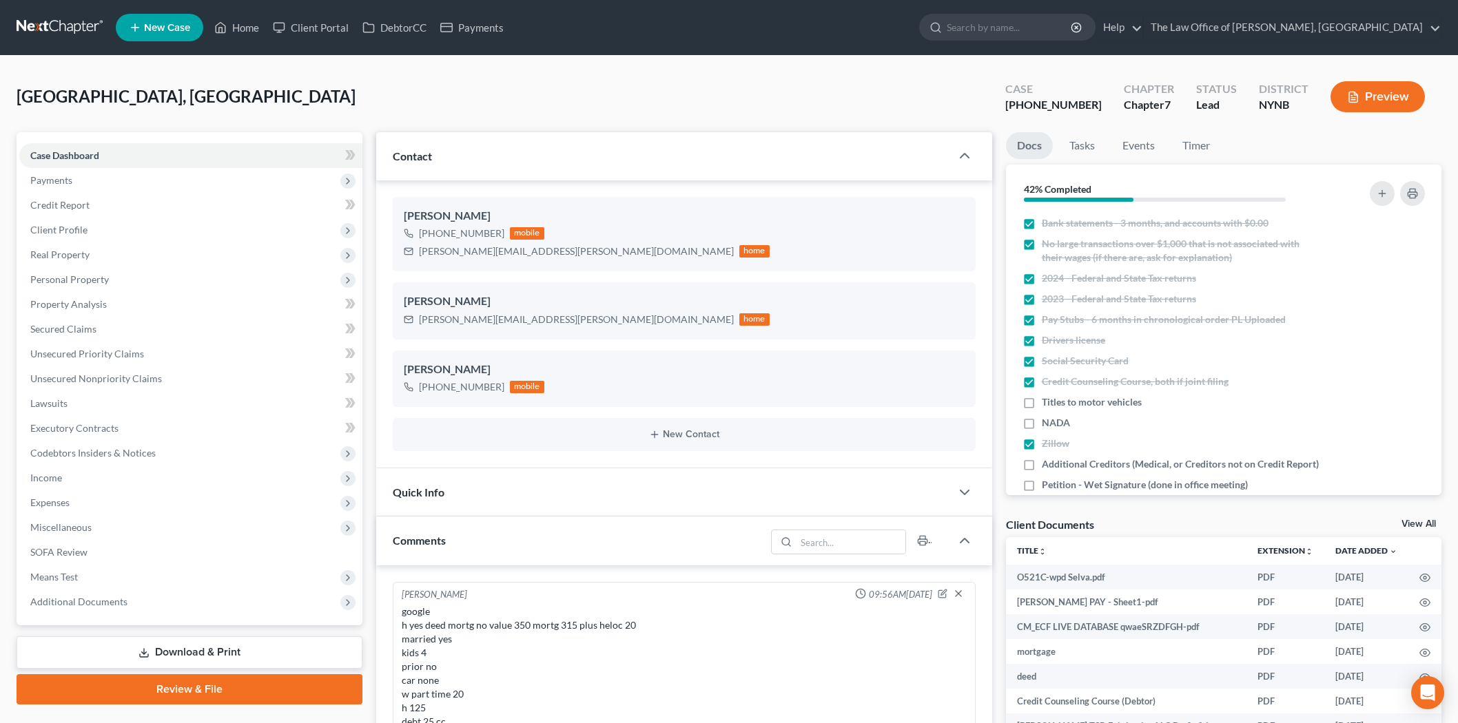
select select "0"
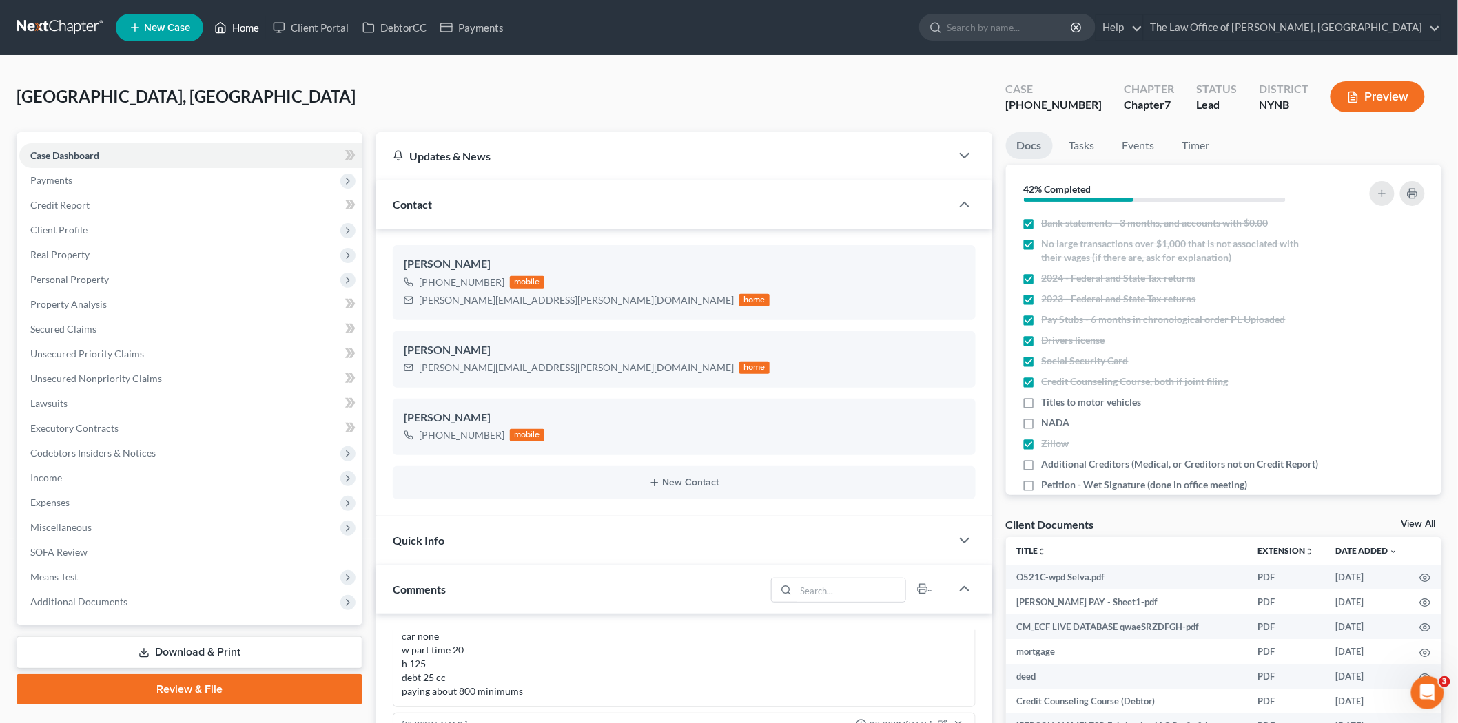
click at [259, 21] on link "Home" at bounding box center [236, 27] width 59 height 25
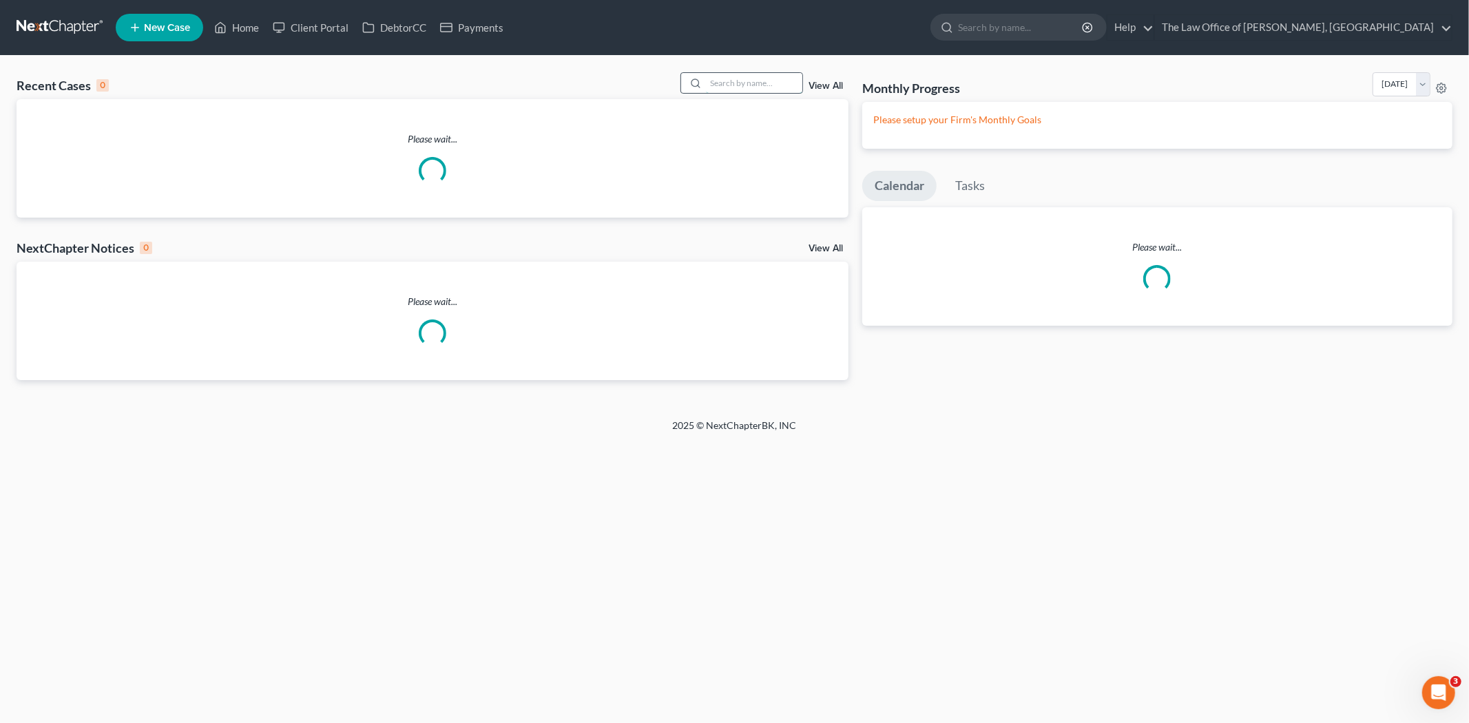
click at [745, 83] on input "search" at bounding box center [754, 83] width 96 height 20
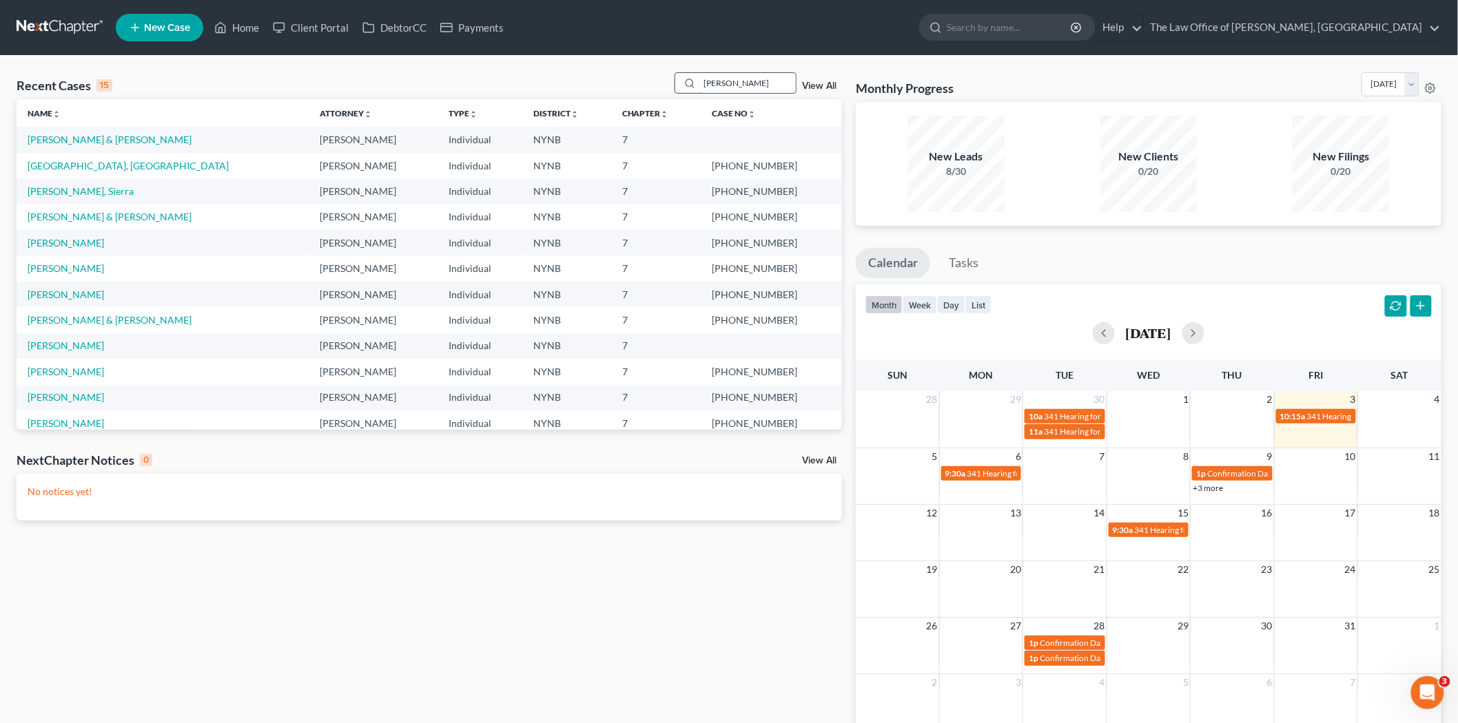
type input "dasilva"
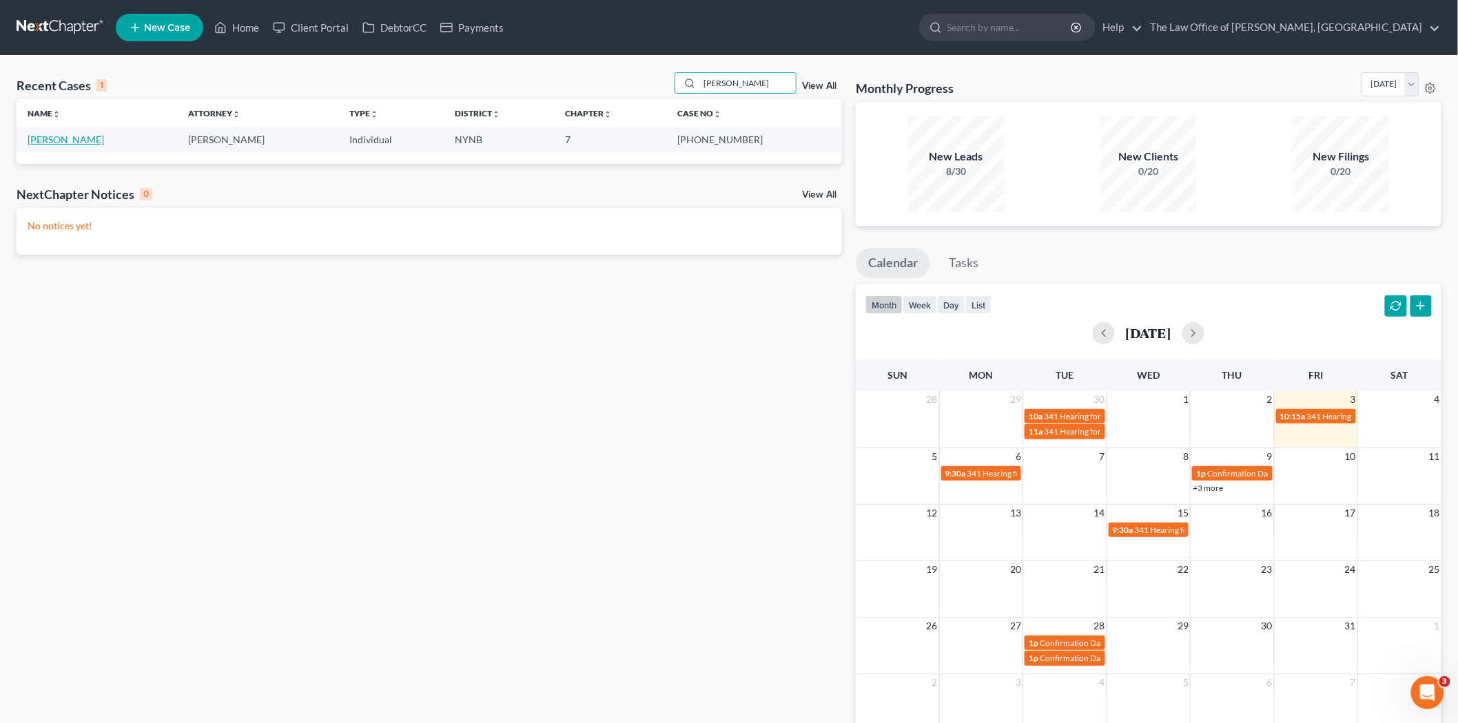
click at [39, 142] on link "[PERSON_NAME]" at bounding box center [66, 140] width 76 height 12
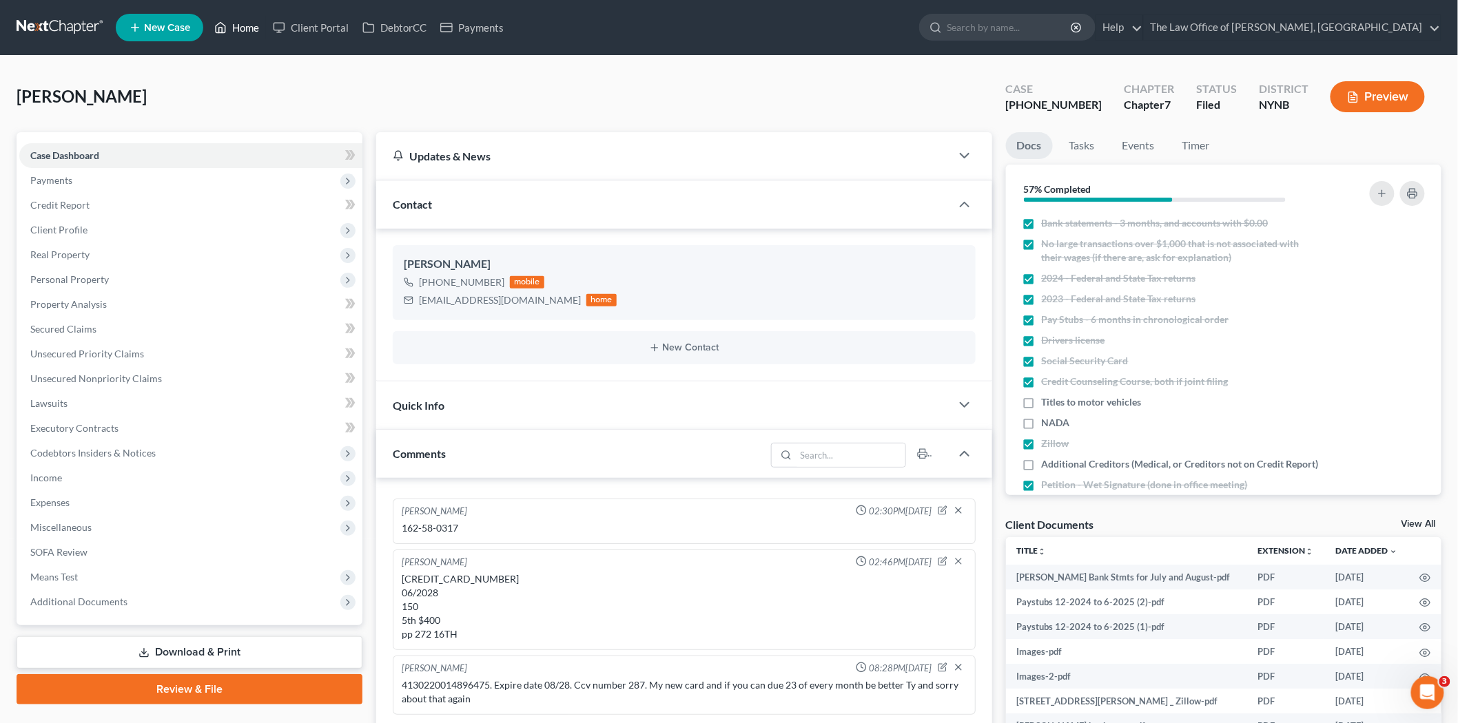
click at [238, 28] on link "Home" at bounding box center [236, 27] width 59 height 25
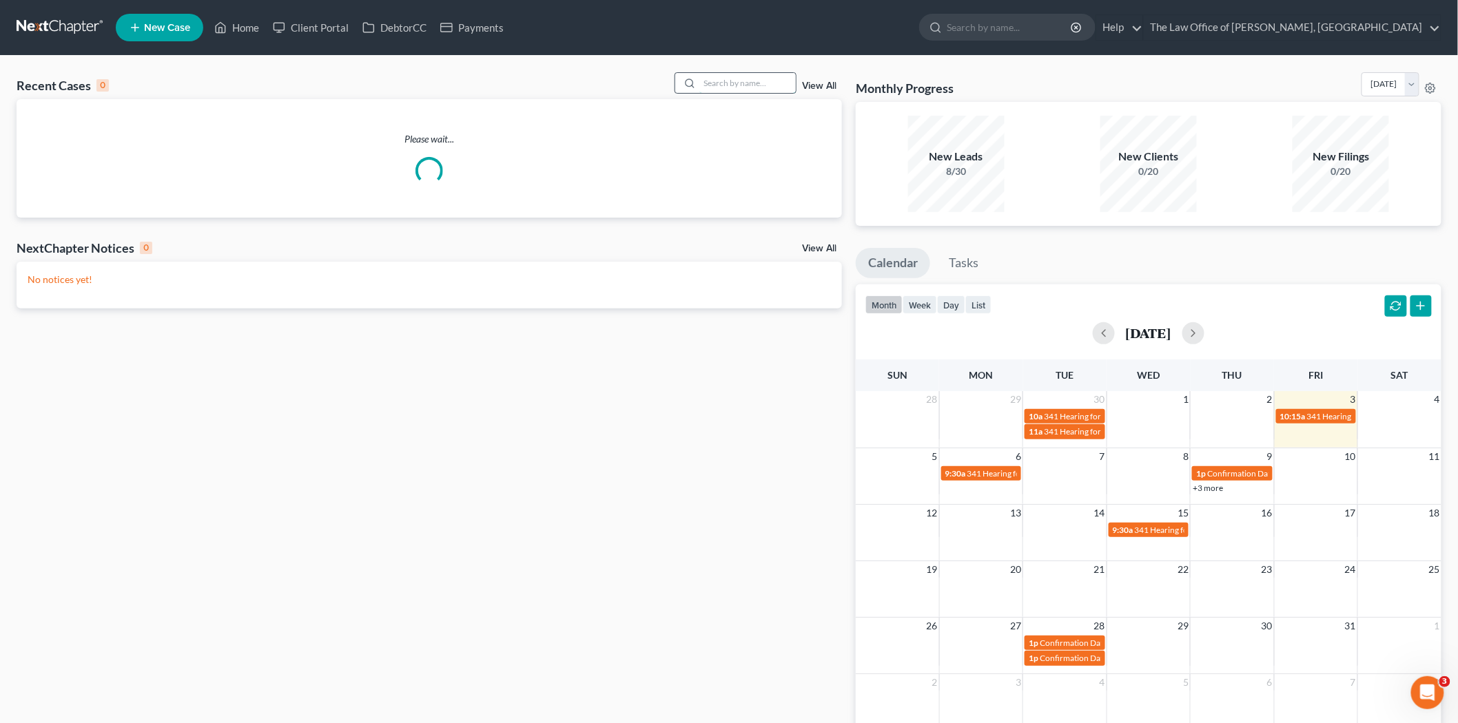
click at [733, 85] on input "search" at bounding box center [747, 83] width 96 height 20
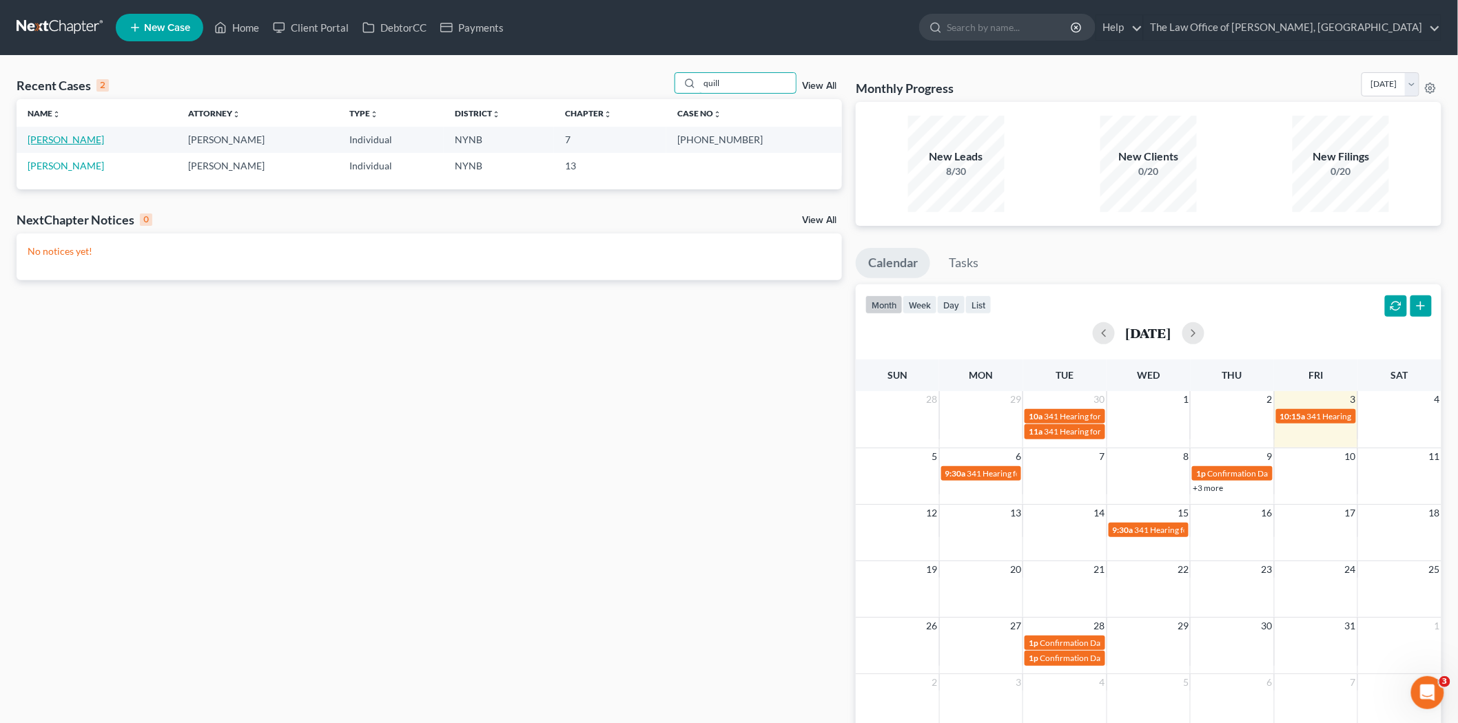
type input "quill"
click at [54, 138] on link "[PERSON_NAME]" at bounding box center [66, 140] width 76 height 12
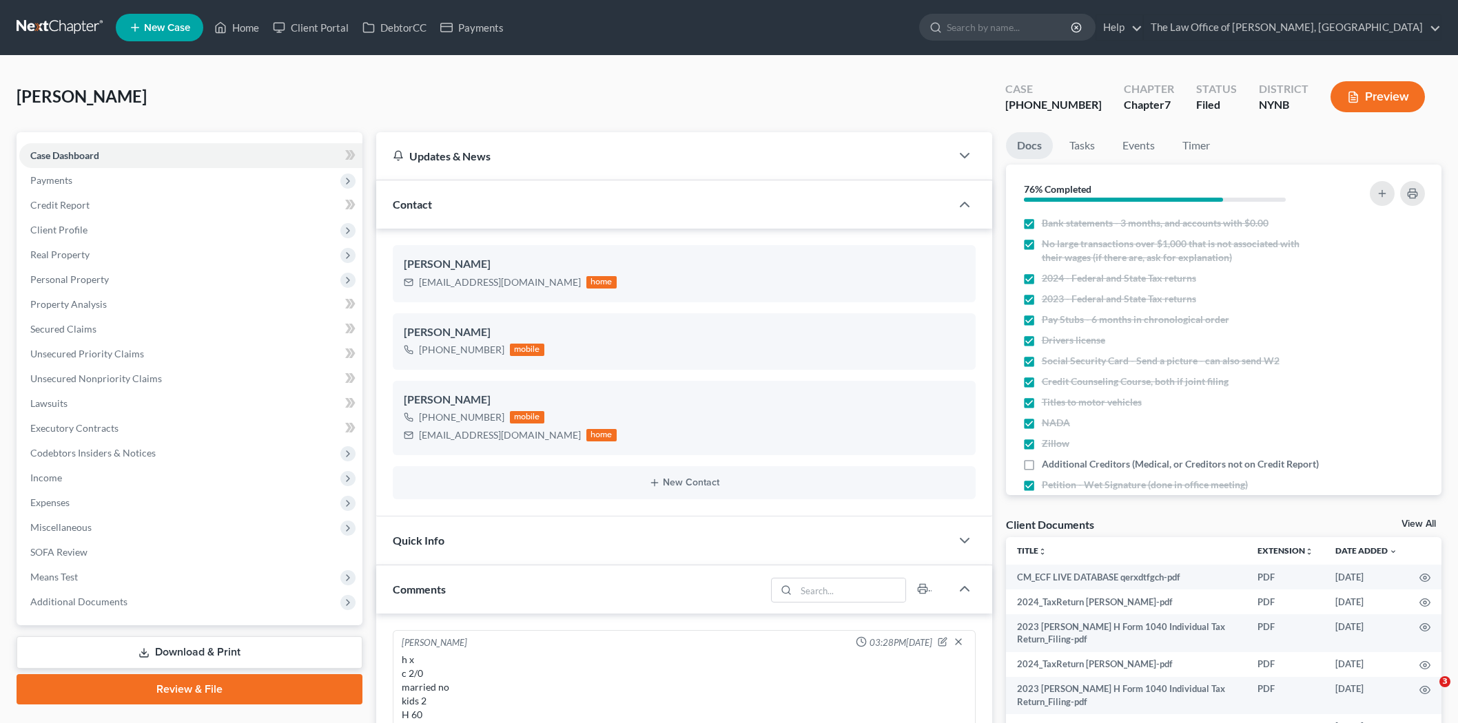
select select "0"
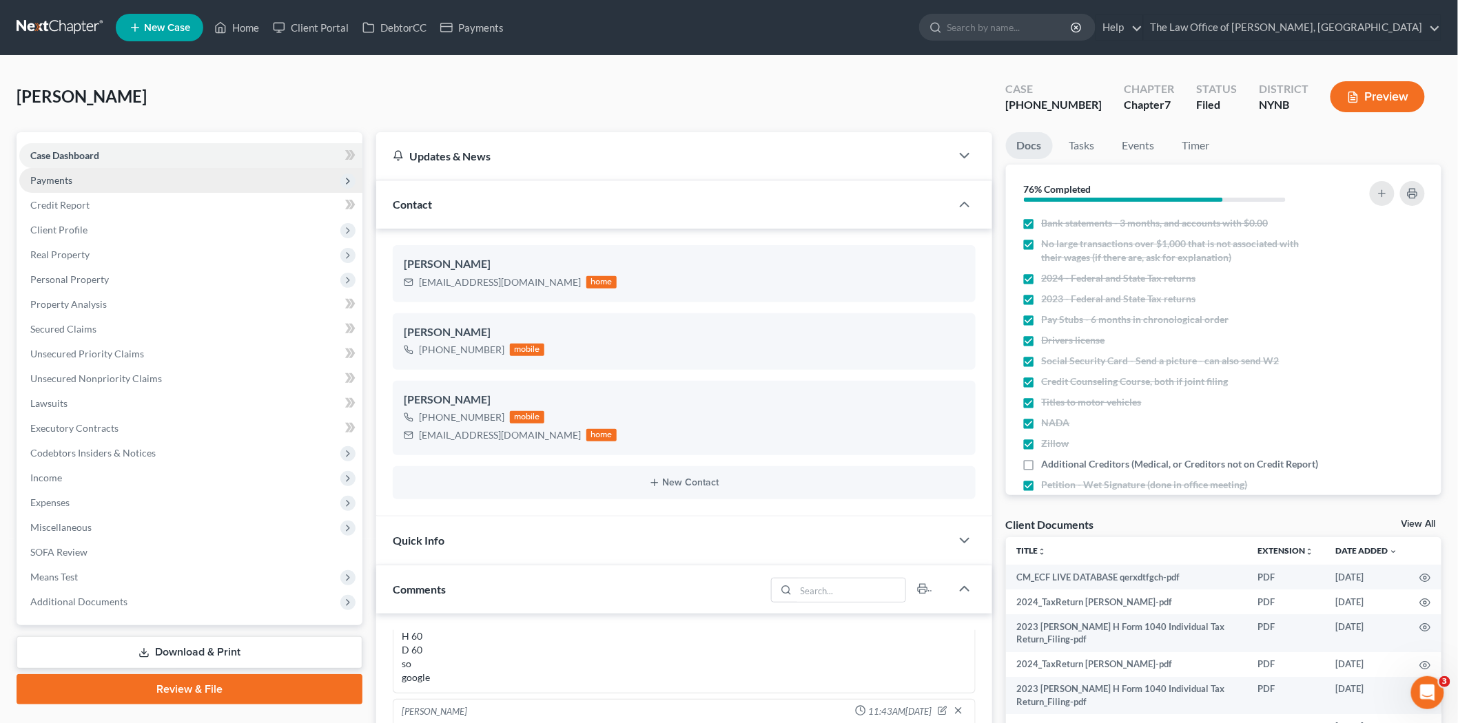
click at [86, 178] on span "Payments" at bounding box center [190, 180] width 343 height 25
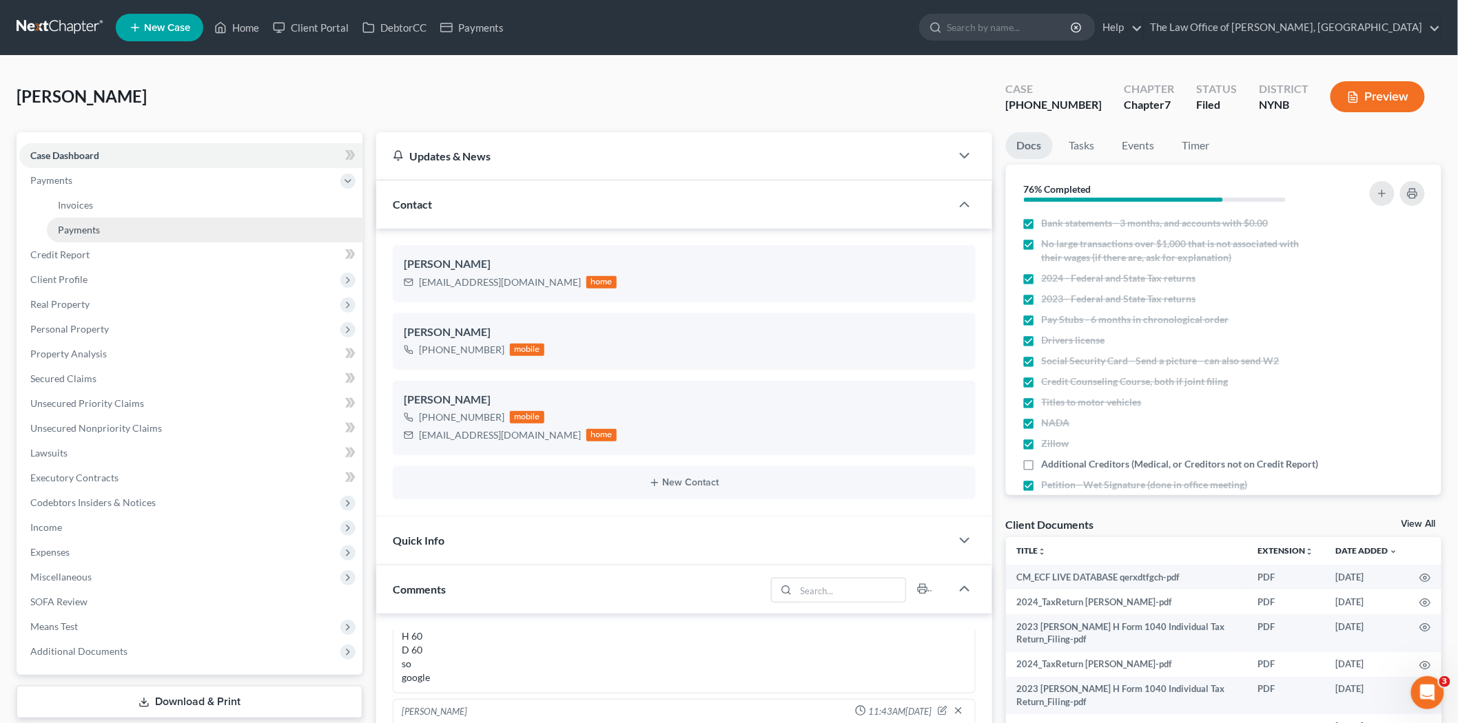
click at [80, 226] on span "Payments" at bounding box center [79, 230] width 42 height 12
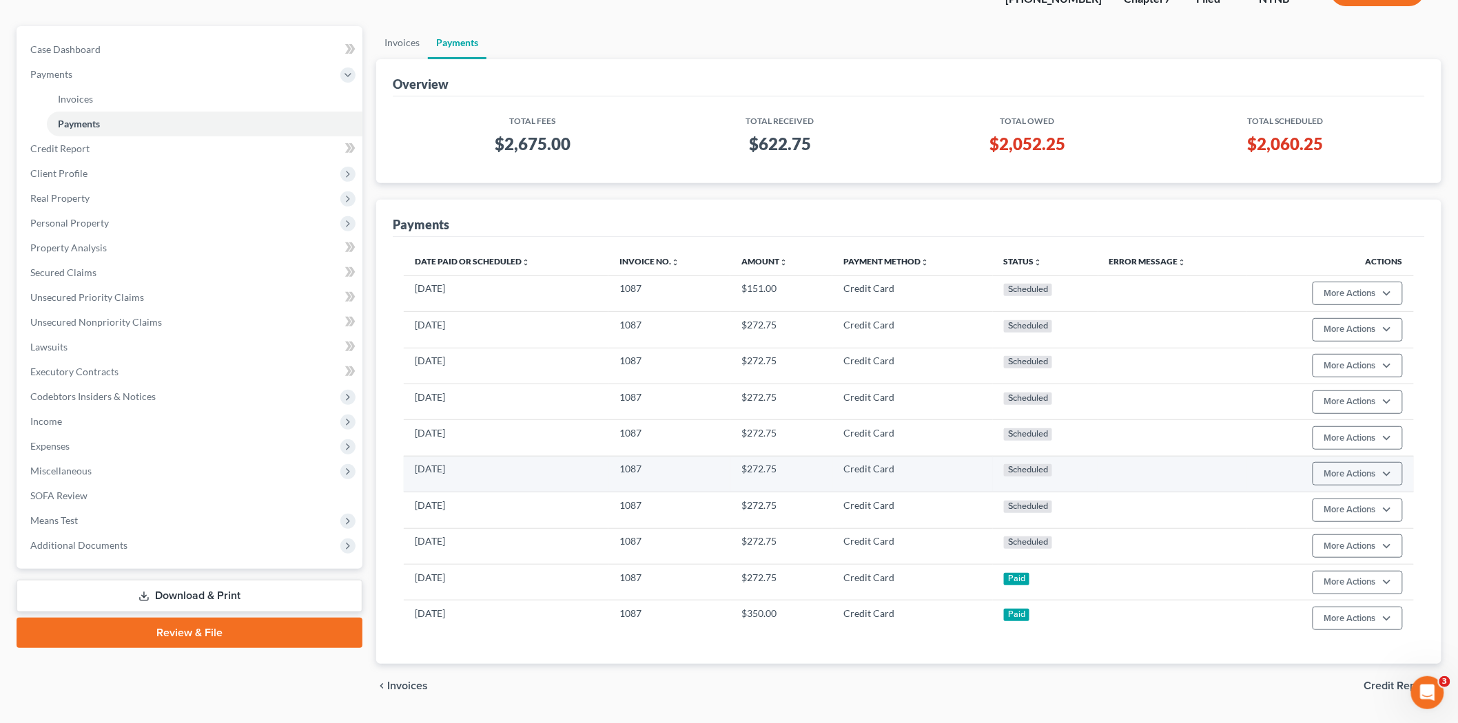
scroll to position [145, 0]
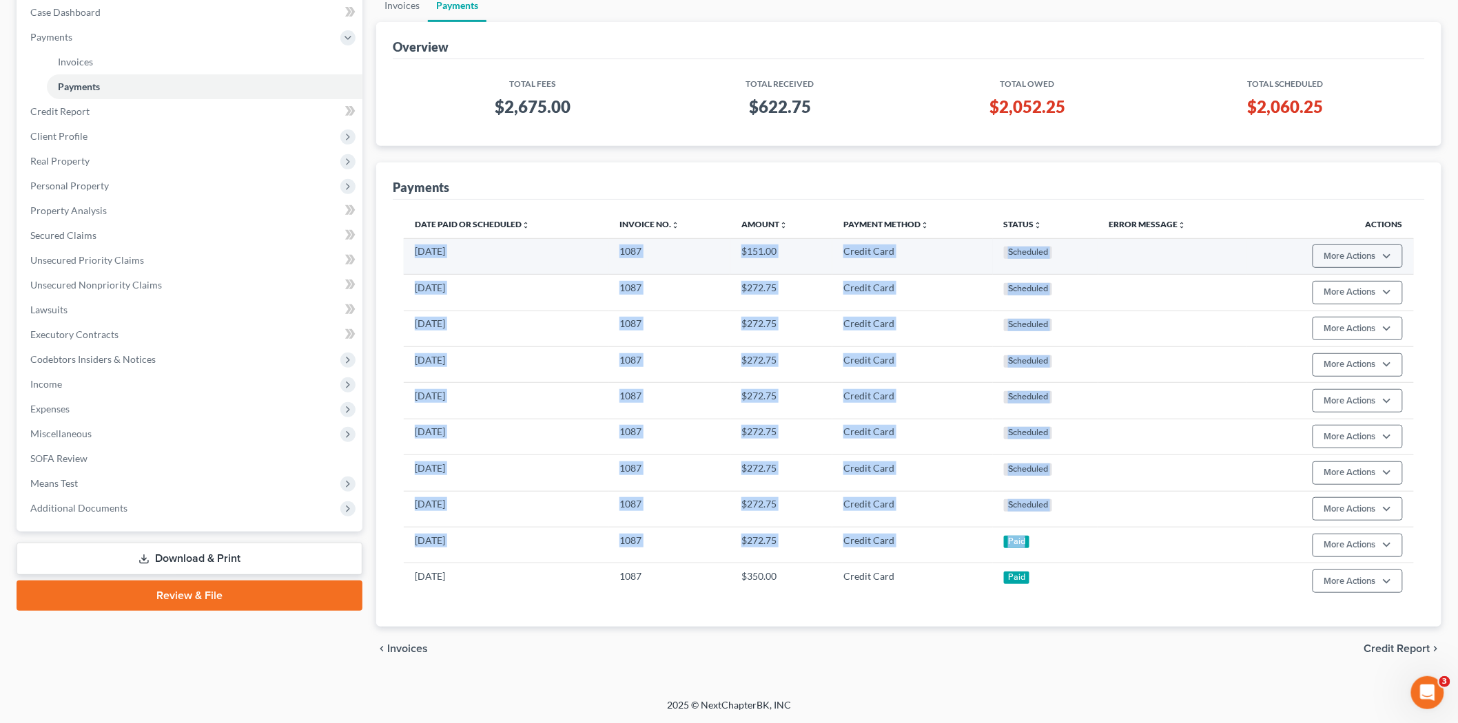
drag, startPoint x: 1041, startPoint y: 551, endPoint x: 408, endPoint y: 260, distance: 696.8
click at [408, 260] on tbody "05/15/2026 1087 $151.00 Credit Card Scheduled More Actions Cancel Edit Payment …" at bounding box center [909, 418] width 1010 height 361
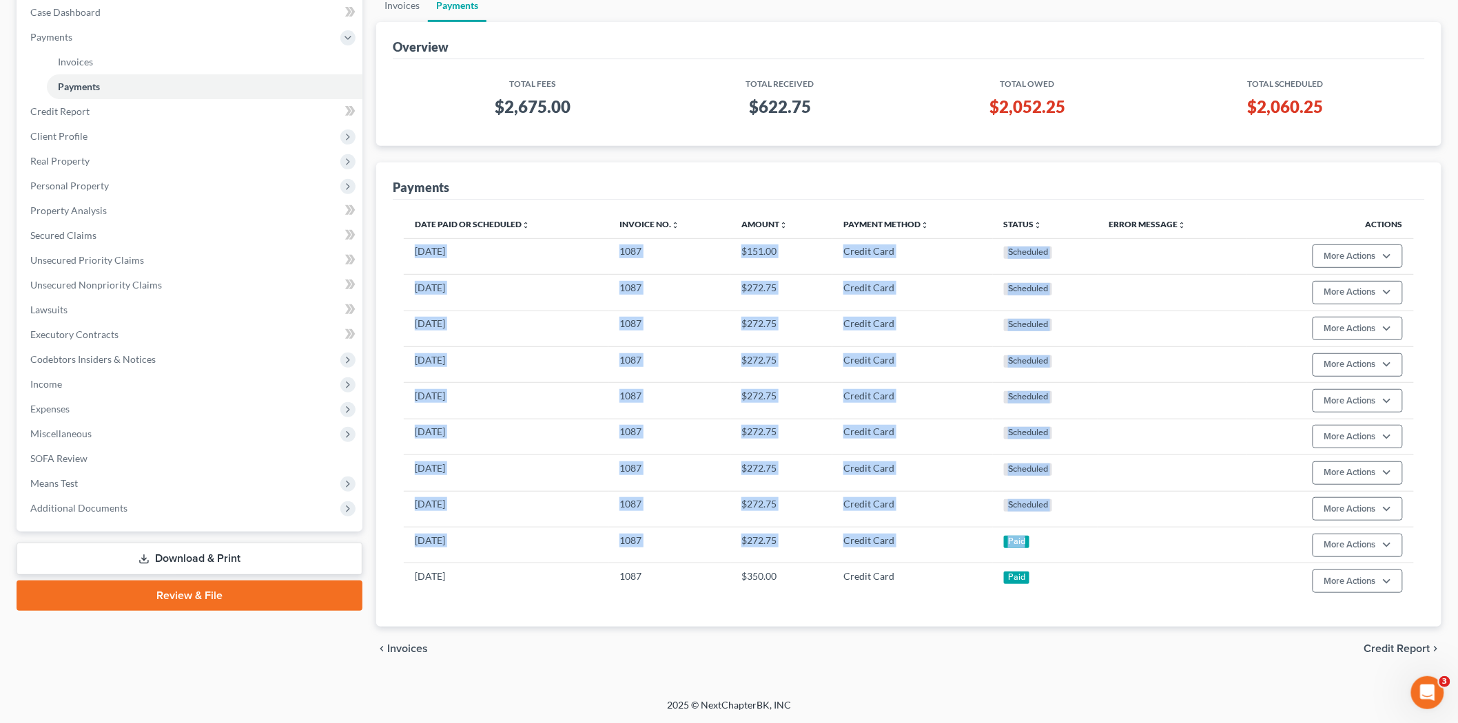
copy tbody "05/15/2026 1087 $151.00 Credit Card Scheduled More Actions Cancel Edit Payment …"
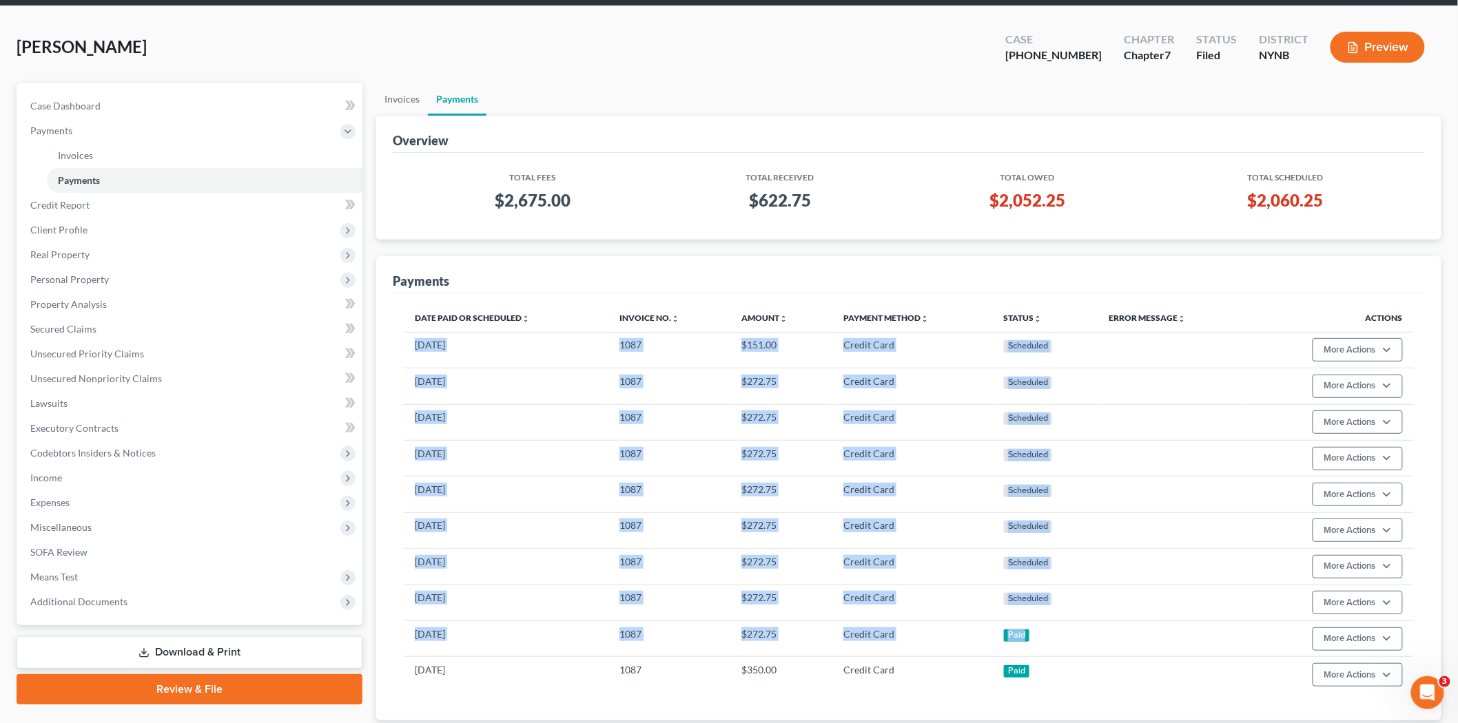
scroll to position [0, 0]
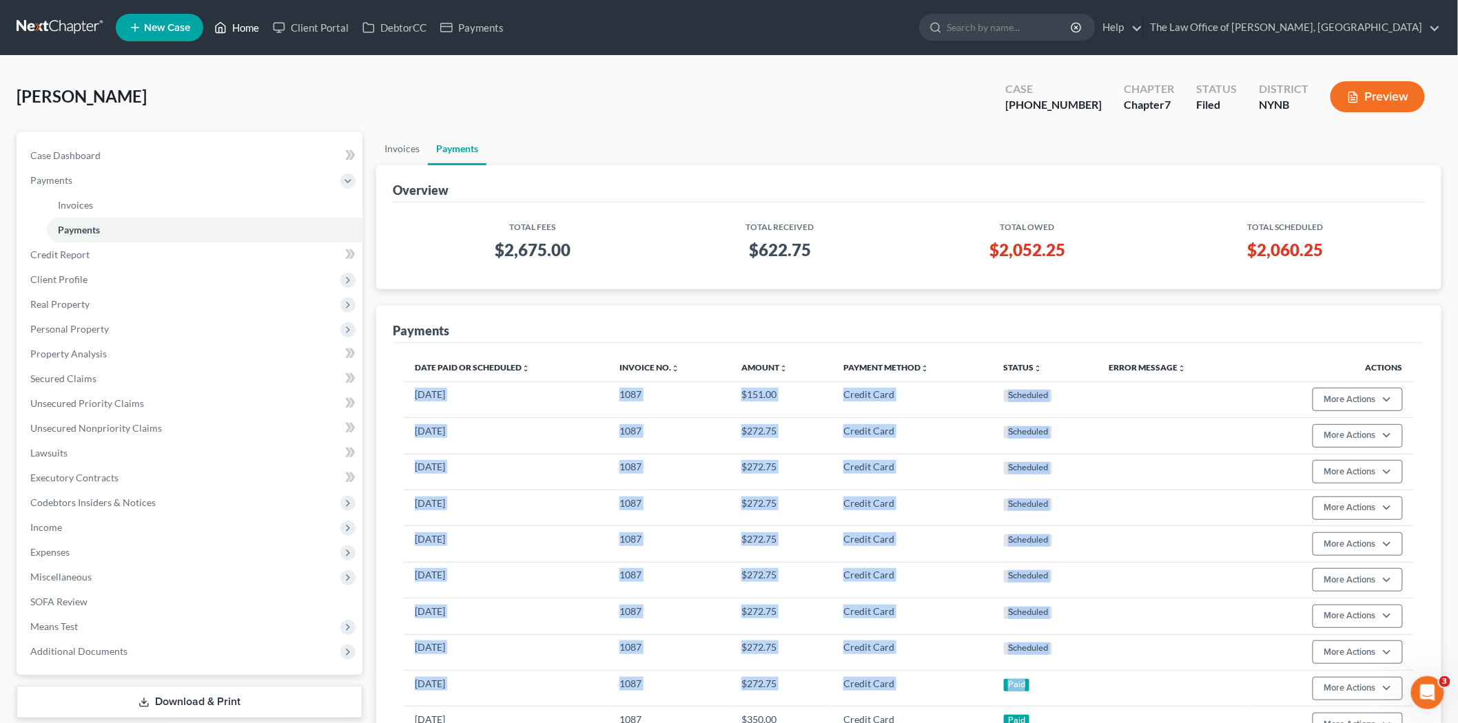
click at [234, 28] on link "Home" at bounding box center [236, 27] width 59 height 25
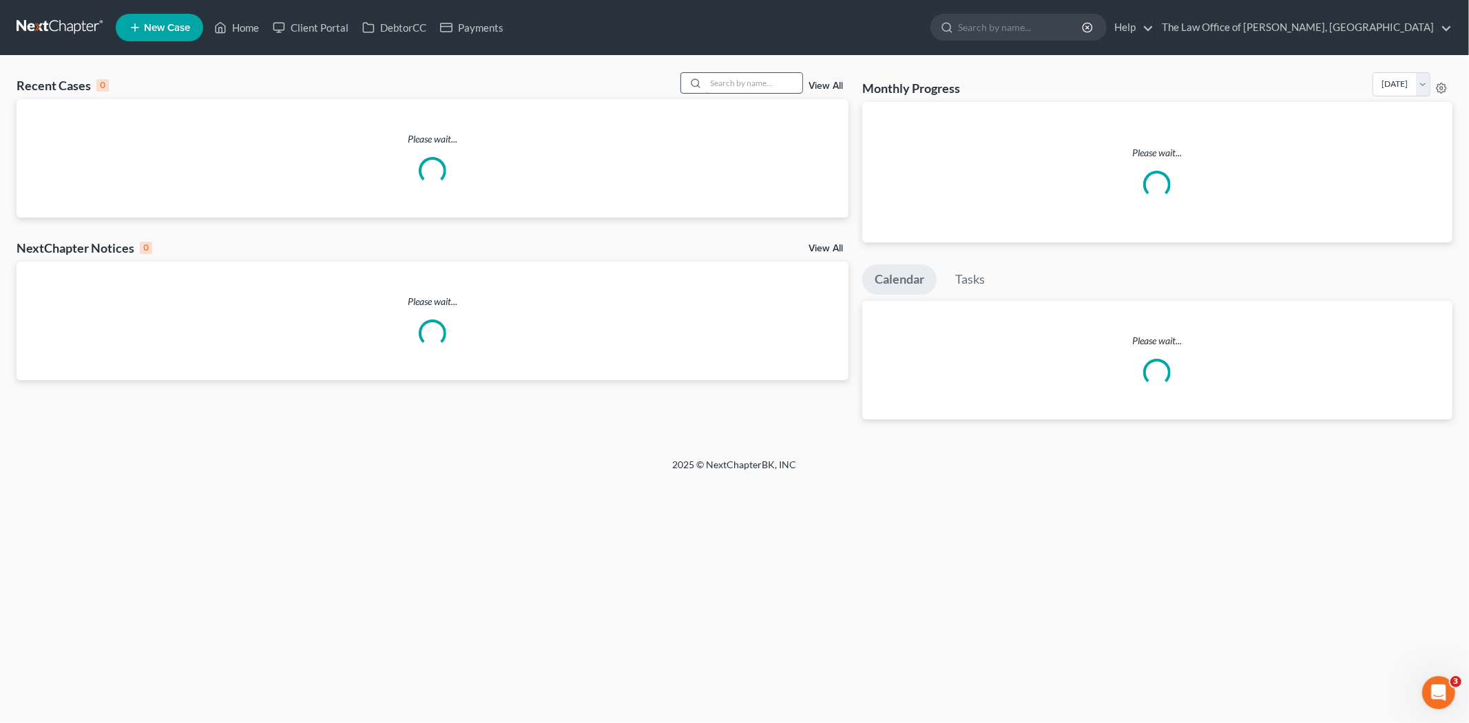
click at [735, 80] on input "search" at bounding box center [754, 83] width 96 height 20
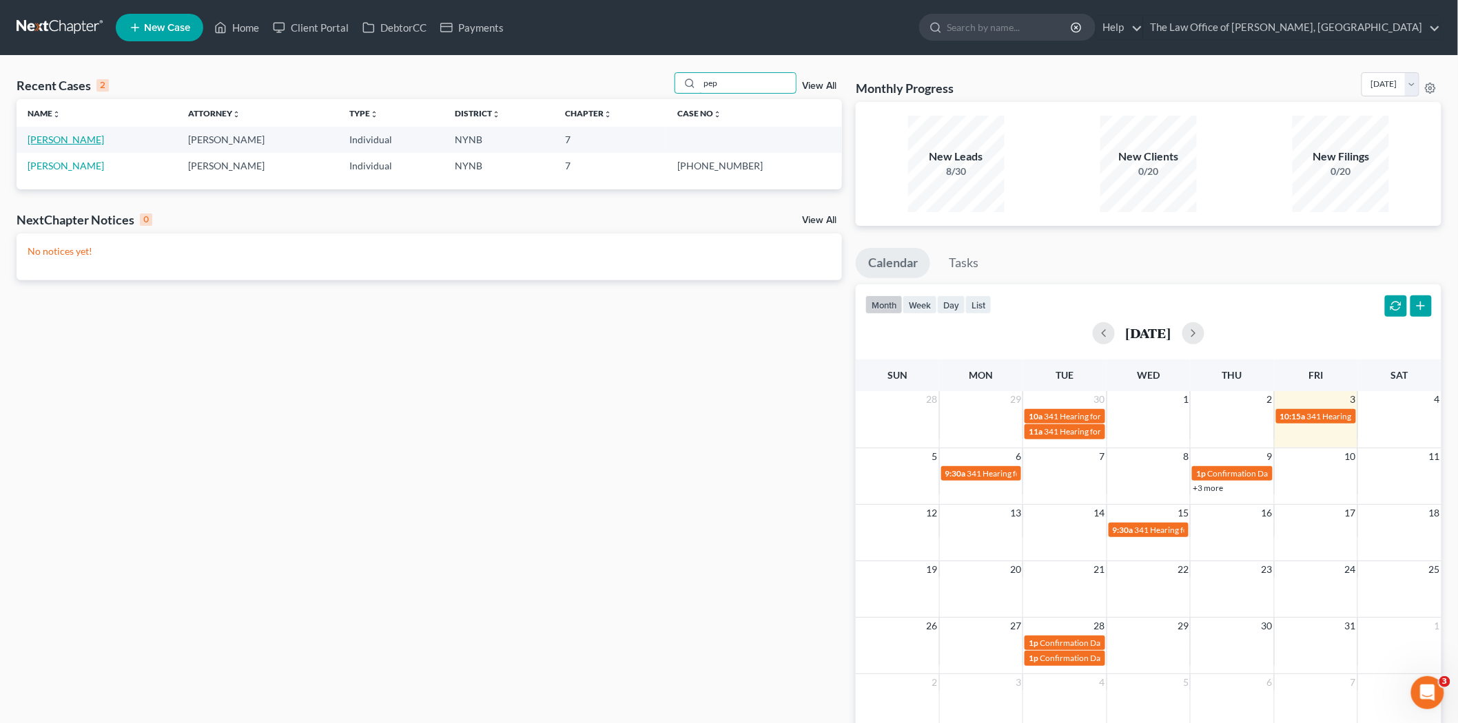
type input "pep"
click at [86, 140] on link "Peplowski, Matthew" at bounding box center [66, 140] width 76 height 12
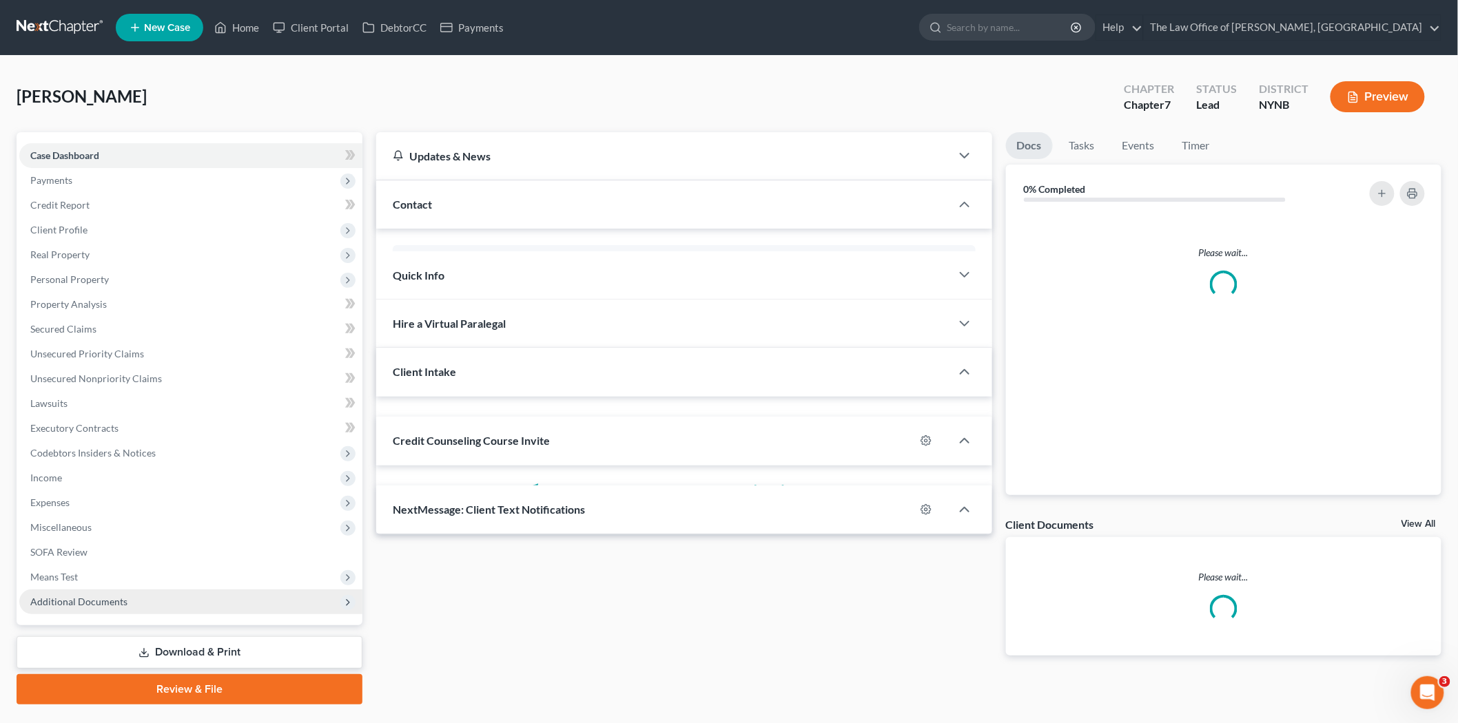
click at [76, 601] on span "Additional Documents" at bounding box center [78, 602] width 97 height 12
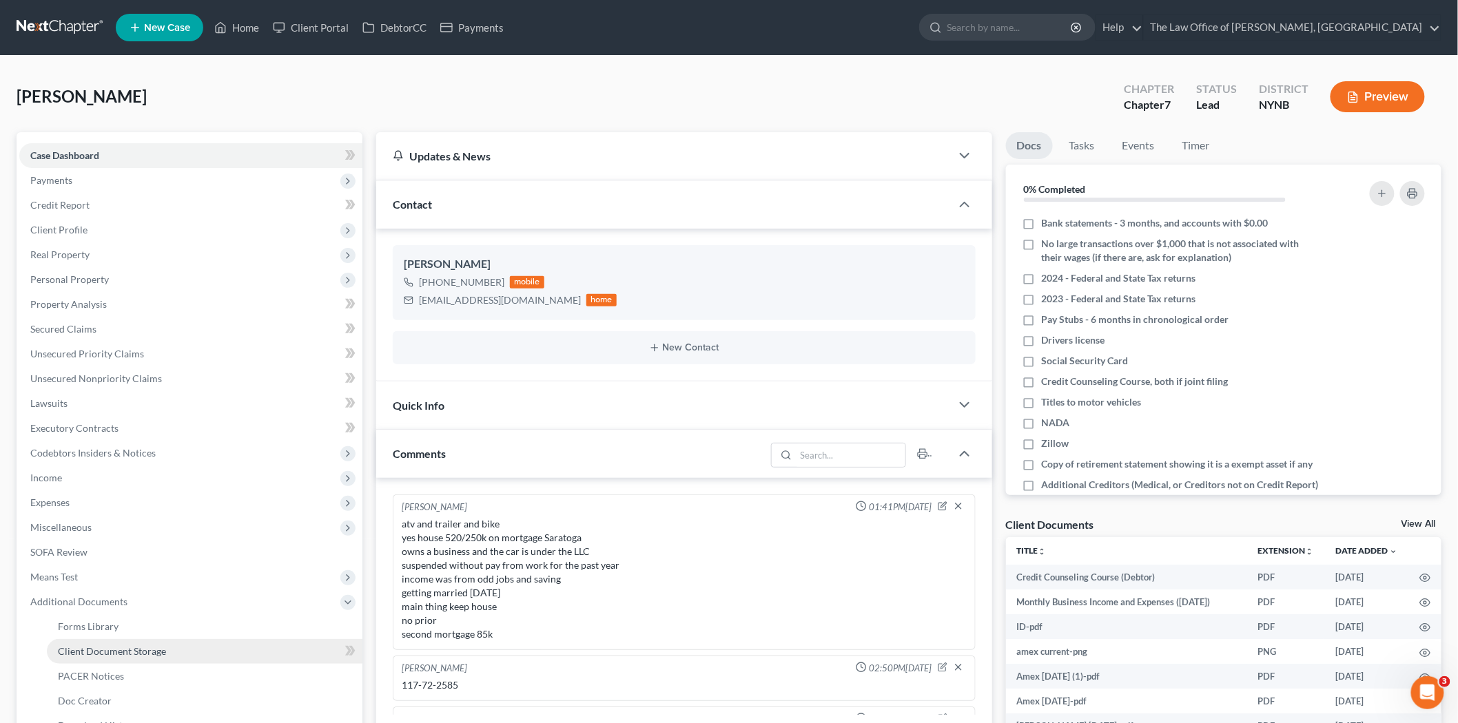
click at [126, 641] on link "Client Document Storage" at bounding box center [204, 651] width 315 height 25
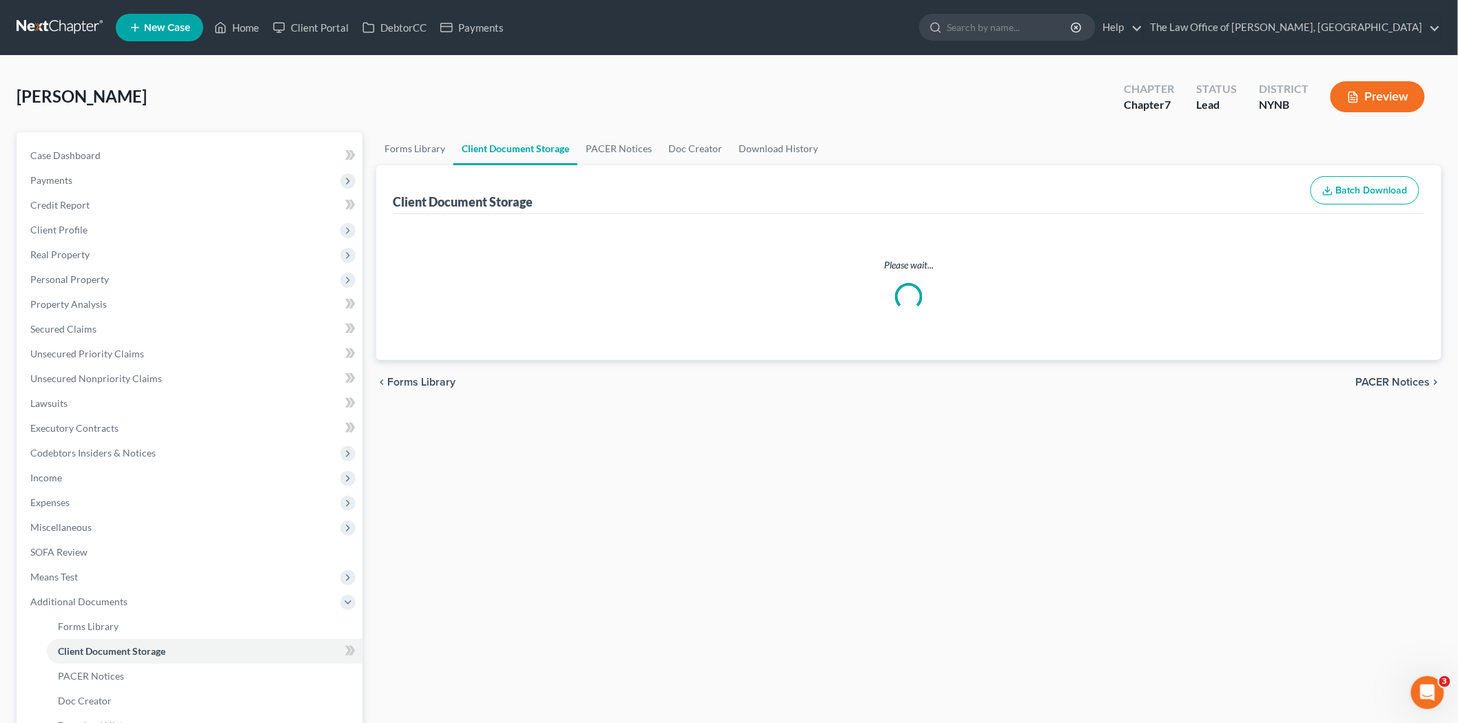
select select "1"
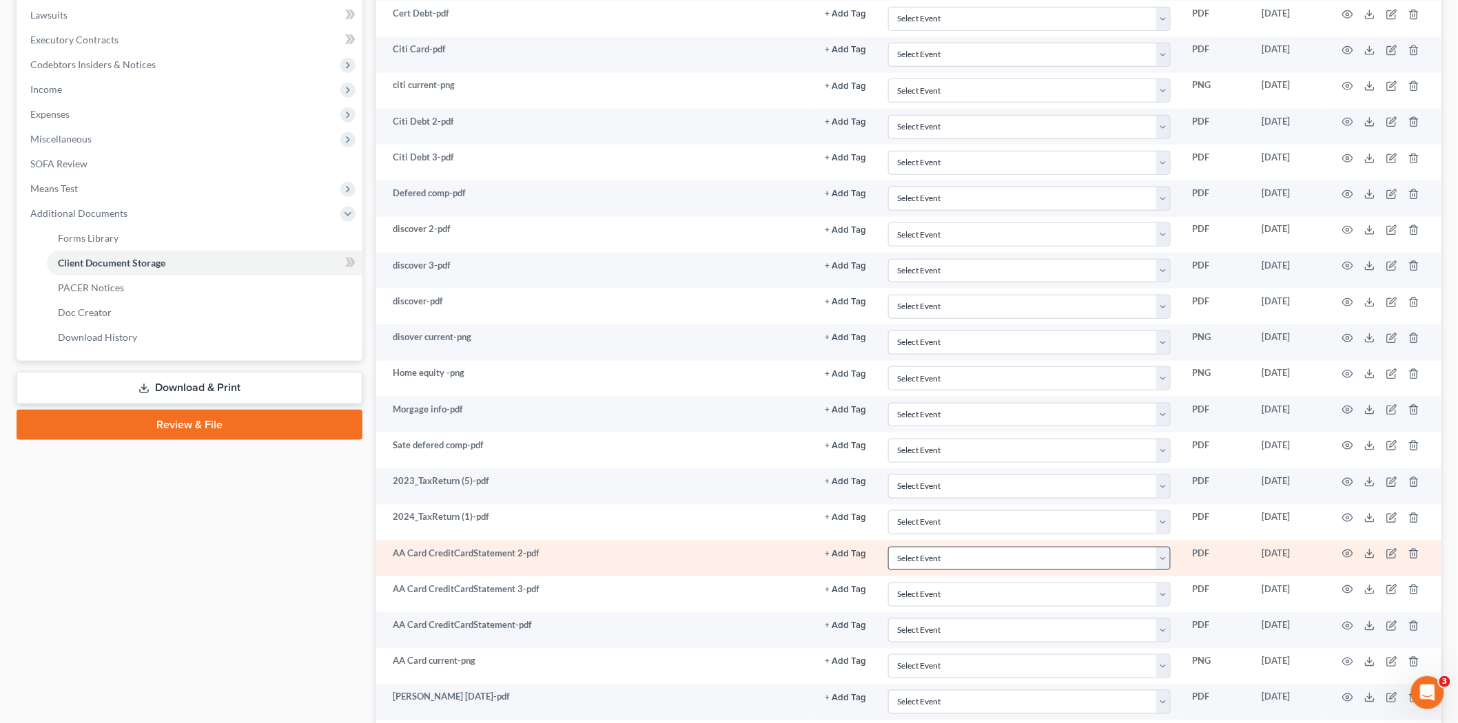
scroll to position [712, 0]
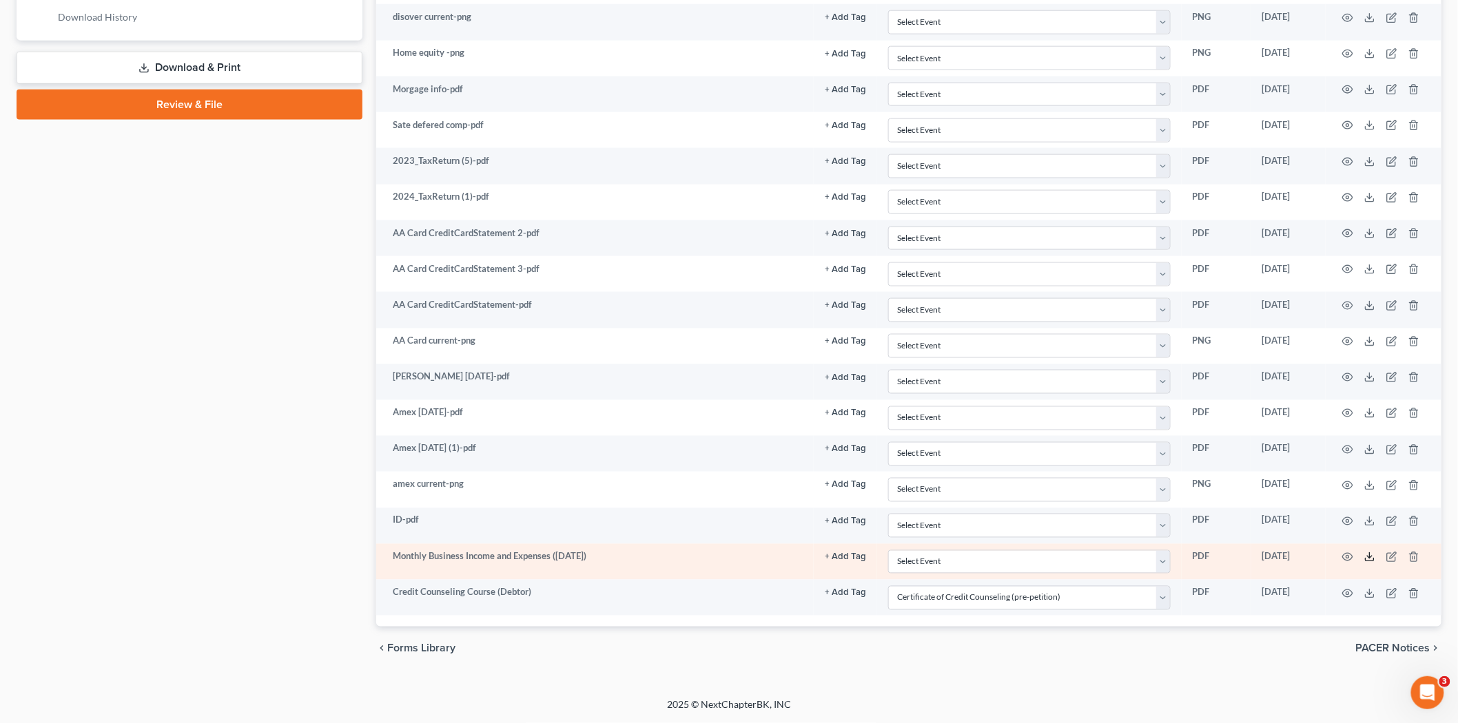
click at [1367, 558] on icon at bounding box center [1369, 557] width 11 height 11
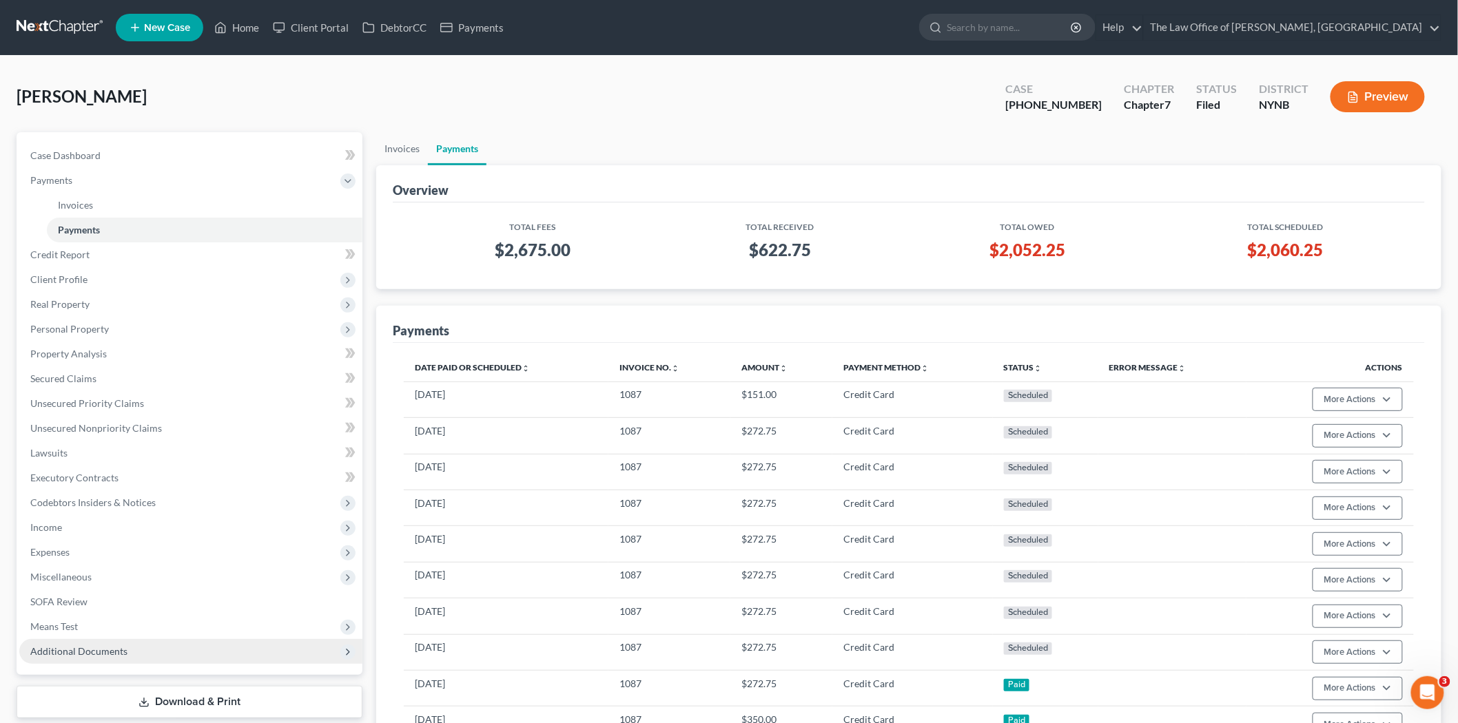
click at [103, 646] on span "Additional Documents" at bounding box center [78, 651] width 97 height 12
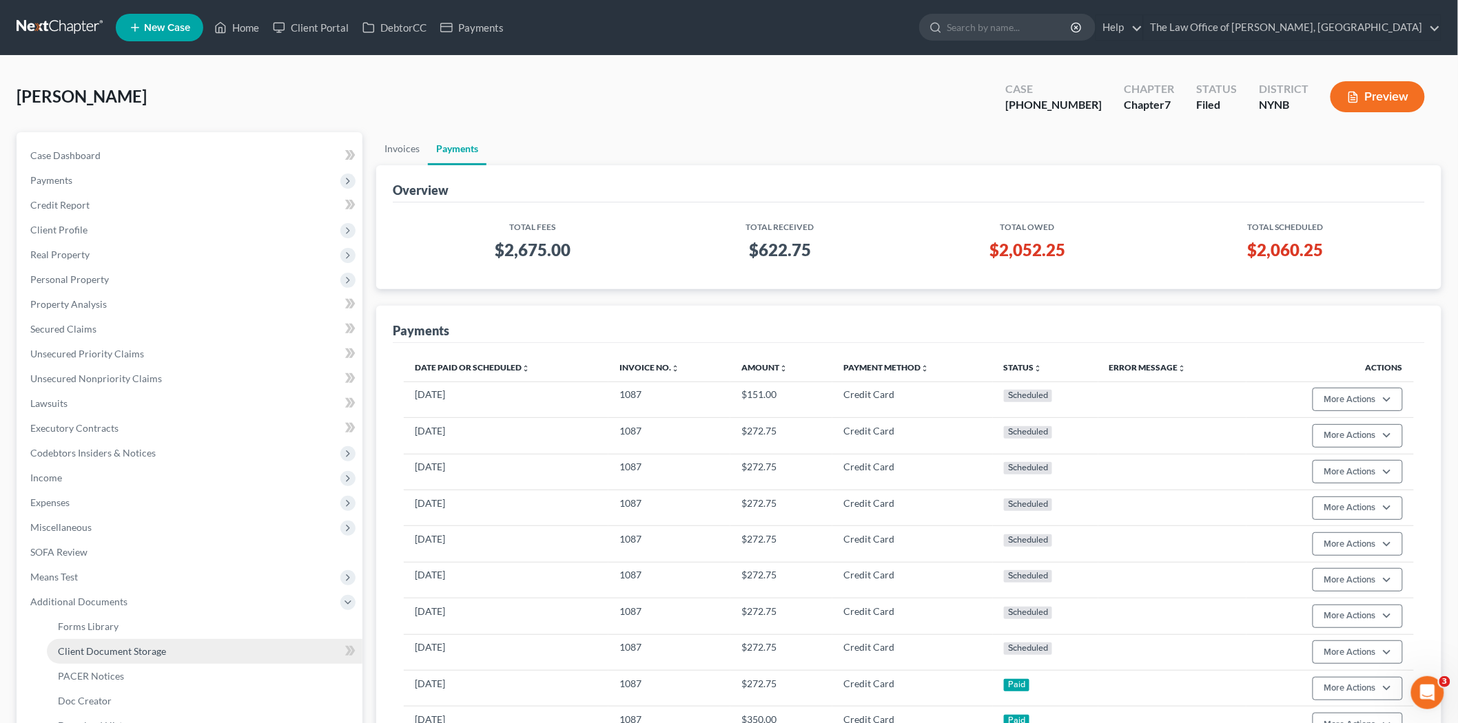
click at [173, 656] on link "Client Document Storage" at bounding box center [204, 651] width 315 height 25
select select "1"
select select "5"
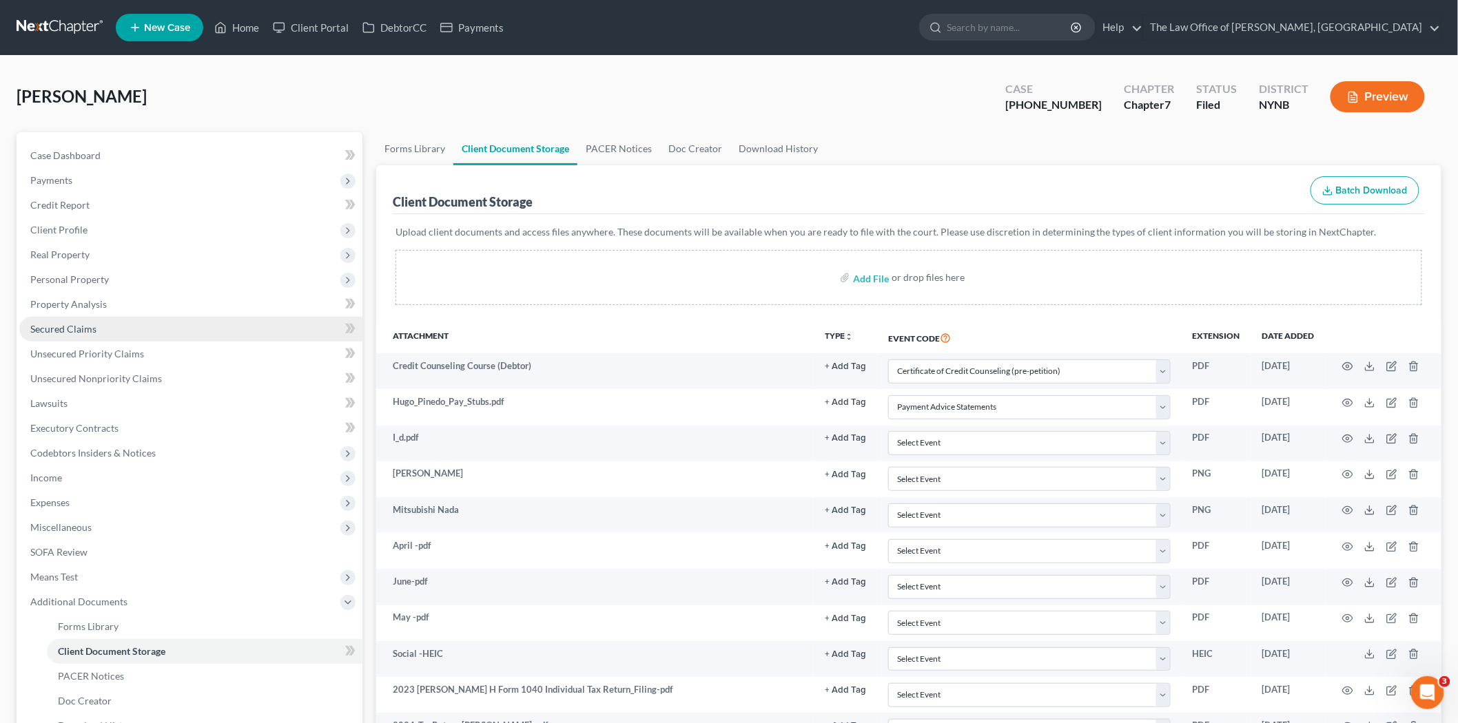
click at [78, 326] on span "Secured Claims" at bounding box center [63, 329] width 66 height 12
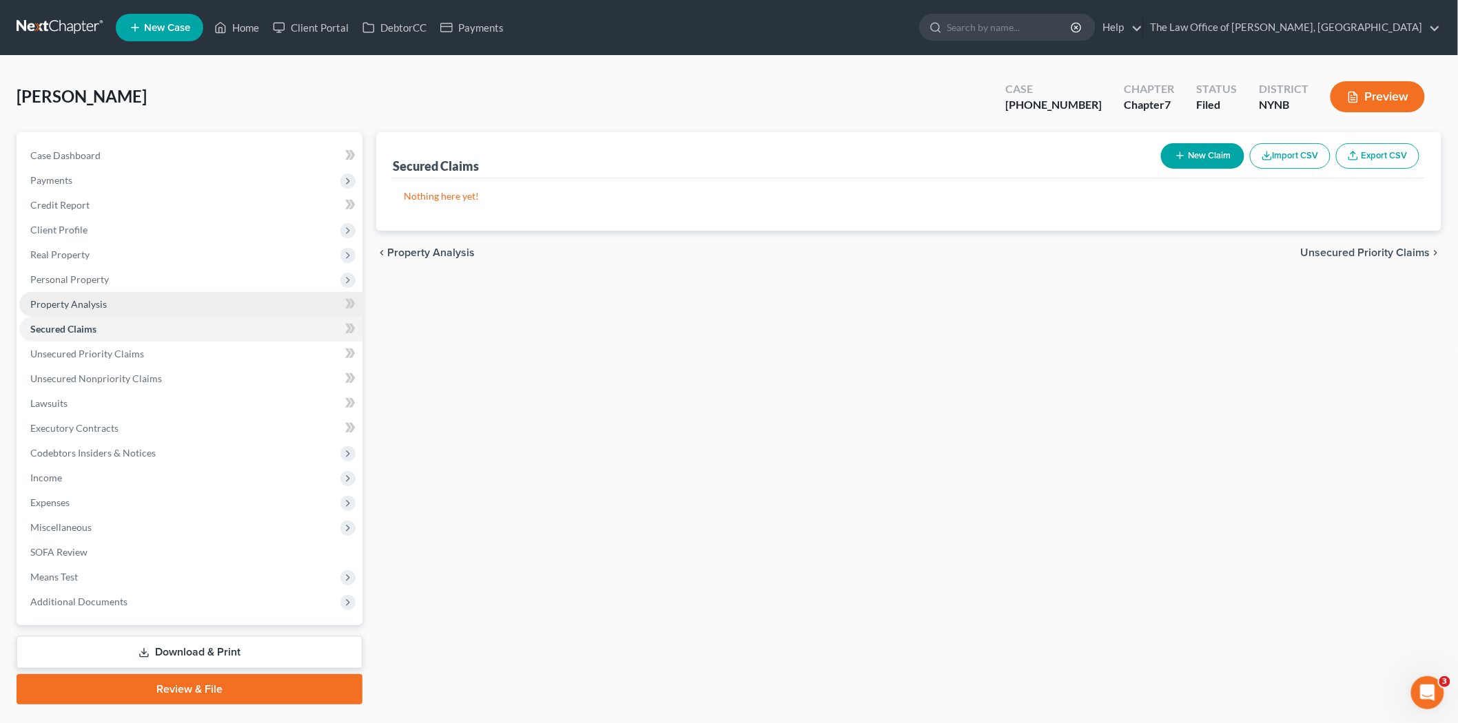
click at [95, 304] on span "Property Analysis" at bounding box center [68, 304] width 76 height 12
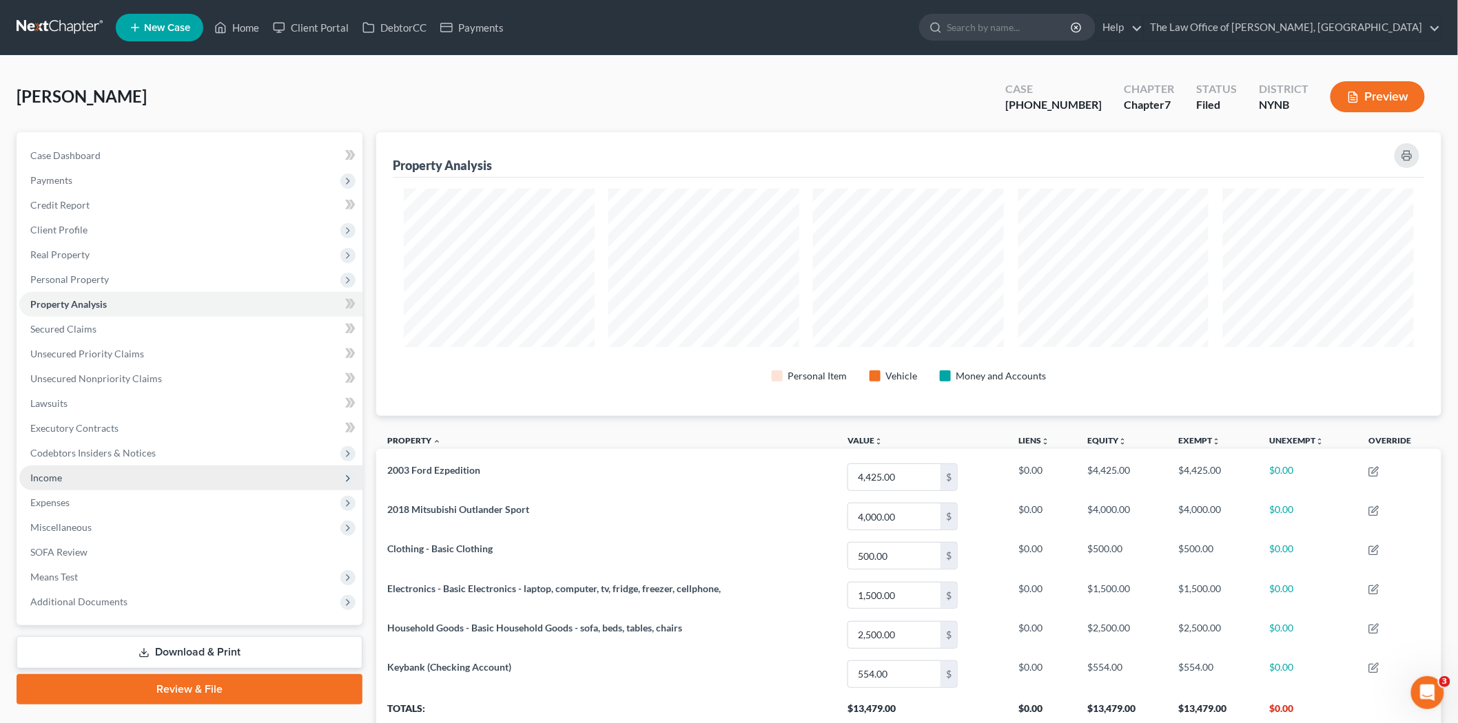
click at [54, 466] on span "Income" at bounding box center [190, 478] width 343 height 25
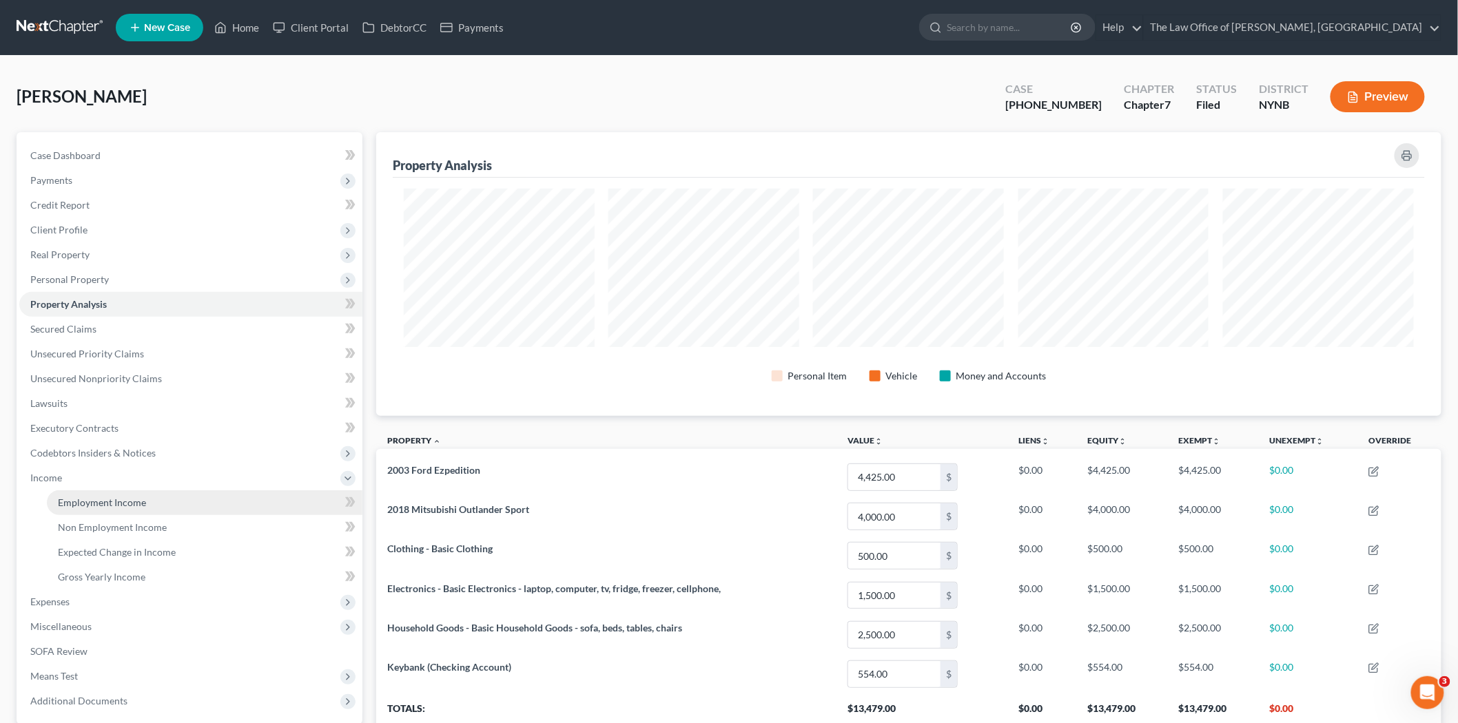
click at [95, 497] on span "Employment Income" at bounding box center [102, 503] width 88 height 12
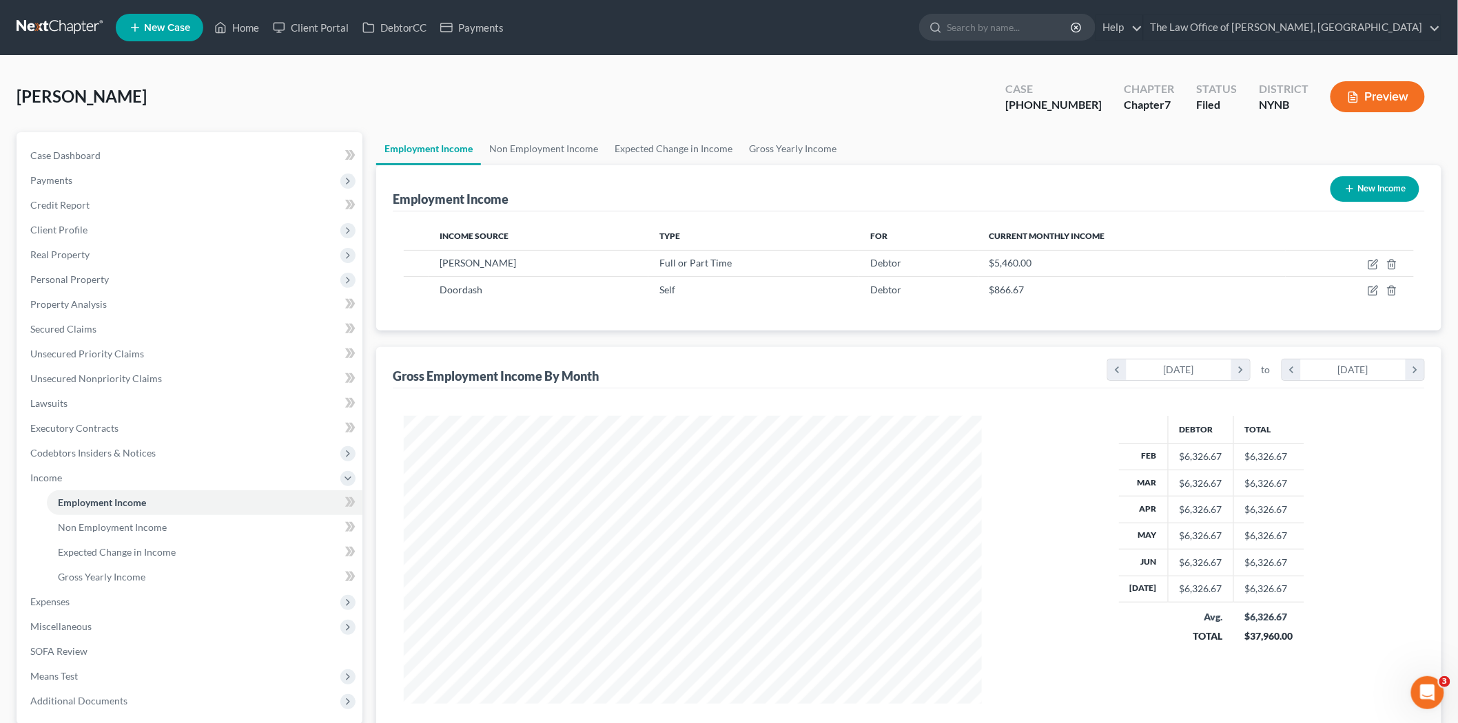
scroll to position [288, 605]
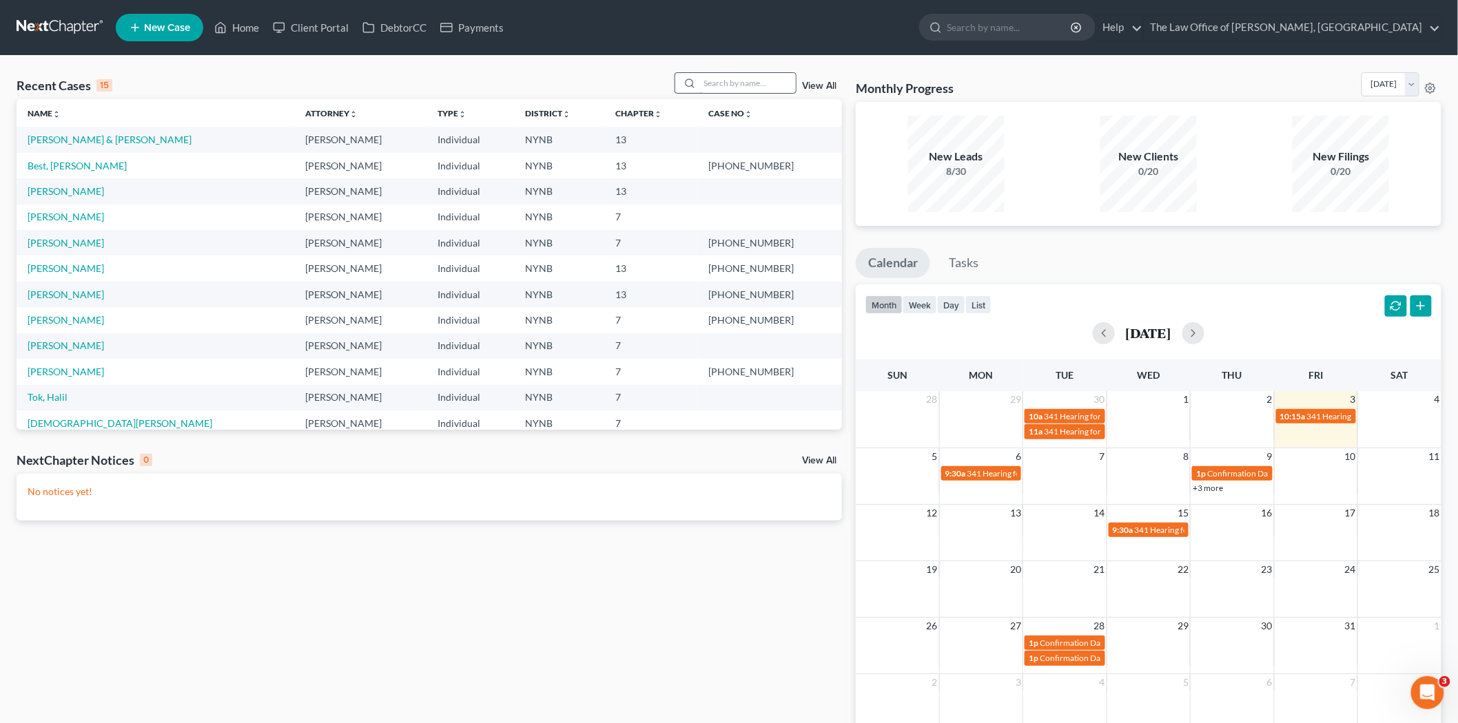
click at [748, 79] on input "search" at bounding box center [747, 83] width 96 height 20
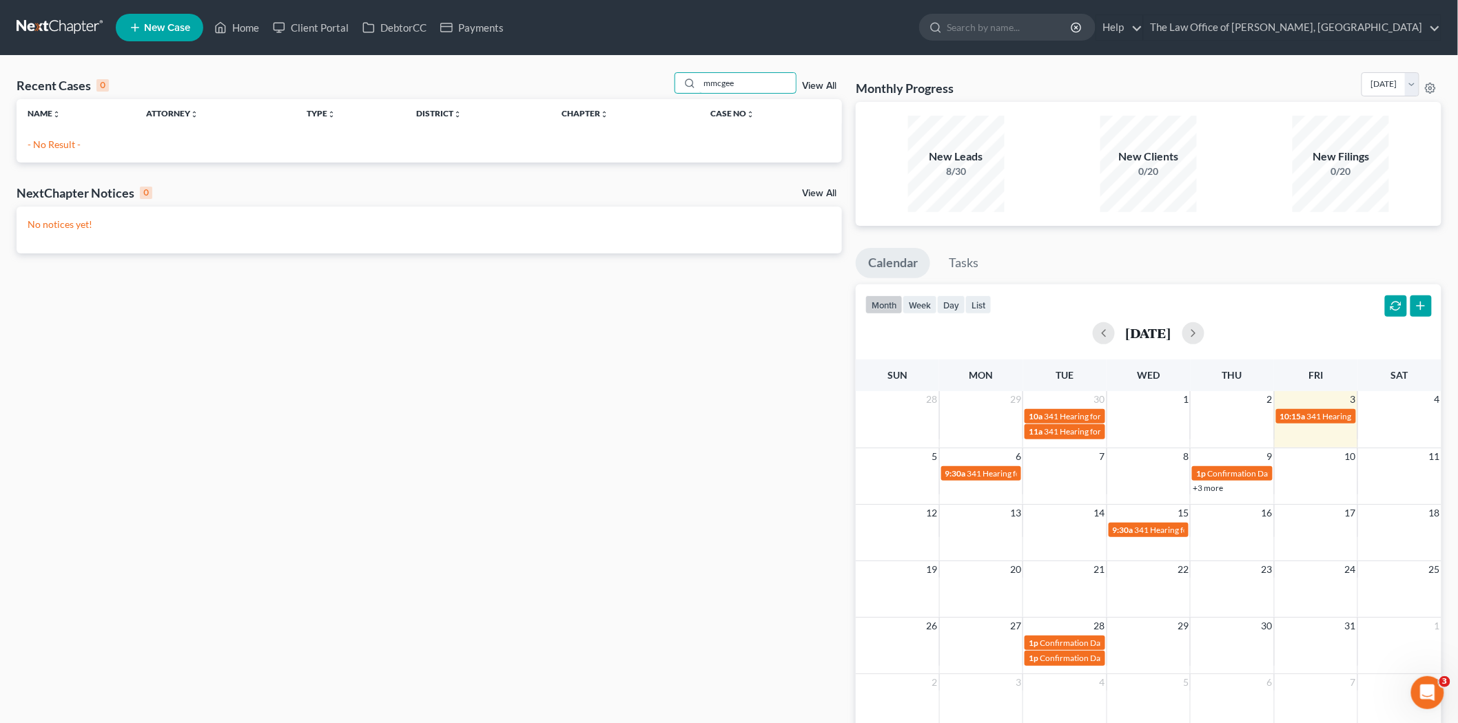
drag, startPoint x: 770, startPoint y: 79, endPoint x: 641, endPoint y: 76, distance: 128.8
click at [641, 76] on div "Recent Cases 0 mmcgee View All" at bounding box center [429, 85] width 825 height 27
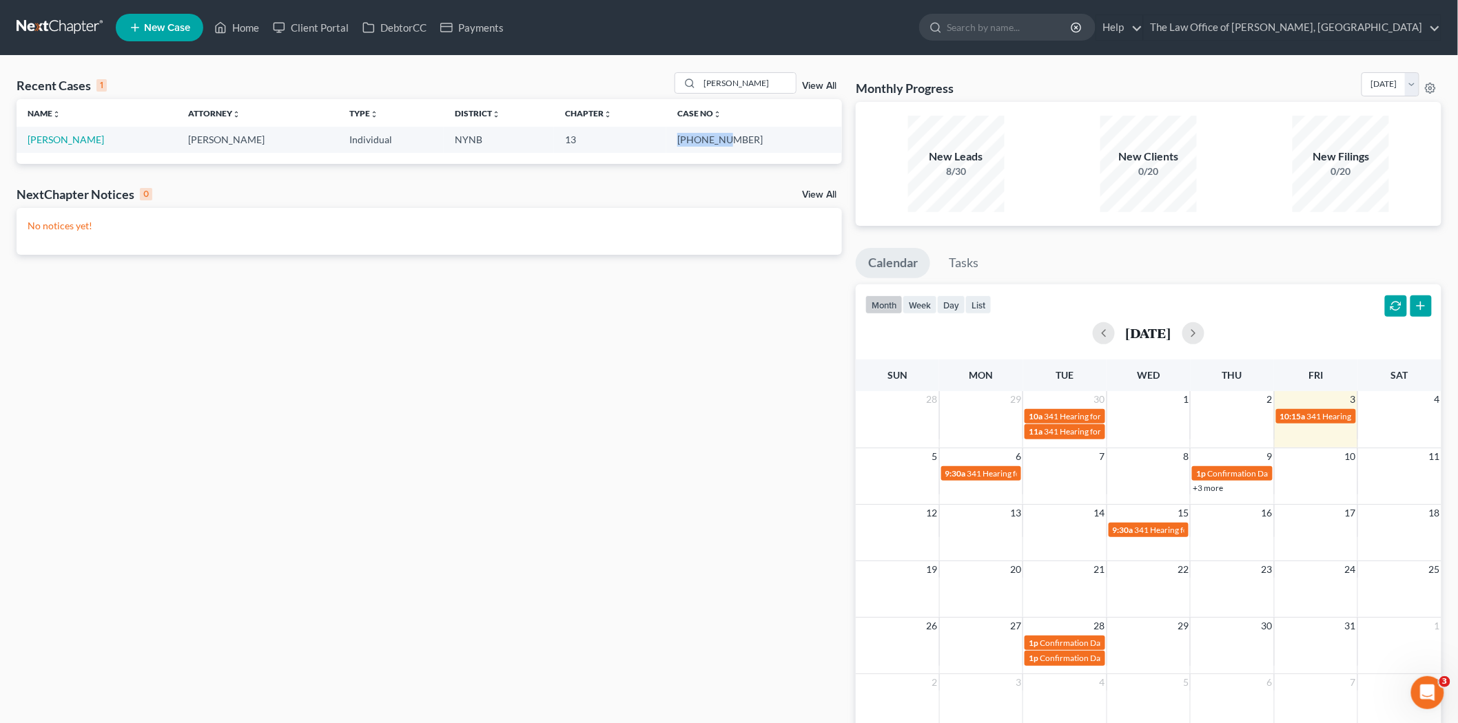
drag, startPoint x: 773, startPoint y: 140, endPoint x: 714, endPoint y: 138, distance: 59.3
click at [714, 138] on tr "[PERSON_NAME] [PERSON_NAME] Individual NYNB 13 24-11282-1" at bounding box center [429, 139] width 825 height 25
copy tr "24-11282-"
drag, startPoint x: 743, startPoint y: 85, endPoint x: 648, endPoint y: 100, distance: 95.5
click at [645, 86] on div "Recent Cases 1 [PERSON_NAME] View All" at bounding box center [429, 85] width 825 height 27
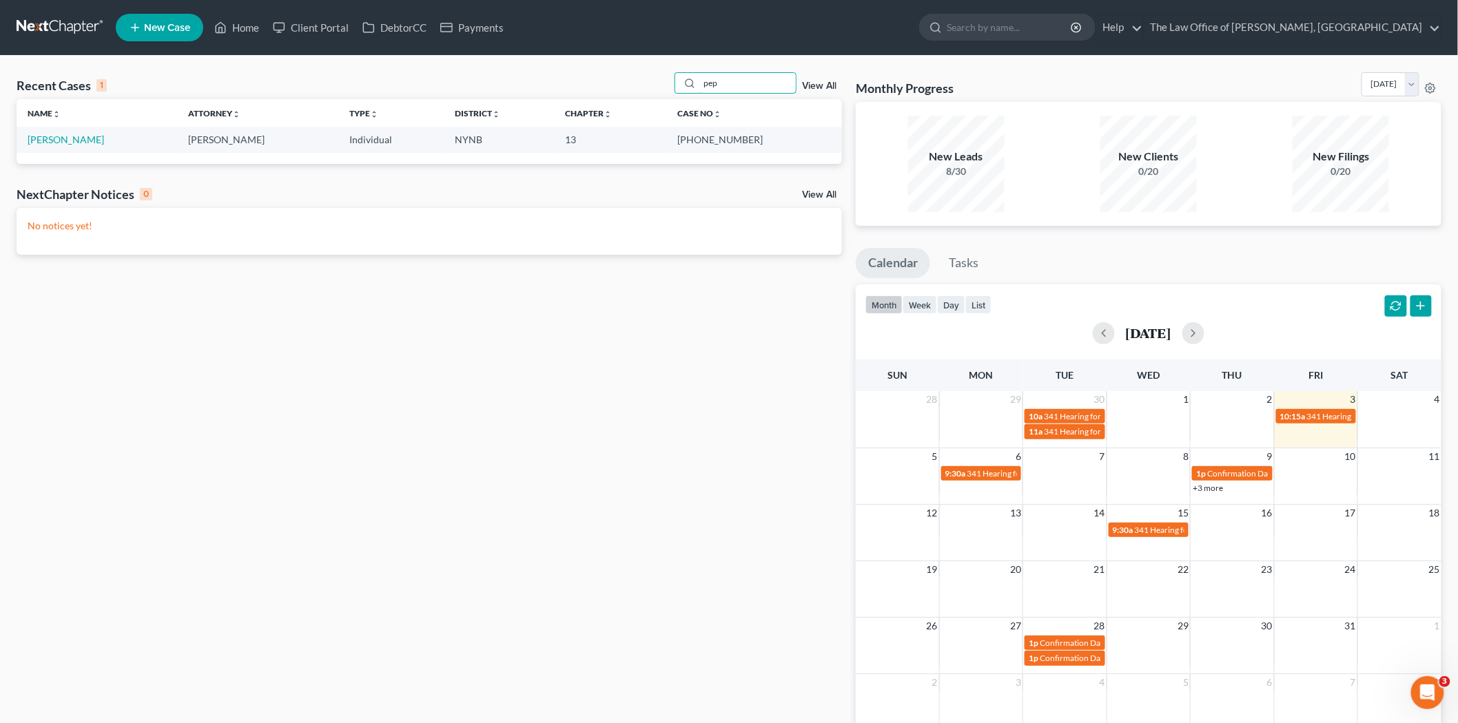
type input "pep"
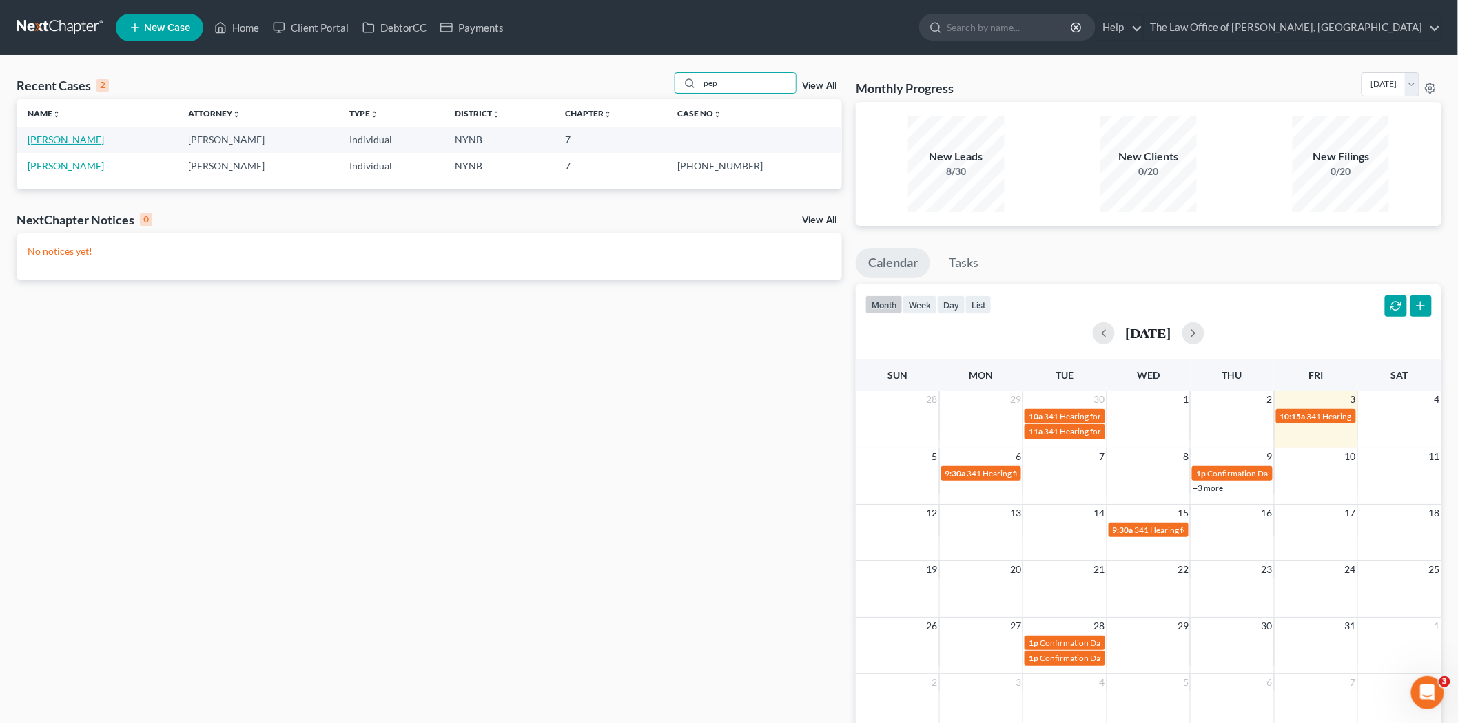
click at [58, 134] on link "Peplowski, Matthew" at bounding box center [66, 140] width 76 height 12
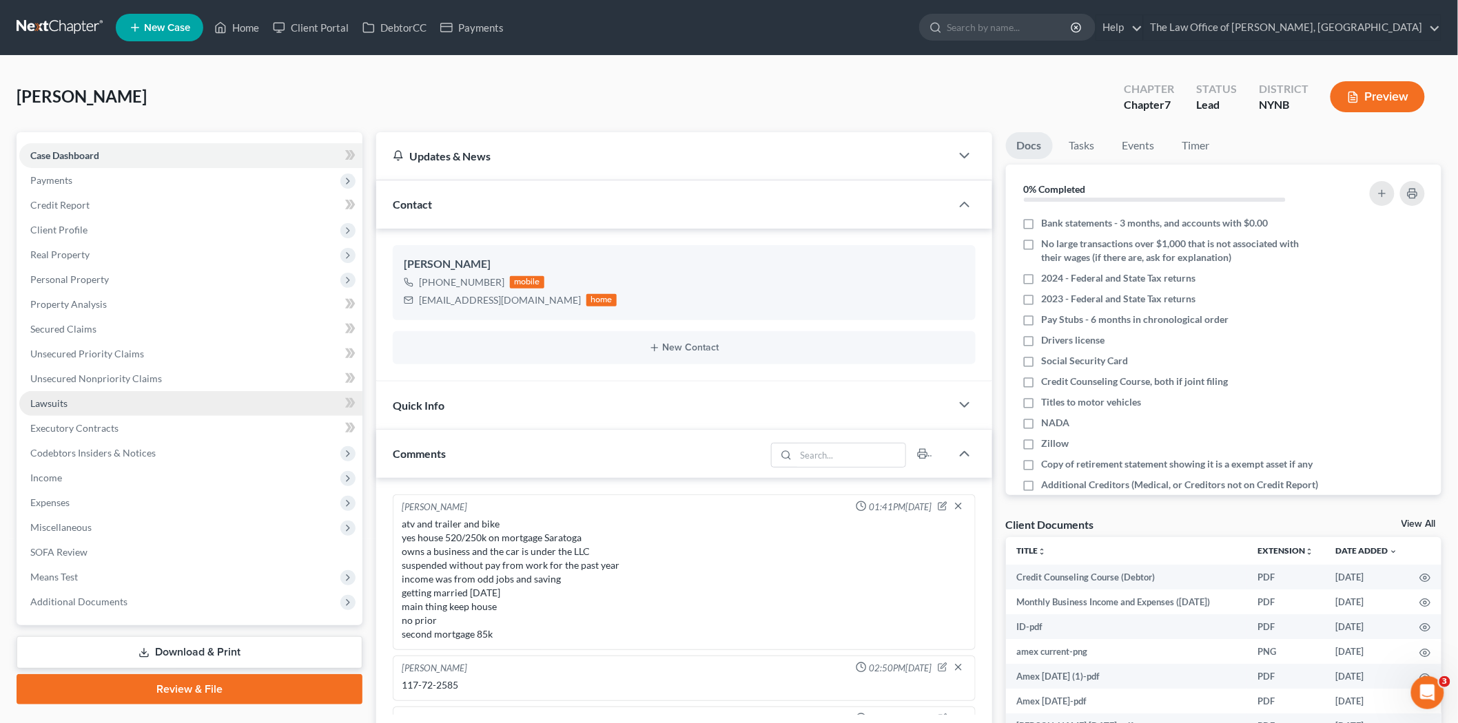
click at [62, 403] on span "Lawsuits" at bounding box center [48, 403] width 37 height 12
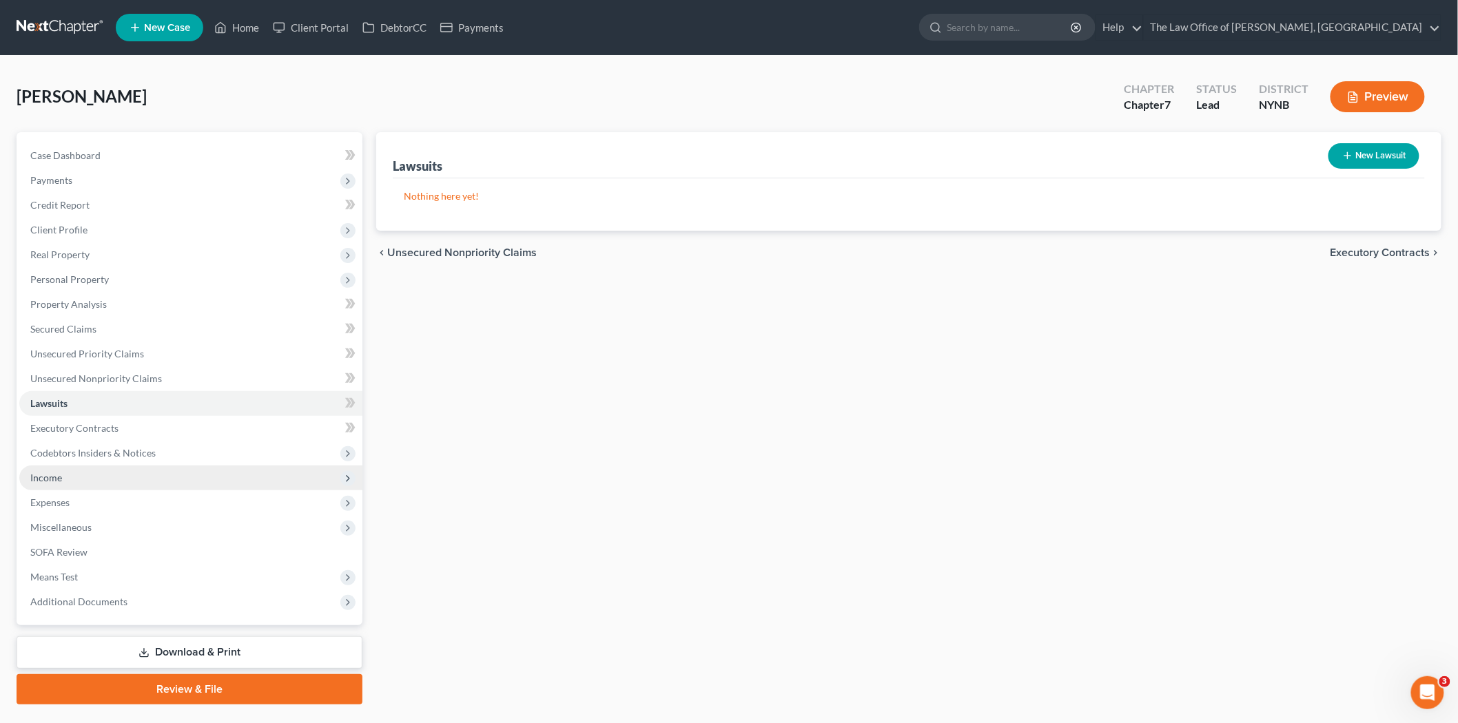
click at [65, 474] on span "Income" at bounding box center [190, 478] width 343 height 25
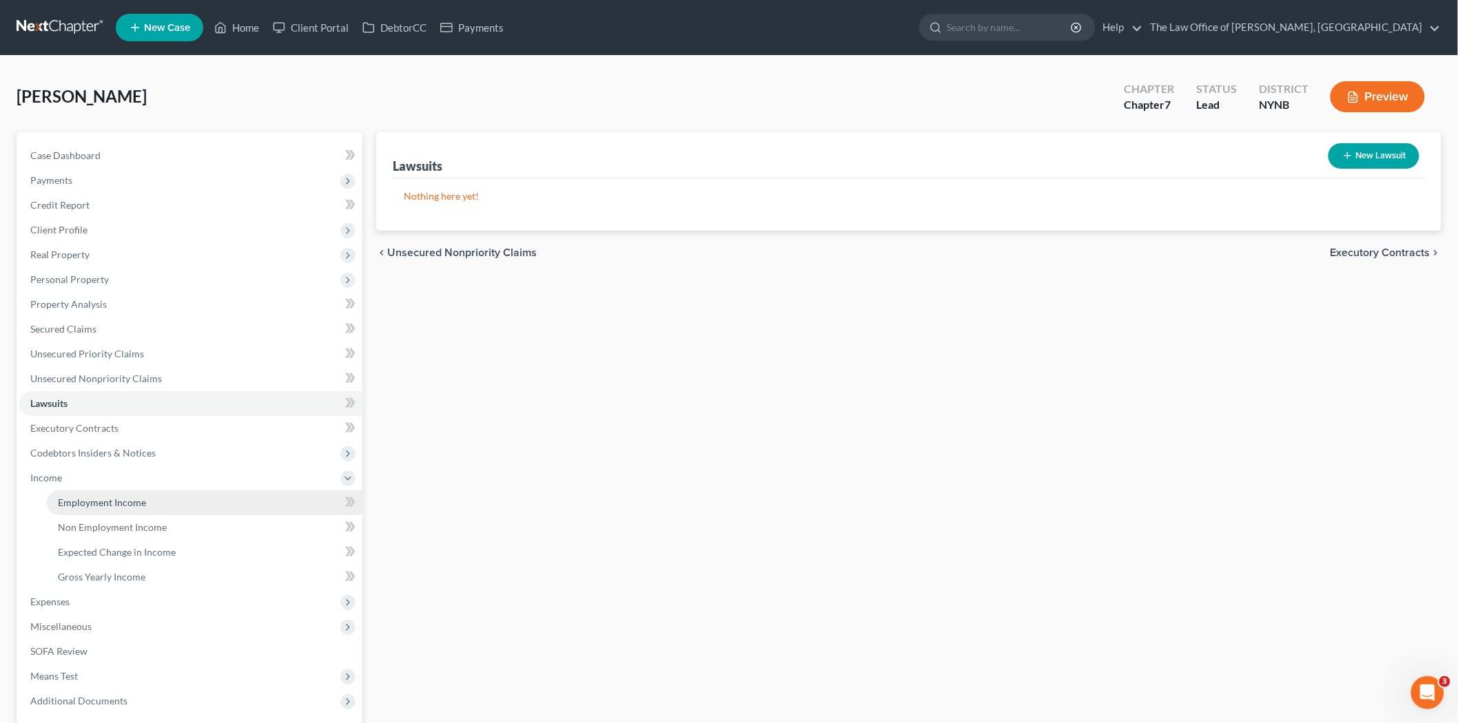
click at [73, 499] on span "Employment Income" at bounding box center [102, 503] width 88 height 12
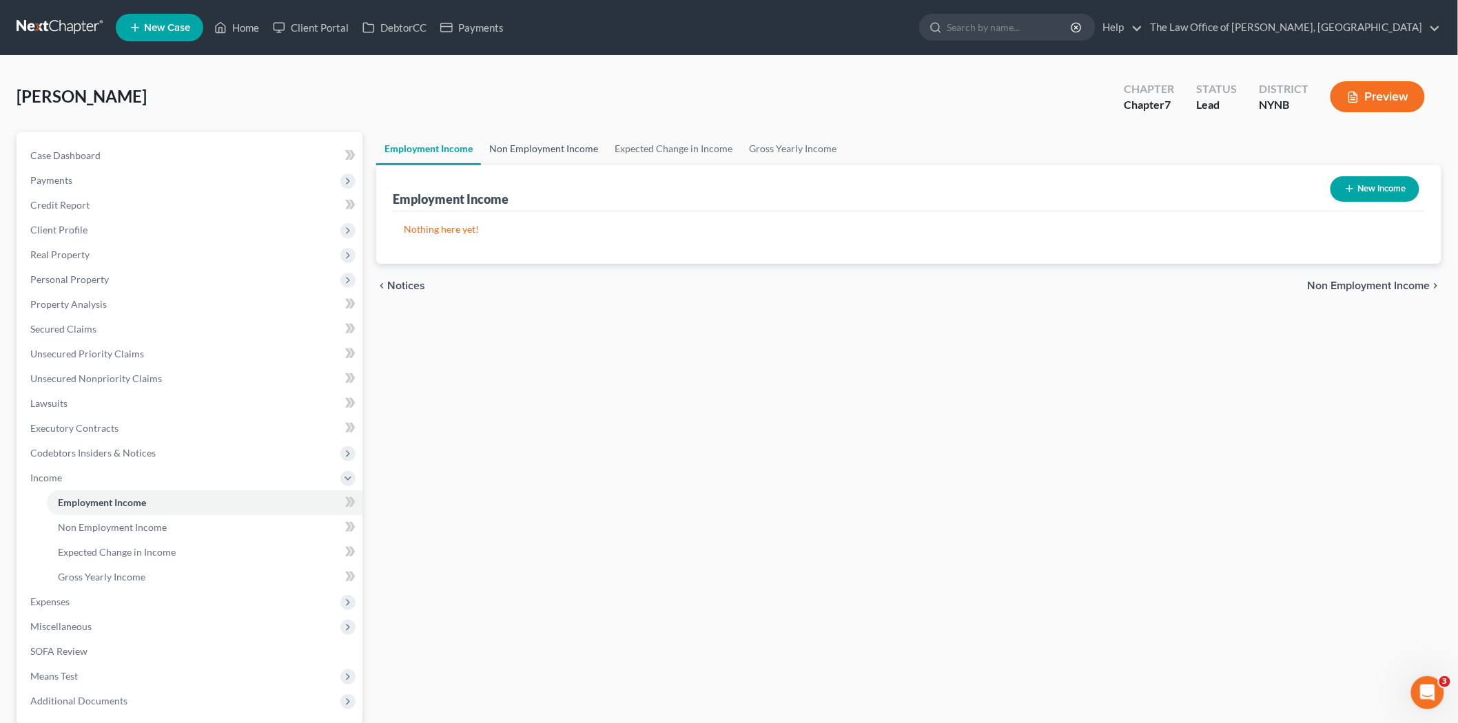
click at [540, 152] on link "Non Employment Income" at bounding box center [543, 148] width 125 height 33
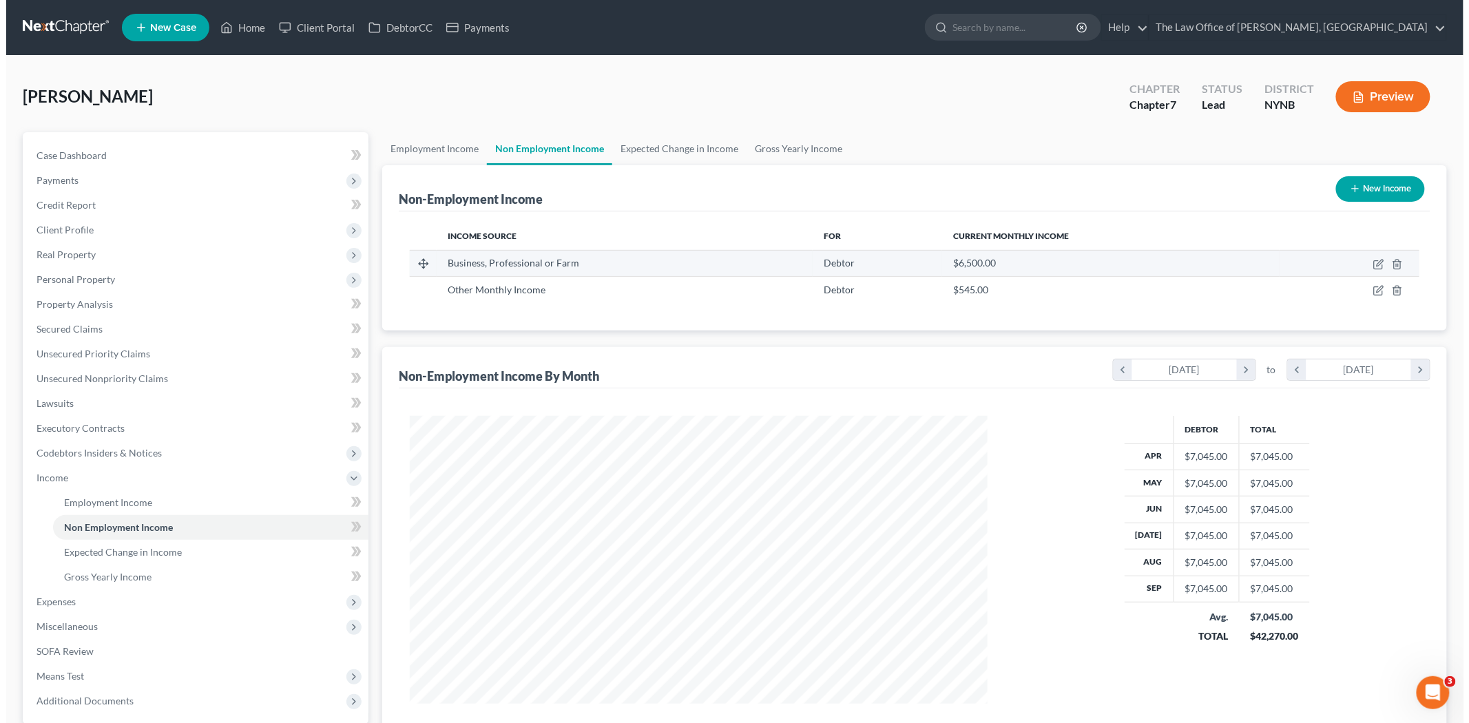
scroll to position [288, 605]
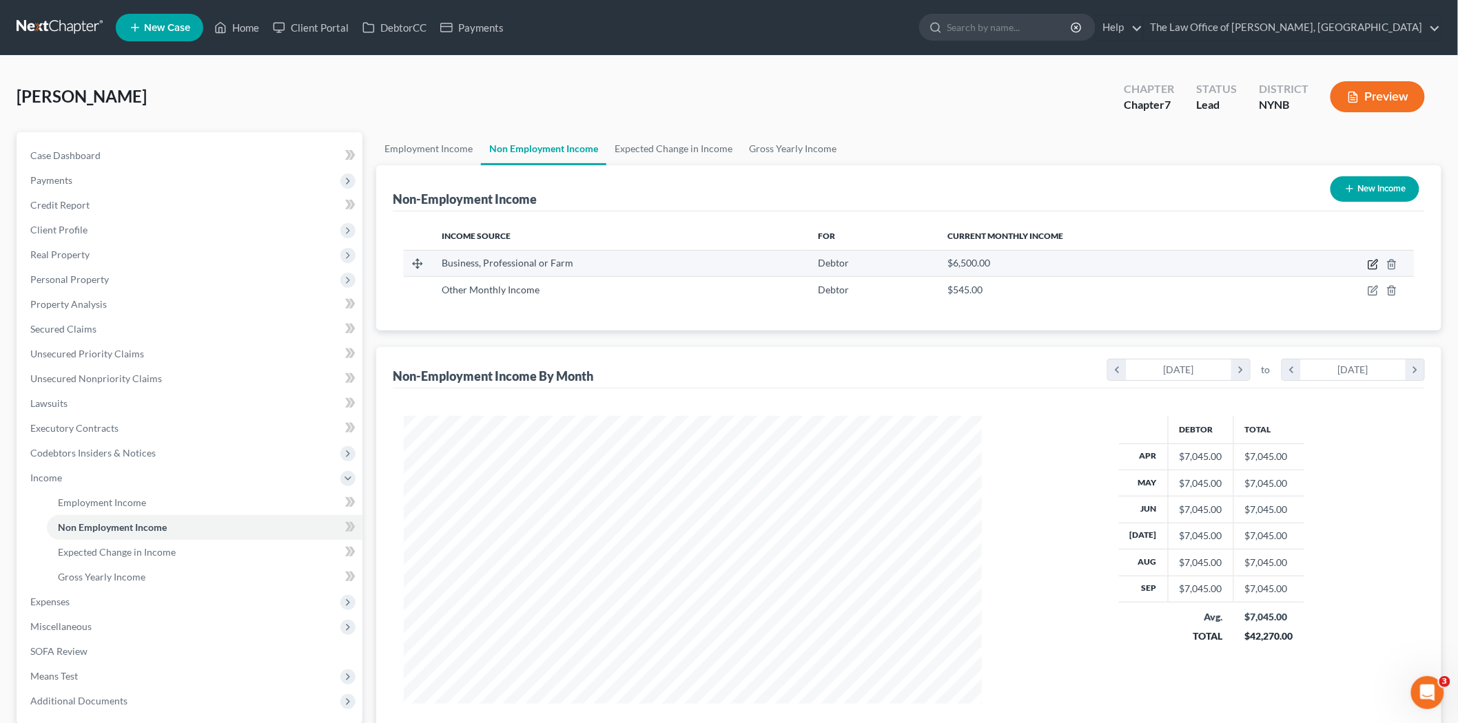
click at [1368, 264] on icon "button" at bounding box center [1372, 264] width 11 height 11
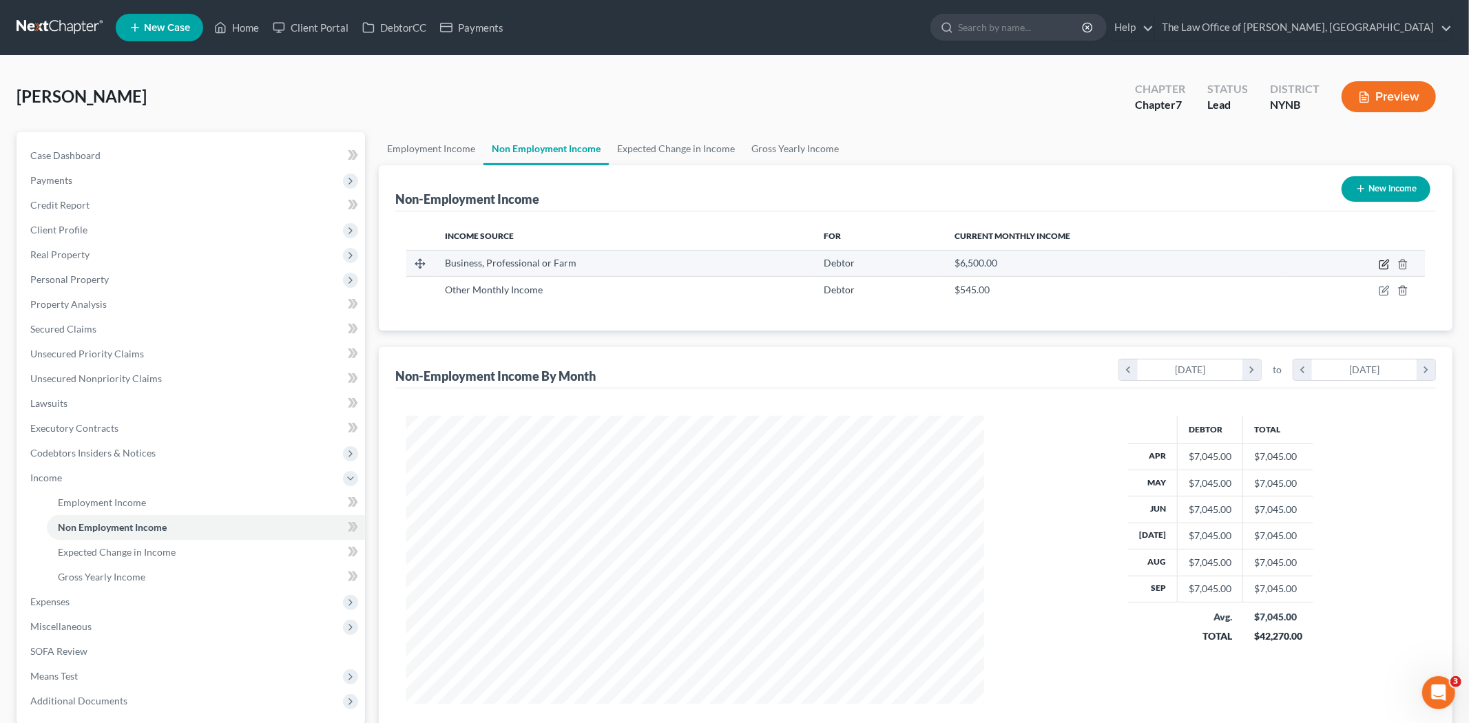
select select "10"
select select "3"
select select "35"
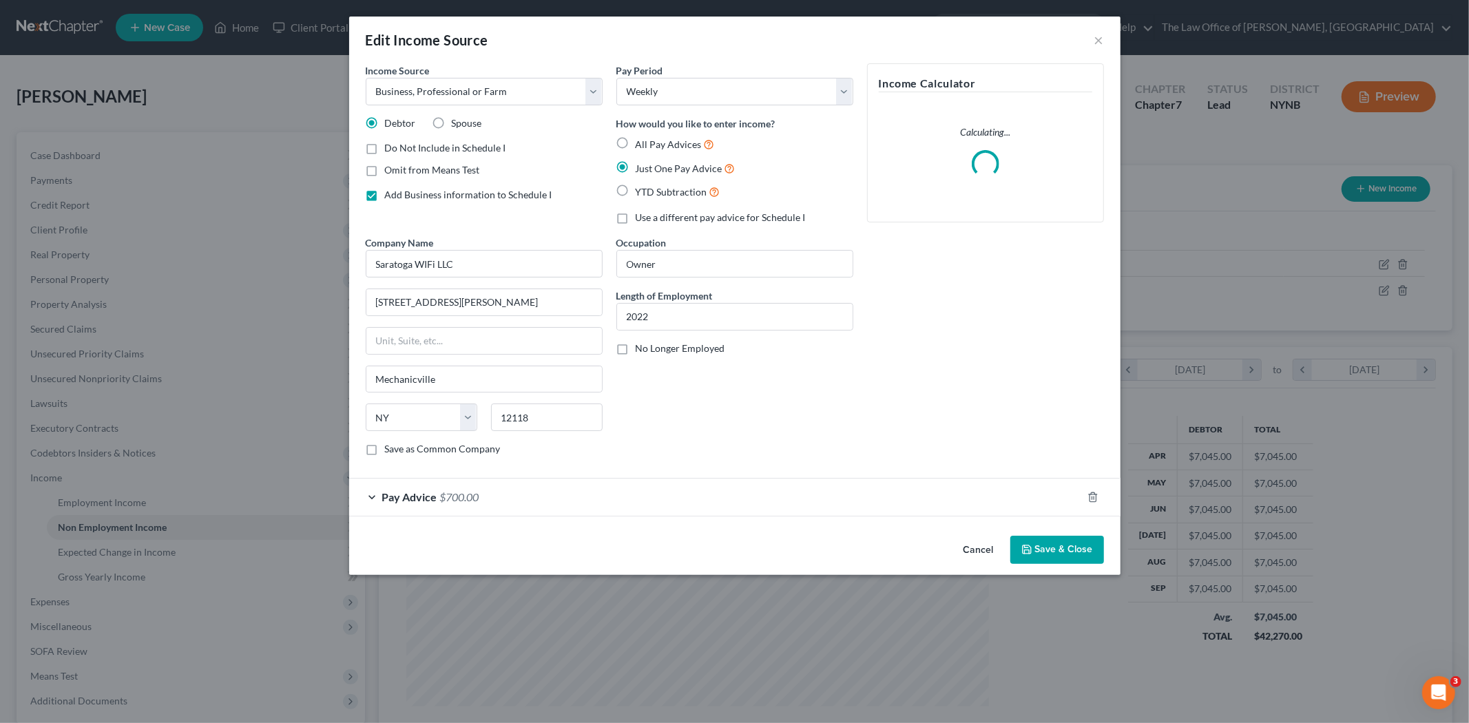
scroll to position [291, 610]
click at [470, 503] on span "$700.00" at bounding box center [459, 496] width 39 height 13
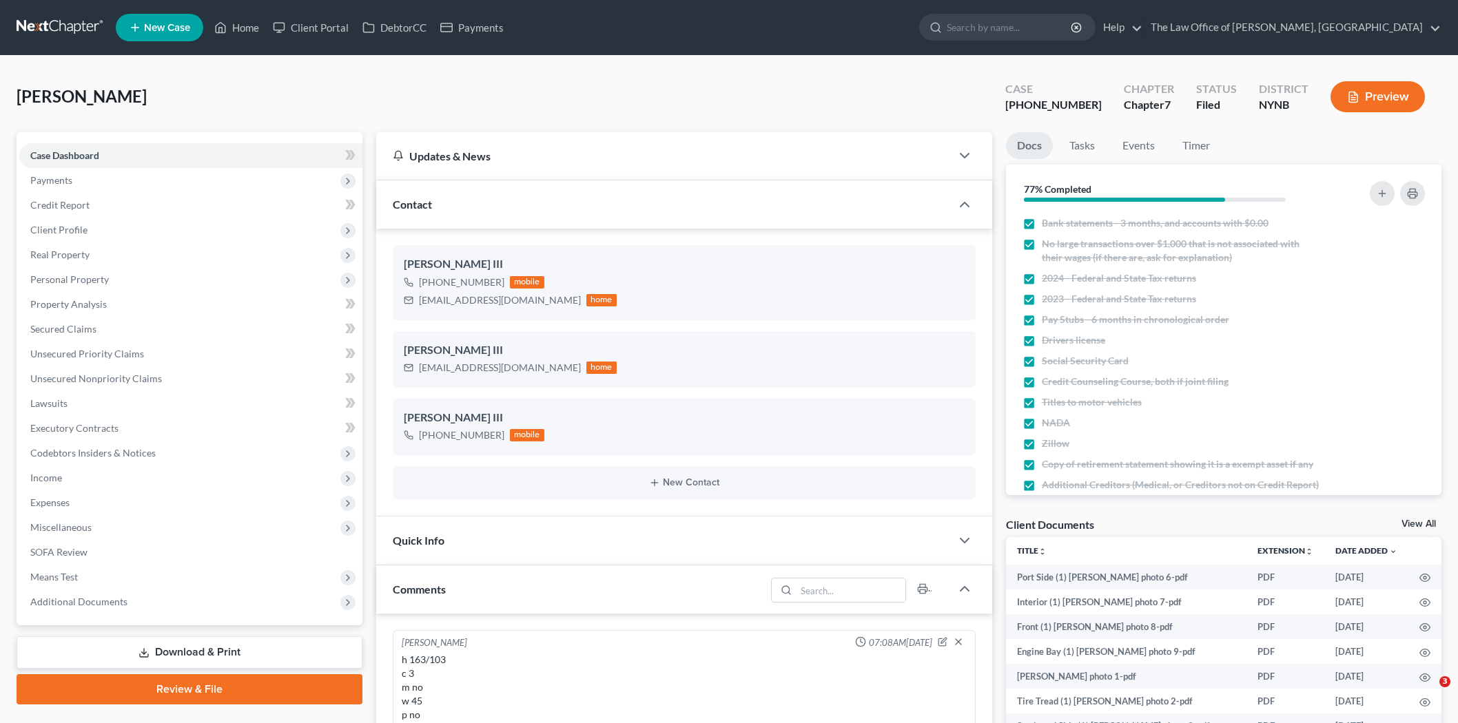
select select "0"
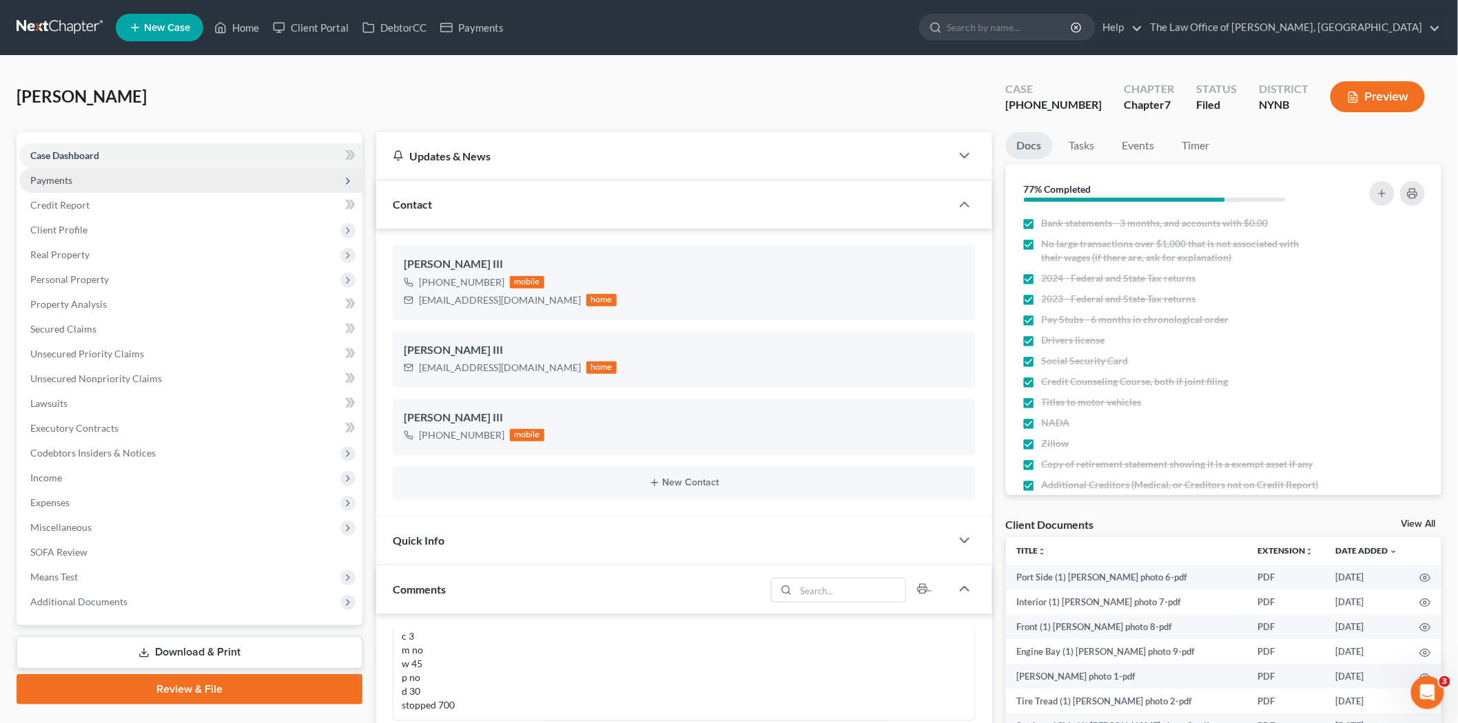
click at [107, 185] on span "Payments" at bounding box center [190, 180] width 343 height 25
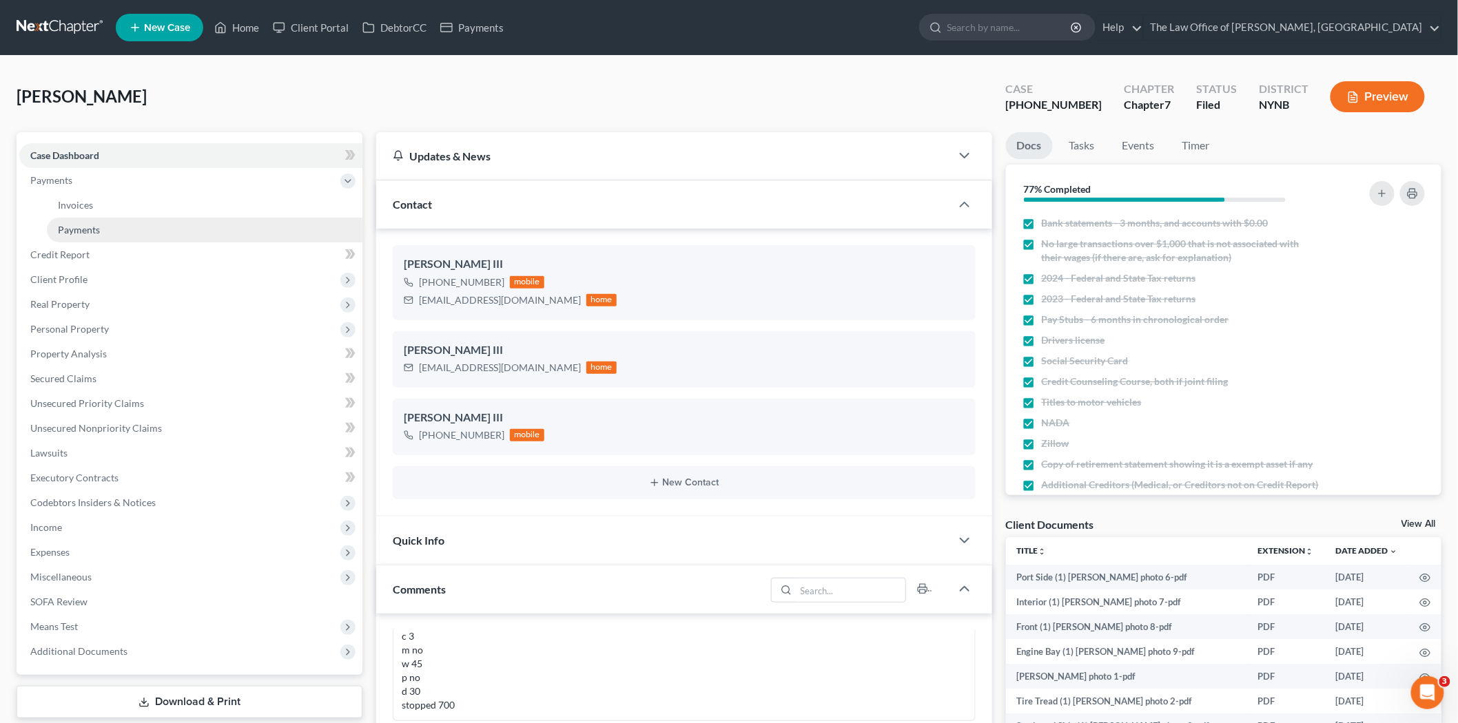
click at [147, 236] on link "Payments" at bounding box center [204, 230] width 315 height 25
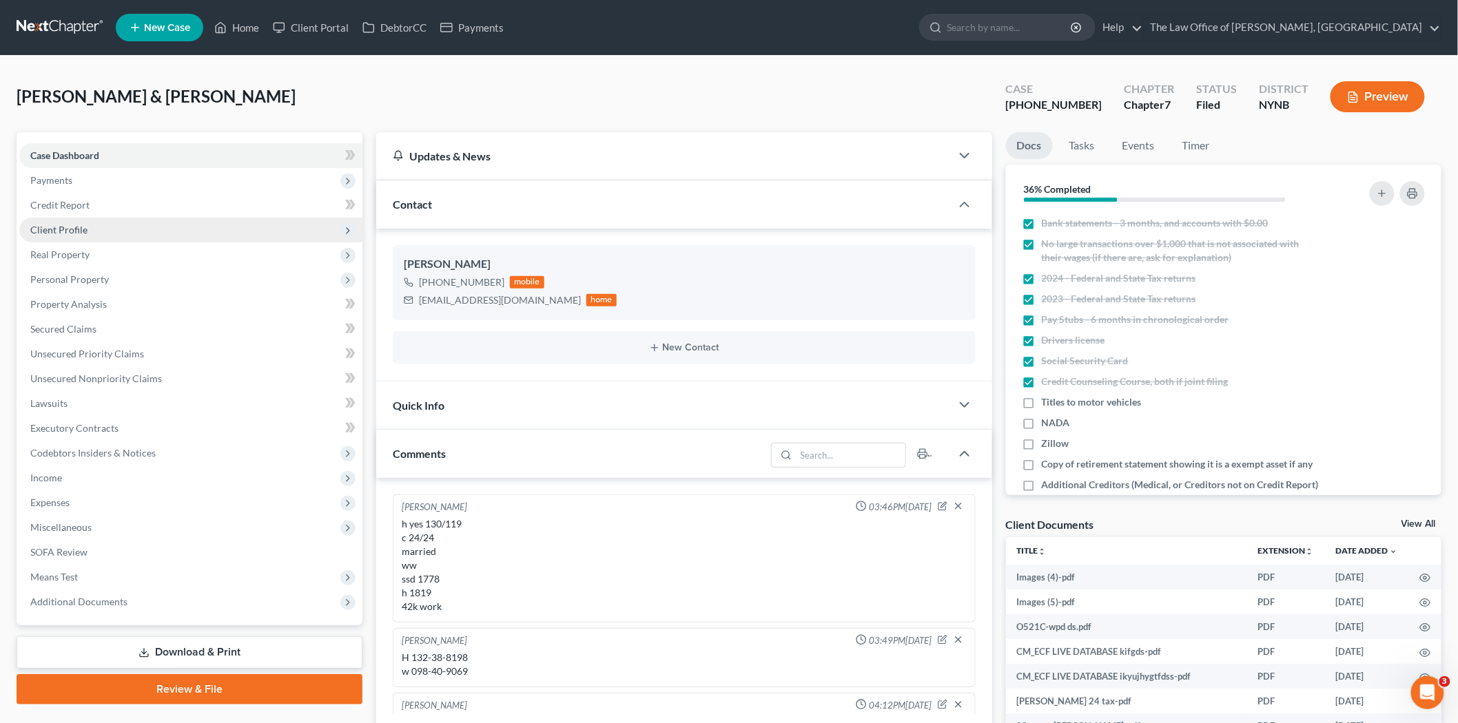
scroll to position [79, 0]
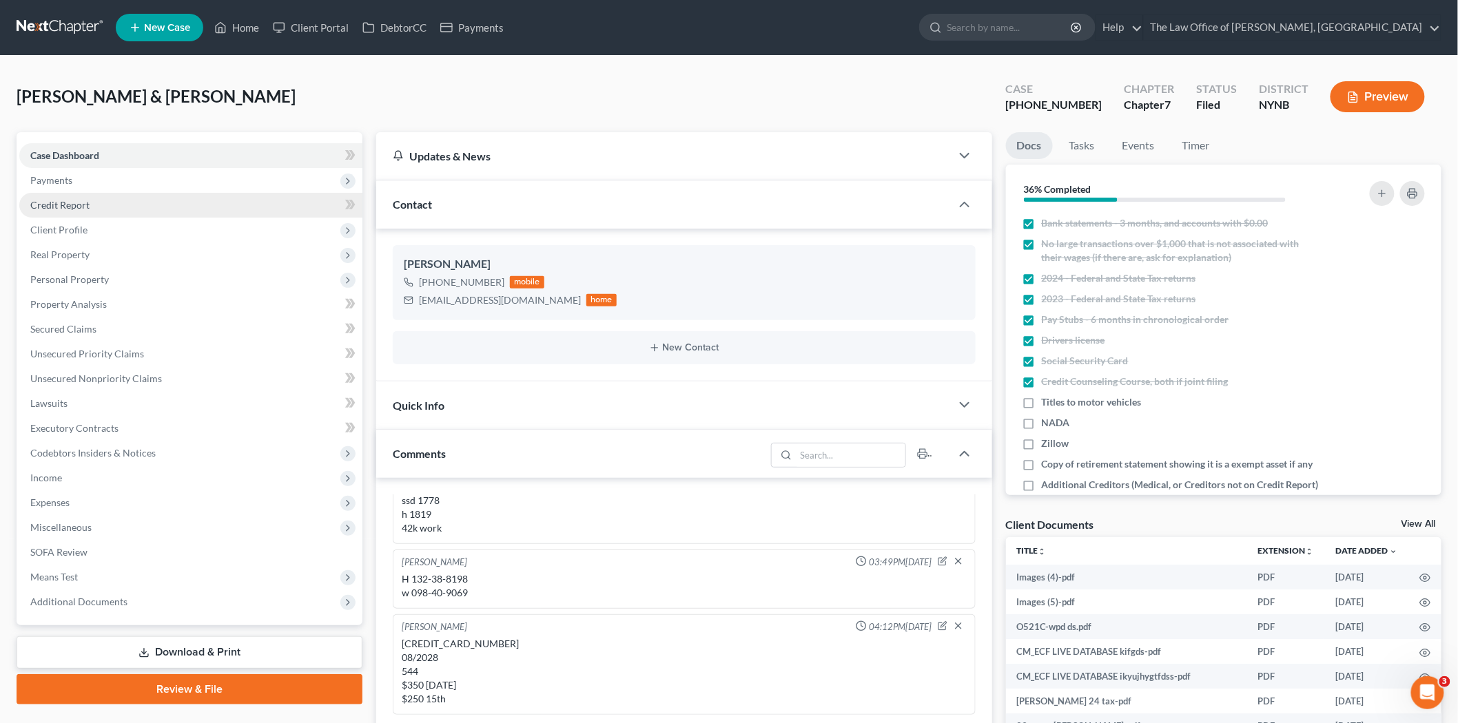
click at [45, 187] on span "Payments" at bounding box center [190, 180] width 343 height 25
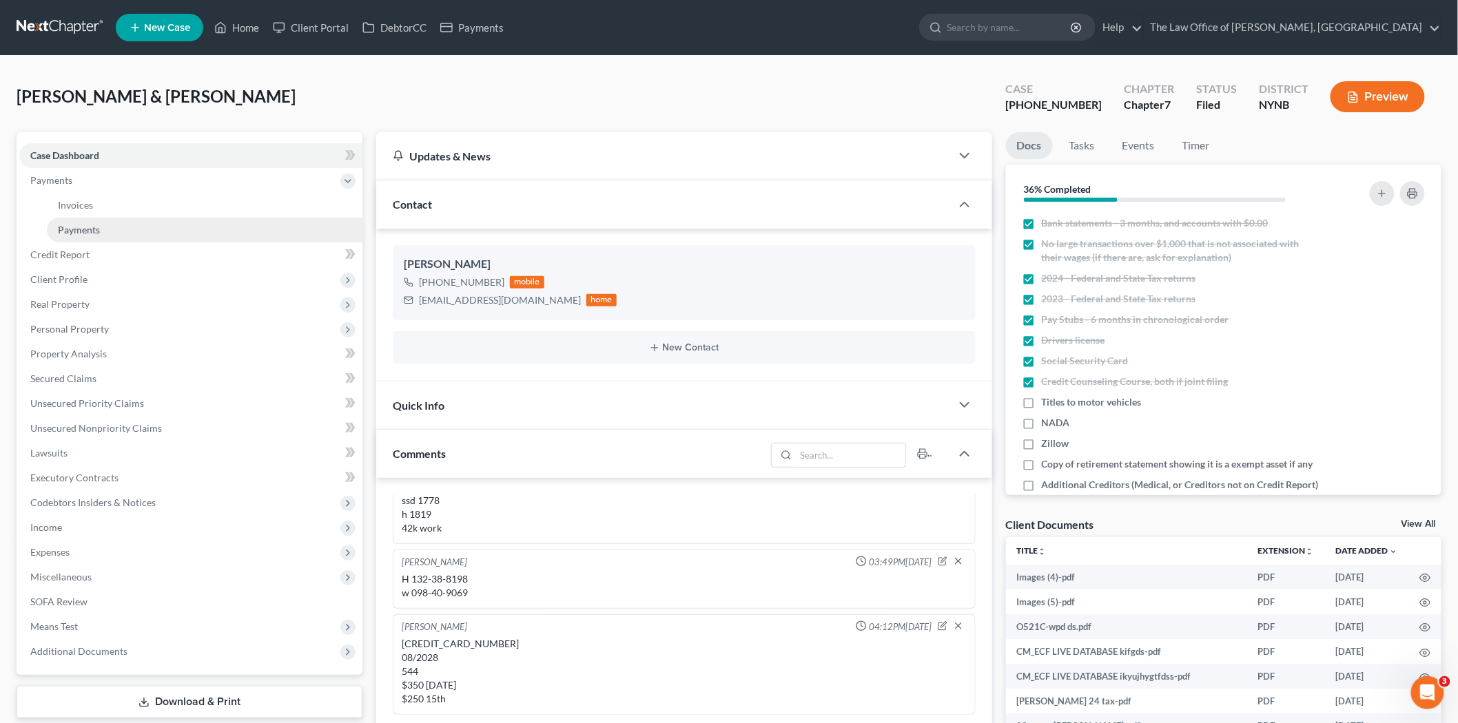
click at [76, 226] on span "Payments" at bounding box center [79, 230] width 42 height 12
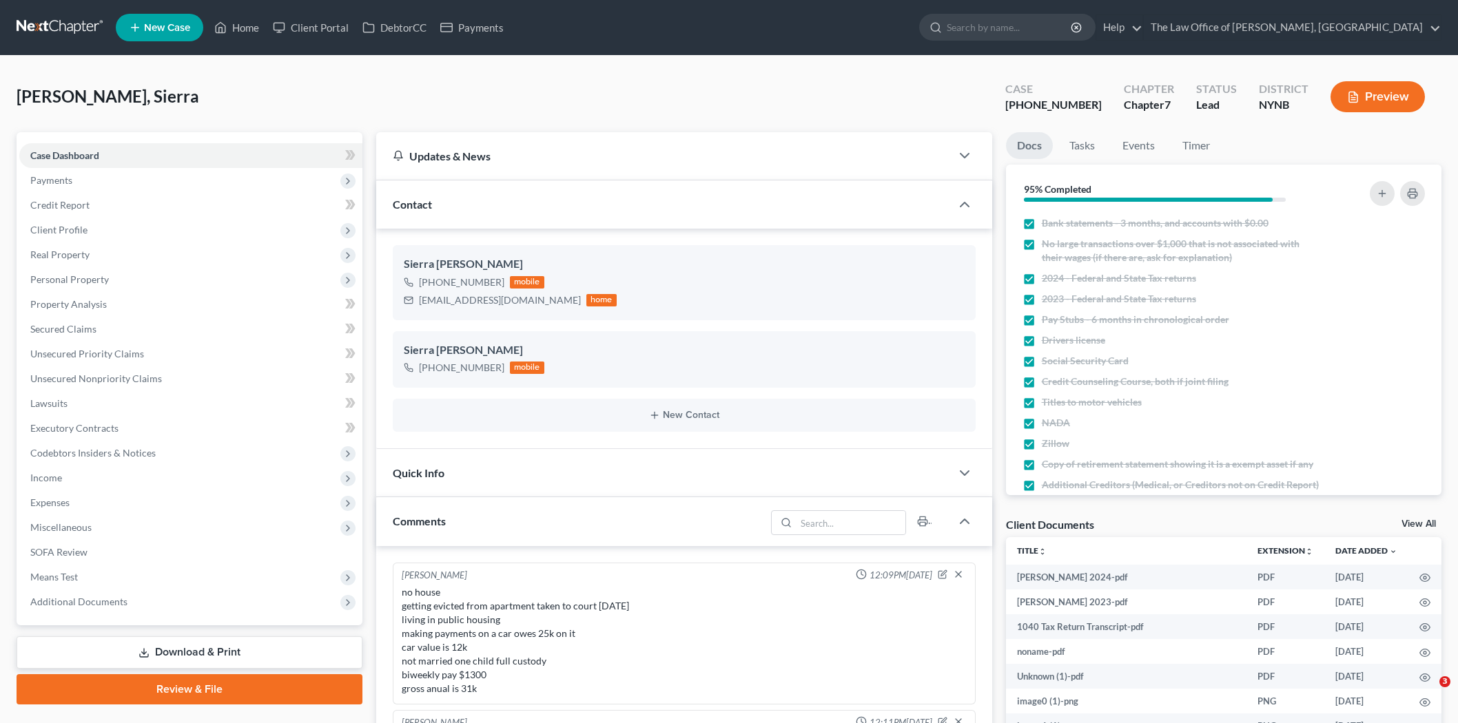
select select "0"
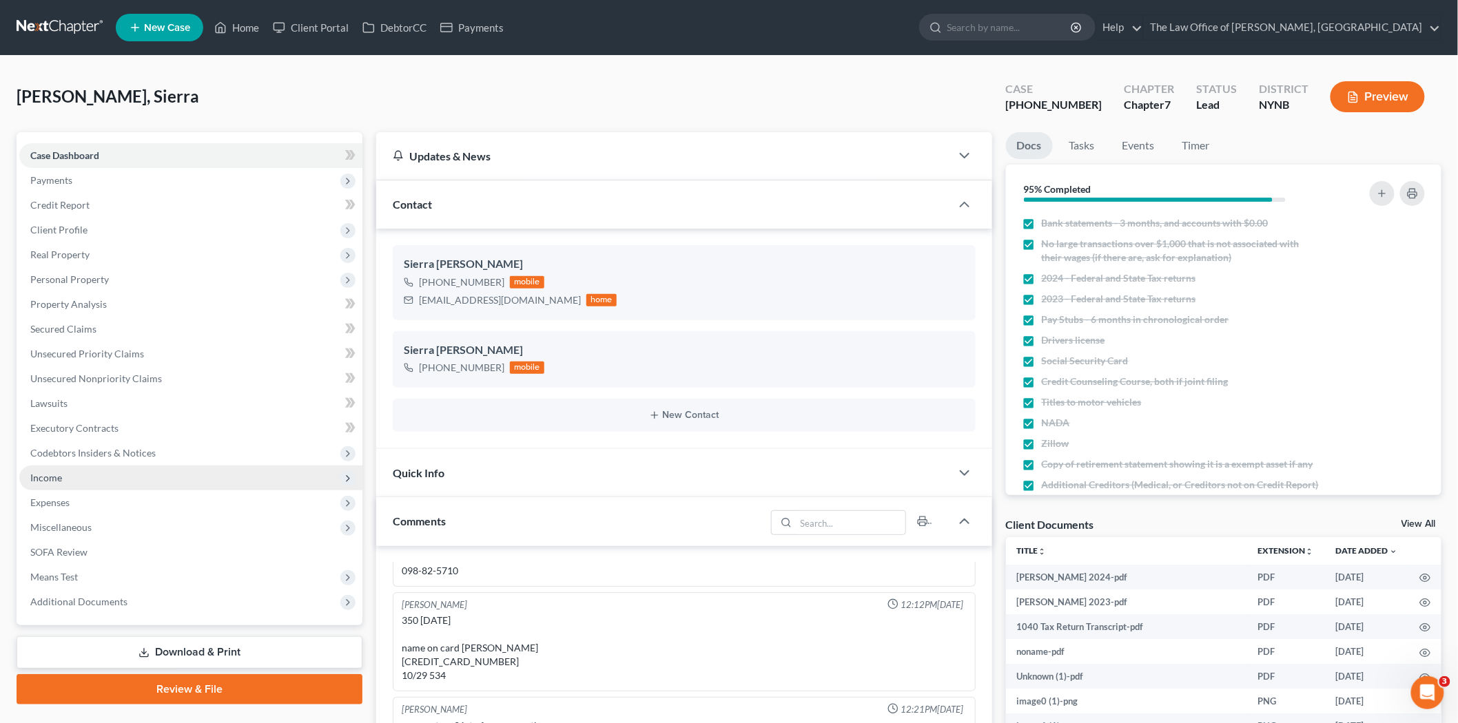
click at [48, 473] on span "Income" at bounding box center [46, 478] width 32 height 12
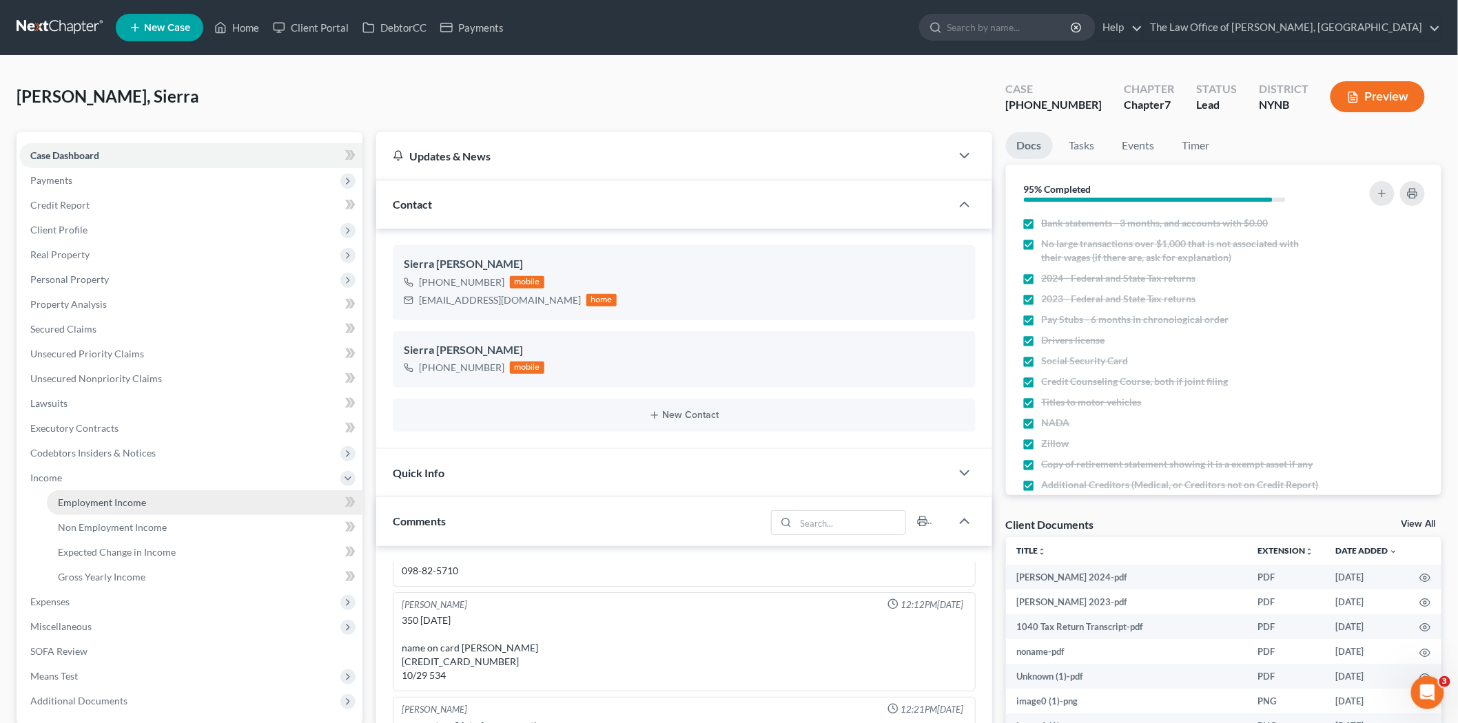
click at [62, 497] on span "Employment Income" at bounding box center [102, 503] width 88 height 12
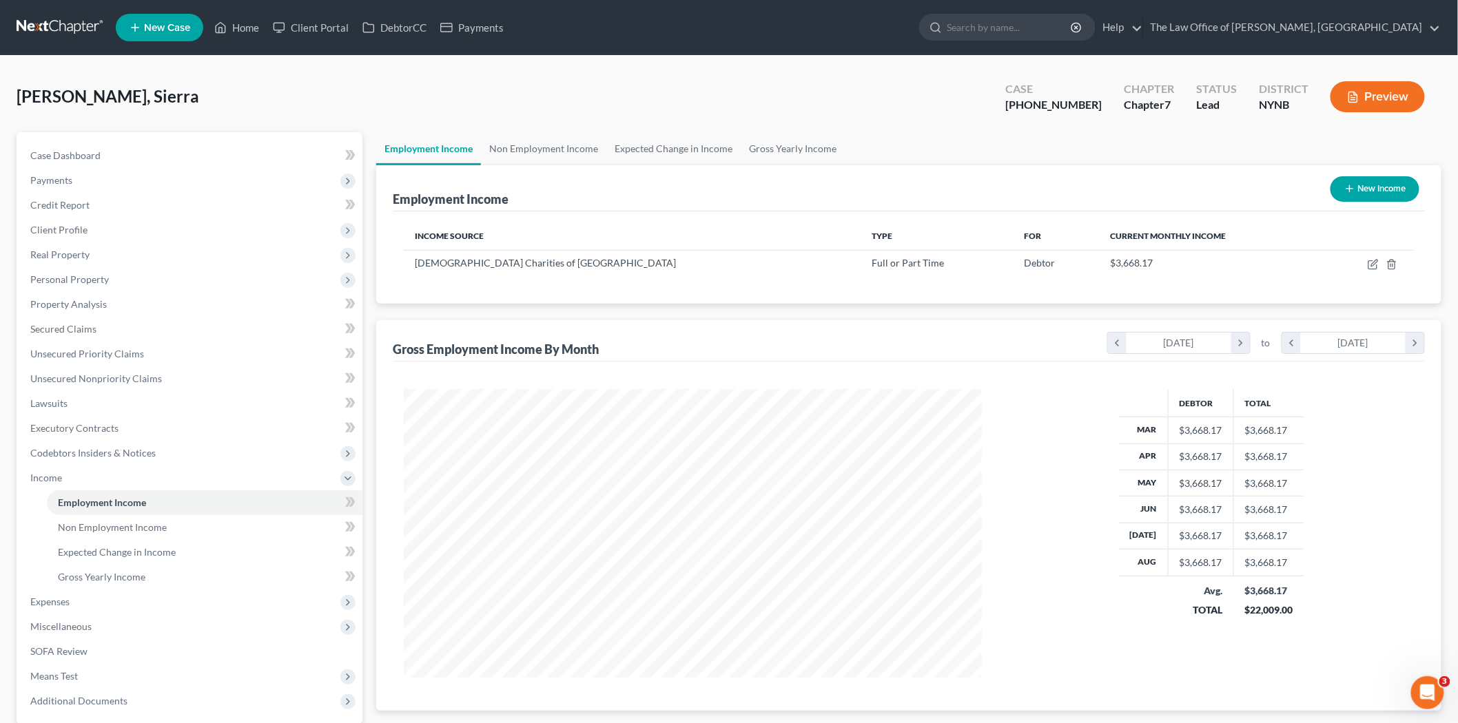
scroll to position [288, 605]
click at [101, 302] on span "Property Analysis" at bounding box center [68, 304] width 76 height 12
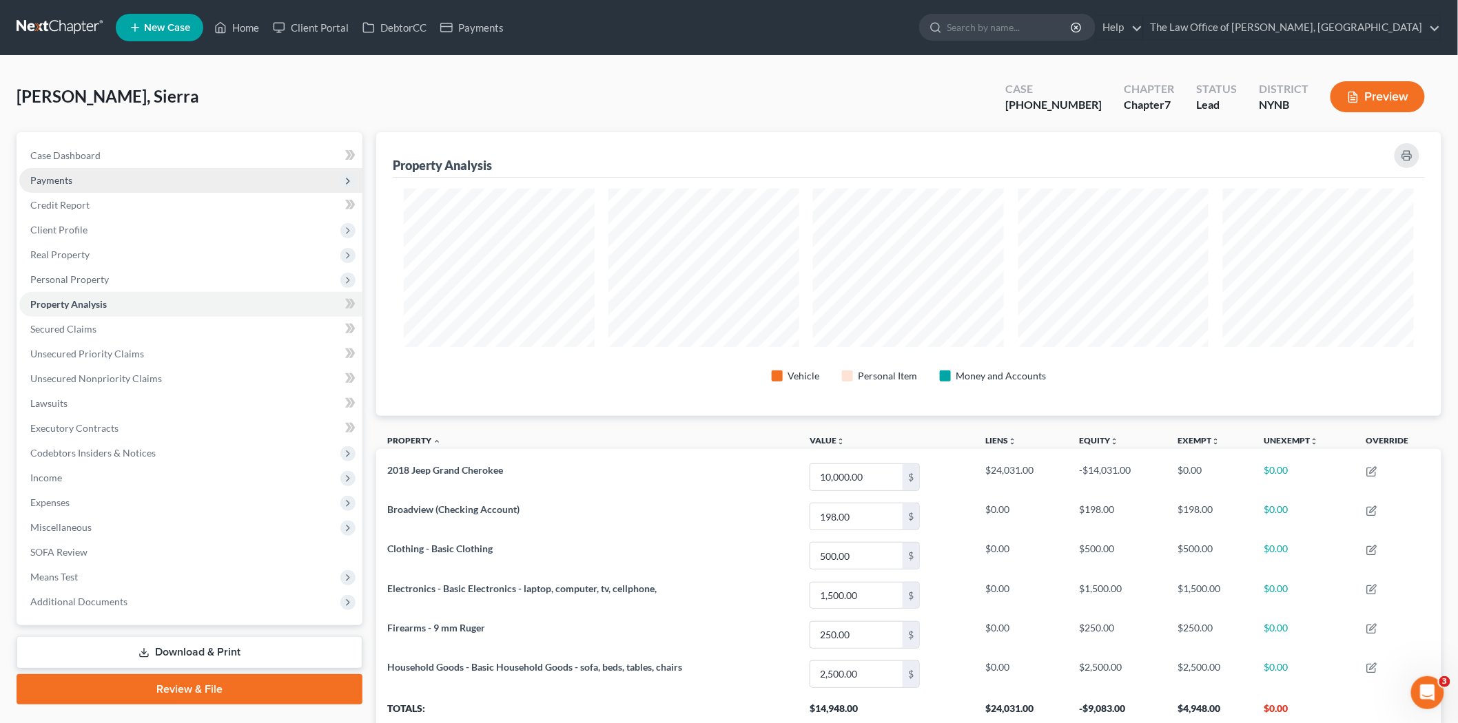
click at [50, 176] on span "Payments" at bounding box center [51, 180] width 42 height 12
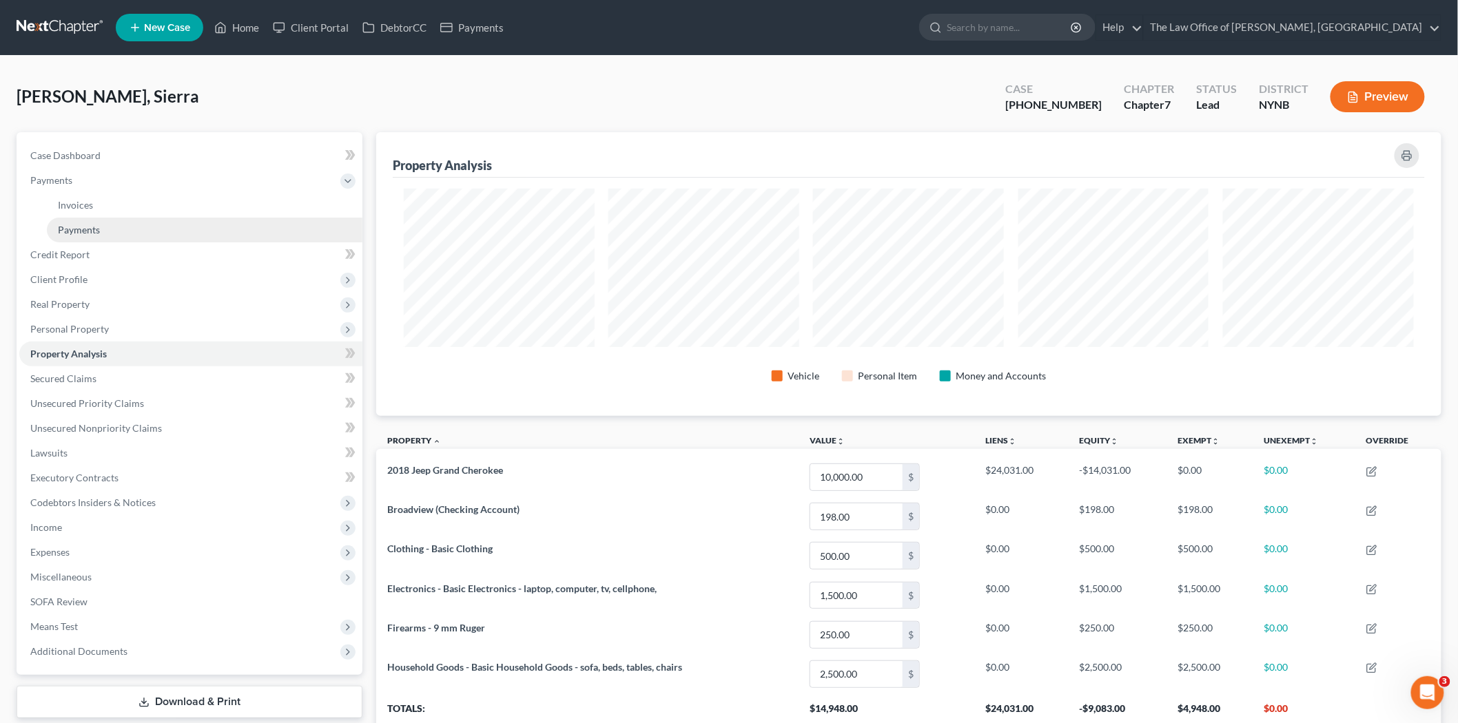
click at [102, 238] on link "Payments" at bounding box center [204, 230] width 315 height 25
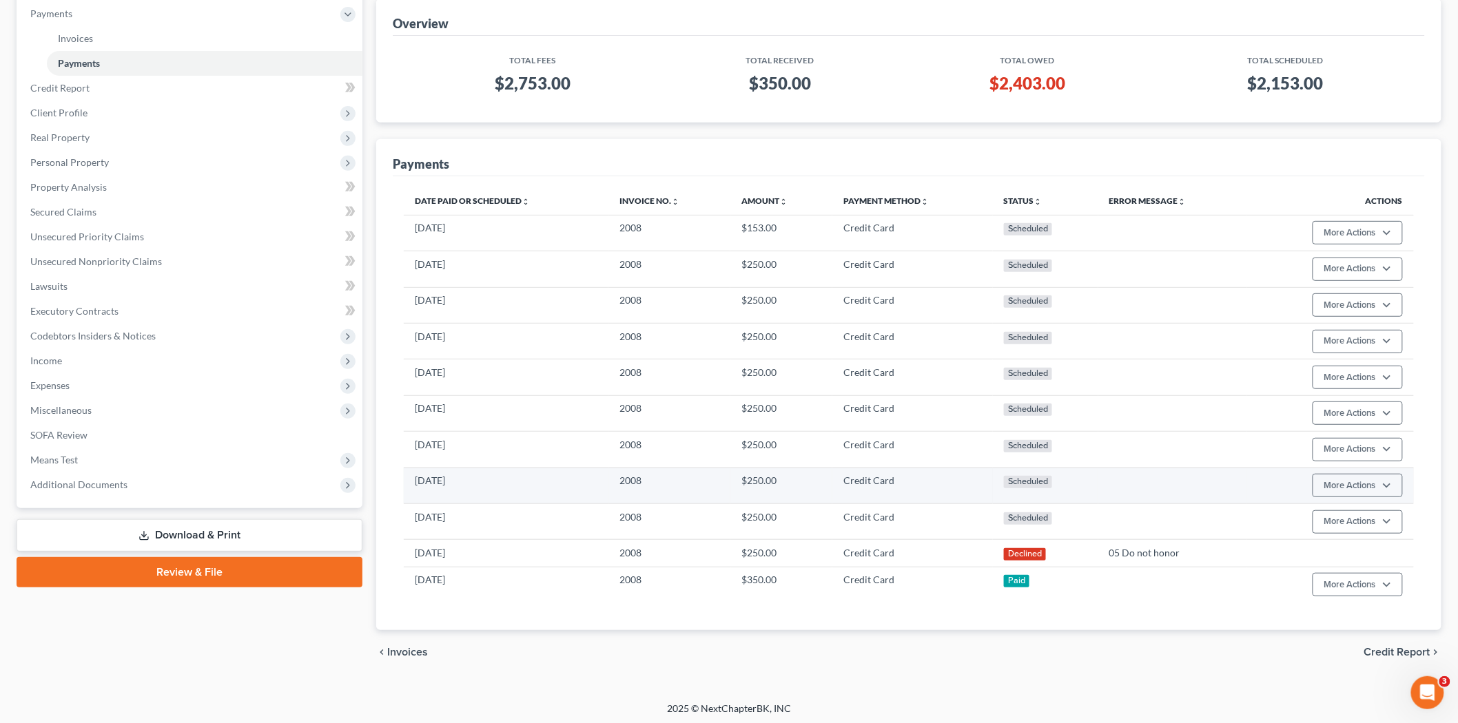
scroll to position [171, 0]
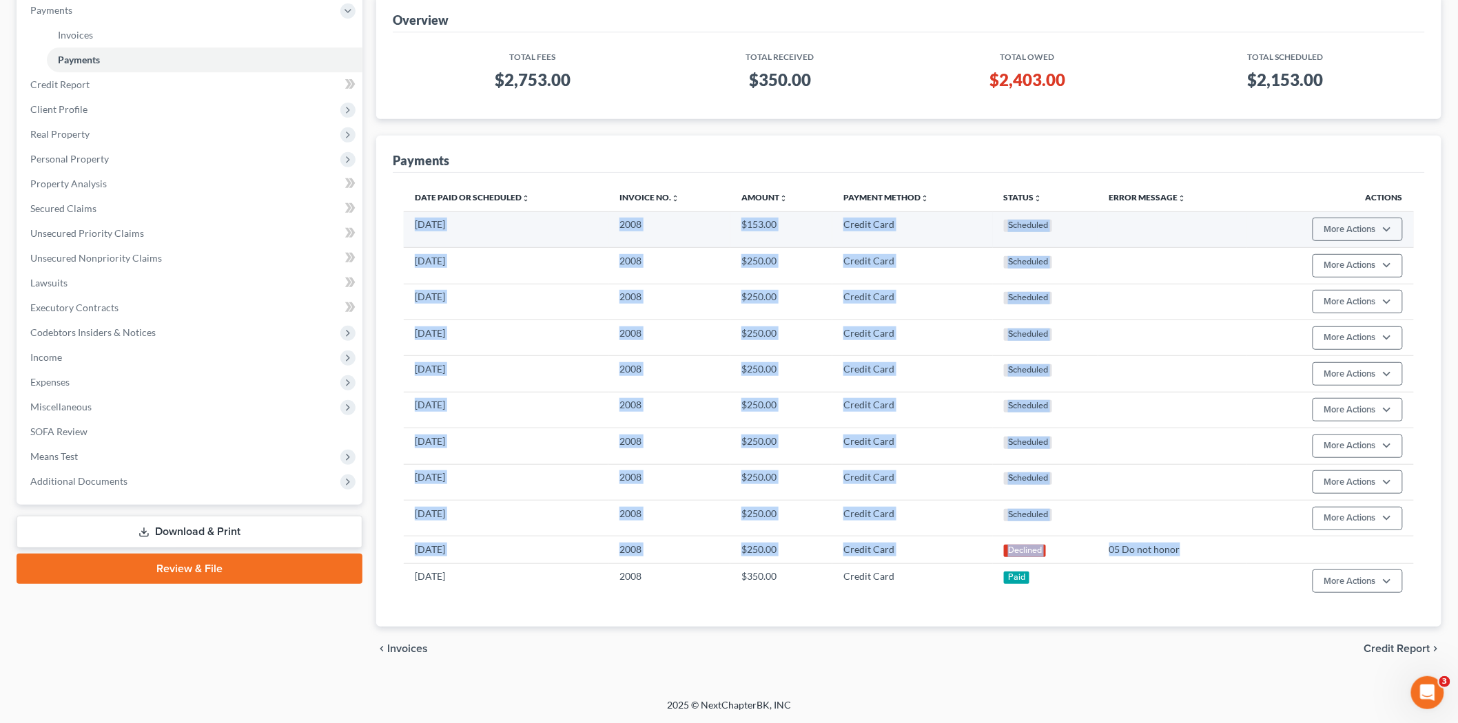
drag, startPoint x: 1197, startPoint y: 553, endPoint x: 404, endPoint y: 231, distance: 855.6
click at [404, 231] on tbody "06/23/2026 2008 $153.00 Credit Card Scheduled More Actions Cancel Edit Payment …" at bounding box center [909, 405] width 1010 height 388
copy tbody "06/23/2026 2008 $153.00 Credit Card Scheduled More Actions Cancel Edit Payment …"
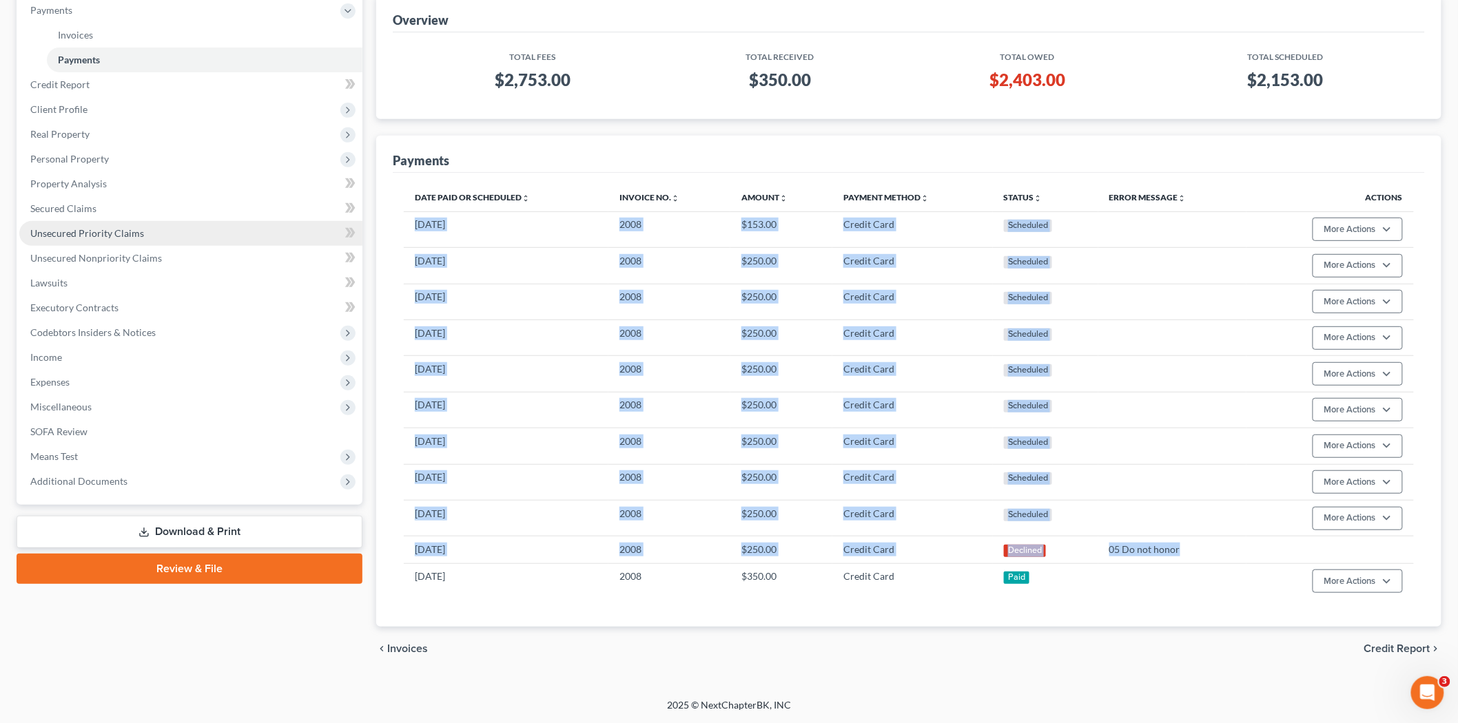
scroll to position [0, 0]
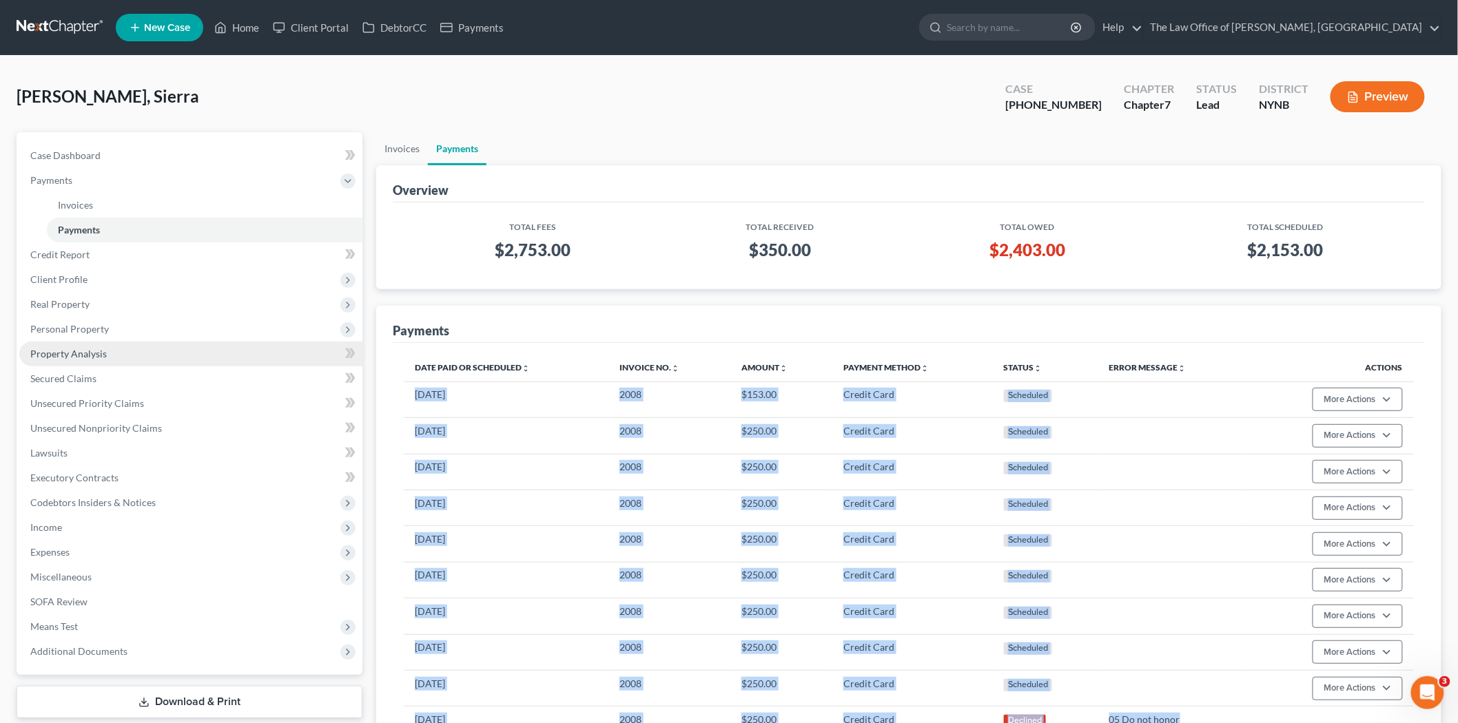
click at [81, 355] on span "Property Analysis" at bounding box center [68, 354] width 76 height 12
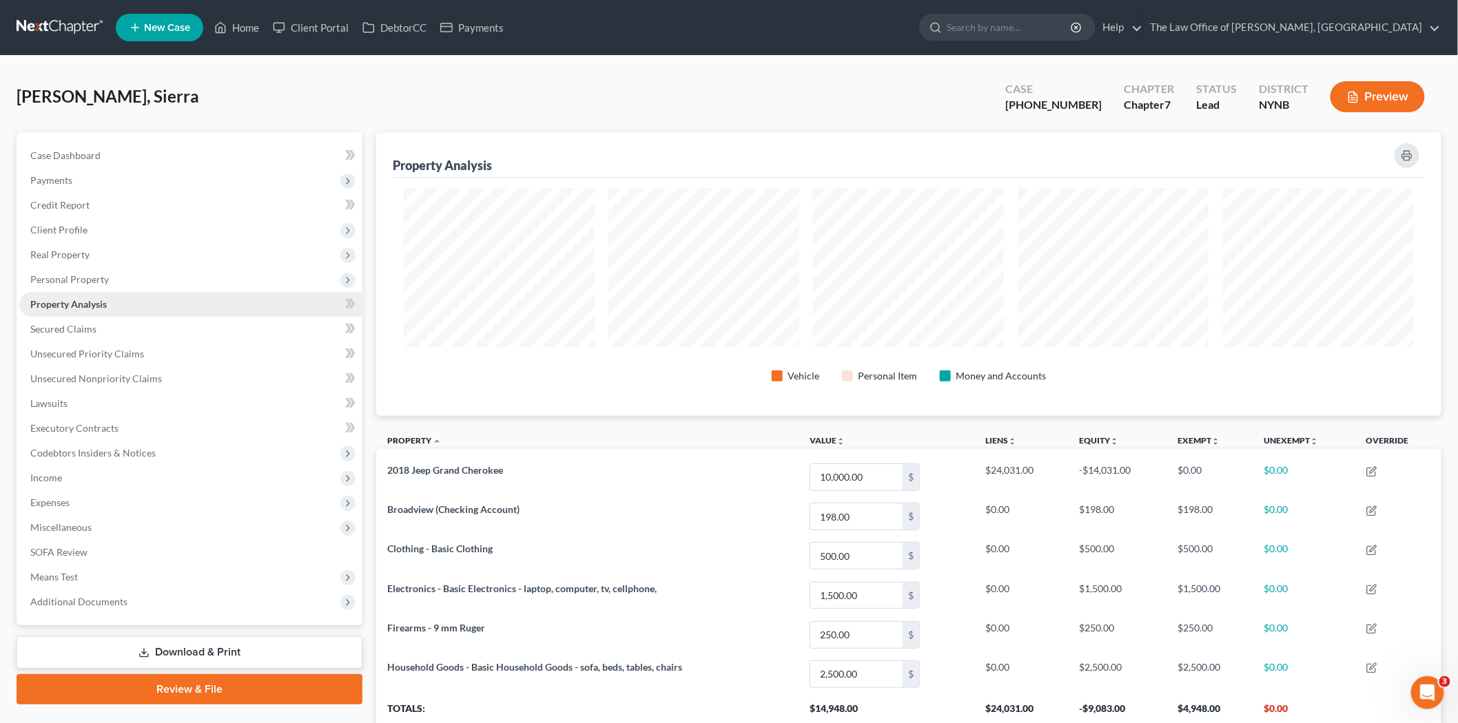
scroll to position [284, 1065]
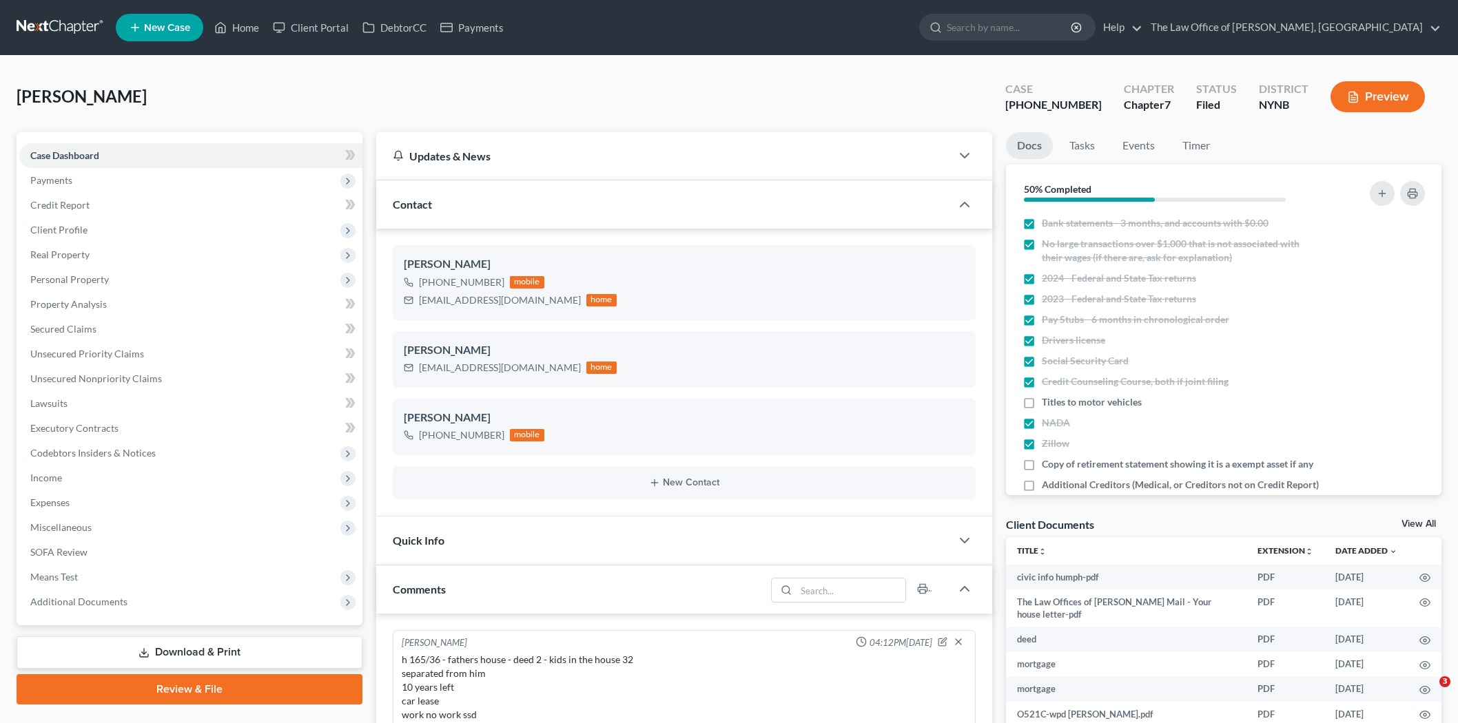
select select "0"
click at [444, 282] on div "[PHONE_NUMBER]" at bounding box center [461, 283] width 85 height 14
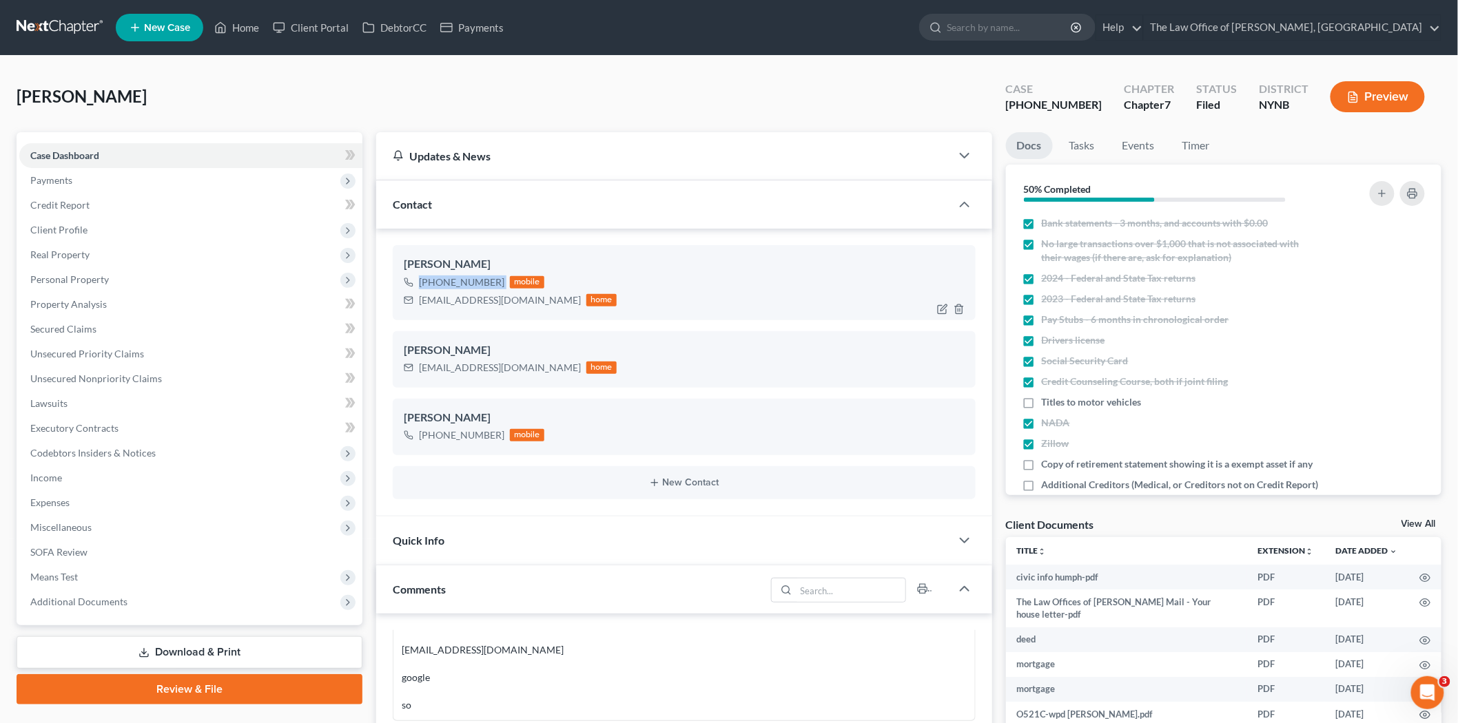
copy div "[PHONE_NUMBER]"
click at [63, 174] on span "Payments" at bounding box center [51, 180] width 42 height 12
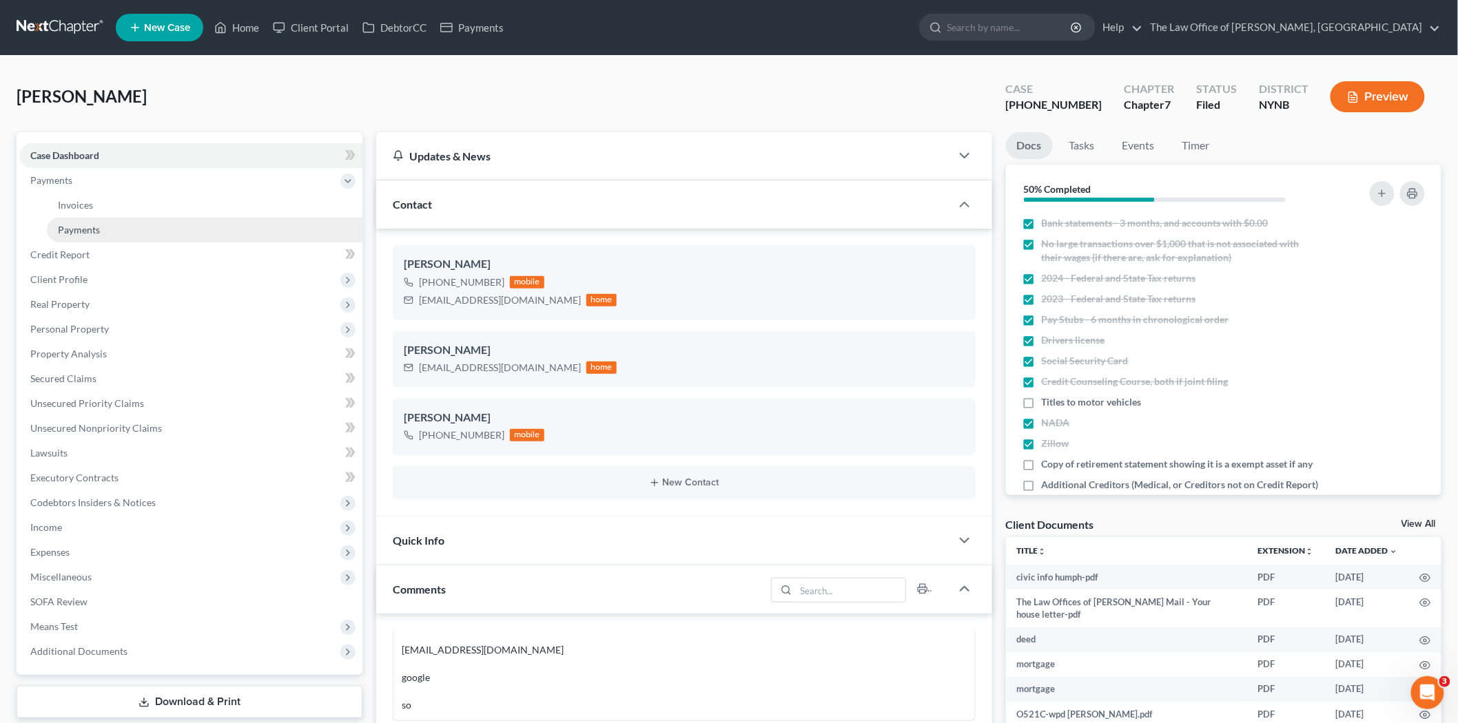
click at [65, 221] on link "Payments" at bounding box center [204, 230] width 315 height 25
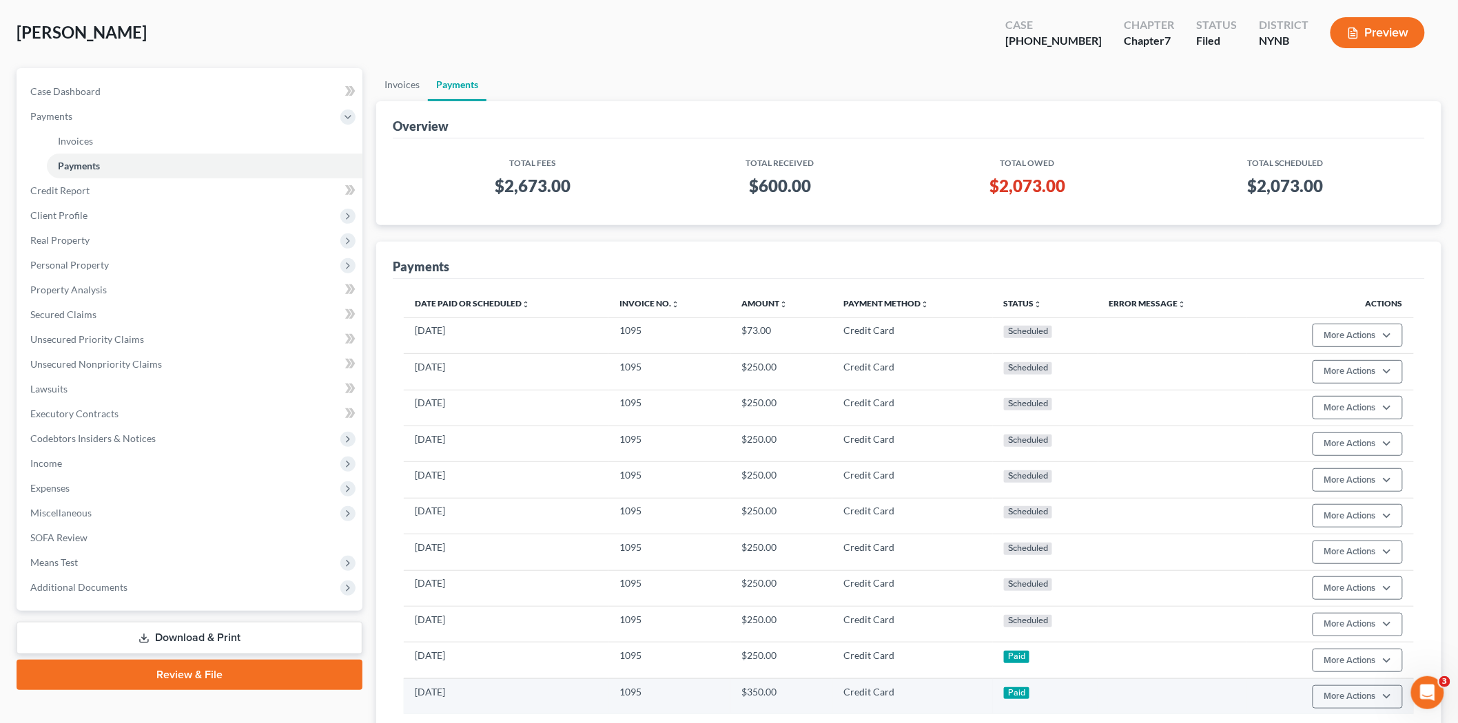
scroll to position [181, 0]
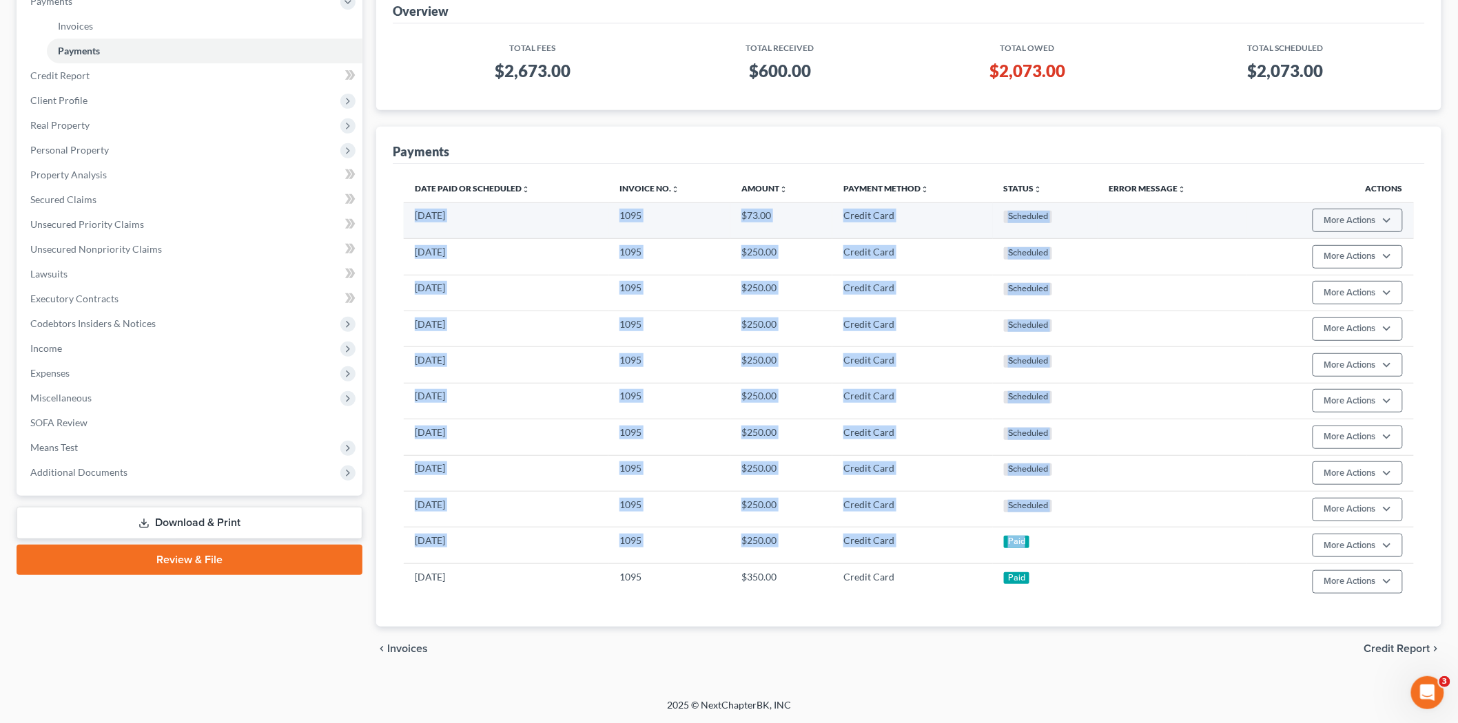
drag, startPoint x: 1050, startPoint y: 549, endPoint x: 411, endPoint y: 211, distance: 723.5
click at [411, 210] on tbody "[DATE] 1095 $73.00 Credit Card Scheduled More Actions Cancel Edit Payment Plan …" at bounding box center [909, 401] width 1010 height 397
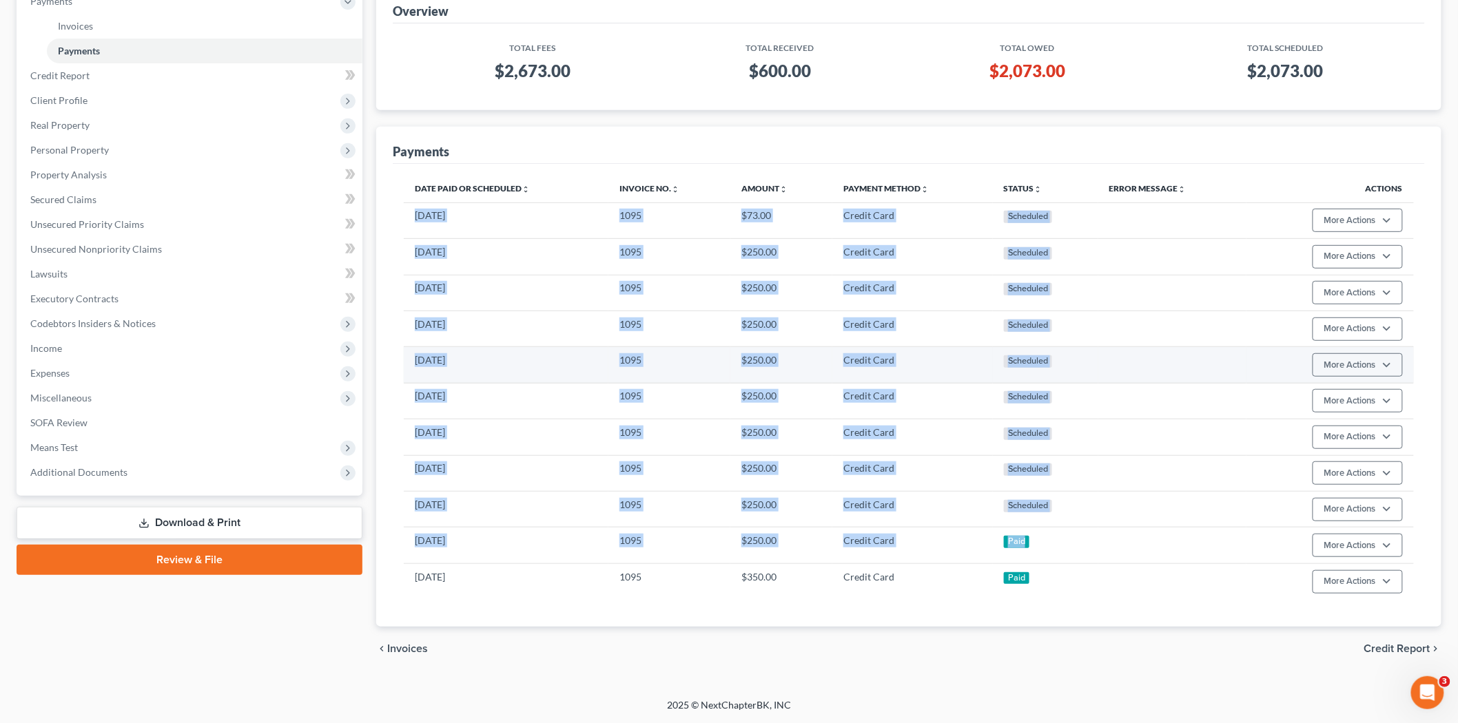
copy tbody "[DATE] 1095 $73.00 Credit Card Scheduled More Actions Cancel Edit Payment Plan …"
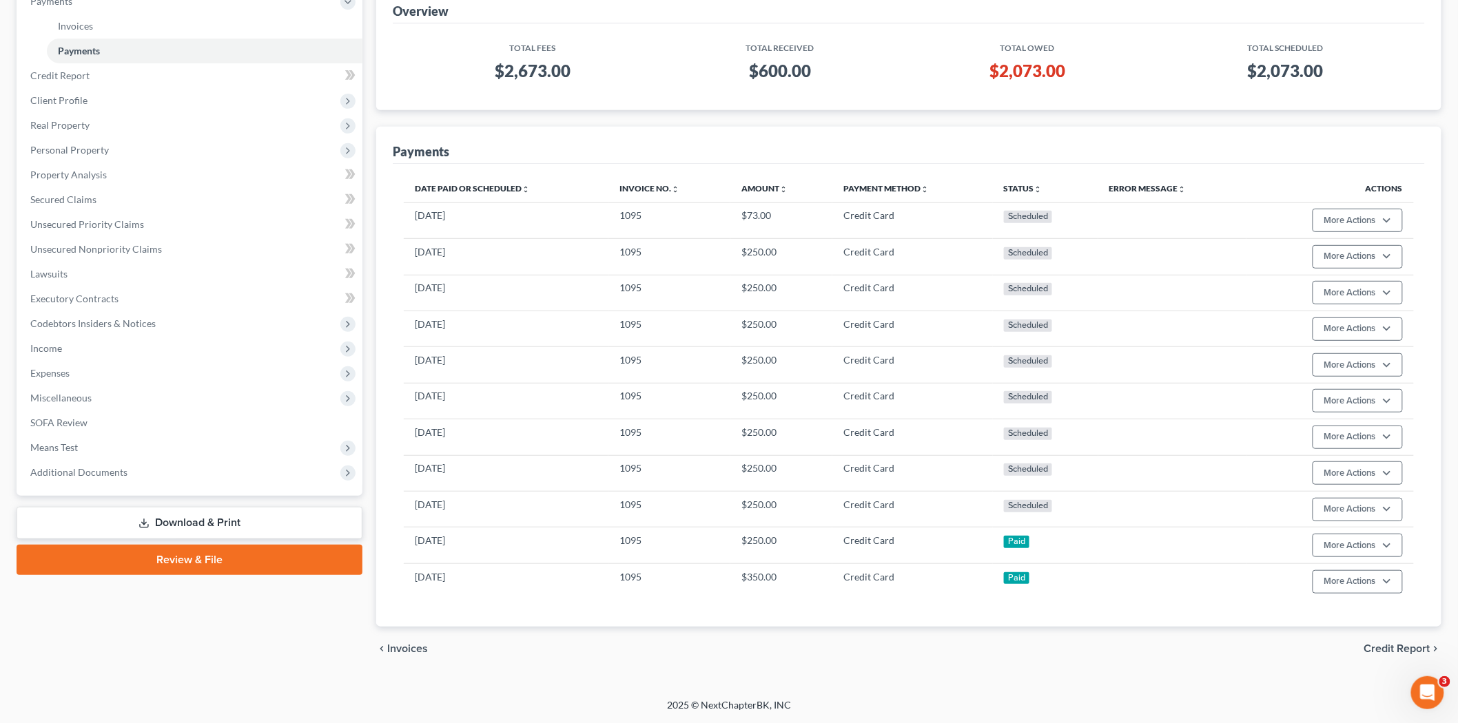
click at [519, 119] on div "Overview Total Fees Total Received Total Owed Total Scheduled $2,673.00 $600.00…" at bounding box center [908, 306] width 1065 height 641
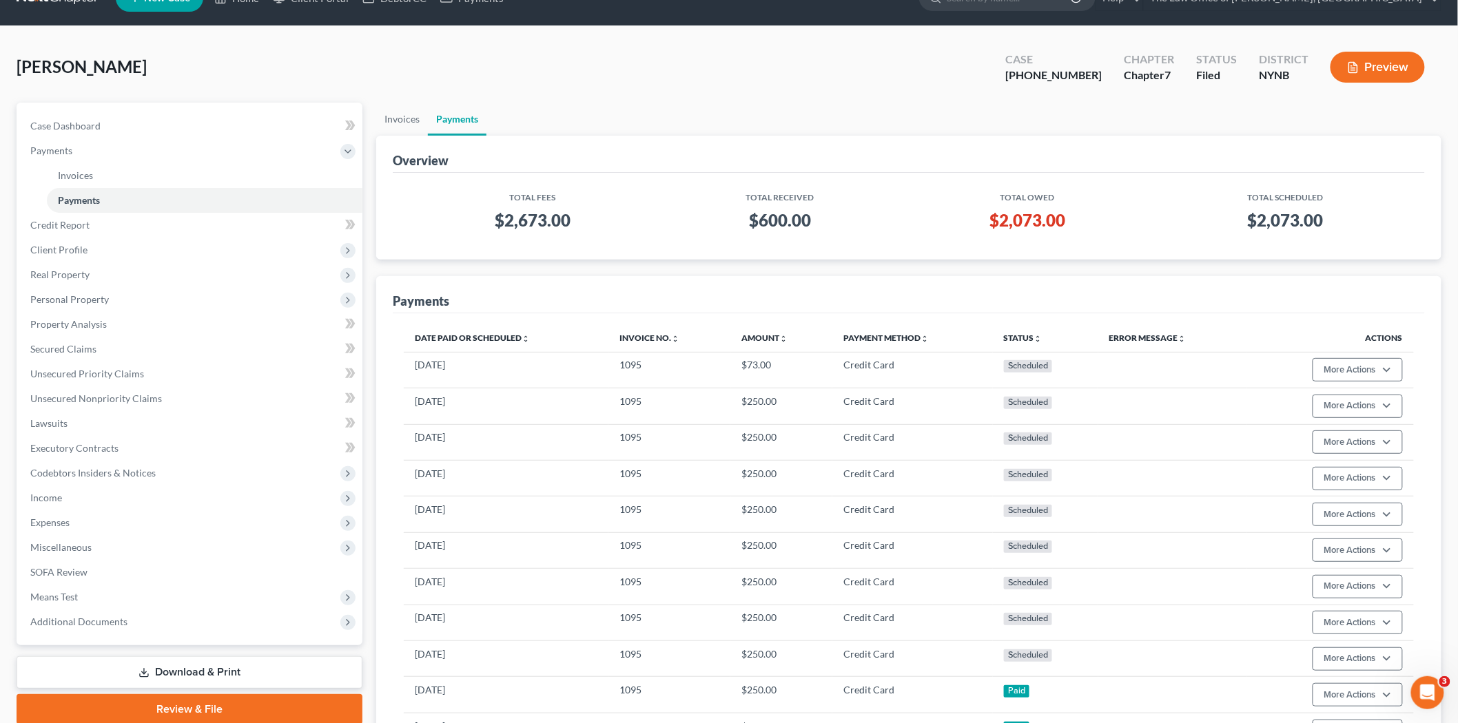
scroll to position [28, 0]
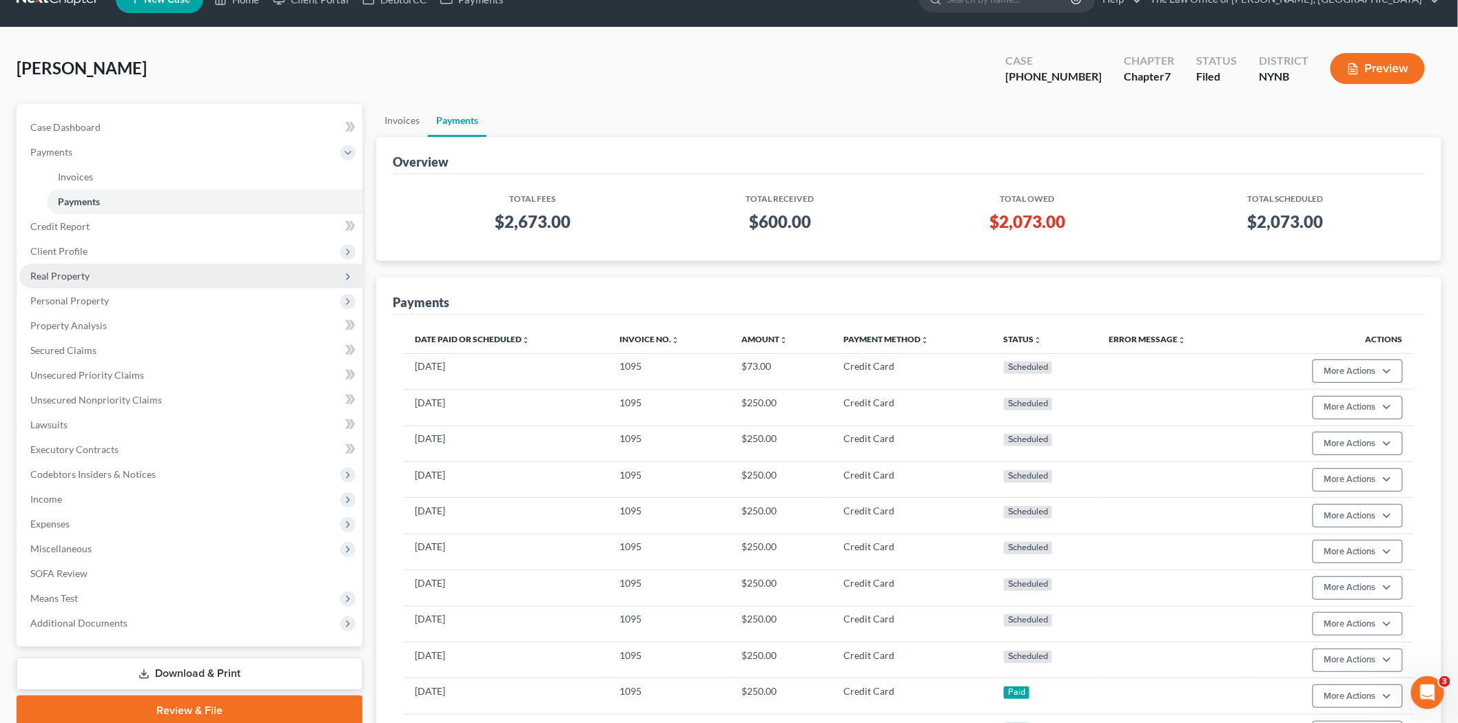
click at [60, 274] on span "Real Property" at bounding box center [59, 276] width 59 height 12
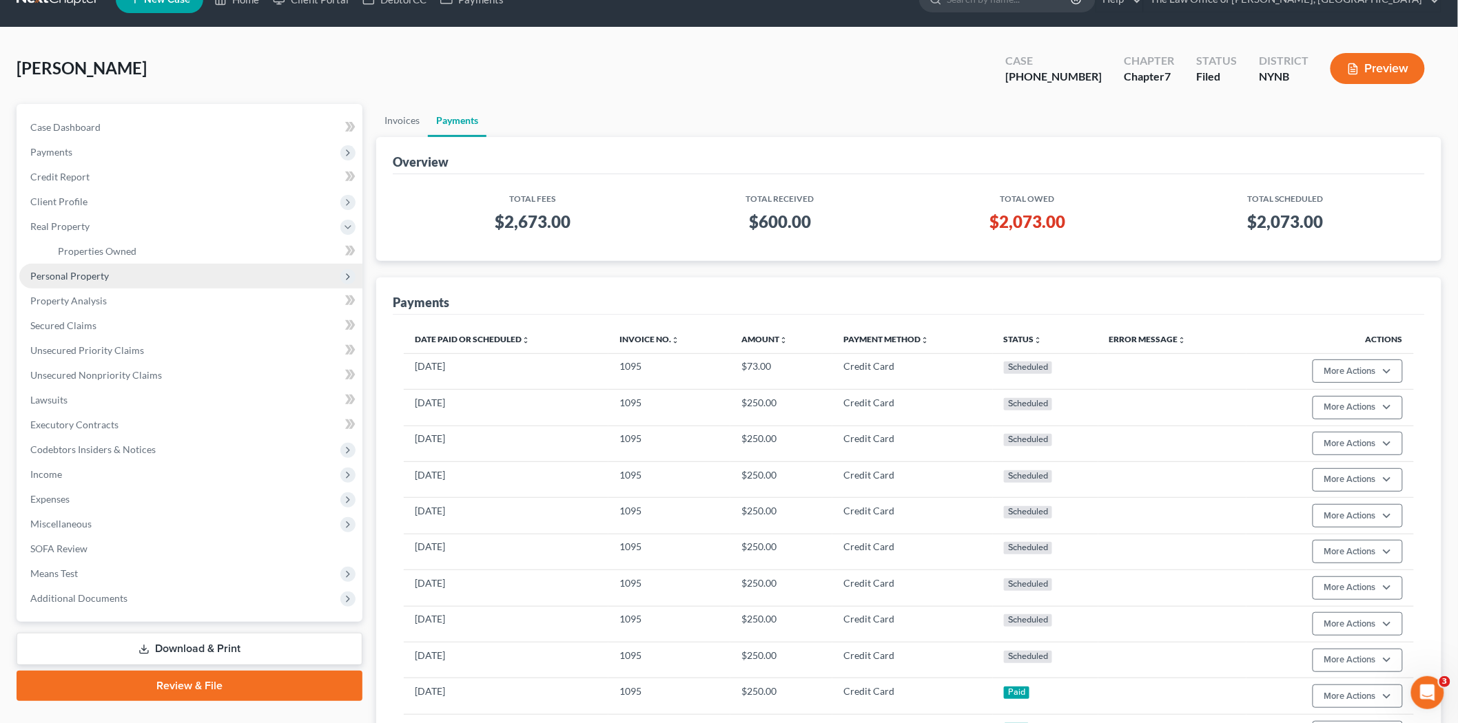
click at [83, 264] on span "Personal Property" at bounding box center [190, 276] width 343 height 25
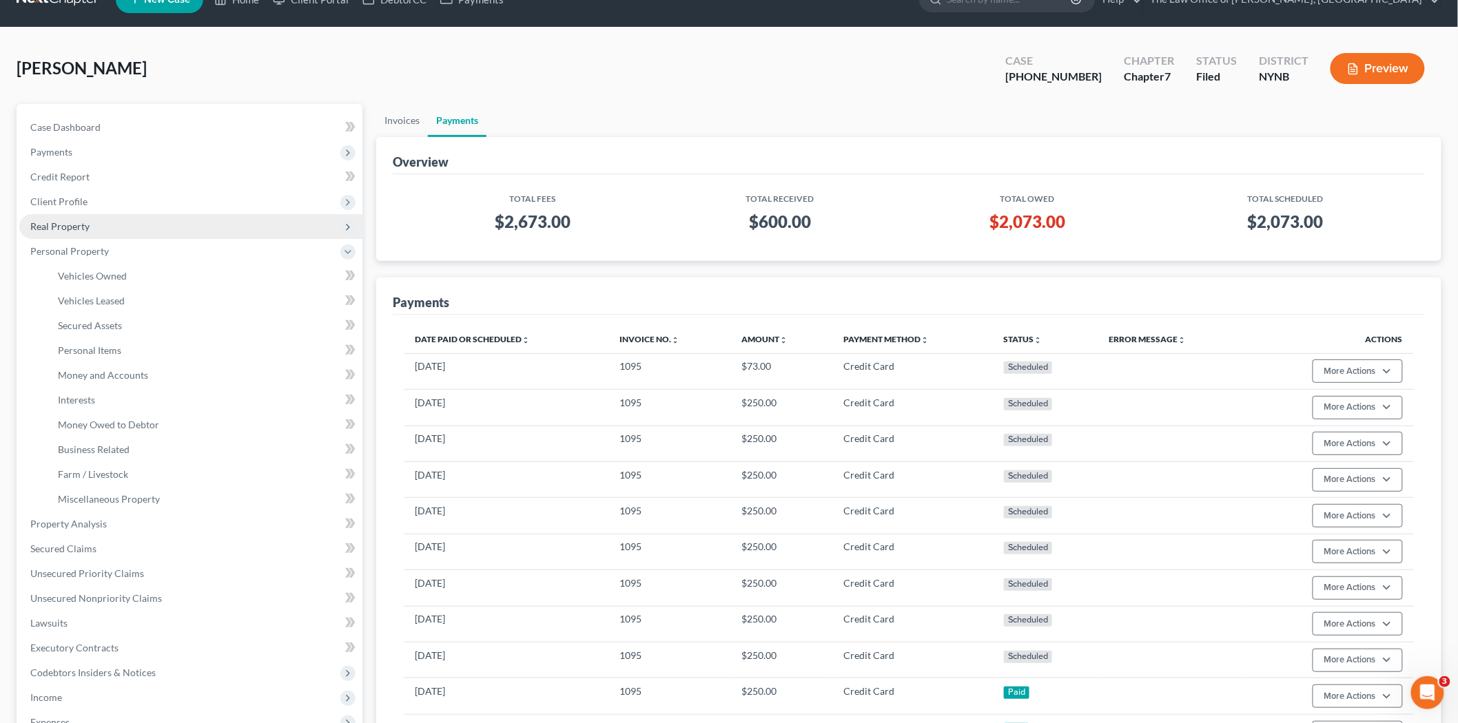
click at [90, 229] on span "Real Property" at bounding box center [190, 226] width 343 height 25
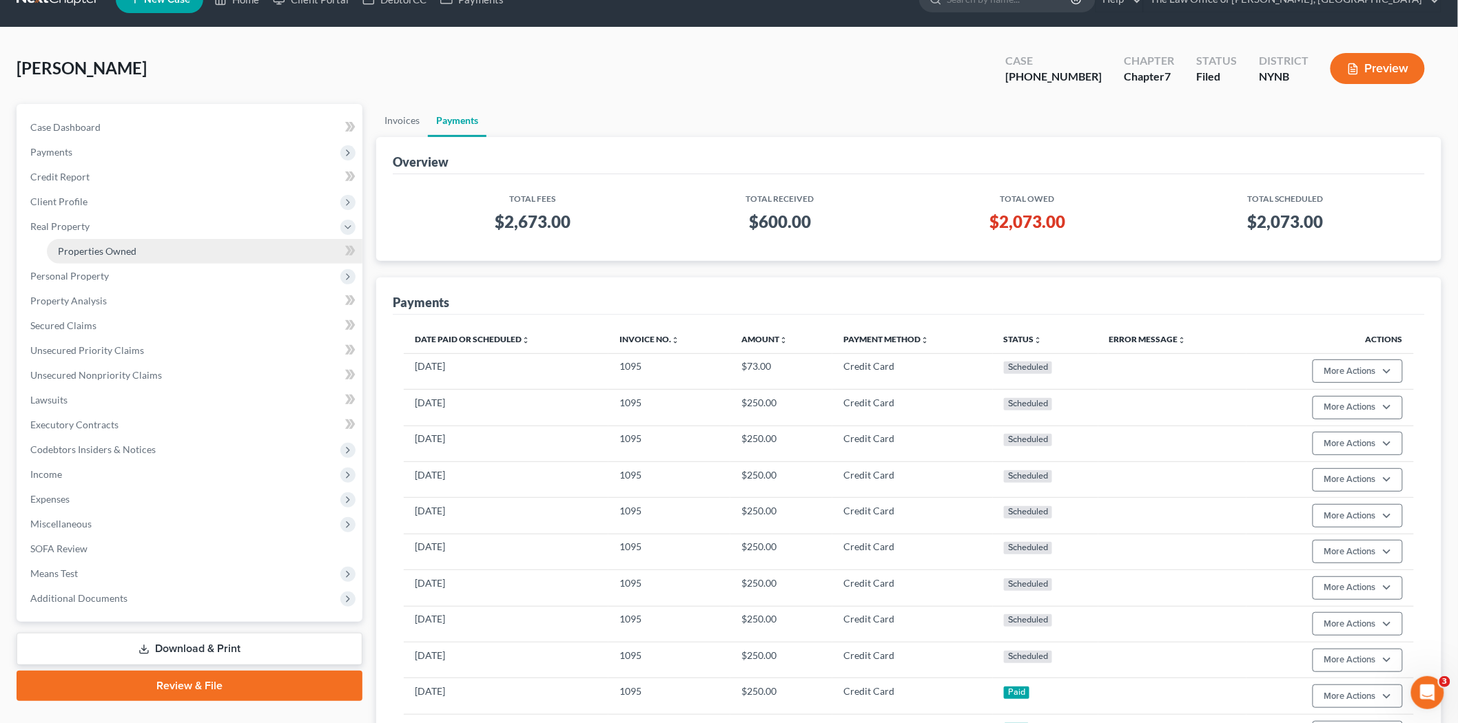
click at [94, 245] on span "Properties Owned" at bounding box center [97, 251] width 79 height 12
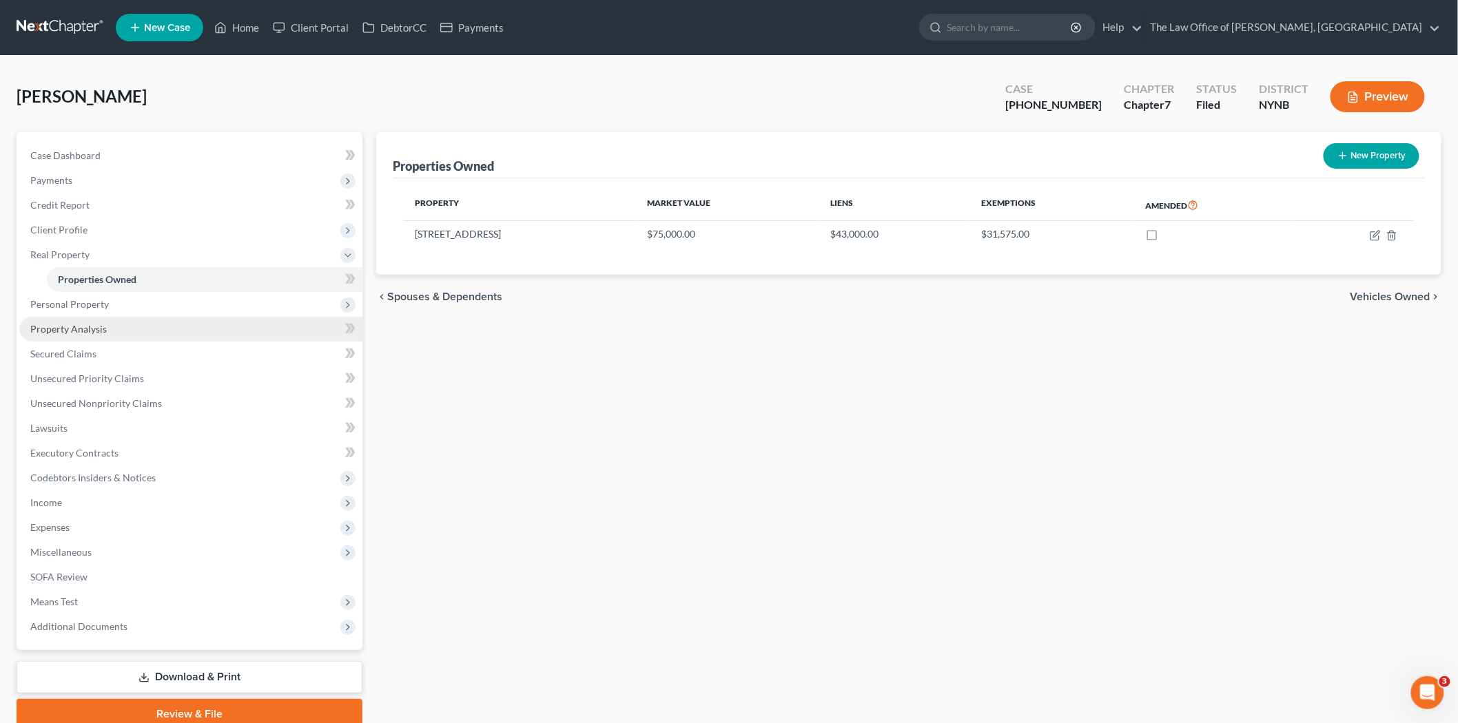
click at [94, 333] on span "Property Analysis" at bounding box center [68, 329] width 76 height 12
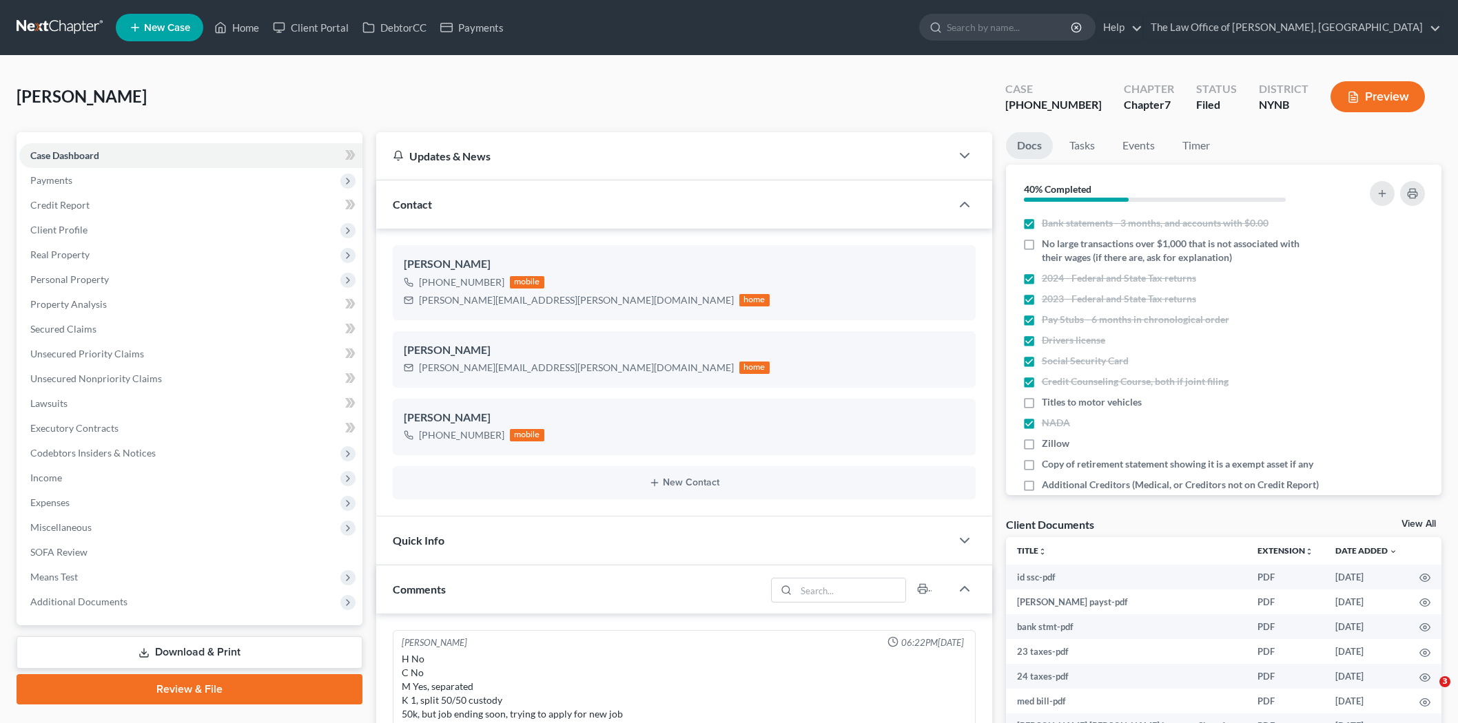
select select "0"
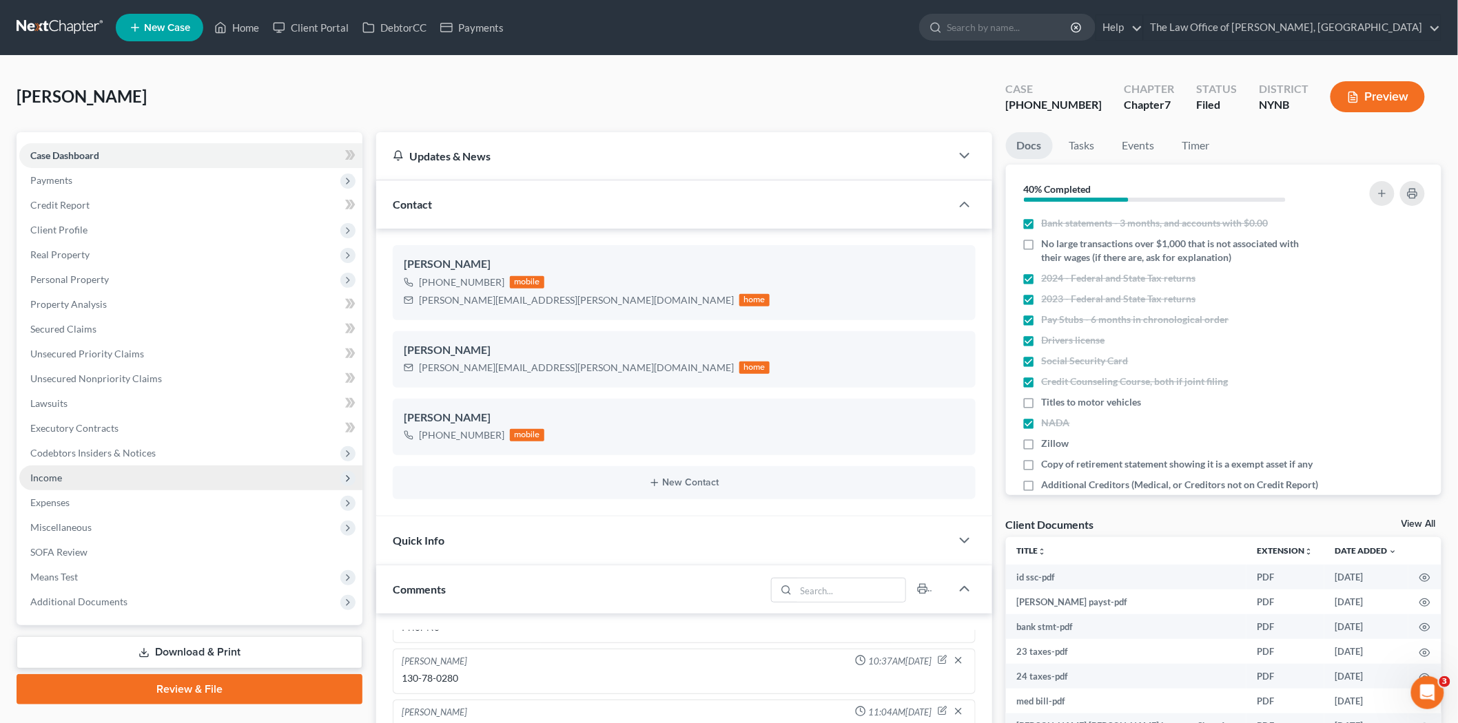
click at [38, 482] on span "Income" at bounding box center [46, 478] width 32 height 12
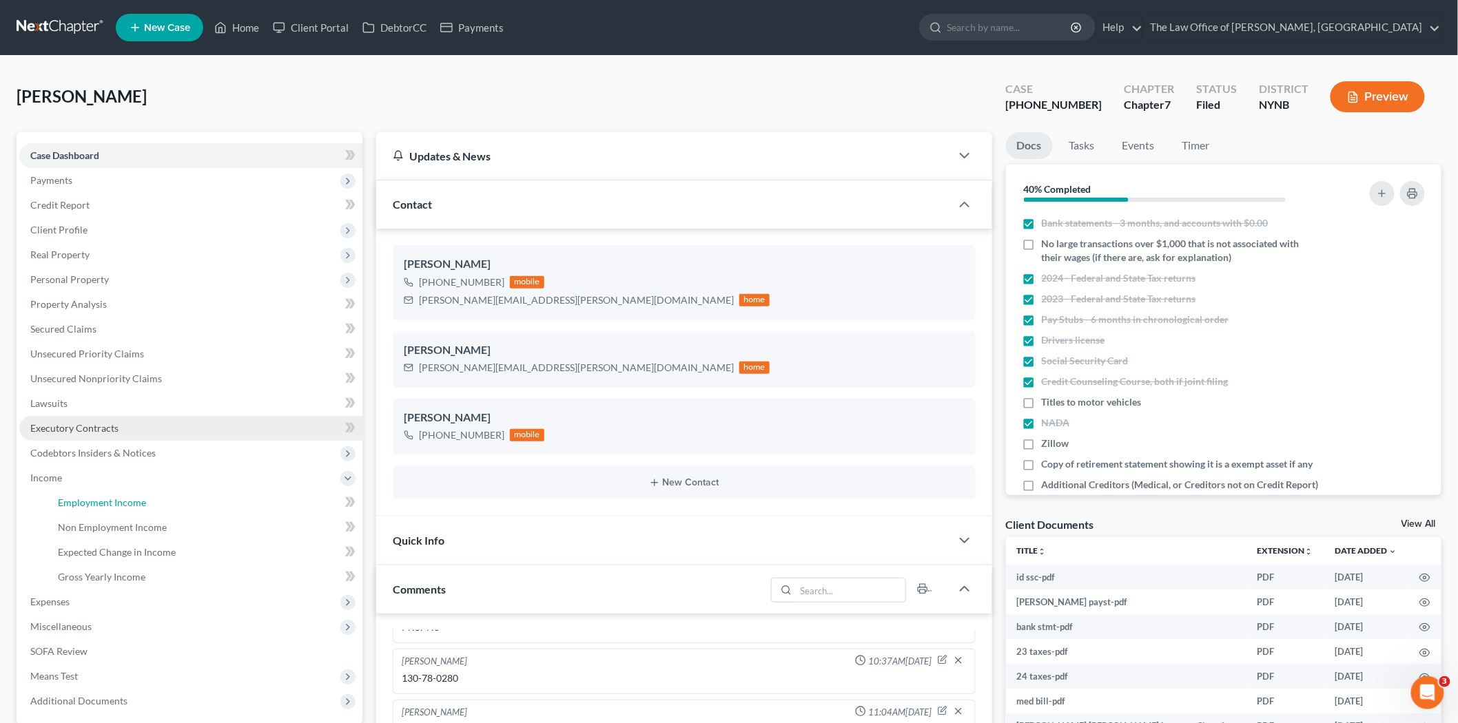
drag, startPoint x: 114, startPoint y: 491, endPoint x: 296, endPoint y: 416, distance: 196.7
click at [113, 492] on link "Employment Income" at bounding box center [204, 502] width 315 height 25
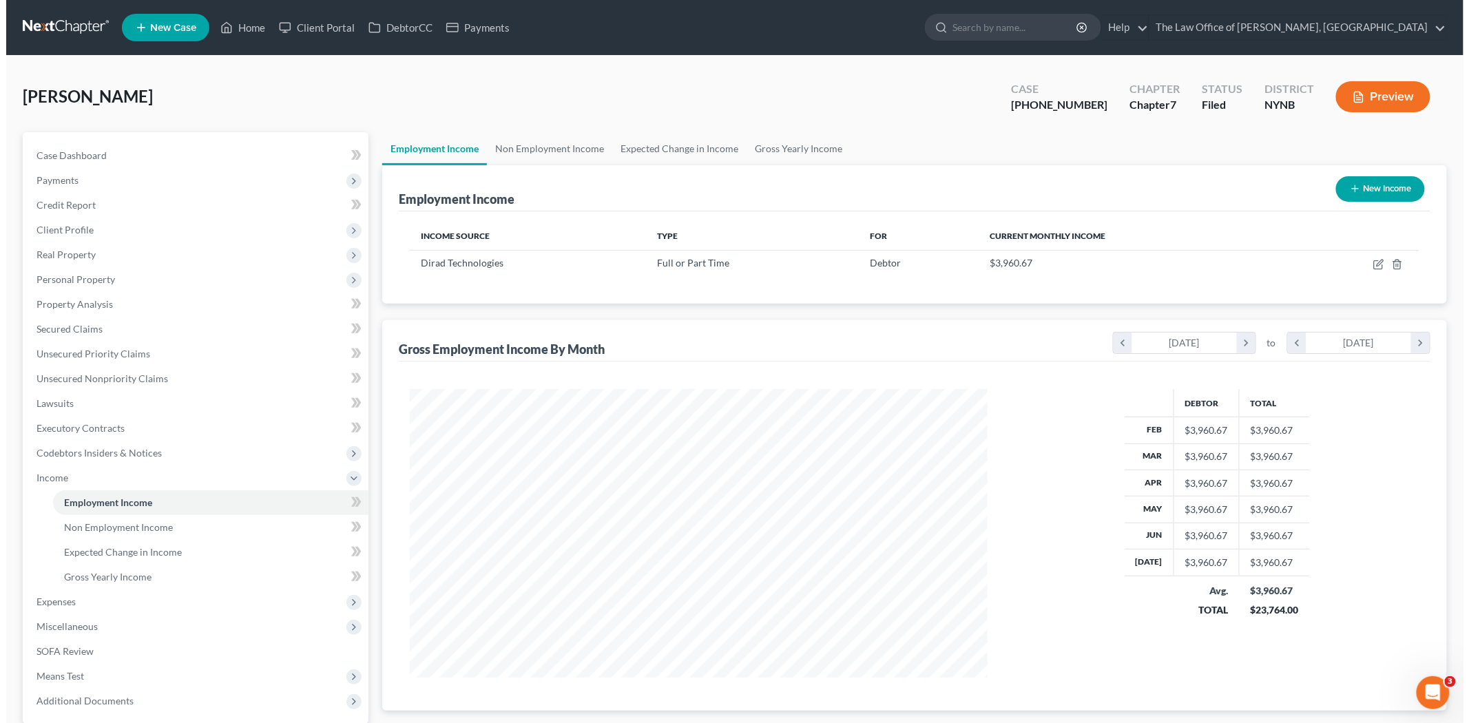
scroll to position [288, 605]
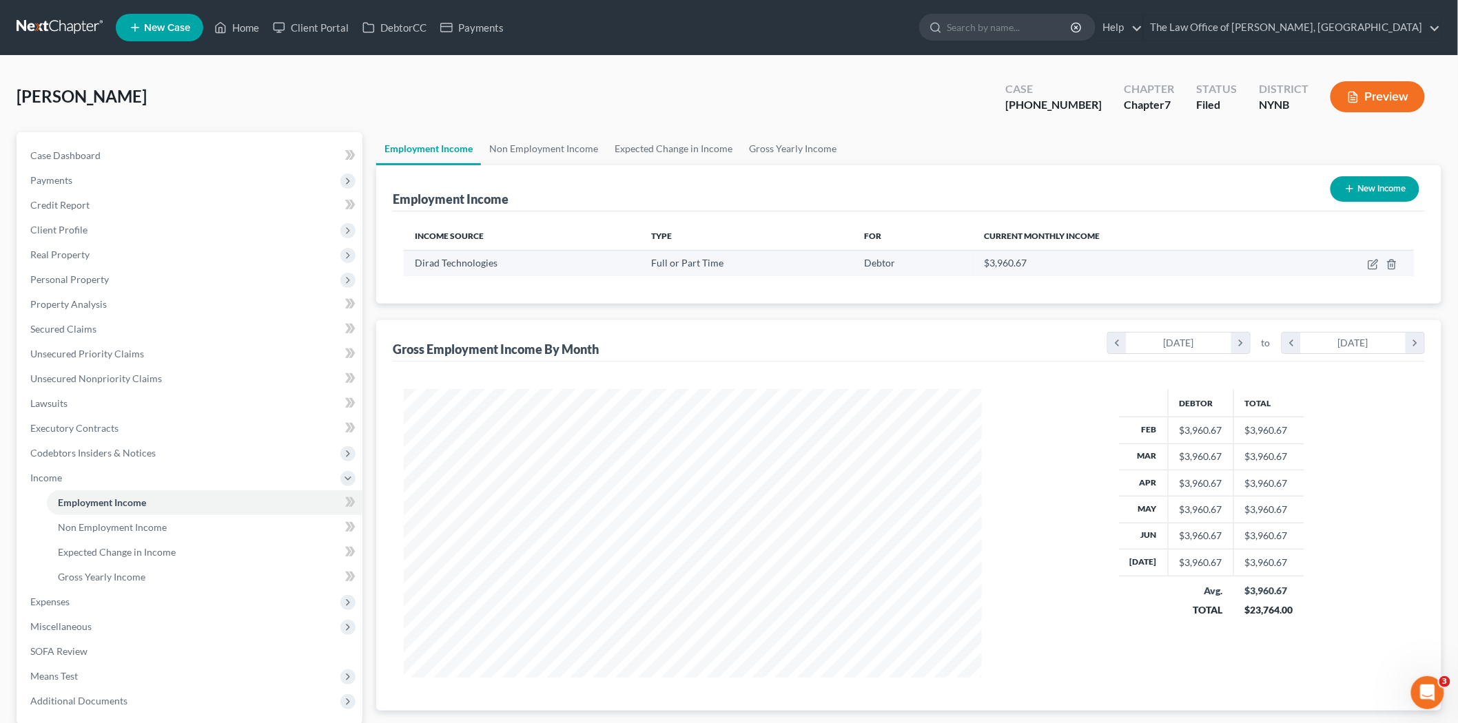
click at [1373, 257] on td at bounding box center [1348, 263] width 129 height 26
click at [1365, 259] on td at bounding box center [1348, 263] width 129 height 26
click at [1376, 264] on icon "button" at bounding box center [1372, 265] width 8 height 8
select select "0"
select select "35"
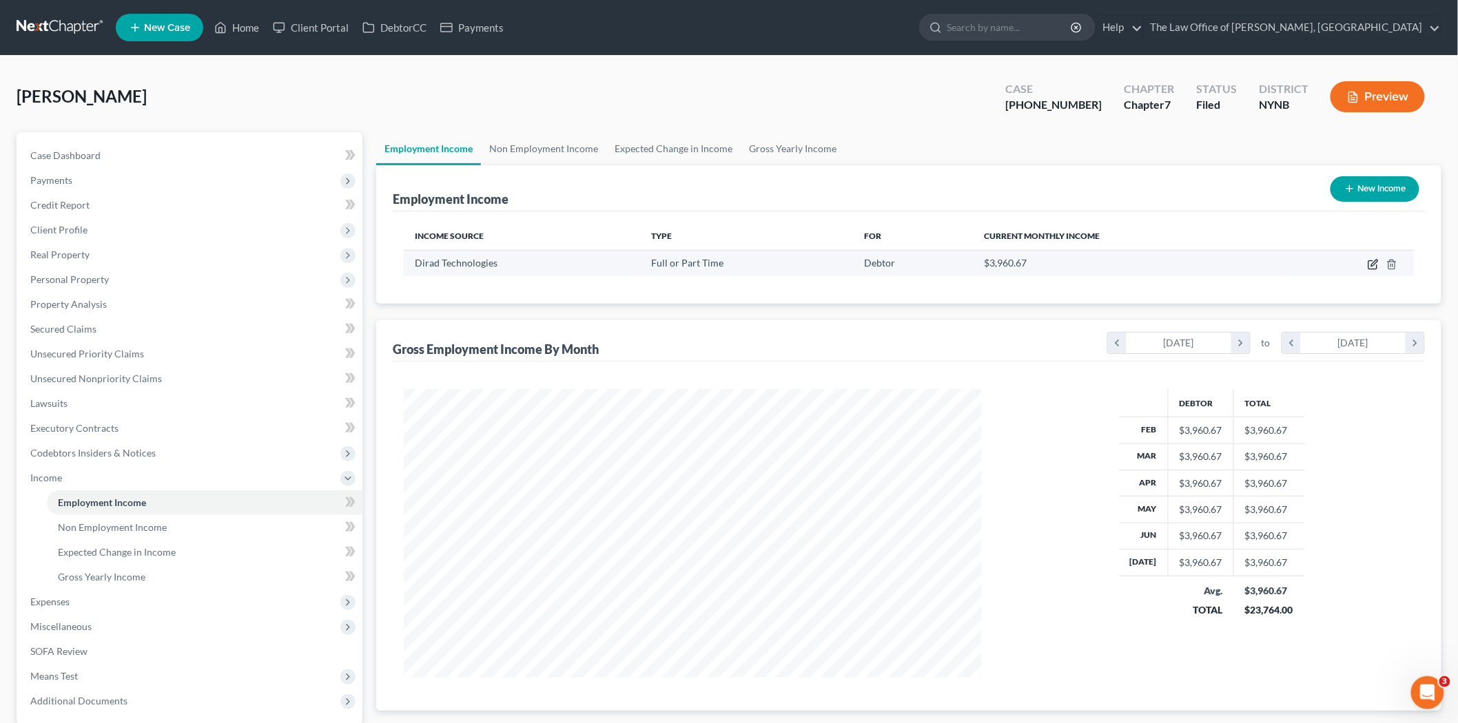
select select "2"
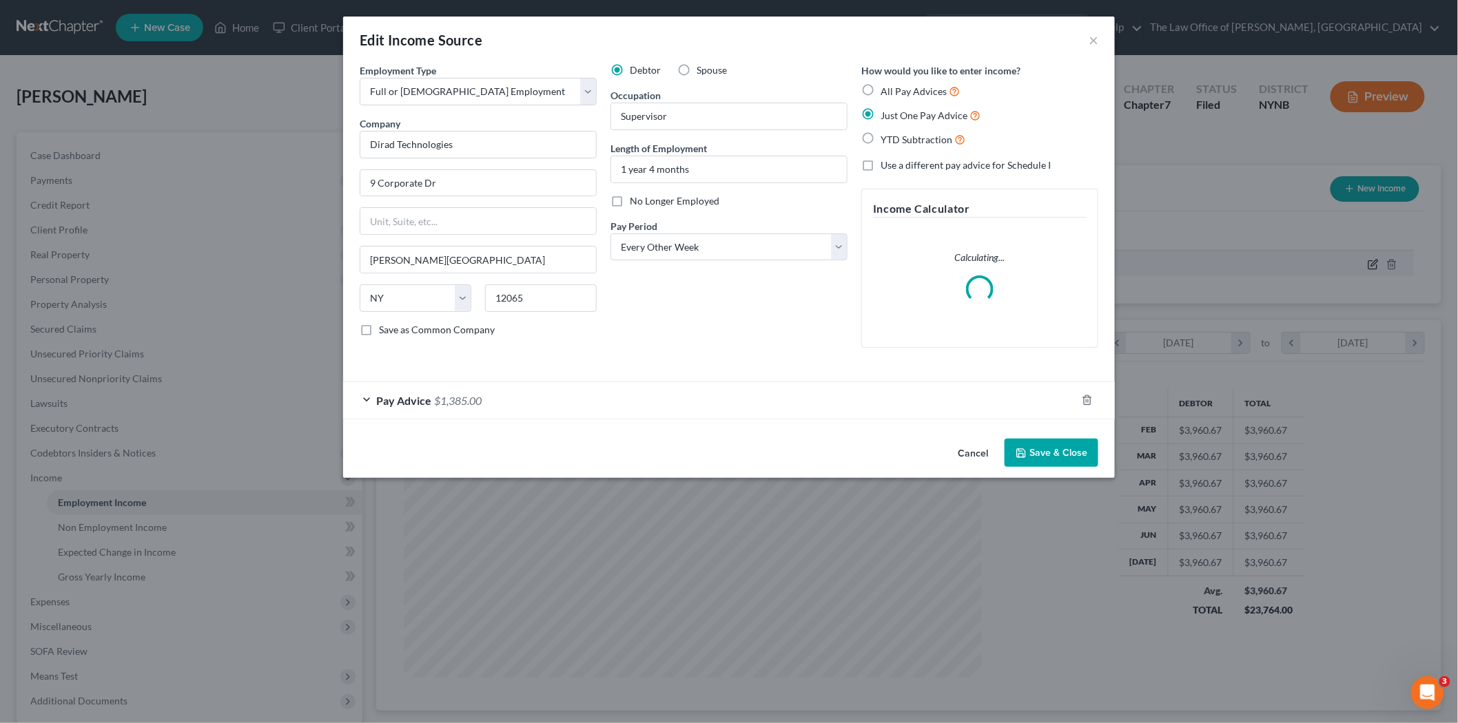
scroll to position [291, 610]
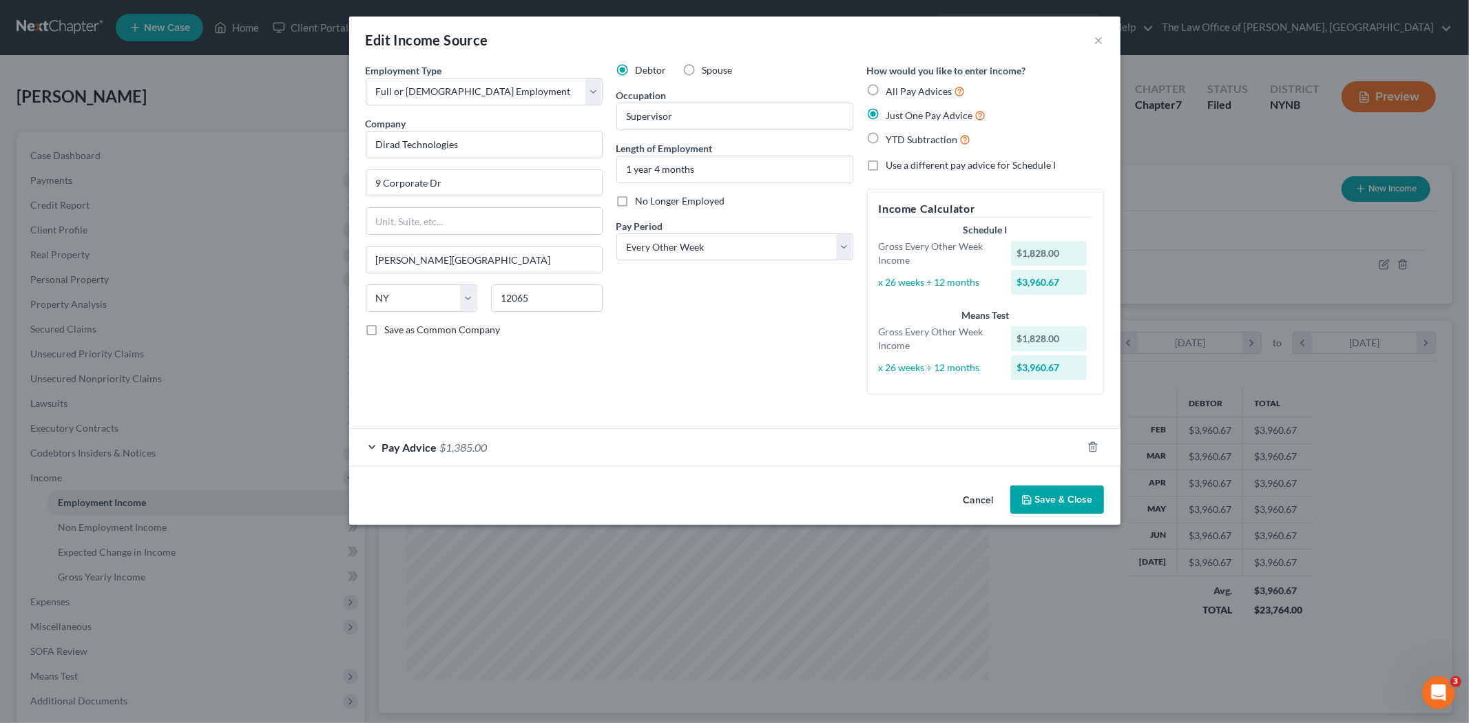
click at [521, 449] on div "Pay Advice $1,385.00" at bounding box center [715, 447] width 733 height 37
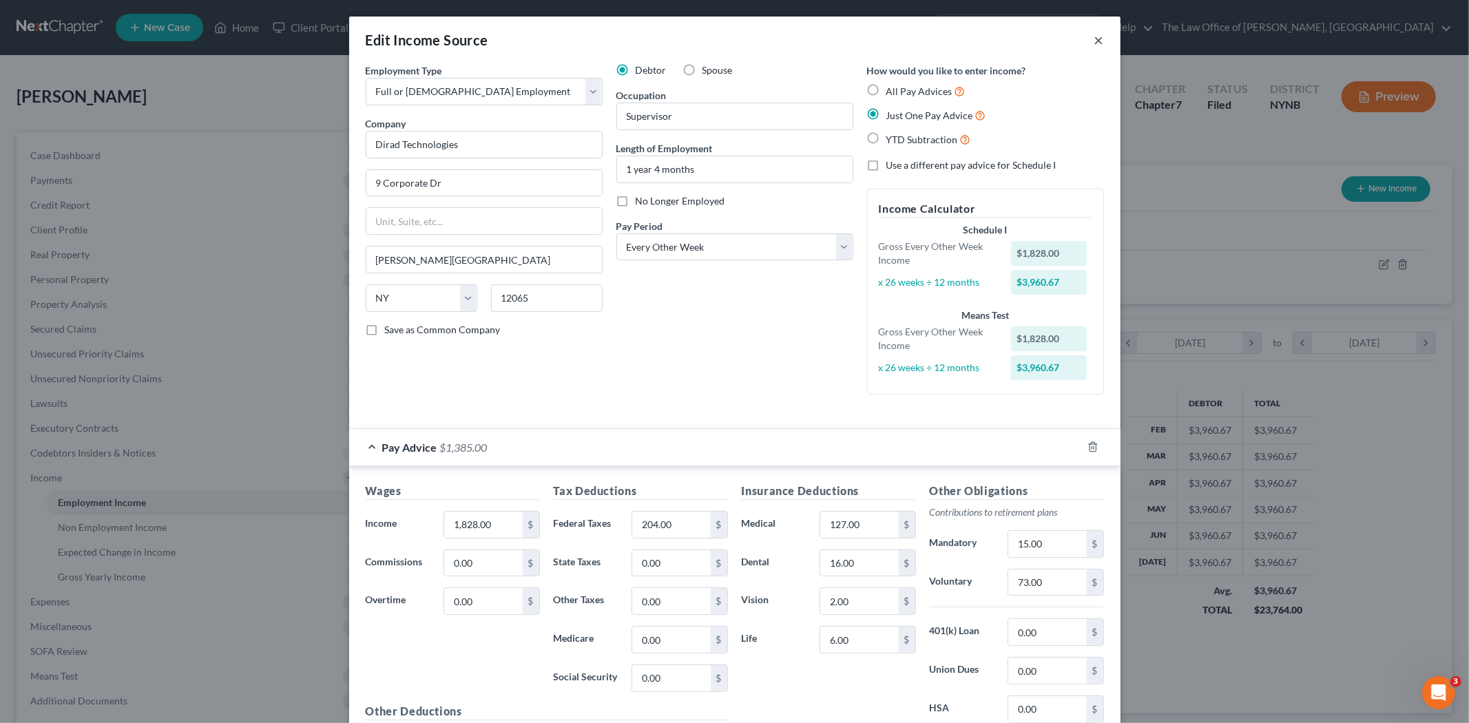
click at [1095, 37] on button "×" at bounding box center [1100, 40] width 10 height 17
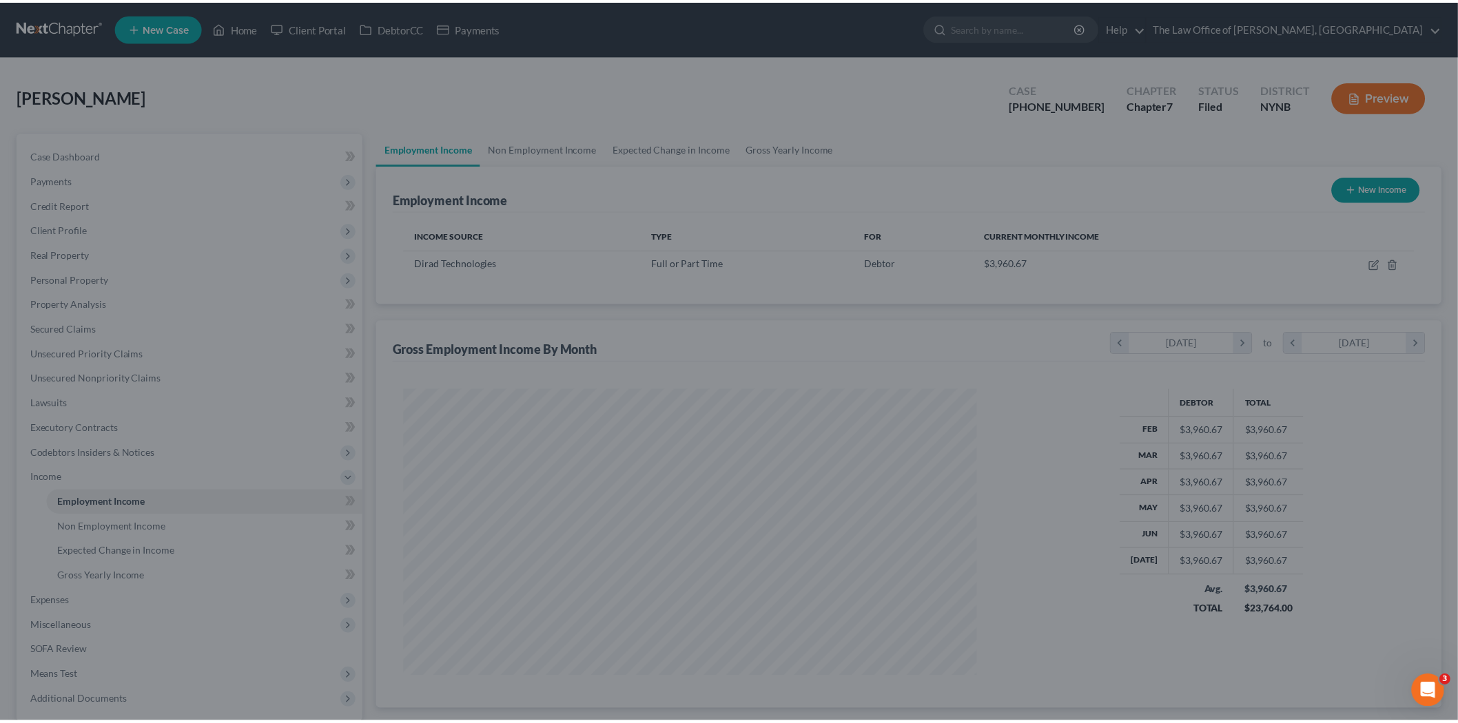
scroll to position [688513, 688196]
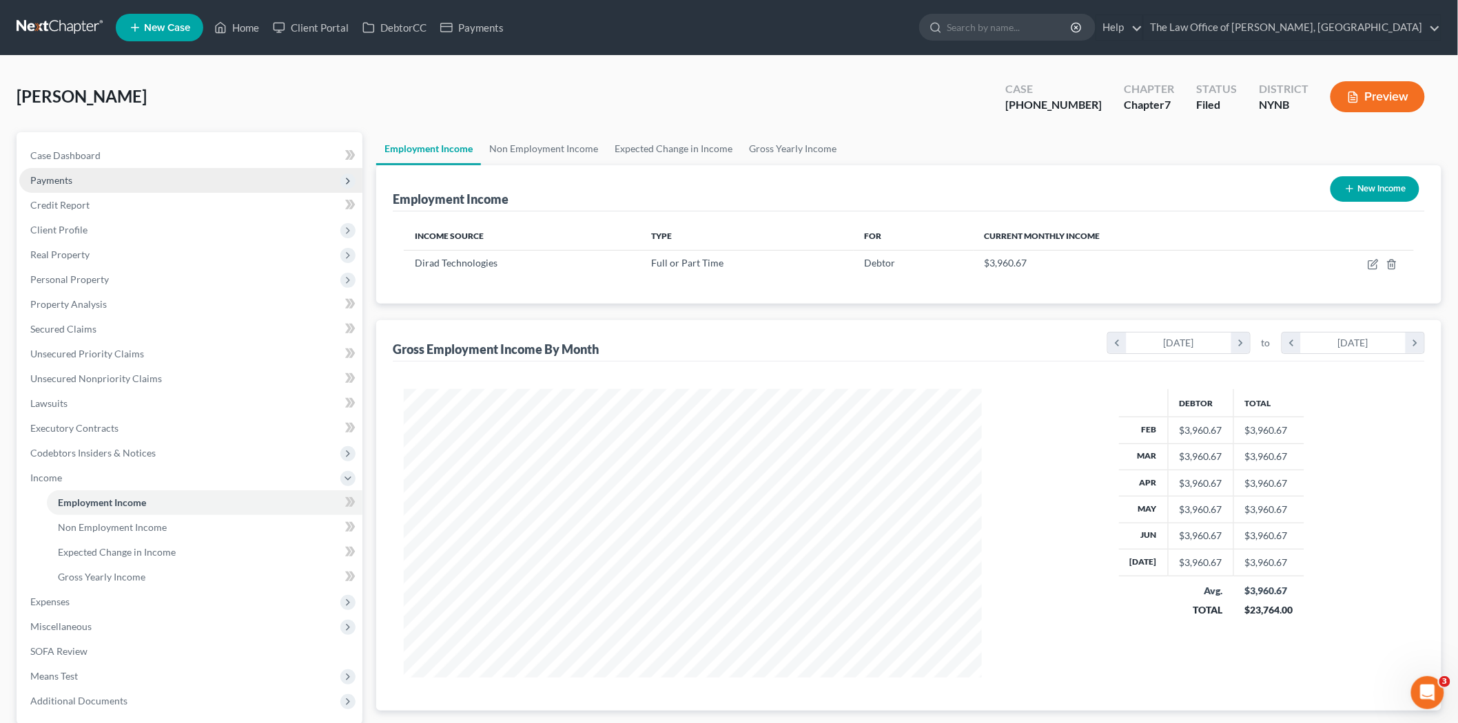
click at [76, 187] on span "Payments" at bounding box center [190, 180] width 343 height 25
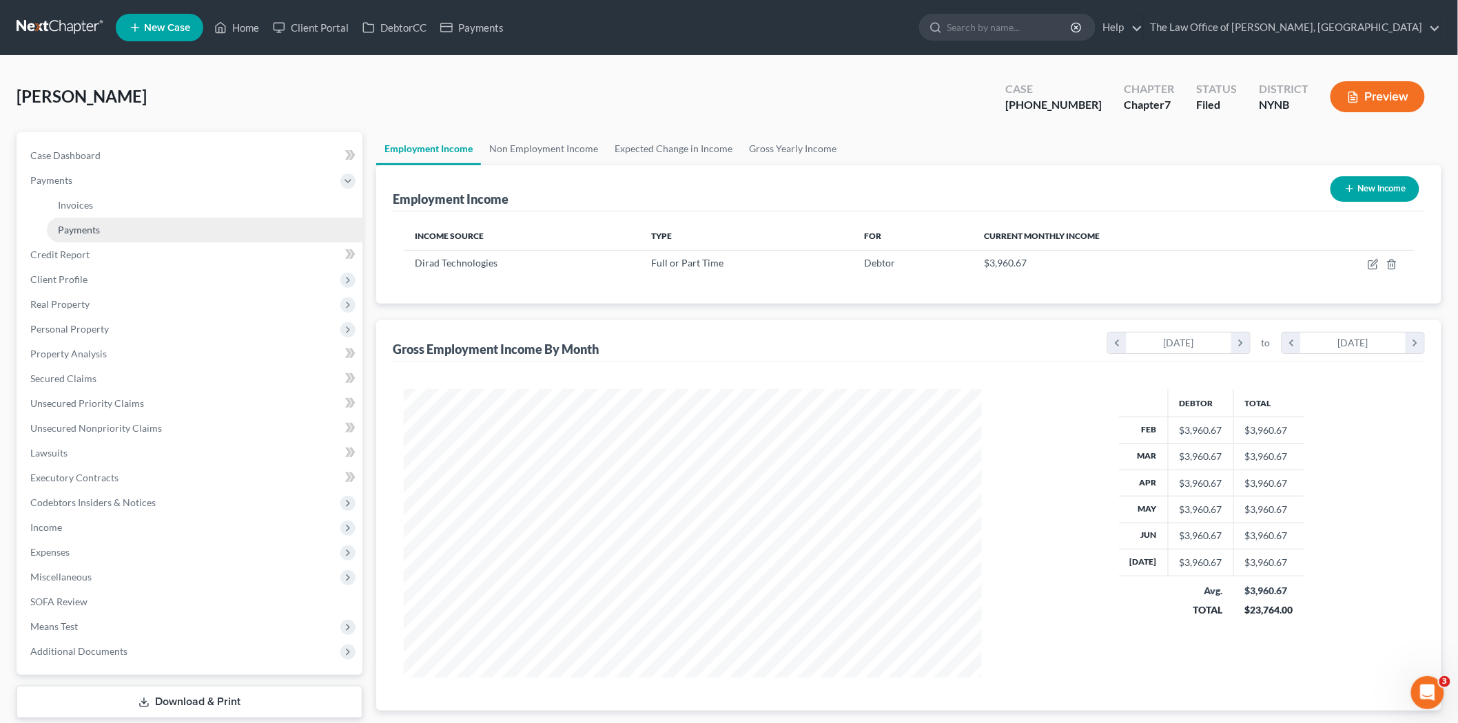
click at [79, 234] on span "Payments" at bounding box center [79, 230] width 42 height 12
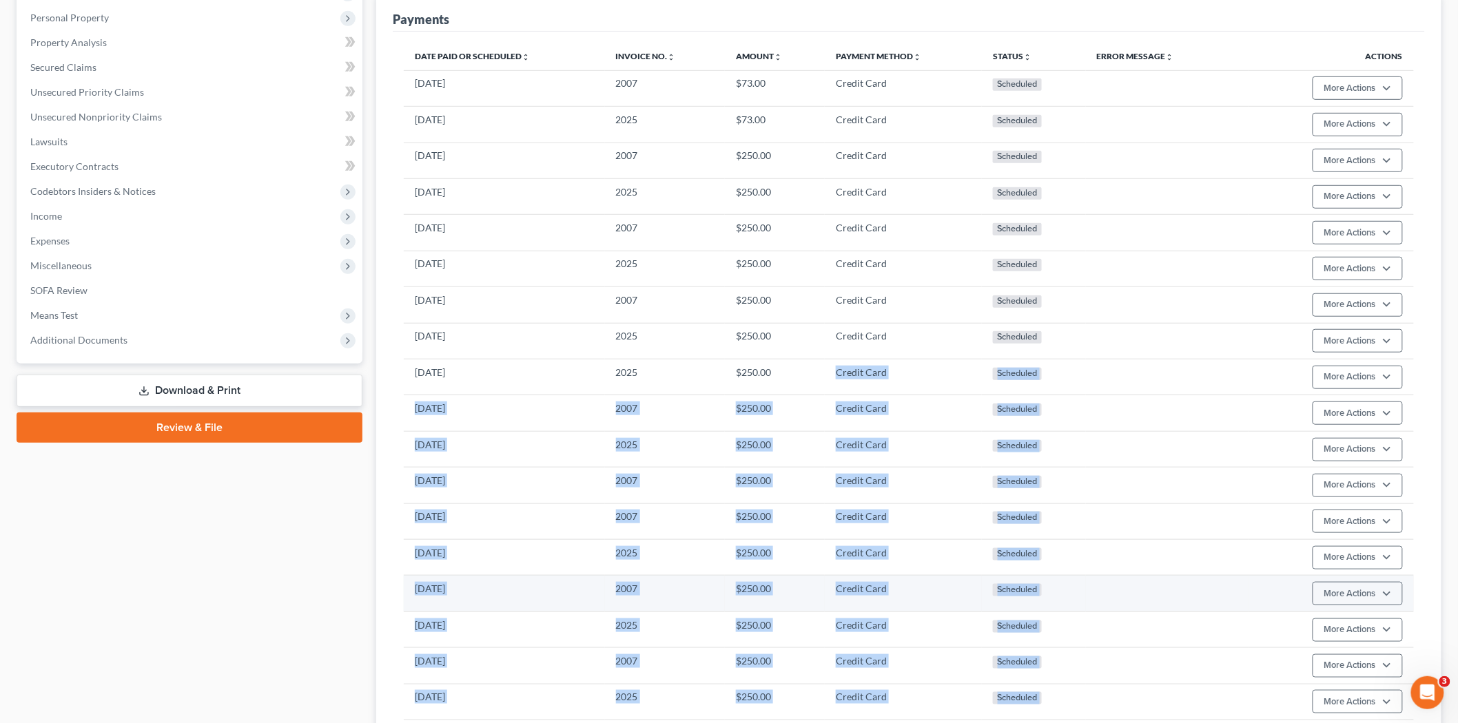
scroll to position [229, 0]
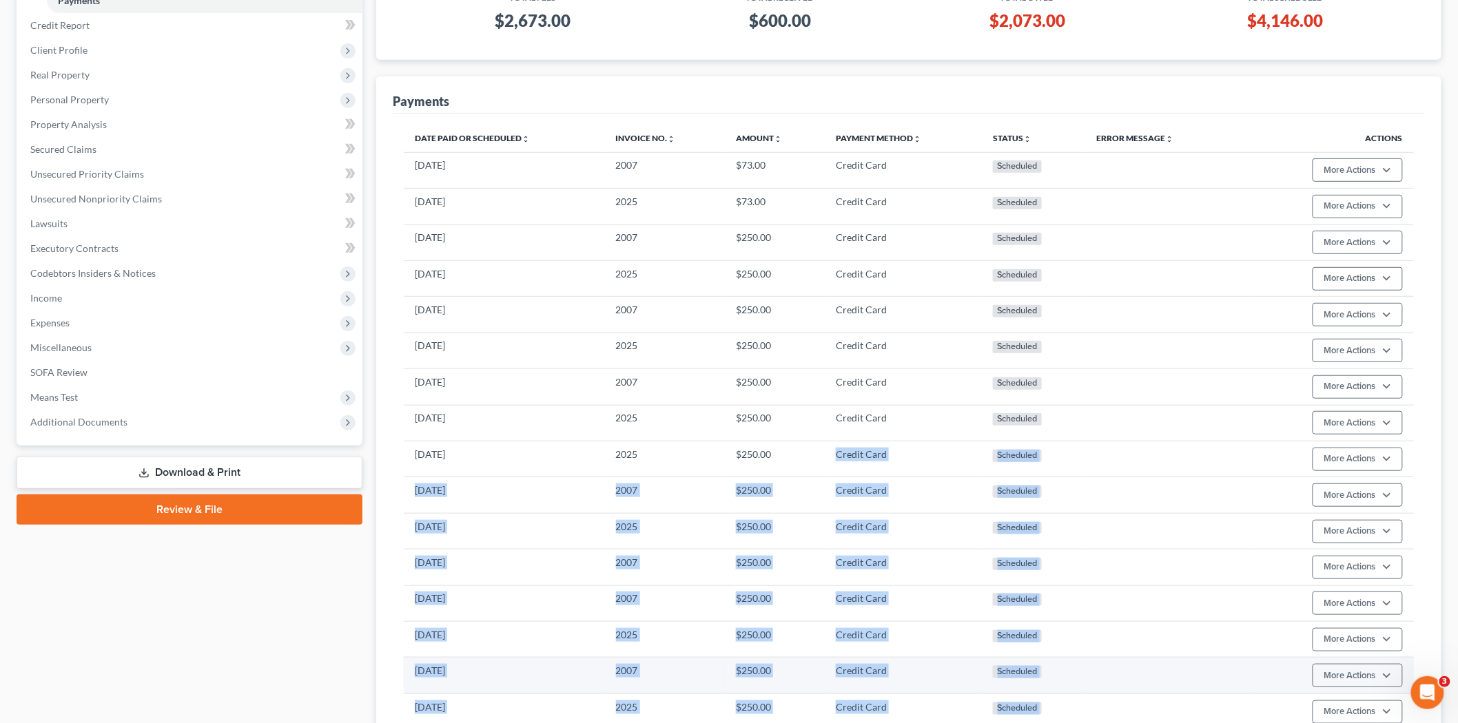
drag, startPoint x: 1032, startPoint y: 521, endPoint x: 787, endPoint y: 446, distance: 256.4
click at [787, 446] on tbody "07/03/2026 2007 $73.00 Credit Card Scheduled More Actions Cancel Edit Payment P…" at bounding box center [909, 540] width 1010 height 776
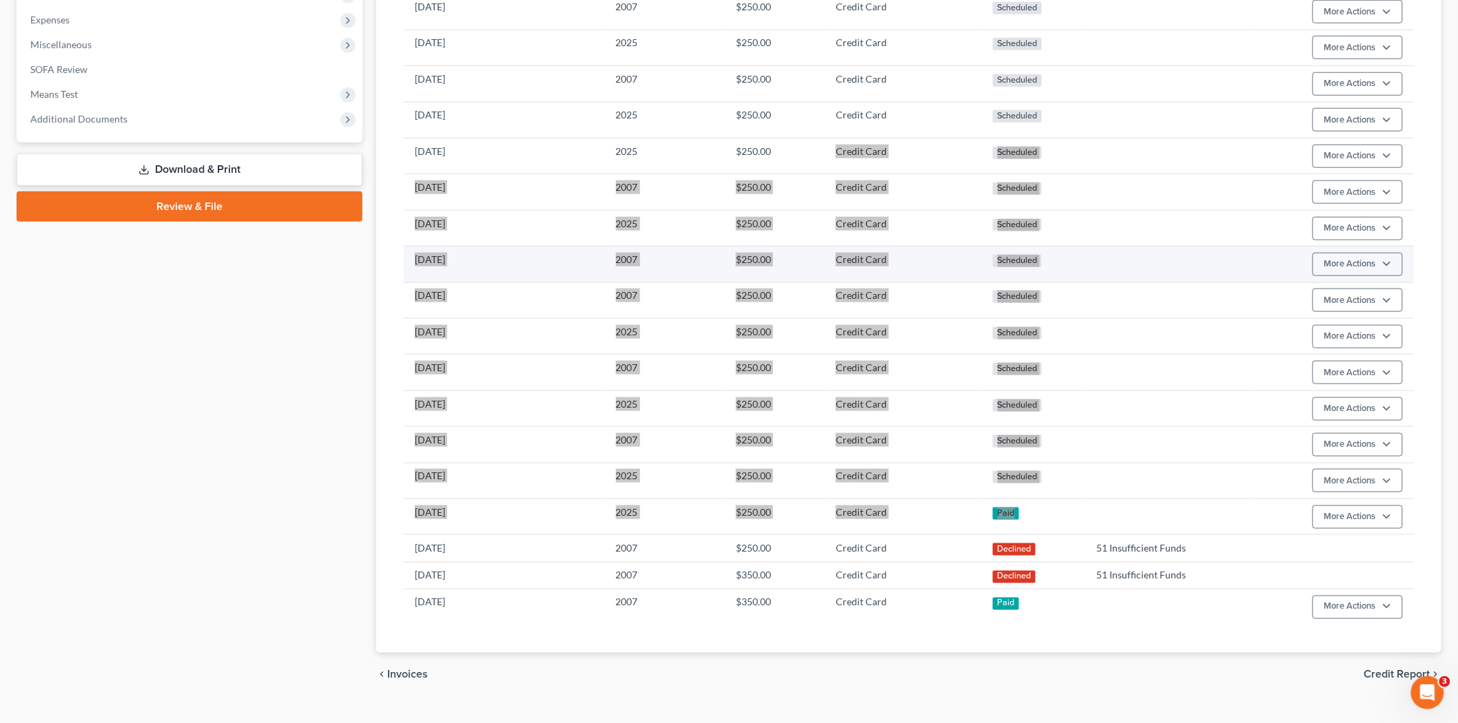
scroll to position [535, 0]
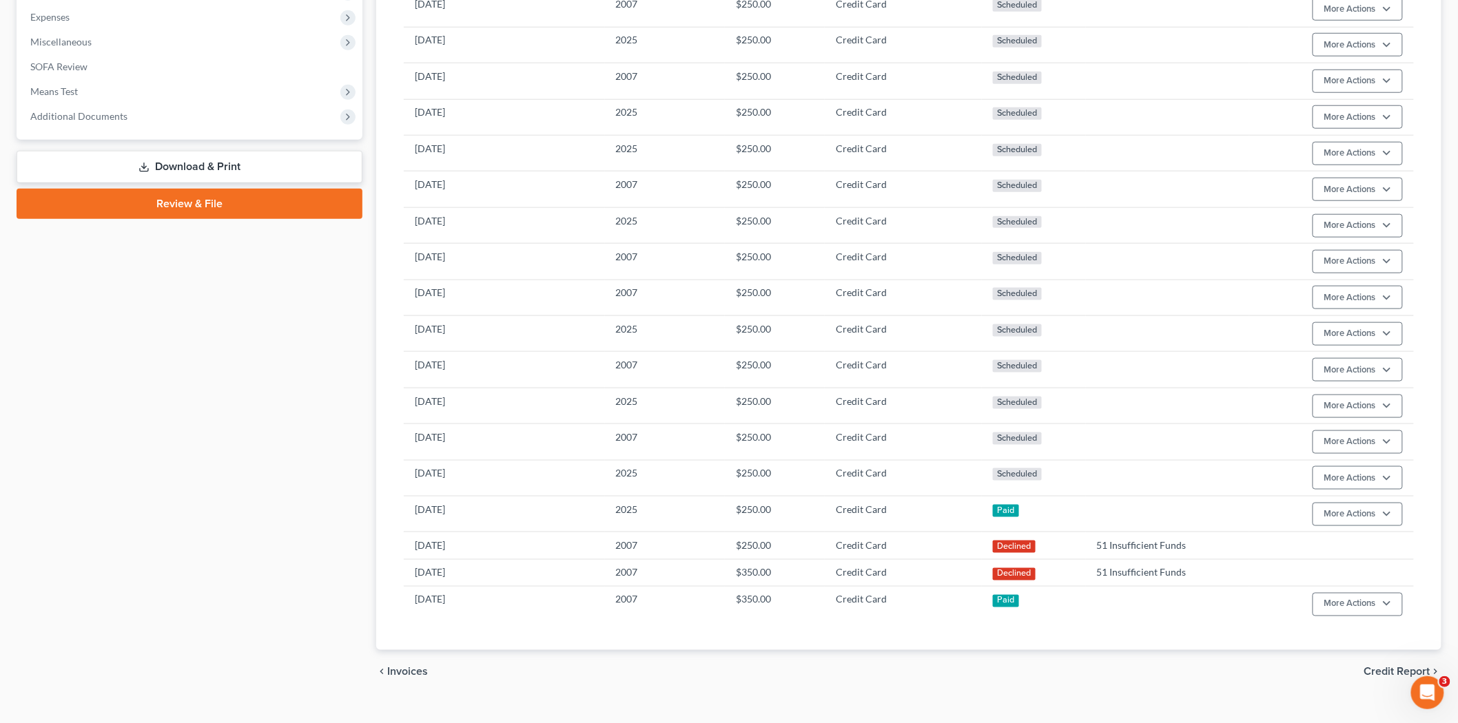
click at [310, 402] on div "Case Dashboard Payments Invoices Payments Payments Credit Report Client Profile" at bounding box center [190, 145] width 360 height 1097
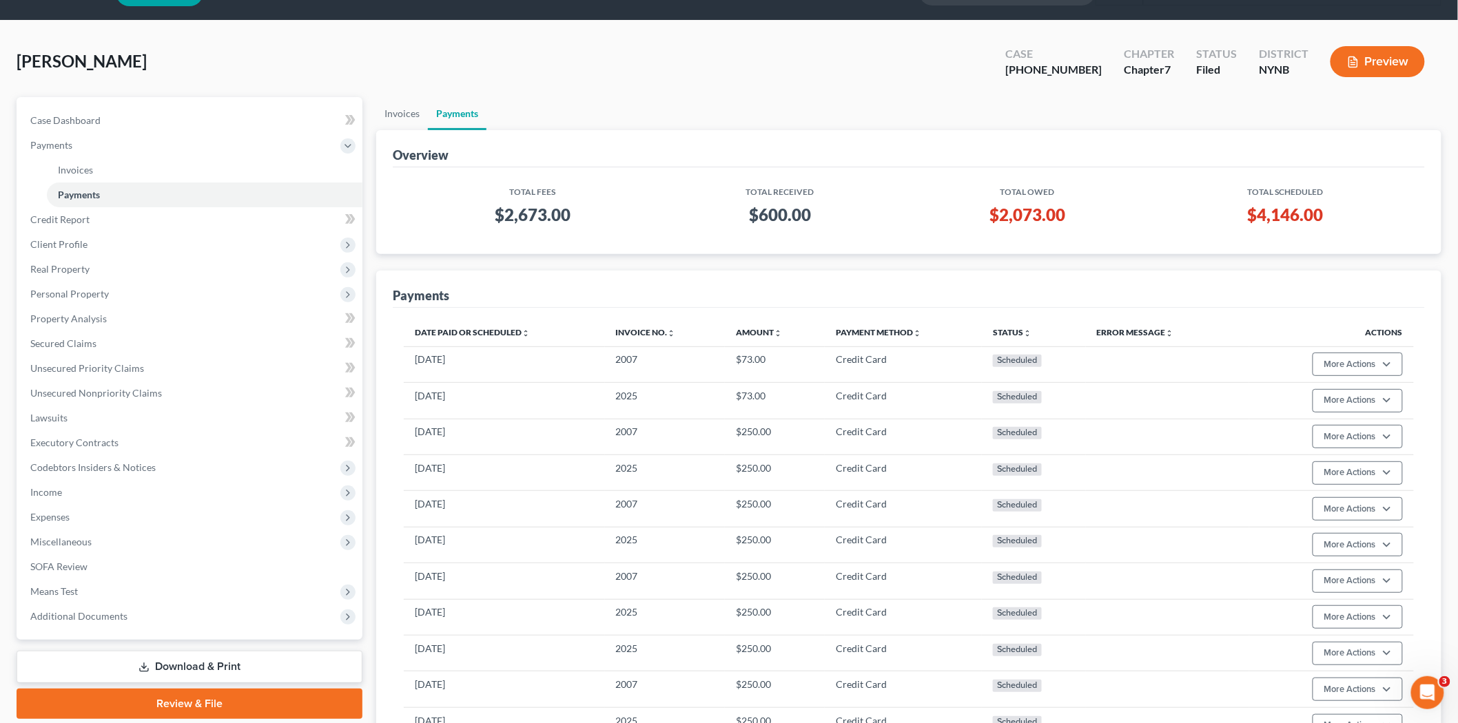
scroll to position [0, 0]
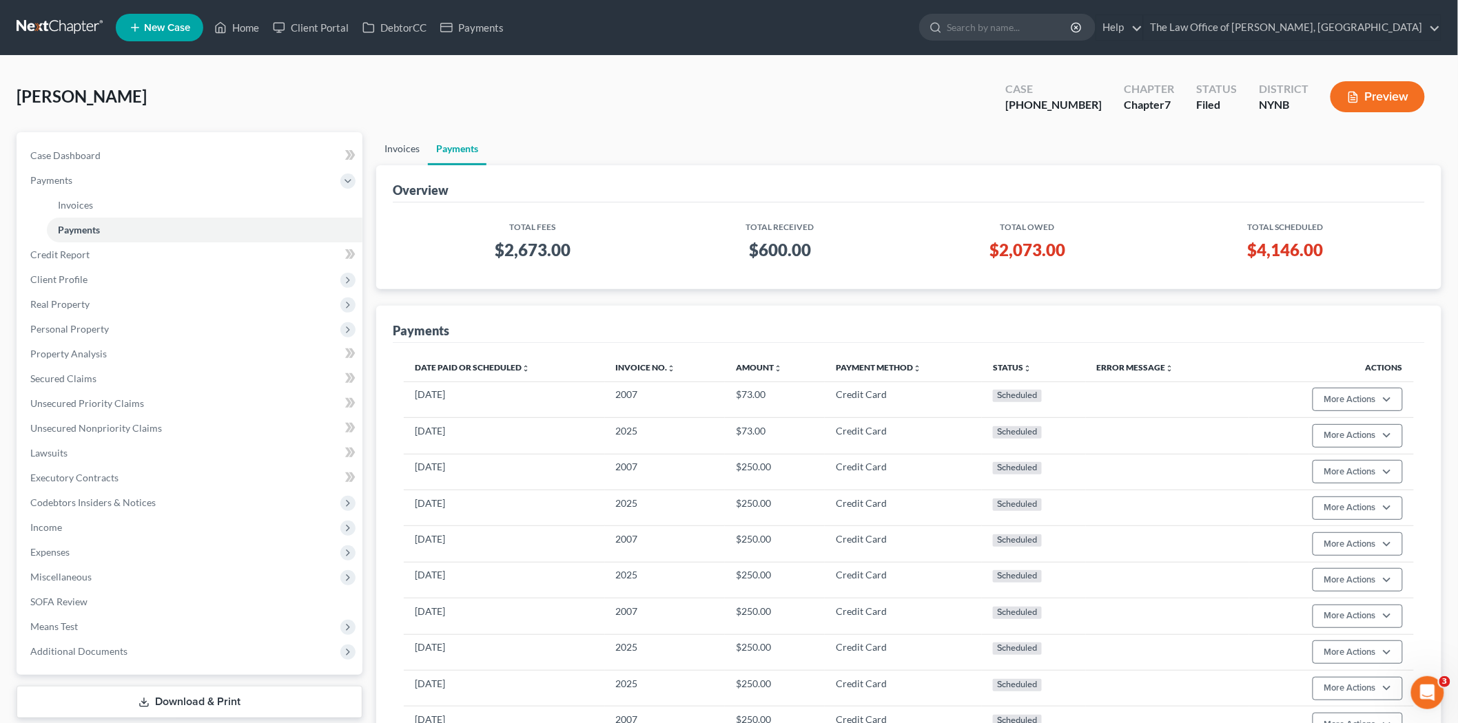
click at [402, 147] on link "Invoices" at bounding box center [402, 148] width 52 height 33
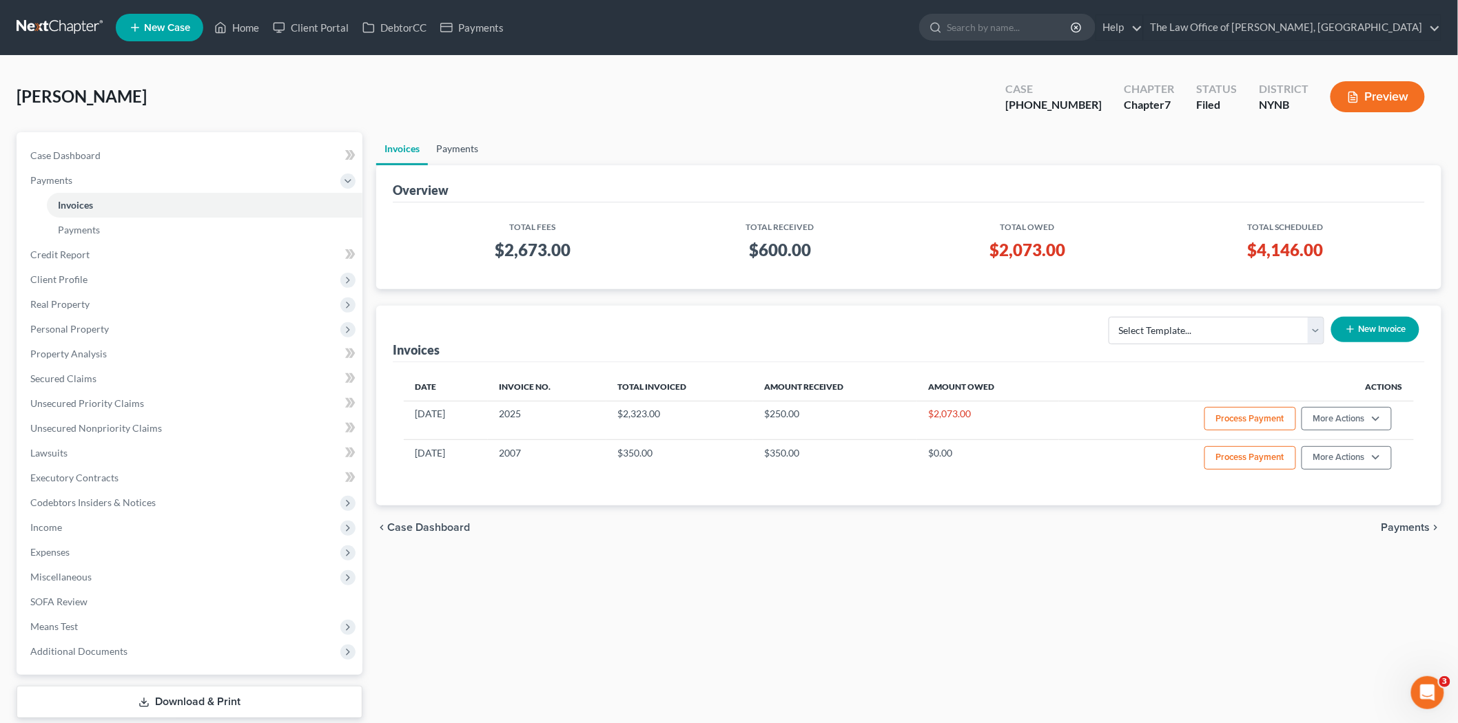
click at [451, 145] on link "Payments" at bounding box center [457, 148] width 59 height 33
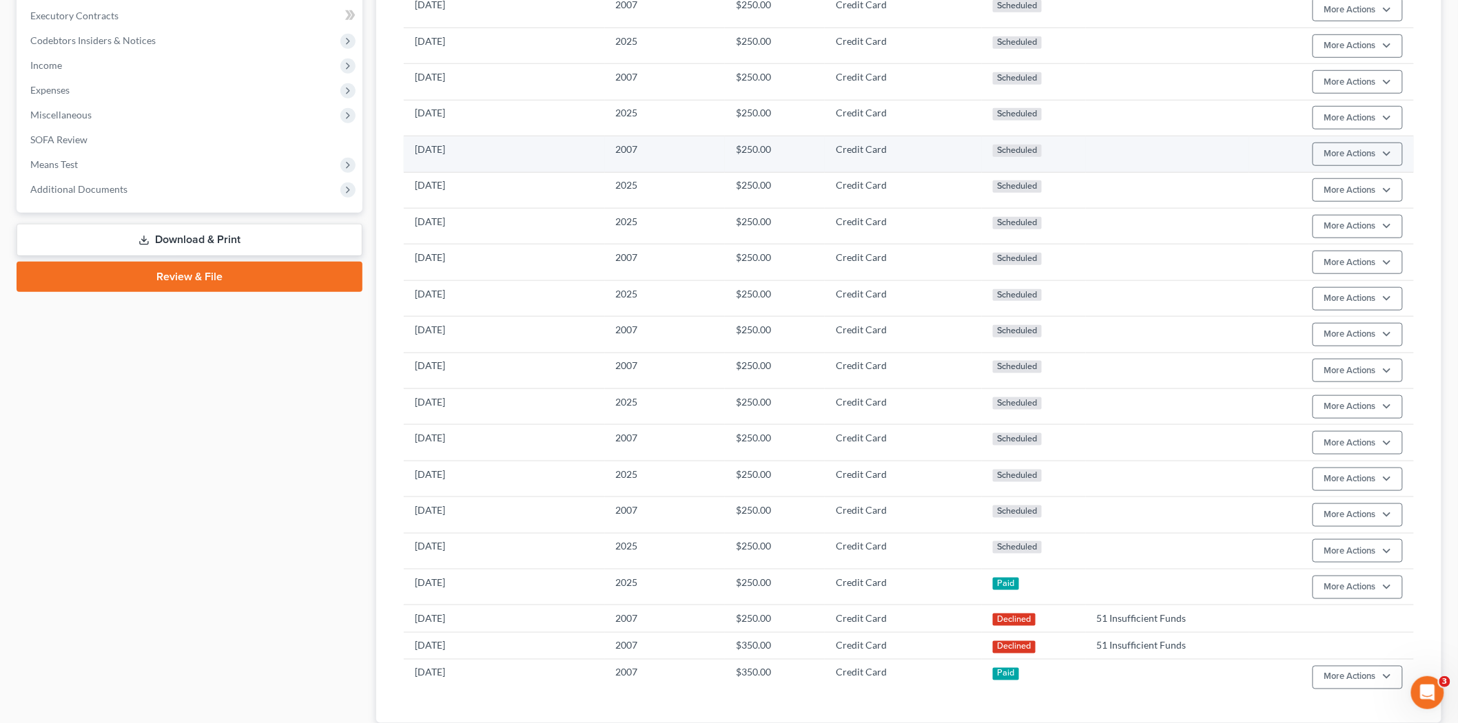
scroll to position [561, 0]
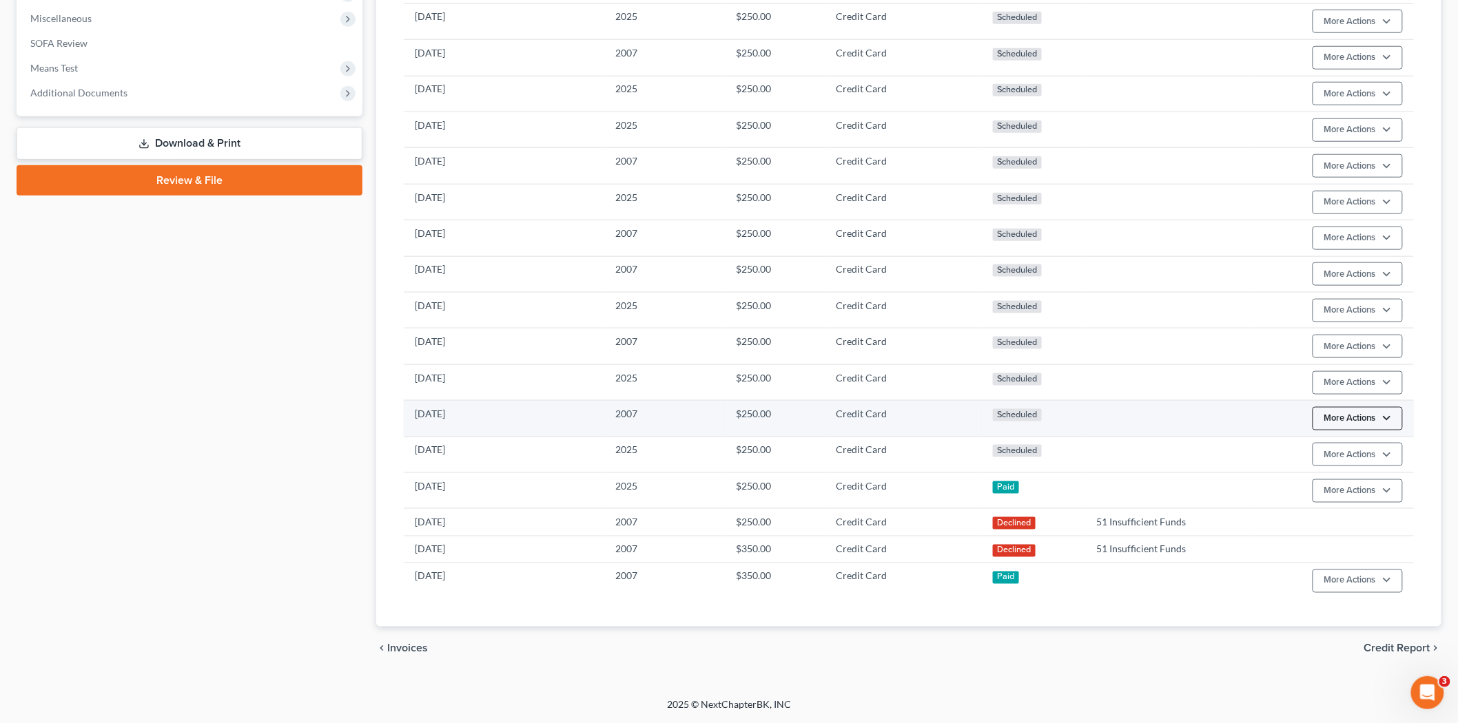
click at [1391, 428] on button "More Actions" at bounding box center [1357, 418] width 90 height 23
click at [1362, 471] on link "Edit Payment Plan" at bounding box center [1377, 474] width 133 height 23
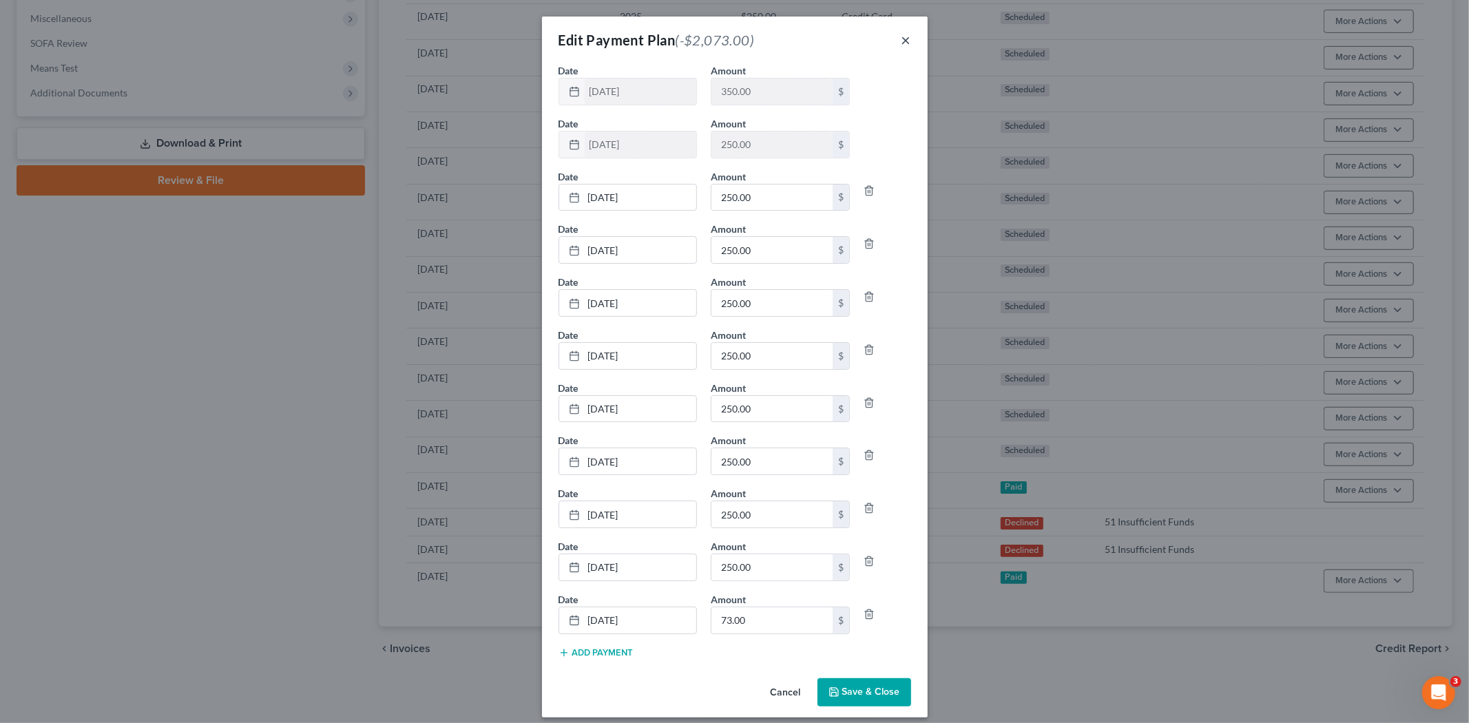
click at [893, 41] on div "Edit Payment Plan (-$2,073.00) ×" at bounding box center [735, 40] width 386 height 47
click at [902, 39] on button "×" at bounding box center [907, 40] width 10 height 17
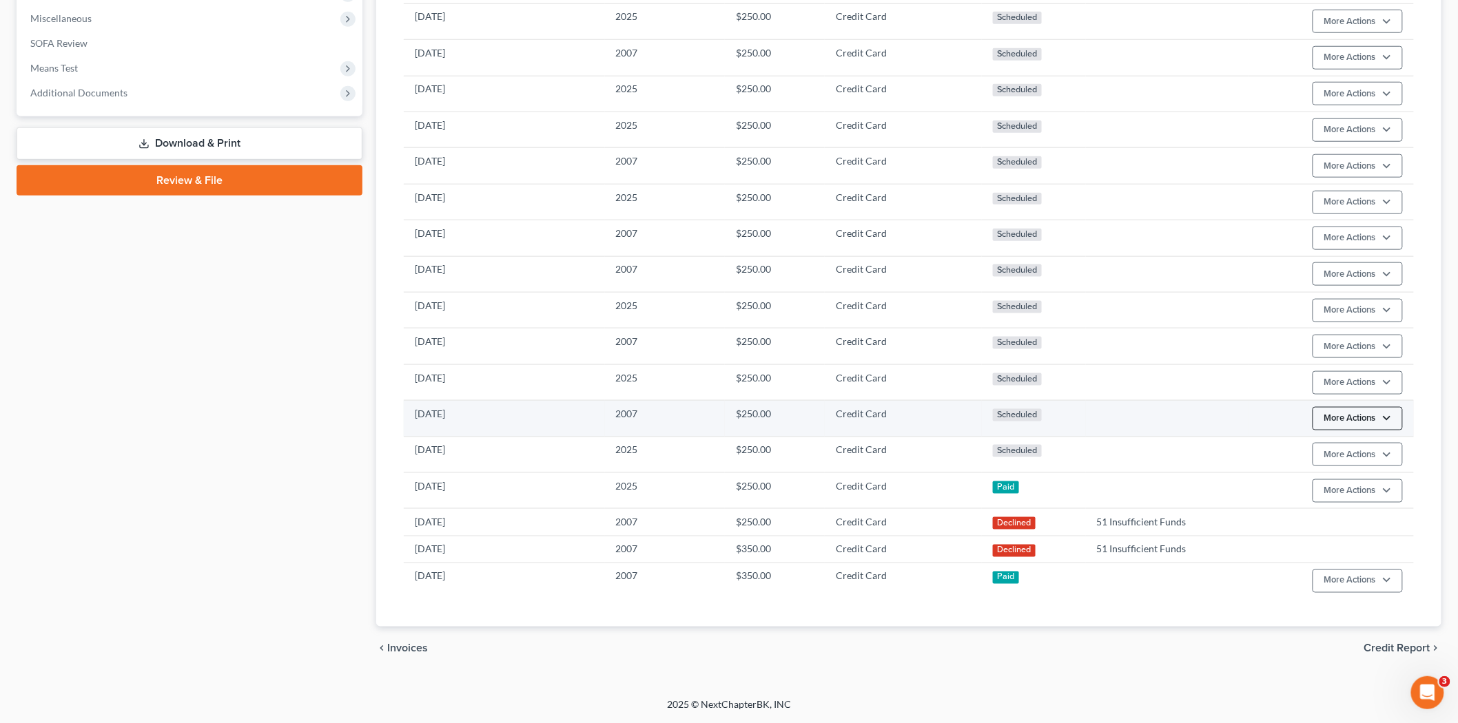
click at [1376, 415] on button "More Actions" at bounding box center [1357, 418] width 90 height 23
click at [1351, 463] on link "Edit Payment Plan" at bounding box center [1377, 474] width 133 height 23
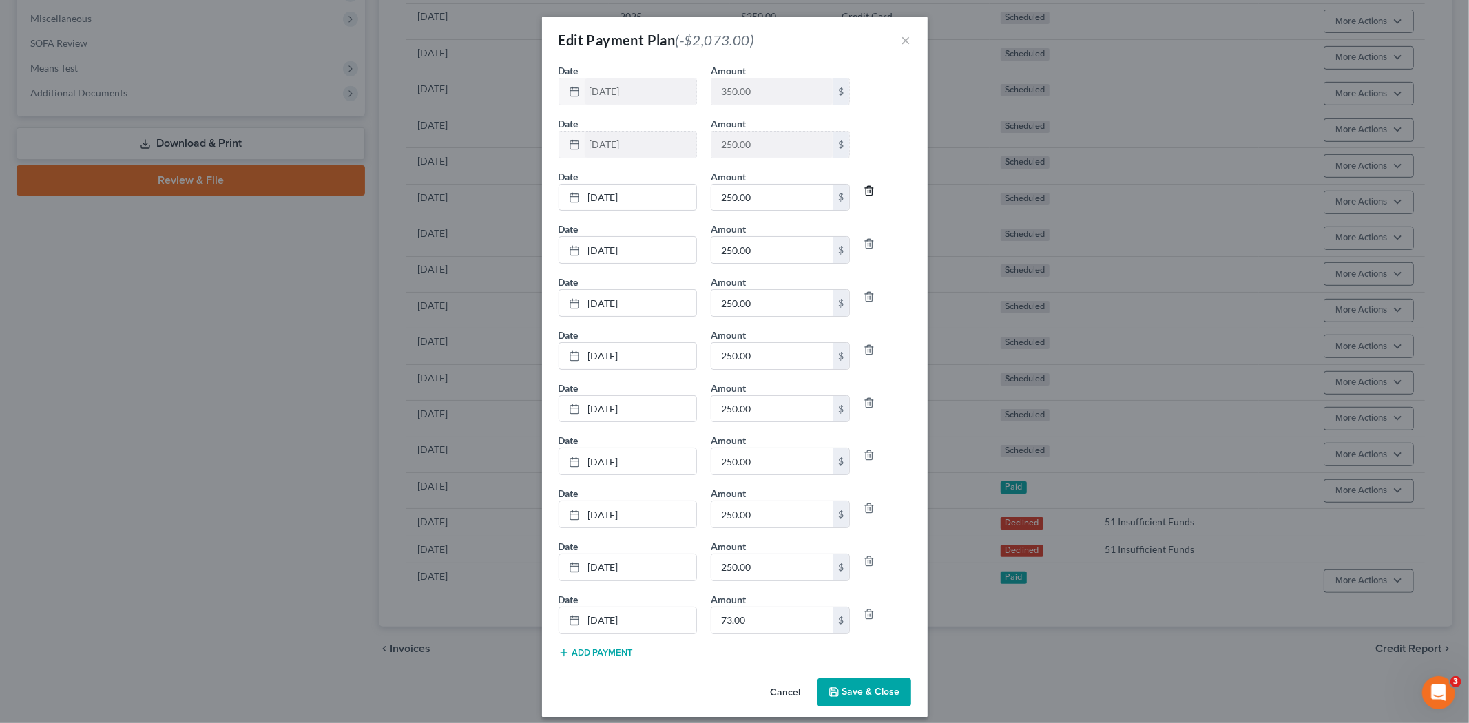
click at [870, 191] on line "button" at bounding box center [870, 192] width 0 height 3
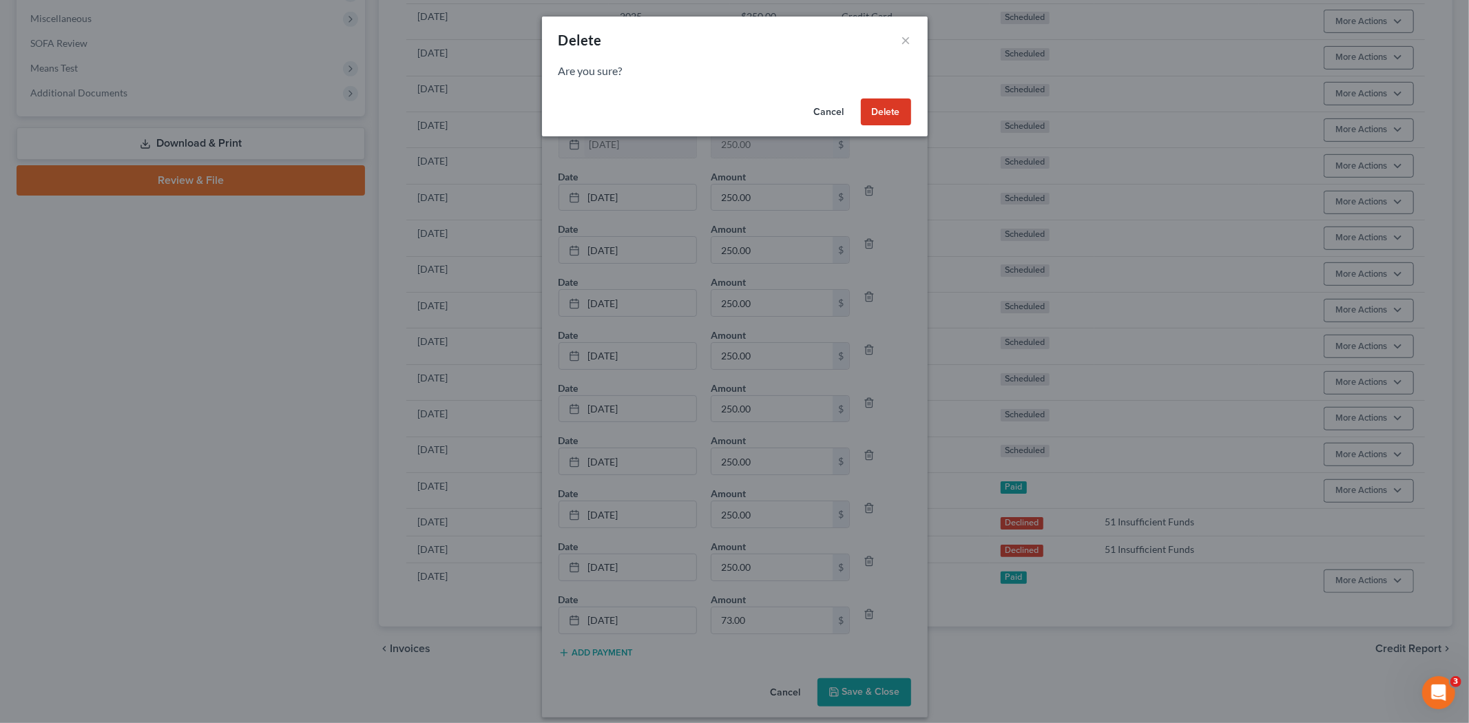
click at [889, 114] on button "Delete" at bounding box center [886, 112] width 50 height 28
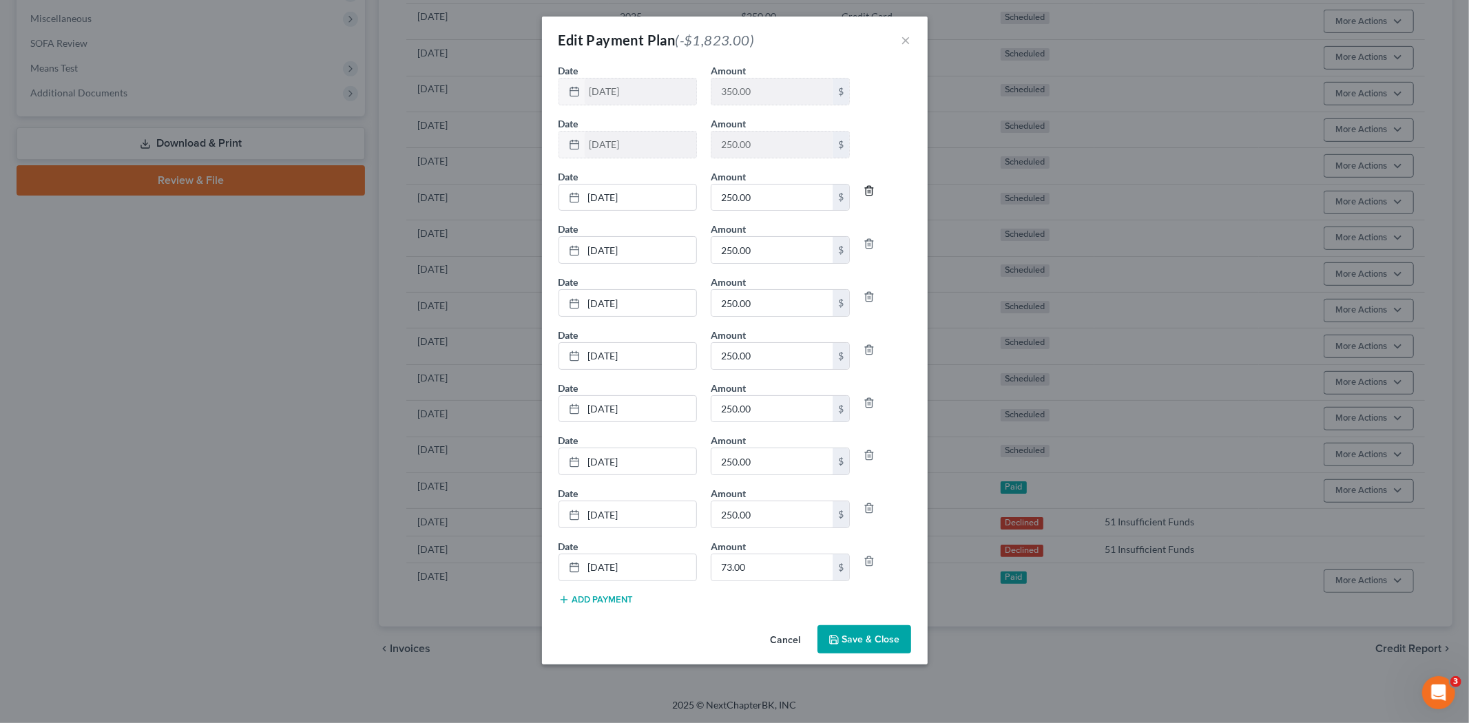
click at [868, 187] on icon "button" at bounding box center [869, 191] width 6 height 9
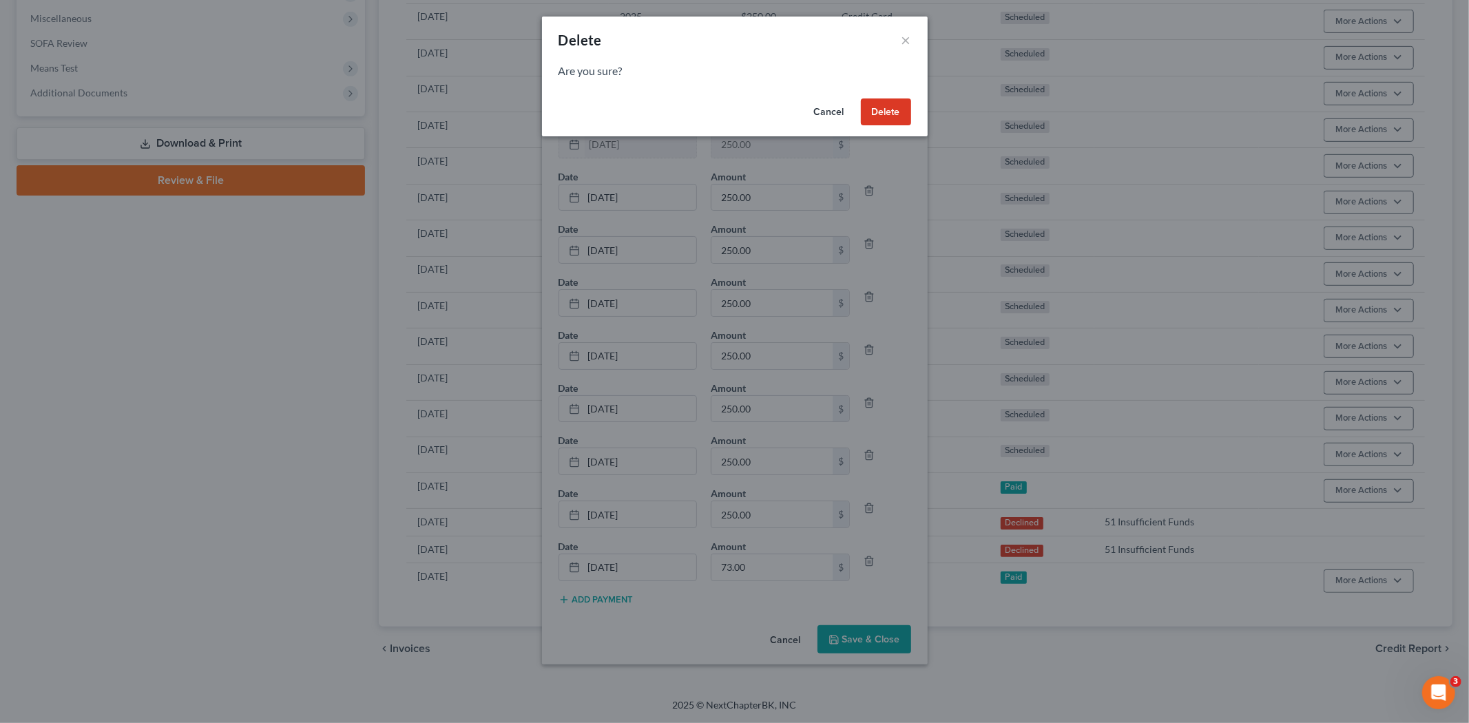
click at [877, 116] on button "Delete" at bounding box center [886, 112] width 50 height 28
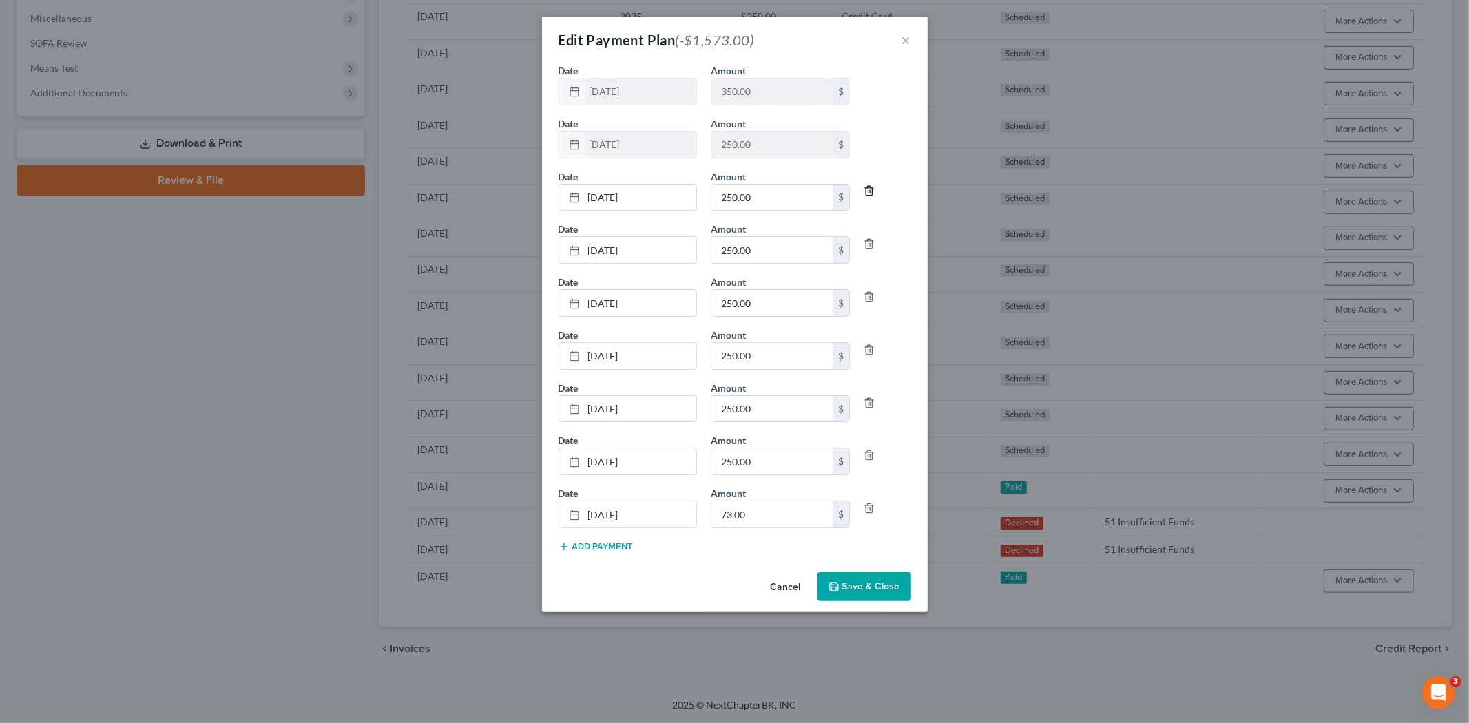
click at [867, 187] on icon "button" at bounding box center [869, 191] width 6 height 9
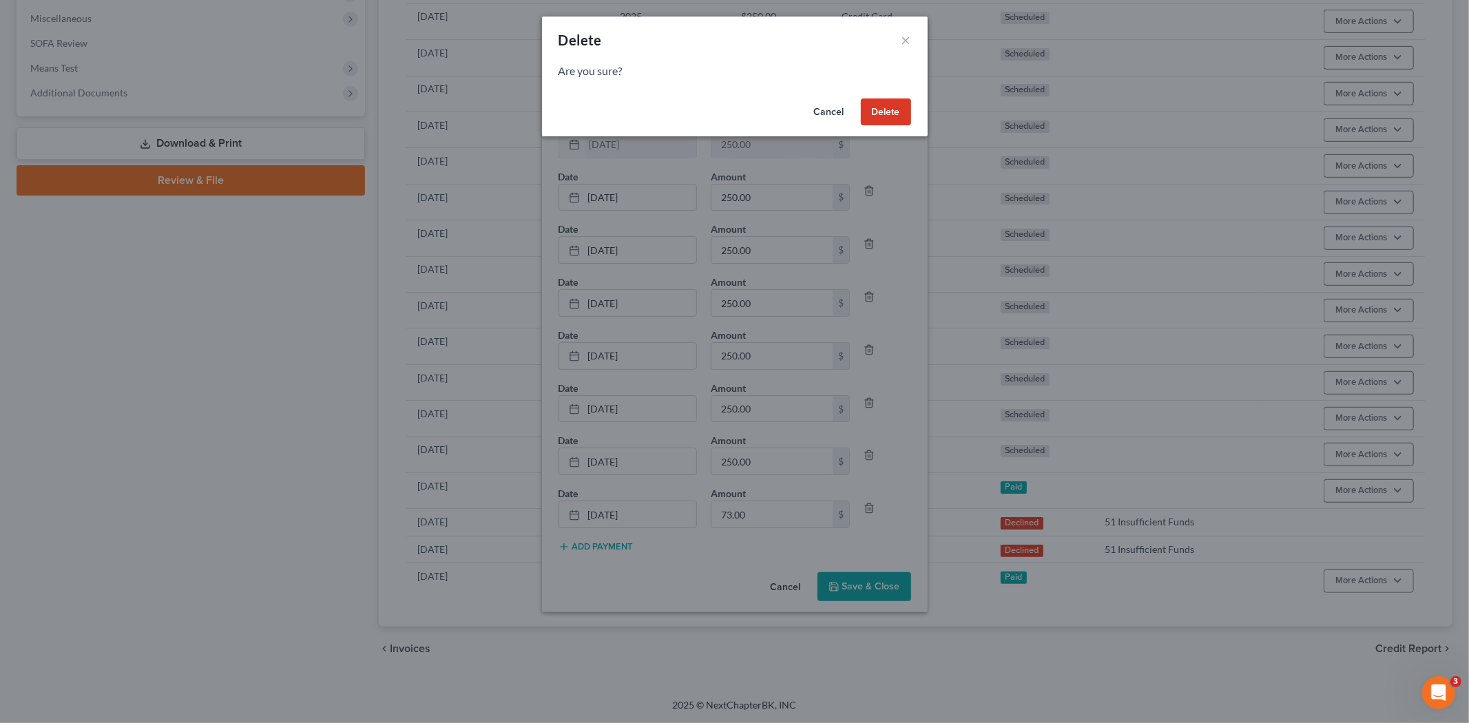
click at [879, 106] on button "Delete" at bounding box center [886, 112] width 50 height 28
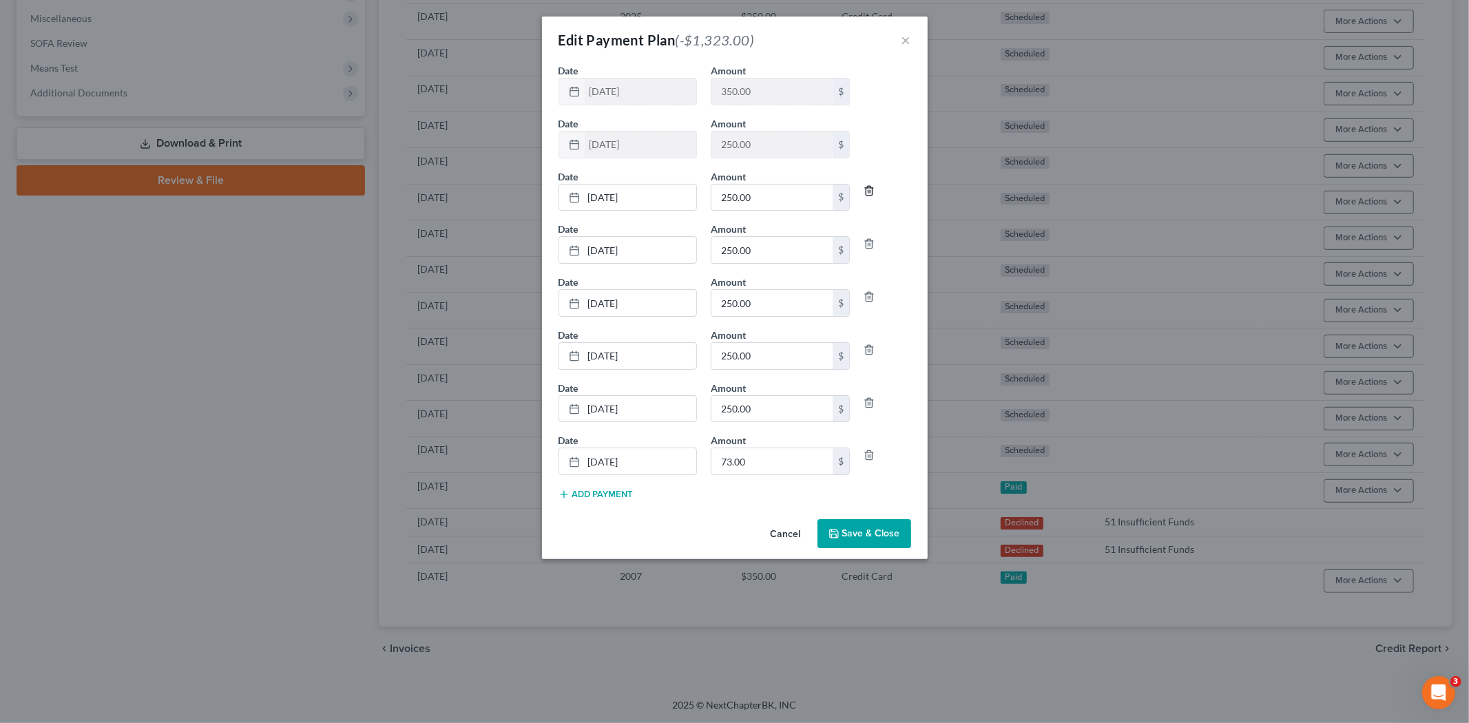
click at [864, 189] on icon "button" at bounding box center [869, 190] width 11 height 11
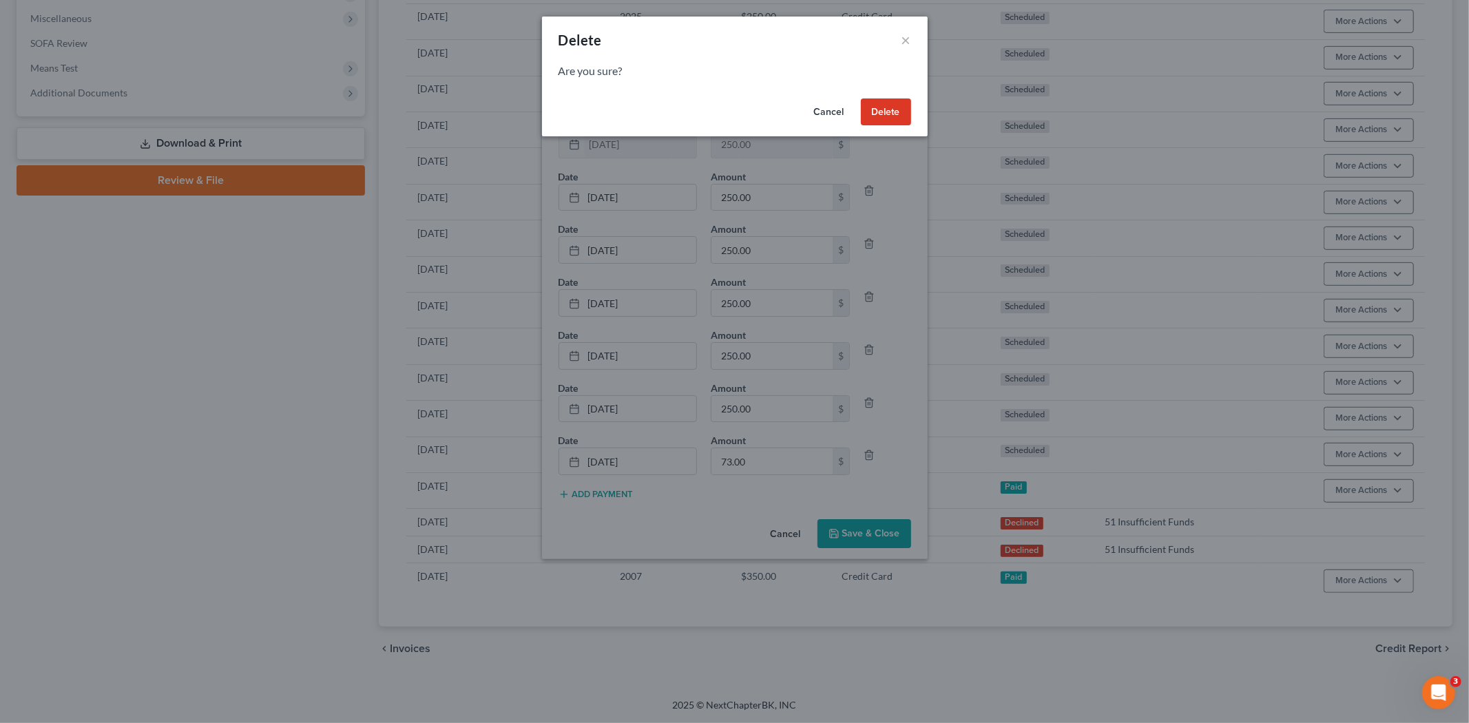
click at [883, 117] on button "Delete" at bounding box center [886, 112] width 50 height 28
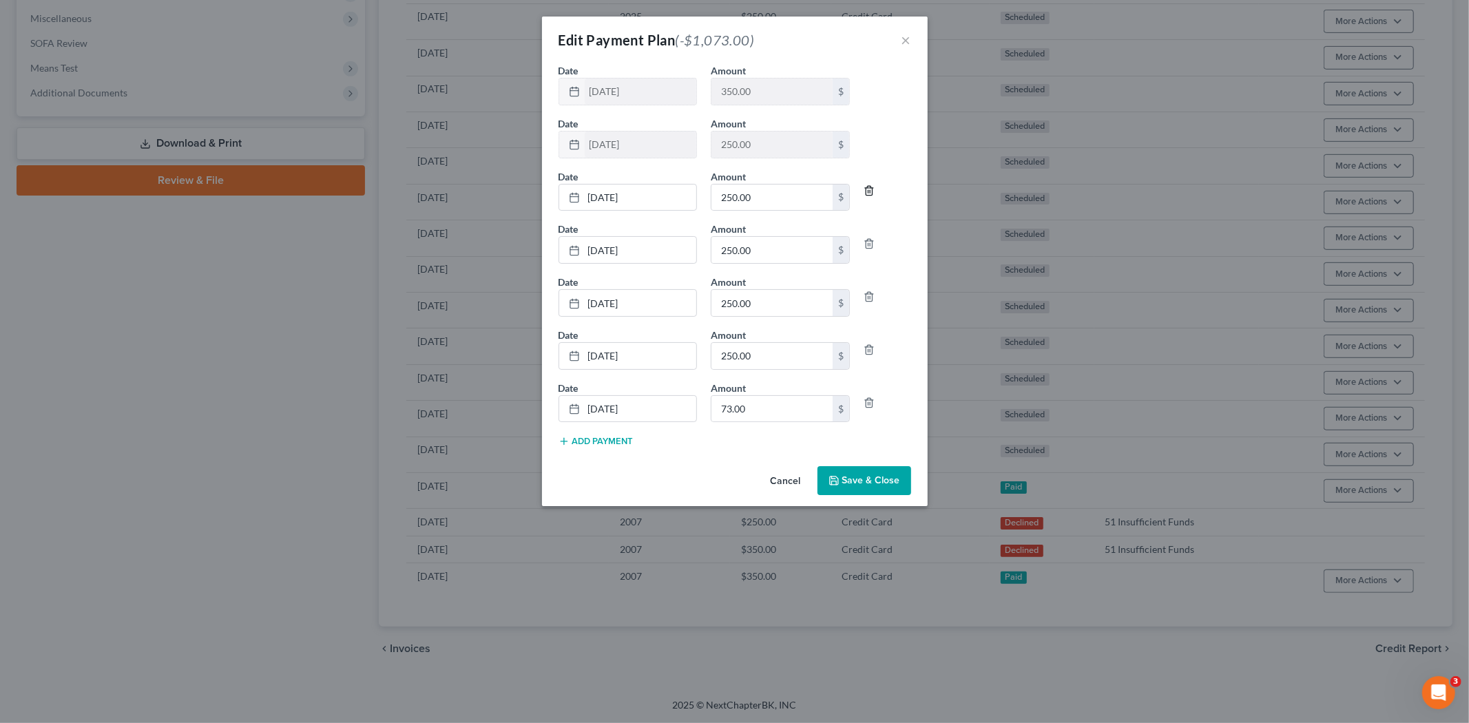
click at [864, 189] on icon "button" at bounding box center [869, 190] width 11 height 11
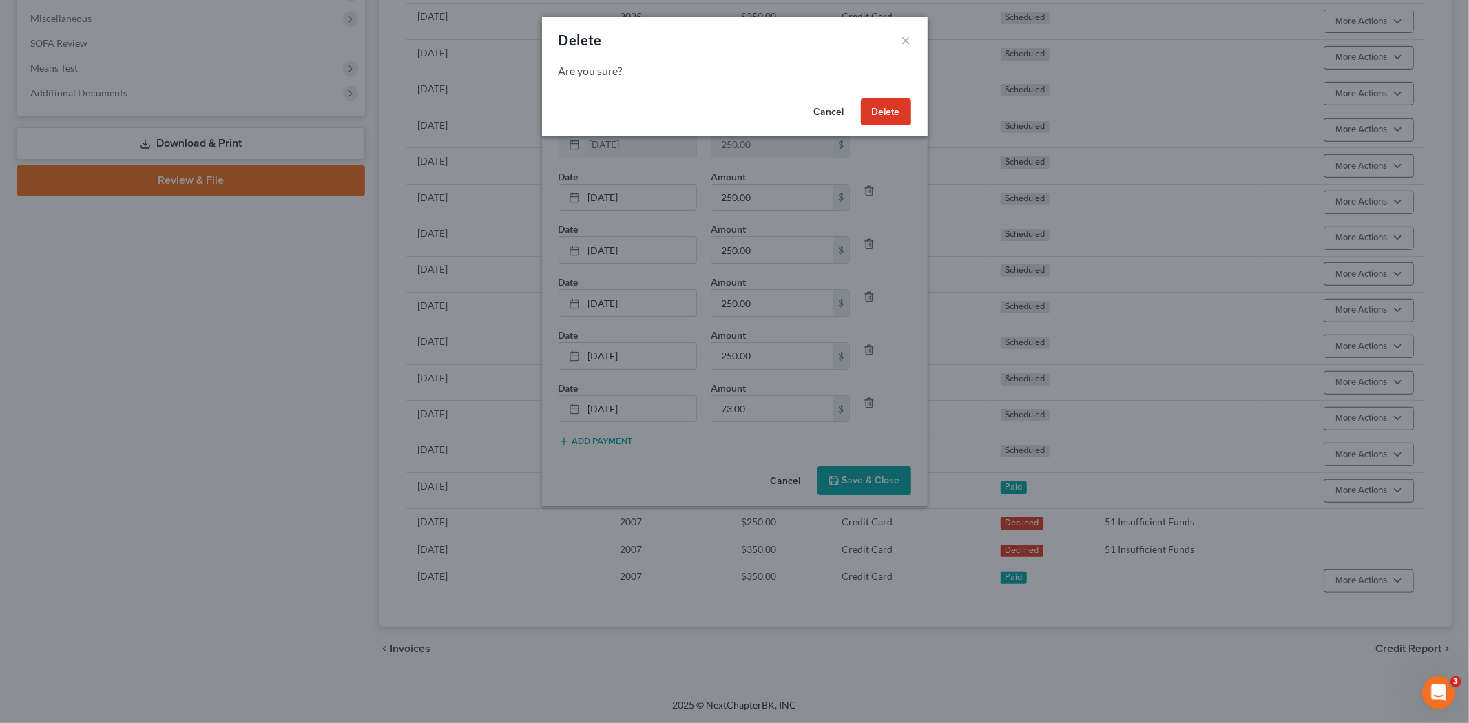
click at [875, 118] on button "Delete" at bounding box center [886, 112] width 50 height 28
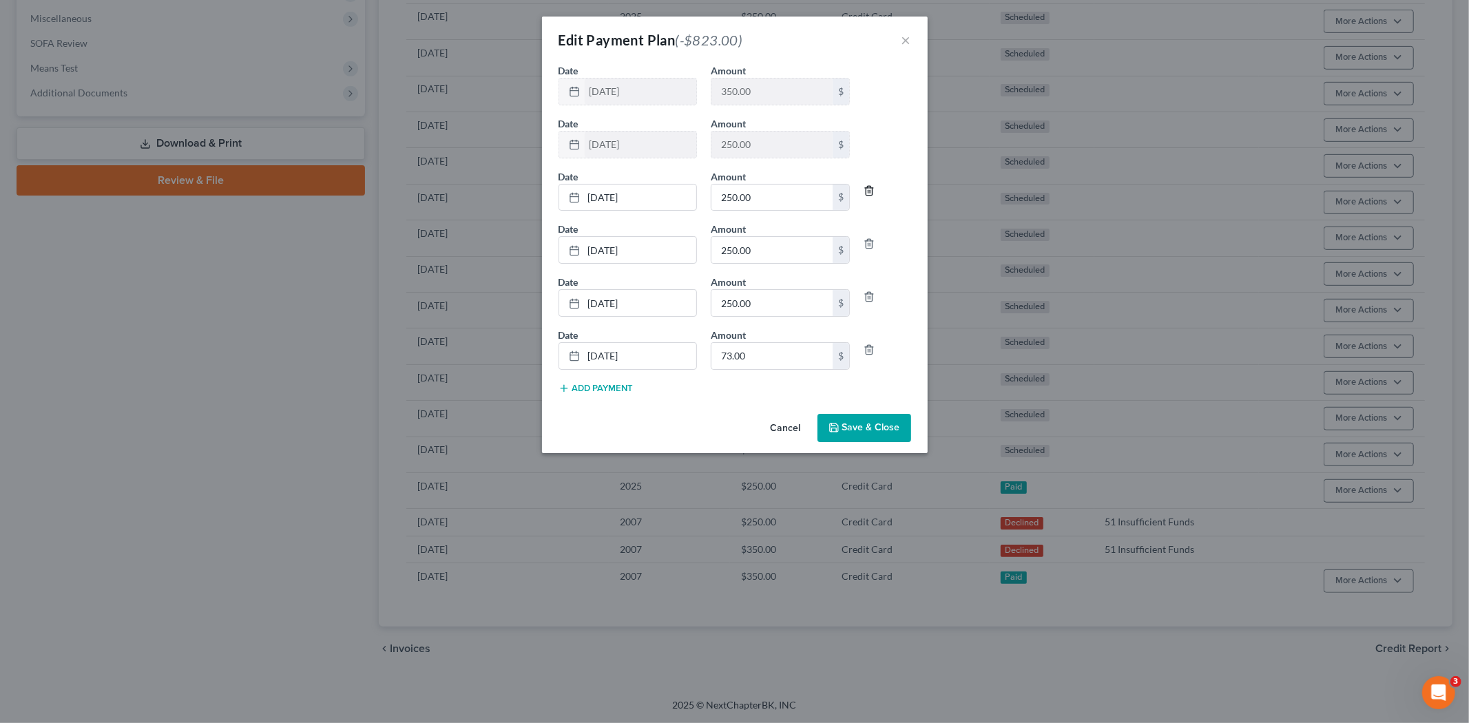
click at [864, 186] on icon "button" at bounding box center [869, 190] width 11 height 11
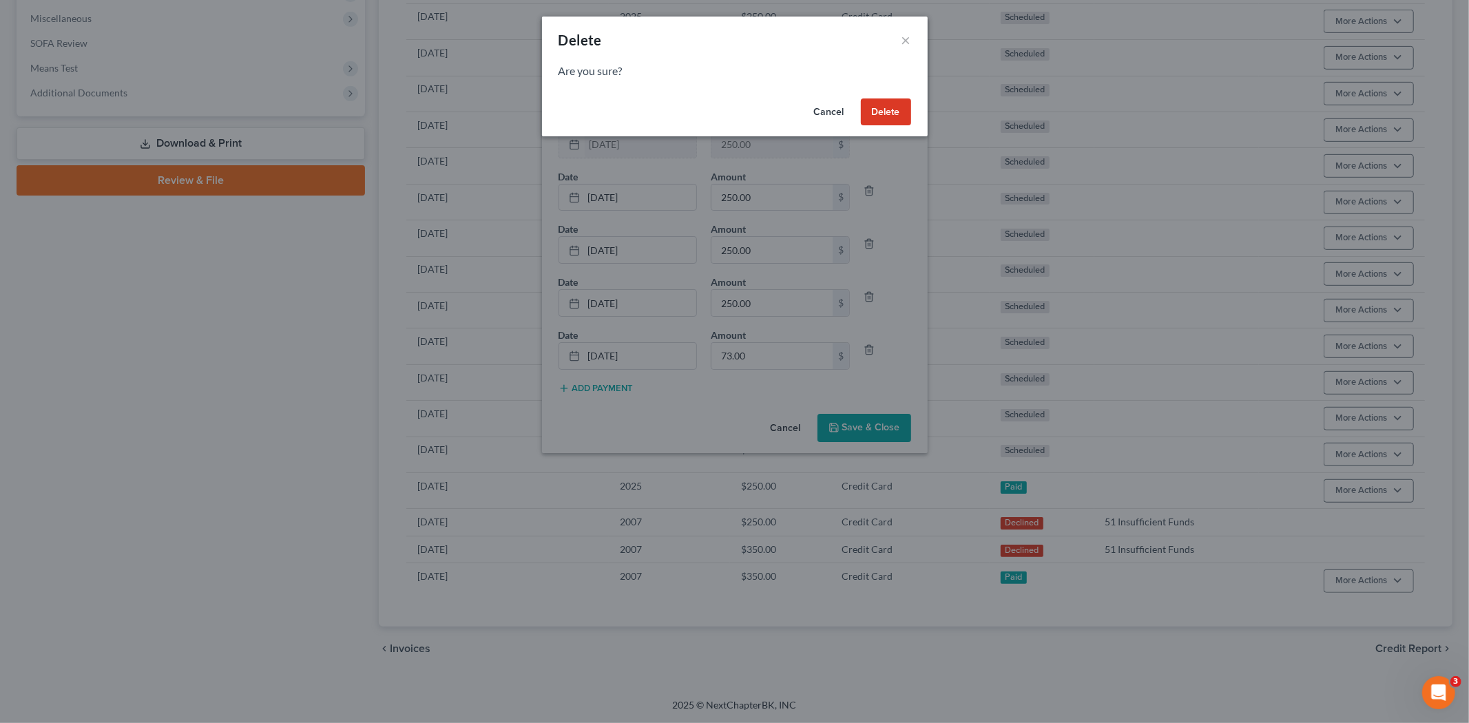
click at [896, 117] on button "Delete" at bounding box center [886, 112] width 50 height 28
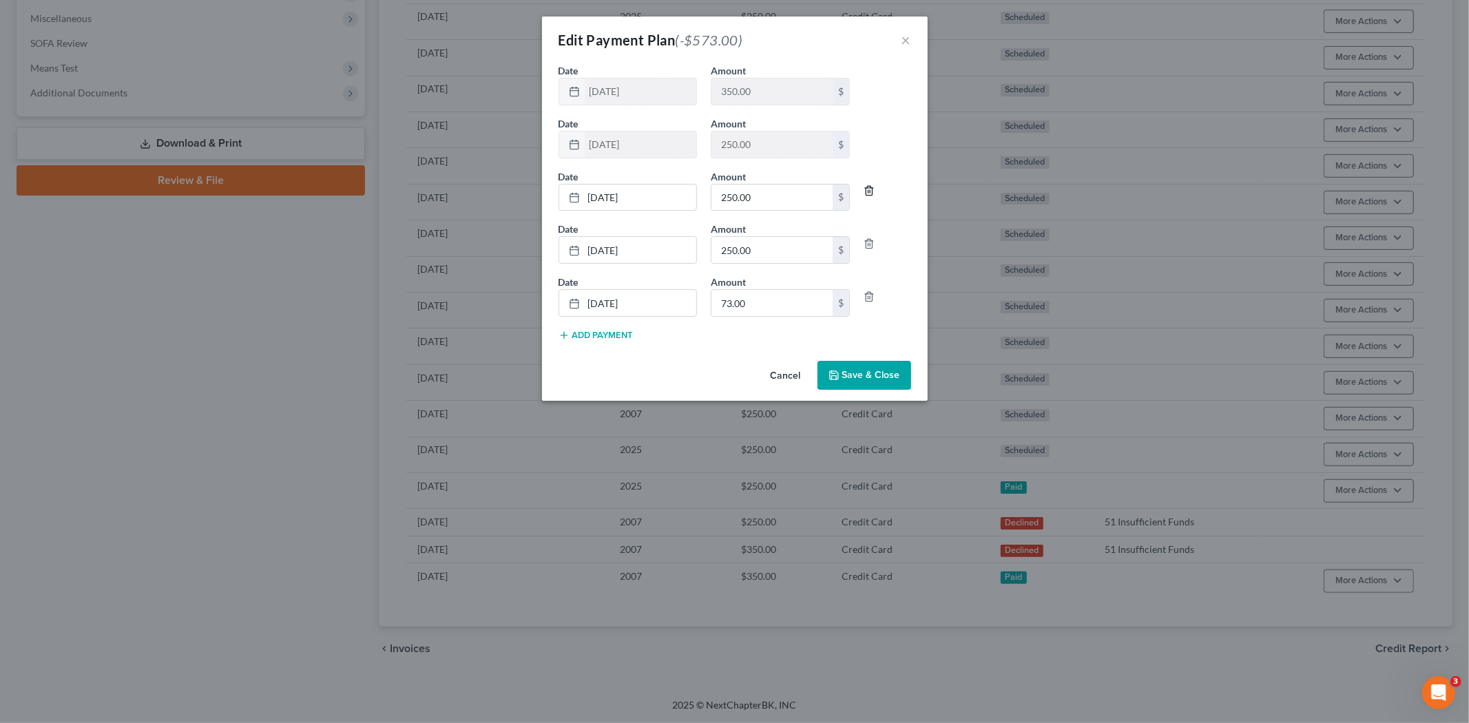
click at [868, 191] on line "button" at bounding box center [868, 192] width 0 height 3
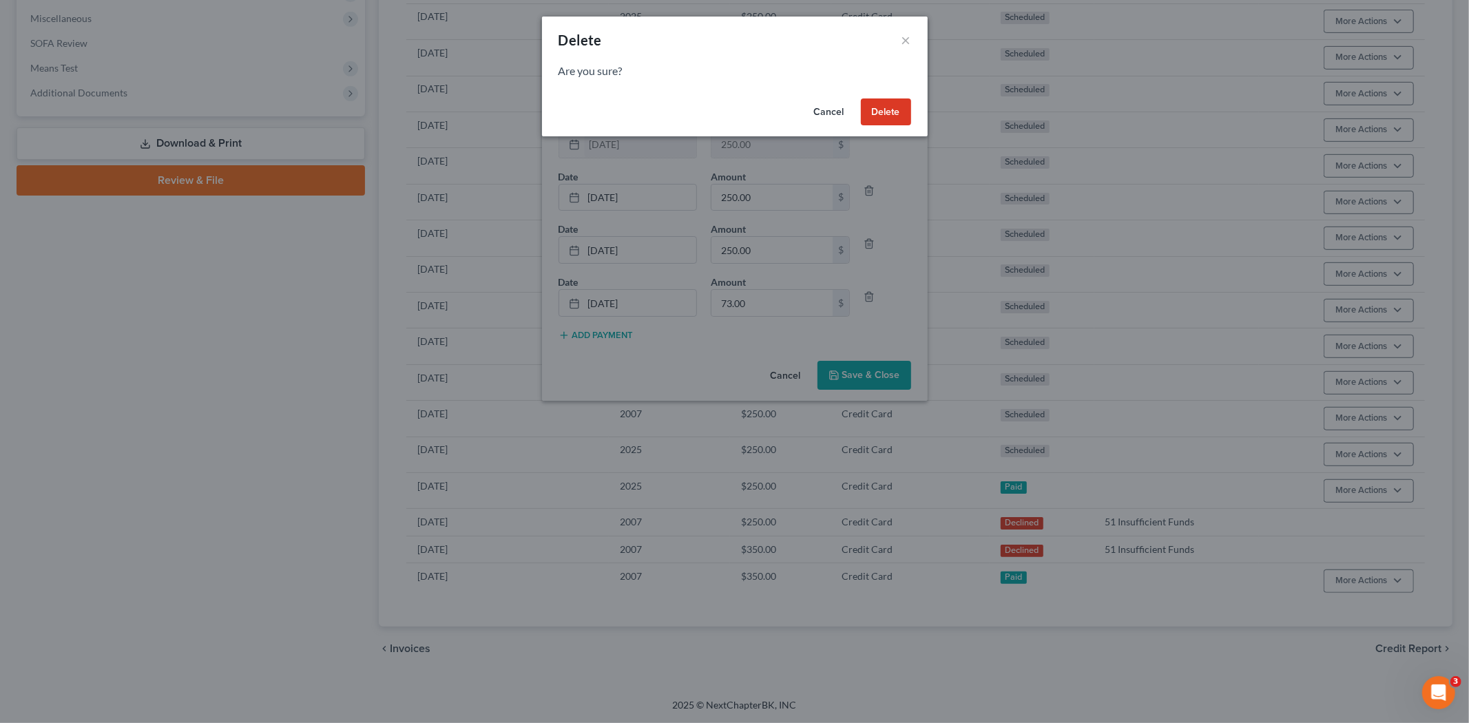
click at [879, 114] on button "Delete" at bounding box center [886, 112] width 50 height 28
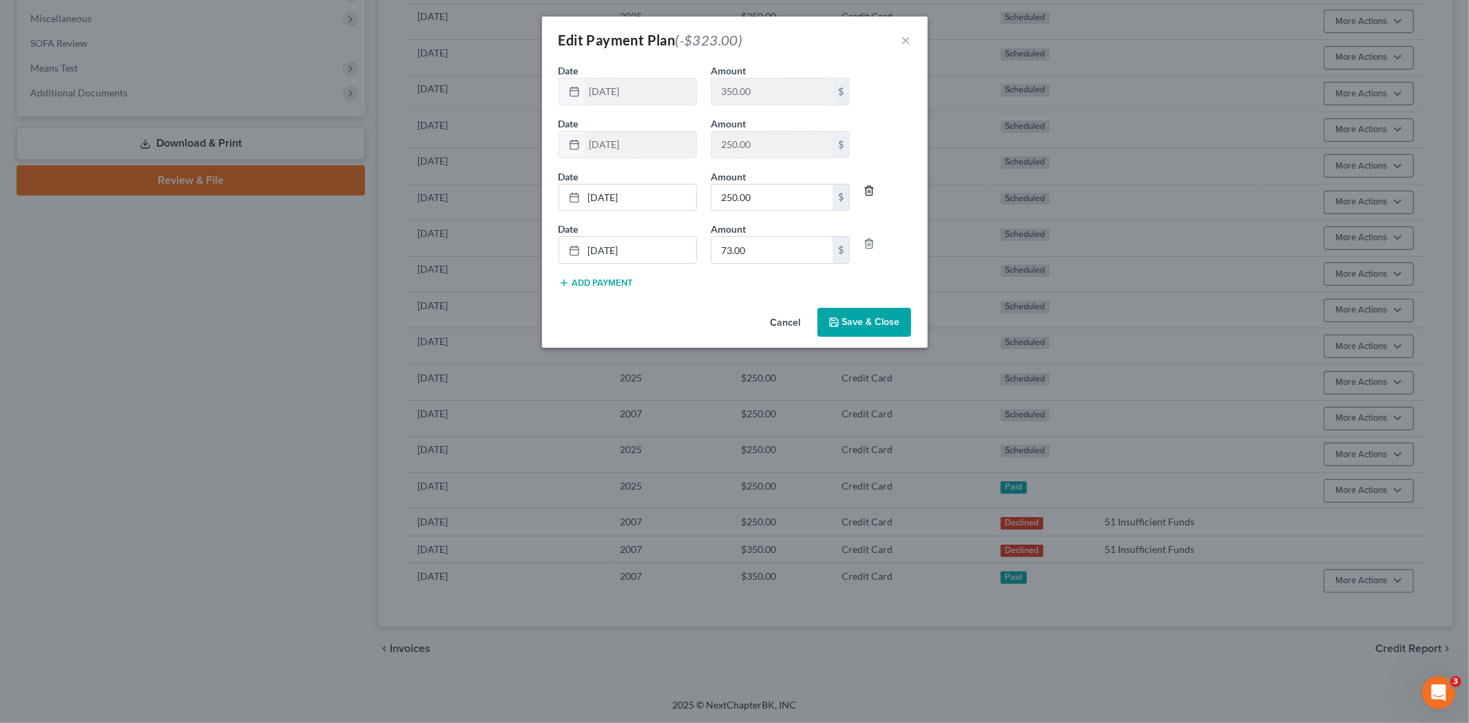
click at [871, 189] on icon "button" at bounding box center [869, 190] width 11 height 11
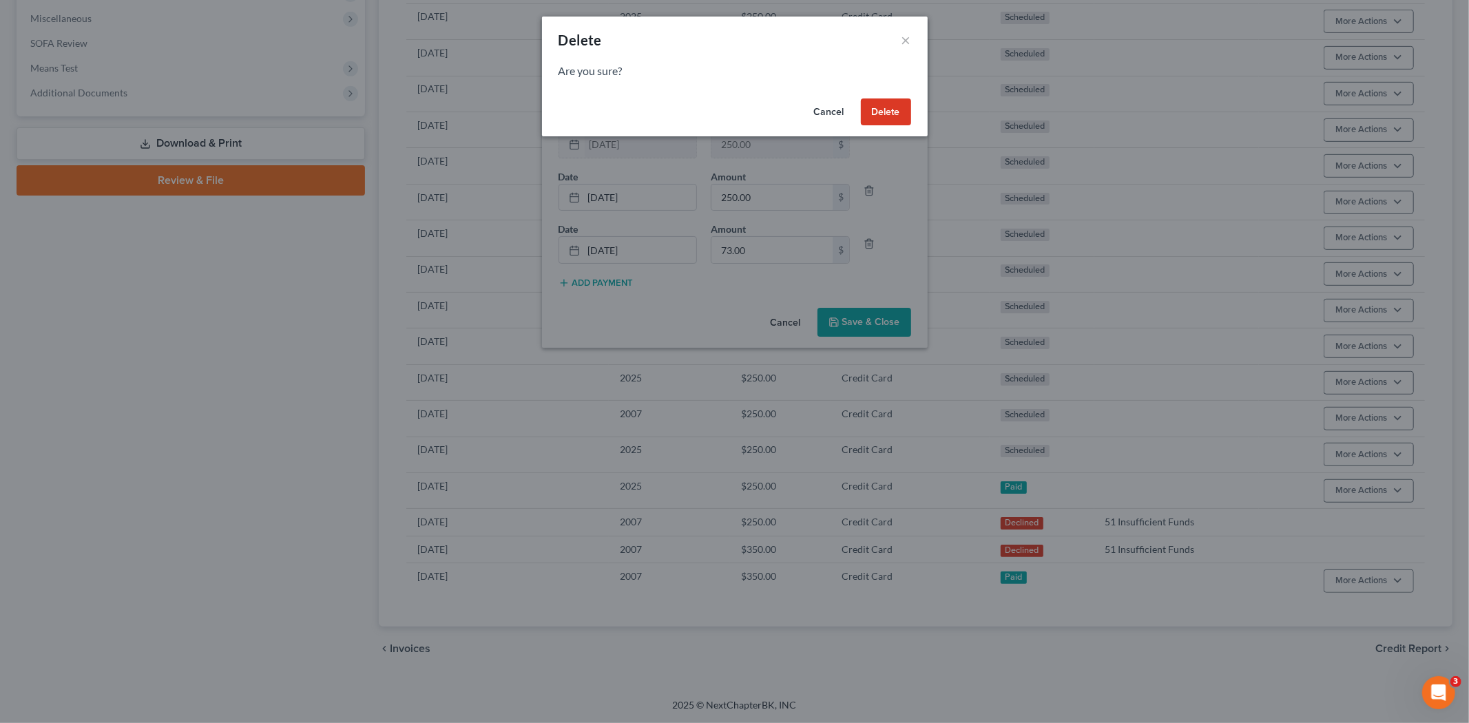
click at [869, 110] on button "Delete" at bounding box center [886, 112] width 50 height 28
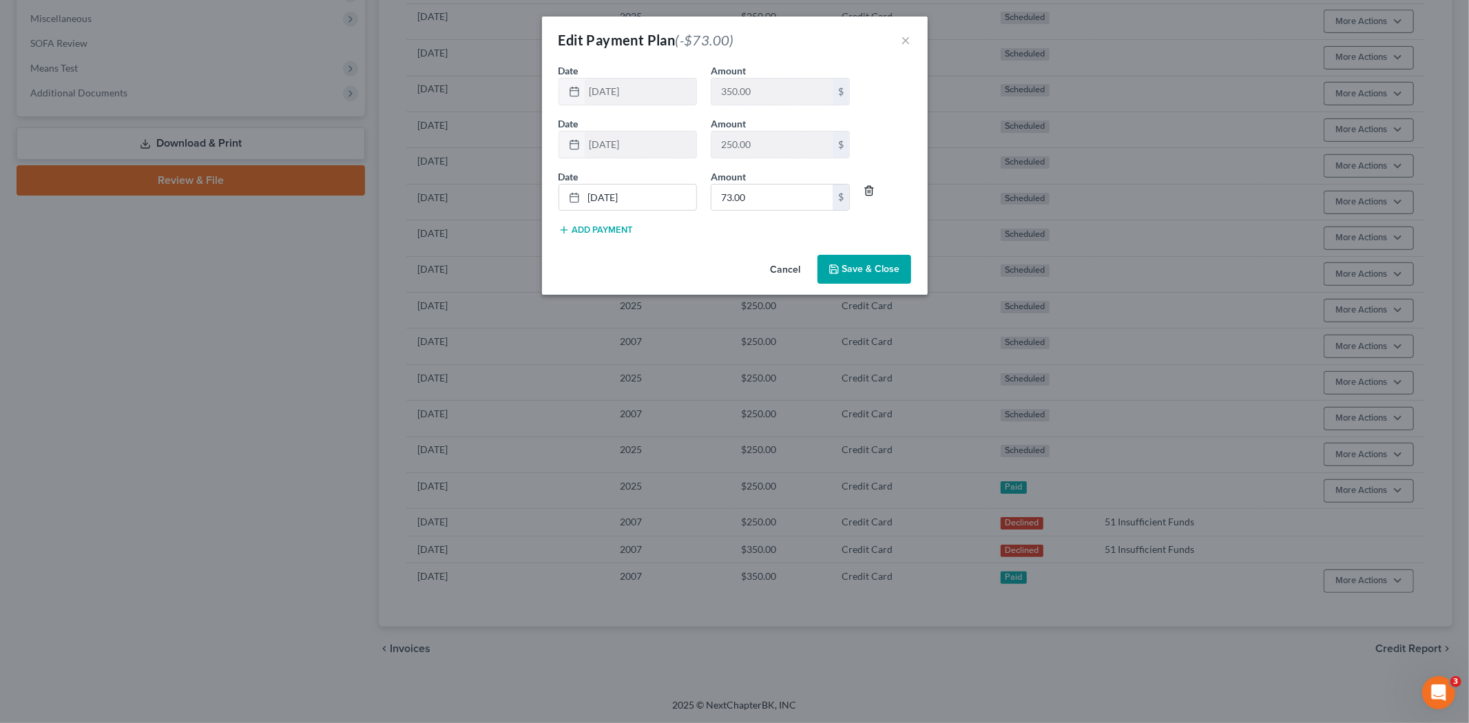
click at [872, 189] on icon "button" at bounding box center [869, 191] width 6 height 9
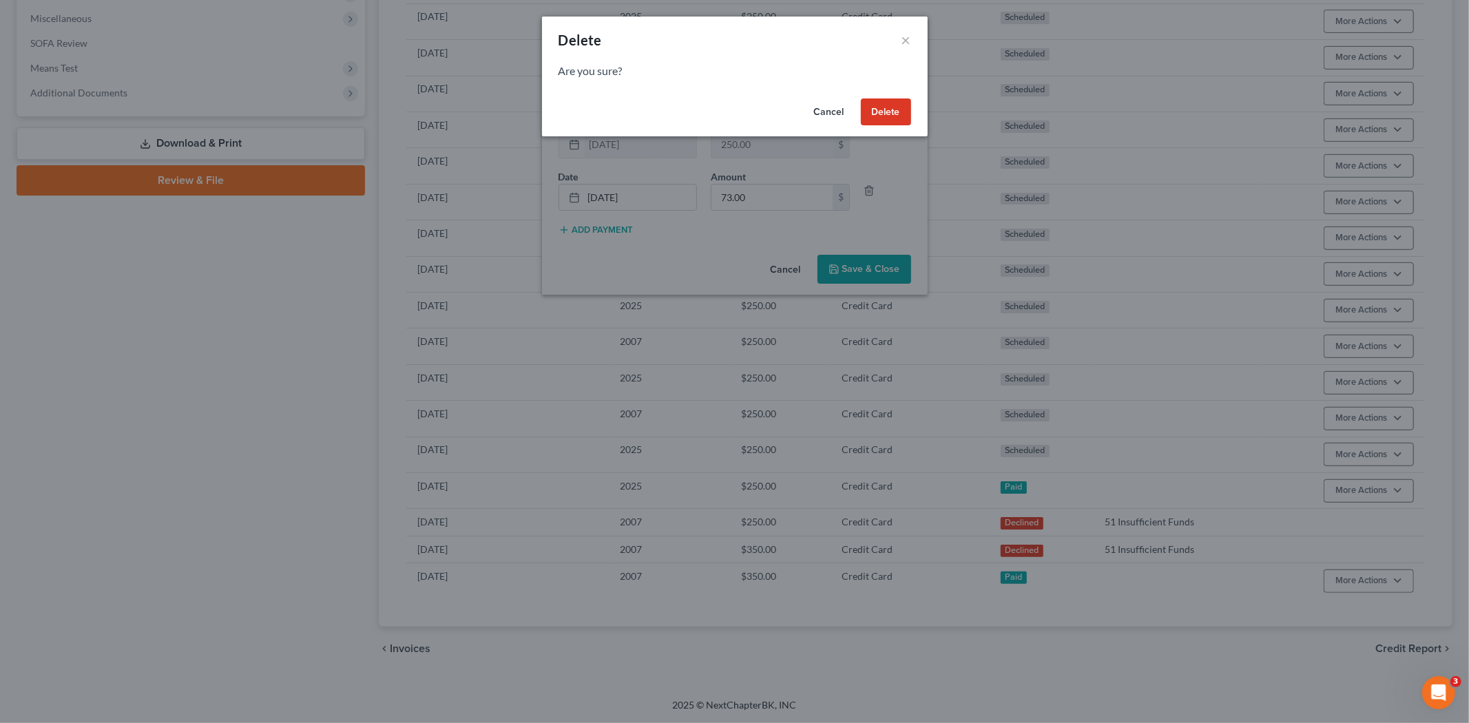
click at [875, 116] on button "Delete" at bounding box center [886, 112] width 50 height 28
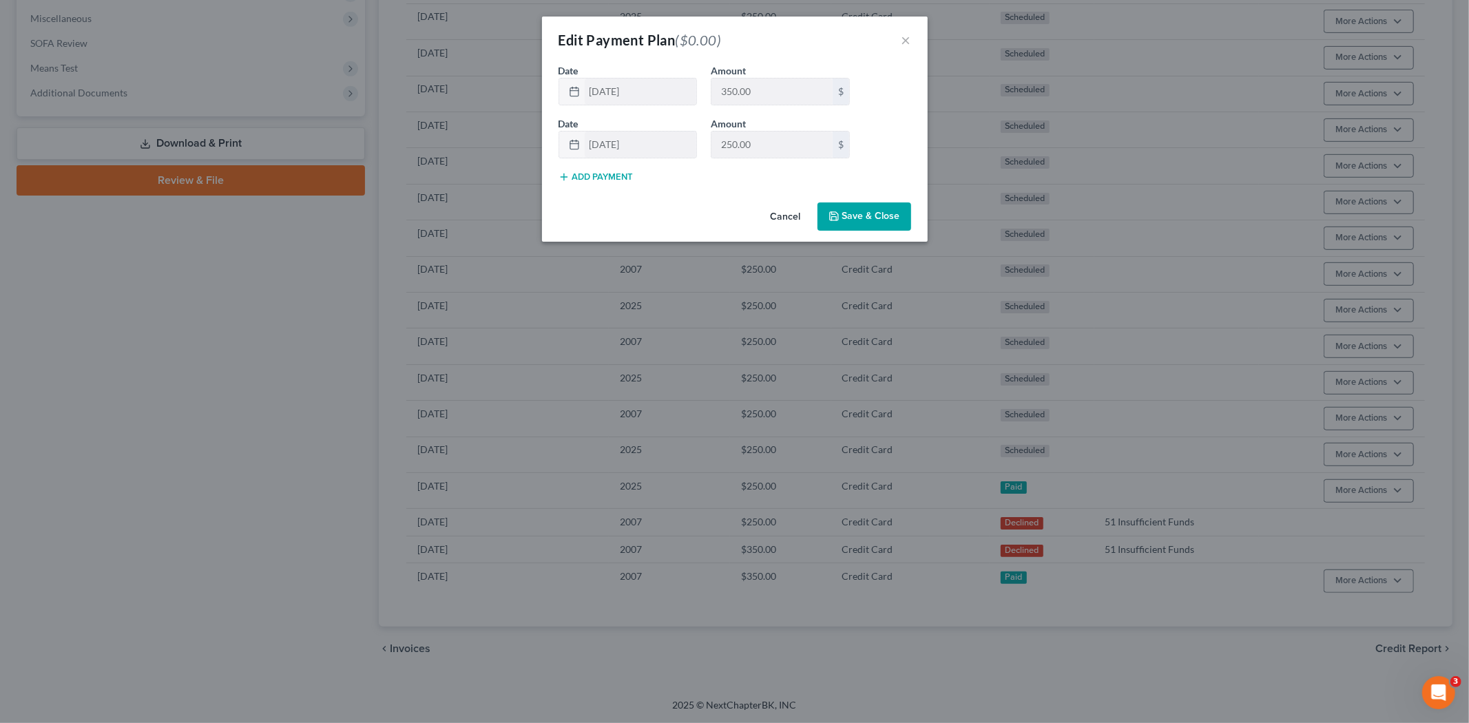
click at [857, 225] on button "Save & Close" at bounding box center [865, 217] width 94 height 29
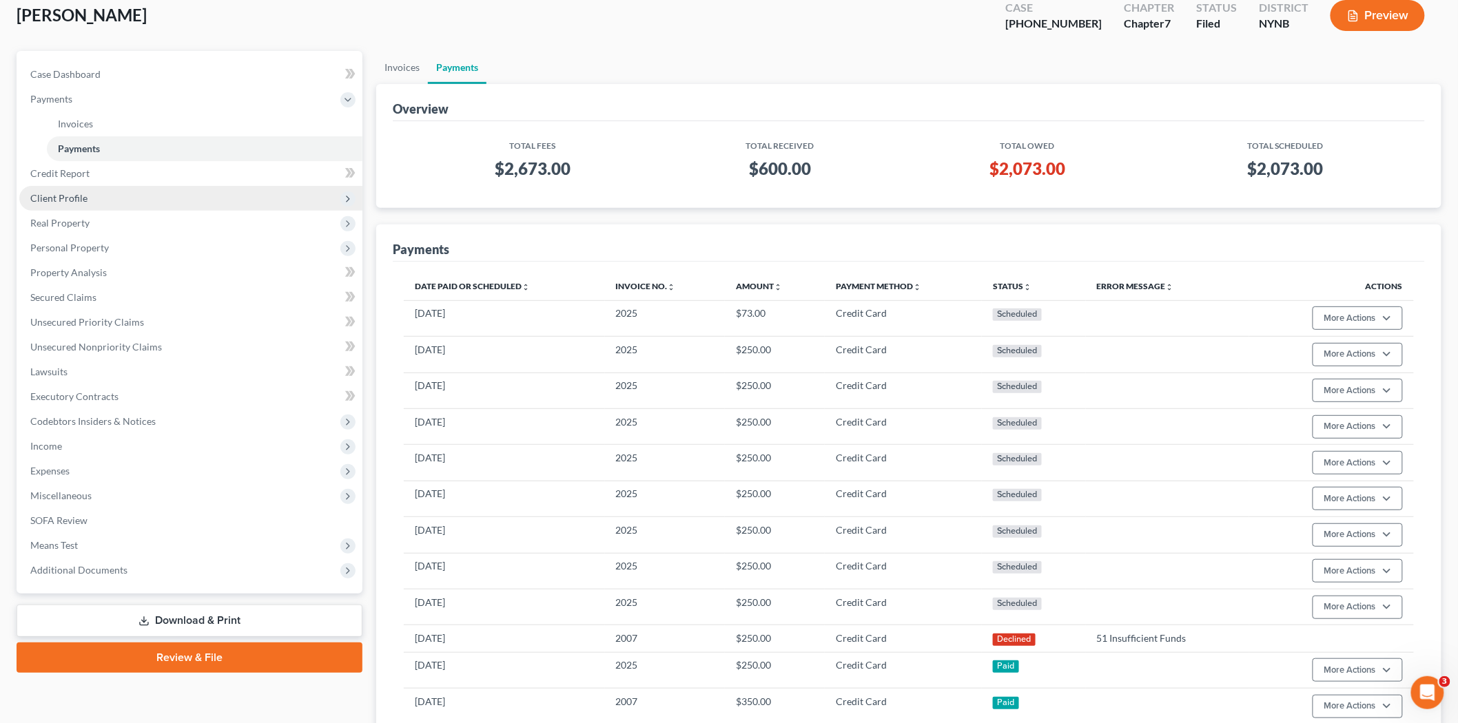
click at [81, 197] on span "Client Profile" at bounding box center [58, 198] width 57 height 12
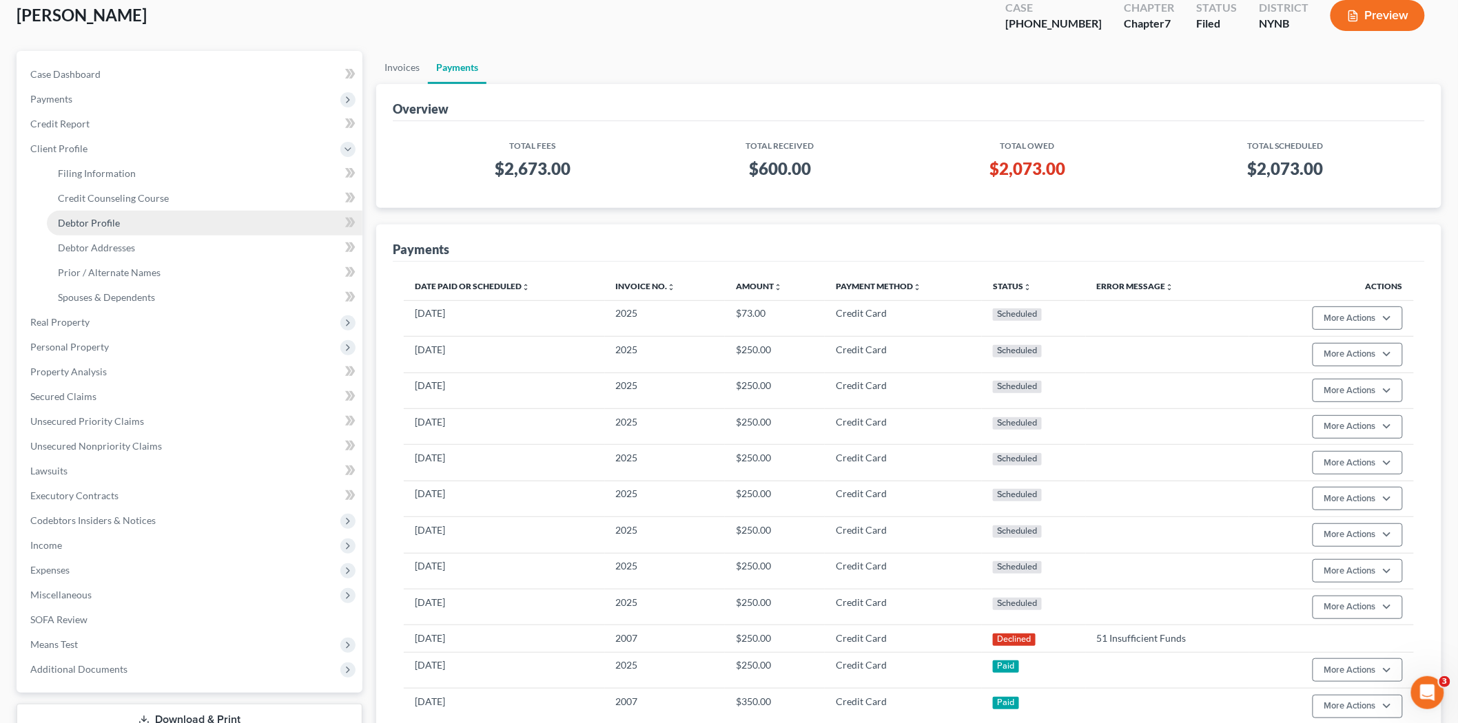
click at [81, 217] on span "Debtor Profile" at bounding box center [89, 223] width 62 height 12
select select "2"
select select "1"
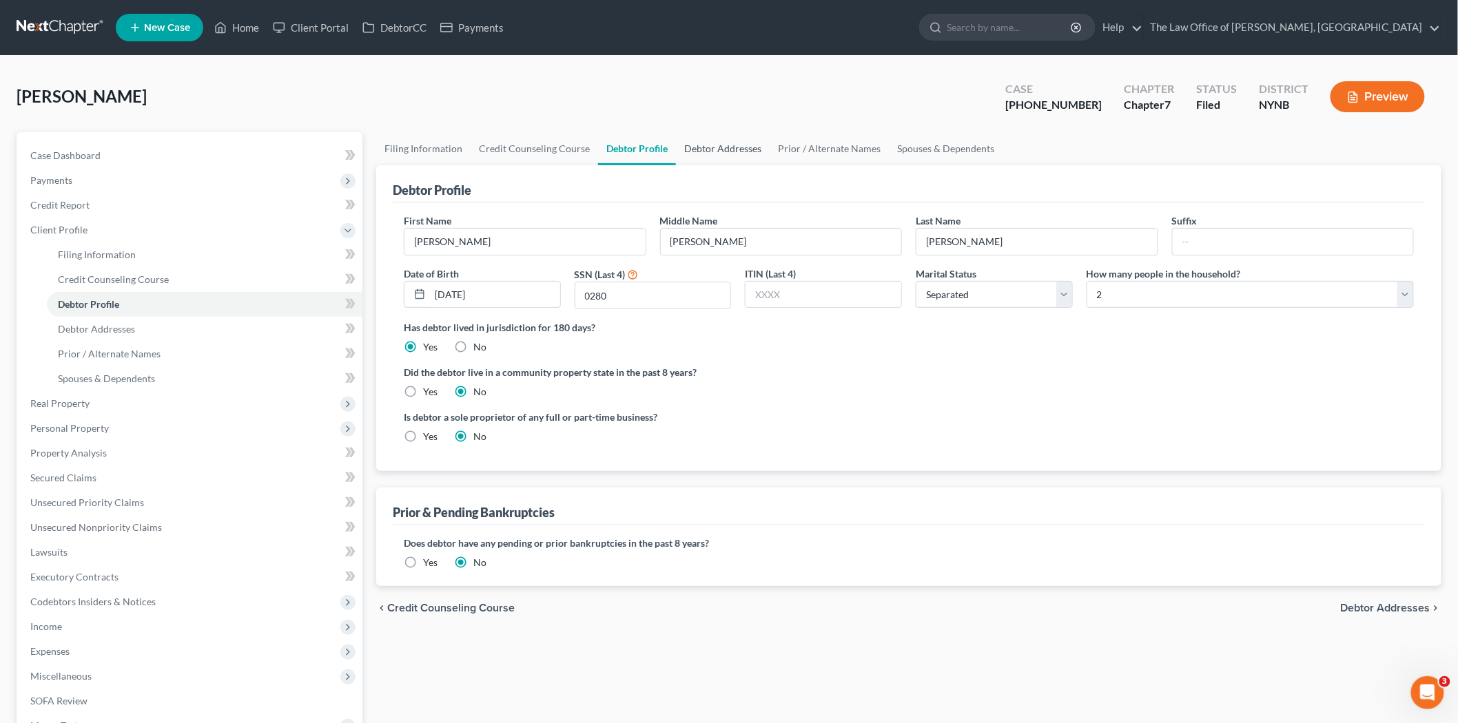
click at [727, 147] on link "Debtor Addresses" at bounding box center [723, 148] width 94 height 33
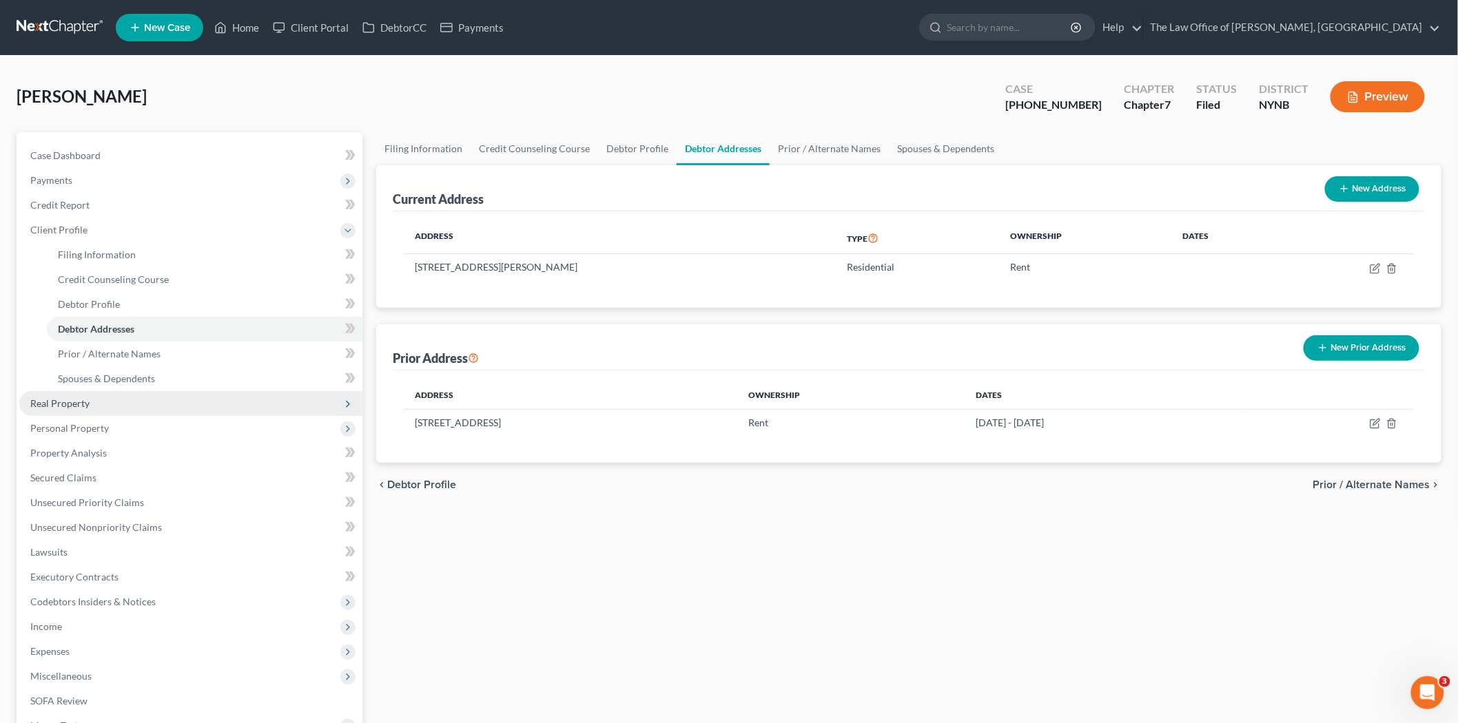
click at [92, 401] on span "Real Property" at bounding box center [190, 403] width 343 height 25
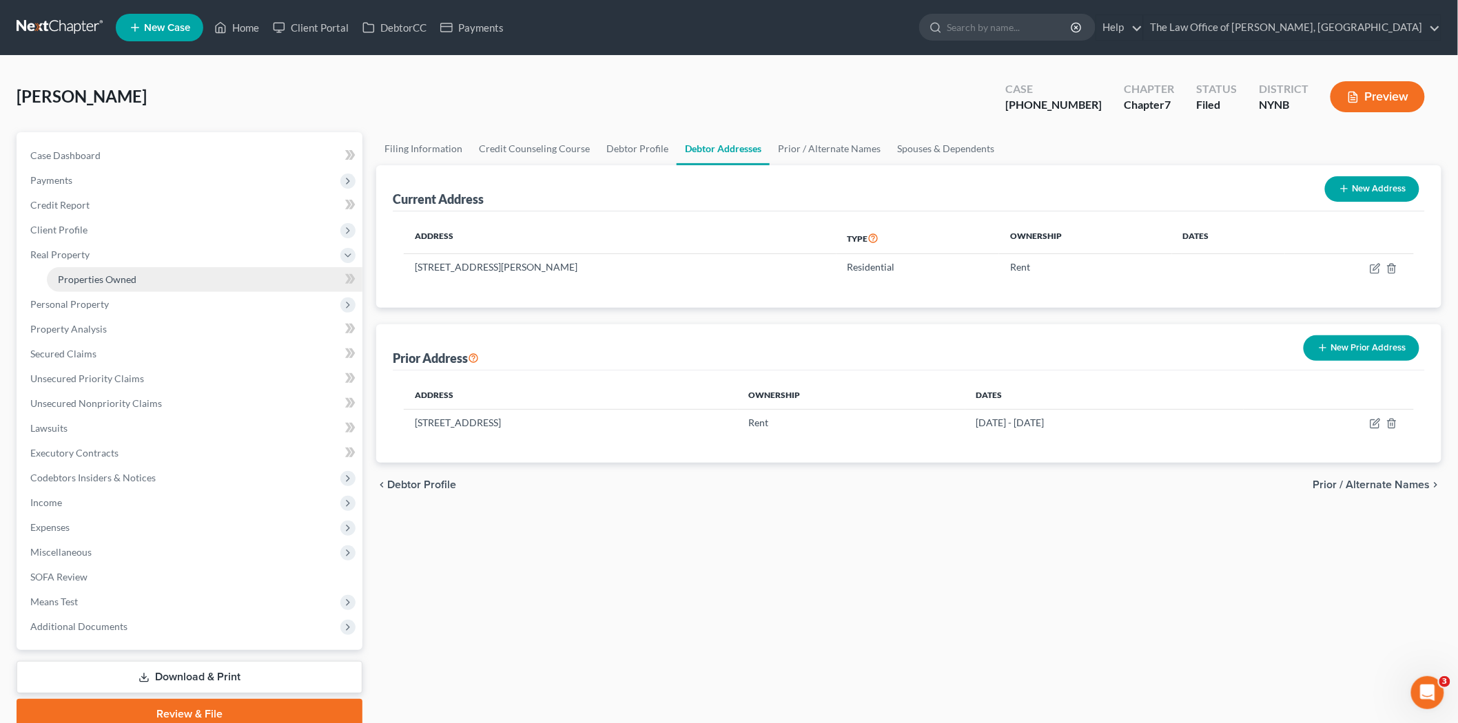
click at [114, 278] on span "Properties Owned" at bounding box center [97, 279] width 79 height 12
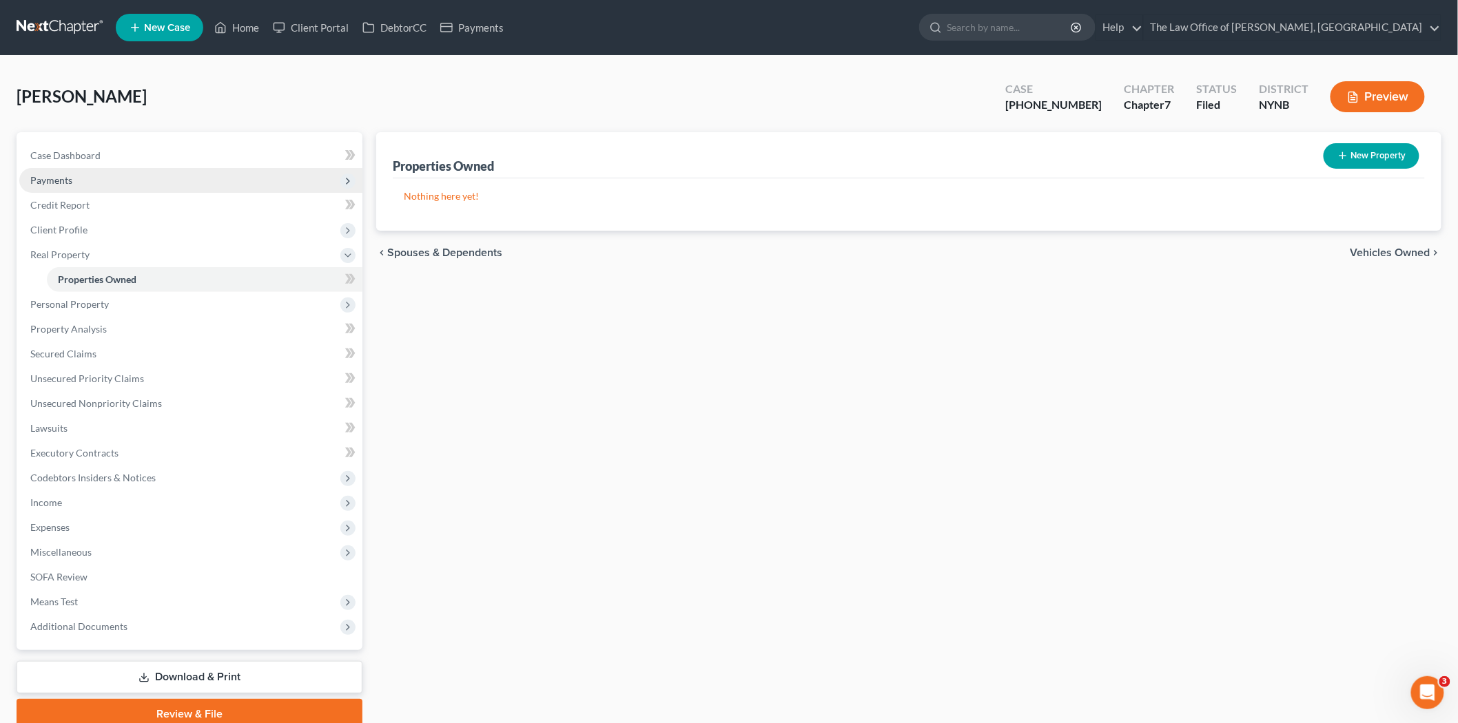
click at [100, 180] on span "Payments" at bounding box center [190, 180] width 343 height 25
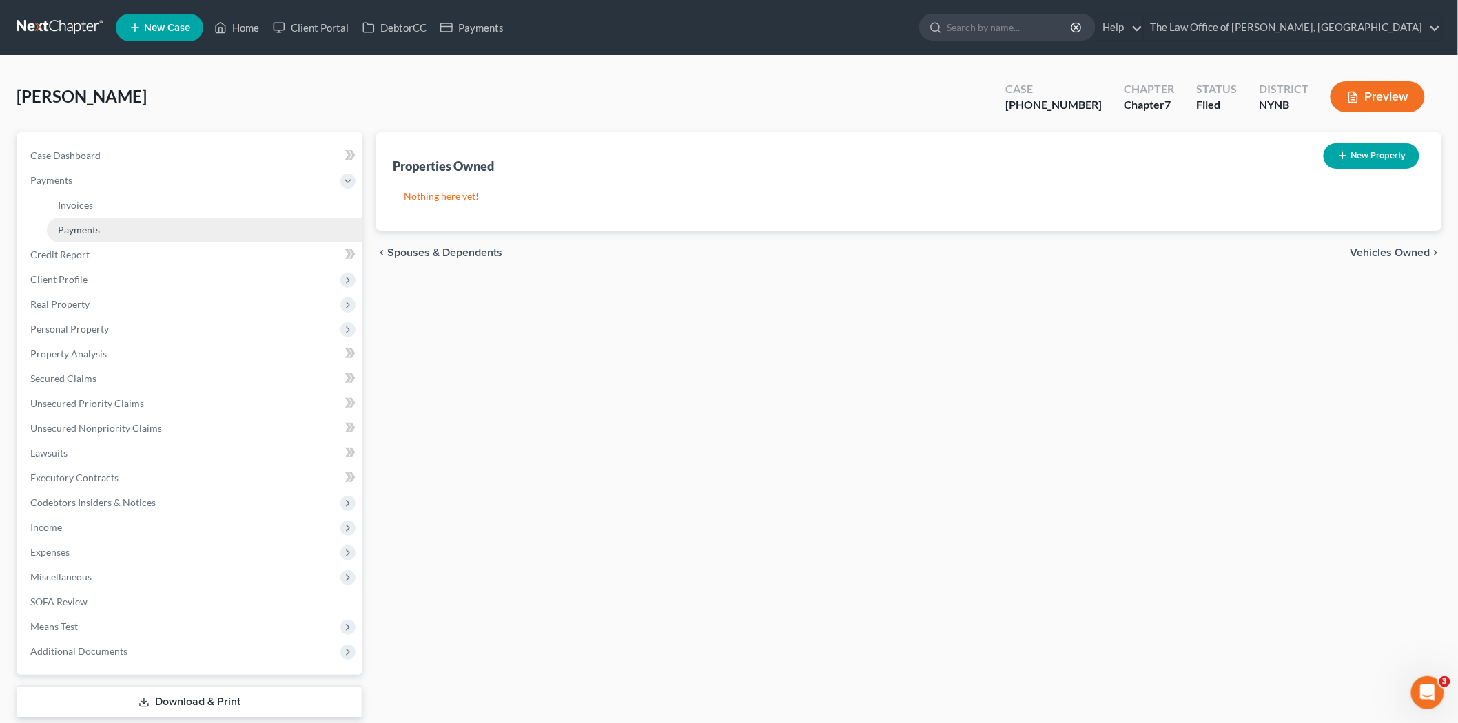
click at [81, 225] on span "Payments" at bounding box center [79, 230] width 42 height 12
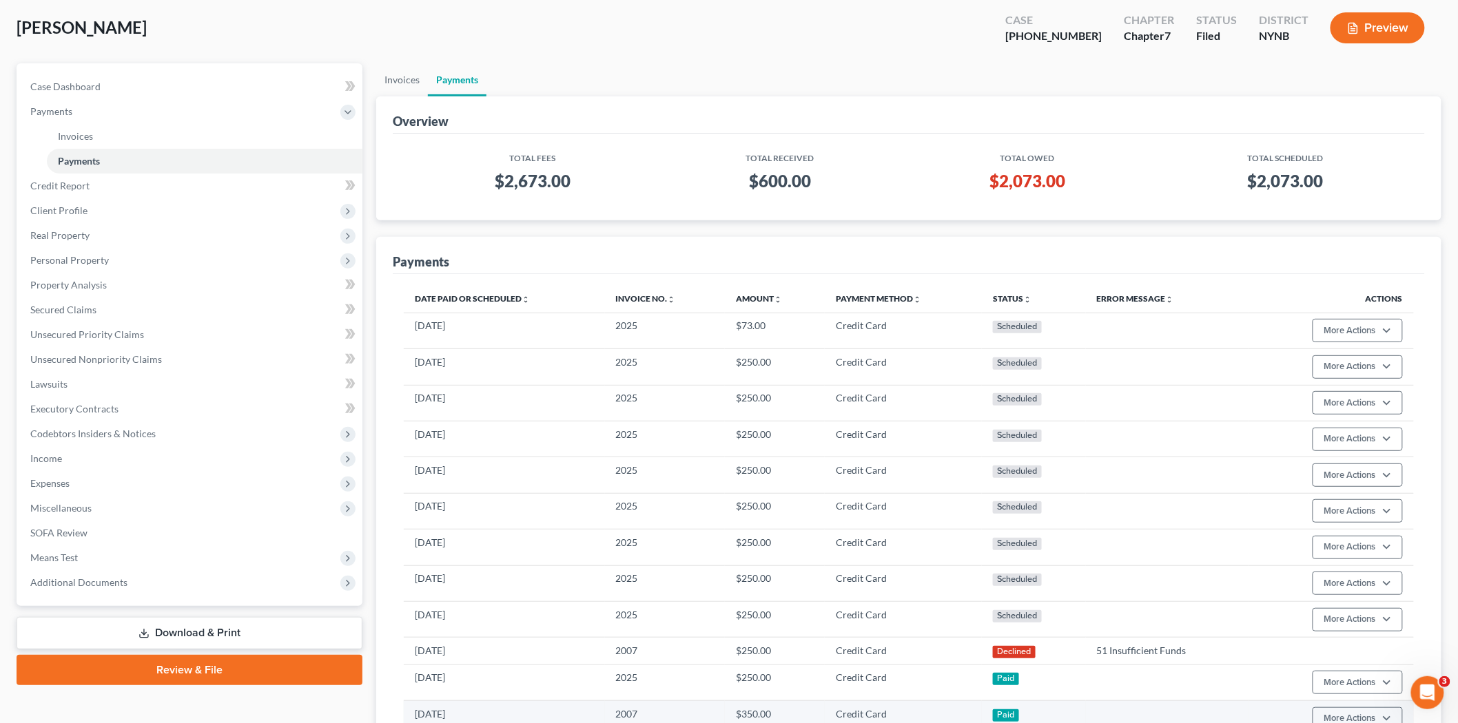
scroll to position [229, 0]
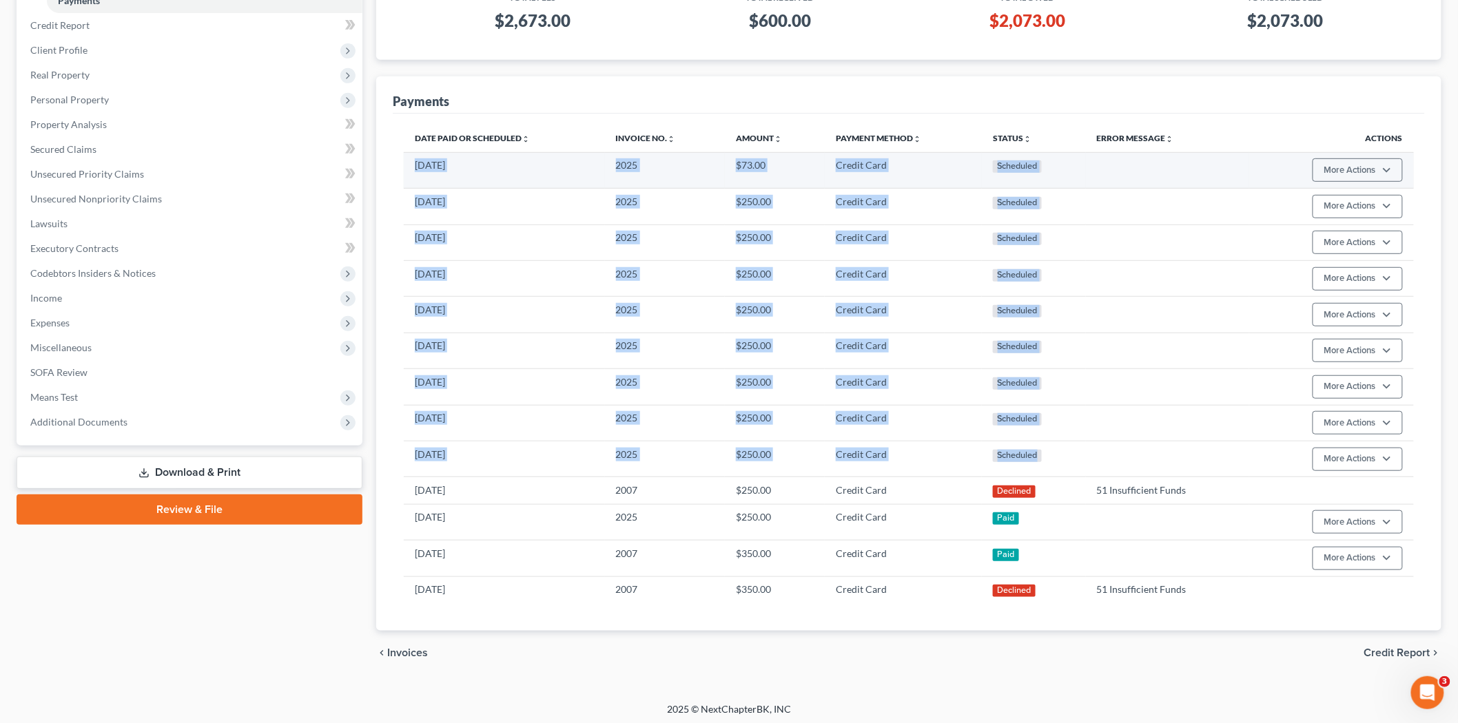
drag, startPoint x: 1054, startPoint y: 467, endPoint x: 411, endPoint y: 167, distance: 709.4
click at [411, 167] on tbody "[DATE] 2025 $73.00 Credit Card Scheduled More Actions Cancel Edit Payment Plan …" at bounding box center [909, 377] width 1010 height 451
copy tbody "[DATE] 2025 $73.00 Credit Card Scheduled More Actions Cancel Edit Payment Plan …"
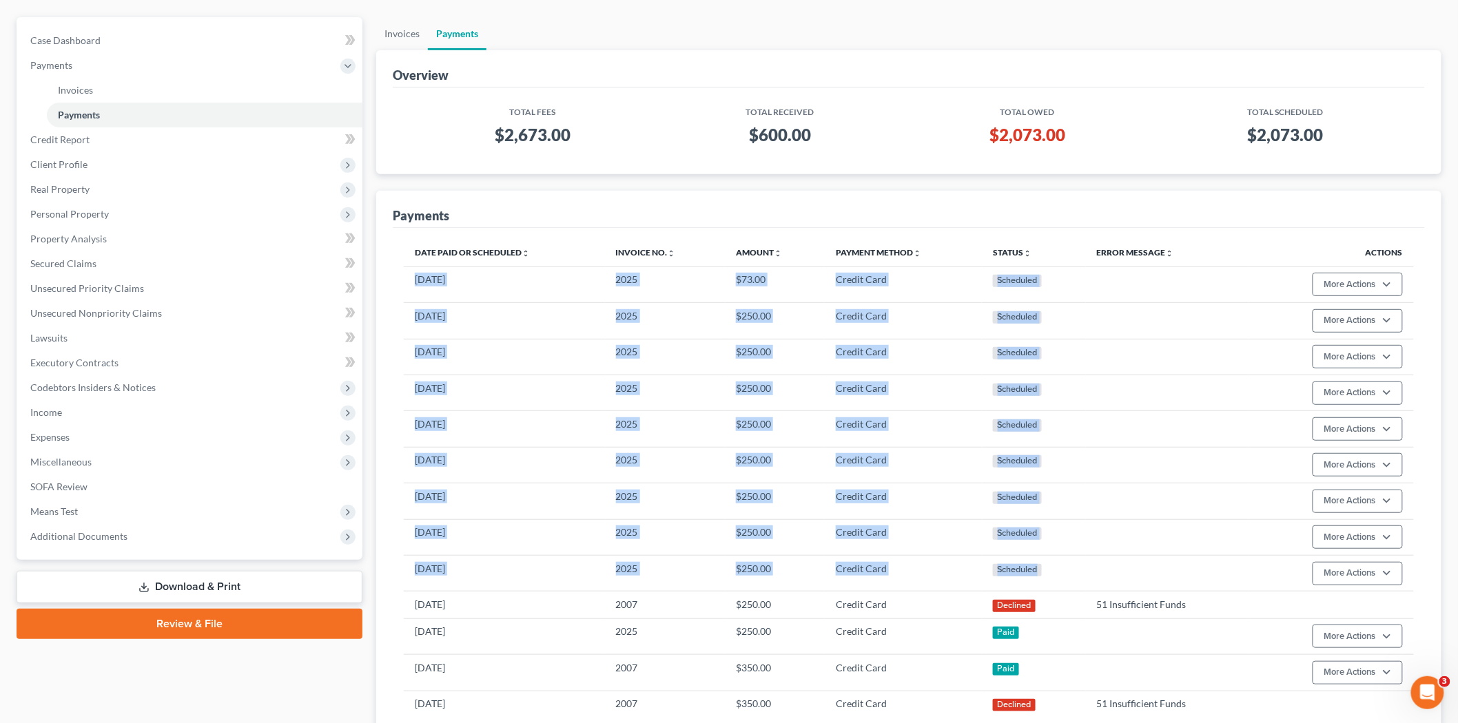
scroll to position [0, 0]
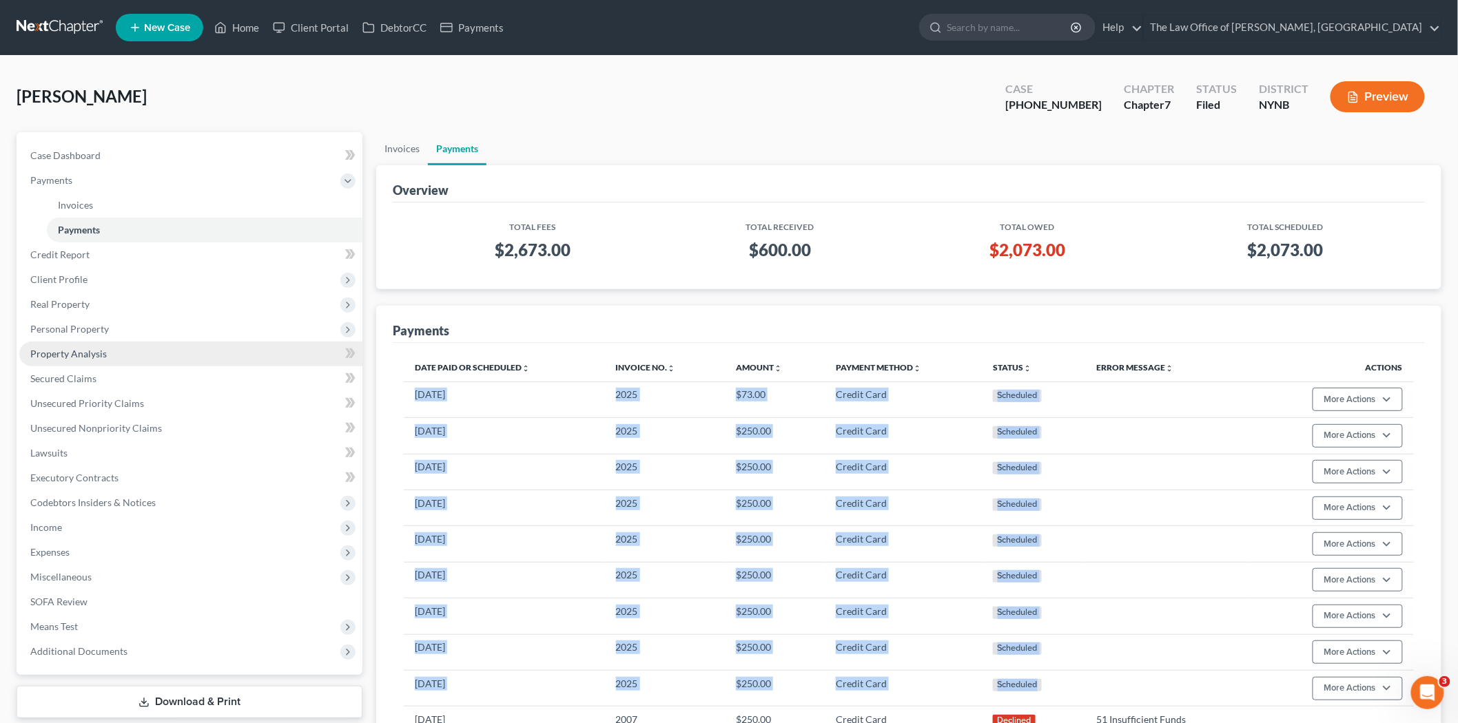
click at [77, 351] on span "Property Analysis" at bounding box center [68, 354] width 76 height 12
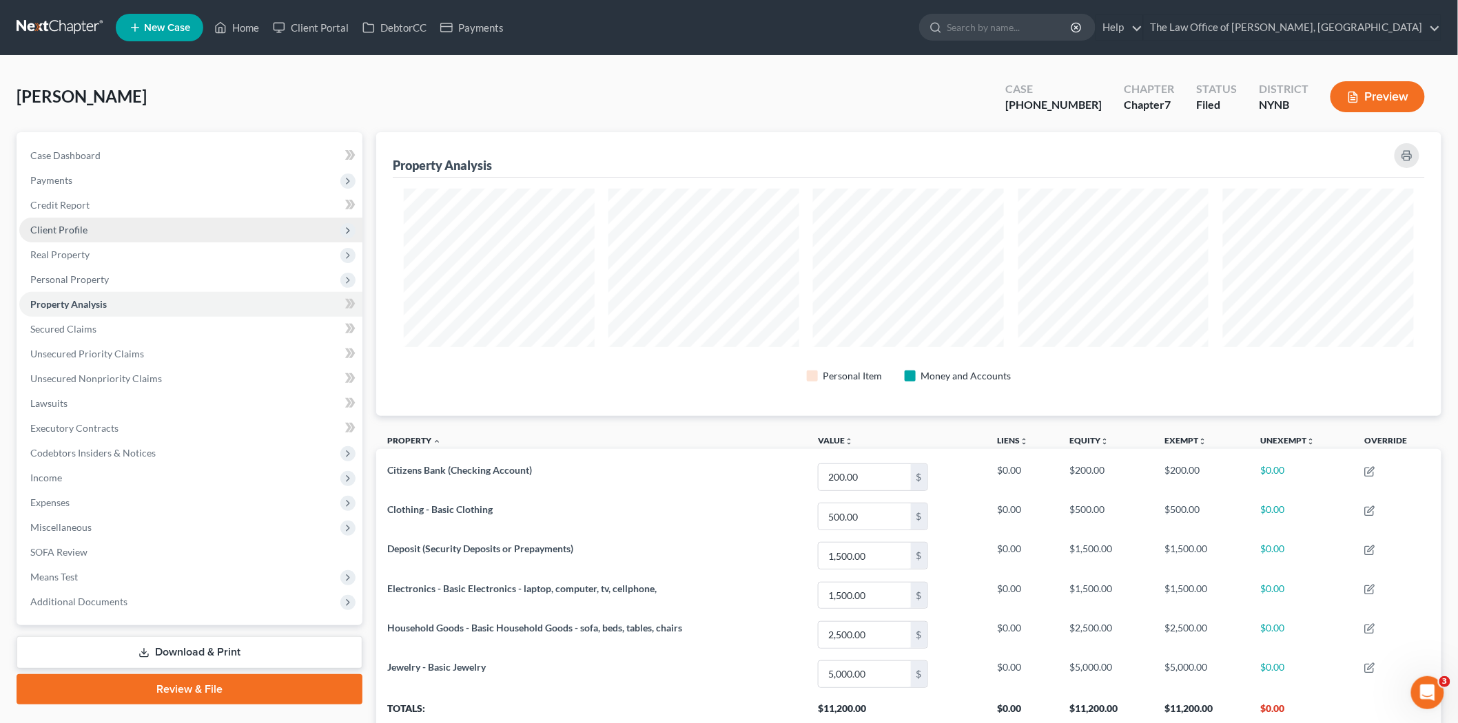
click at [73, 224] on span "Client Profile" at bounding box center [58, 230] width 57 height 12
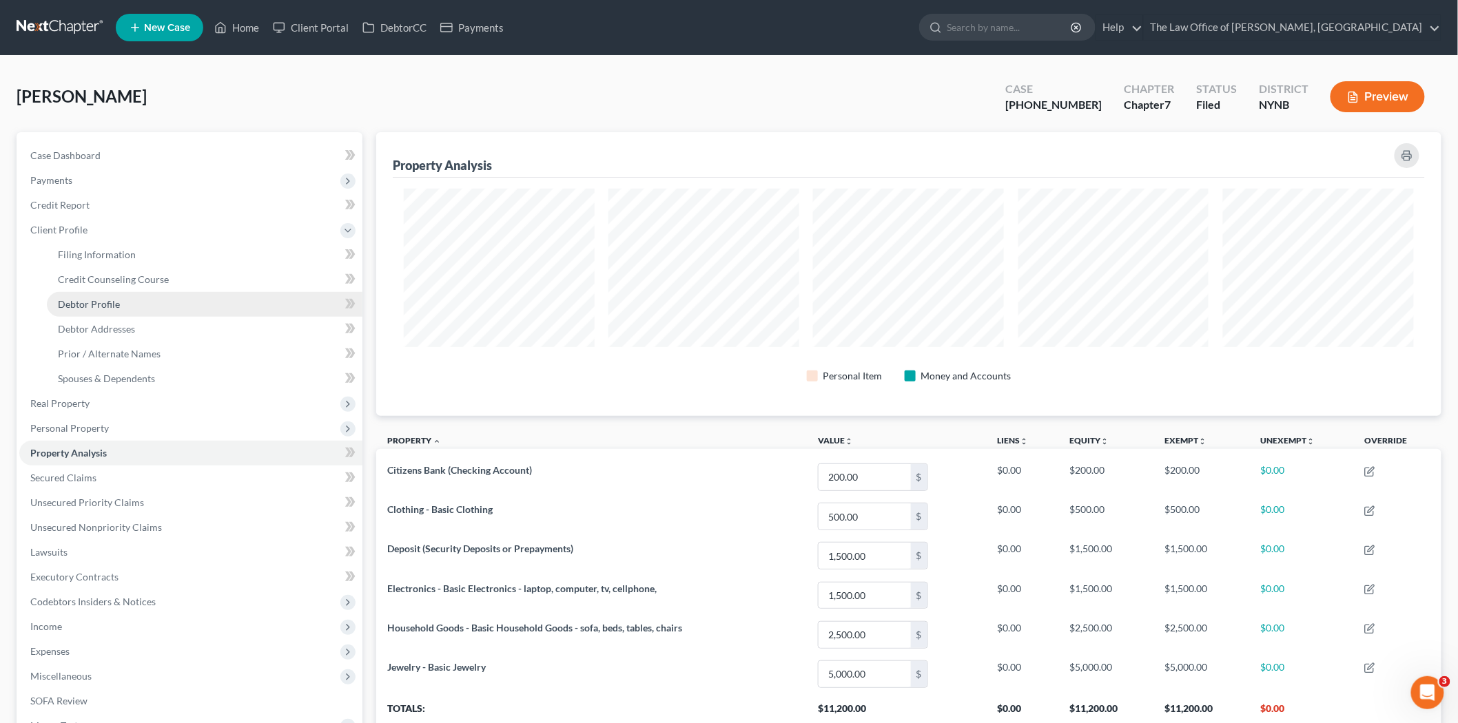
click at [111, 307] on span "Debtor Profile" at bounding box center [89, 304] width 62 height 12
select select "2"
select select "1"
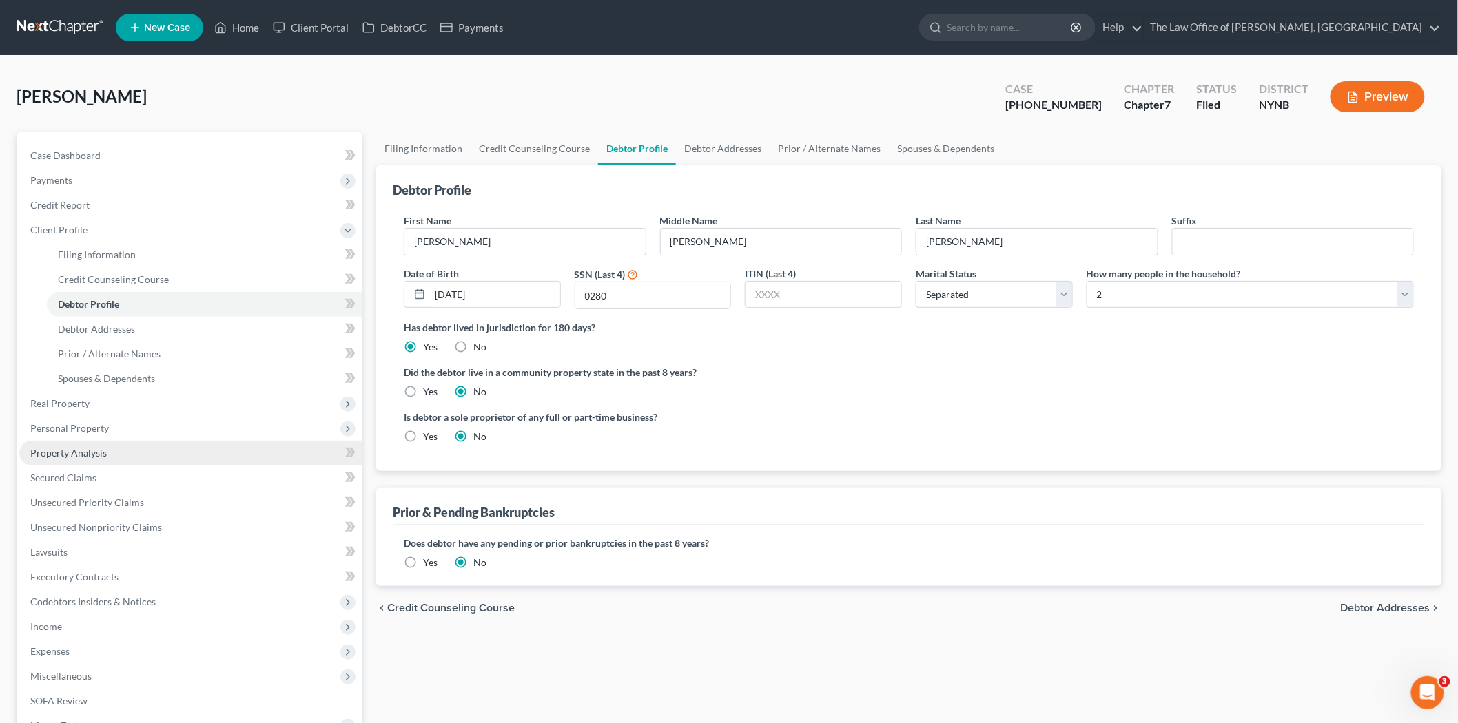
click at [69, 456] on span "Property Analysis" at bounding box center [68, 453] width 76 height 12
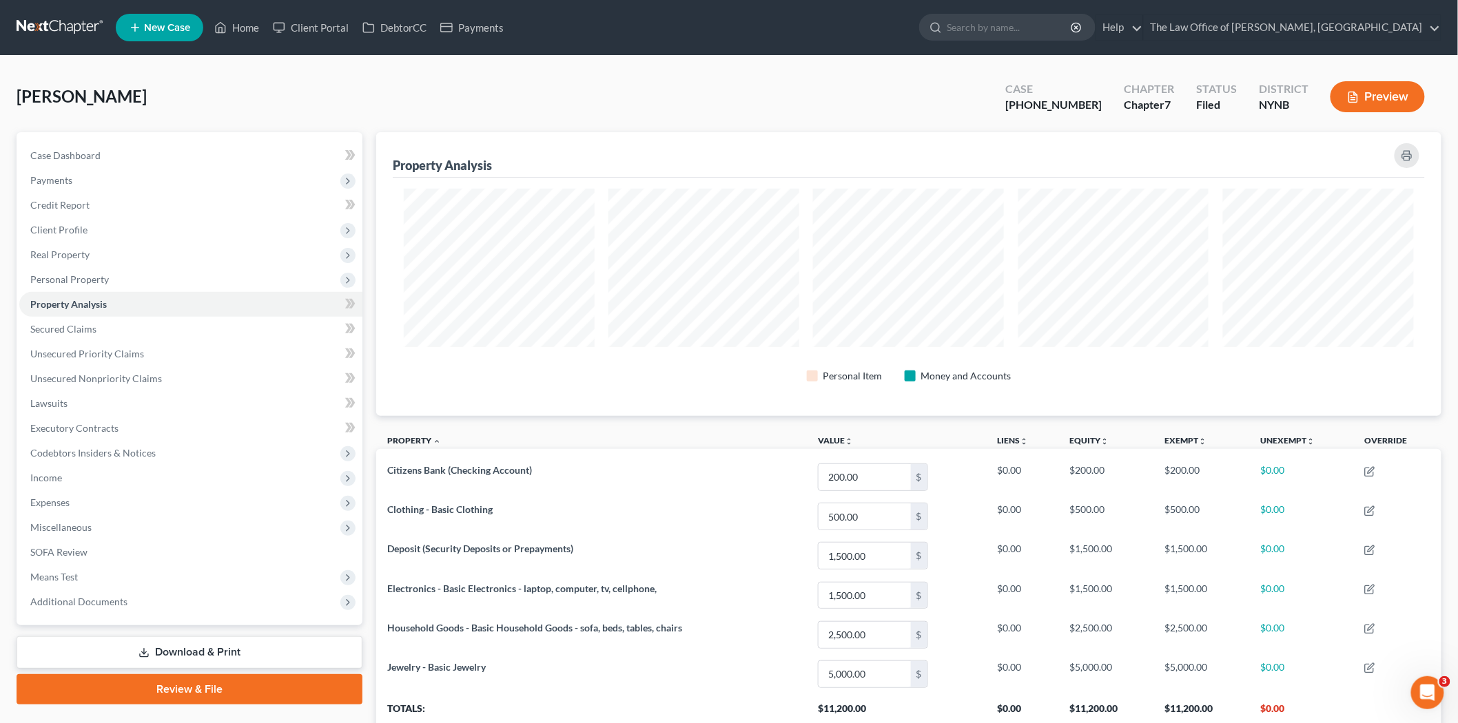
scroll to position [284, 1065]
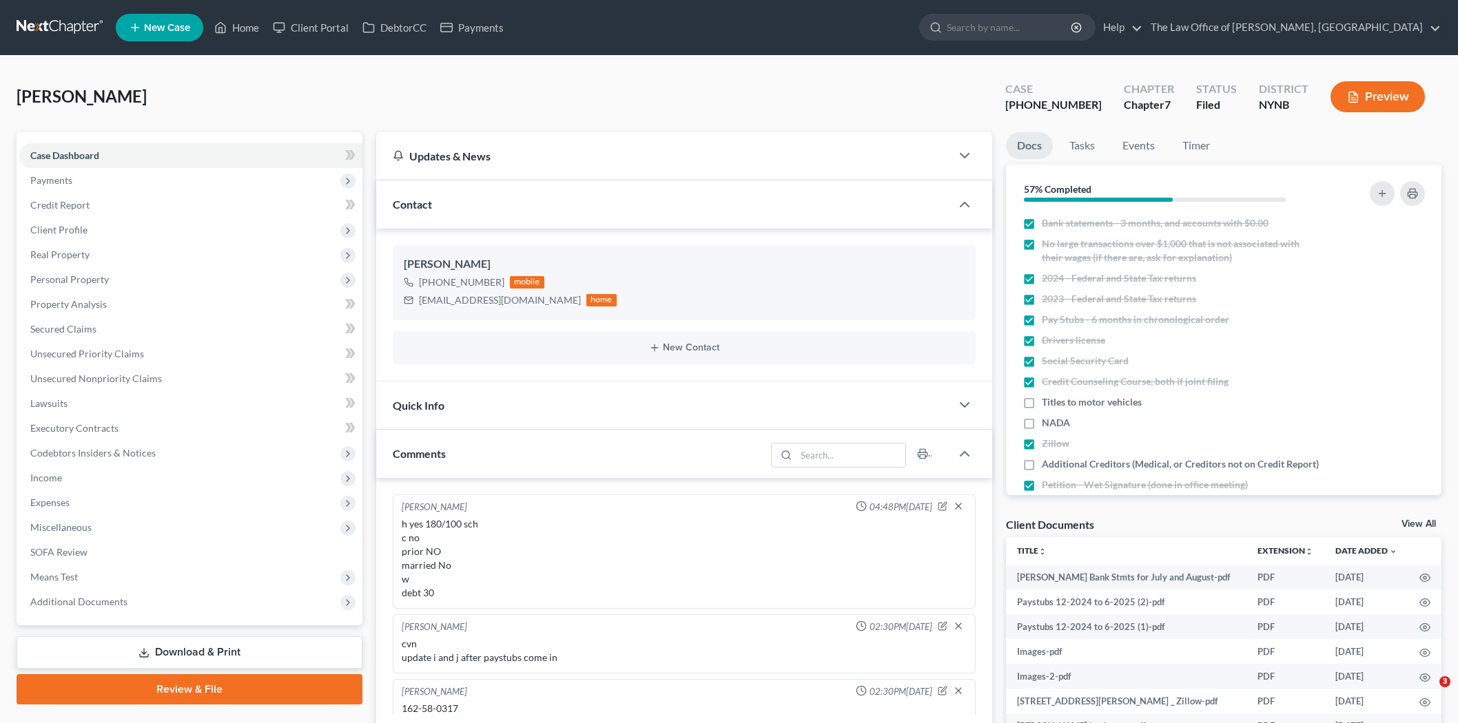
select select "0"
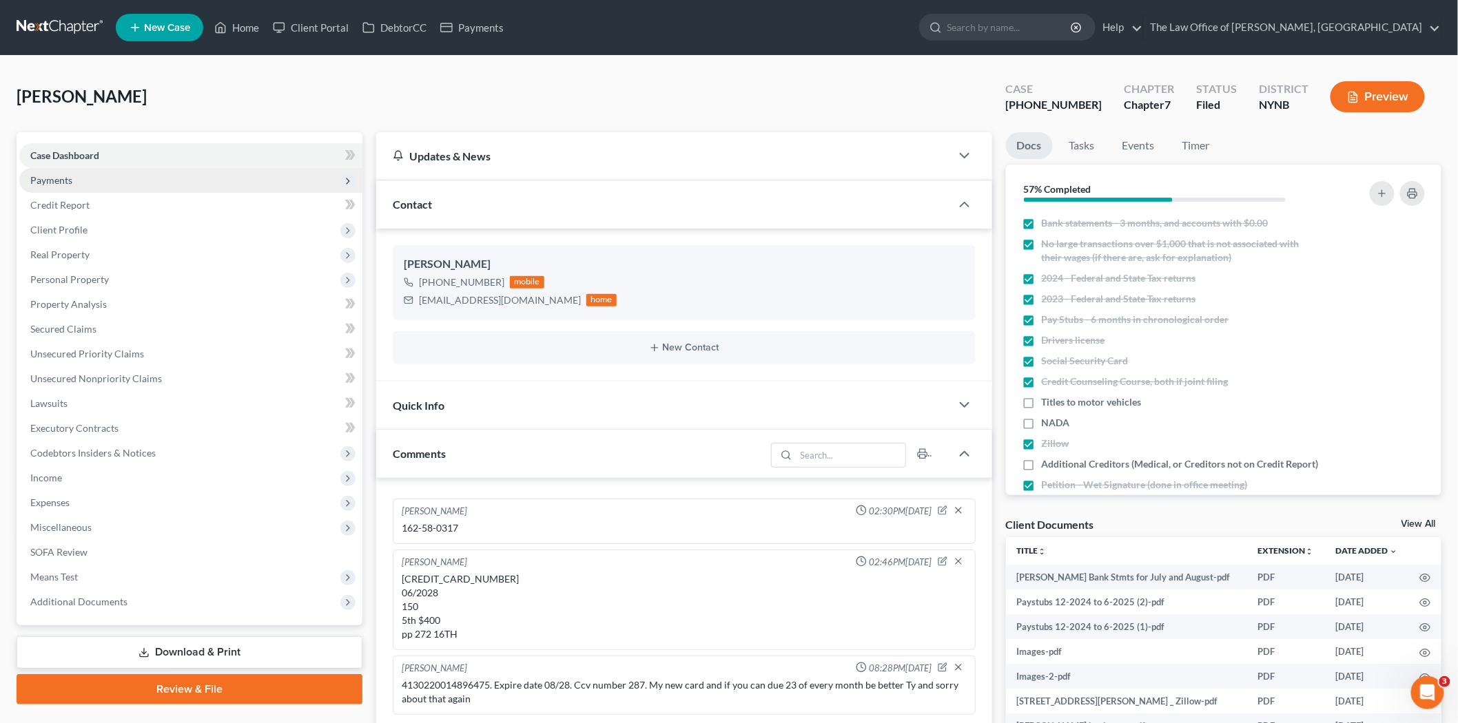
click at [79, 184] on span "Payments" at bounding box center [190, 180] width 343 height 25
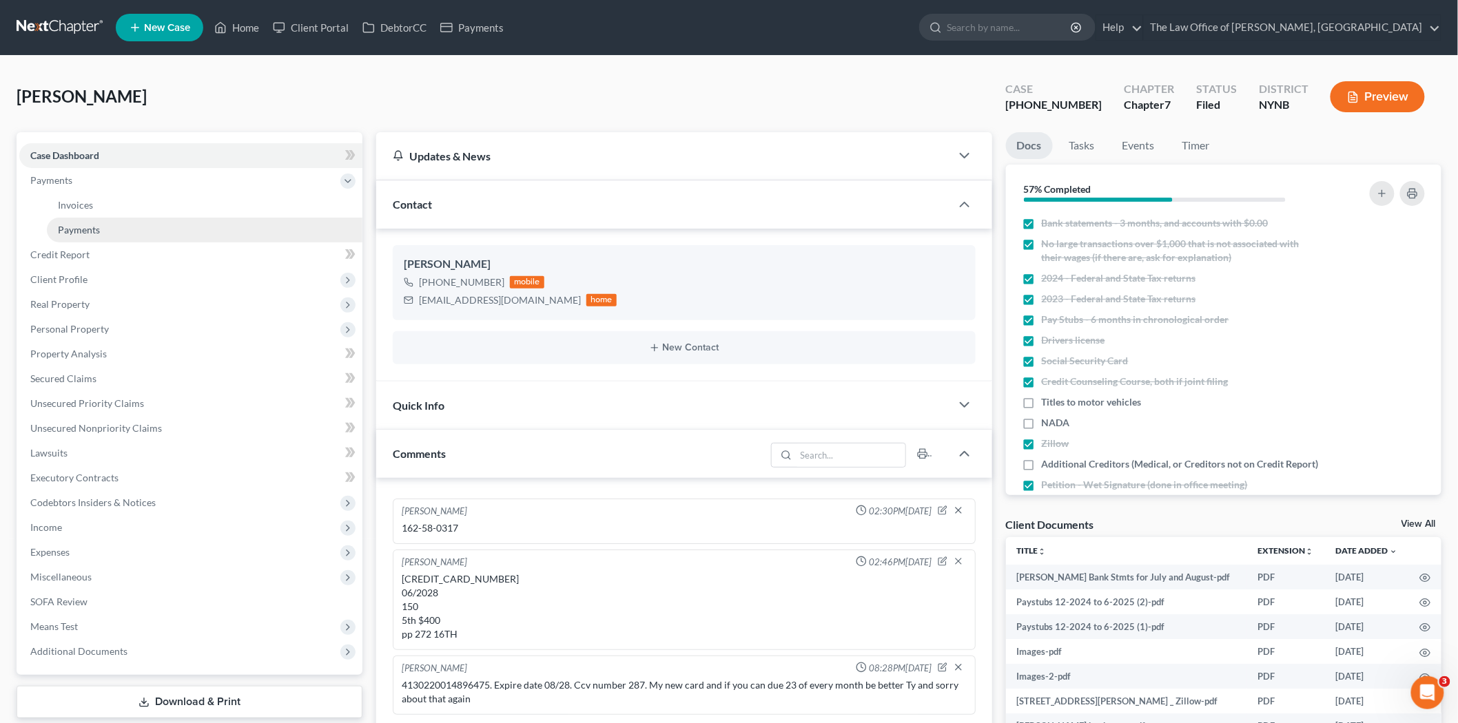
click at [109, 231] on link "Payments" at bounding box center [204, 230] width 315 height 25
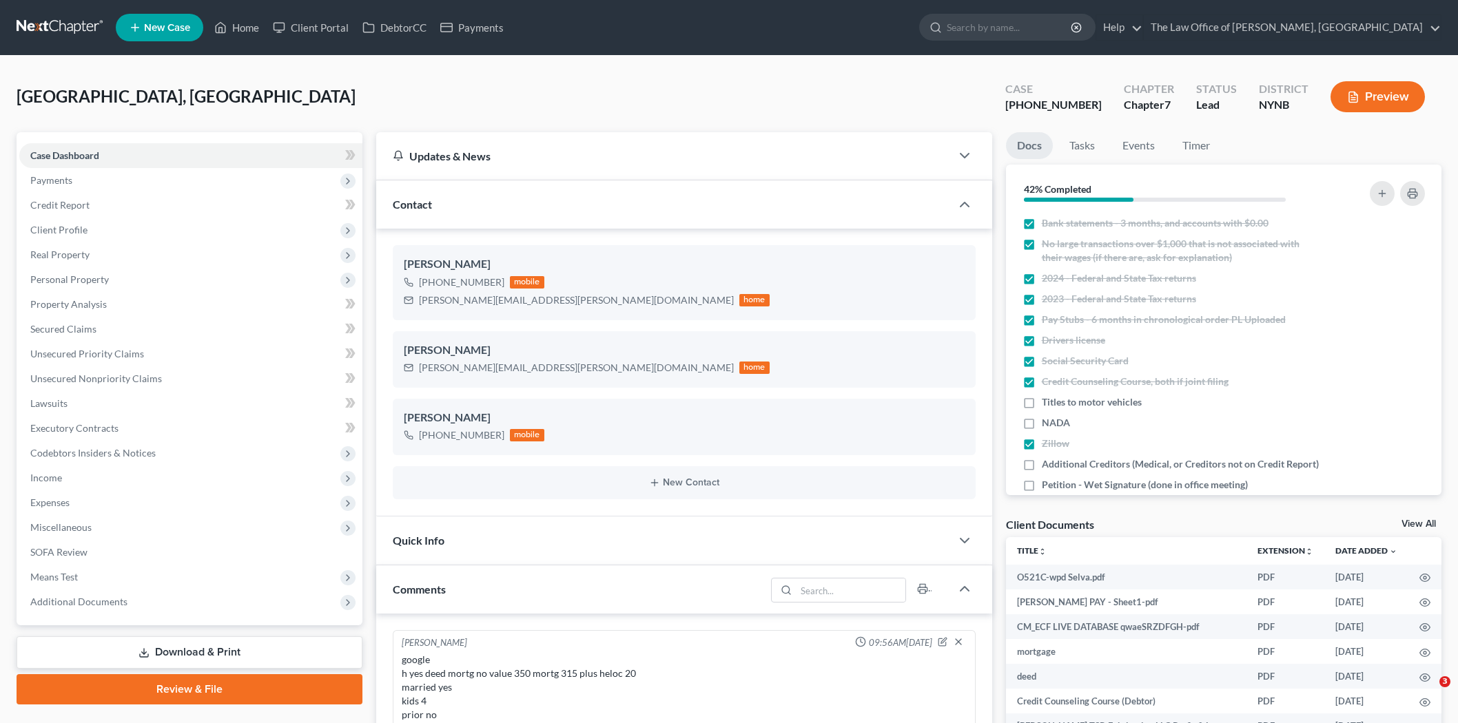
select select "0"
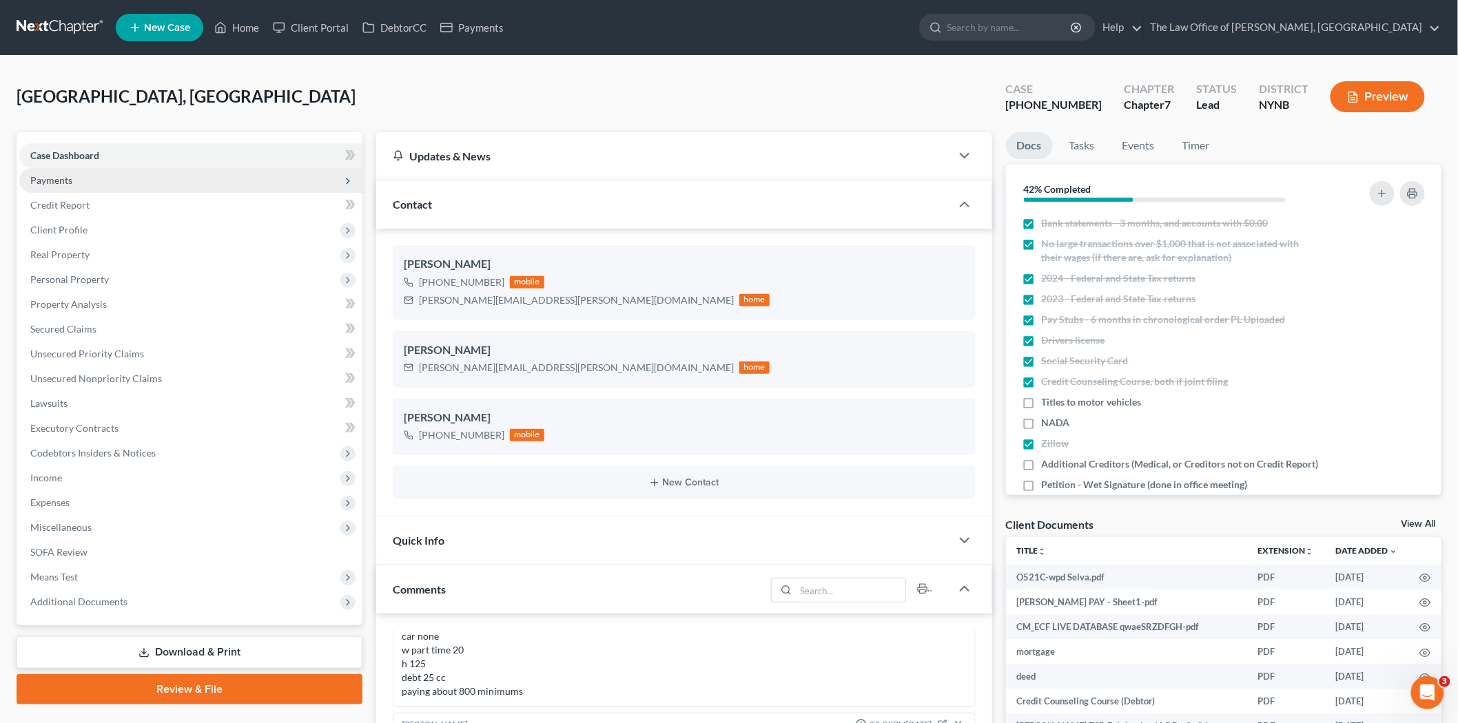
click at [140, 173] on span "Payments" at bounding box center [190, 180] width 343 height 25
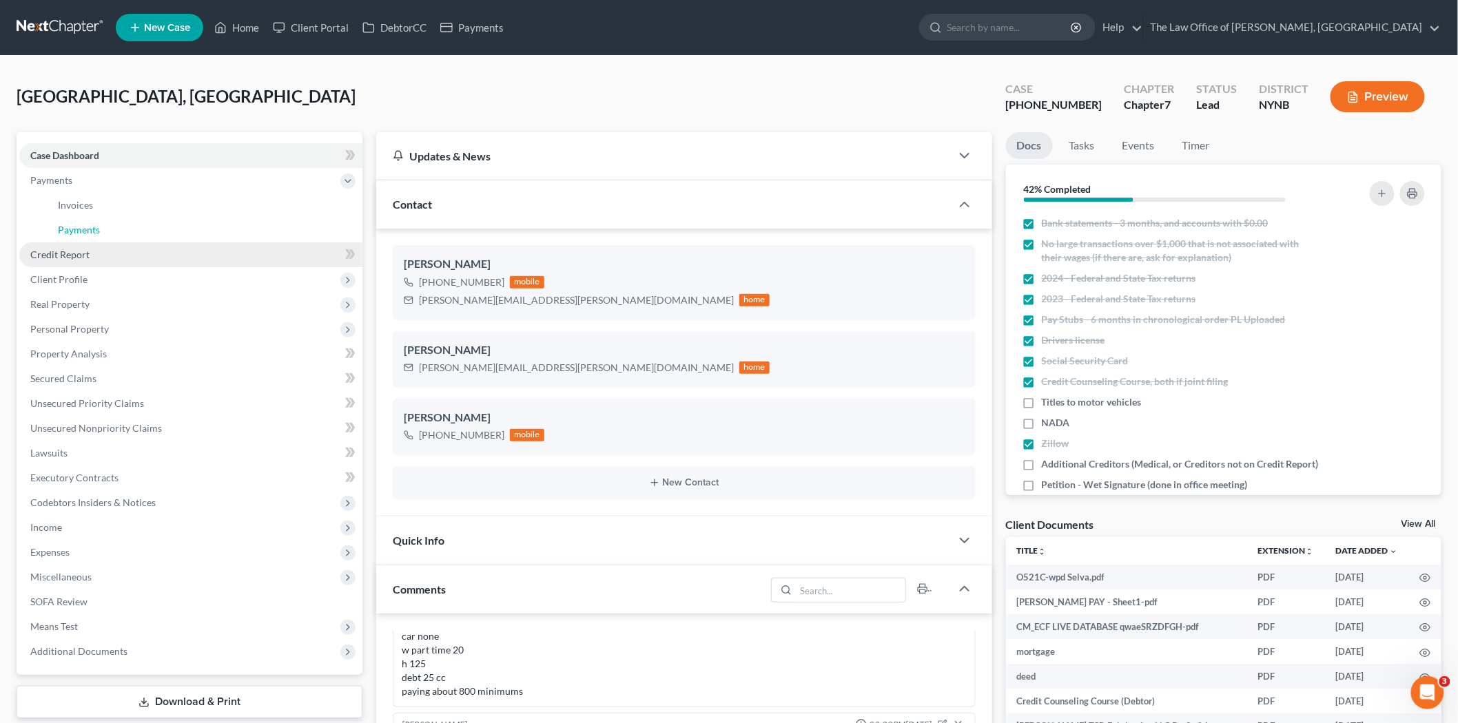
drag, startPoint x: 128, startPoint y: 233, endPoint x: 255, endPoint y: 262, distance: 130.2
click at [128, 233] on link "Payments" at bounding box center [204, 230] width 315 height 25
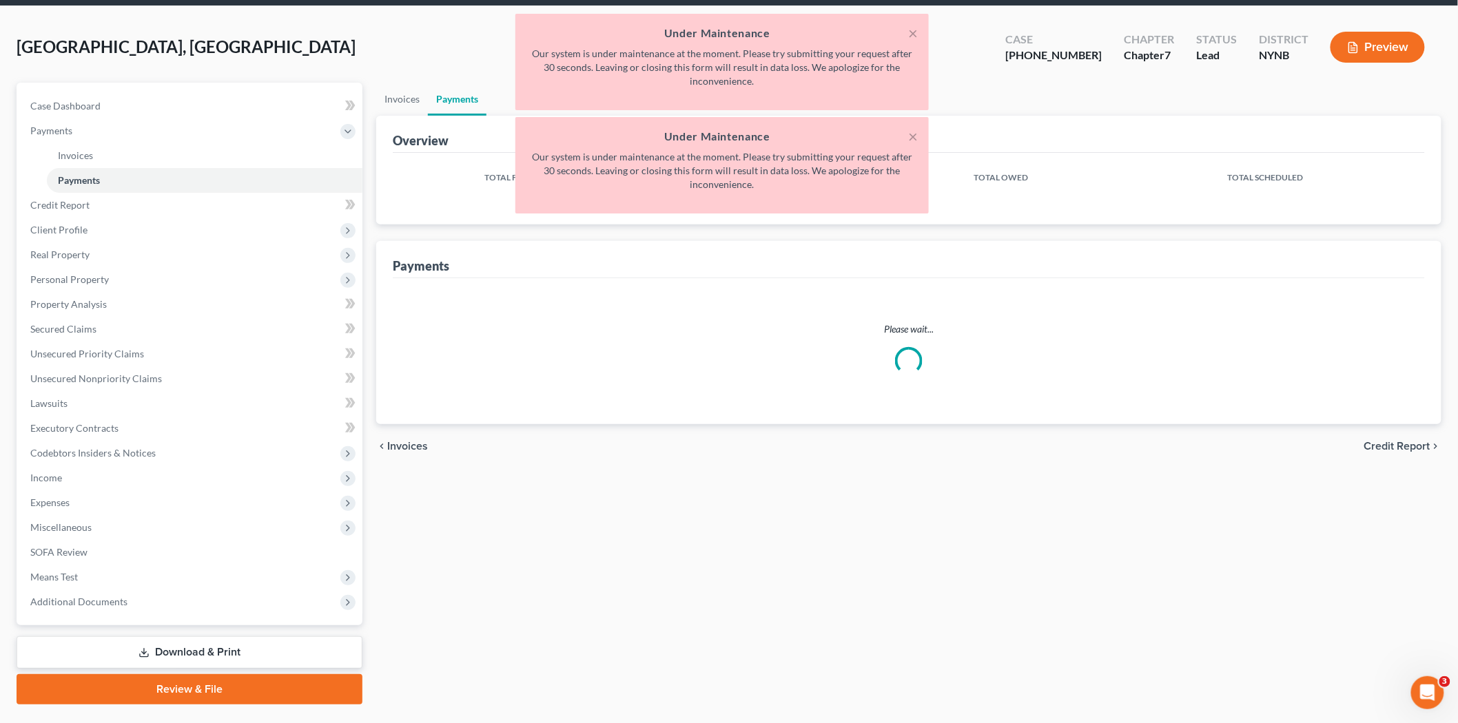
scroll to position [76, 0]
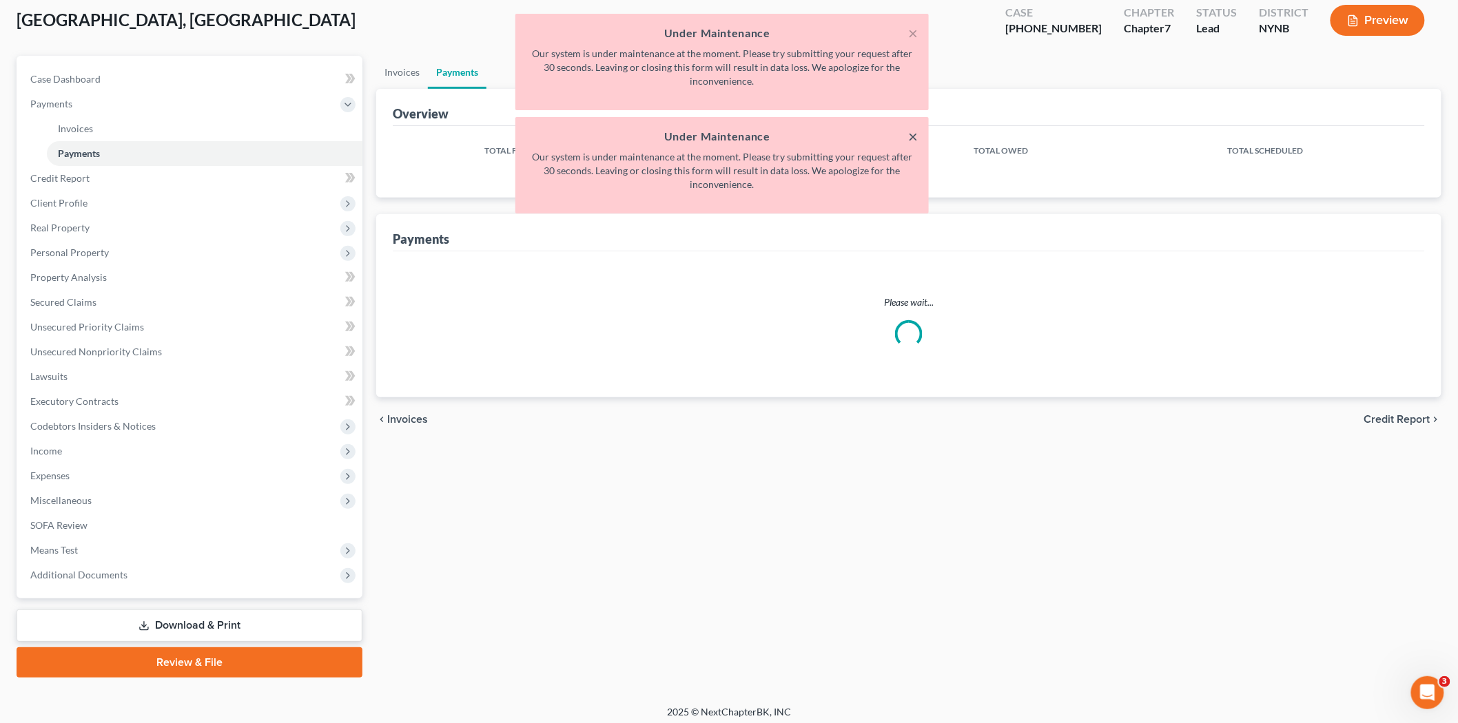
click at [912, 133] on button "×" at bounding box center [913, 136] width 10 height 17
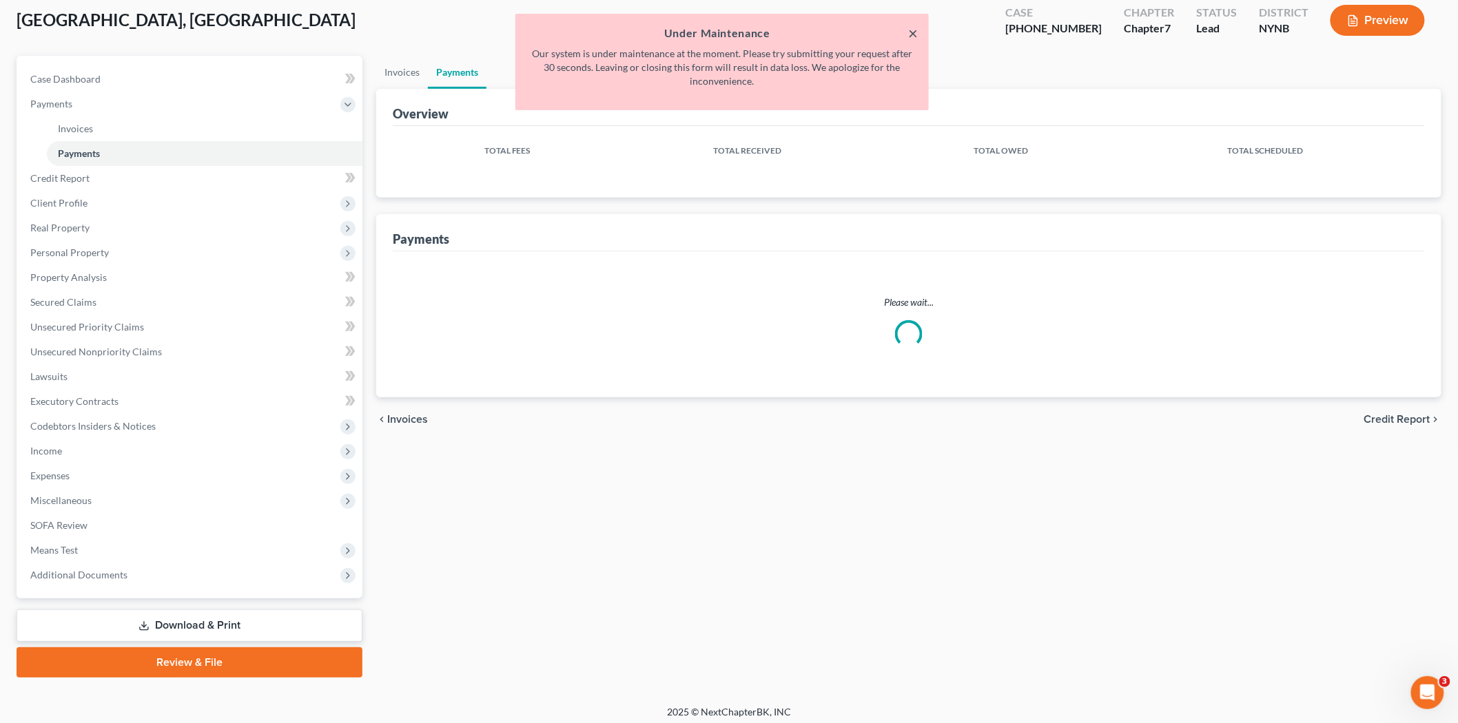
click at [915, 34] on button "×" at bounding box center [913, 33] width 10 height 17
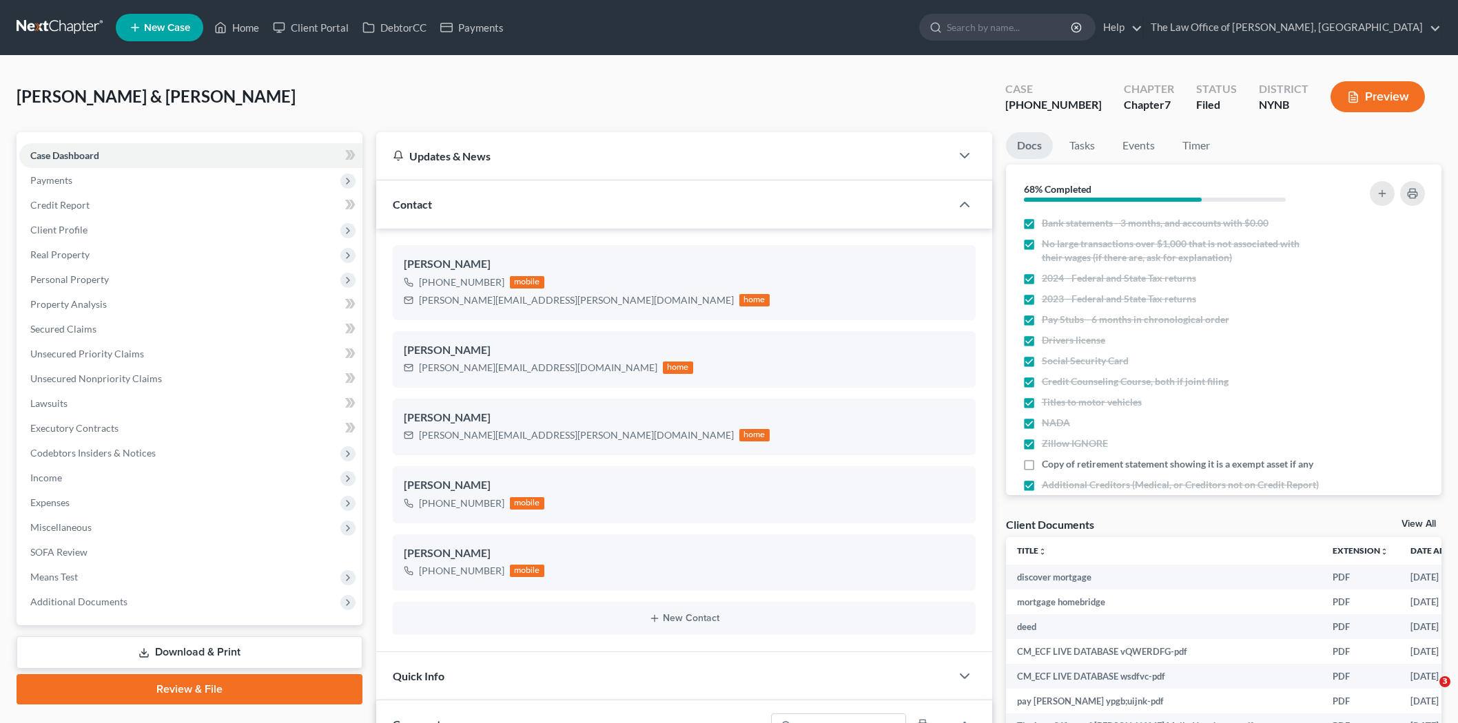
select select "0"
click at [56, 182] on span "Payments" at bounding box center [51, 180] width 42 height 12
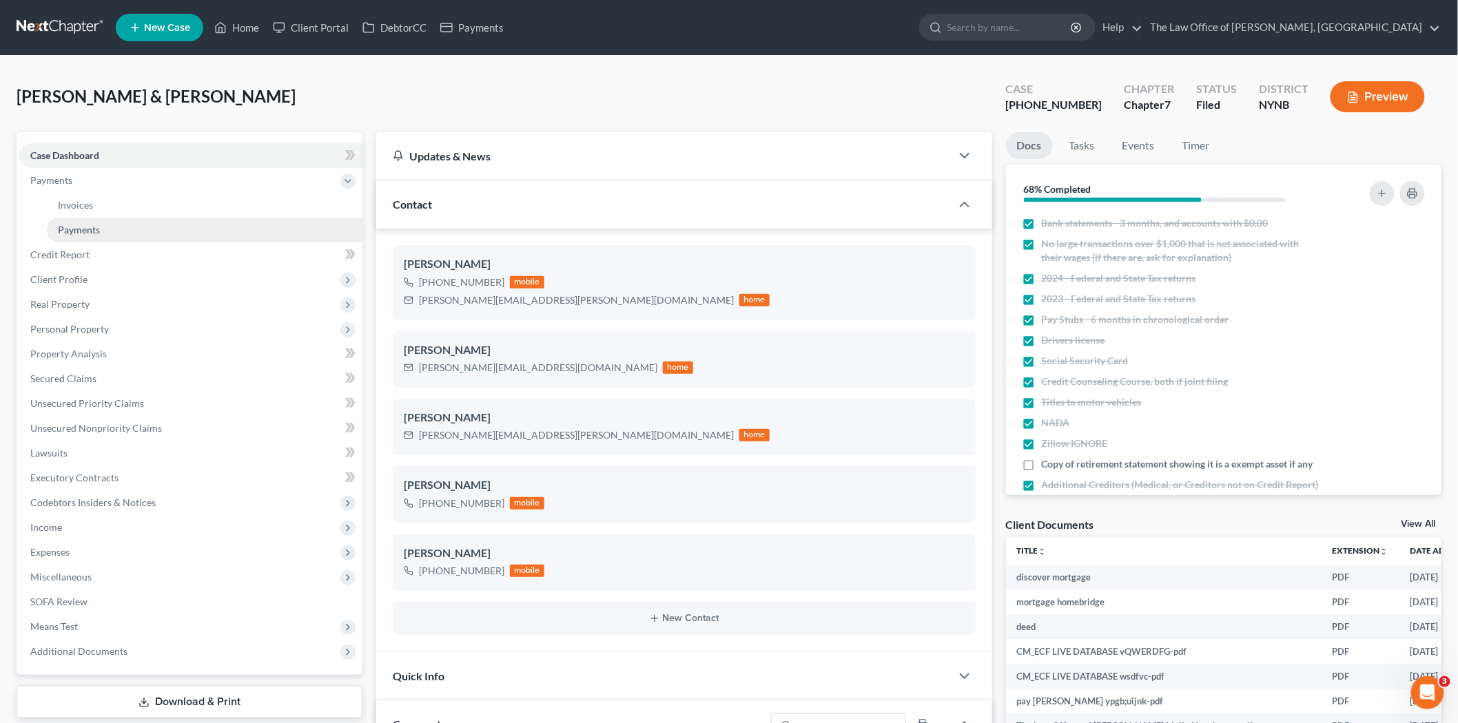
click at [90, 226] on span "Payments" at bounding box center [79, 230] width 42 height 12
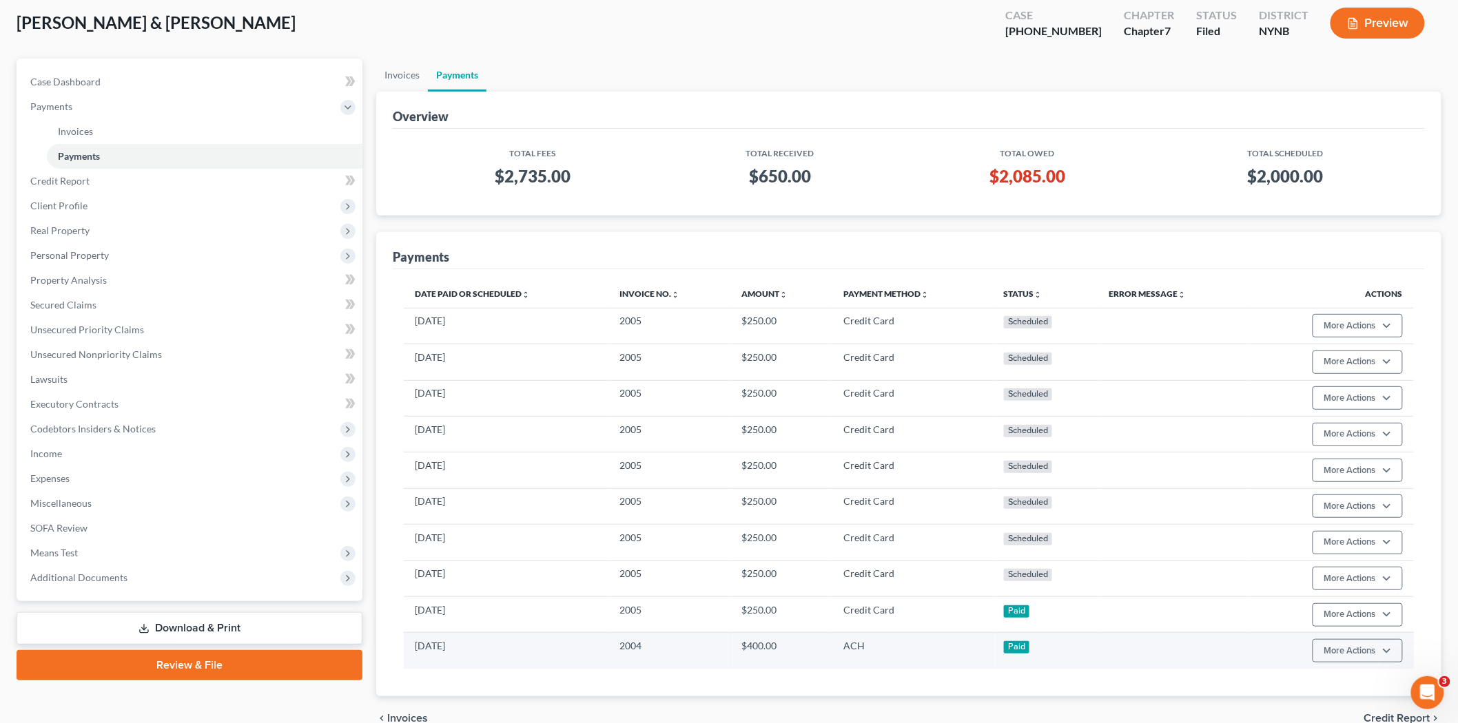
scroll to position [145, 0]
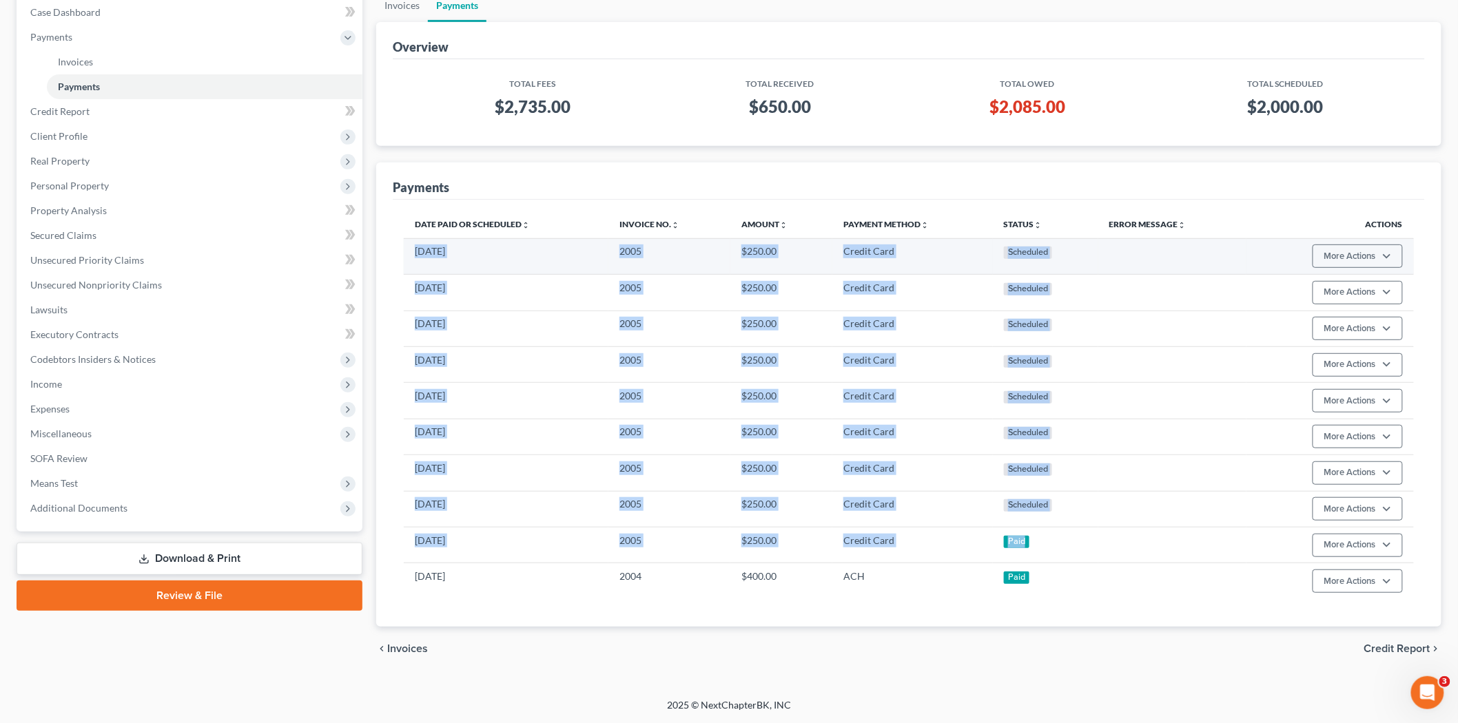
drag, startPoint x: 1027, startPoint y: 547, endPoint x: 409, endPoint y: 249, distance: 686.1
click at [409, 249] on tbody "05/16/2026 2005 $250.00 Credit Card Scheduled More Actions Cancel Edit Payment …" at bounding box center [909, 418] width 1010 height 361
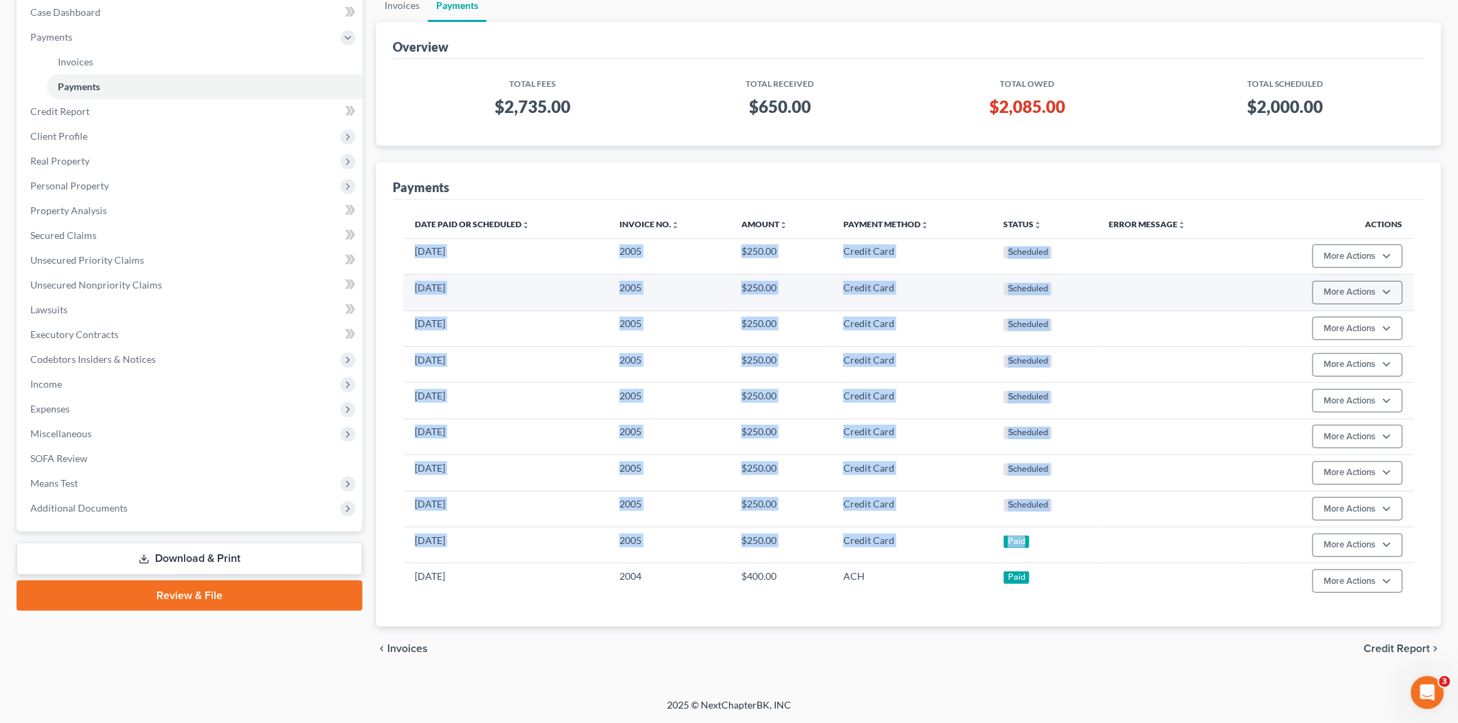
copy tbody "05/16/2026 2005 $250.00 Credit Card Scheduled More Actions Cancel Edit Payment …"
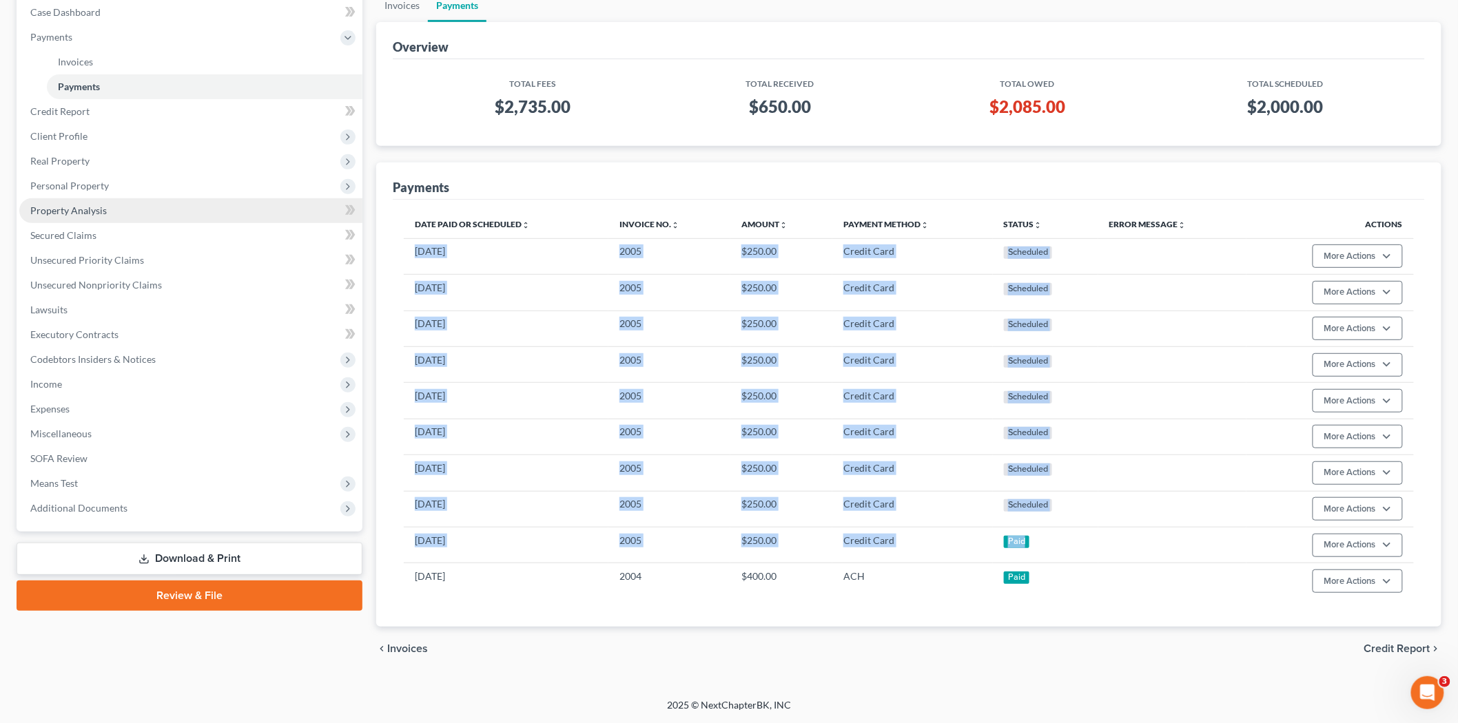
click at [91, 207] on span "Property Analysis" at bounding box center [68, 211] width 76 height 12
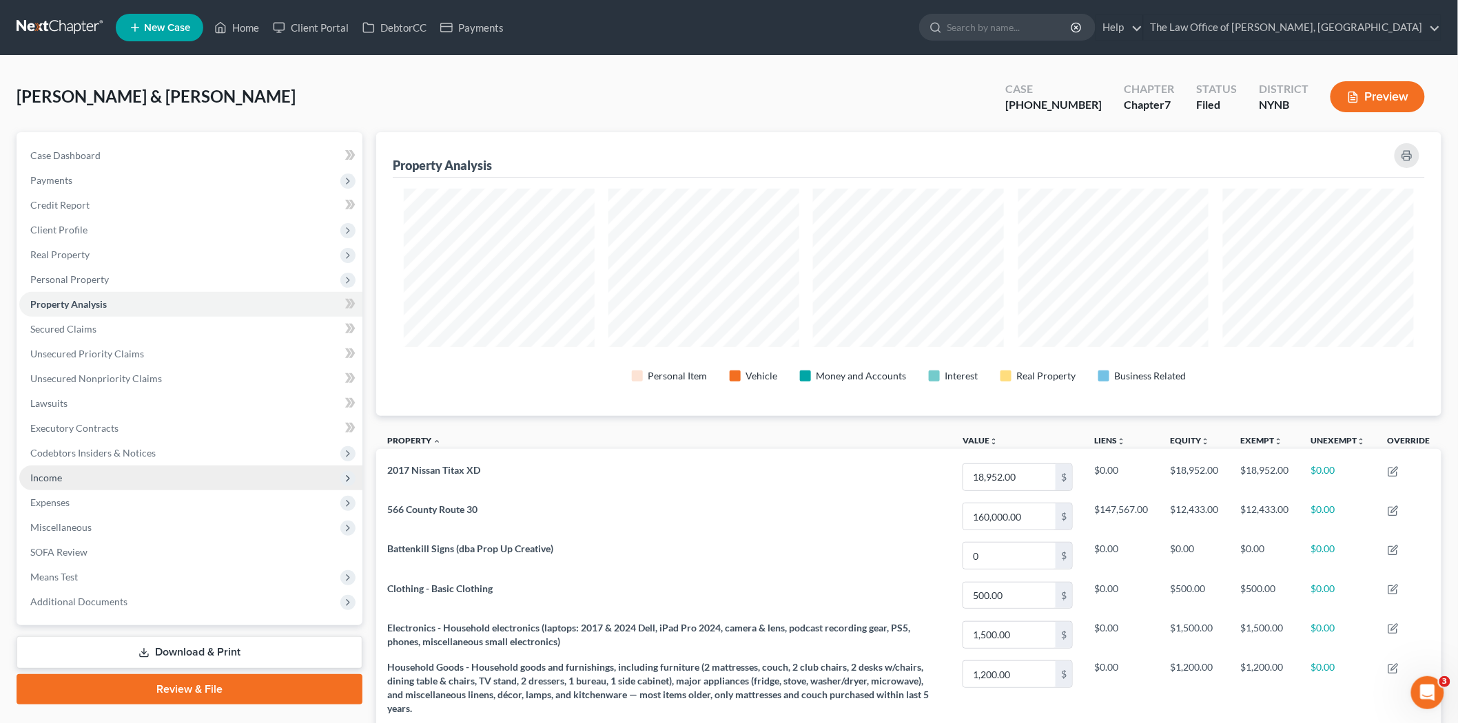
click at [61, 475] on span "Income" at bounding box center [46, 478] width 32 height 12
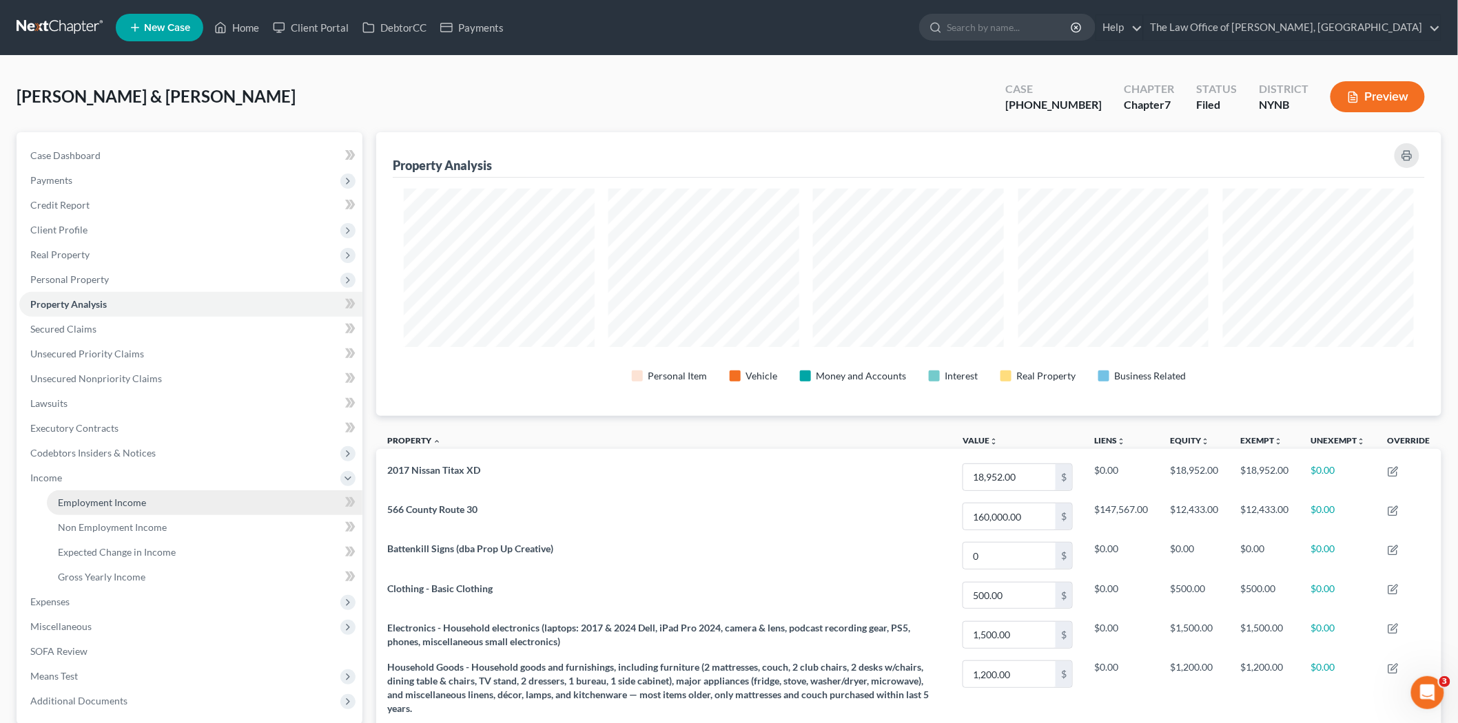
click at [71, 492] on link "Employment Income" at bounding box center [204, 502] width 315 height 25
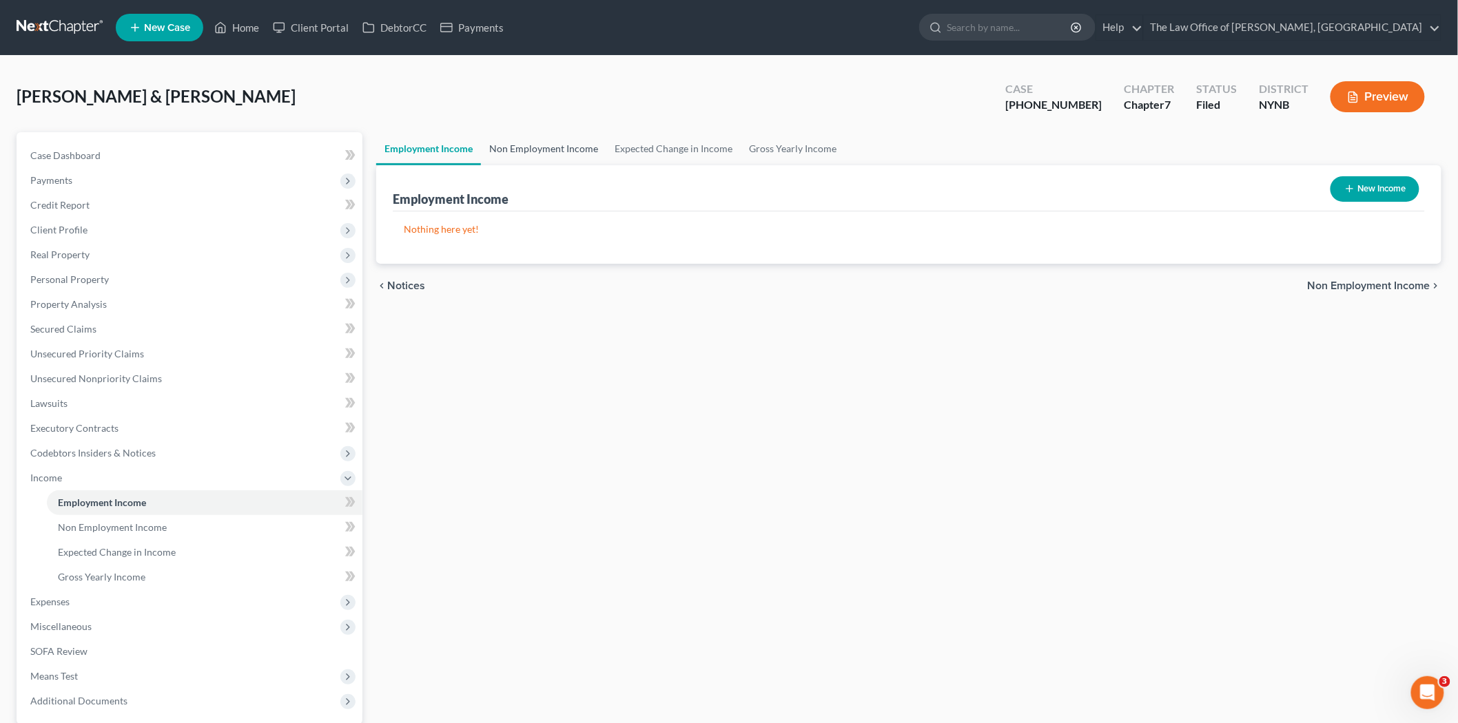
click at [532, 141] on link "Non Employment Income" at bounding box center [543, 148] width 125 height 33
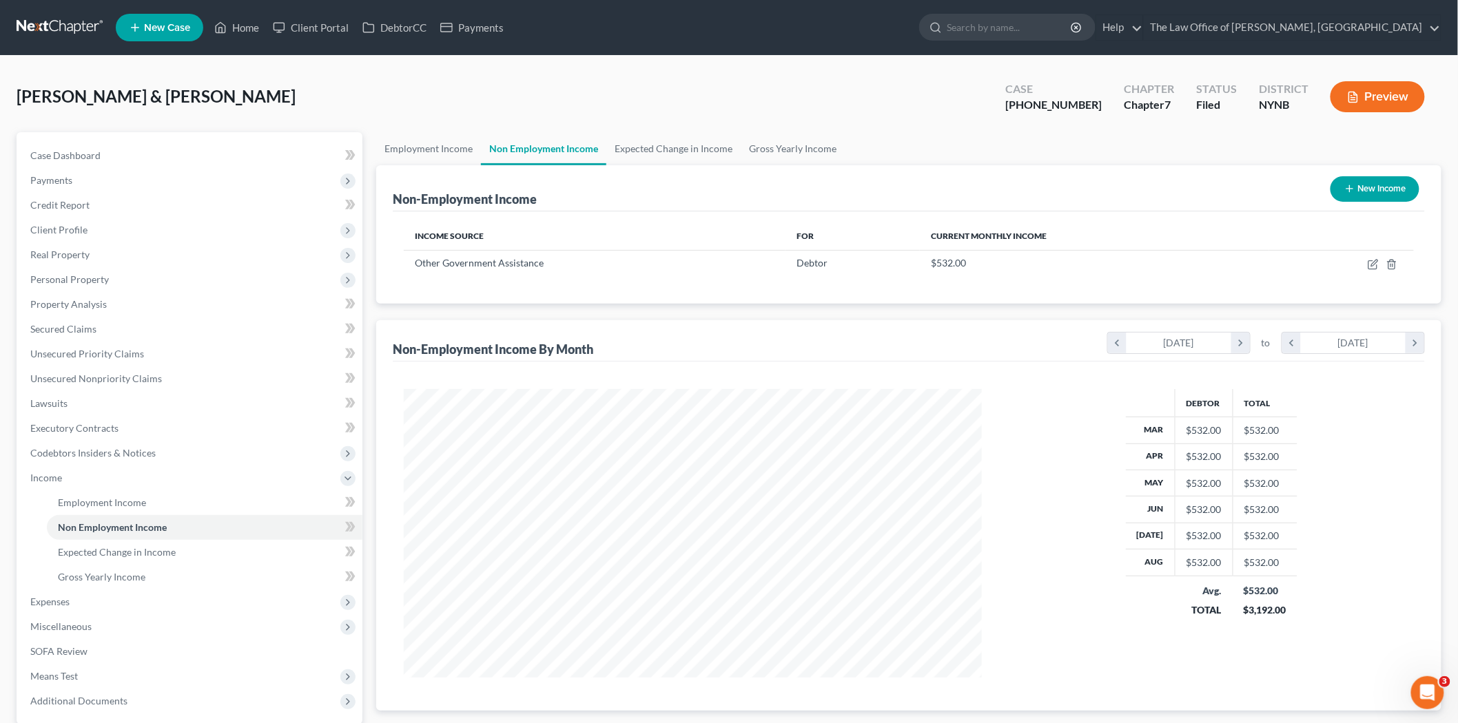
scroll to position [288, 605]
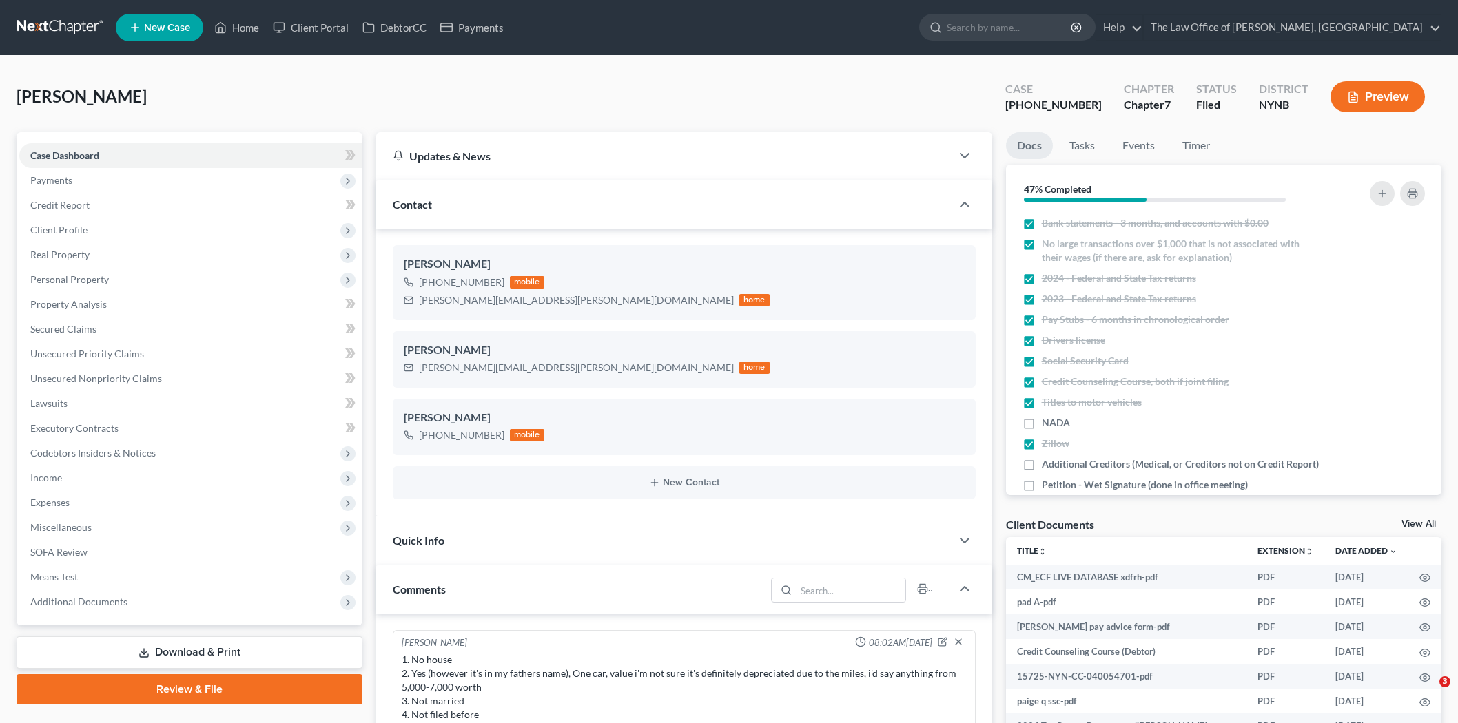
select select "0"
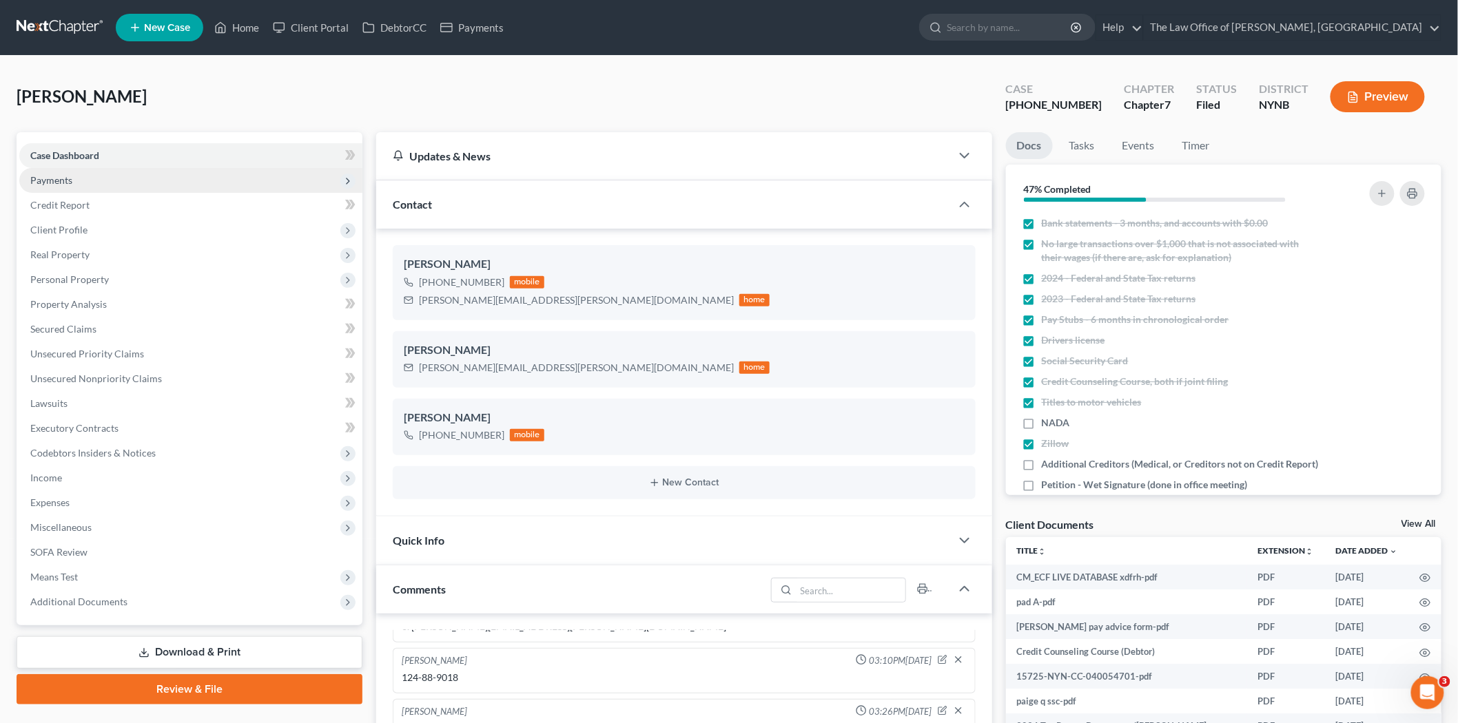
click at [85, 183] on span "Payments" at bounding box center [190, 180] width 343 height 25
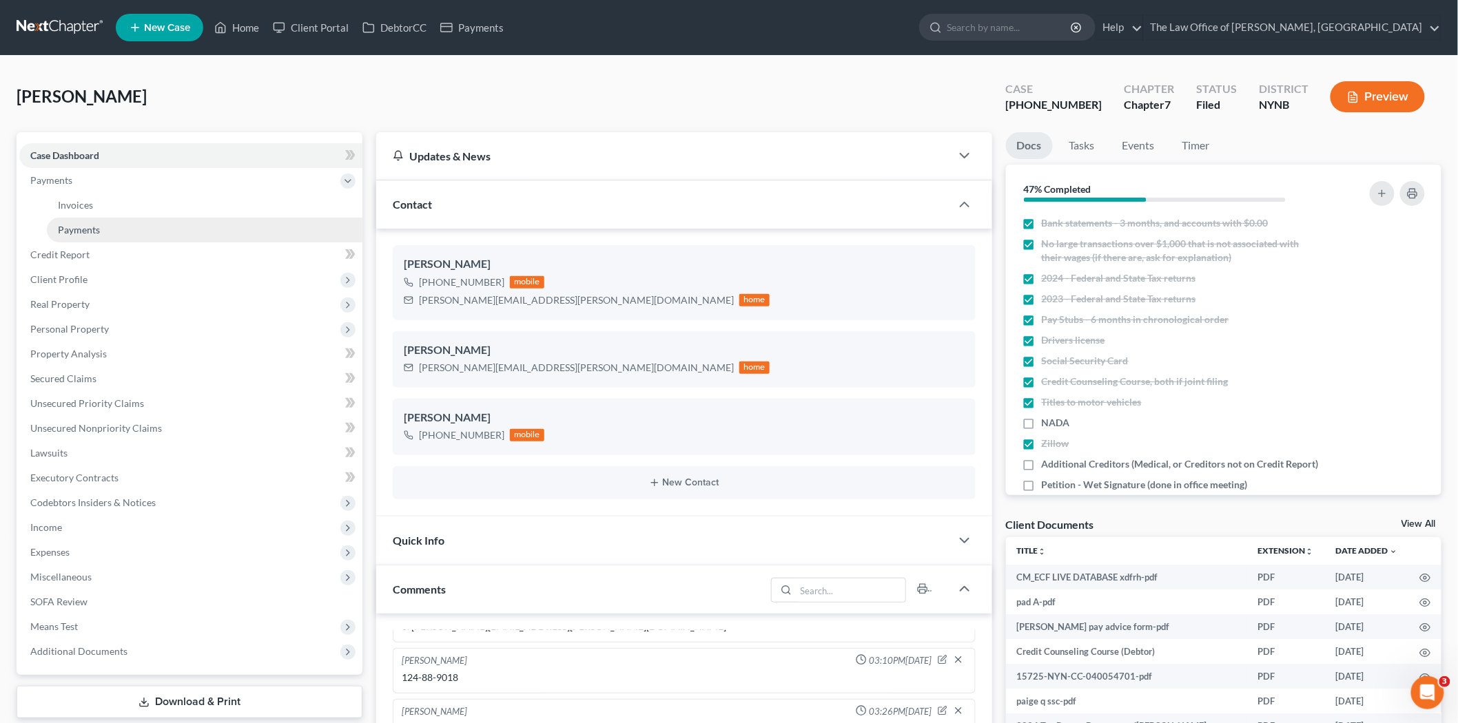
click at [92, 225] on span "Payments" at bounding box center [79, 230] width 42 height 12
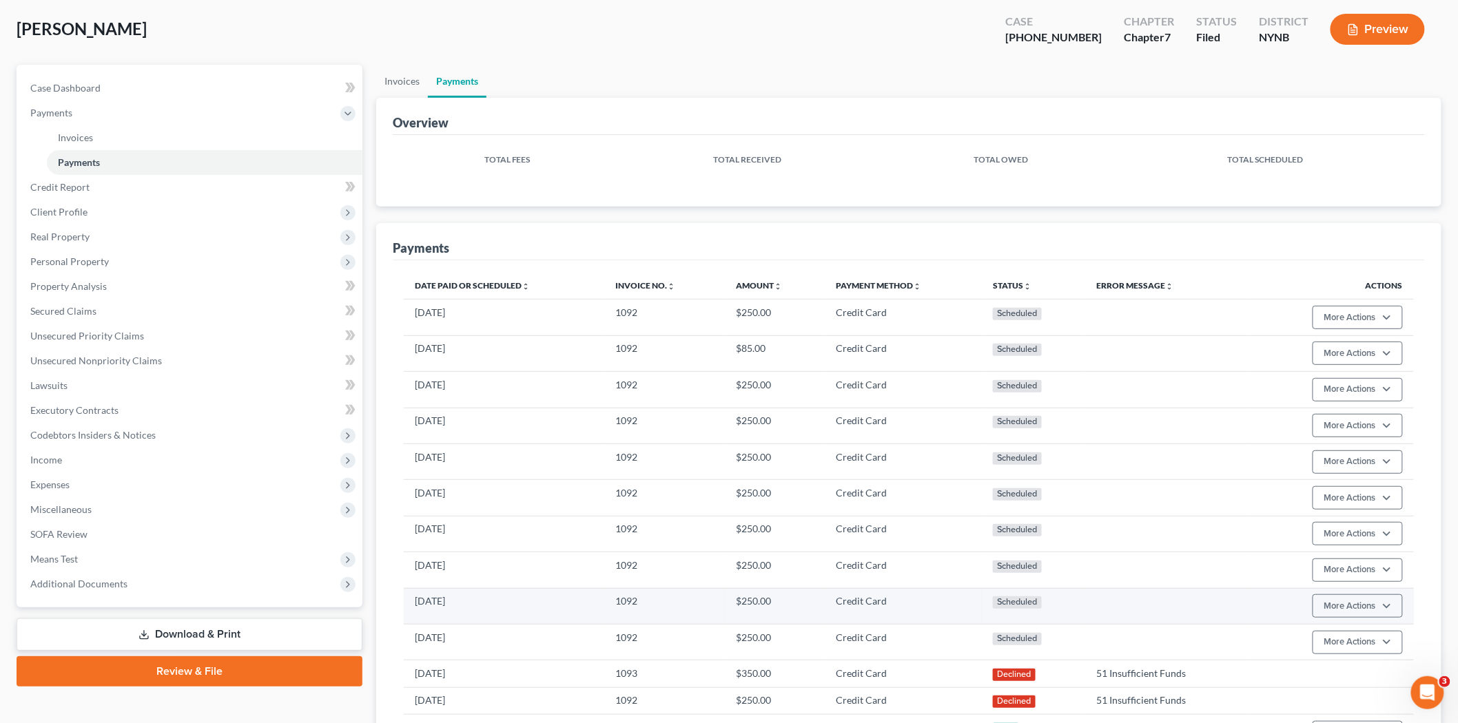
scroll to position [219, 0]
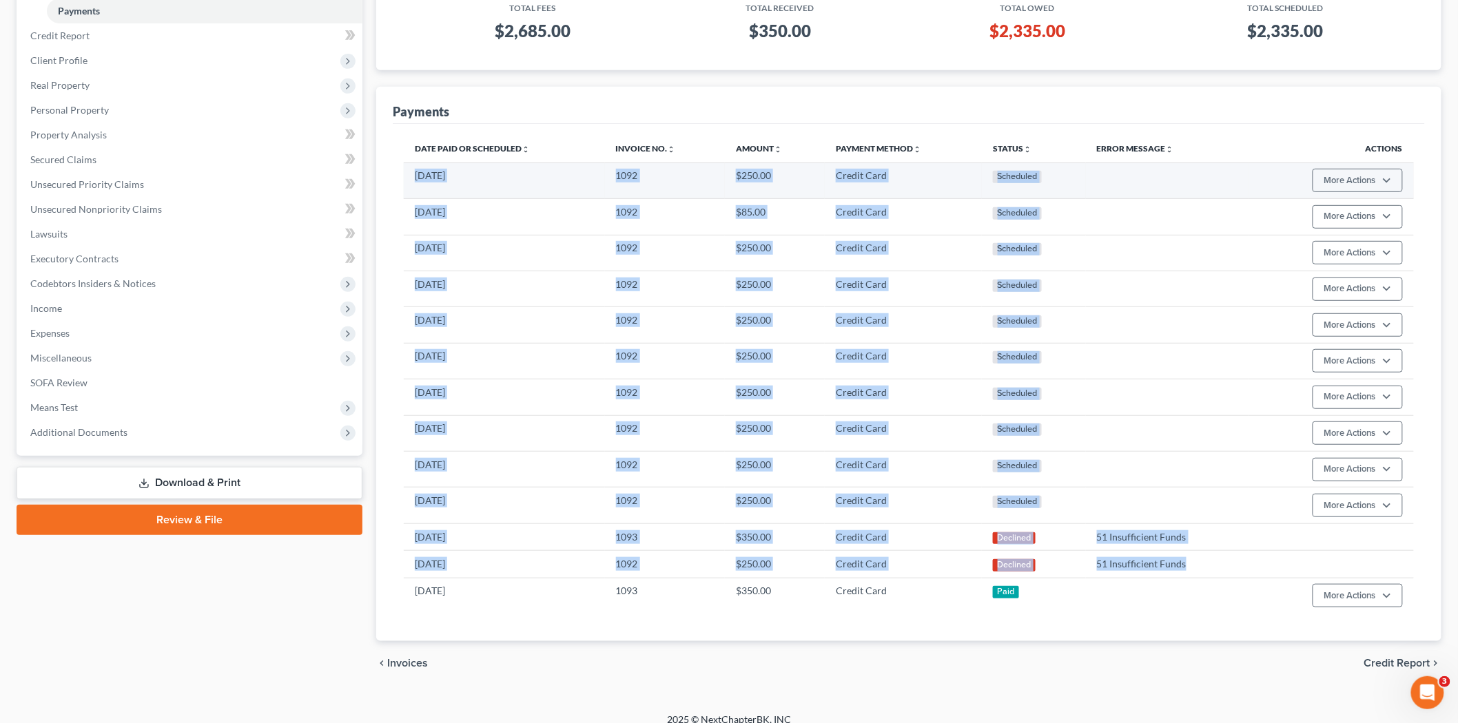
drag, startPoint x: 1207, startPoint y: 567, endPoint x: 443, endPoint y: 191, distance: 852.1
click at [413, 191] on tbody "07/04/2026 1092 $250.00 Credit Card Scheduled More Actions Cancel Edit Payment …" at bounding box center [909, 388] width 1010 height 451
copy tbody "07/04/2026 1092 $250.00 Credit Card Scheduled More Actions Cancel Edit Payment …"
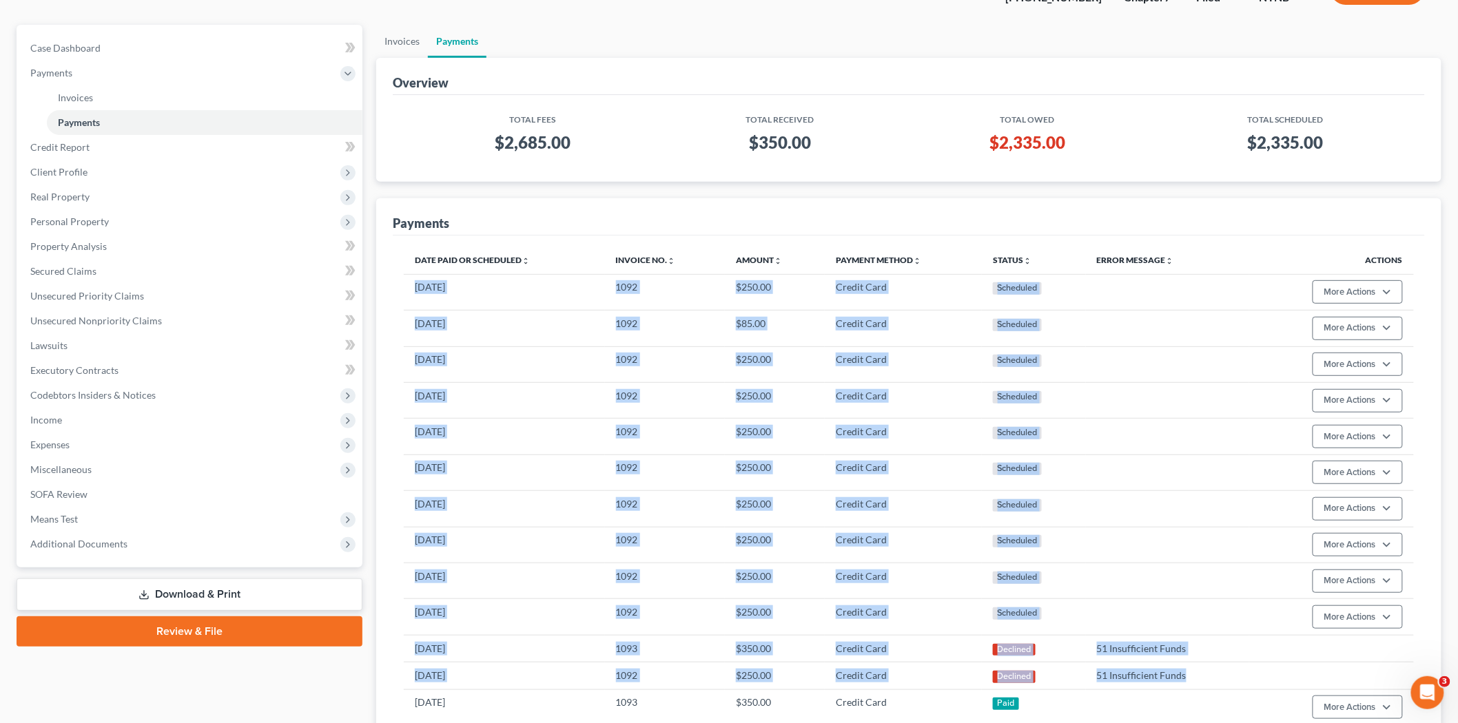
scroll to position [0, 0]
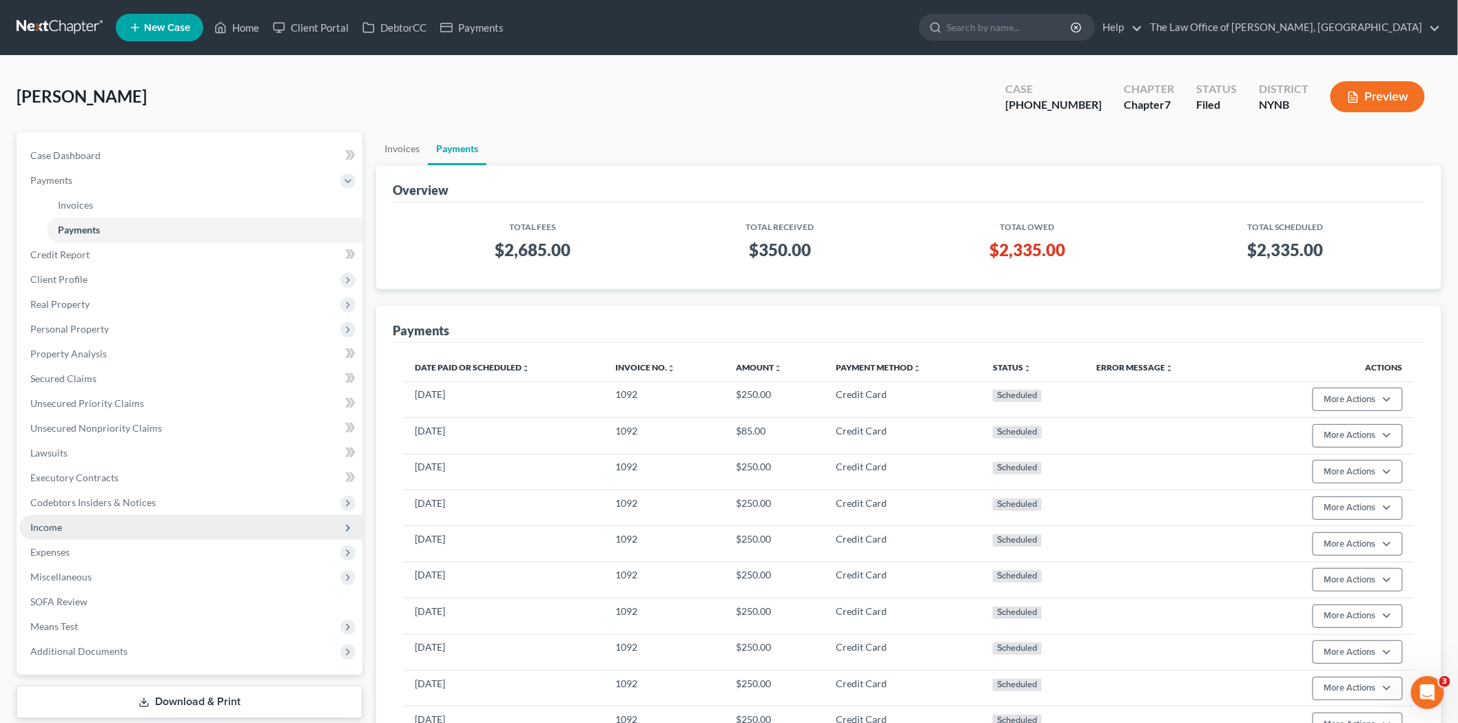
click at [54, 530] on span "Income" at bounding box center [46, 527] width 32 height 12
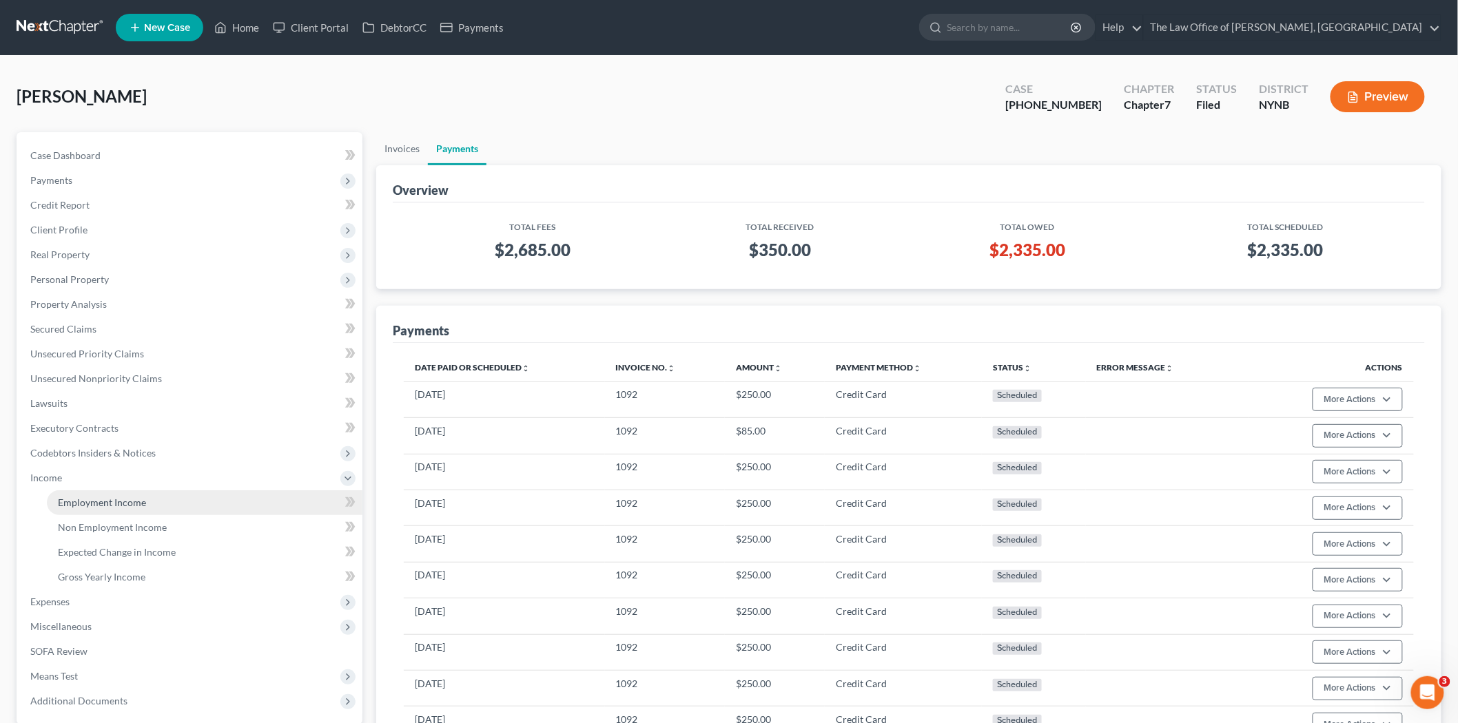
click at [92, 512] on link "Employment Income" at bounding box center [204, 502] width 315 height 25
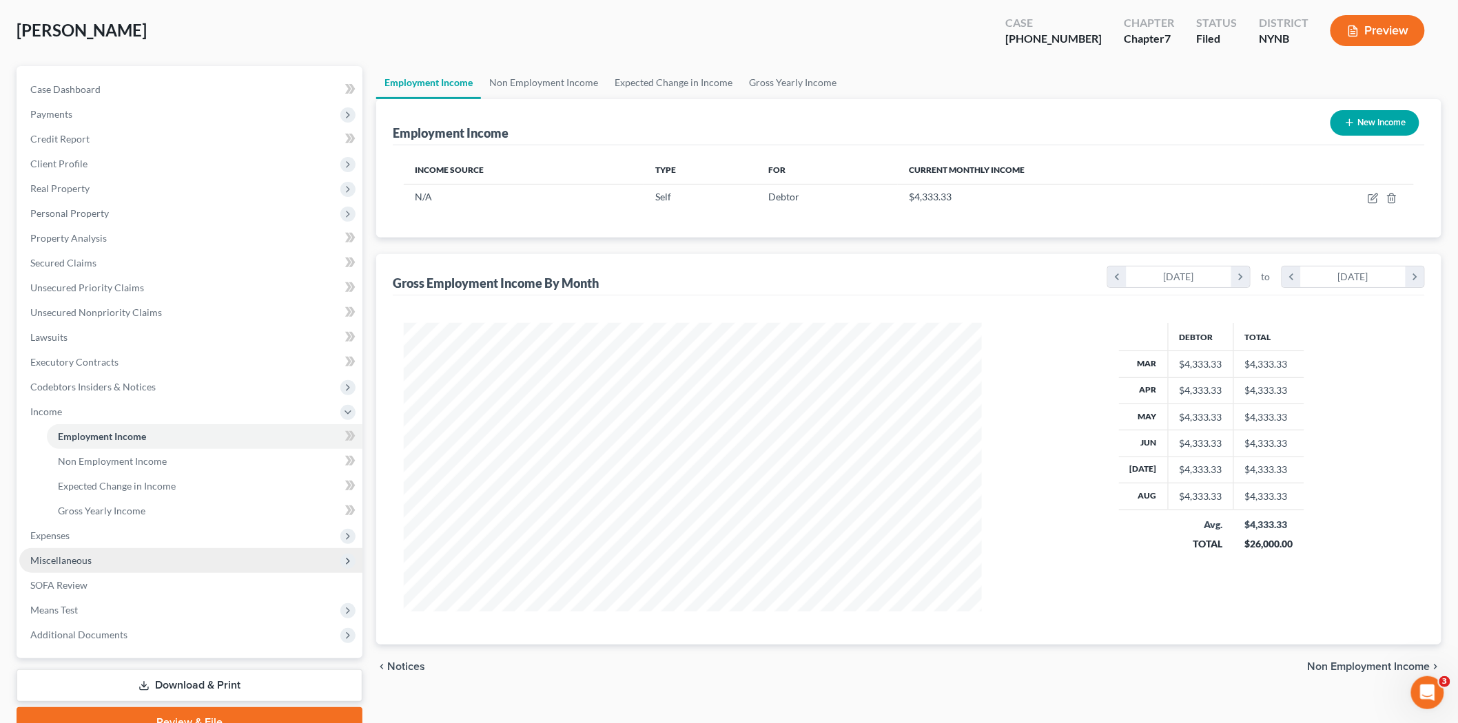
scroll to position [132, 0]
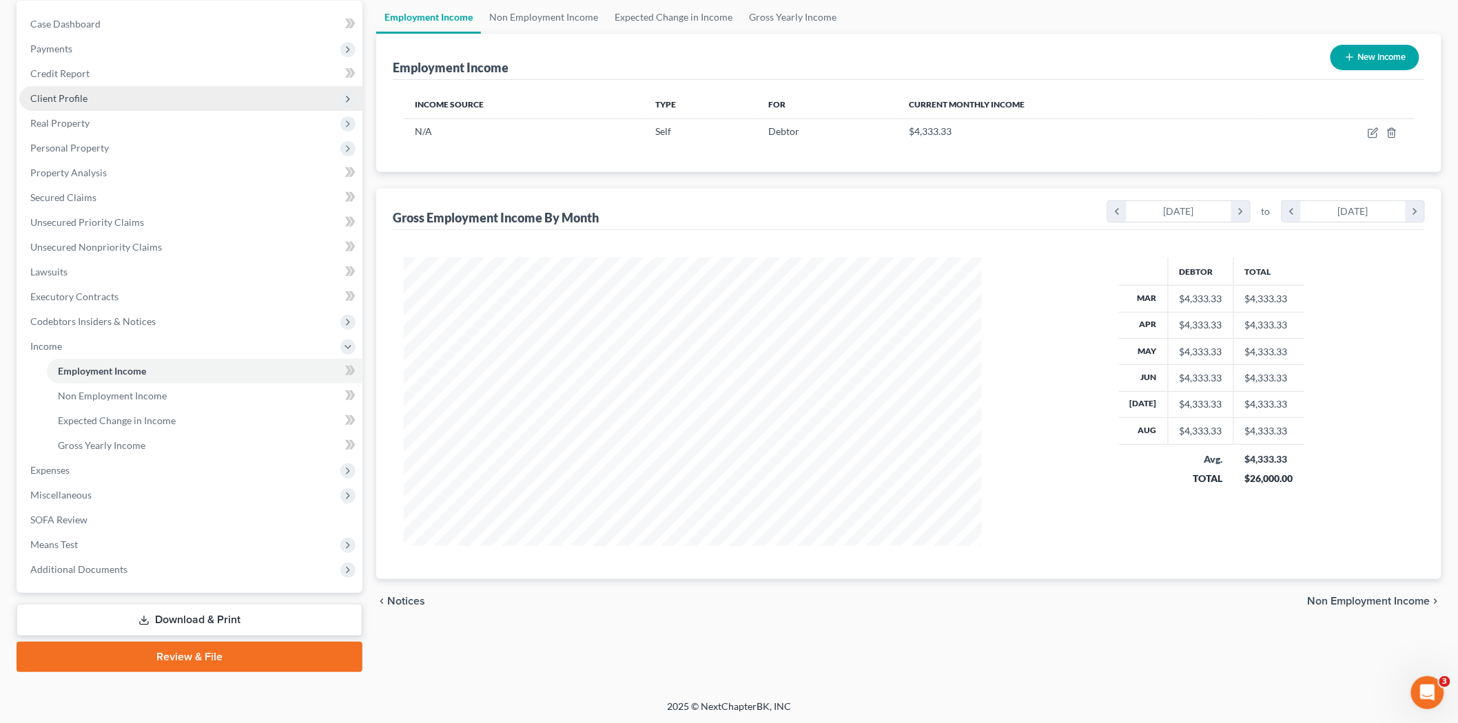
click at [71, 92] on span "Client Profile" at bounding box center [58, 98] width 57 height 12
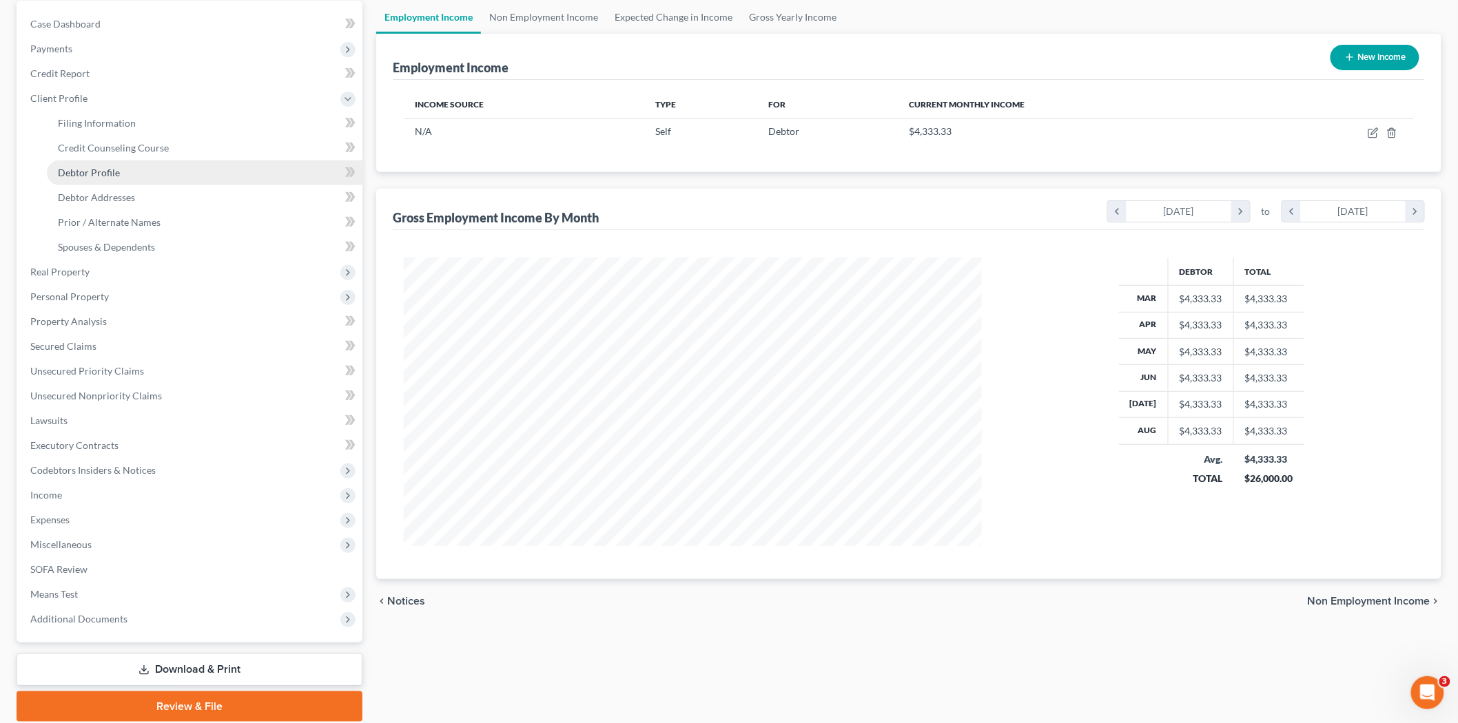
click at [108, 176] on span "Debtor Profile" at bounding box center [89, 173] width 62 height 12
select select "0"
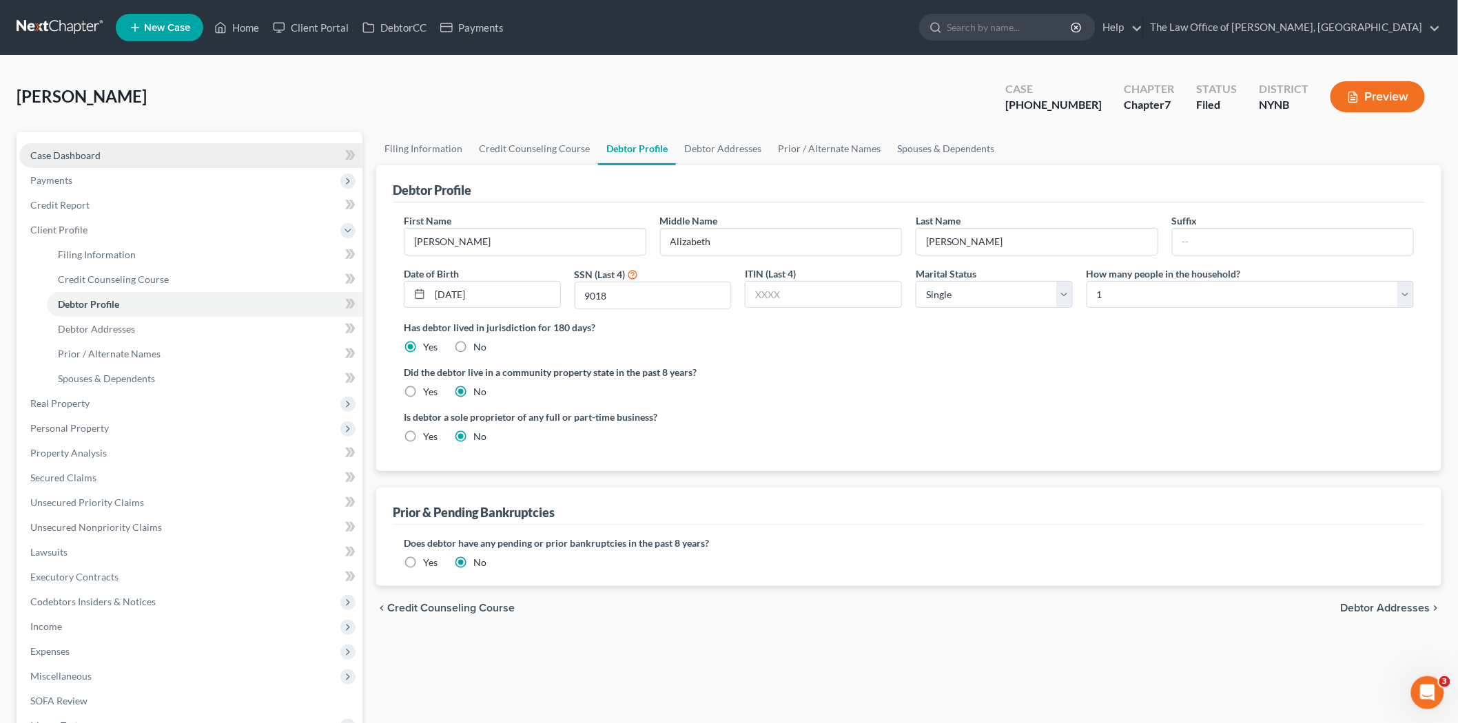
click at [94, 158] on span "Case Dashboard" at bounding box center [65, 155] width 70 height 12
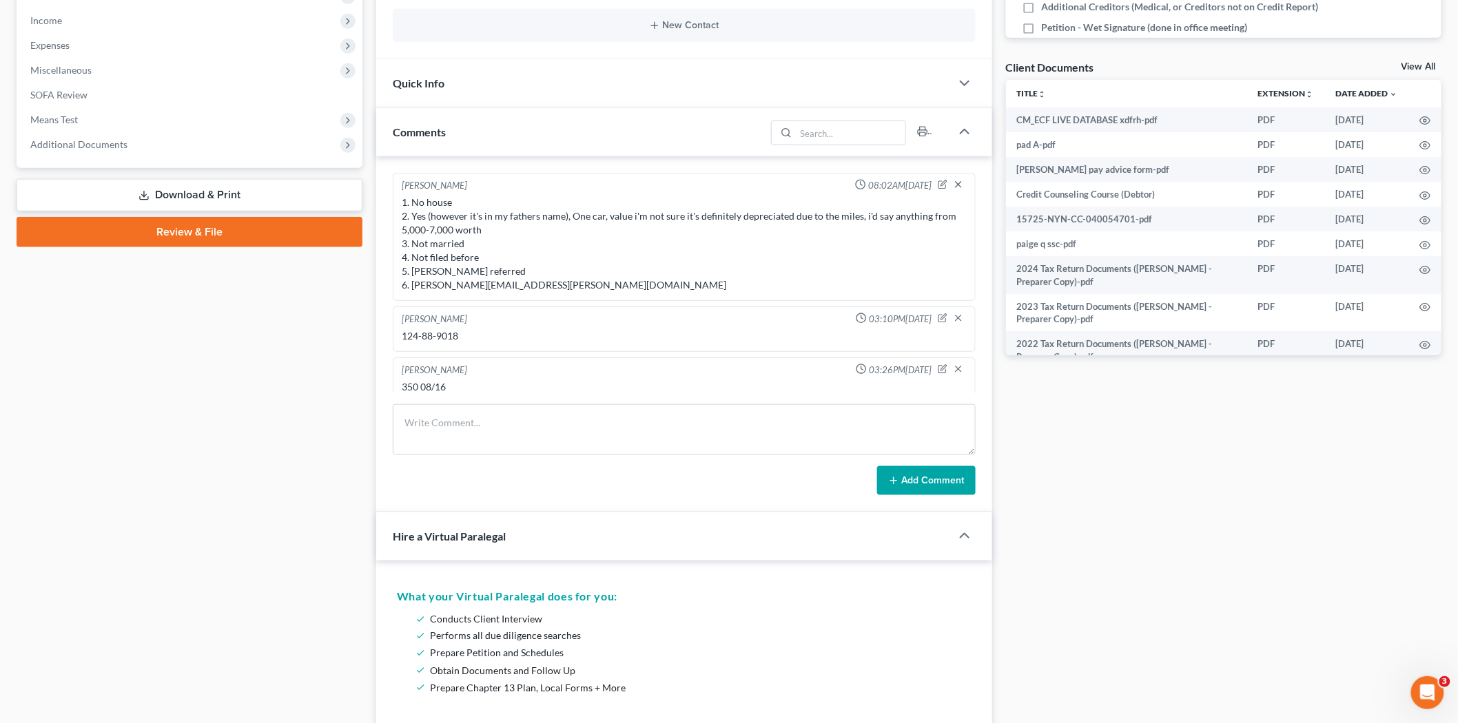
scroll to position [459, 0]
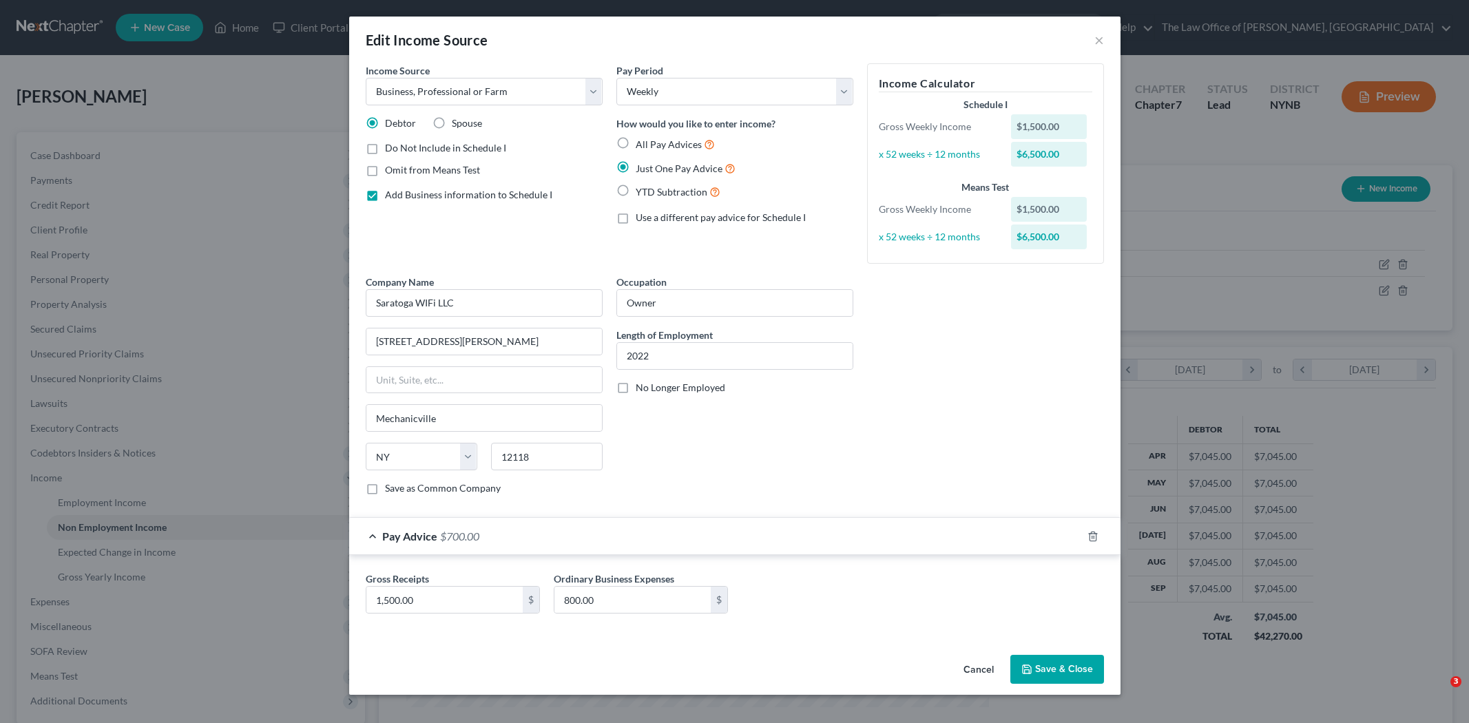
select select "10"
select select "3"
select select "35"
click at [1103, 36] on button "×" at bounding box center [1100, 40] width 10 height 17
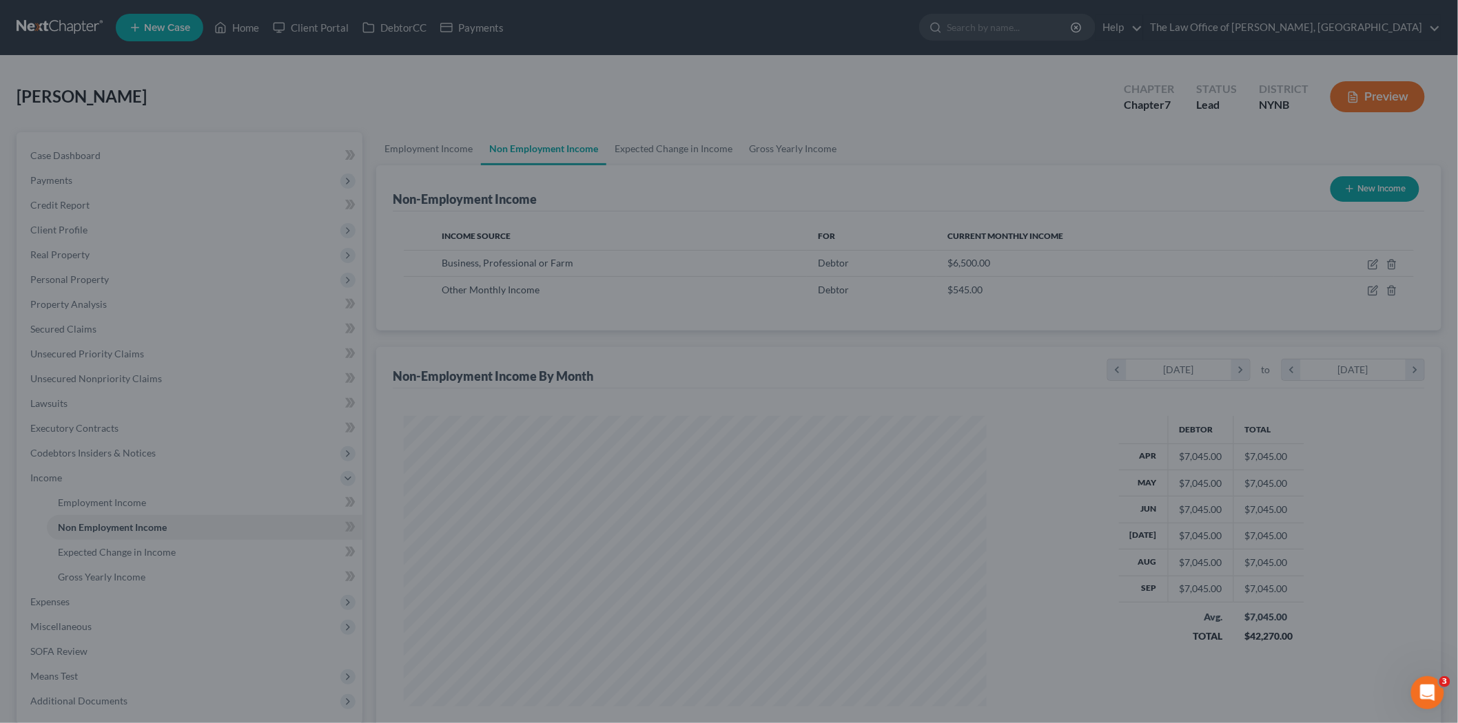
scroll to position [688513, 688196]
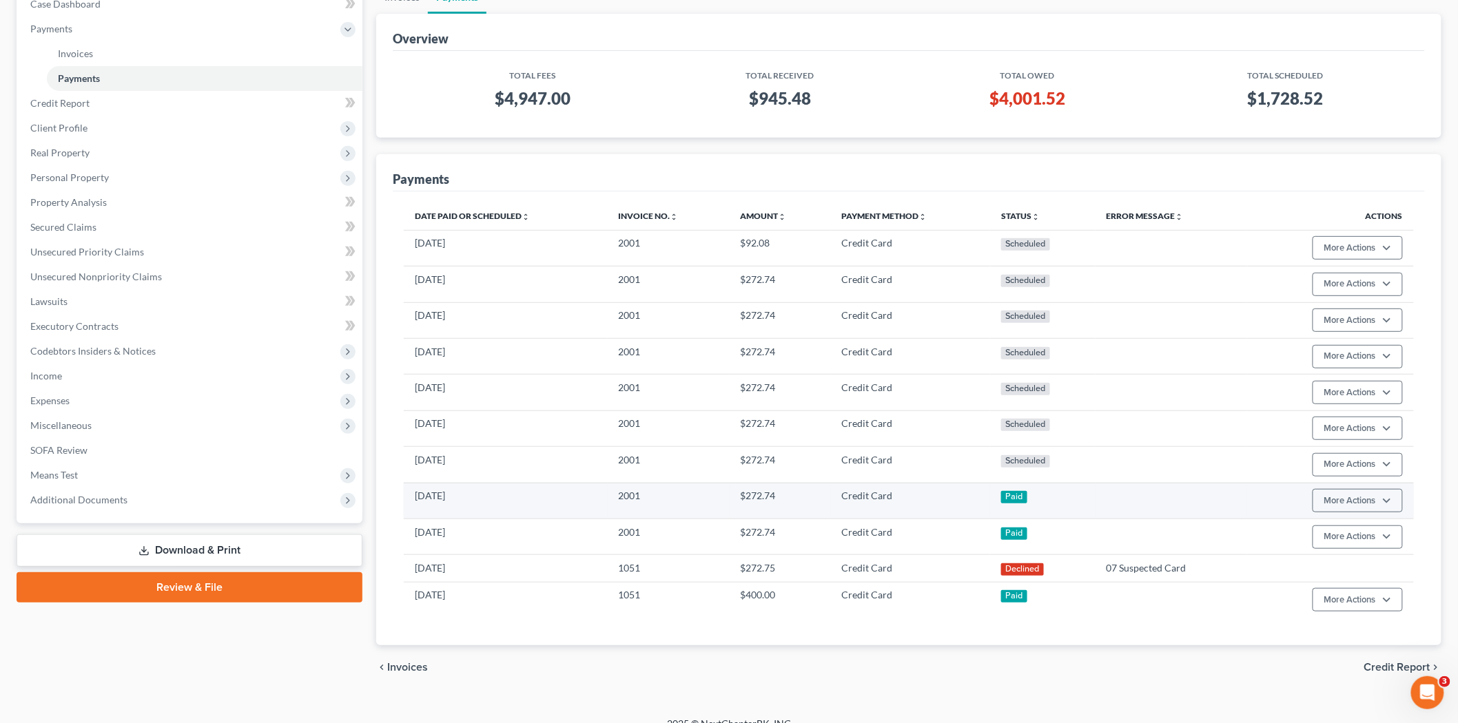
scroll to position [153, 0]
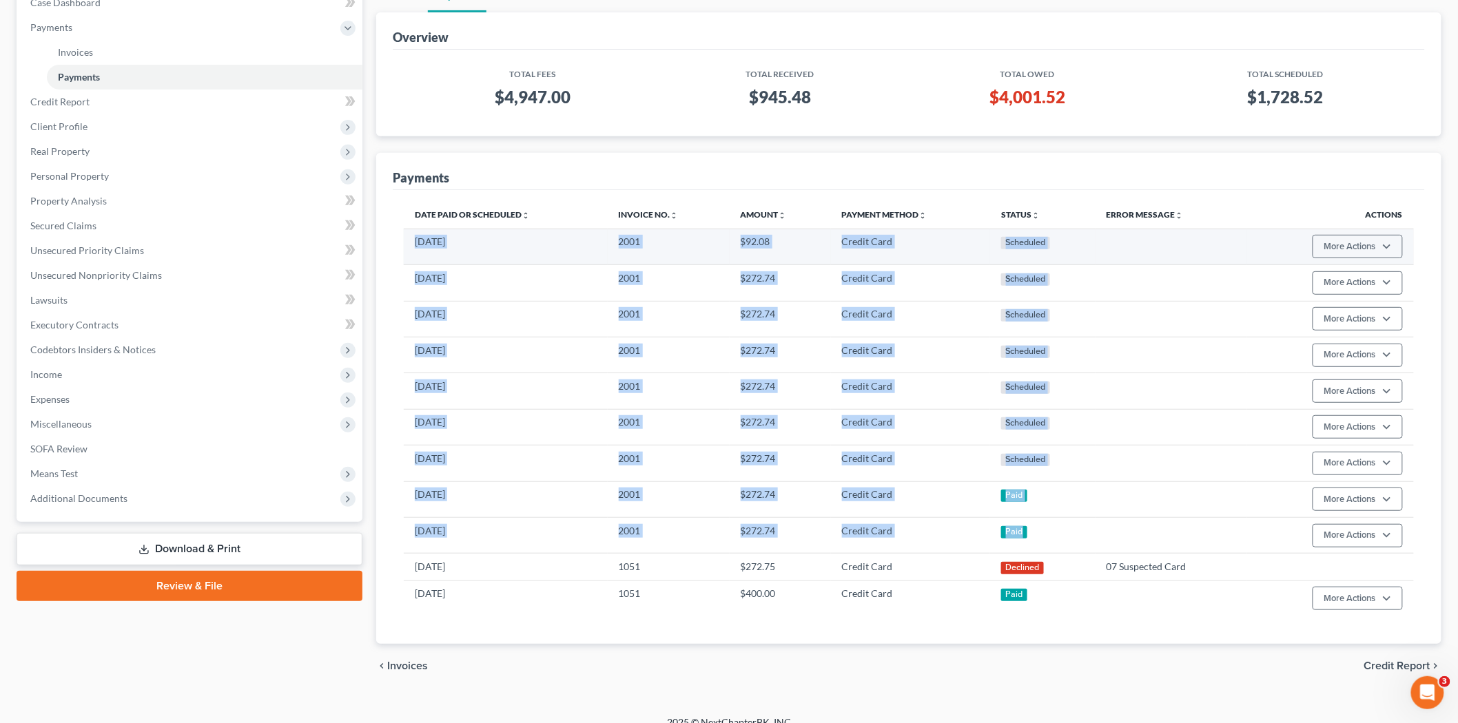
drag, startPoint x: 1044, startPoint y: 532, endPoint x: 412, endPoint y: 250, distance: 691.9
click at [412, 250] on tbody "[DATE] 2001 $92.08 Credit Card Scheduled More Actions Cancel Edit Payment Plan …" at bounding box center [909, 423] width 1010 height 388
copy tbody "[DATE] 2001 $92.08 Credit Card Scheduled More Actions Cancel Edit Payment Plan …"
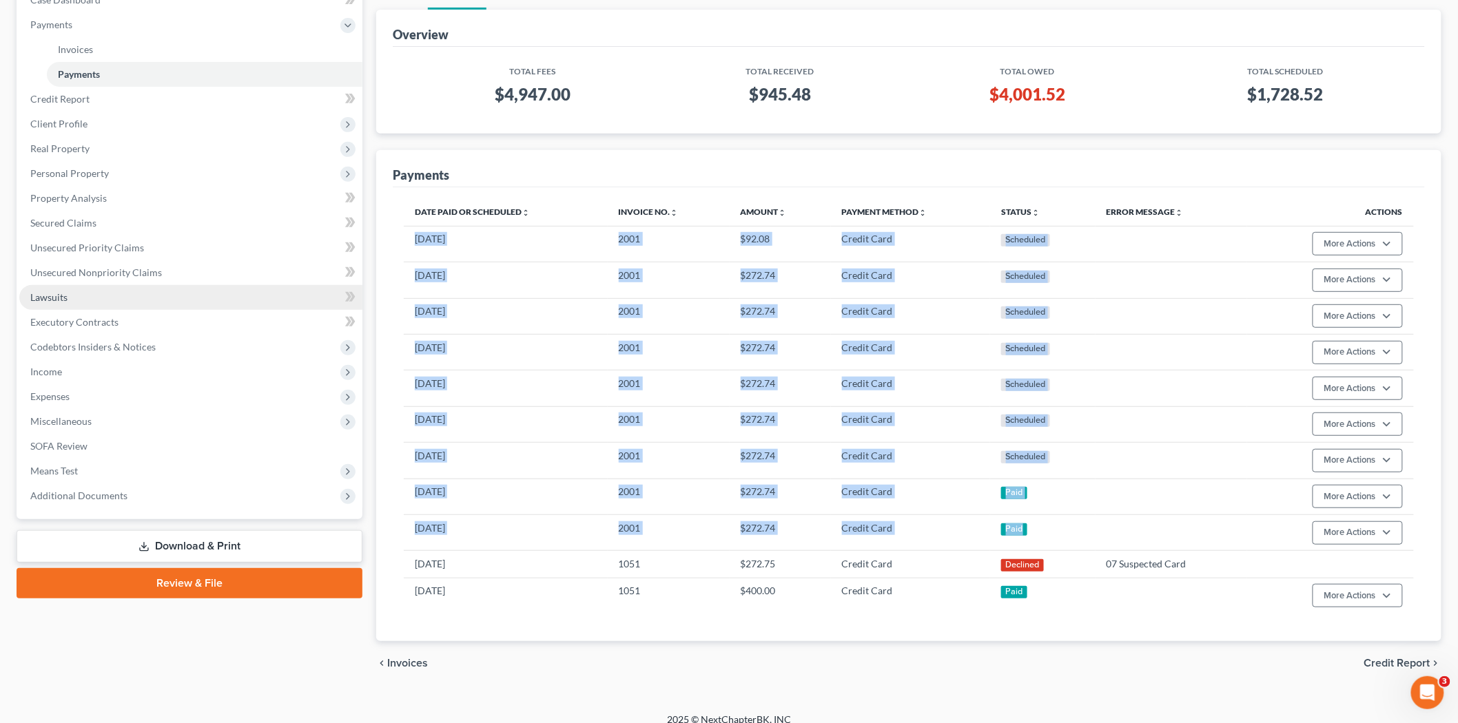
scroll to position [171, 0]
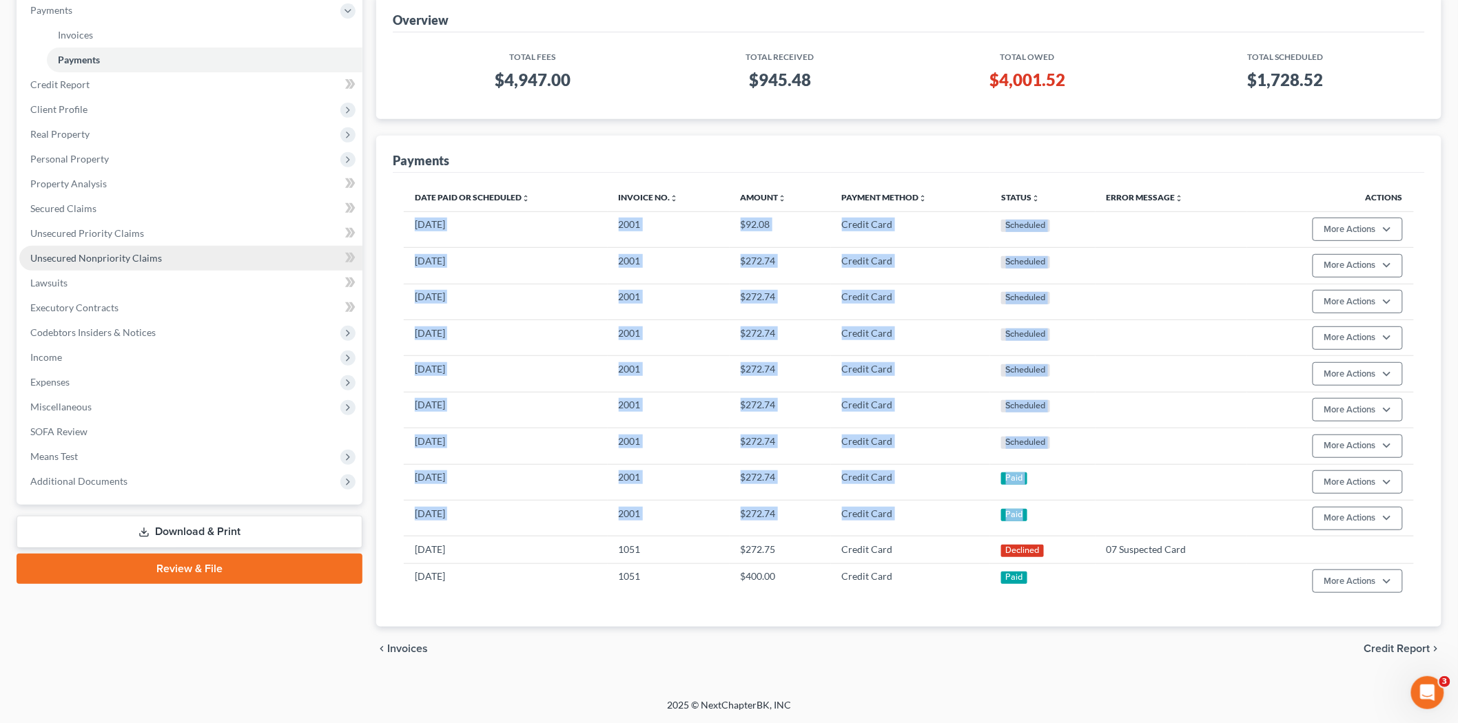
click at [225, 265] on link "Unsecured Nonpriority Claims" at bounding box center [190, 258] width 343 height 25
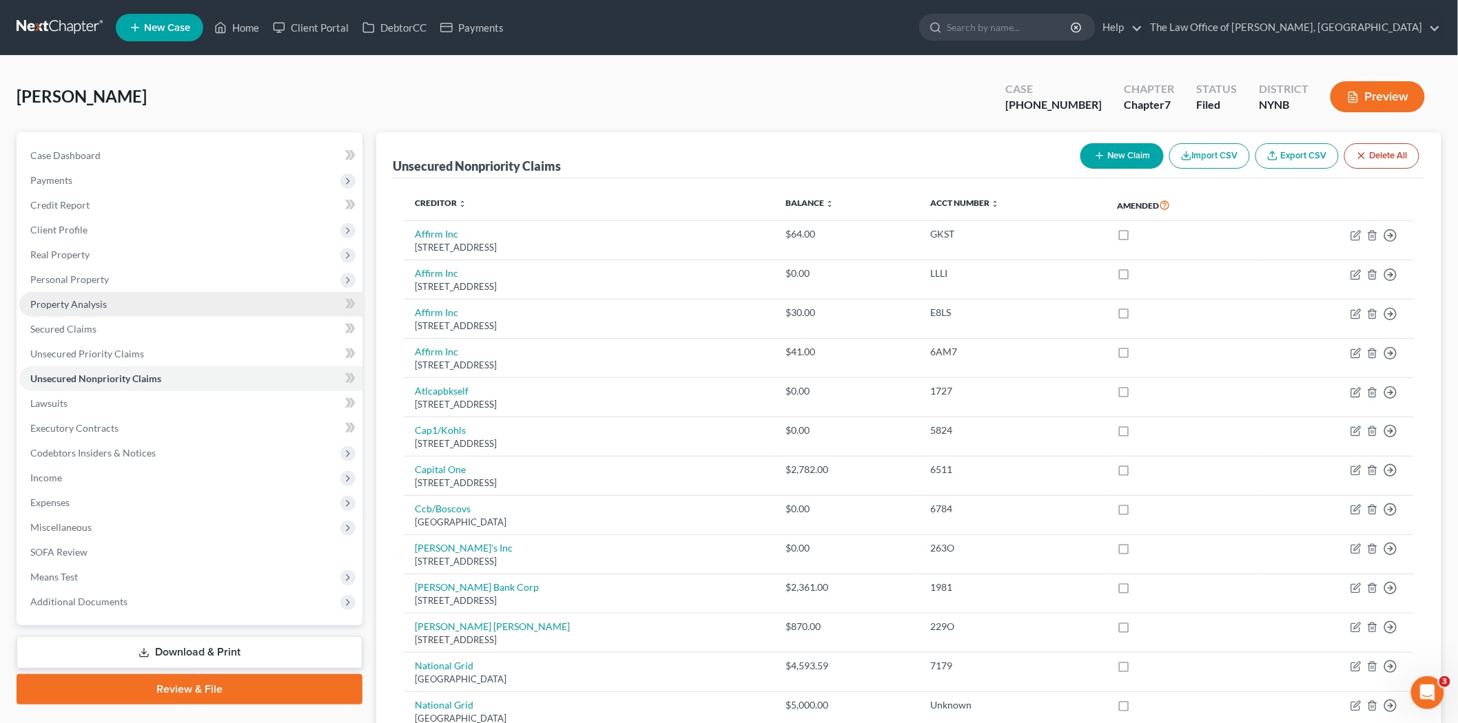
click at [73, 301] on span "Property Analysis" at bounding box center [68, 304] width 76 height 12
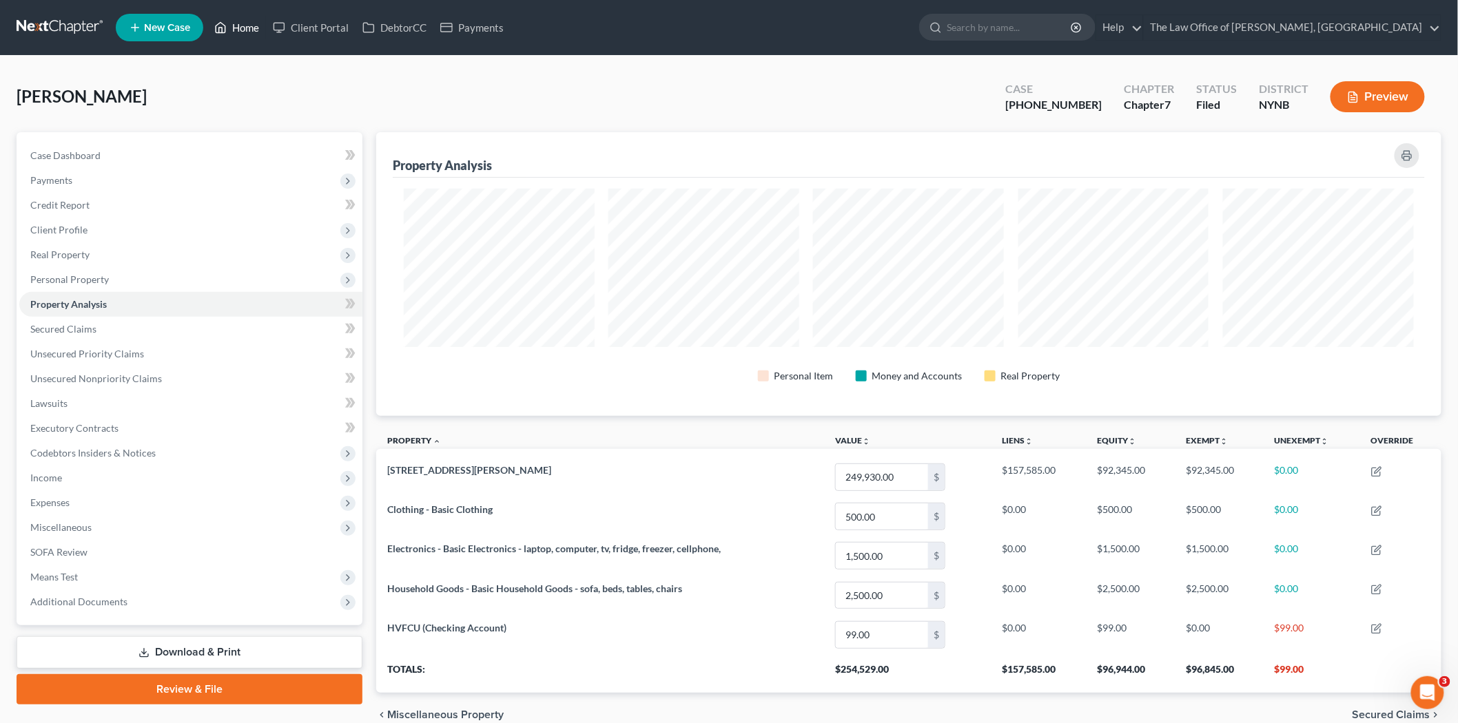
click at [250, 28] on link "Home" at bounding box center [236, 27] width 59 height 25
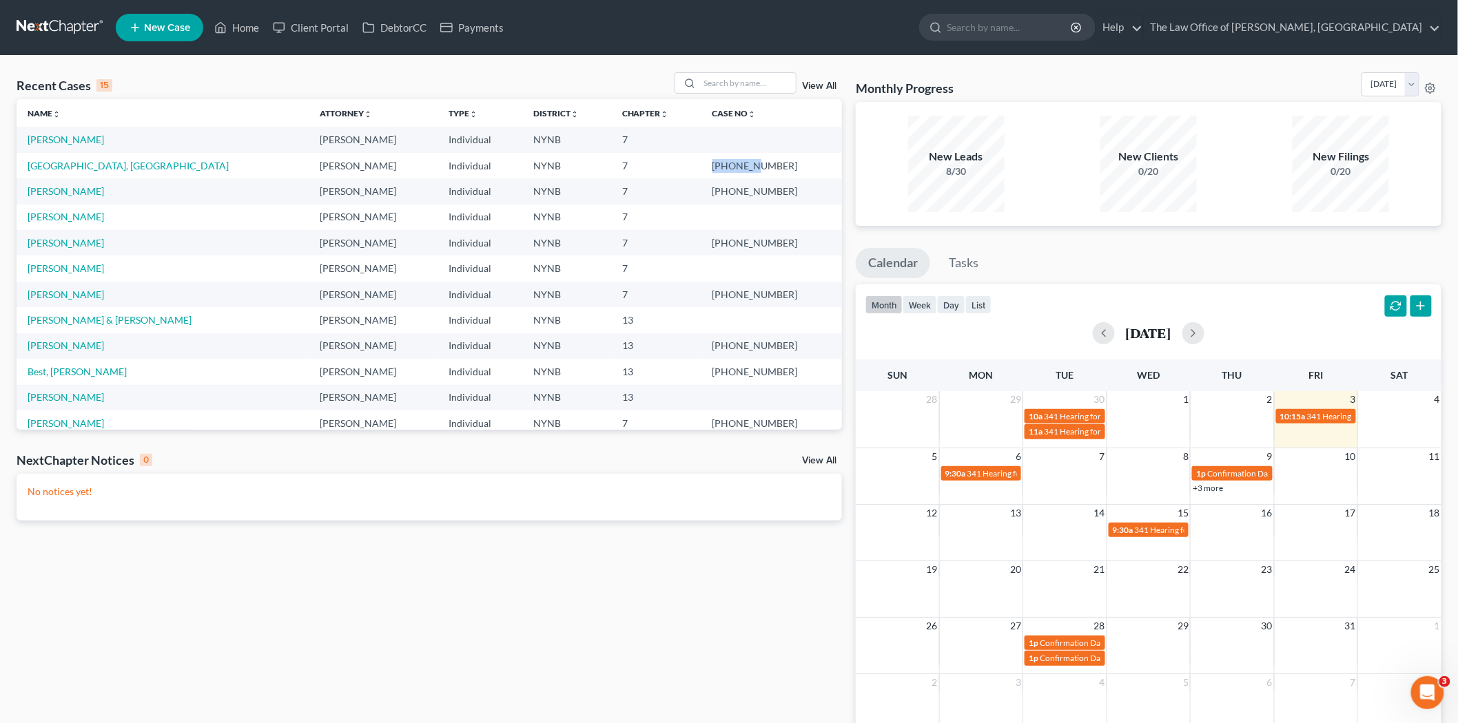
drag, startPoint x: 775, startPoint y: 163, endPoint x: 732, endPoint y: 163, distance: 42.7
click at [732, 163] on td "[PHONE_NUMBER]" at bounding box center [771, 165] width 141 height 25
copy td "25-11022"
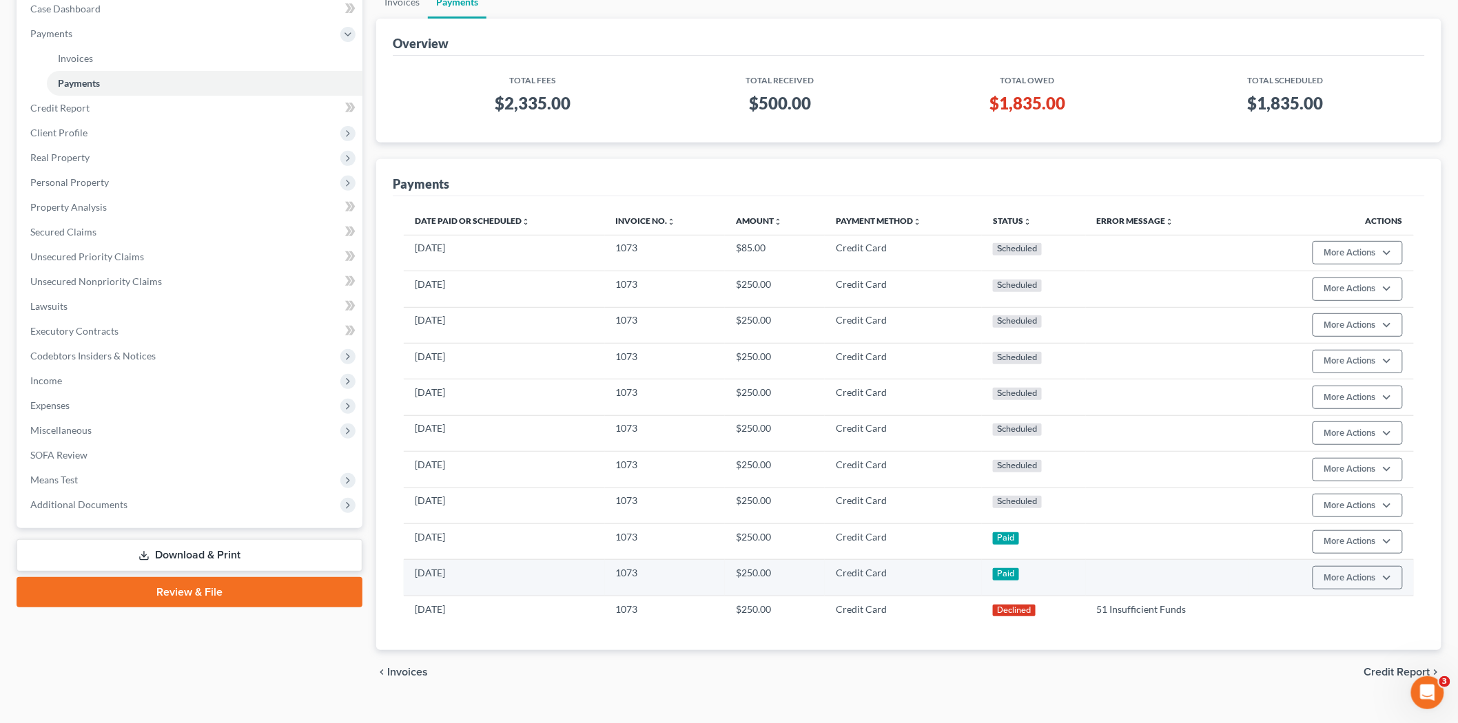
scroll to position [153, 0]
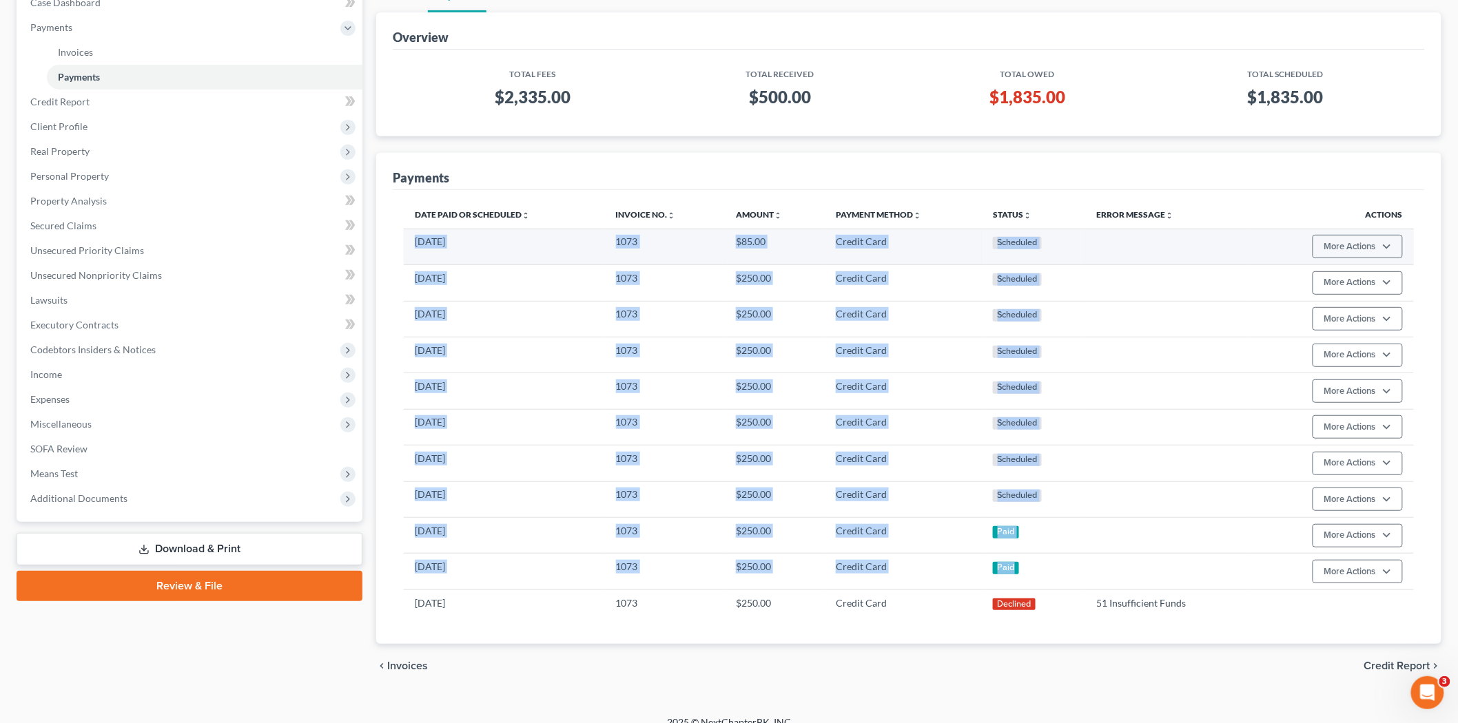
drag, startPoint x: 1038, startPoint y: 573, endPoint x: 406, endPoint y: 251, distance: 708.8
click at [406, 251] on tbody "[DATE] 1073 $85.00 Credit Card Scheduled More Actions Cancel Edit Payment Plan …" at bounding box center [909, 423] width 1010 height 388
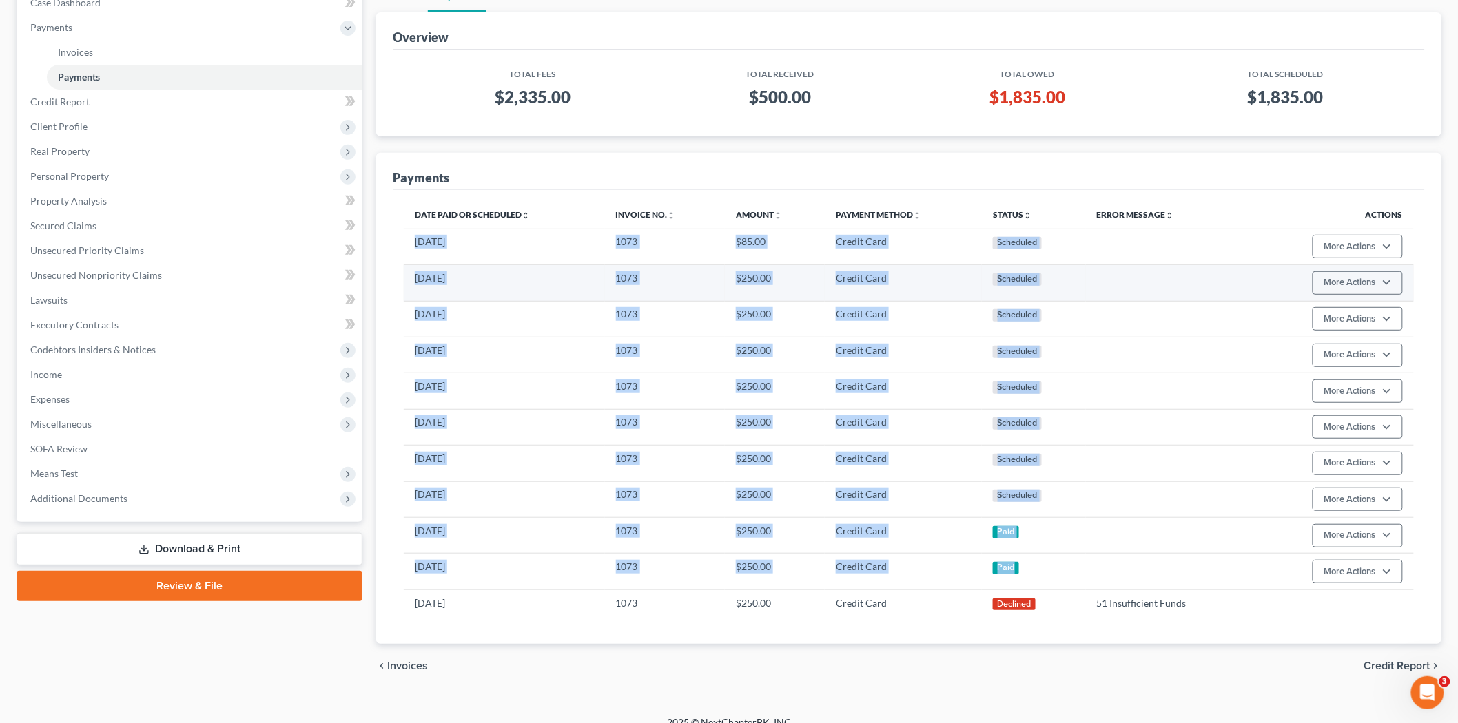
copy tbody "[DATE] 1073 $85.00 Credit Card Scheduled More Actions Cancel Edit Payment Plan …"
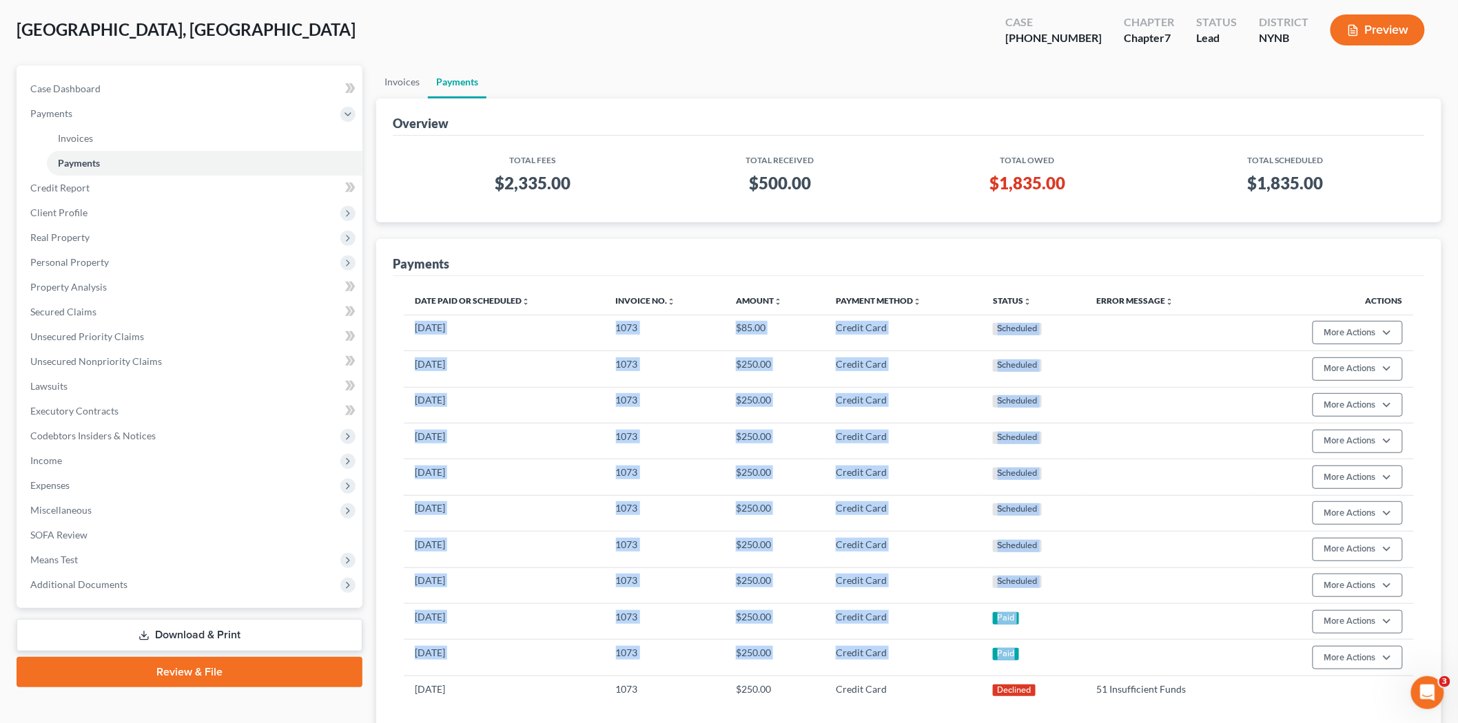
scroll to position [0, 0]
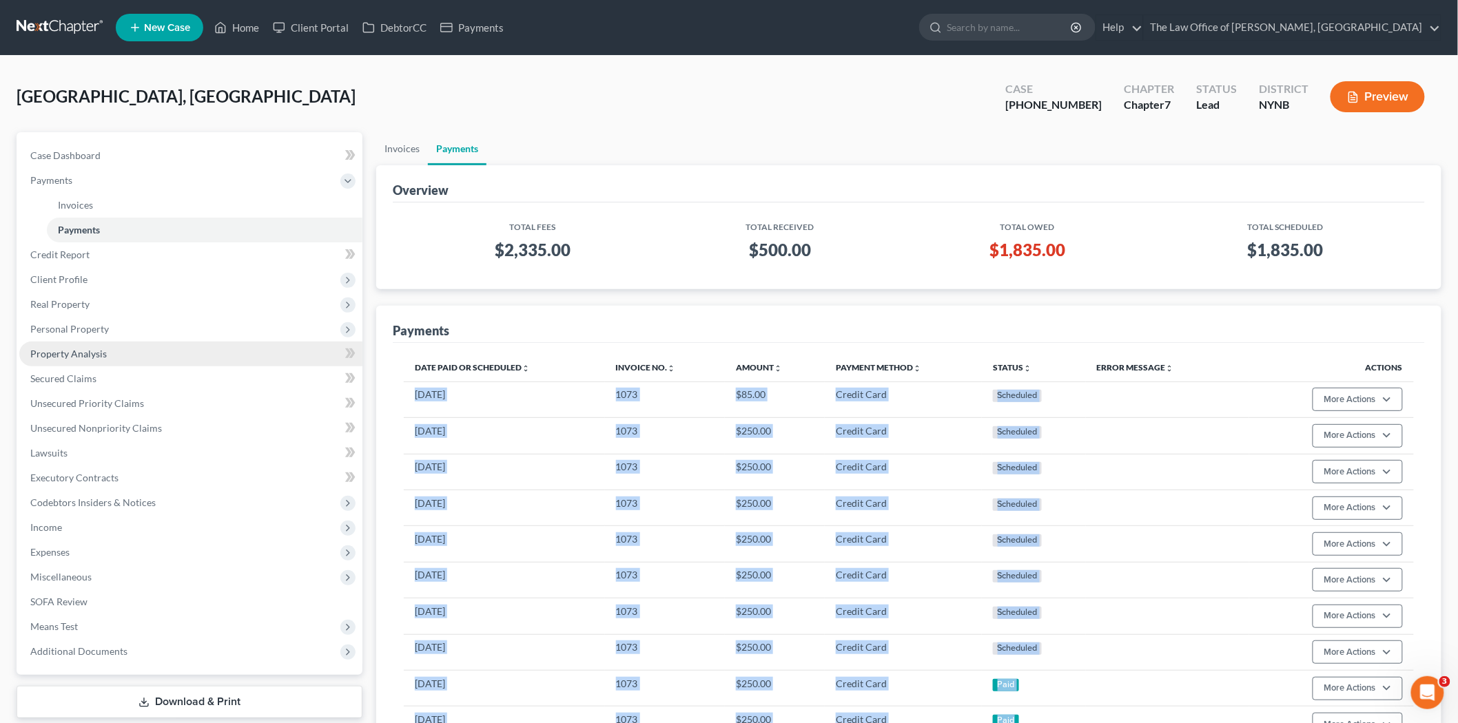
click at [84, 342] on link "Property Analysis" at bounding box center [190, 354] width 343 height 25
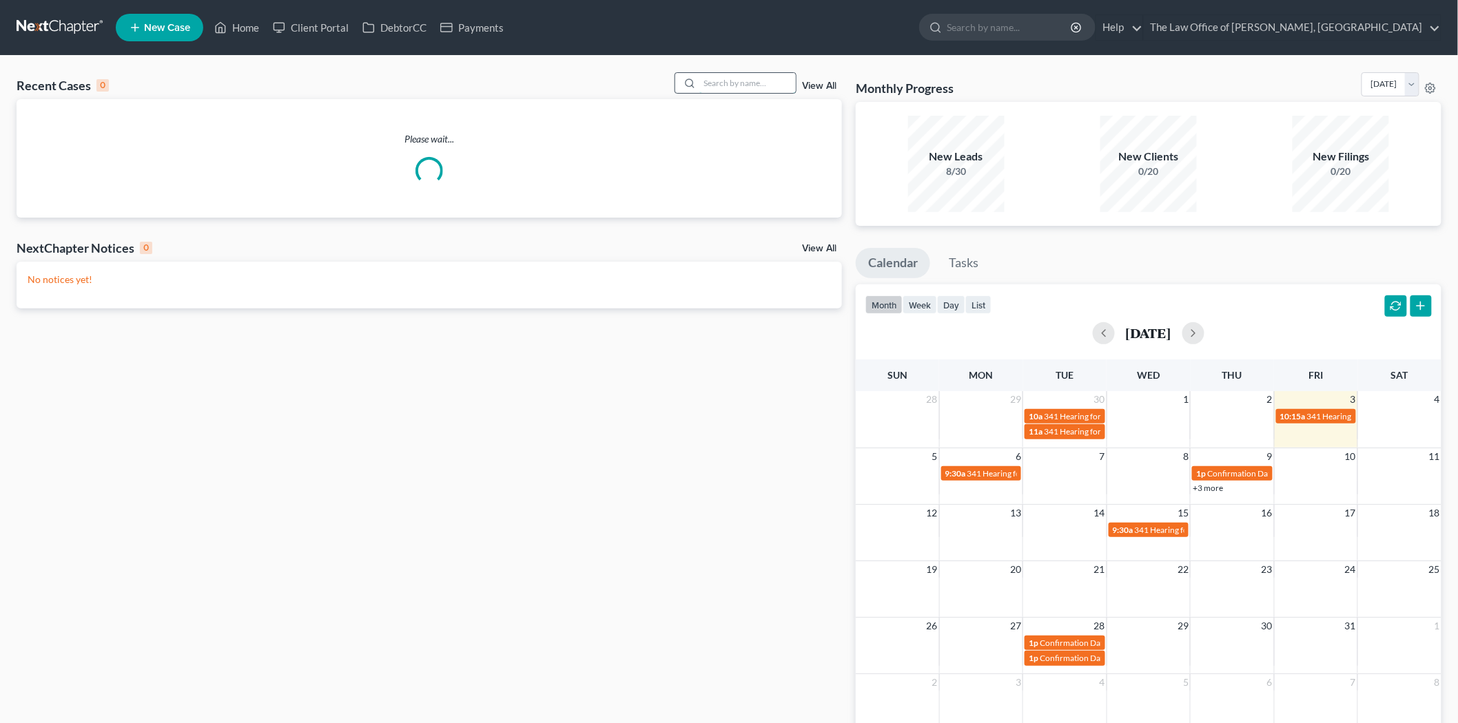
click at [711, 84] on input "search" at bounding box center [747, 83] width 96 height 20
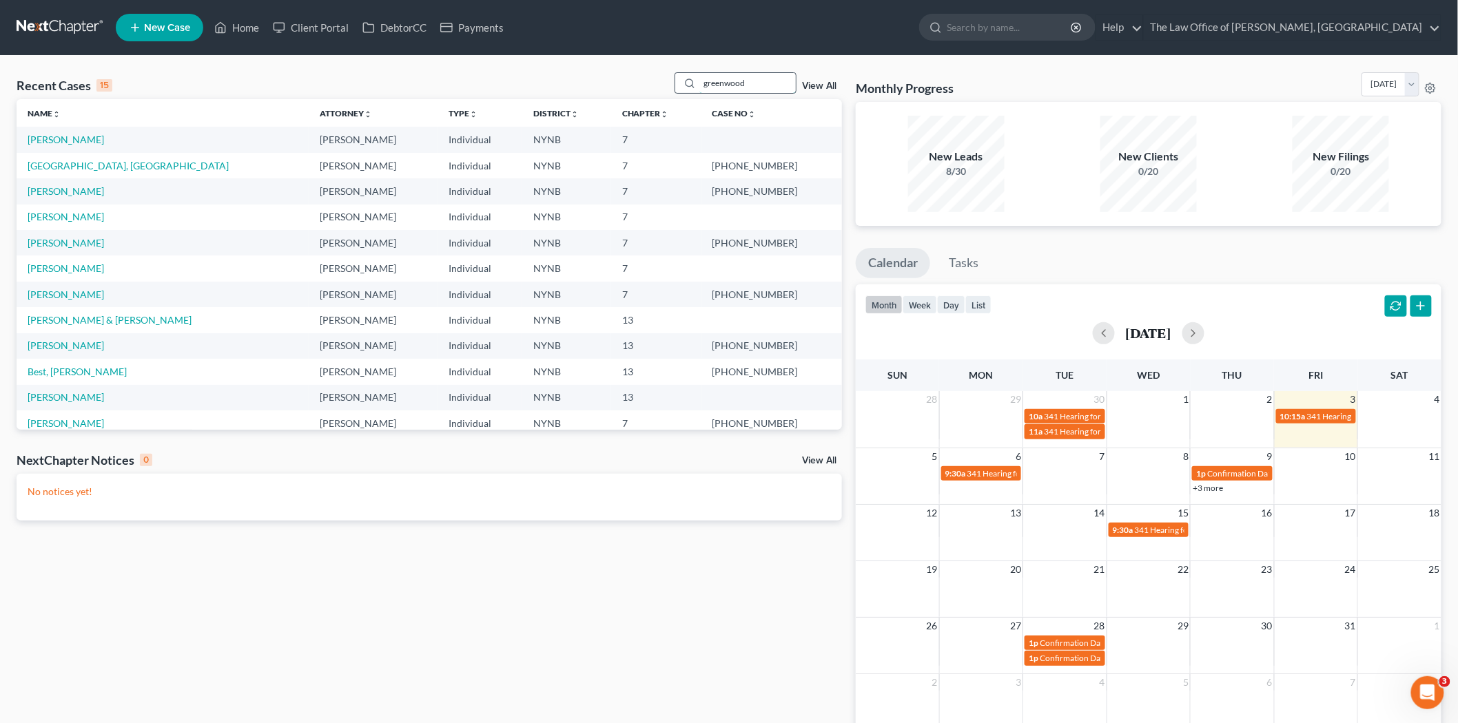
type input "greenwood"
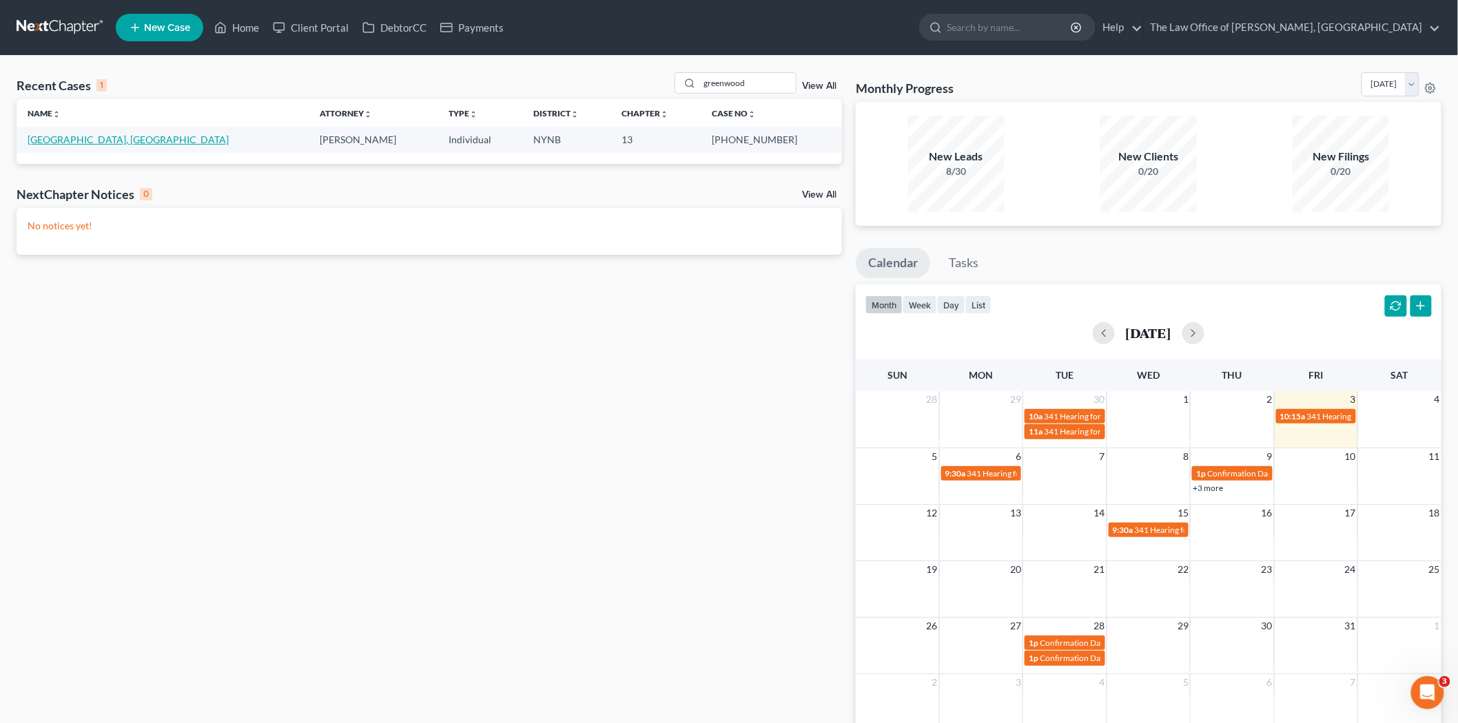
click at [97, 138] on link "[GEOGRAPHIC_DATA], [GEOGRAPHIC_DATA]" at bounding box center [128, 140] width 201 height 12
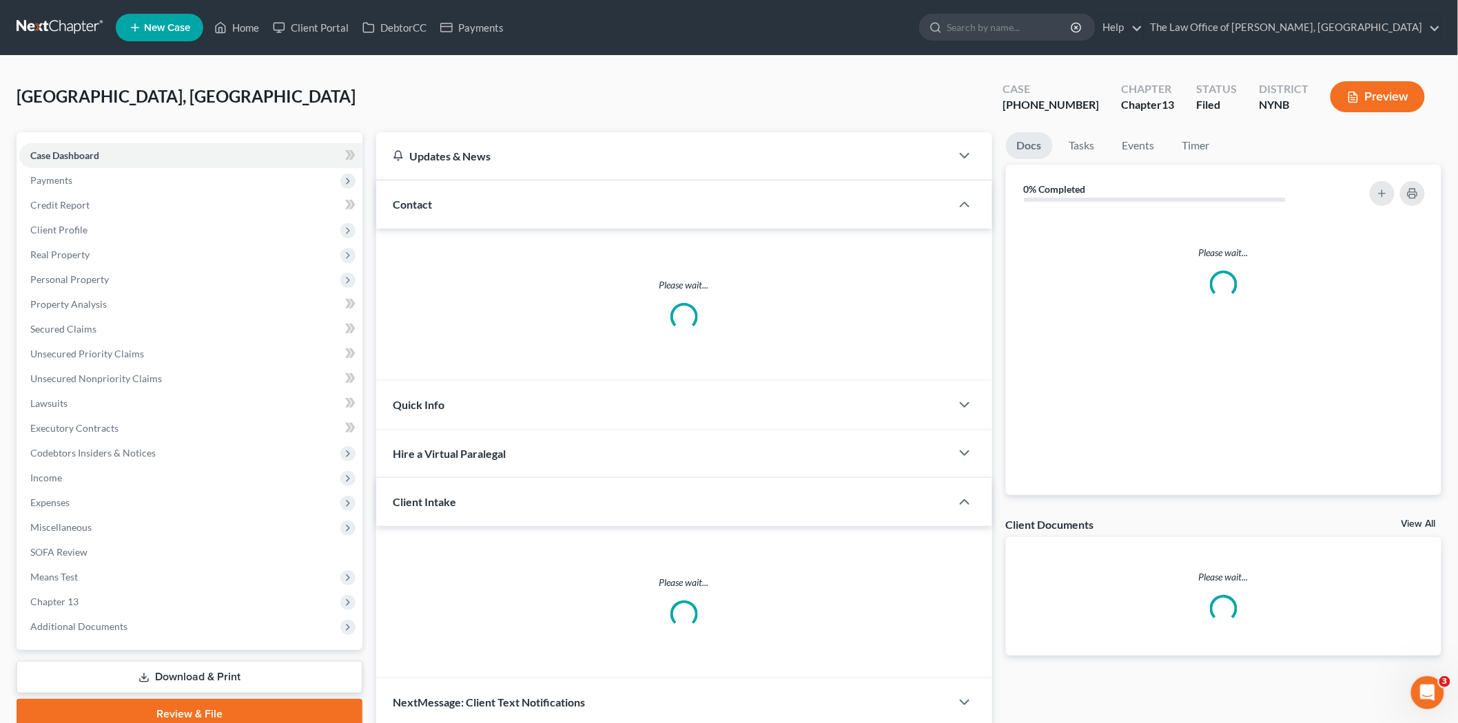
click at [73, 176] on span "Payments" at bounding box center [190, 180] width 343 height 25
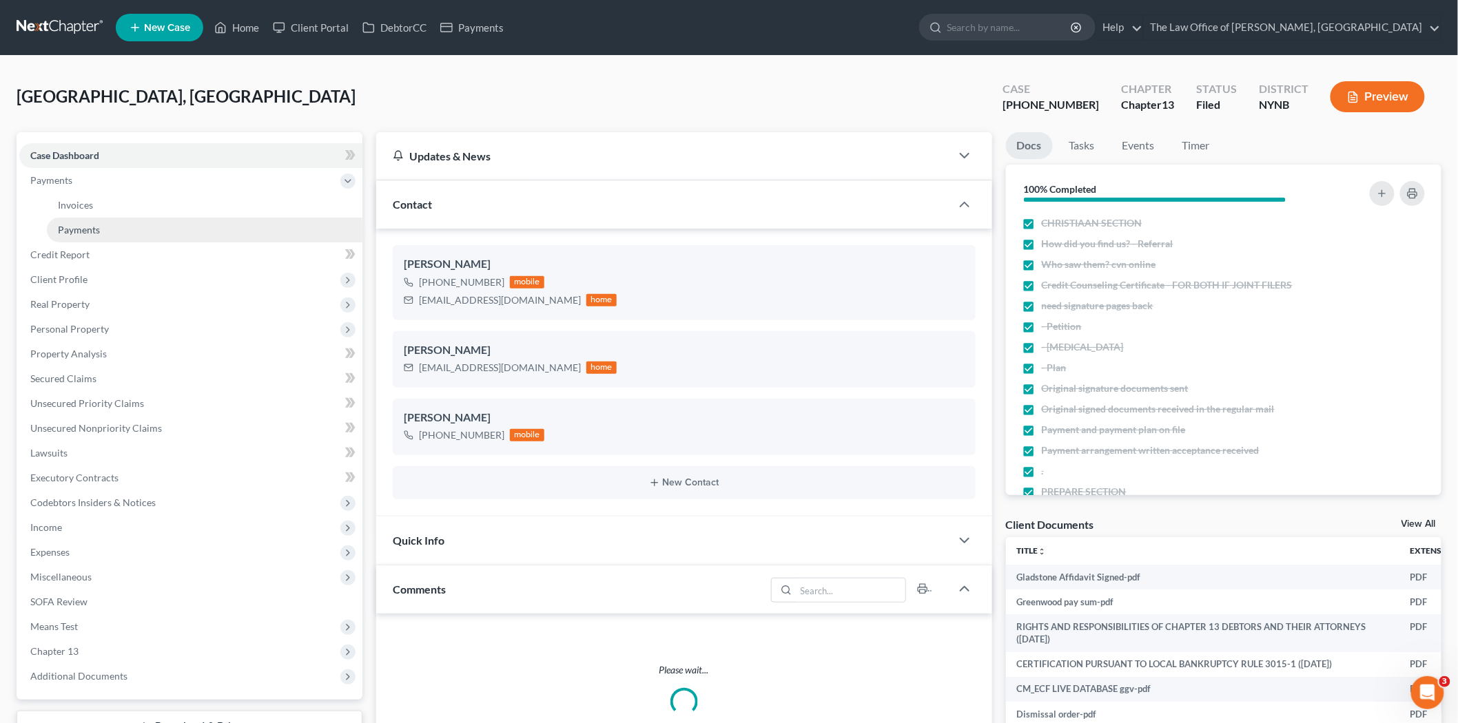
click at [70, 227] on span "Payments" at bounding box center [79, 230] width 42 height 12
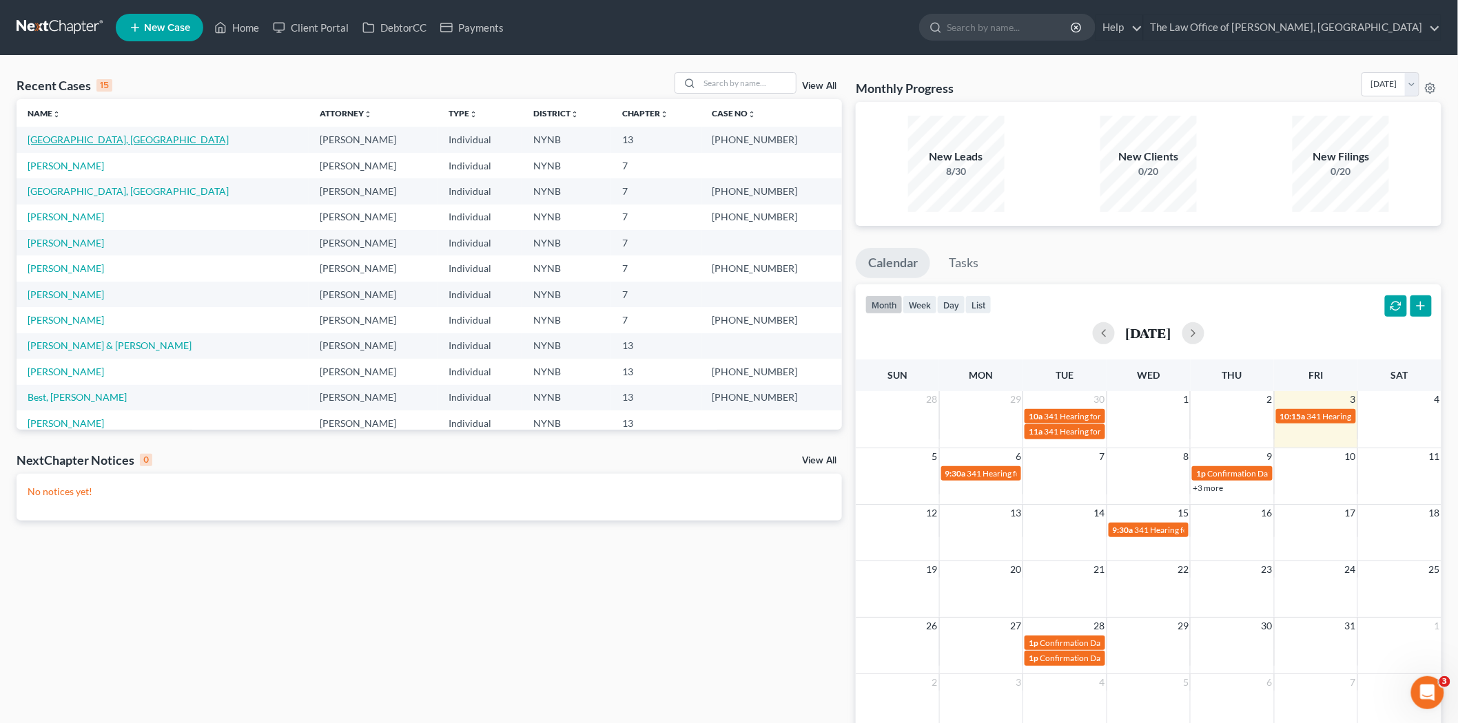
click at [103, 139] on link "[GEOGRAPHIC_DATA], [GEOGRAPHIC_DATA]" at bounding box center [128, 140] width 201 height 12
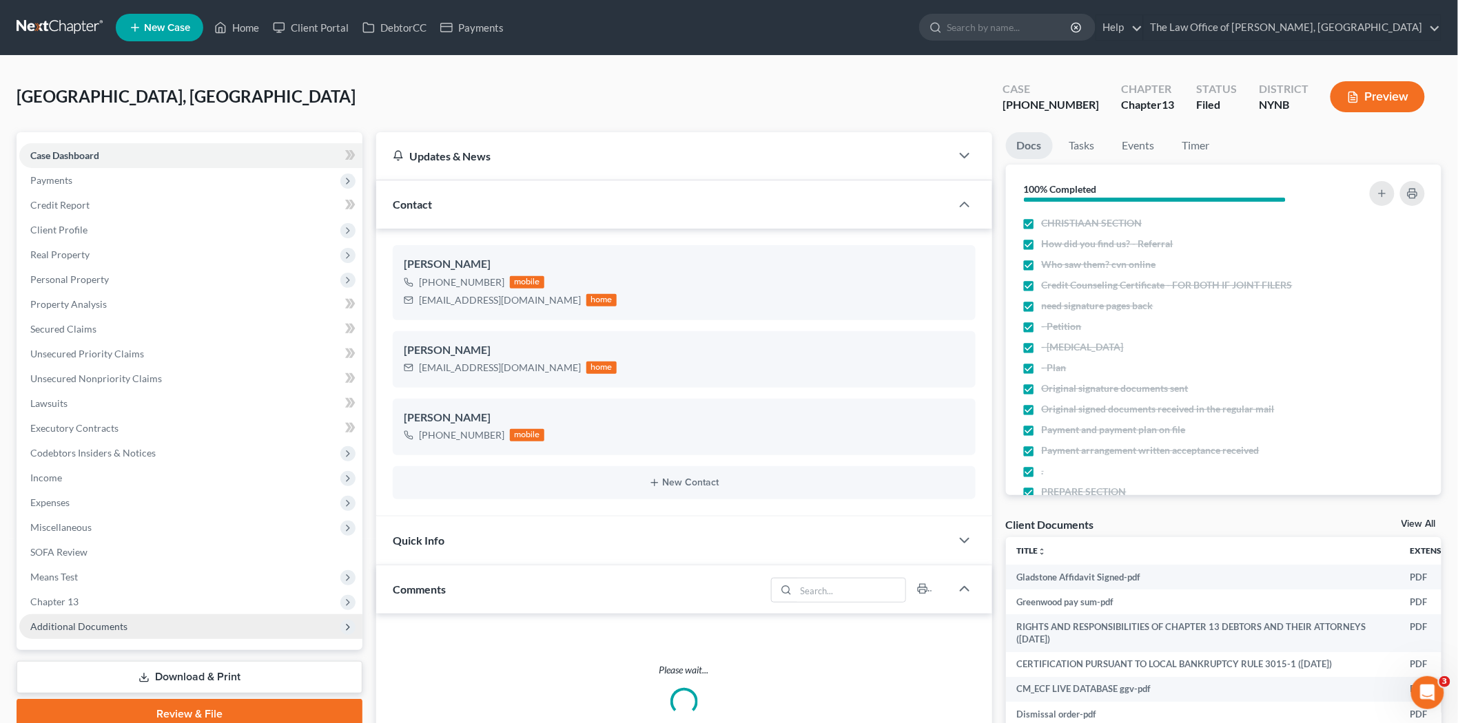
click at [79, 634] on span "Additional Documents" at bounding box center [190, 626] width 343 height 25
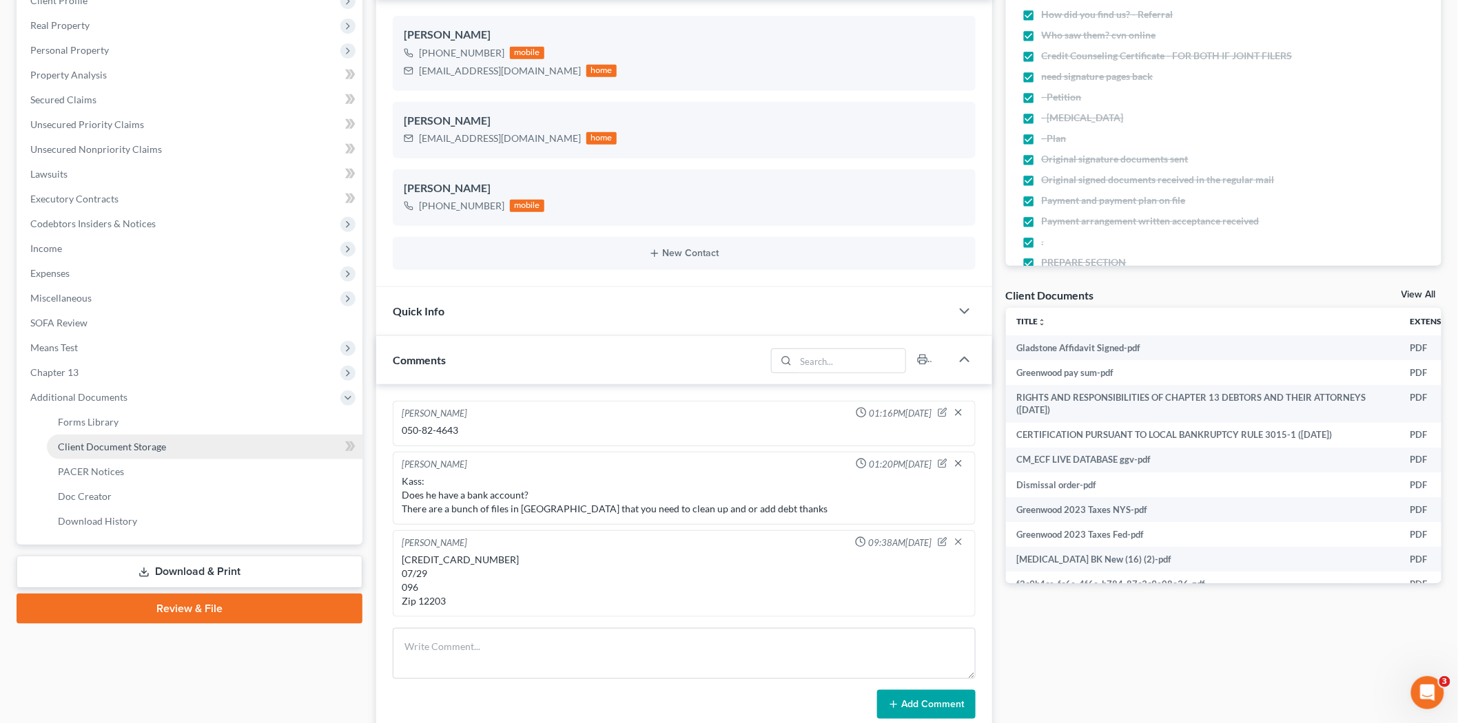
click at [147, 449] on span "Client Document Storage" at bounding box center [112, 447] width 108 height 12
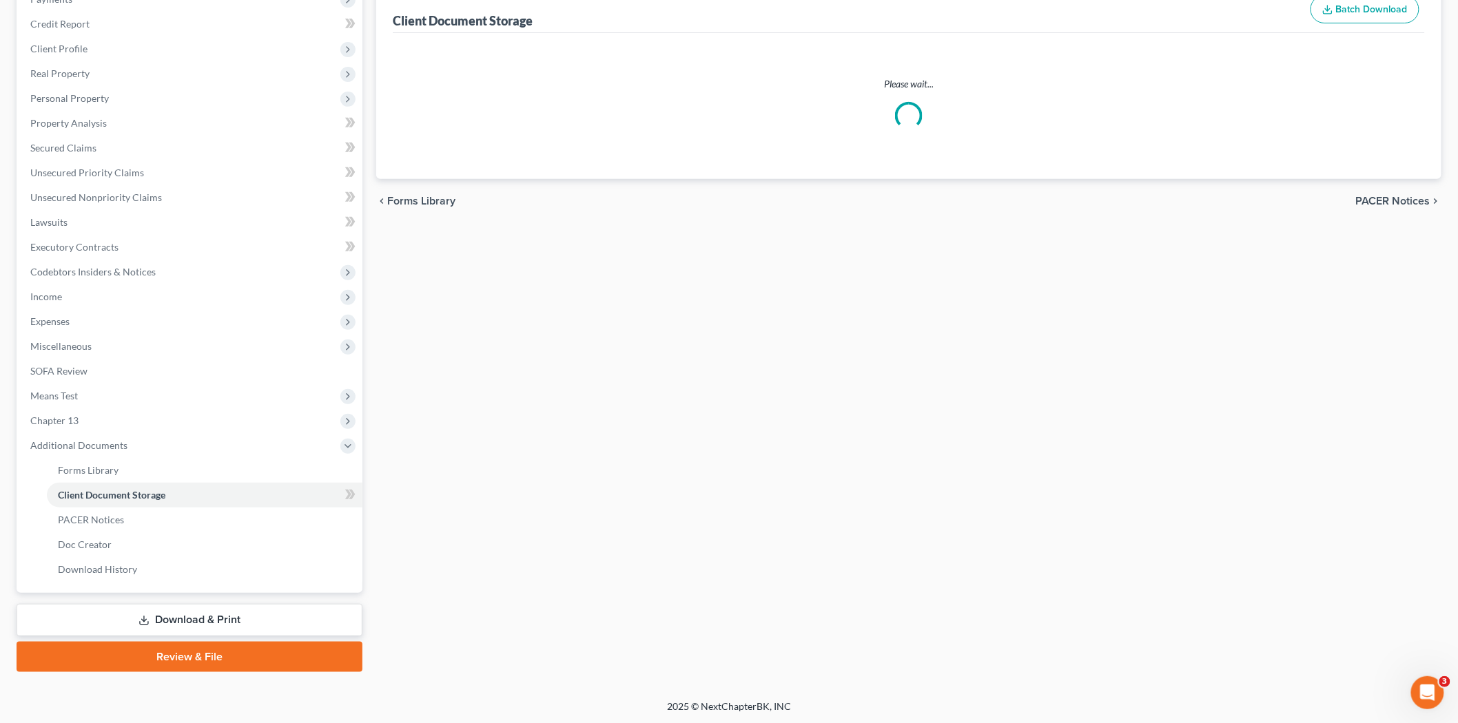
scroll to position [66, 0]
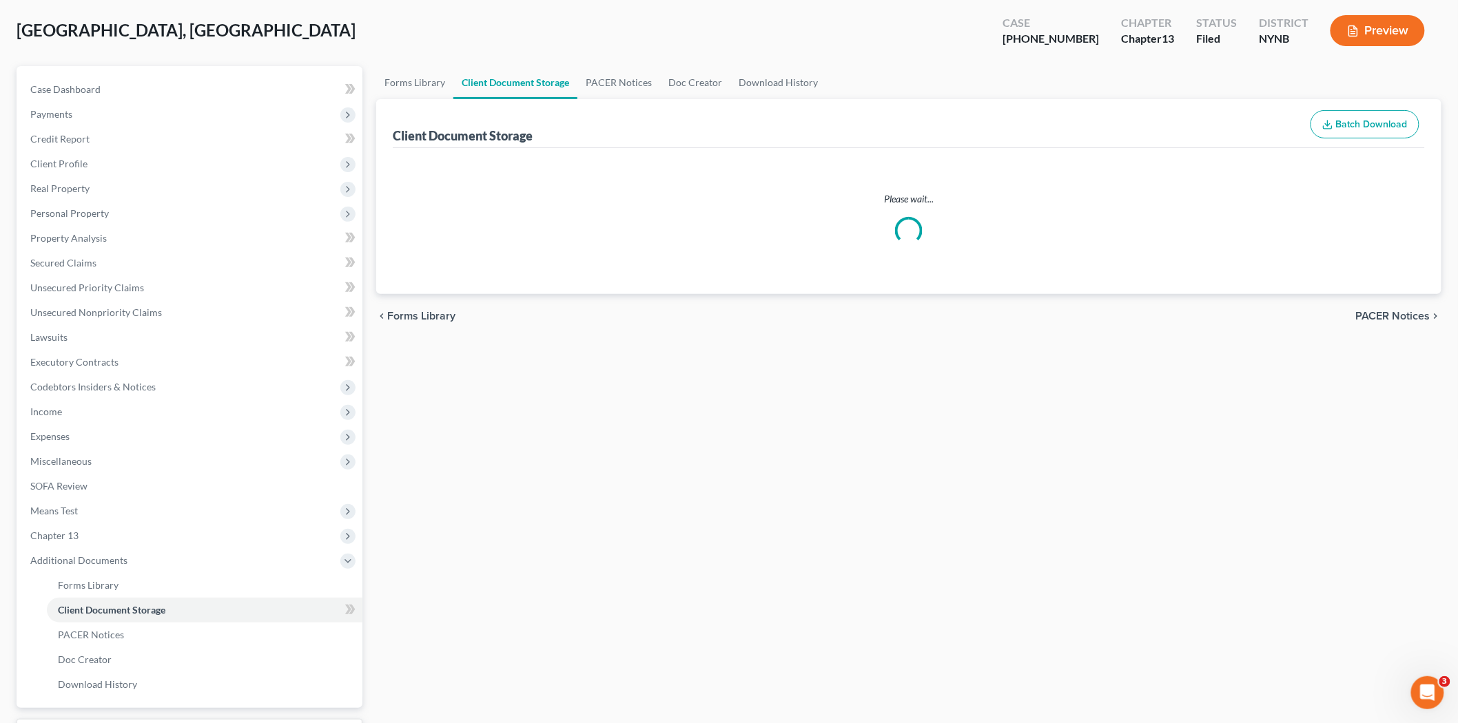
select select "1"
select select "2"
select select "6"
select select "5"
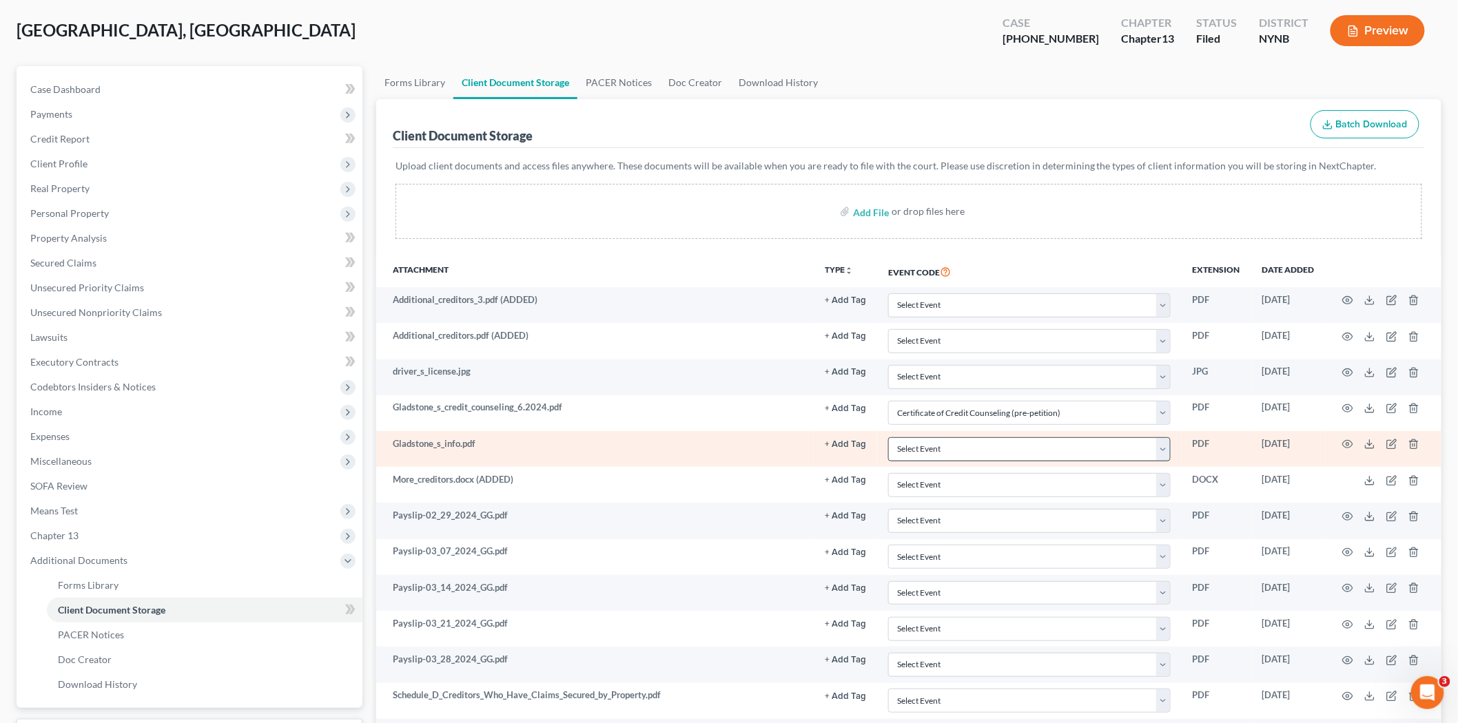
scroll to position [0, 0]
